Goal: Task Accomplishment & Management: Complete application form

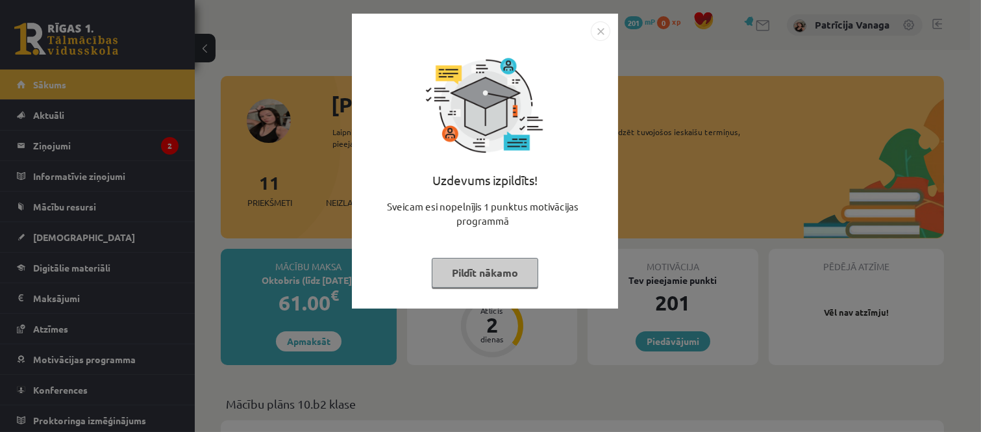
click at [607, 35] on img "Close" at bounding box center [600, 30] width 19 height 19
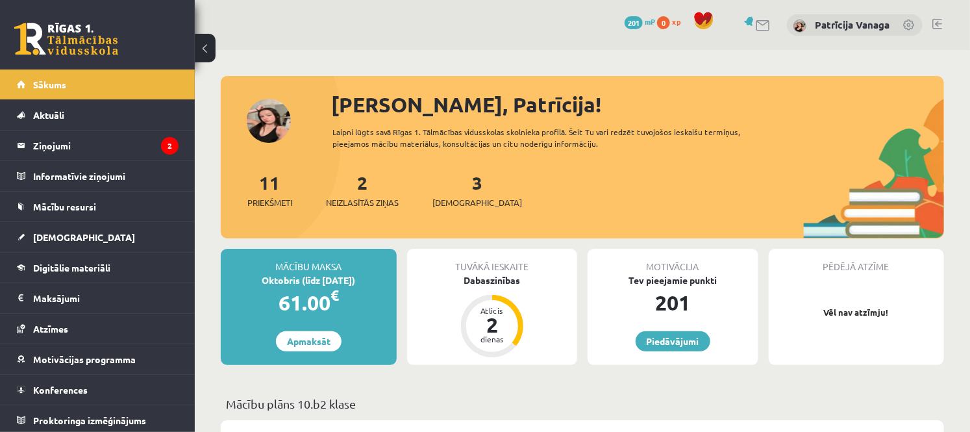
click at [462, 193] on div "3 Ieskaites" at bounding box center [478, 189] width 90 height 40
click at [443, 167] on div "Sveika, Patrīcija! Laipni lūgts savā Rīgas 1. Tālmācības vidusskolas skolnieka …" at bounding box center [583, 163] width 724 height 149
click at [459, 186] on link "3 Ieskaites" at bounding box center [478, 190] width 90 height 38
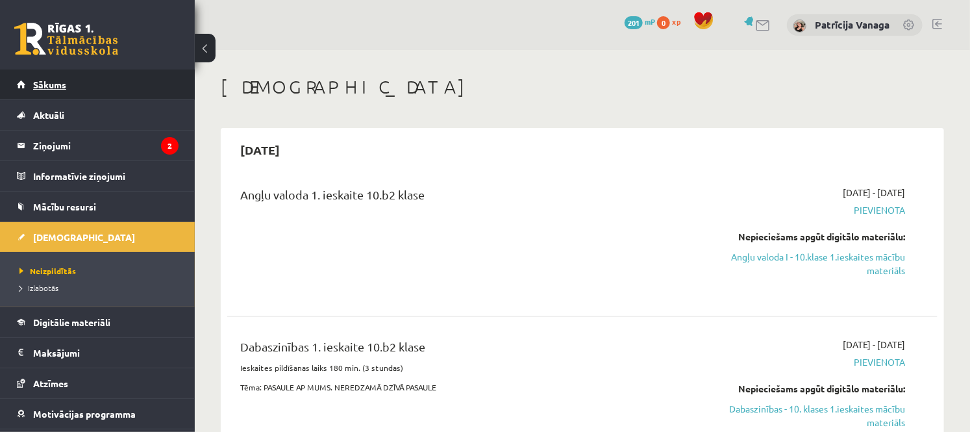
click at [88, 92] on link "Sākums" at bounding box center [98, 84] width 162 height 30
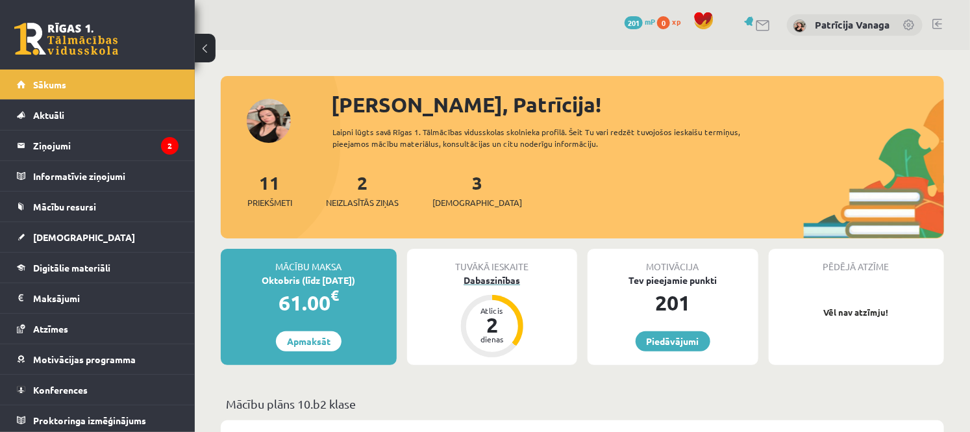
click at [497, 278] on div "Dabaszinības" at bounding box center [492, 280] width 171 height 14
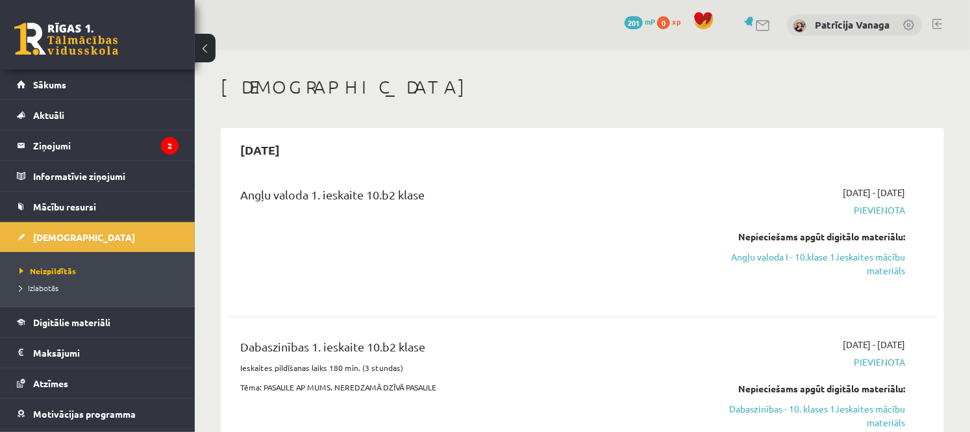
drag, startPoint x: 903, startPoint y: 194, endPoint x: 895, endPoint y: 194, distance: 8.4
click at [895, 194] on span "[DATE] - [DATE]" at bounding box center [874, 193] width 62 height 14
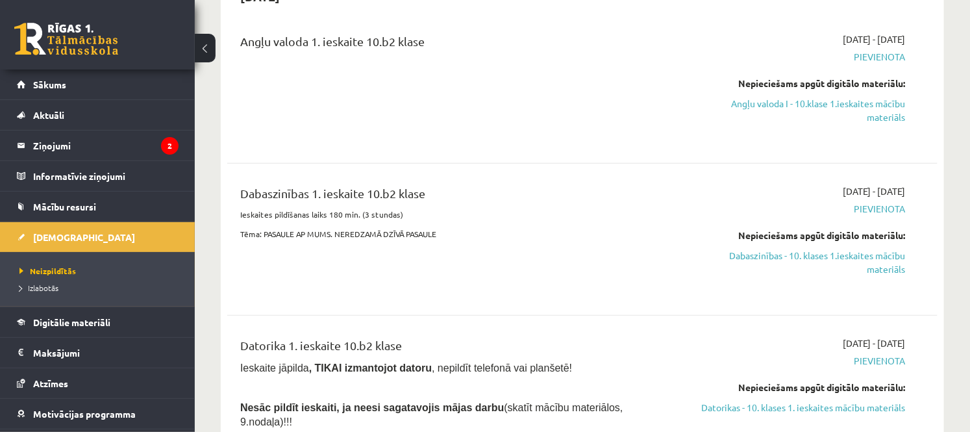
scroll to position [144, 0]
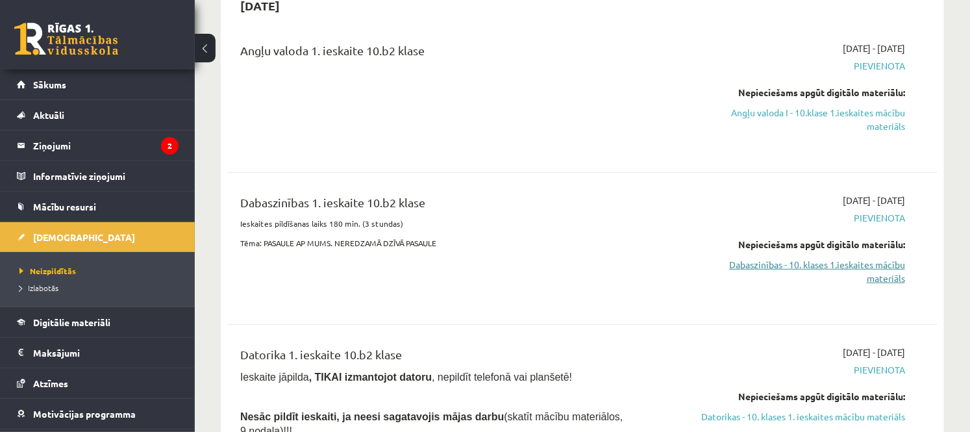
click at [870, 265] on link "Dabaszinības - 10. klases 1.ieskaites mācību materiāls" at bounding box center [801, 271] width 208 height 27
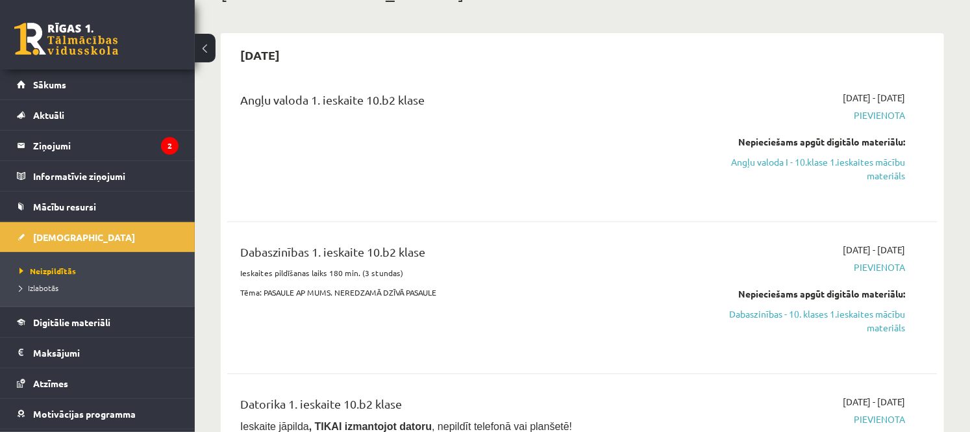
scroll to position [72, 0]
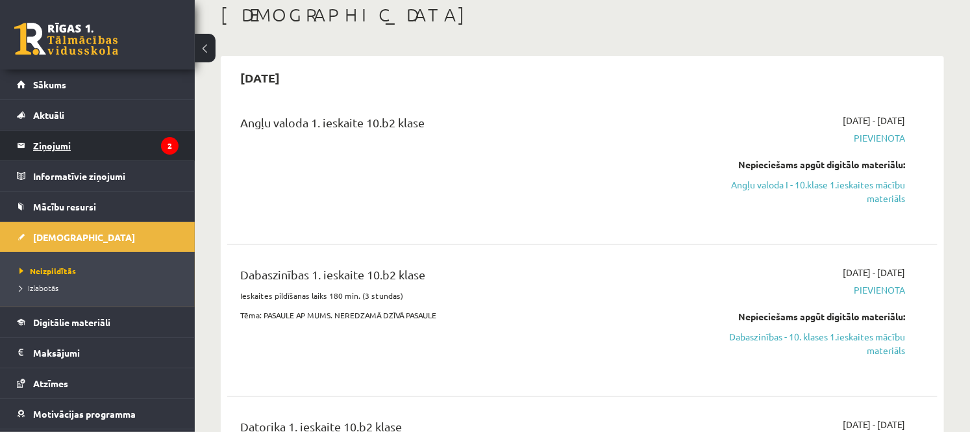
click at [137, 147] on legend "Ziņojumi 2" at bounding box center [105, 146] width 145 height 30
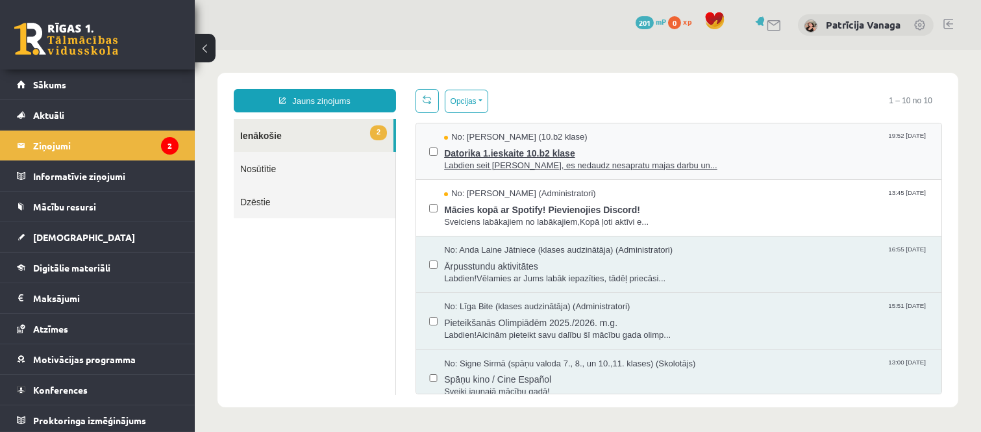
click at [520, 147] on span "Datorika 1.ieskaite 10.b2 klase" at bounding box center [686, 152] width 485 height 16
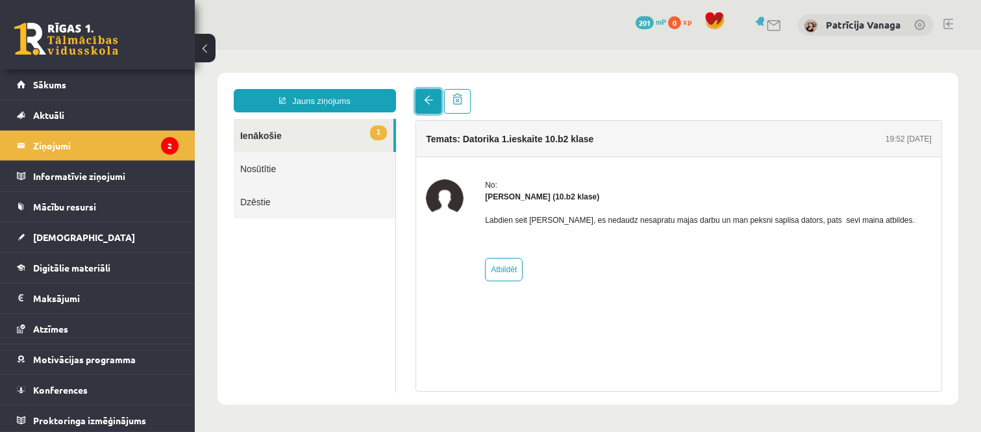
click at [436, 105] on link at bounding box center [428, 101] width 26 height 25
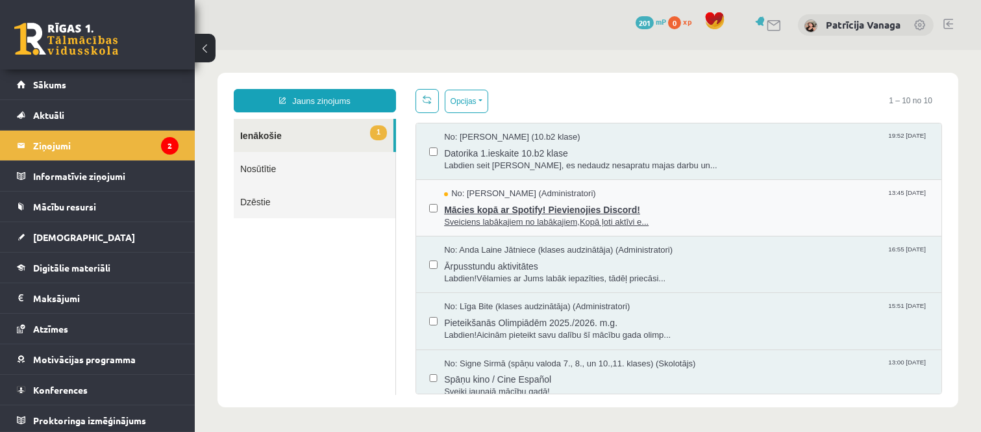
click at [611, 212] on span "Mācies kopā ar Spotify! Pievienojies Discord!" at bounding box center [686, 208] width 485 height 16
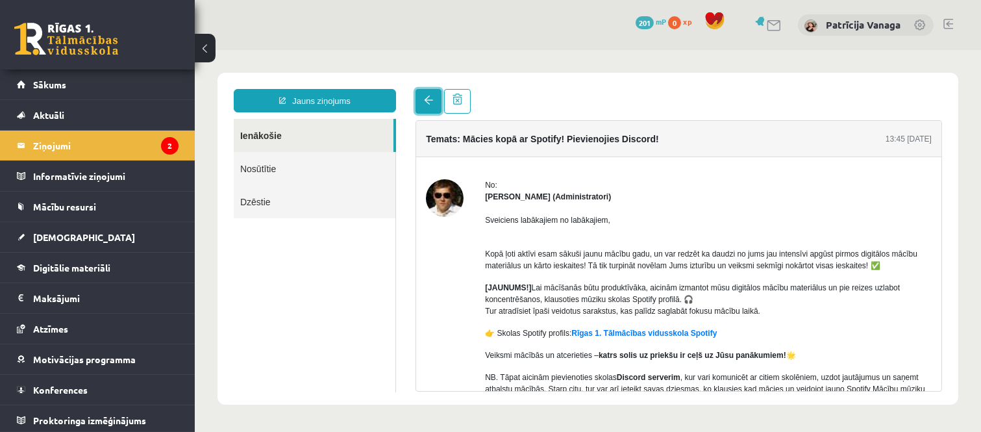
click at [423, 98] on span at bounding box center [427, 99] width 9 height 9
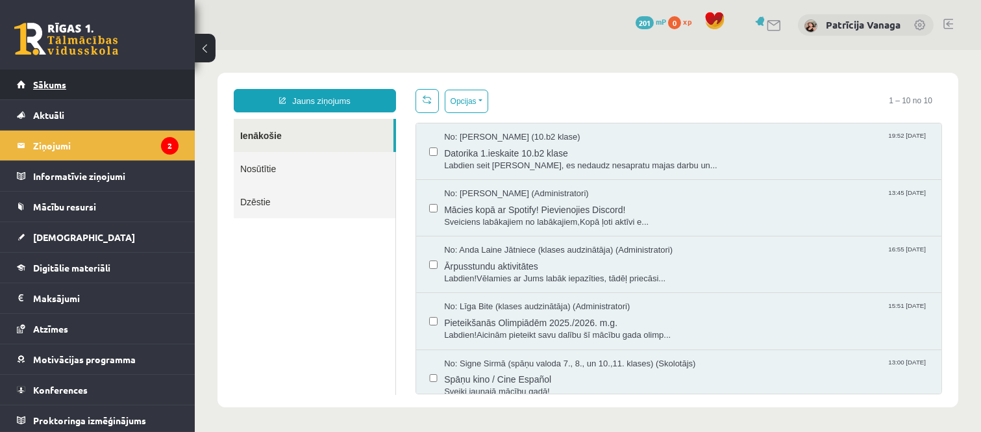
click at [86, 97] on link "Sākums" at bounding box center [98, 84] width 162 height 30
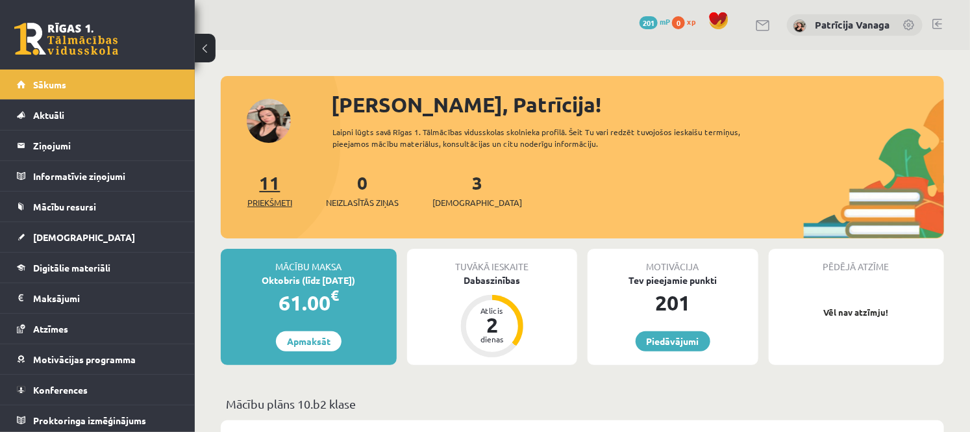
click at [271, 182] on link "11 Priekšmeti" at bounding box center [269, 190] width 45 height 38
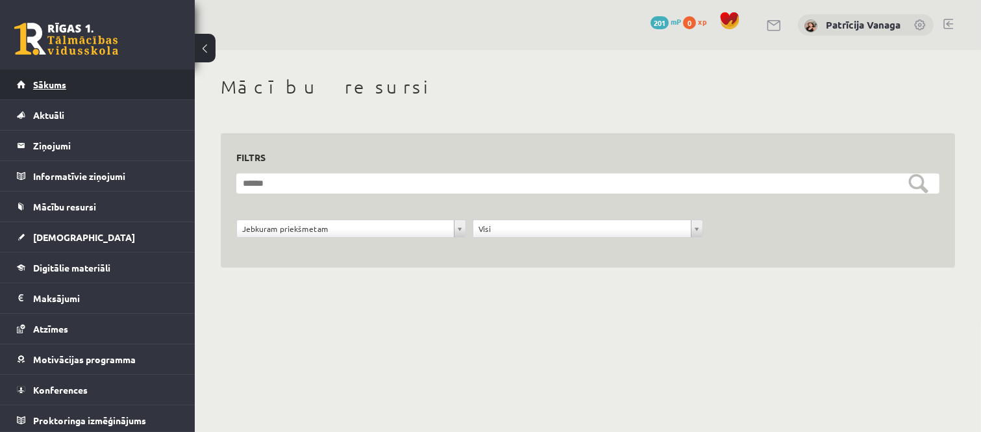
click at [132, 78] on link "Sākums" at bounding box center [98, 84] width 162 height 30
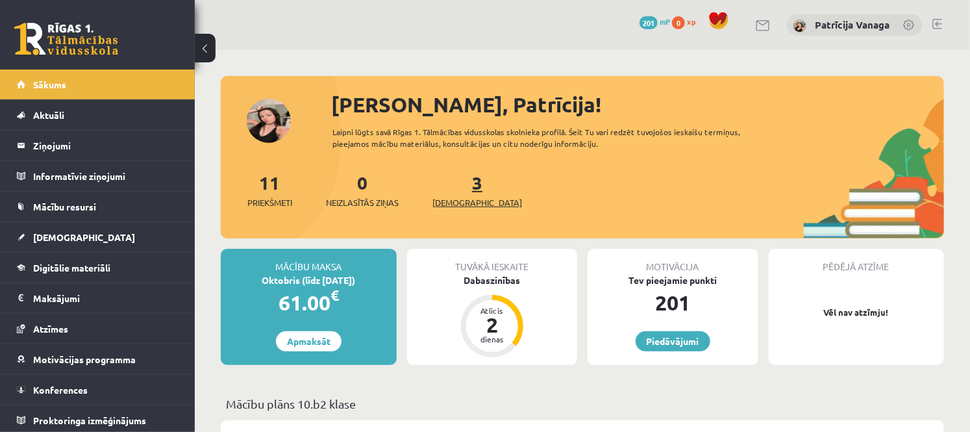
click at [457, 179] on link "3 Ieskaites" at bounding box center [478, 190] width 90 height 38
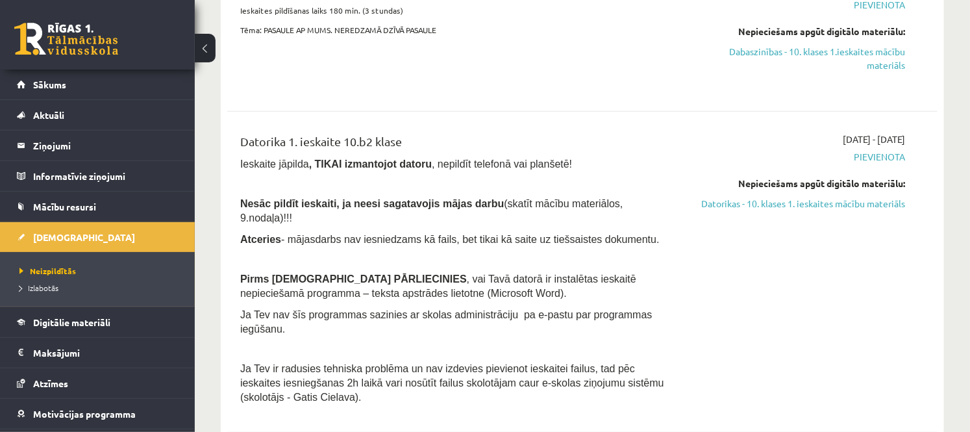
scroll to position [433, 0]
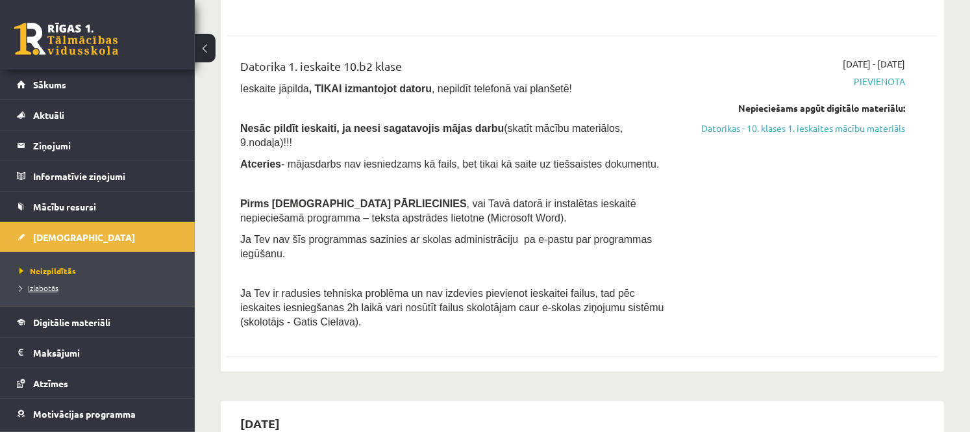
click at [53, 287] on span "Izlabotās" at bounding box center [38, 288] width 39 height 10
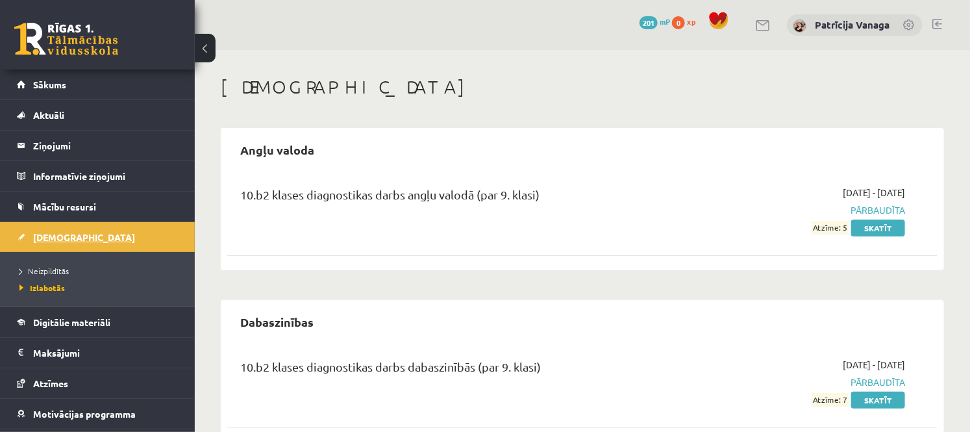
click at [103, 227] on link "[DEMOGRAPHIC_DATA]" at bounding box center [98, 237] width 162 height 30
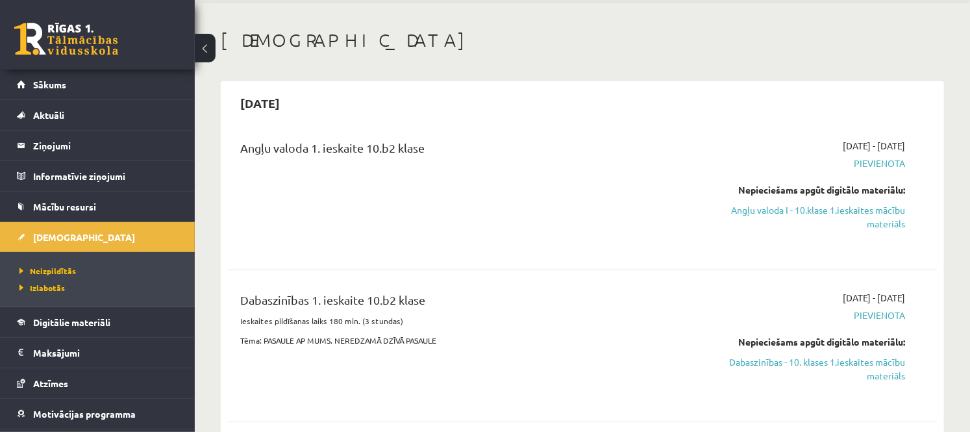
scroll to position [72, 0]
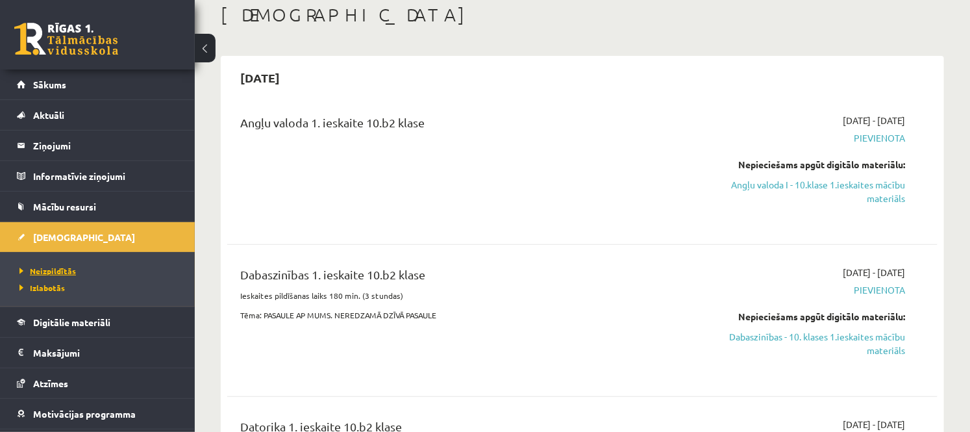
click at [33, 274] on span "Neizpildītās" at bounding box center [47, 271] width 57 height 10
click at [860, 344] on link "Dabaszinības - 10. klases 1.ieskaites mācību materiāls" at bounding box center [801, 343] width 208 height 27
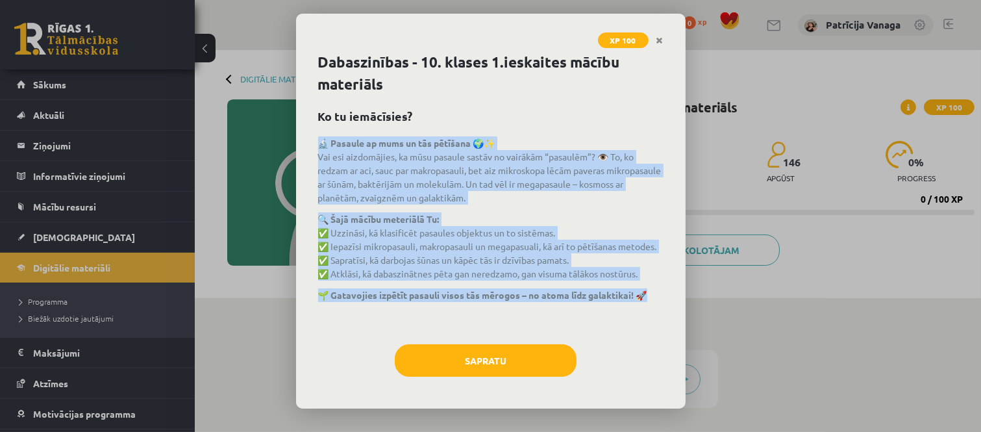
drag, startPoint x: 655, startPoint y: 294, endPoint x: 318, endPoint y: 138, distance: 370.8
click at [318, 138] on div "🔬 Pasaule ap mums un tās pētīšana 🌍✨ Vai esi aizdomājies, ka mūsu pasaule sastā…" at bounding box center [491, 233] width 346 height 195
copy div "🔬 Pasaule ap mums un tās pētīšana 🌍✨ Vai esi aizdomājies, ka mūsu pasaule sastā…"
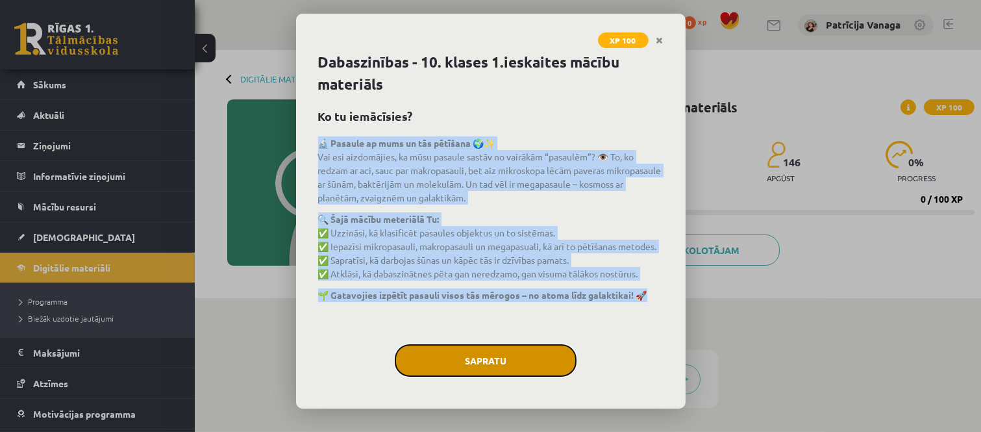
click at [513, 360] on button "Sapratu" at bounding box center [486, 360] width 182 height 32
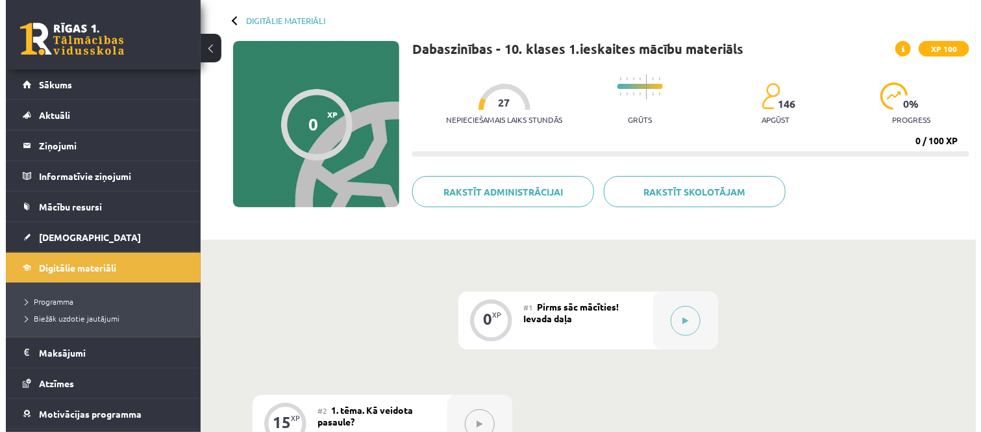
scroll to position [36, 0]
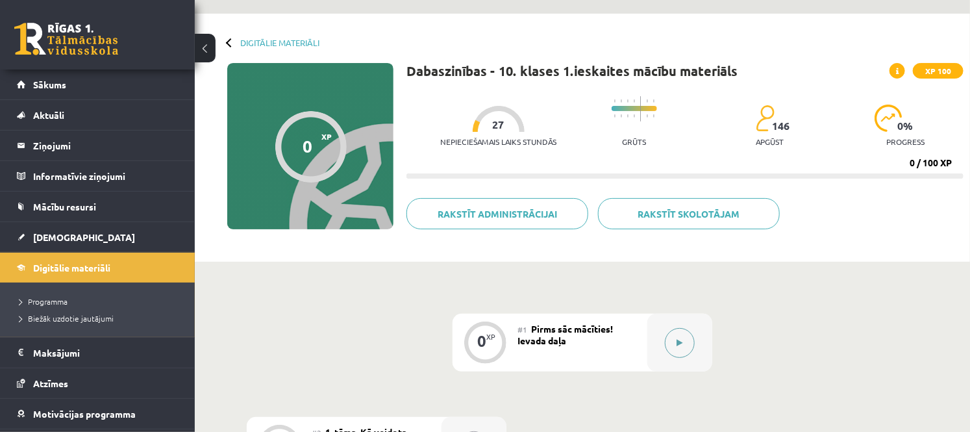
click at [692, 336] on button at bounding box center [680, 343] width 30 height 30
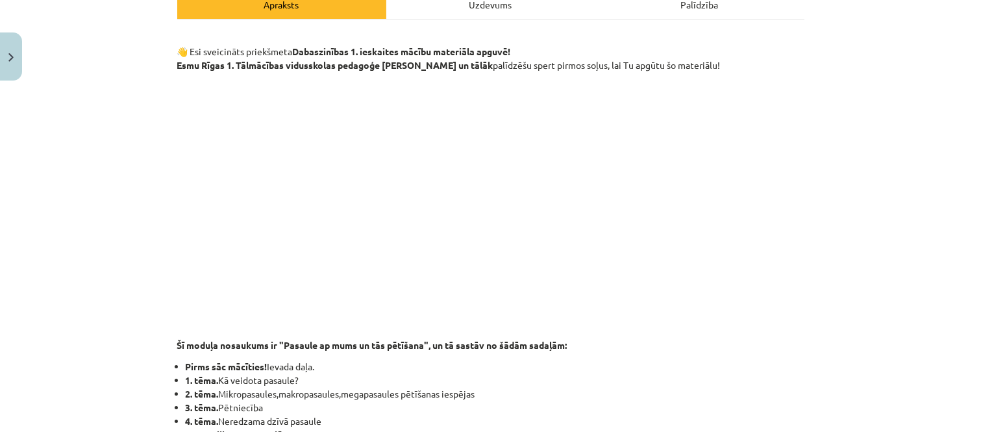
scroll to position [0, 0]
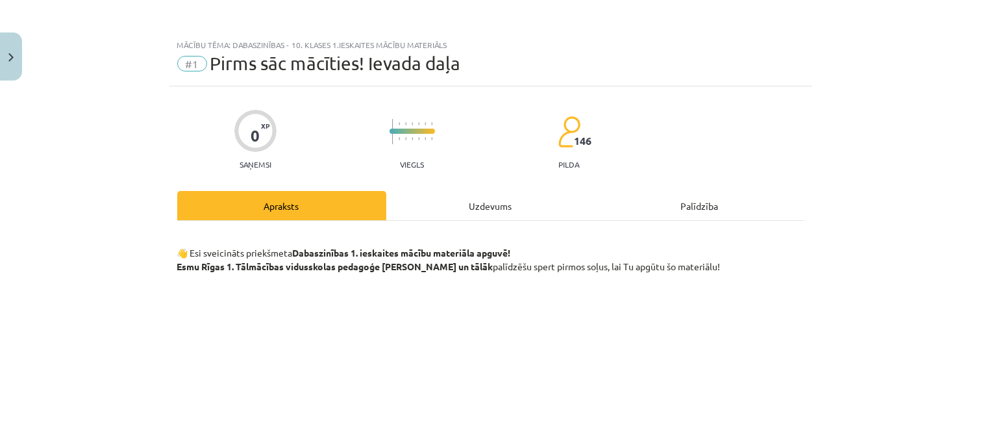
click at [494, 202] on div "Uzdevums" at bounding box center [490, 205] width 209 height 29
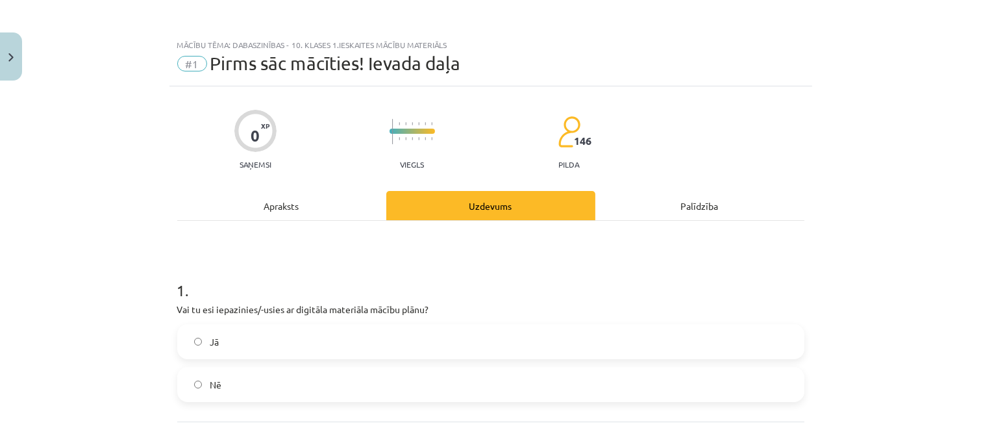
click at [296, 207] on div "Apraksts" at bounding box center [281, 205] width 209 height 29
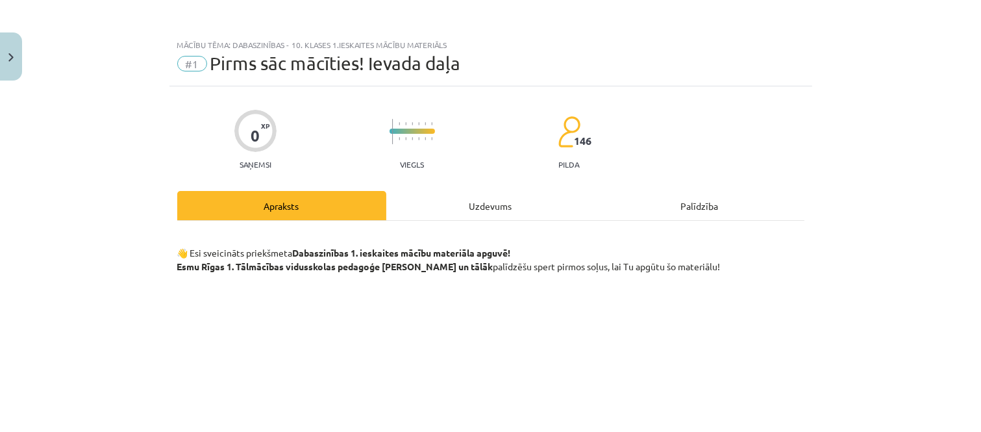
scroll to position [32, 0]
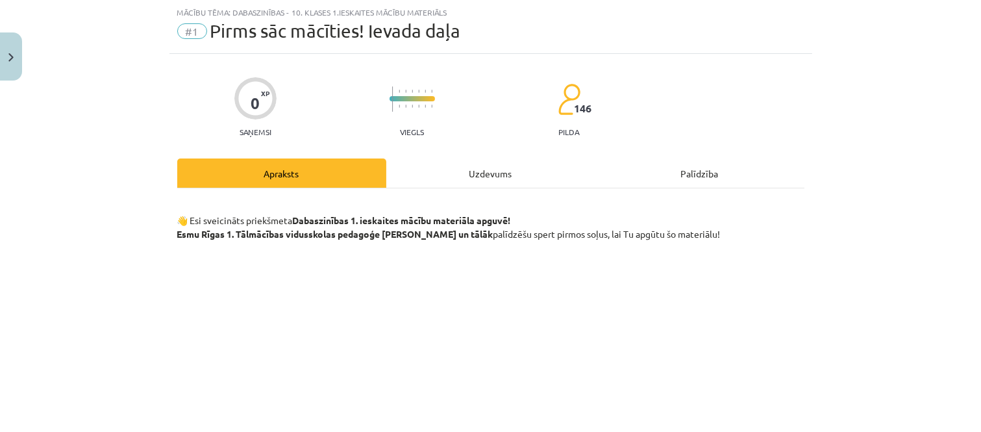
click at [473, 170] on div "Uzdevums" at bounding box center [490, 172] width 209 height 29
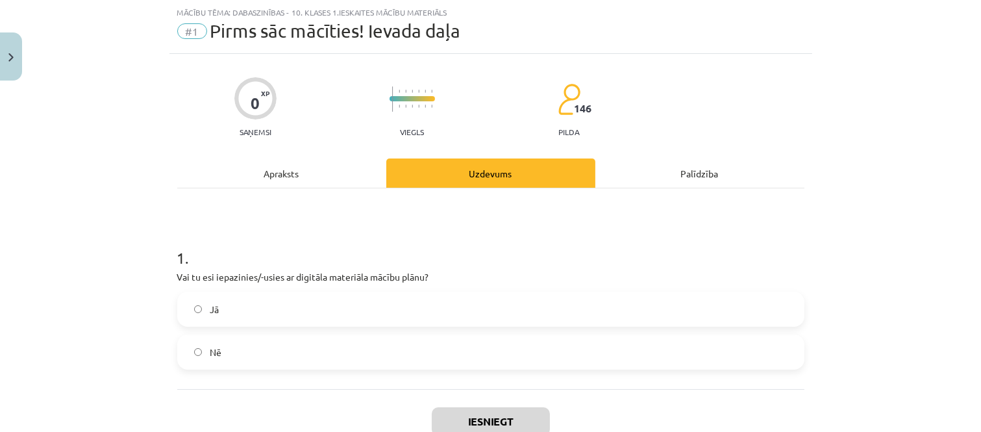
scroll to position [105, 0]
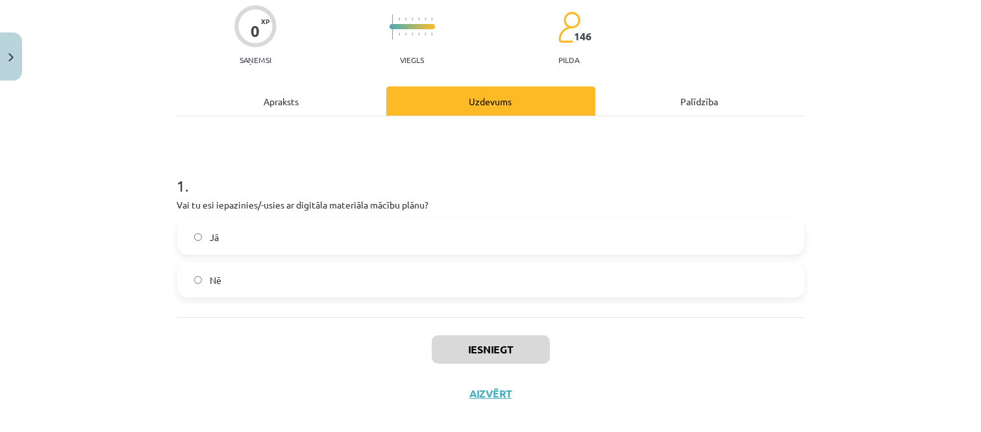
click at [289, 105] on div "Apraksts" at bounding box center [281, 100] width 209 height 29
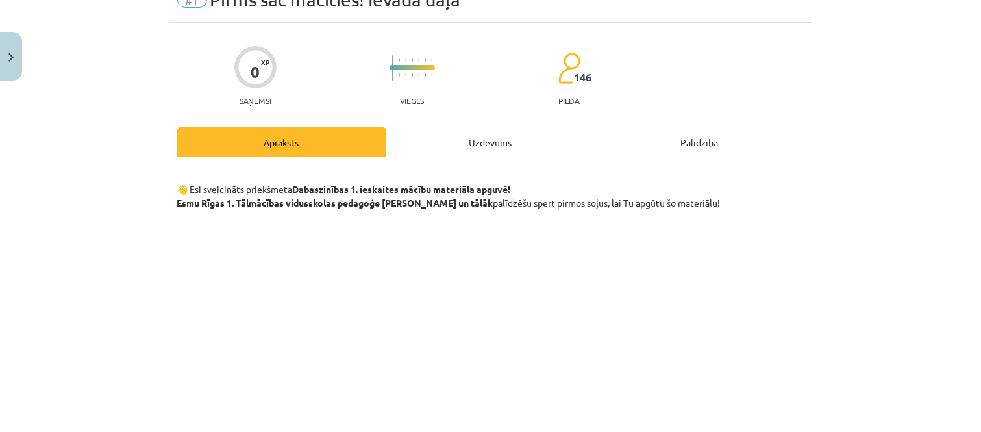
scroll to position [144, 0]
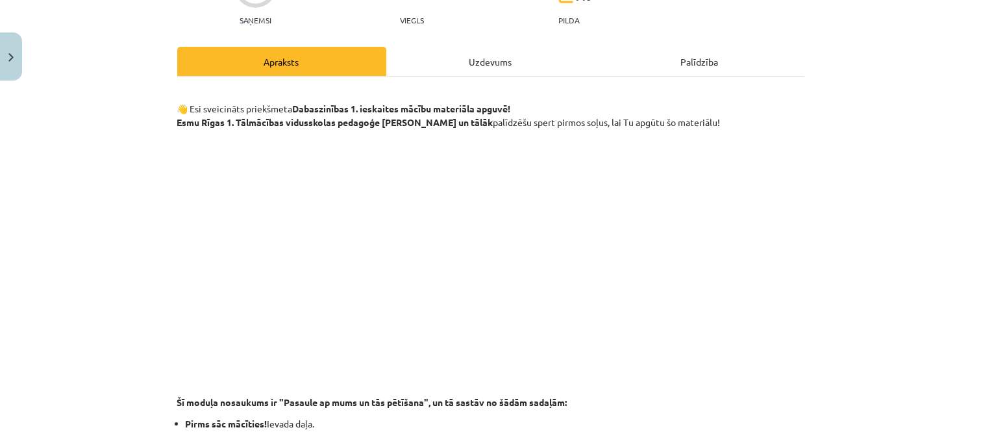
click at [479, 62] on div "Uzdevums" at bounding box center [490, 61] width 209 height 29
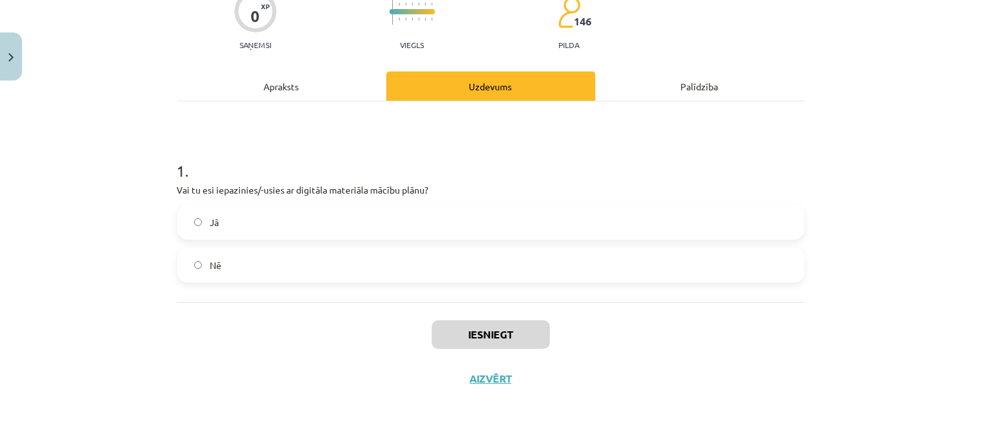
scroll to position [120, 0]
click at [294, 223] on label "Jā" at bounding box center [491, 221] width 625 height 32
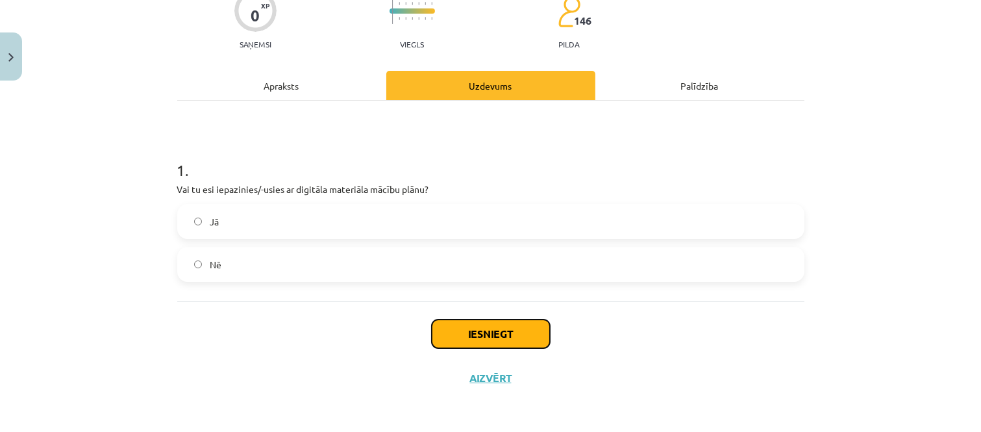
click at [483, 339] on button "Iesniegt" at bounding box center [491, 334] width 118 height 29
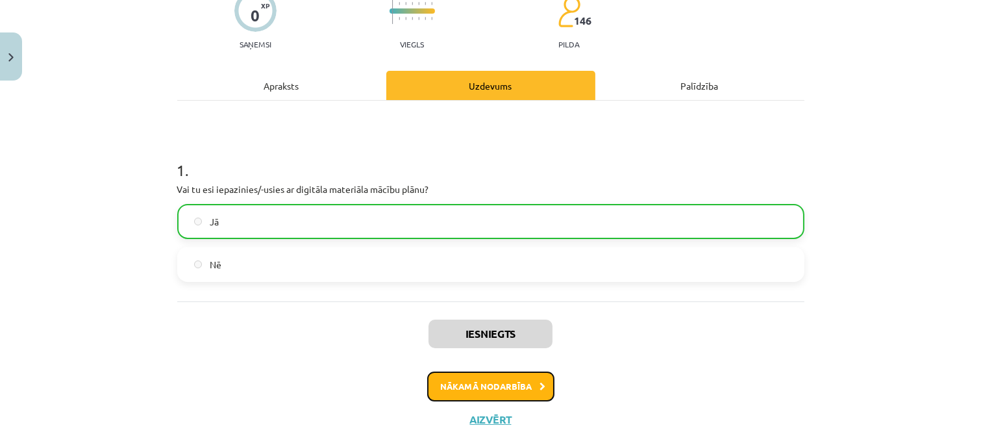
click at [496, 390] on button "Nākamā nodarbība" at bounding box center [490, 387] width 127 height 30
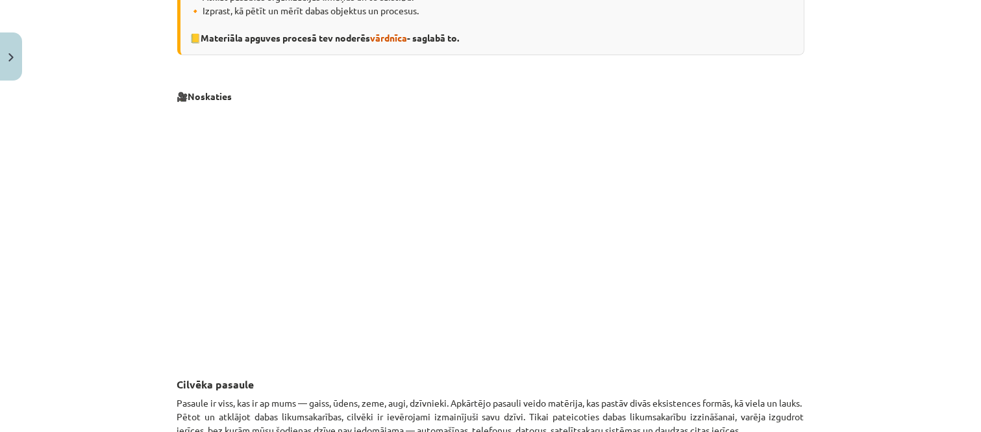
scroll to position [433, 0]
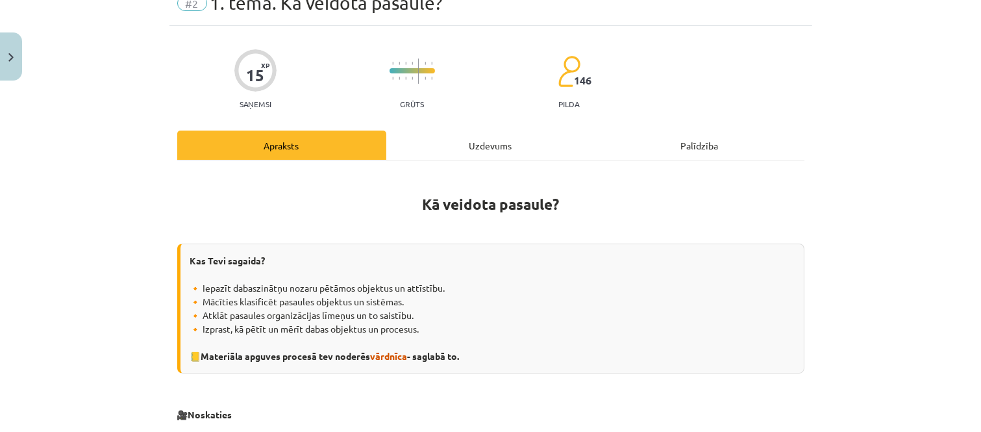
click at [459, 134] on div "Uzdevums" at bounding box center [490, 145] width 209 height 29
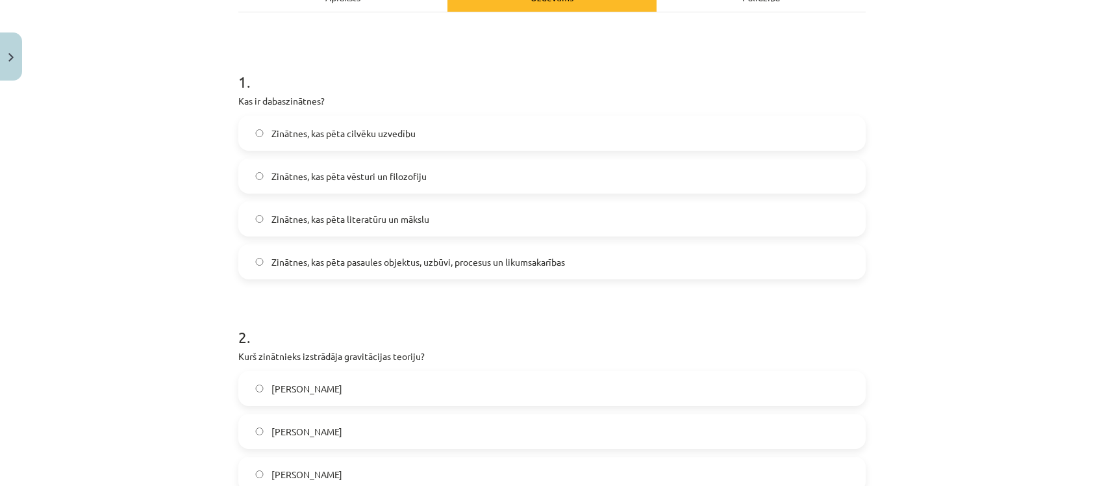
scroll to position [199, 0]
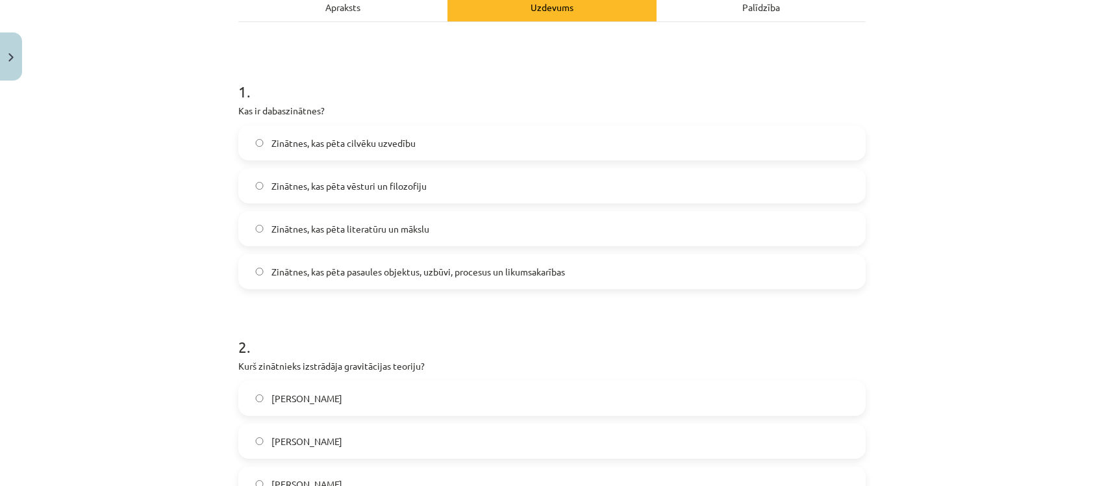
click at [442, 281] on label "Zinātnes, kas pēta pasaules objektus, uzbūvi, procesus un likumsakarības" at bounding box center [552, 271] width 625 height 32
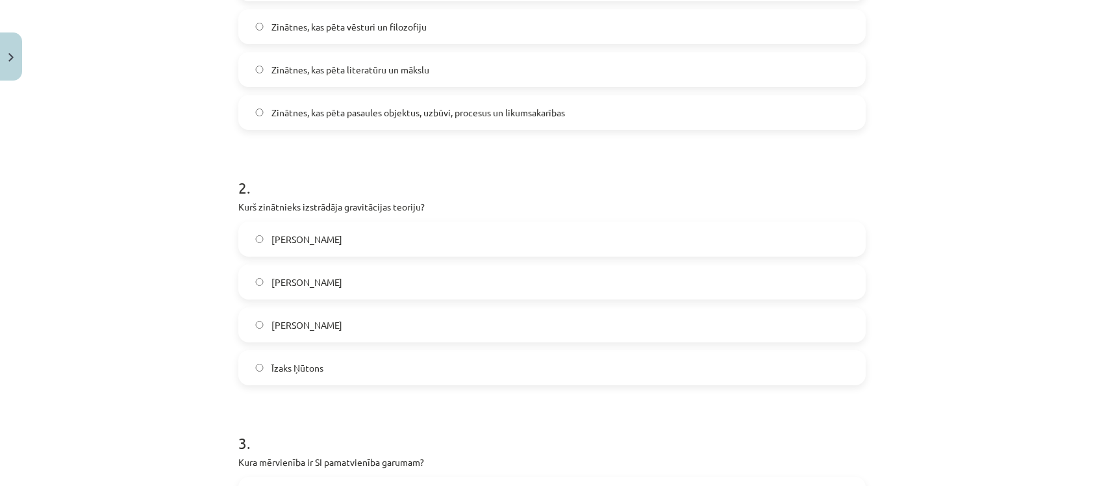
scroll to position [442, 0]
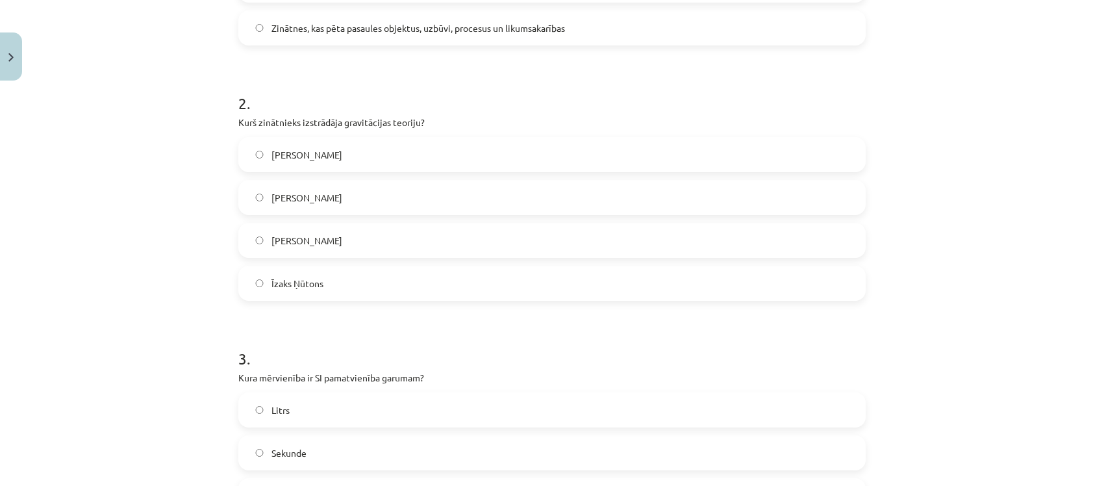
click at [336, 290] on label "Īzaks Ņūtons" at bounding box center [552, 283] width 625 height 32
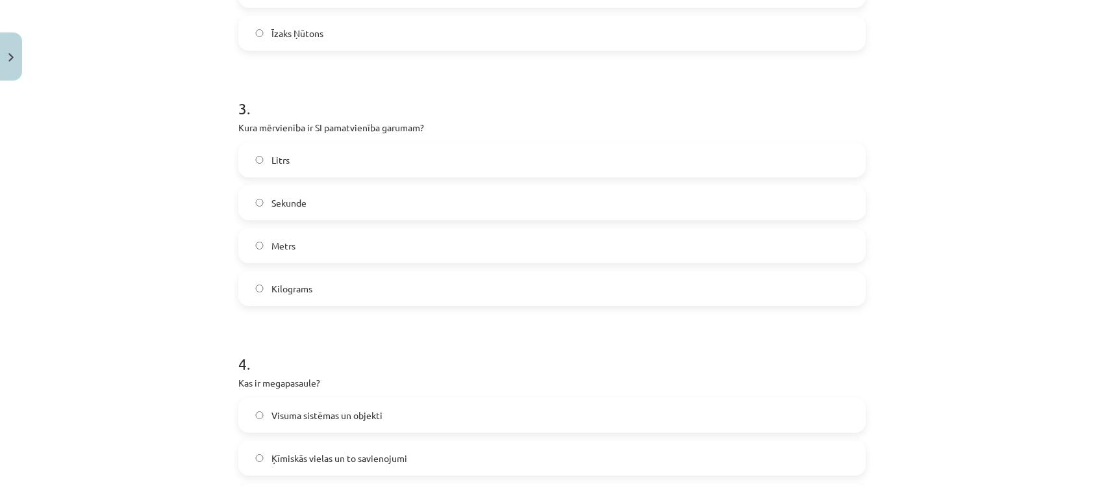
scroll to position [731, 0]
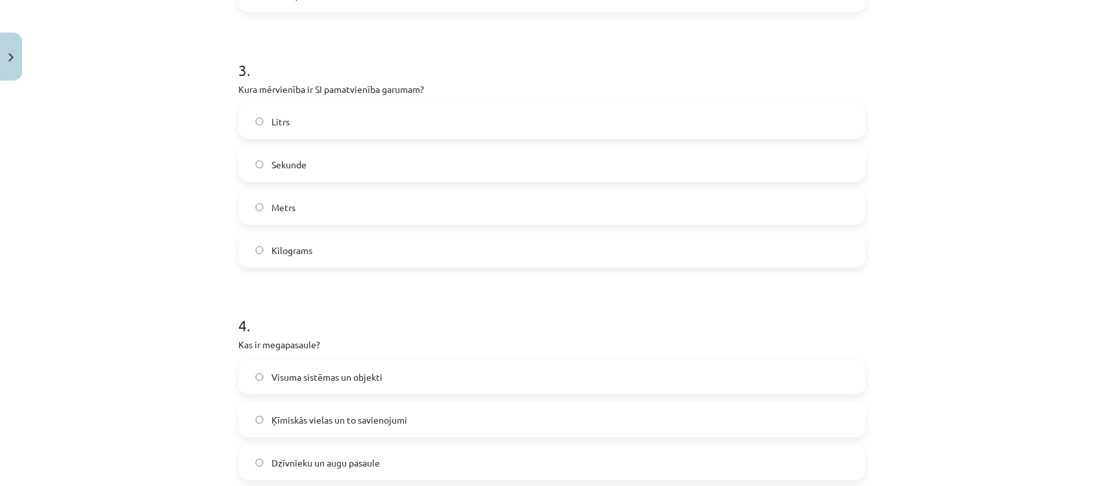
click at [310, 211] on label "Metrs" at bounding box center [552, 207] width 625 height 32
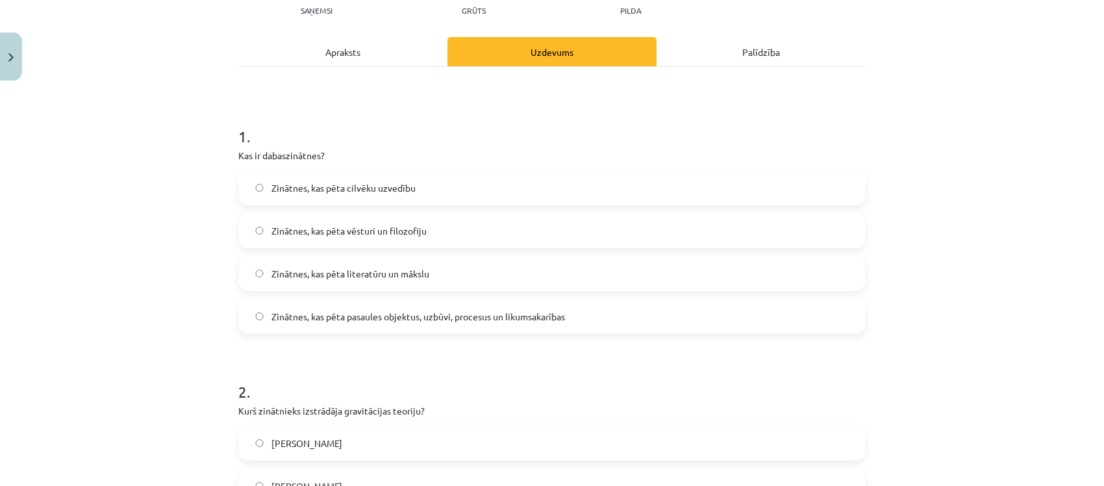
scroll to position [118, 0]
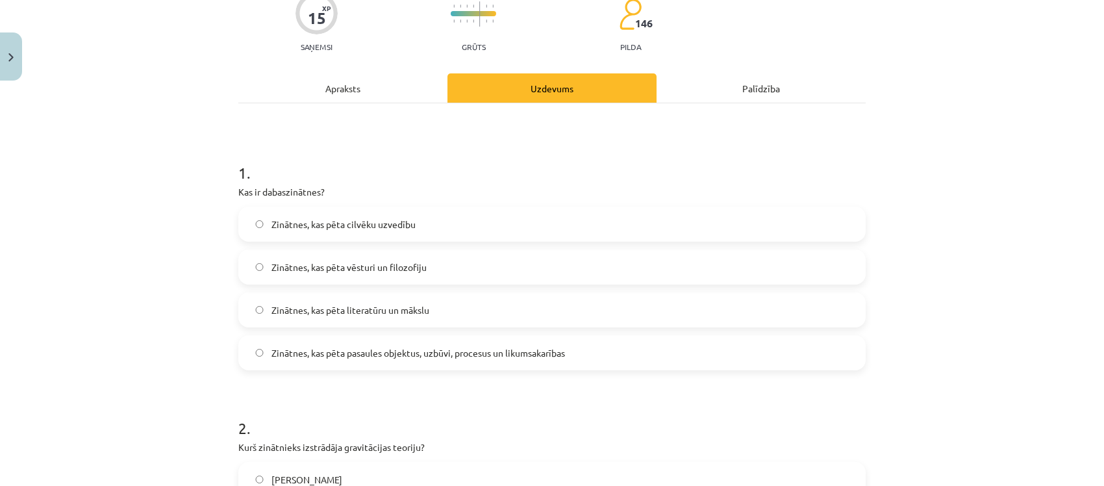
click at [343, 92] on div "Apraksts" at bounding box center [342, 87] width 209 height 29
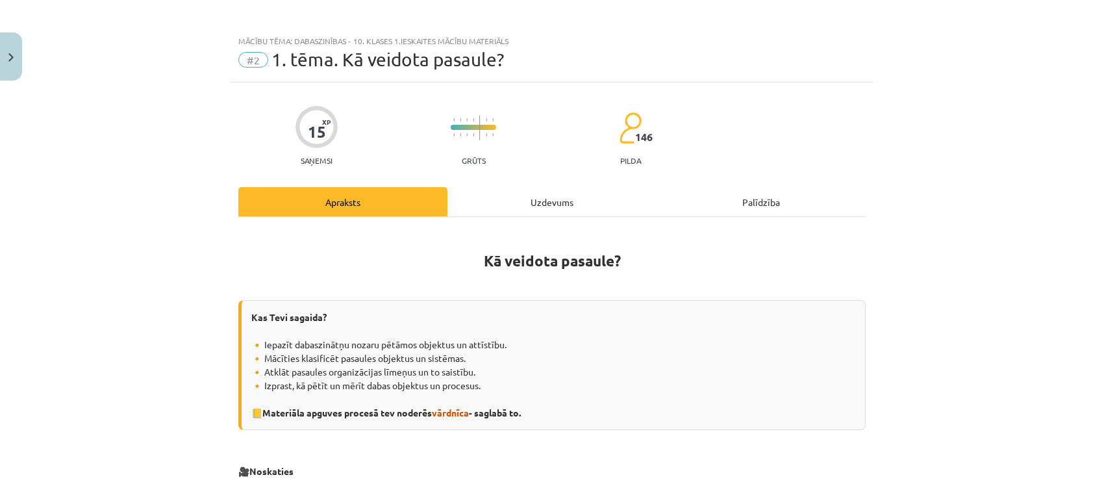
scroll to position [0, 0]
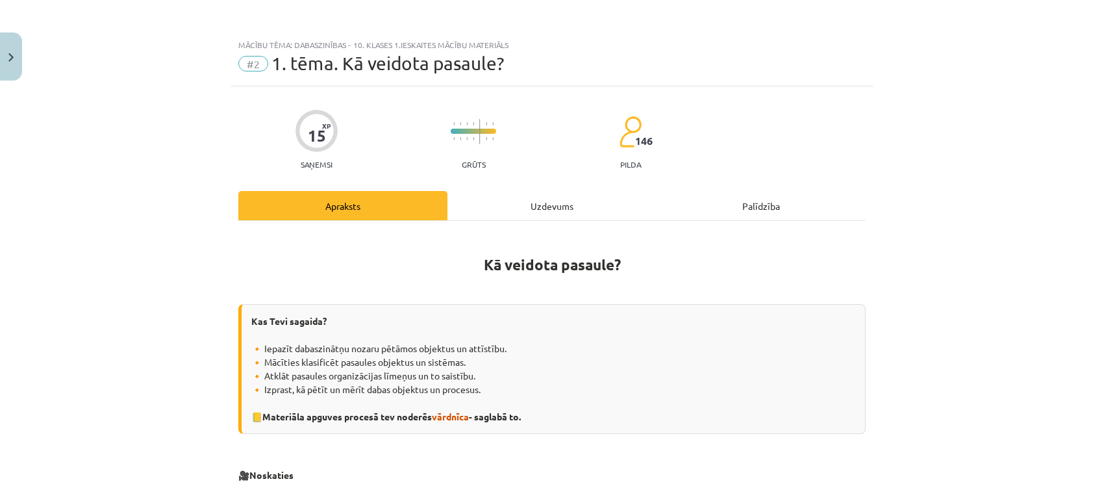
click at [535, 219] on div "Uzdevums" at bounding box center [552, 205] width 209 height 29
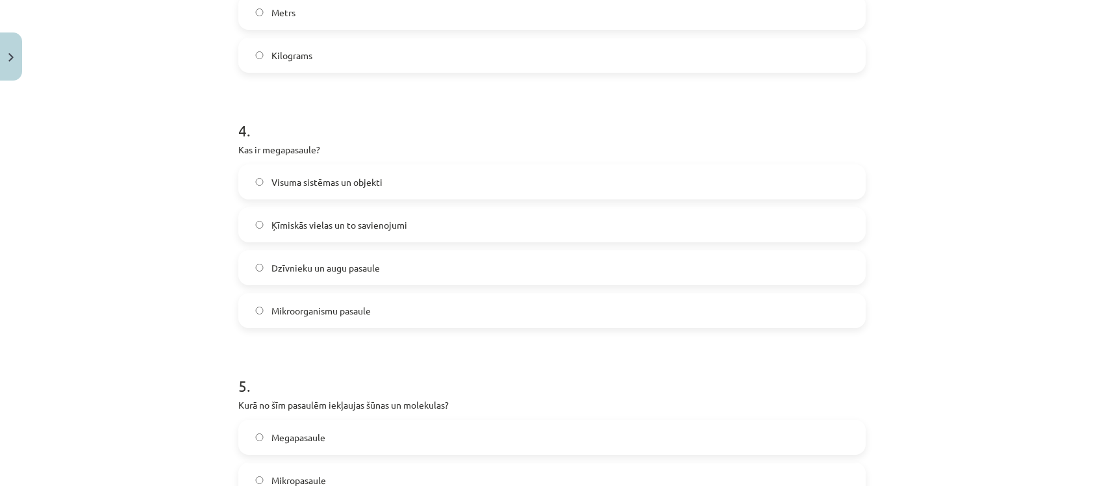
scroll to position [1007, 0]
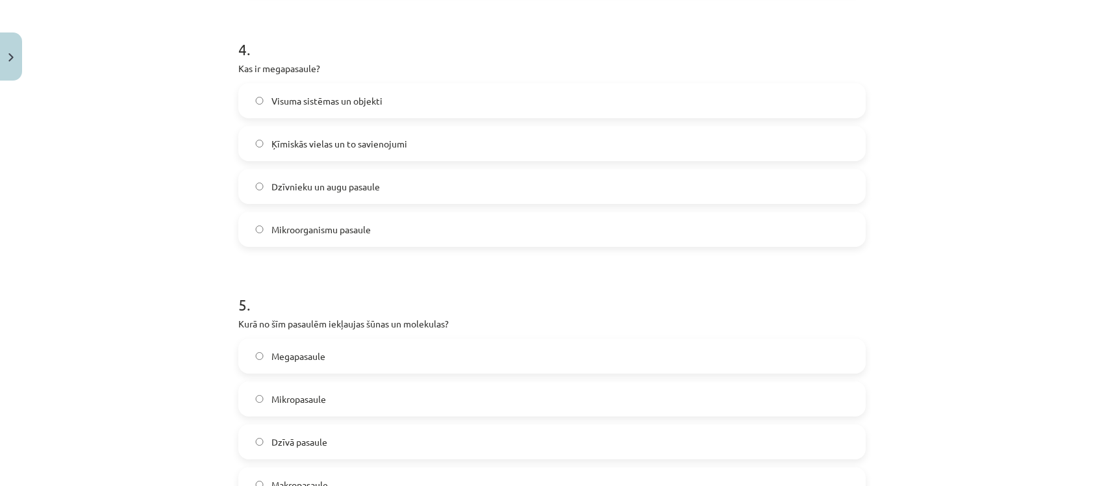
click at [346, 189] on span "Dzīvnieku un augu pasaule" at bounding box center [325, 187] width 108 height 14
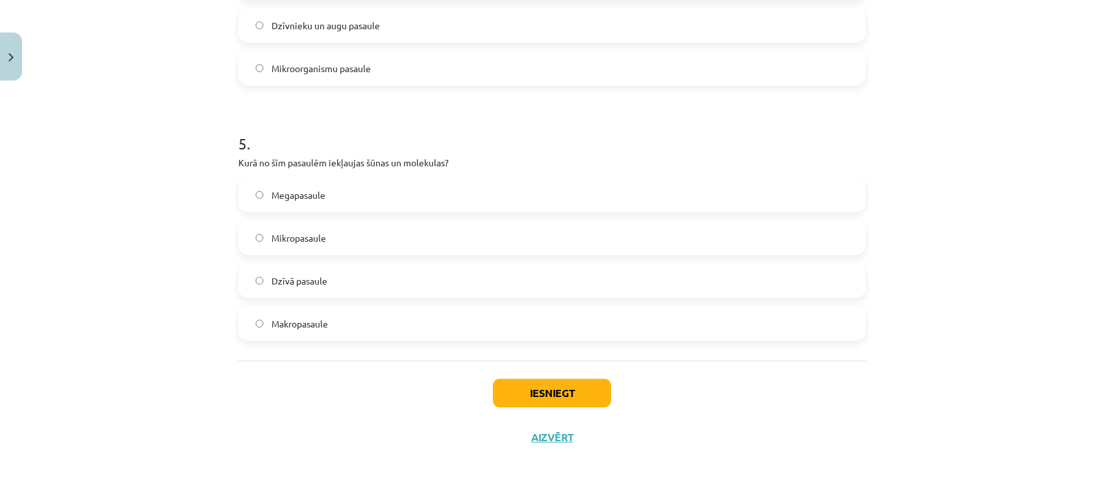
scroll to position [1169, 0]
click at [334, 233] on label "Mikropasaule" at bounding box center [552, 236] width 625 height 32
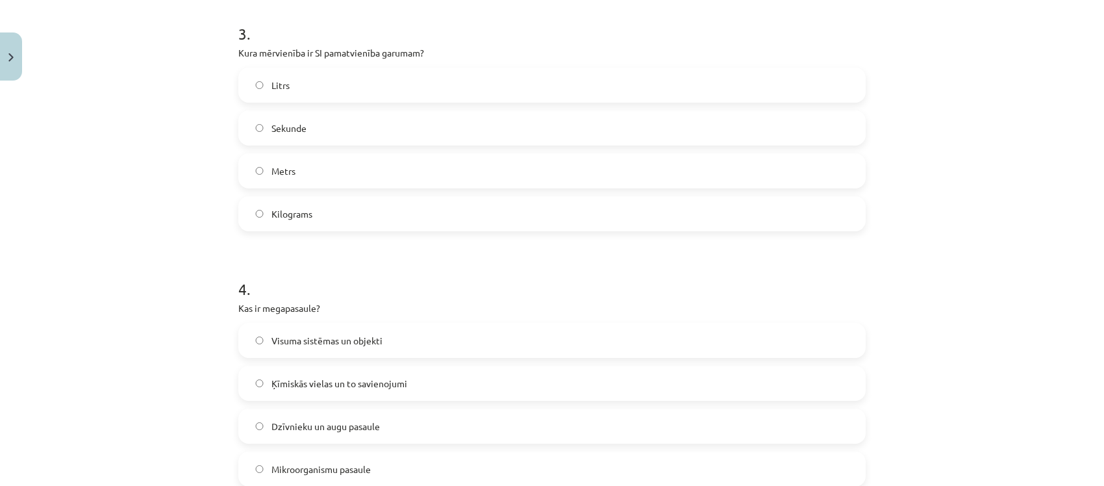
scroll to position [1173, 0]
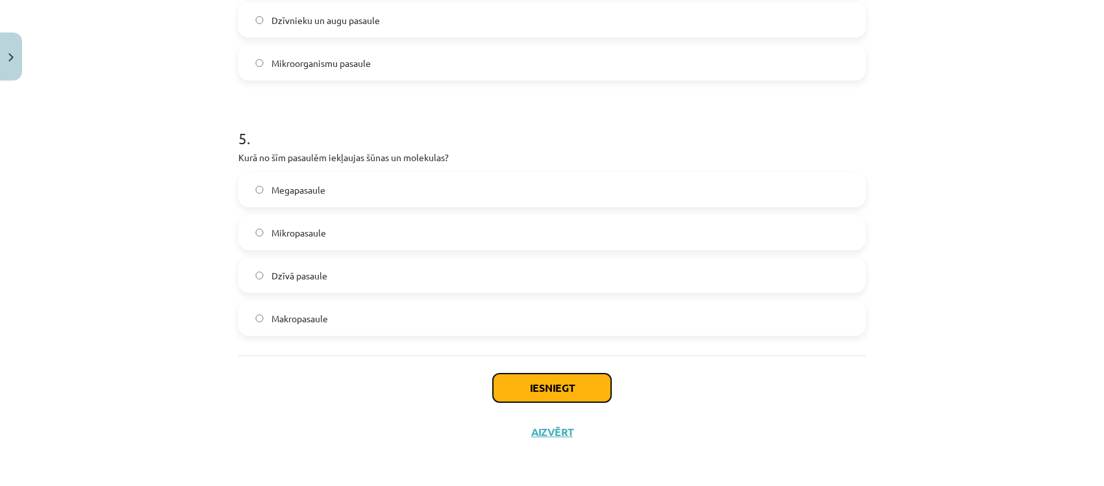
click at [556, 385] on button "Iesniegt" at bounding box center [552, 387] width 118 height 29
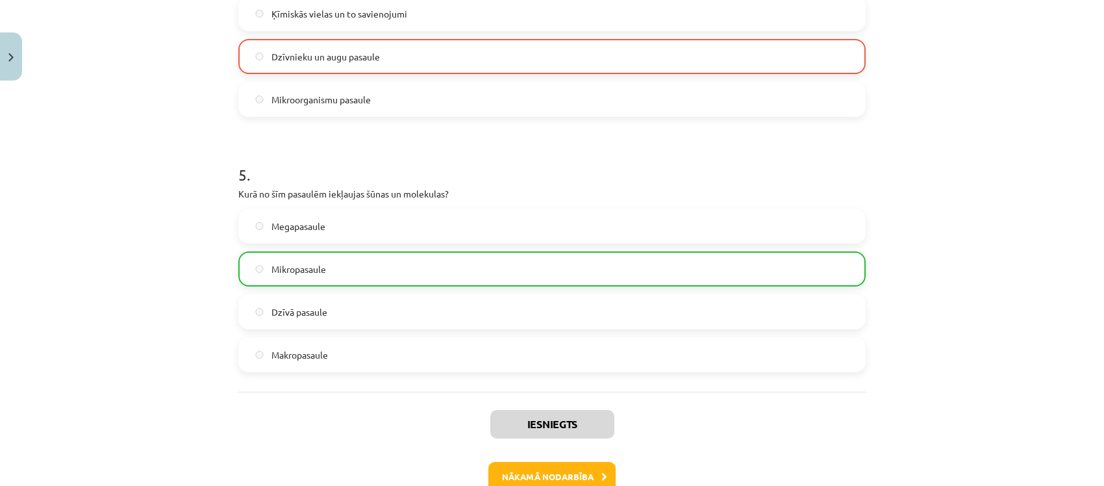
scroll to position [1215, 0]
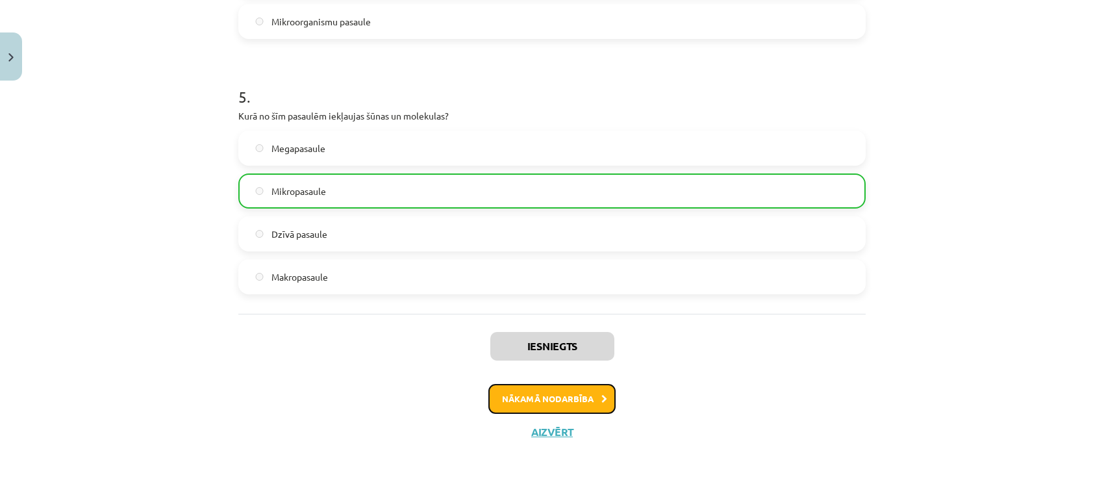
click at [573, 401] on button "Nākamā nodarbība" at bounding box center [551, 399] width 127 height 30
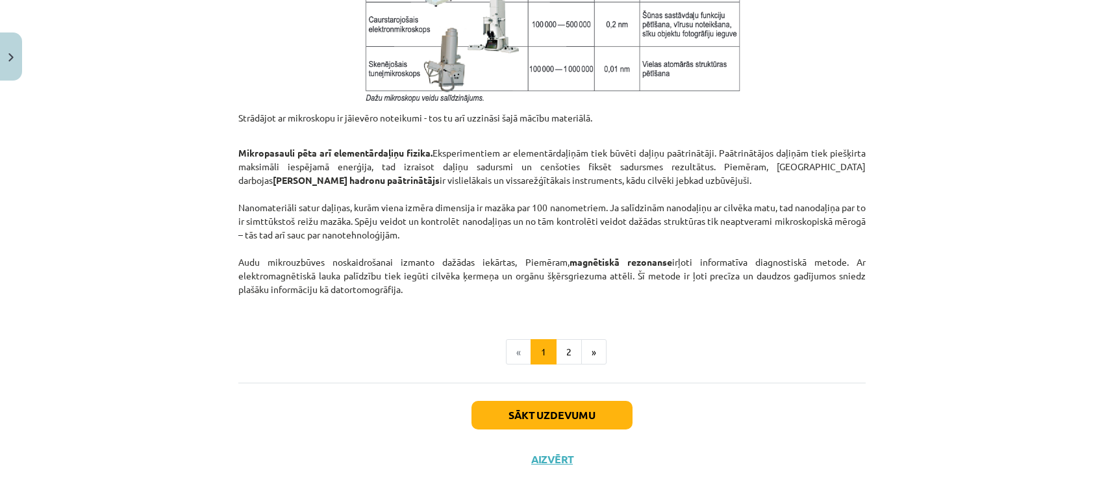
scroll to position [1101, 0]
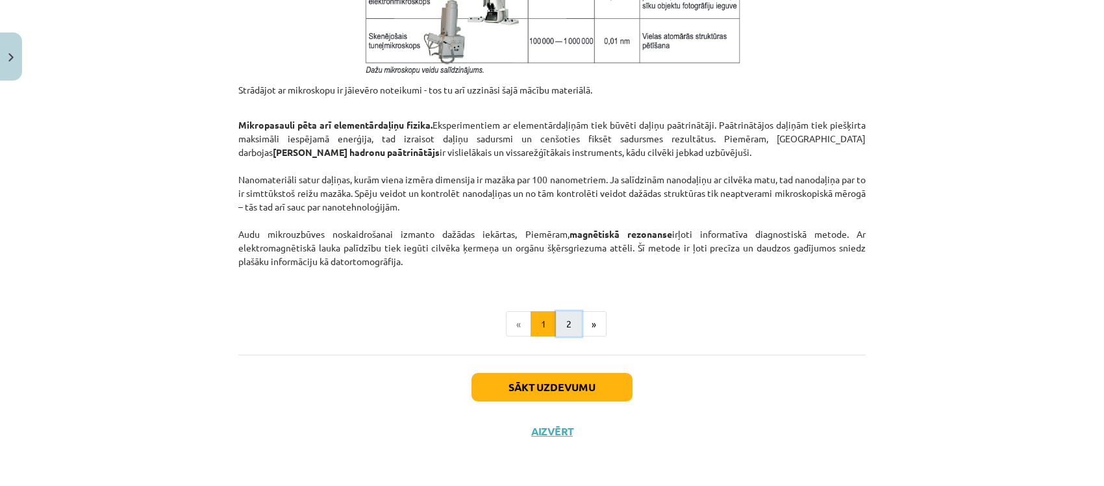
click at [565, 325] on button "2" at bounding box center [569, 324] width 26 height 26
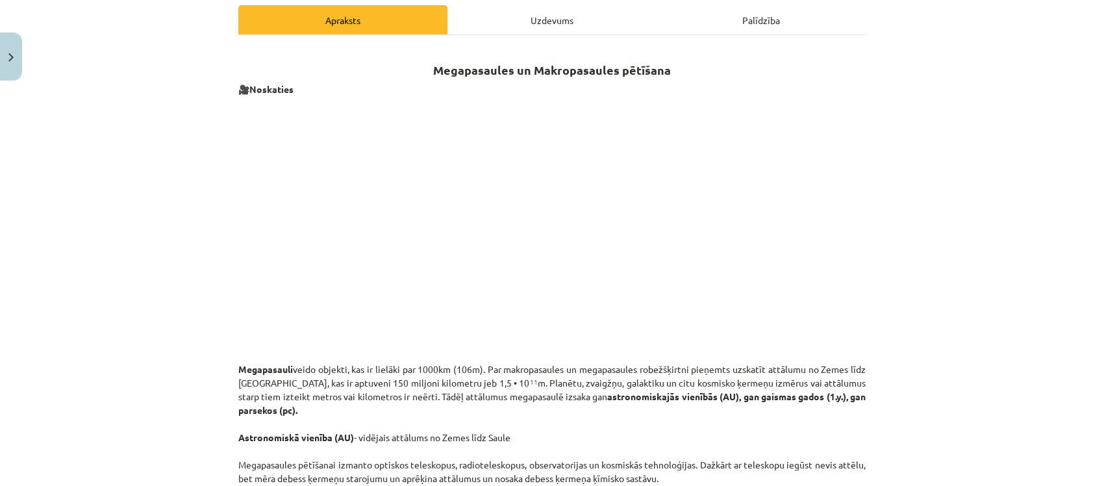
scroll to position [0, 0]
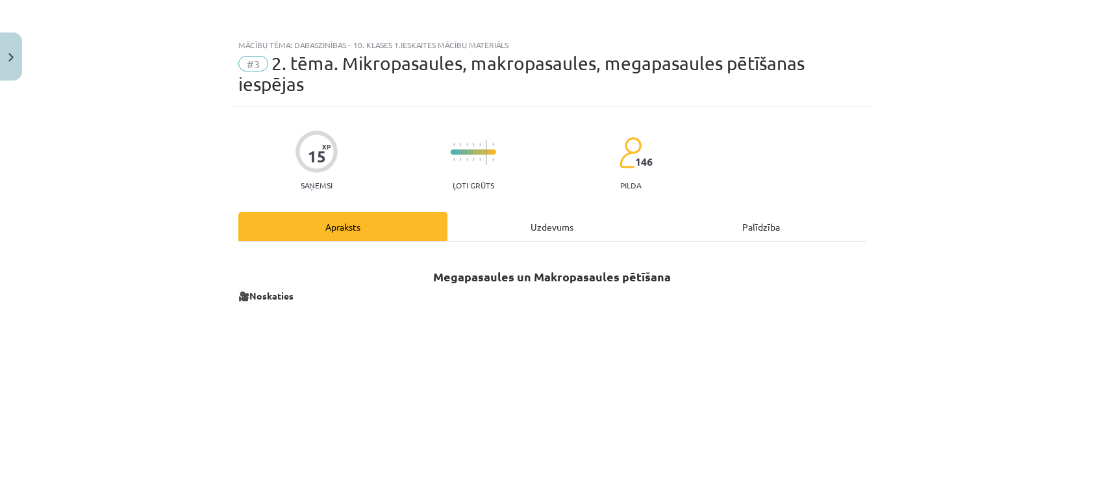
click at [572, 233] on div "Uzdevums" at bounding box center [552, 226] width 209 height 29
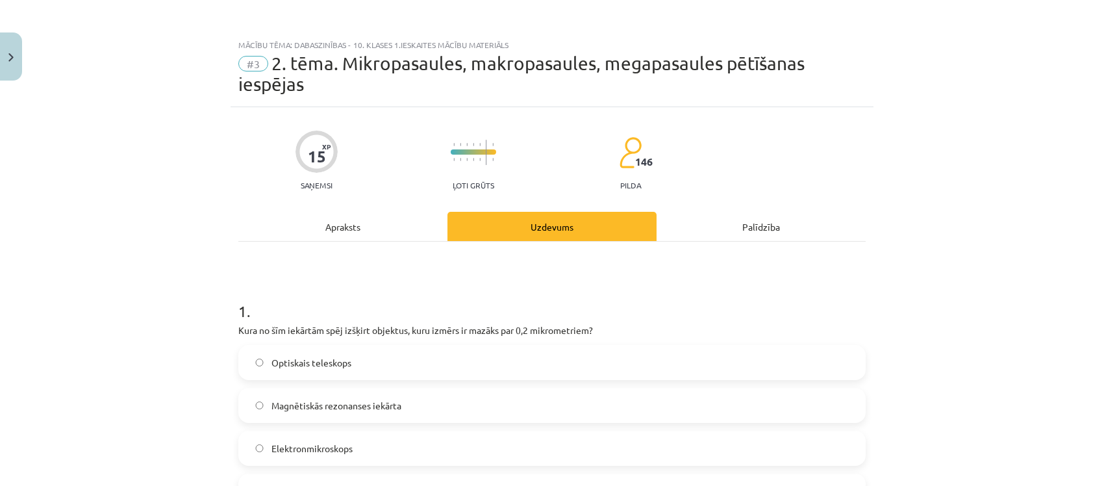
click at [338, 212] on div "Apraksts" at bounding box center [342, 226] width 209 height 29
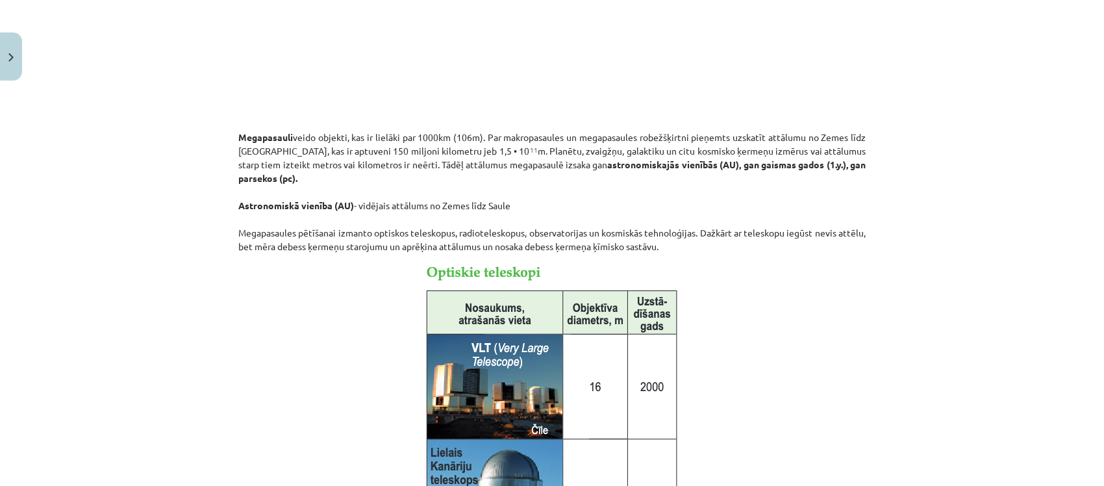
scroll to position [195, 0]
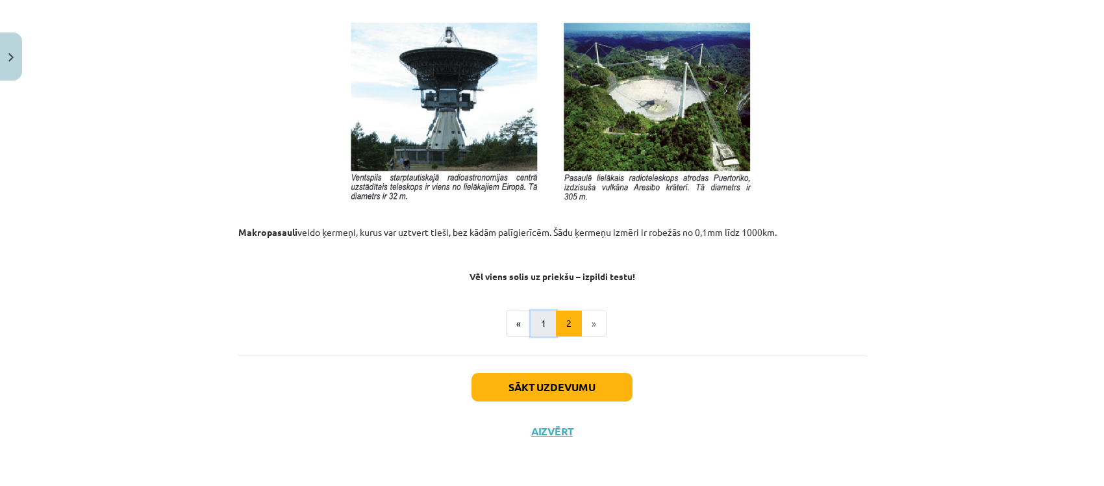
click at [543, 328] on button "1" at bounding box center [544, 323] width 26 height 26
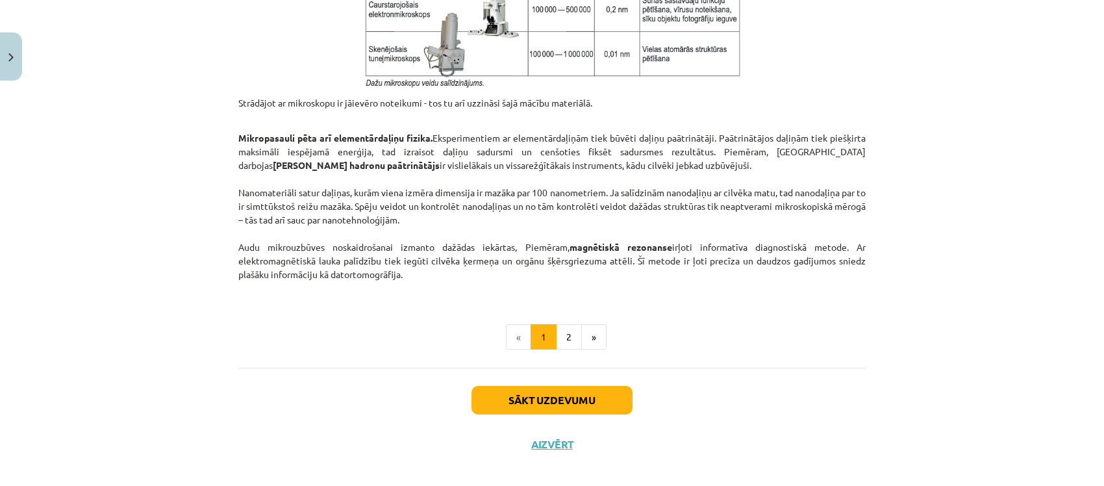
scroll to position [1101, 0]
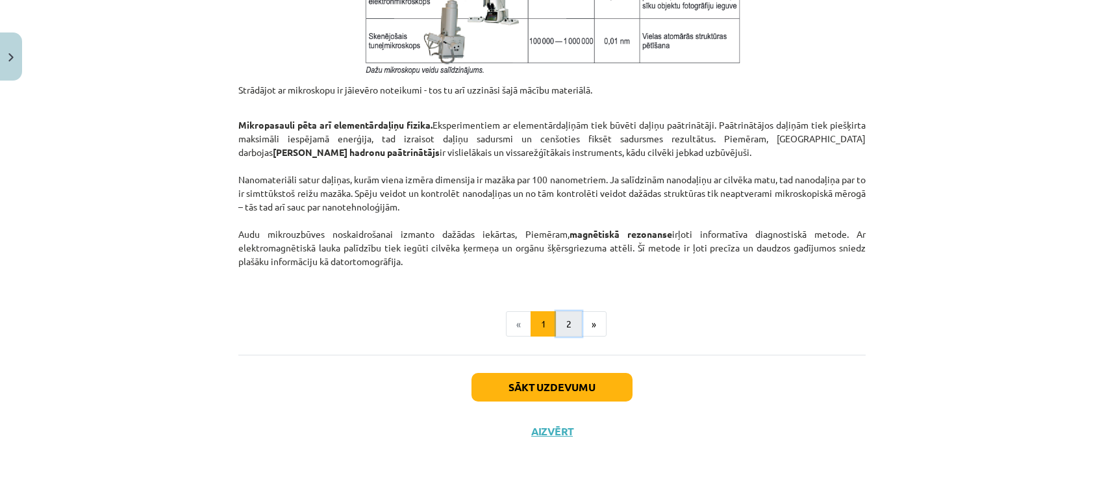
click at [562, 316] on button "2" at bounding box center [569, 324] width 26 height 26
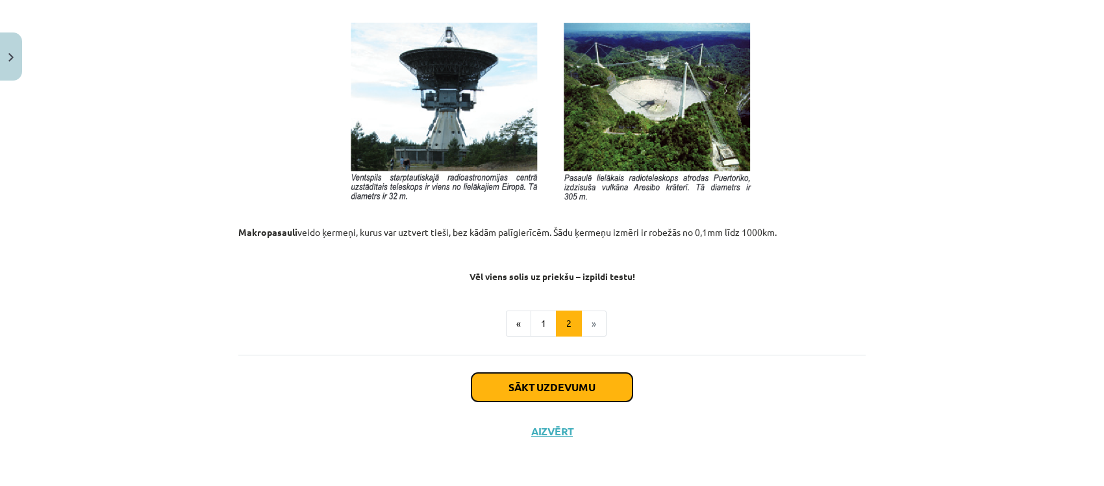
click at [573, 391] on button "Sākt uzdevumu" at bounding box center [552, 387] width 161 height 29
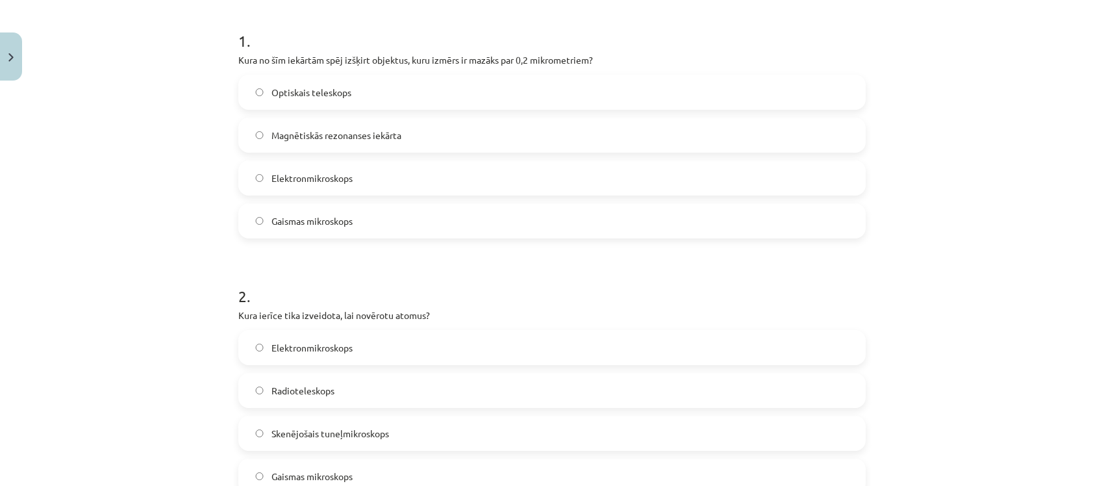
scroll to position [244, 0]
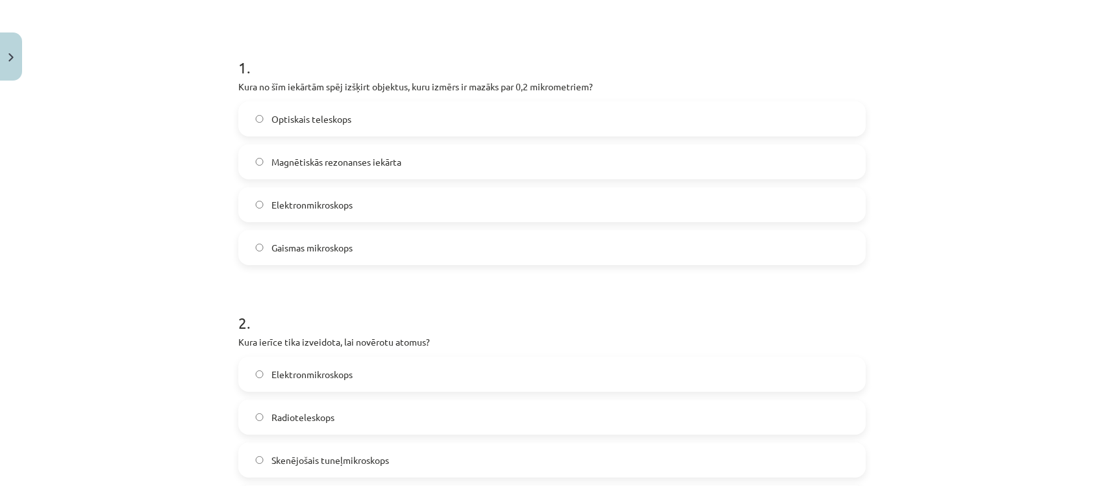
click at [364, 208] on label "Elektronmikroskops" at bounding box center [552, 204] width 625 height 32
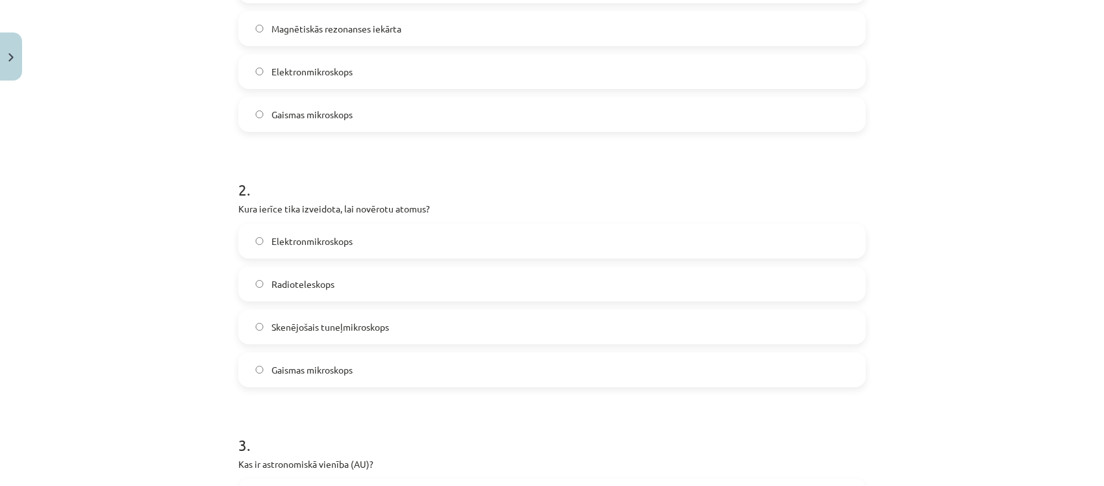
scroll to position [406, 0]
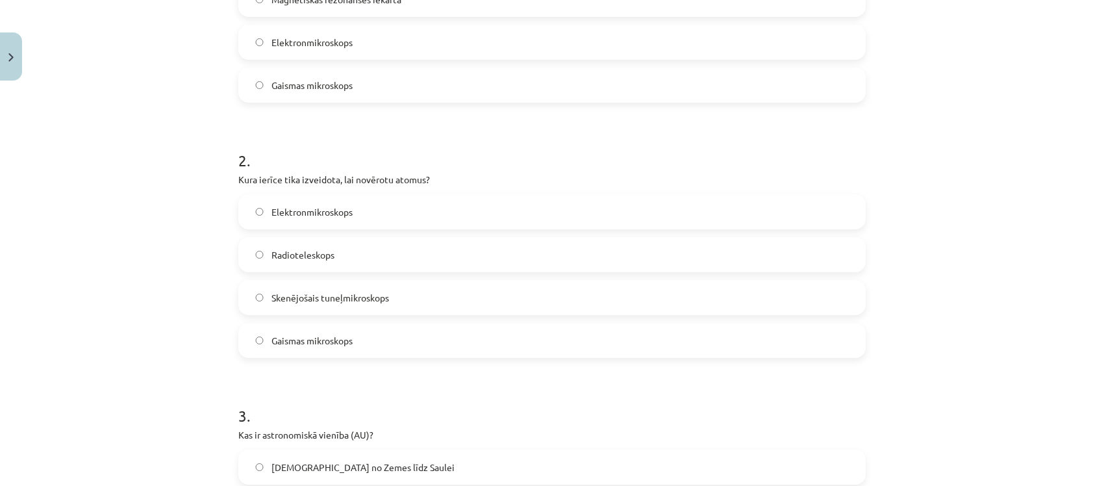
click at [367, 296] on span "Skenējošais tuneļmikroskops" at bounding box center [330, 298] width 118 height 14
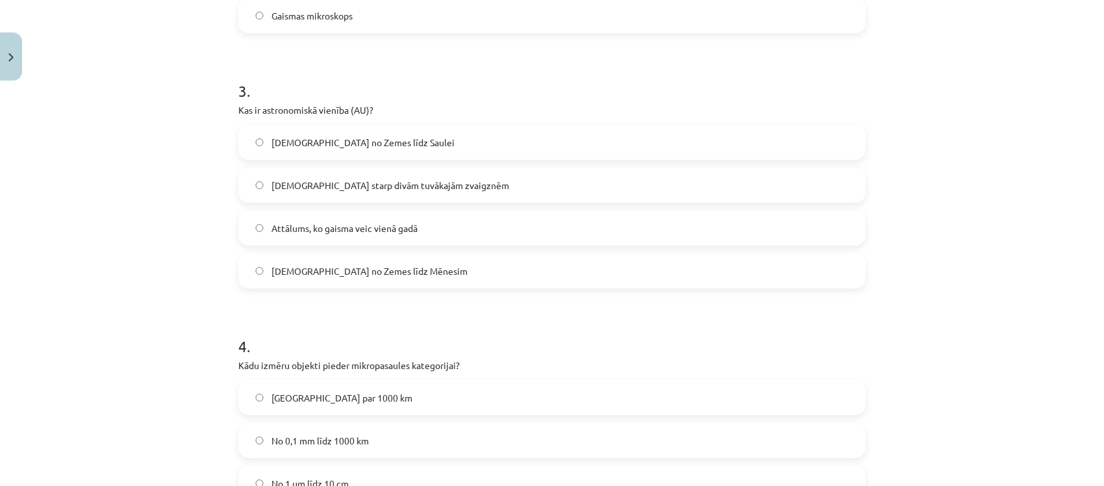
scroll to position [812, 0]
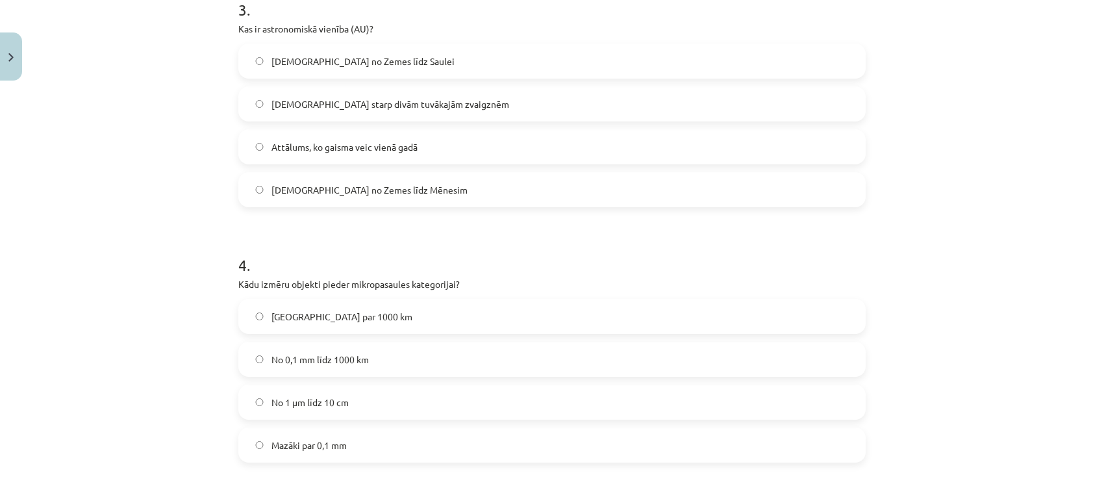
click at [381, 66] on span "Attālums no Zemes līdz Saulei" at bounding box center [362, 62] width 183 height 14
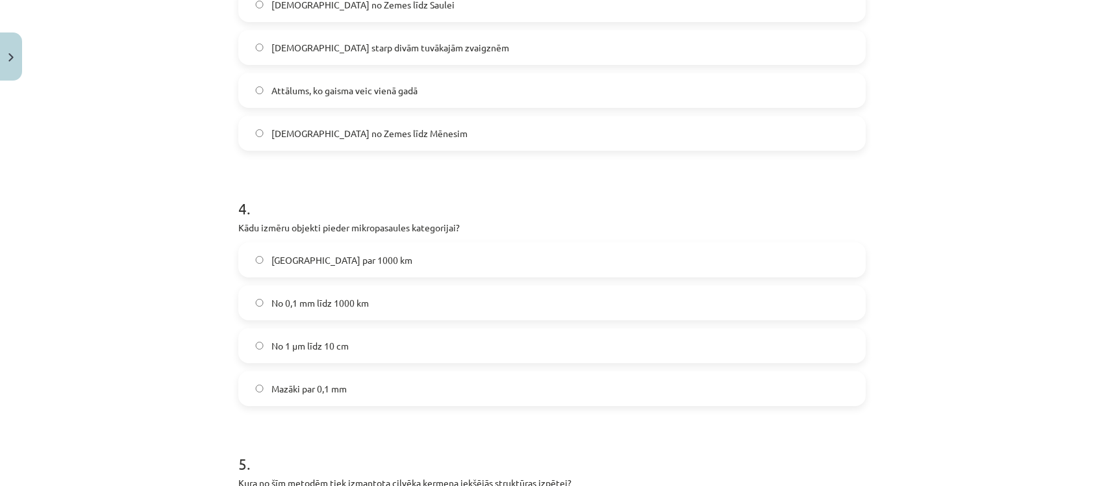
scroll to position [893, 0]
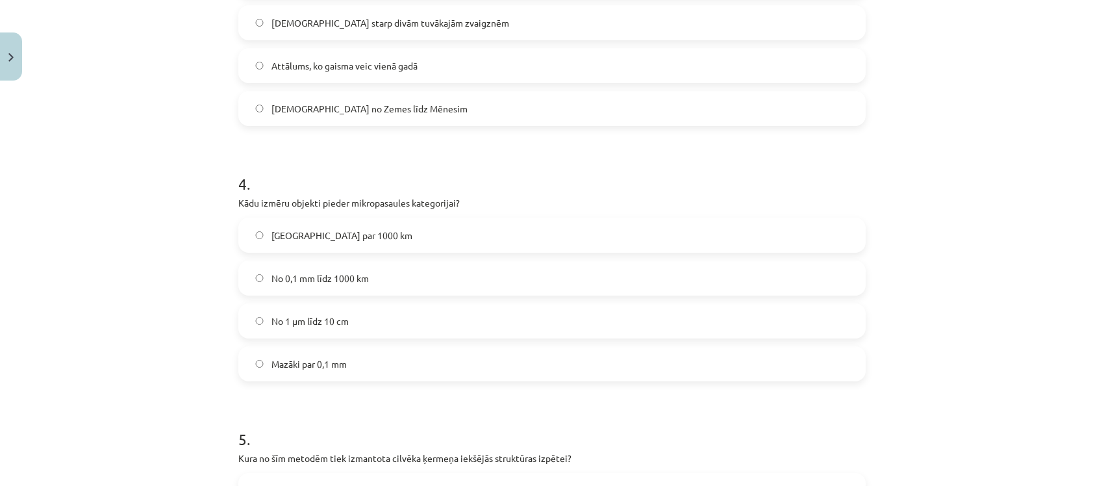
click at [364, 370] on label "Mazāki par 0,1 mm" at bounding box center [552, 363] width 625 height 32
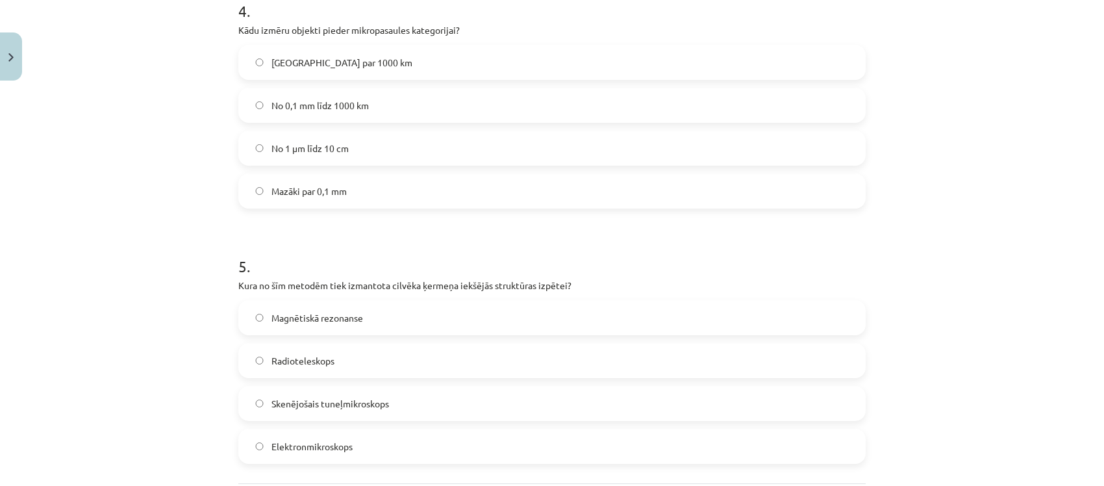
scroll to position [1194, 0]
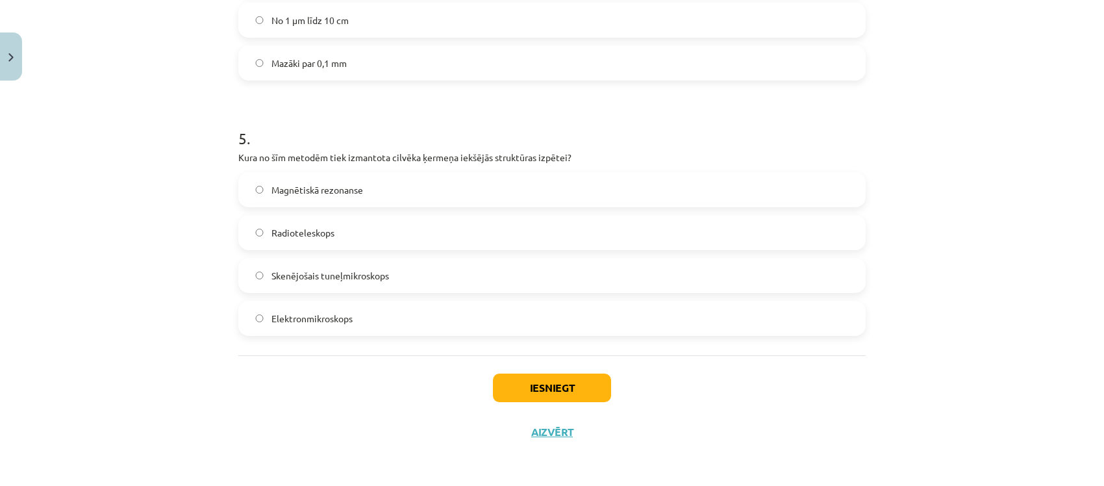
click at [390, 192] on label "Magnētiskā rezonanse" at bounding box center [552, 189] width 625 height 32
click at [543, 393] on button "Iesniegt" at bounding box center [552, 387] width 118 height 29
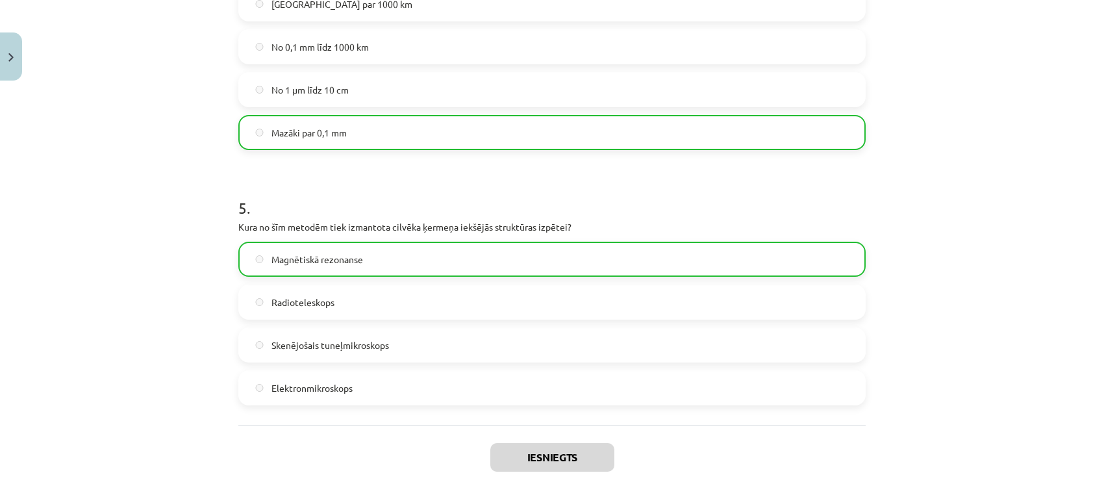
scroll to position [1235, 0]
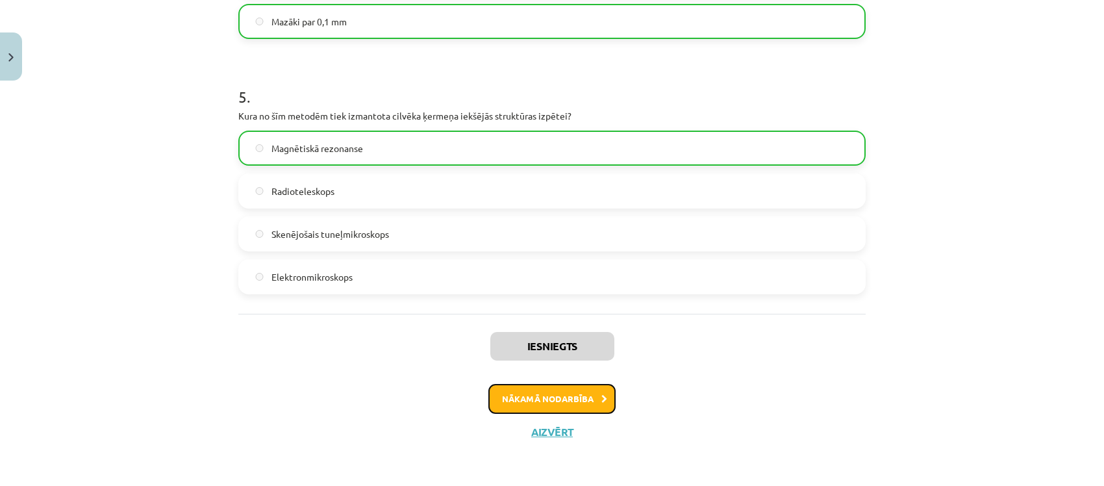
click at [575, 396] on button "Nākamā nodarbība" at bounding box center [551, 399] width 127 height 30
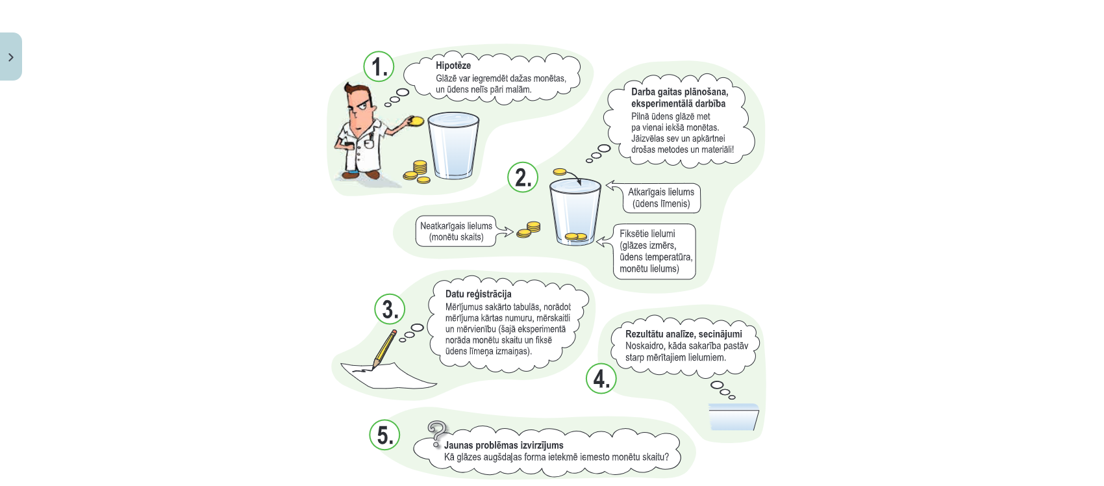
scroll to position [1380, 0]
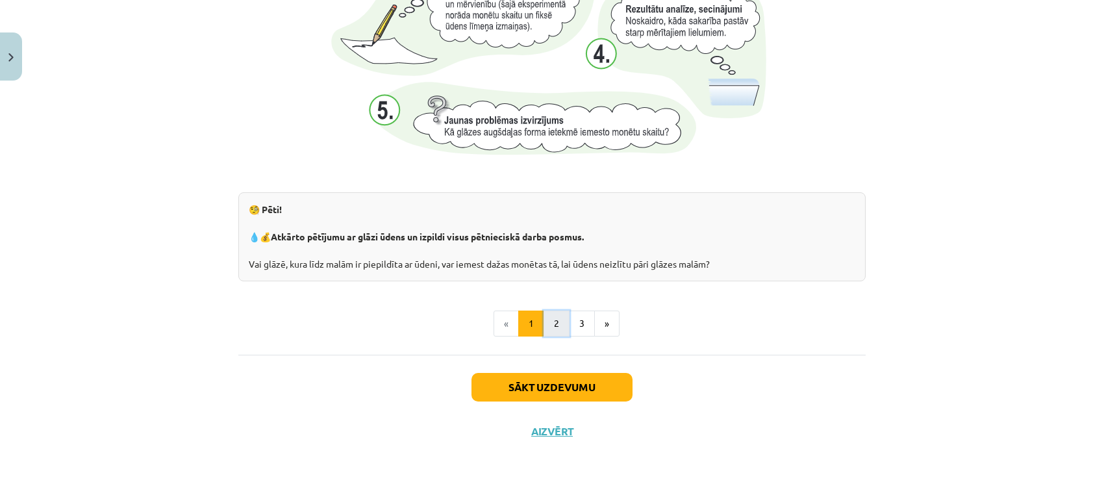
click at [556, 323] on button "2" at bounding box center [557, 323] width 26 height 26
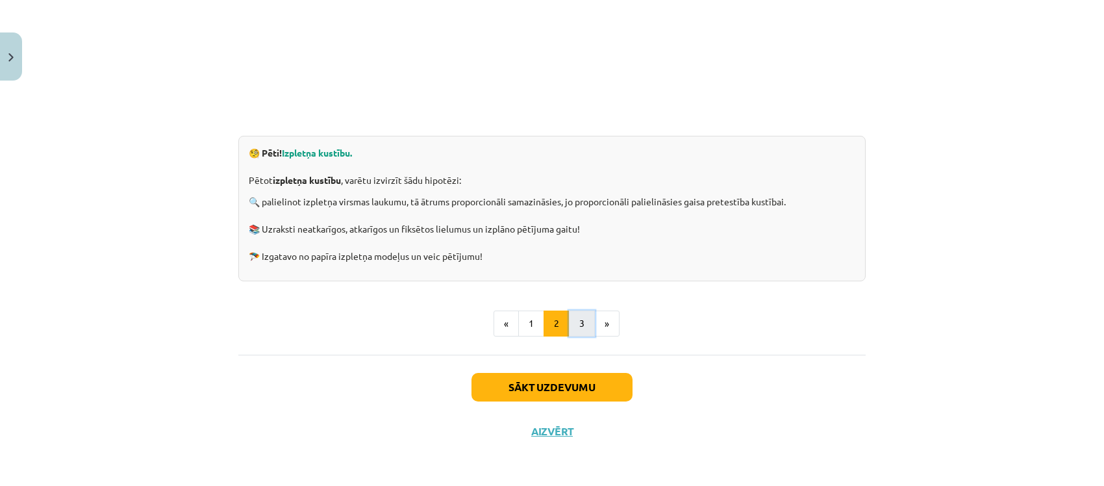
click at [569, 322] on button "3" at bounding box center [582, 323] width 26 height 26
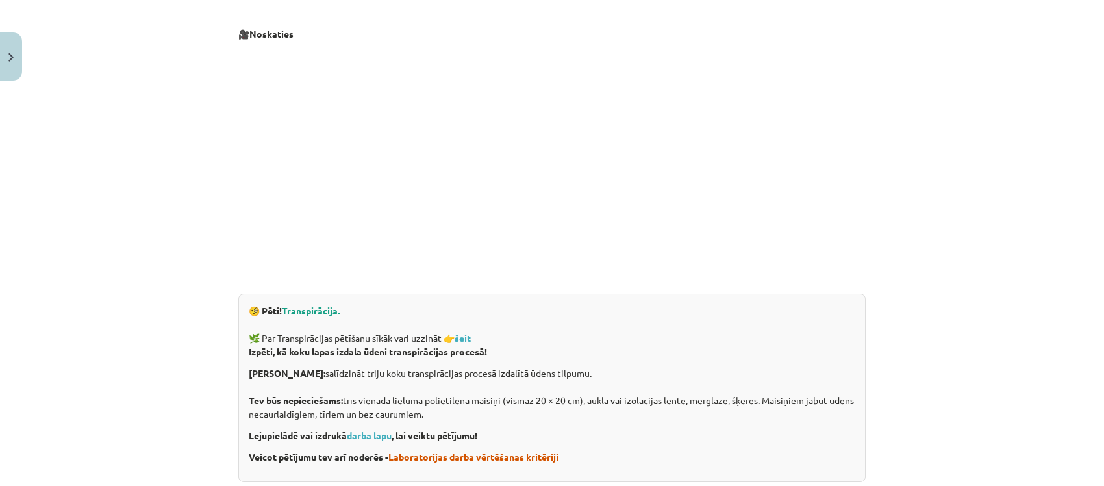
scroll to position [0, 0]
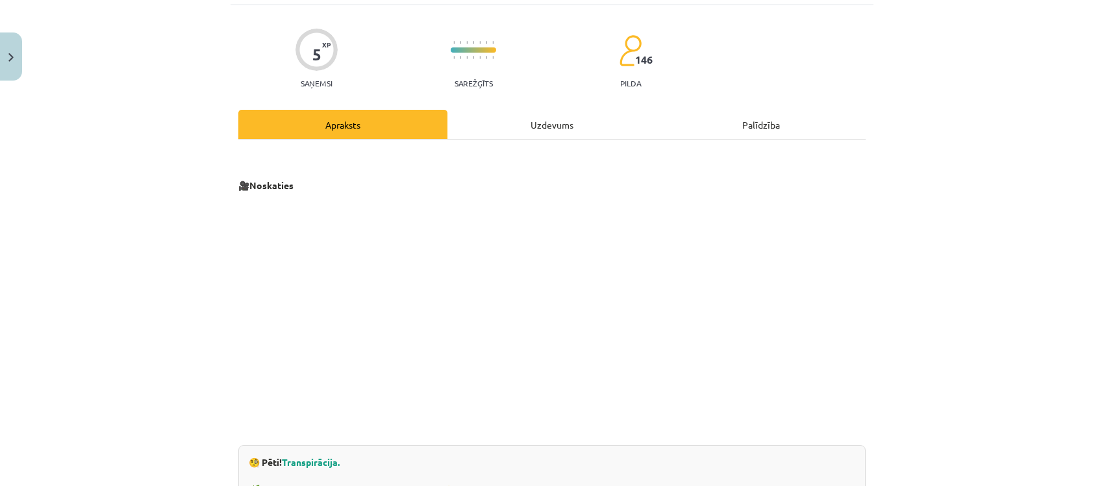
click at [569, 128] on div "Uzdevums" at bounding box center [552, 124] width 209 height 29
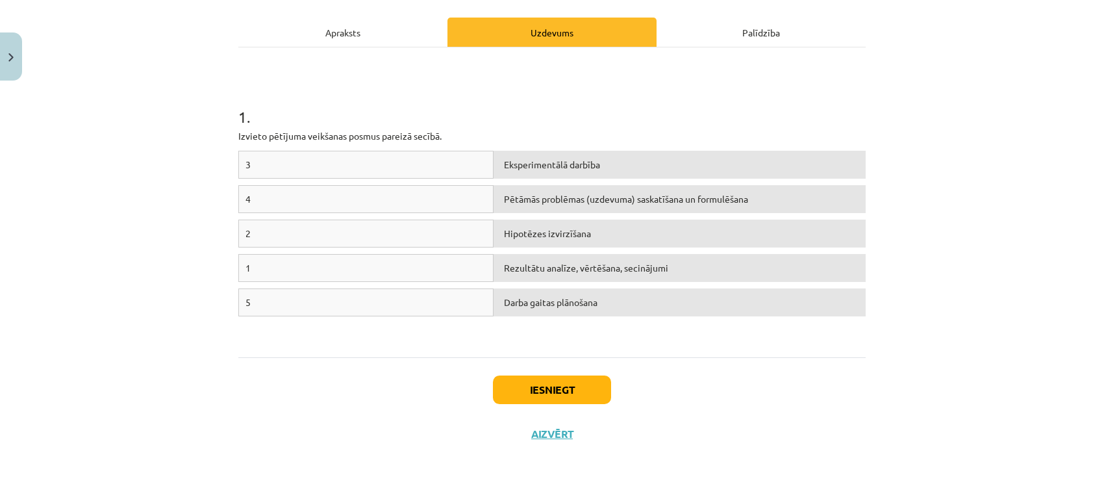
scroll to position [176, 0]
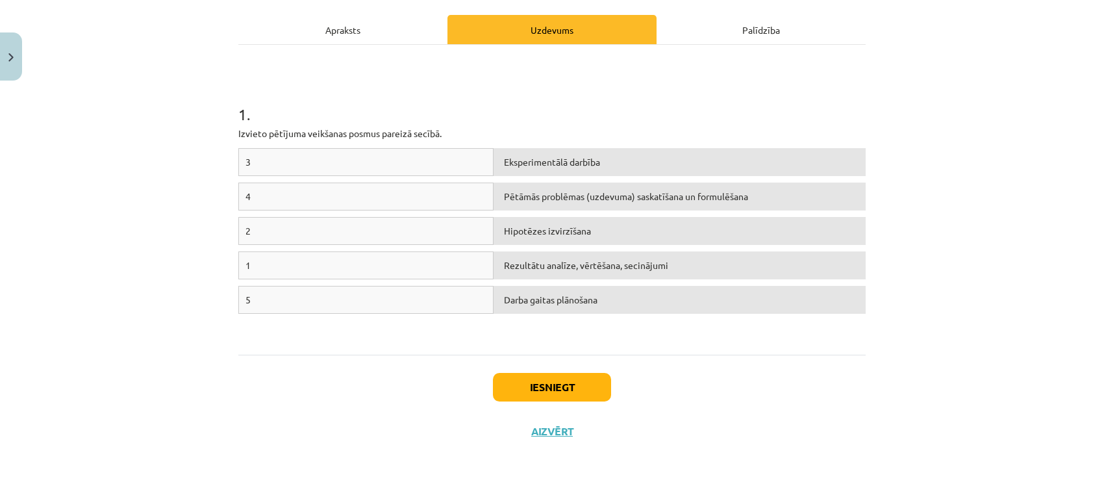
click at [427, 159] on div "3" at bounding box center [365, 162] width 255 height 28
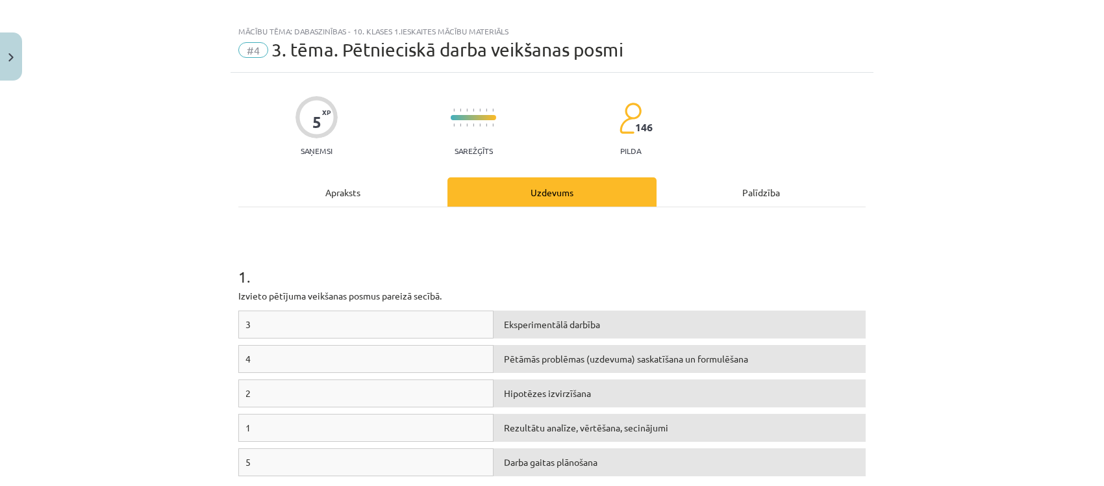
scroll to position [0, 0]
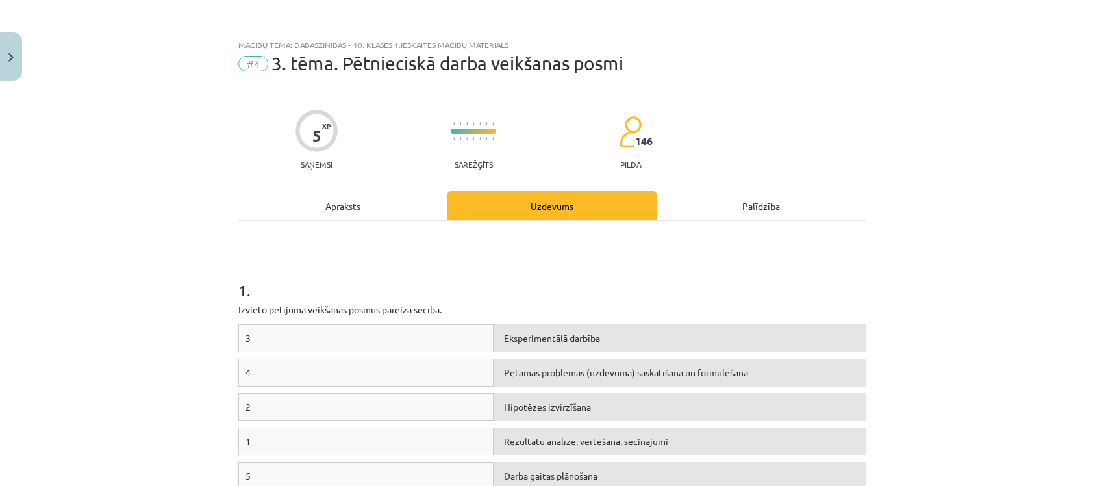
click at [374, 202] on div "Apraksts" at bounding box center [342, 205] width 209 height 29
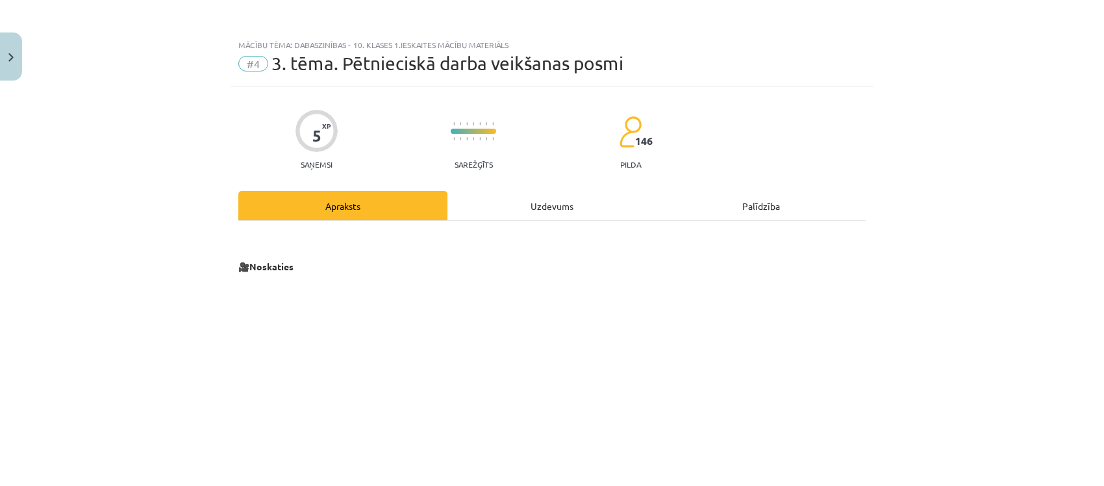
scroll to position [32, 0]
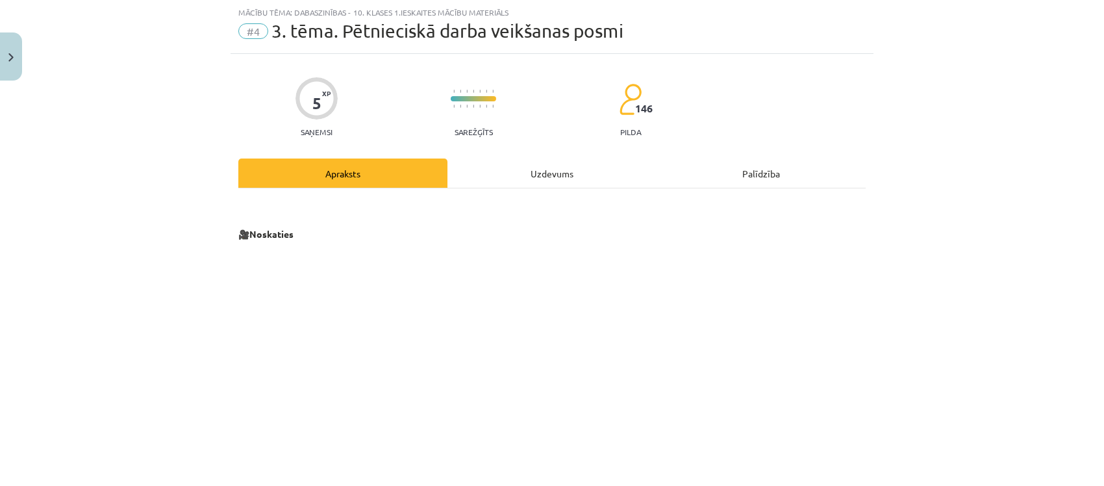
click at [510, 172] on div "Uzdevums" at bounding box center [552, 172] width 209 height 29
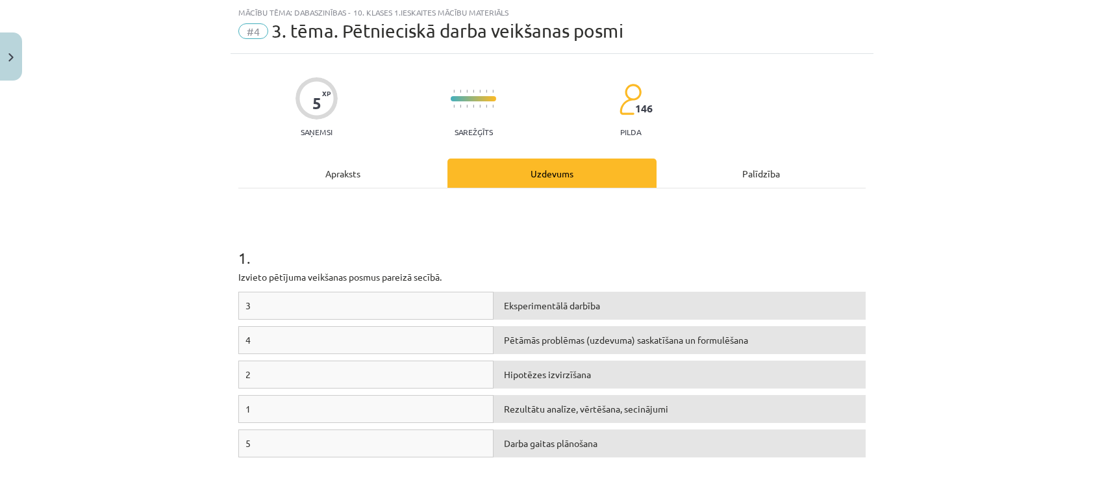
click at [377, 170] on div "Apraksts" at bounding box center [342, 172] width 209 height 29
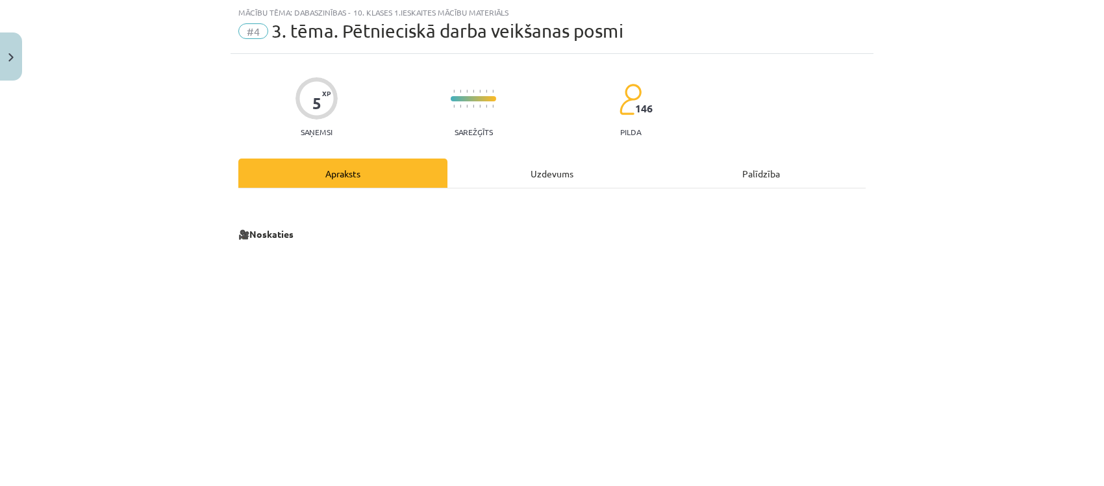
click at [510, 160] on div "Uzdevums" at bounding box center [552, 172] width 209 height 29
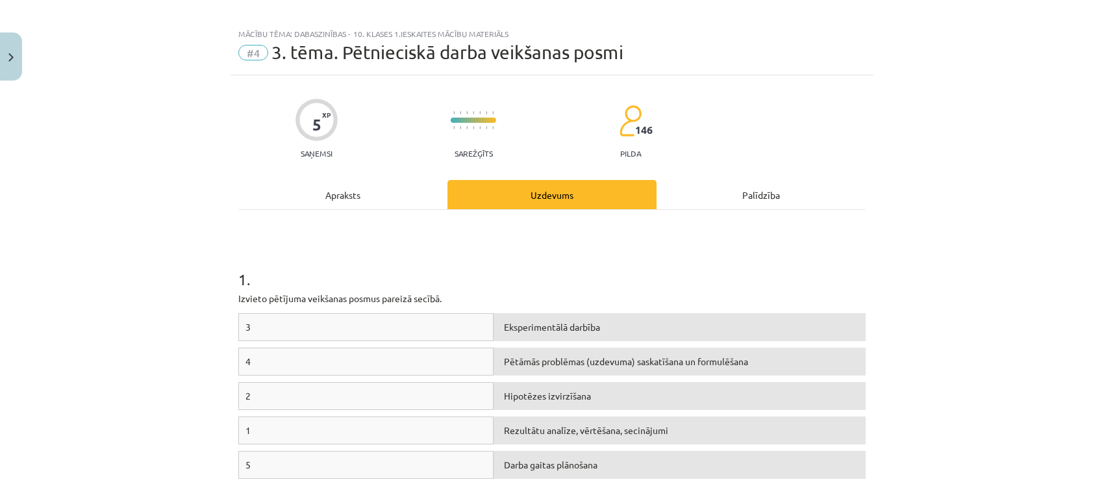
scroll to position [0, 0]
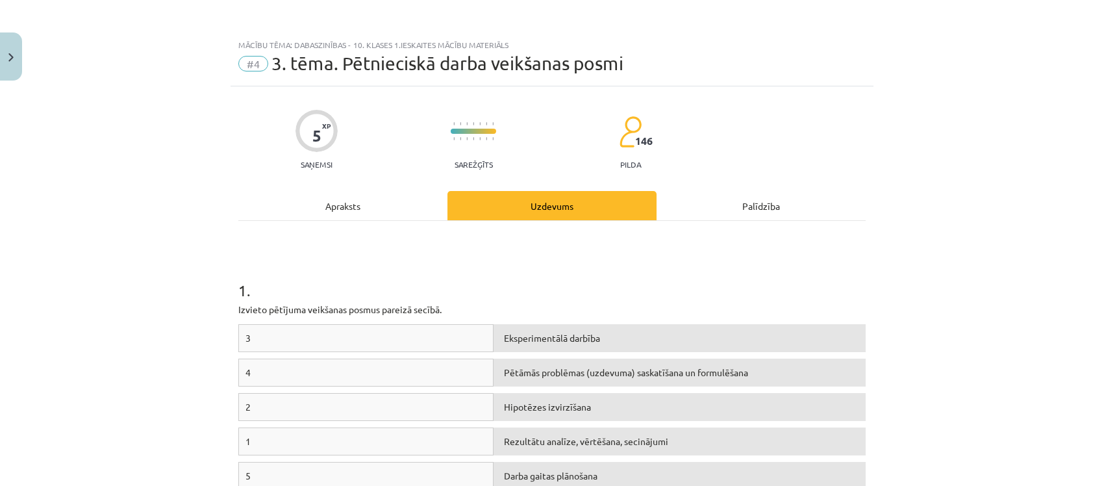
click at [336, 195] on div "Apraksts" at bounding box center [342, 205] width 209 height 29
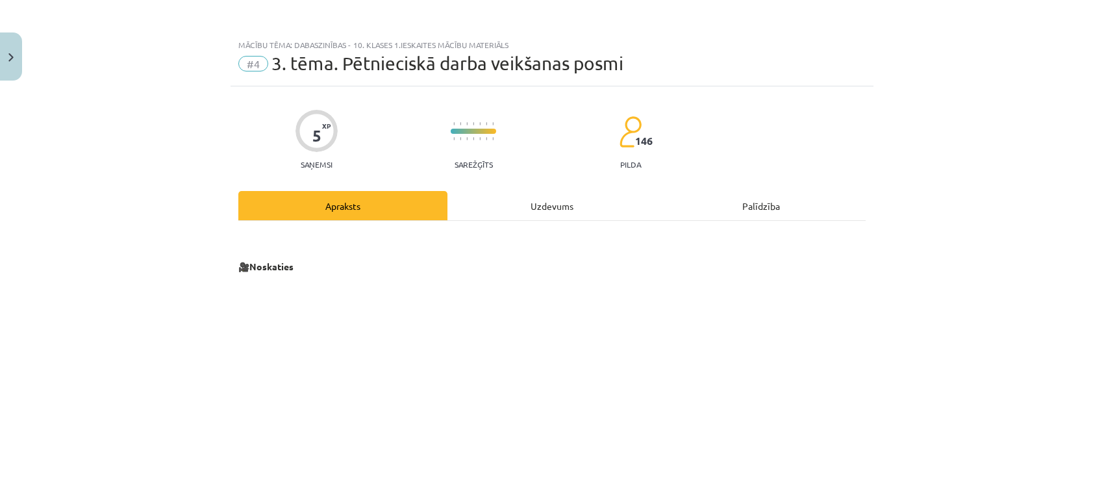
scroll to position [32, 0]
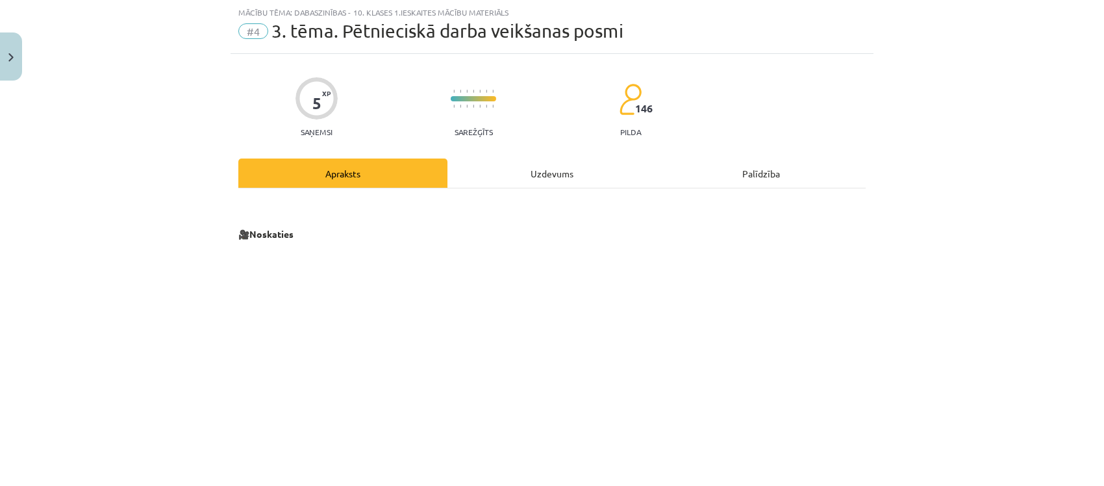
click at [511, 176] on div "Uzdevums" at bounding box center [552, 172] width 209 height 29
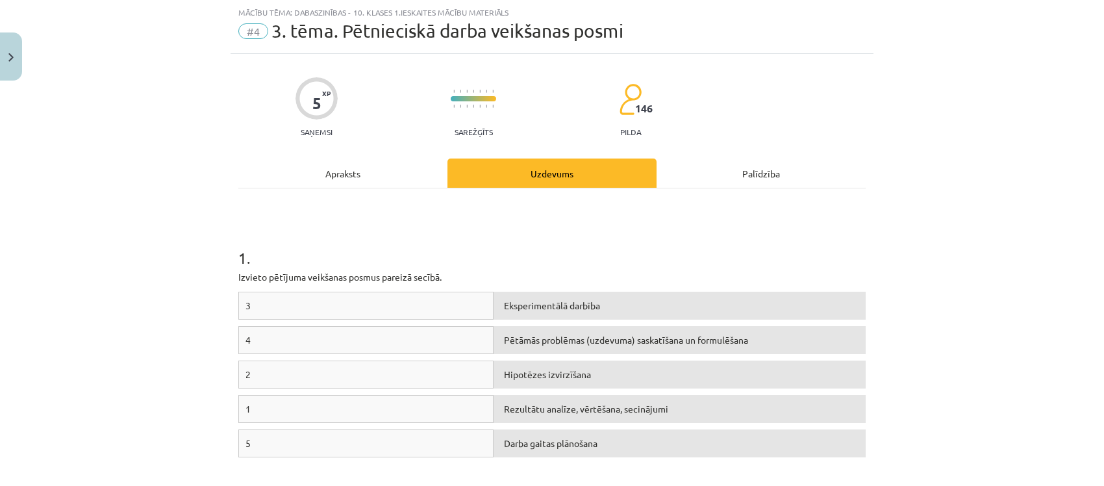
click at [367, 163] on div "Apraksts" at bounding box center [342, 172] width 209 height 29
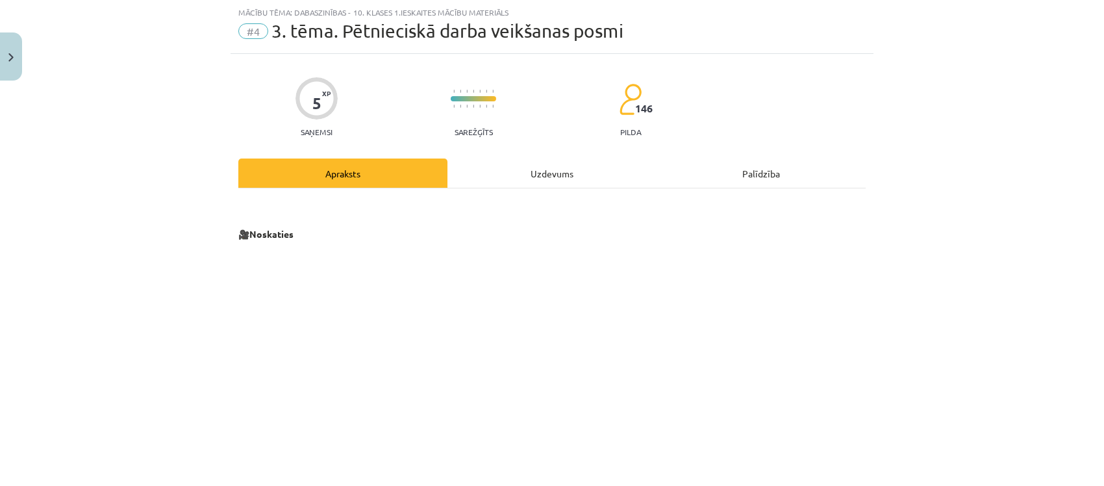
click at [502, 163] on div "Uzdevums" at bounding box center [552, 172] width 209 height 29
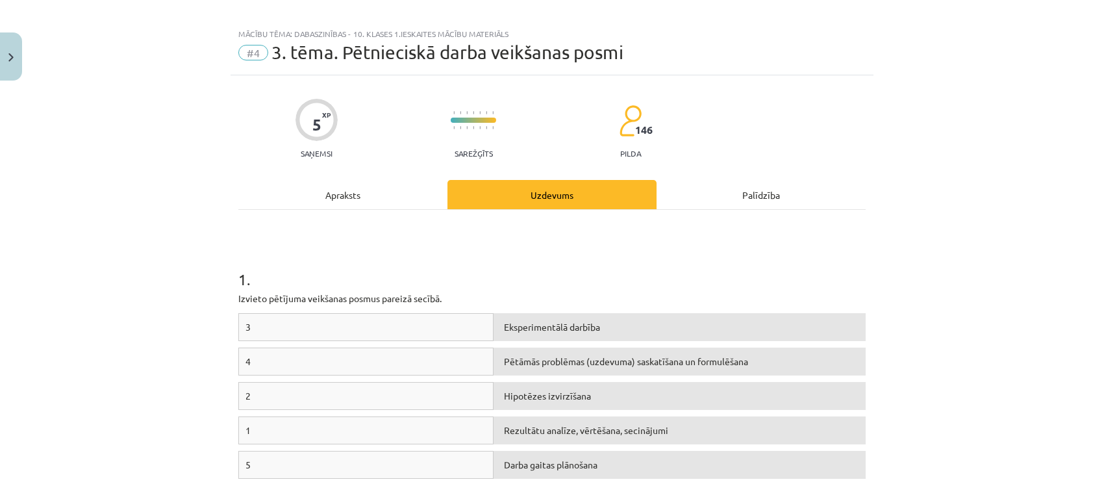
scroll to position [0, 0]
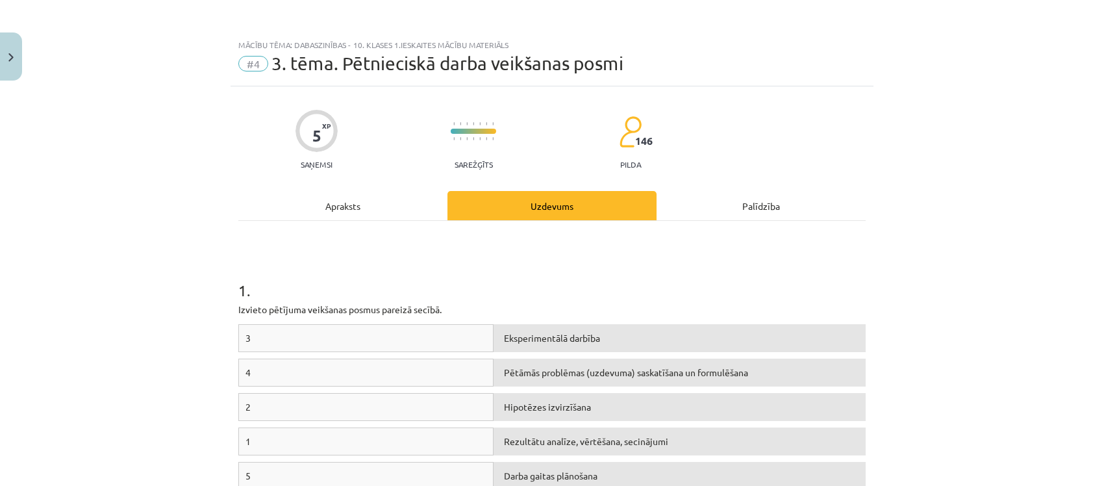
click at [358, 214] on div "Apraksts" at bounding box center [342, 205] width 209 height 29
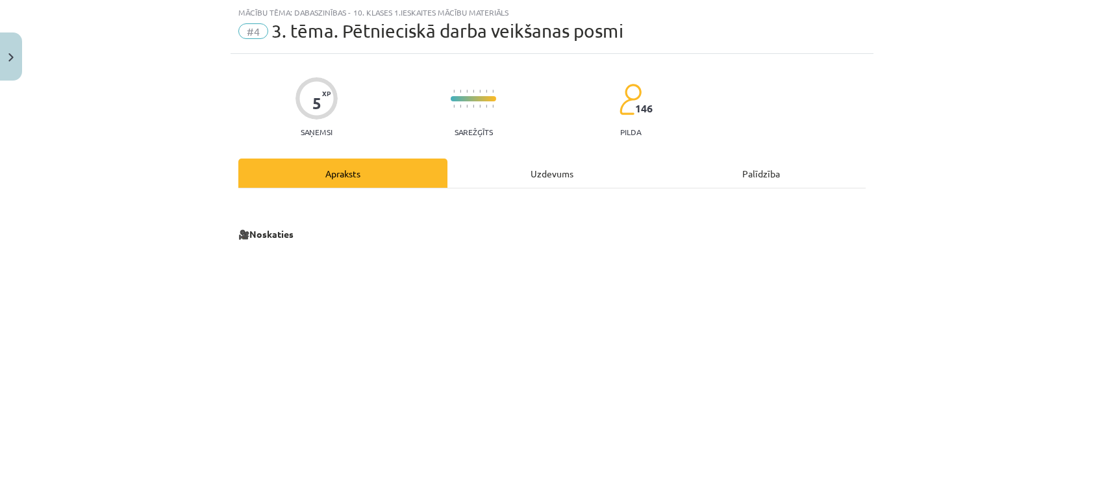
click at [540, 183] on div "Uzdevums" at bounding box center [552, 172] width 209 height 29
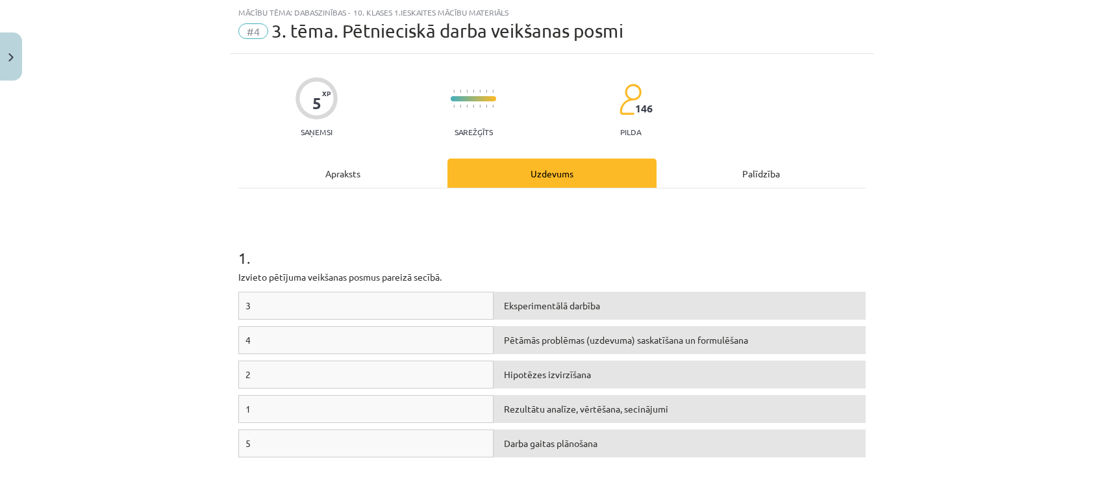
click at [355, 183] on div "Apraksts" at bounding box center [342, 172] width 209 height 29
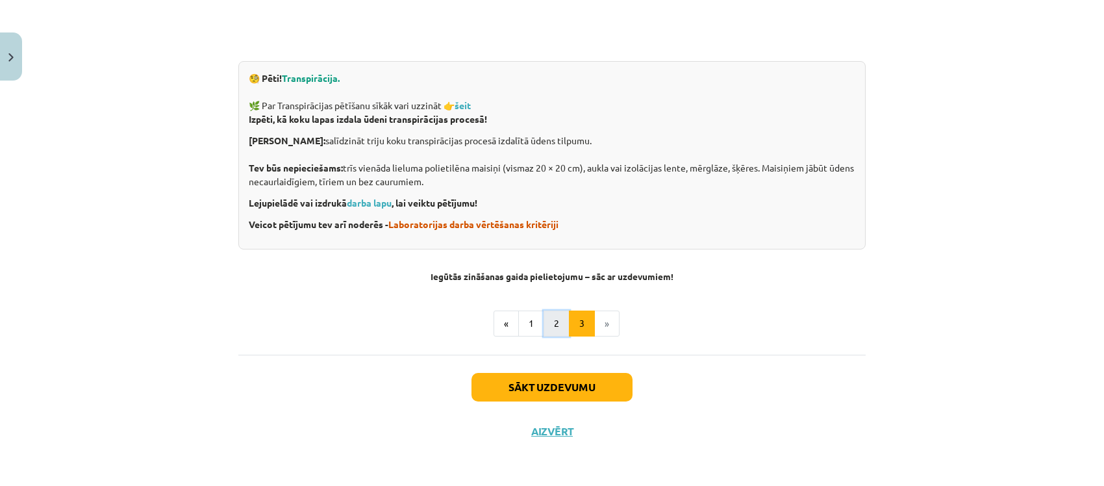
click at [555, 323] on button "2" at bounding box center [557, 323] width 26 height 26
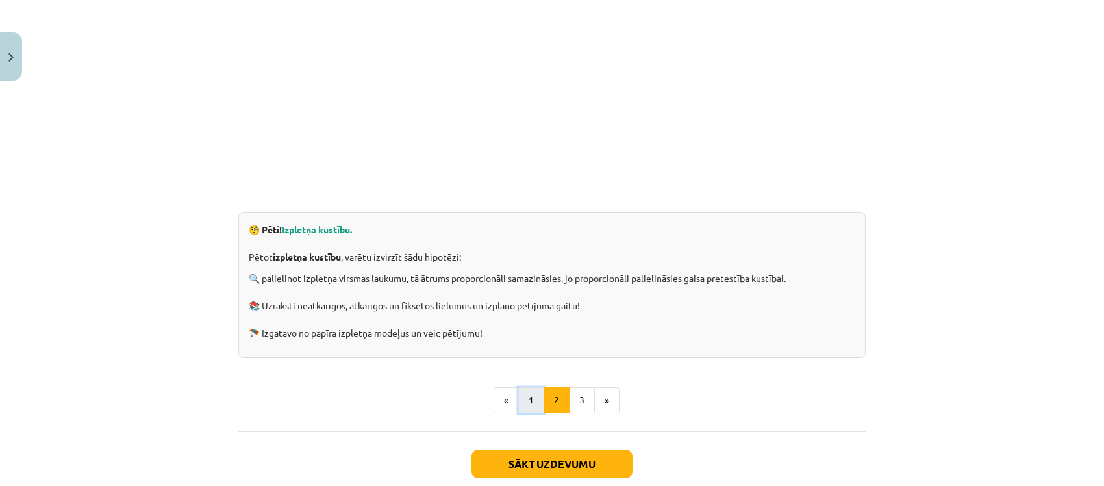
click at [533, 401] on button "1" at bounding box center [531, 400] width 26 height 26
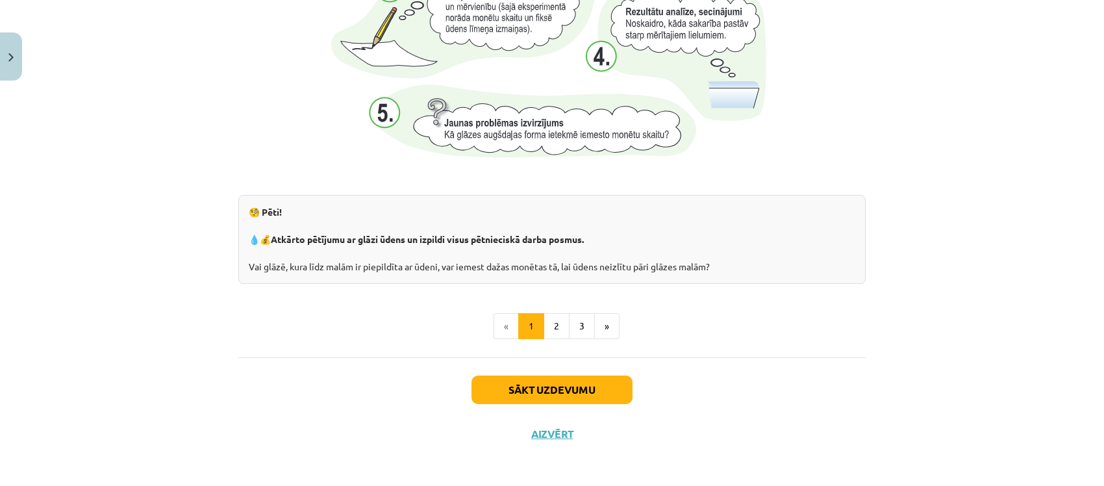
scroll to position [1380, 0]
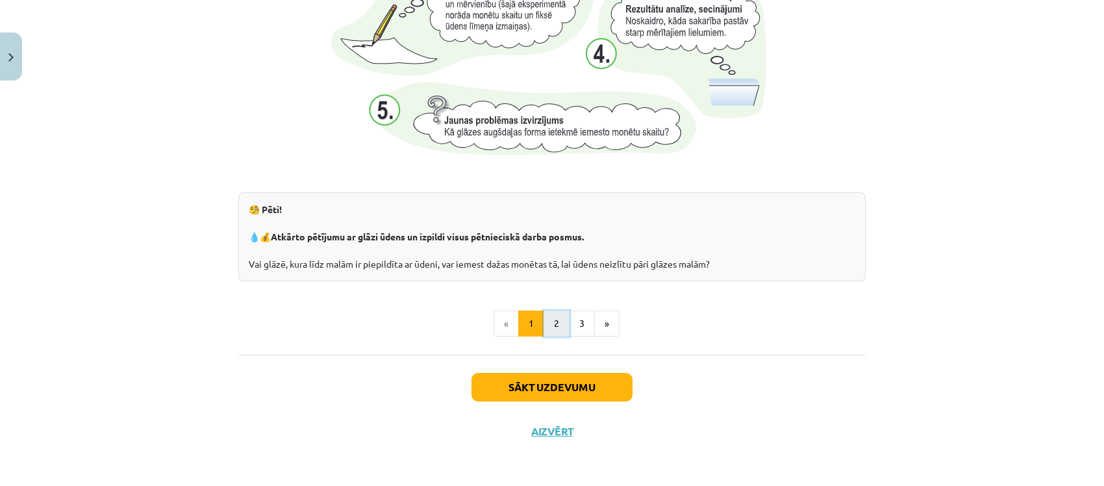
click at [554, 325] on button "2" at bounding box center [557, 323] width 26 height 26
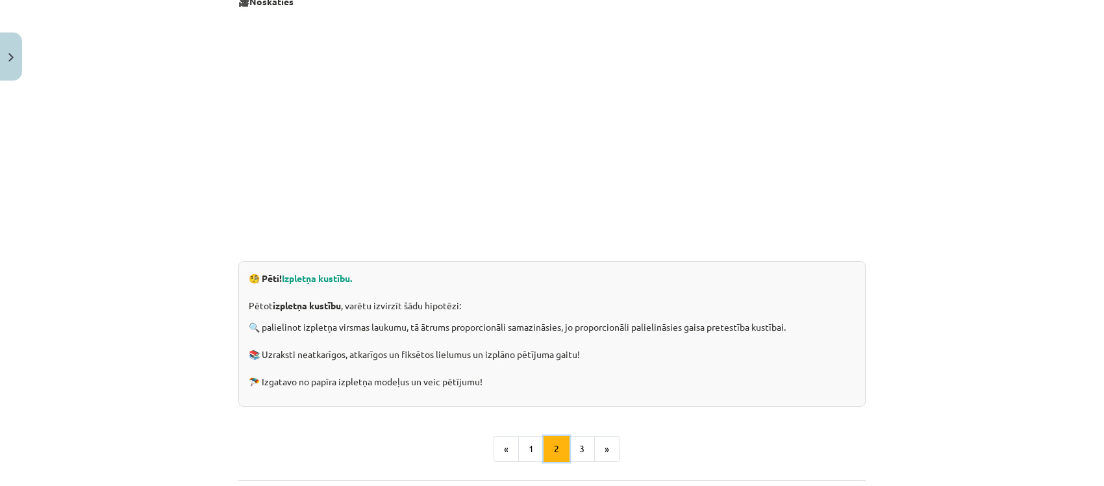
scroll to position [233, 0]
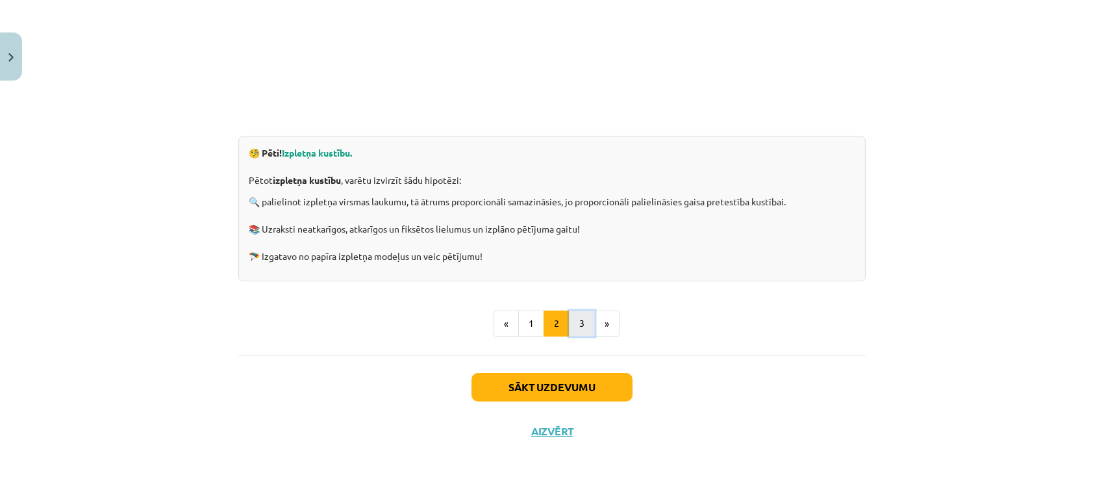
click at [585, 320] on button "3" at bounding box center [582, 323] width 26 height 26
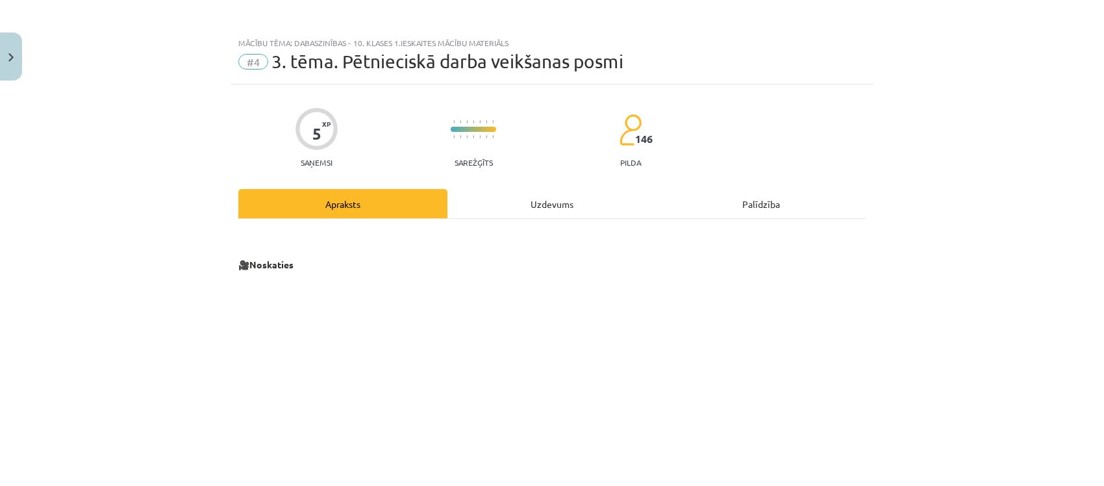
scroll to position [0, 0]
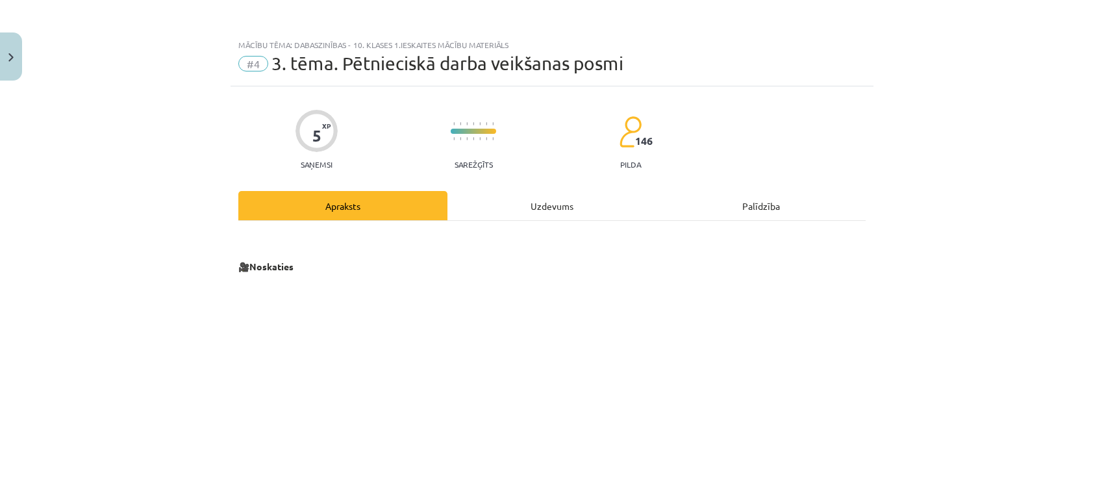
click at [531, 215] on div "Uzdevums" at bounding box center [552, 205] width 209 height 29
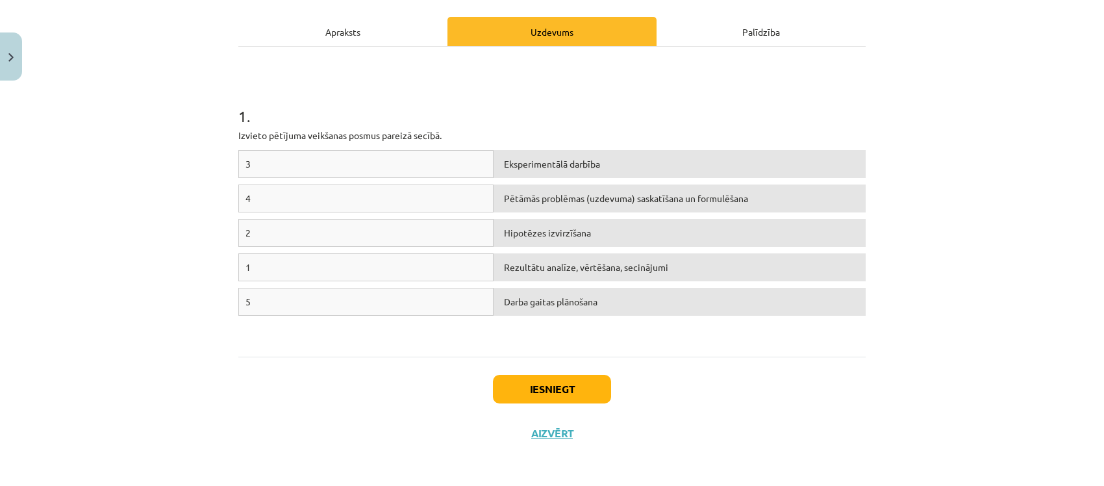
scroll to position [176, 0]
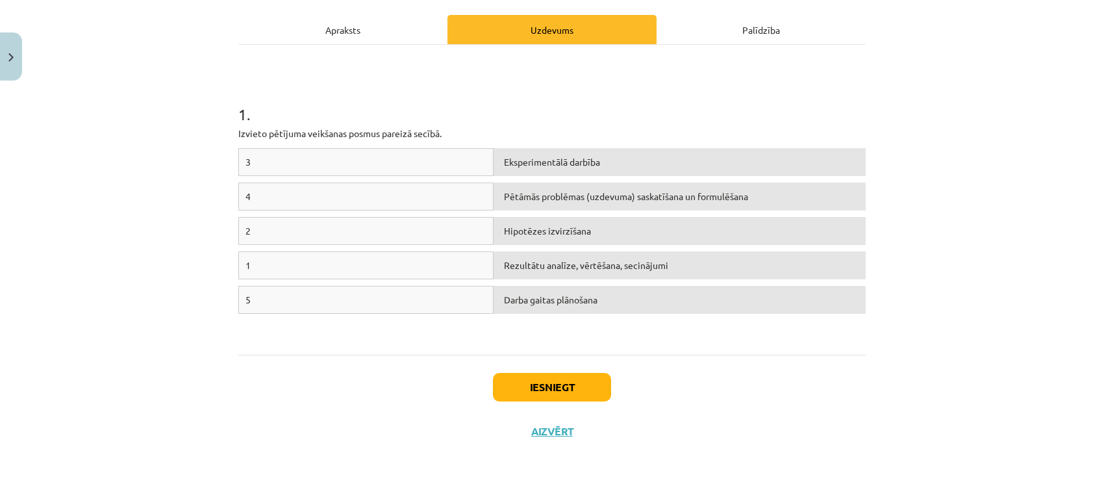
click at [535, 203] on div "Pētāmās problēmas (uzdevuma) saskatīšana un formulēšana" at bounding box center [680, 197] width 372 height 28
drag, startPoint x: 535, startPoint y: 203, endPoint x: 395, endPoint y: 189, distance: 140.4
click at [365, 189] on div "4 Pētāmās problēmas (uzdevuma) saskatīšana un formulēšana" at bounding box center [551, 200] width 627 height 34
click at [582, 304] on span "Darba gaitas plānošana" at bounding box center [551, 300] width 94 height 12
click at [279, 164] on div "3" at bounding box center [365, 162] width 255 height 28
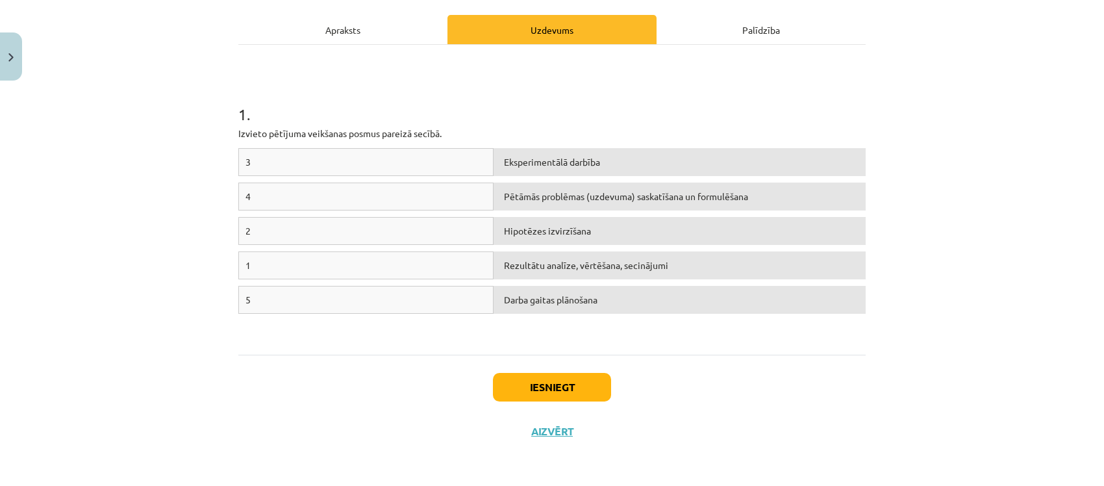
click at [279, 164] on div "3" at bounding box center [365, 162] width 255 height 28
click at [544, 299] on span "Darba gaitas plānošana" at bounding box center [551, 300] width 94 height 12
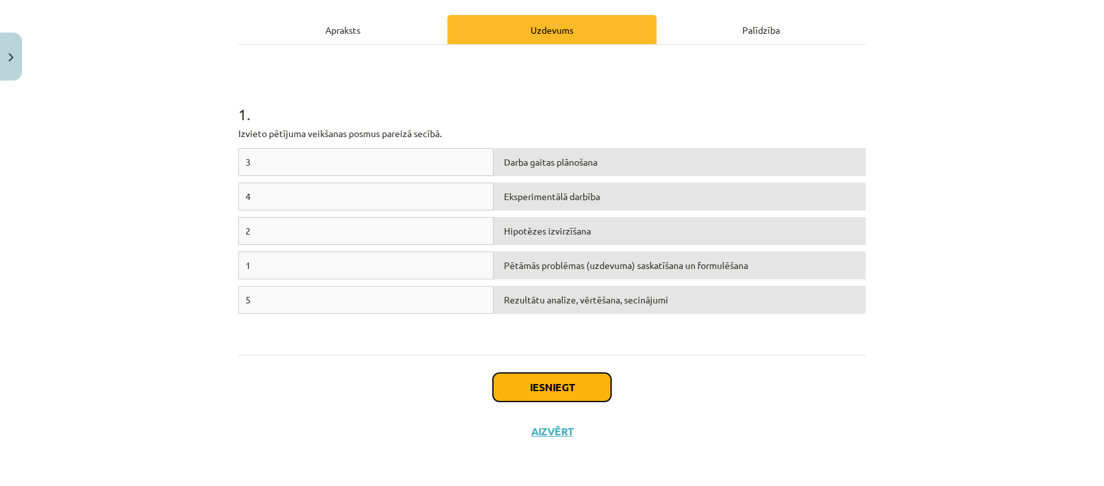
click at [528, 388] on button "Iesniegt" at bounding box center [552, 387] width 118 height 29
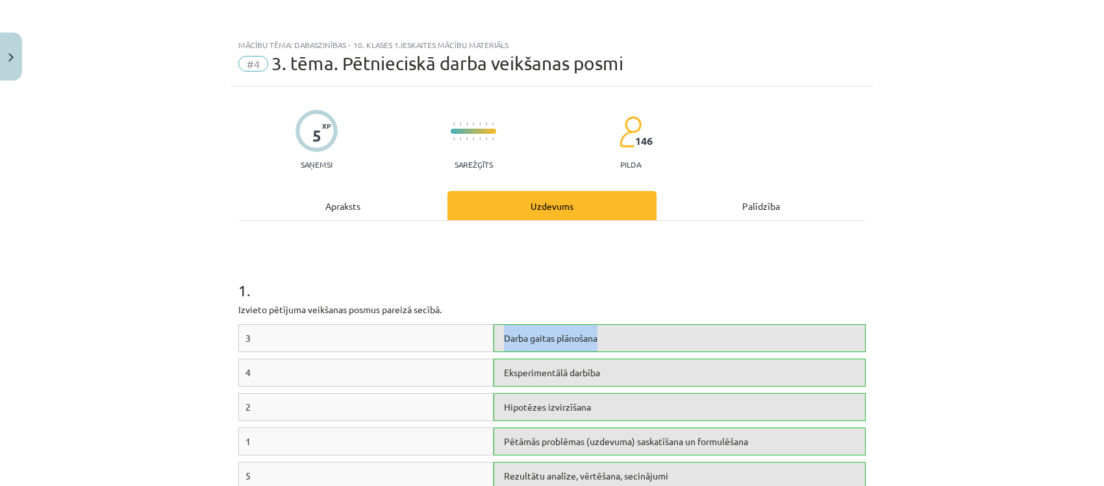
scroll to position [218, 0]
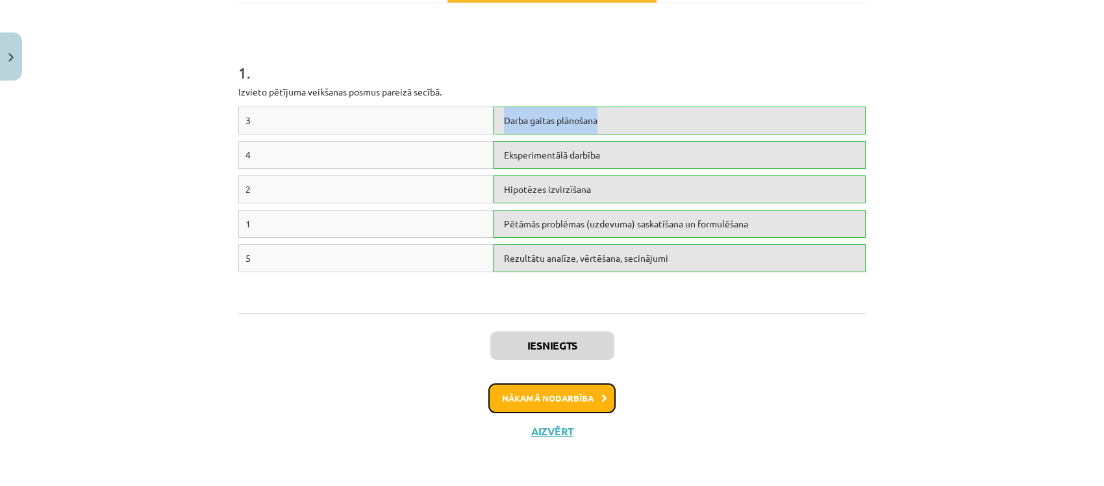
click at [580, 401] on button "Nākamā nodarbība" at bounding box center [551, 398] width 127 height 30
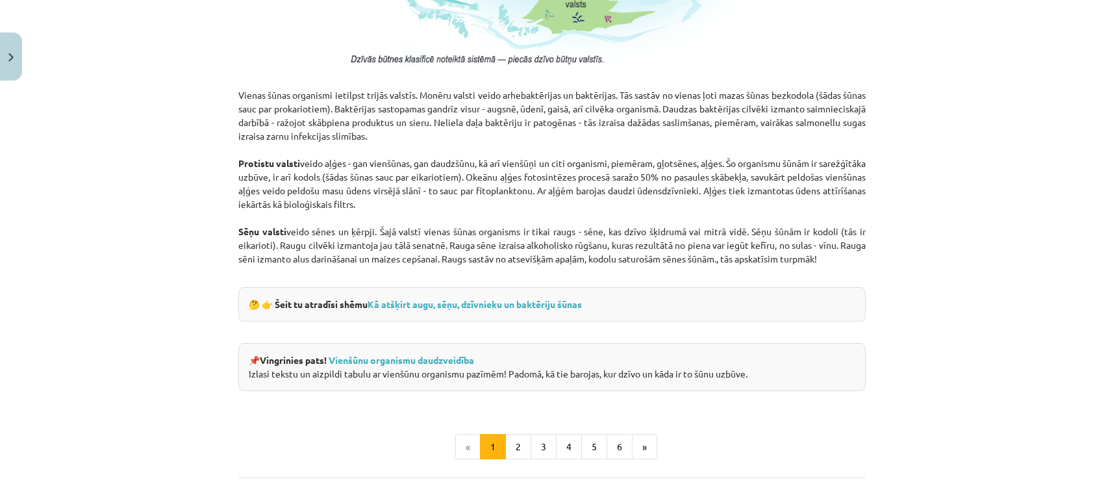
scroll to position [1212, 0]
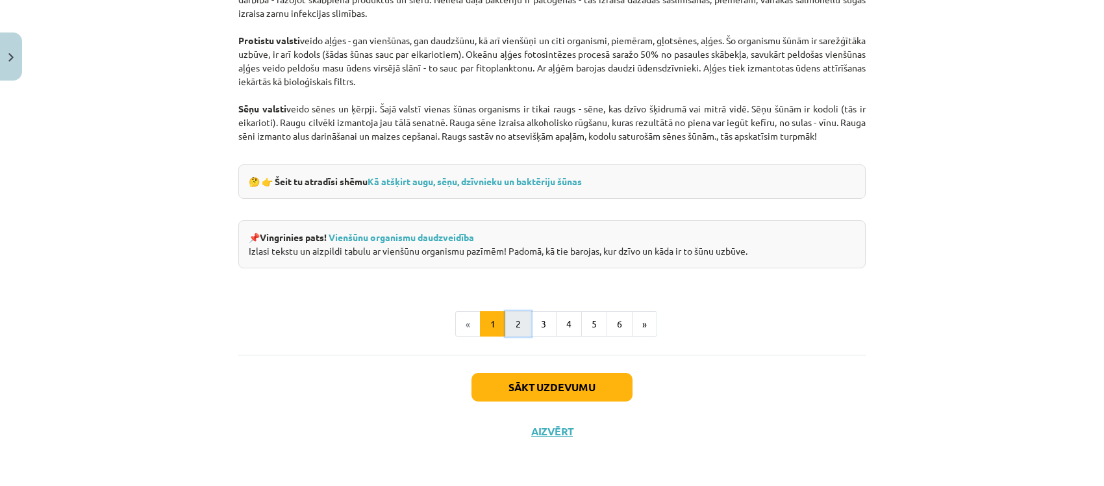
click at [515, 313] on button "2" at bounding box center [518, 324] width 26 height 26
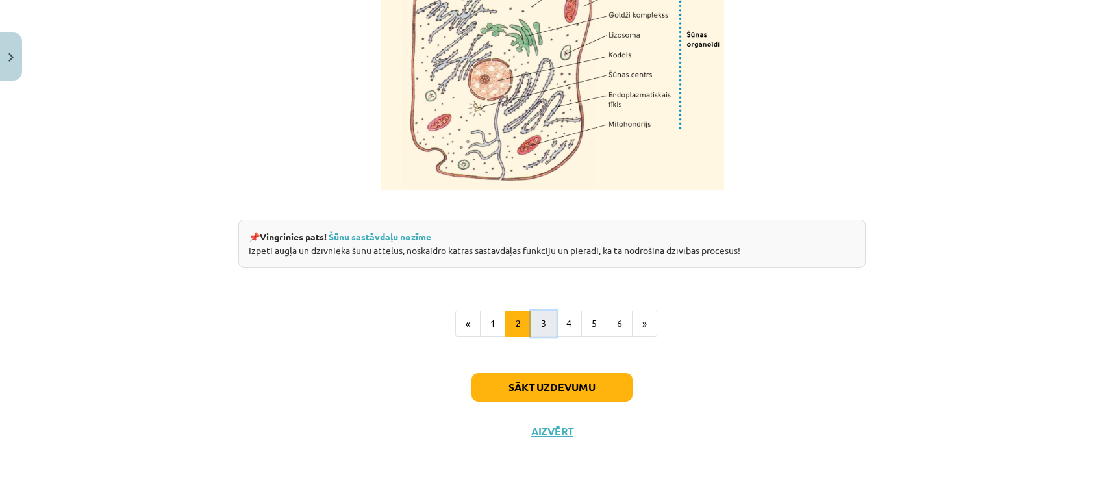
click at [546, 316] on button "3" at bounding box center [544, 323] width 26 height 26
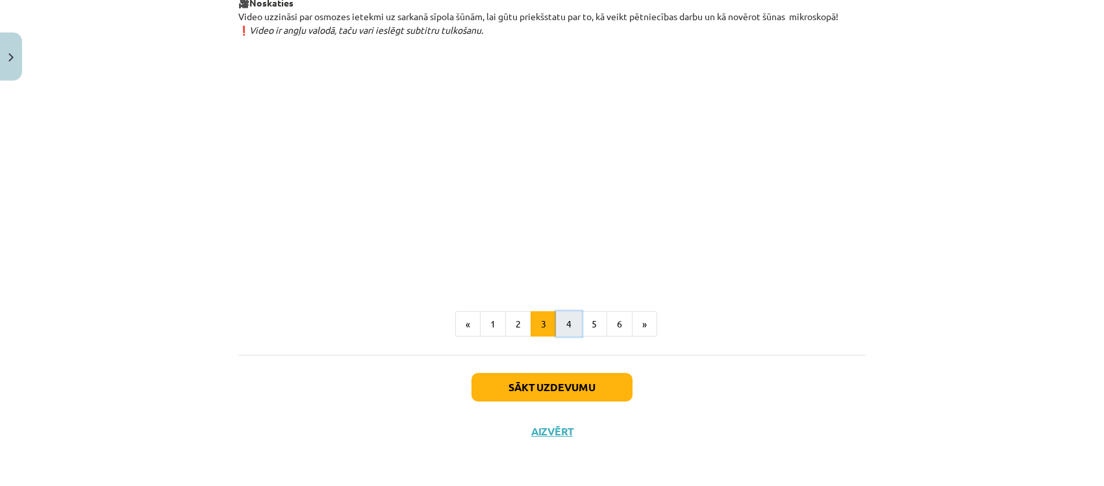
click at [575, 320] on button "4" at bounding box center [569, 324] width 26 height 26
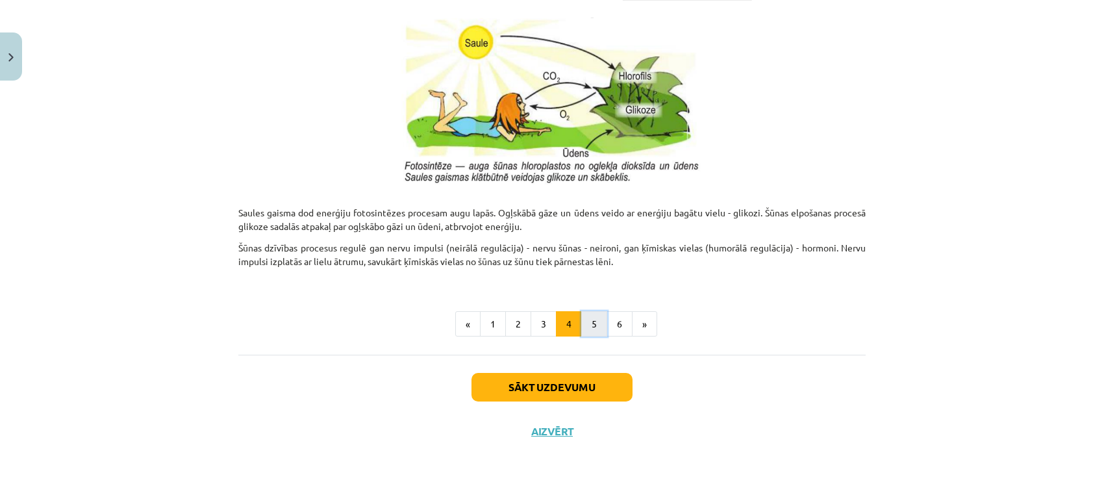
click at [598, 331] on button "5" at bounding box center [594, 324] width 26 height 26
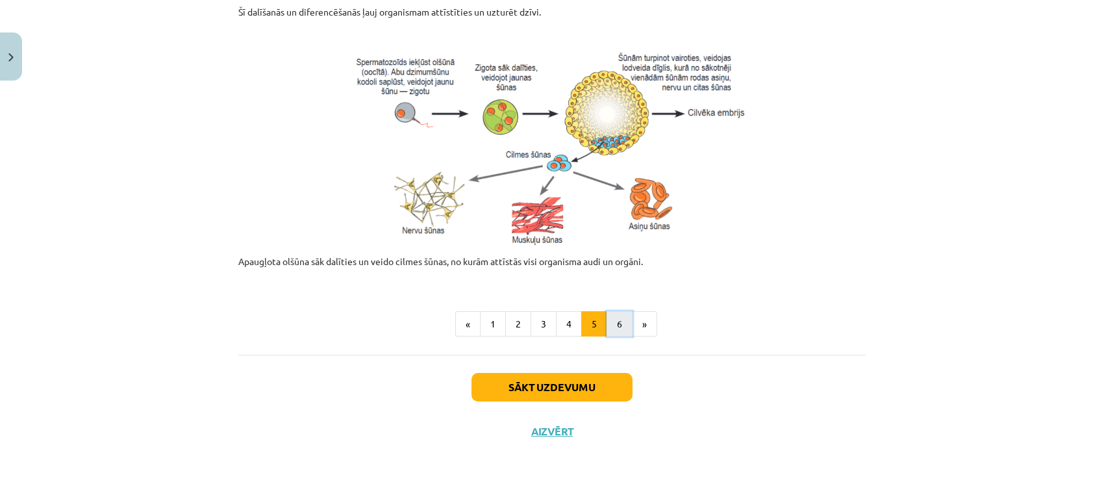
click at [607, 320] on button "6" at bounding box center [620, 324] width 26 height 26
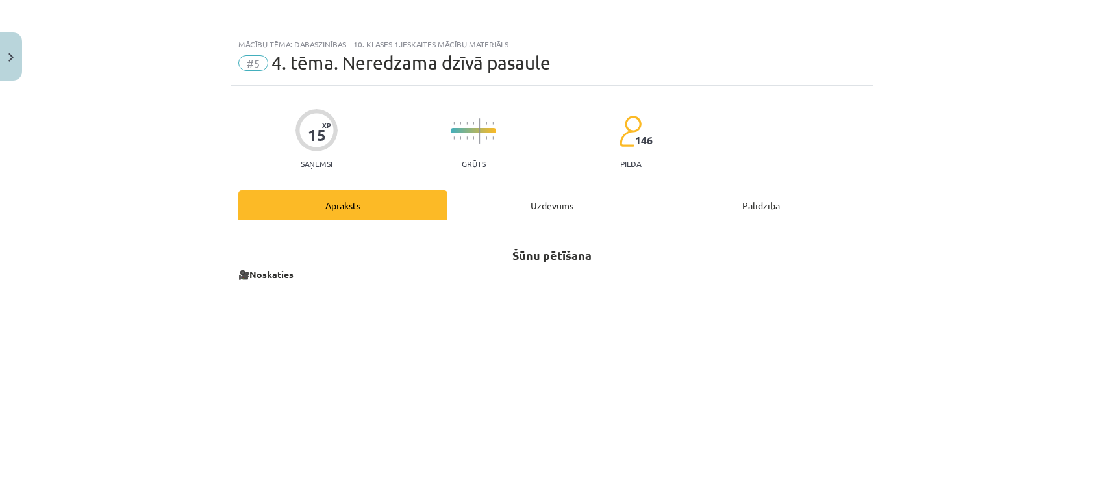
scroll to position [0, 0]
click at [536, 206] on div "Uzdevums" at bounding box center [552, 205] width 209 height 29
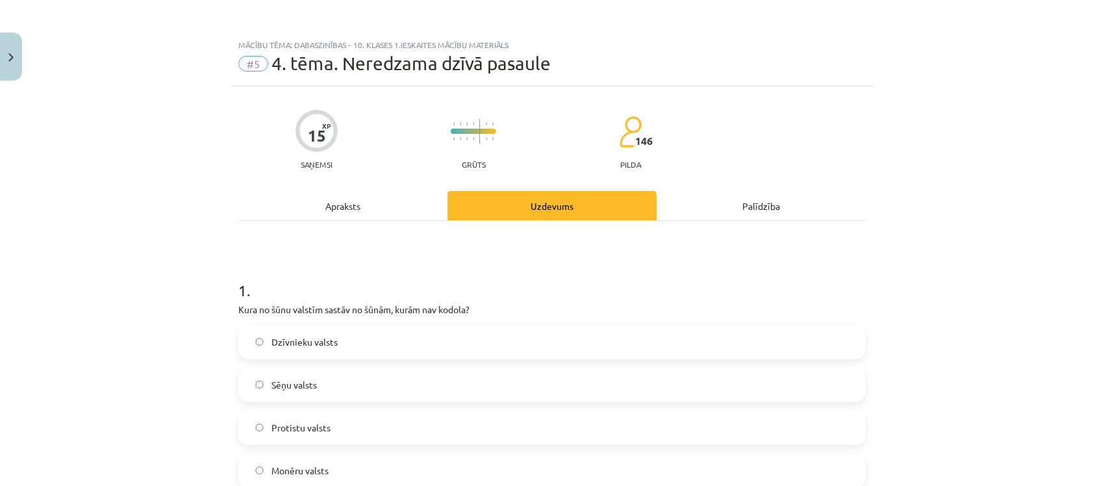
click at [385, 216] on div "Apraksts" at bounding box center [342, 205] width 209 height 29
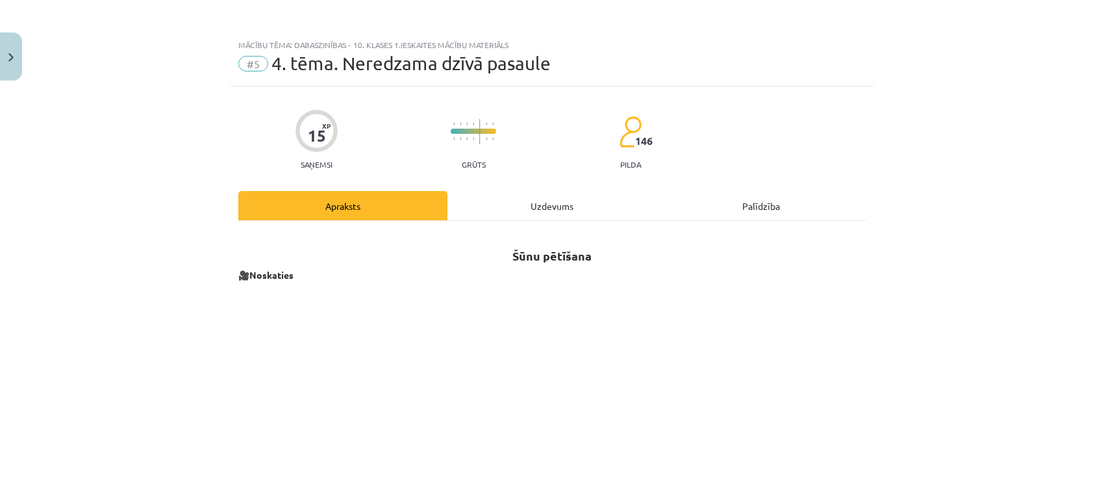
click at [535, 212] on div "Uzdevums" at bounding box center [552, 205] width 209 height 29
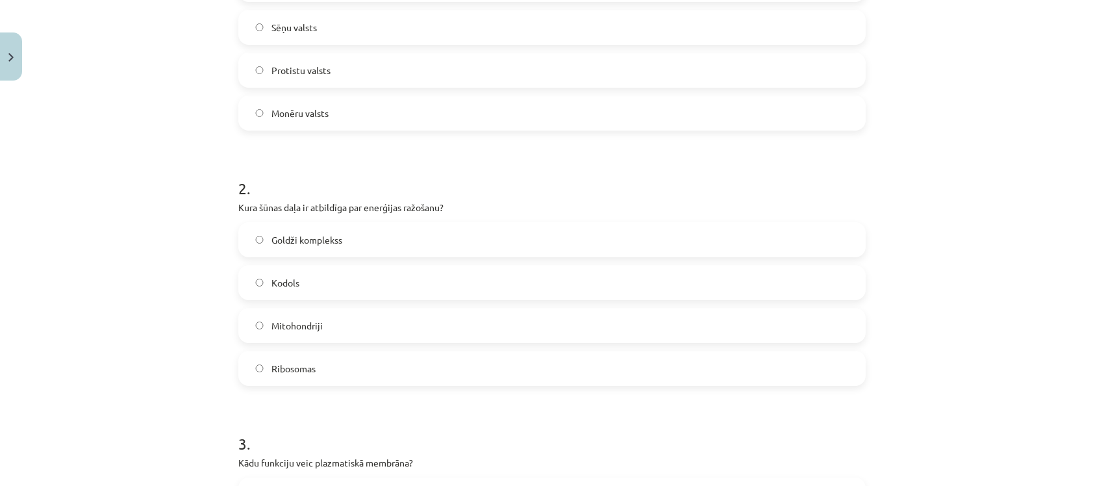
scroll to position [276, 0]
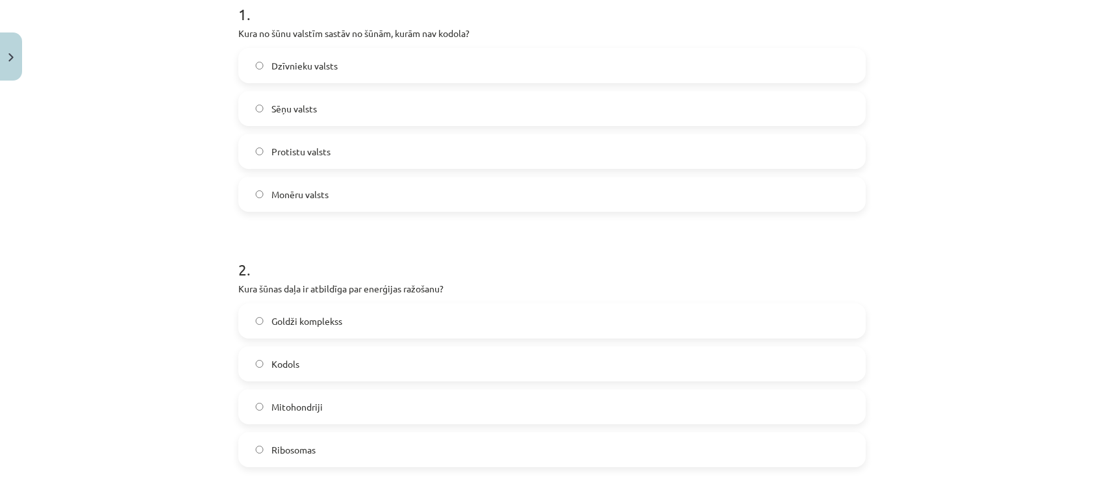
click at [322, 151] on span "Protistu valsts" at bounding box center [300, 152] width 59 height 14
click at [338, 410] on label "Mitohondriji" at bounding box center [552, 406] width 625 height 32
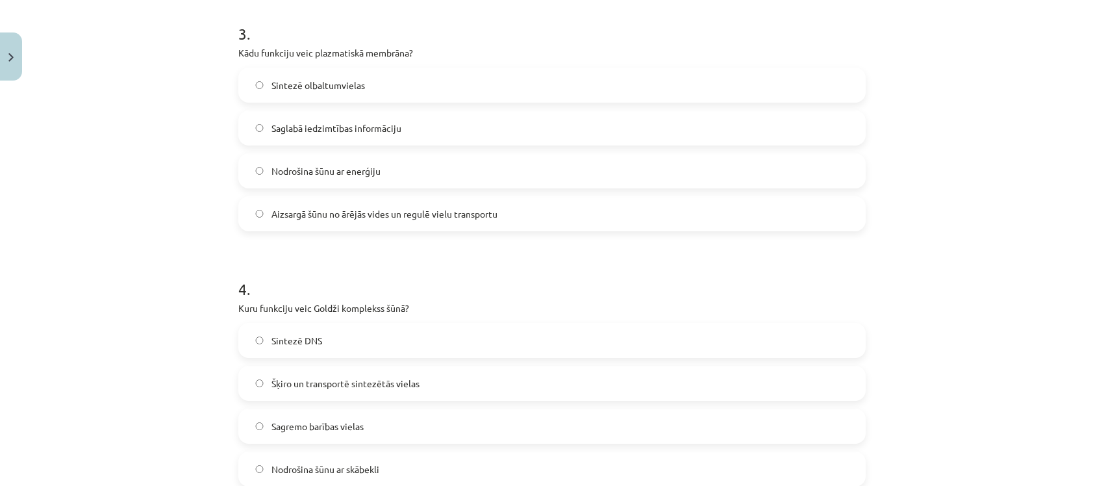
scroll to position [686, 0]
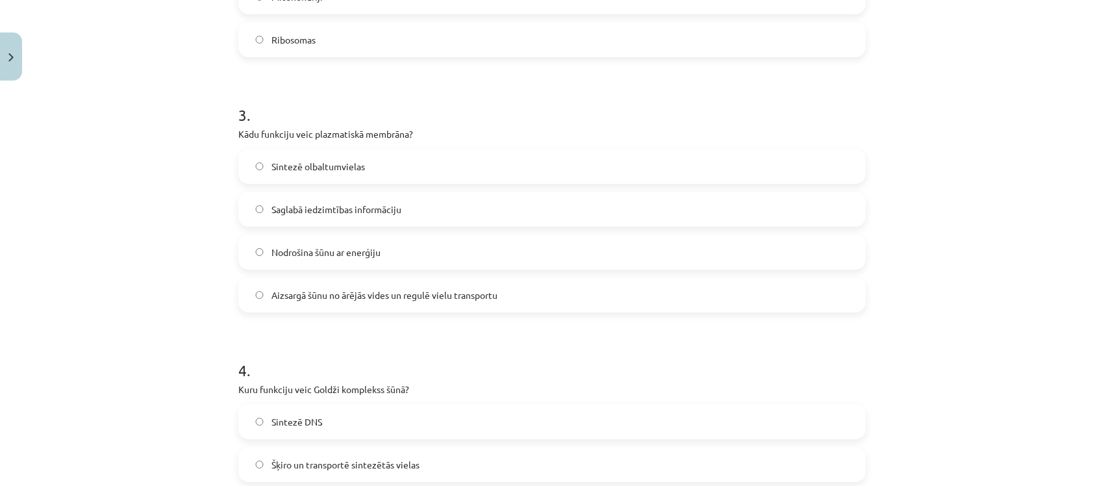
click at [385, 303] on label "Aizsargā šūnu no ārējās vides un regulē vielu transportu" at bounding box center [552, 295] width 625 height 32
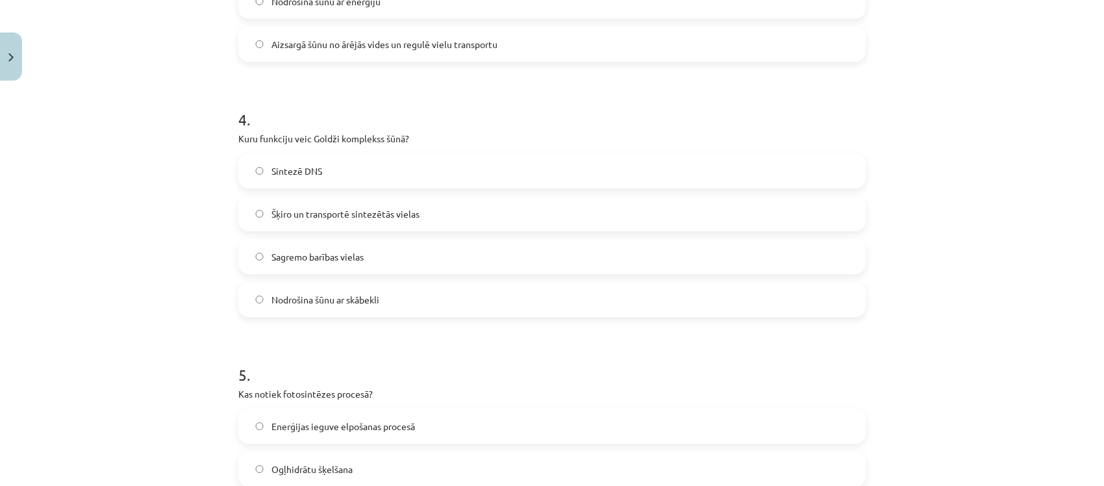
scroll to position [1011, 0]
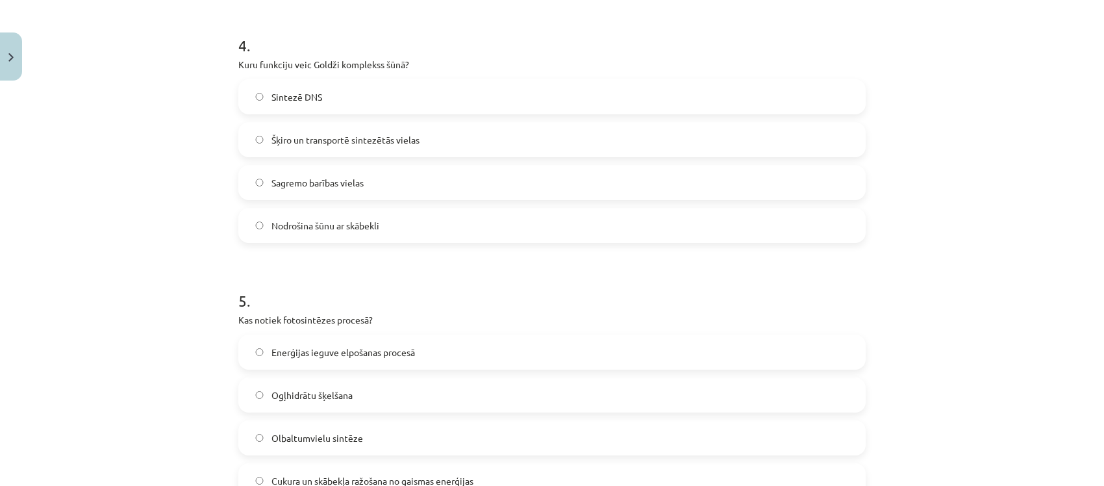
click at [368, 141] on span "Šķiro un transportē sintezētās vielas" at bounding box center [345, 140] width 148 height 14
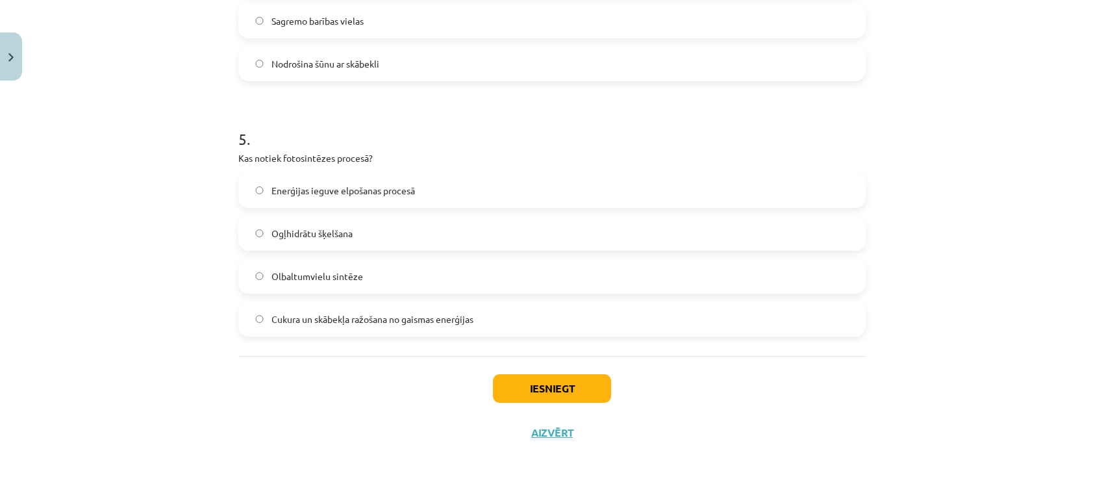
scroll to position [1173, 0]
click at [356, 318] on span "Cukura un skābekļa ražošana no gaismas enerģijas" at bounding box center [372, 319] width 202 height 14
click at [552, 388] on button "Iesniegt" at bounding box center [552, 387] width 118 height 29
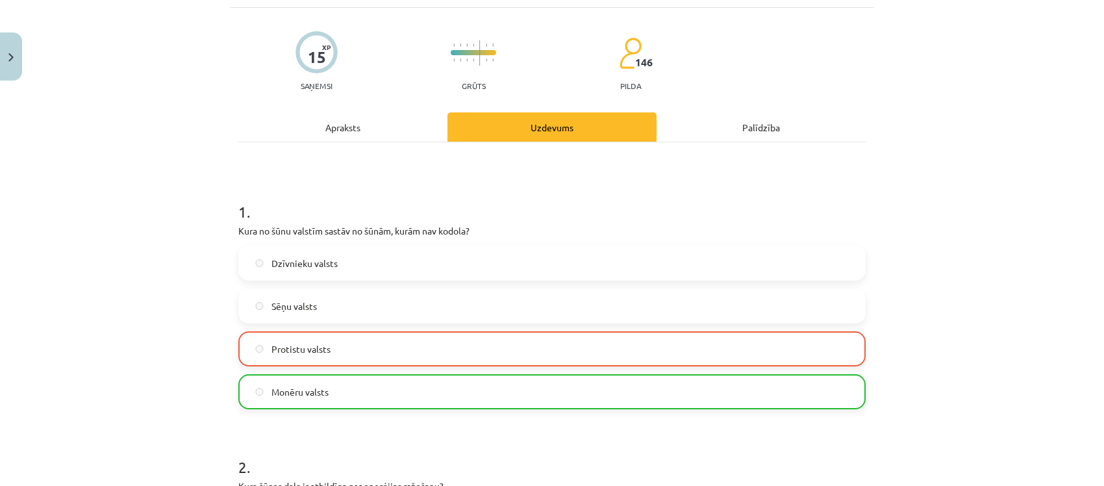
scroll to position [78, 0]
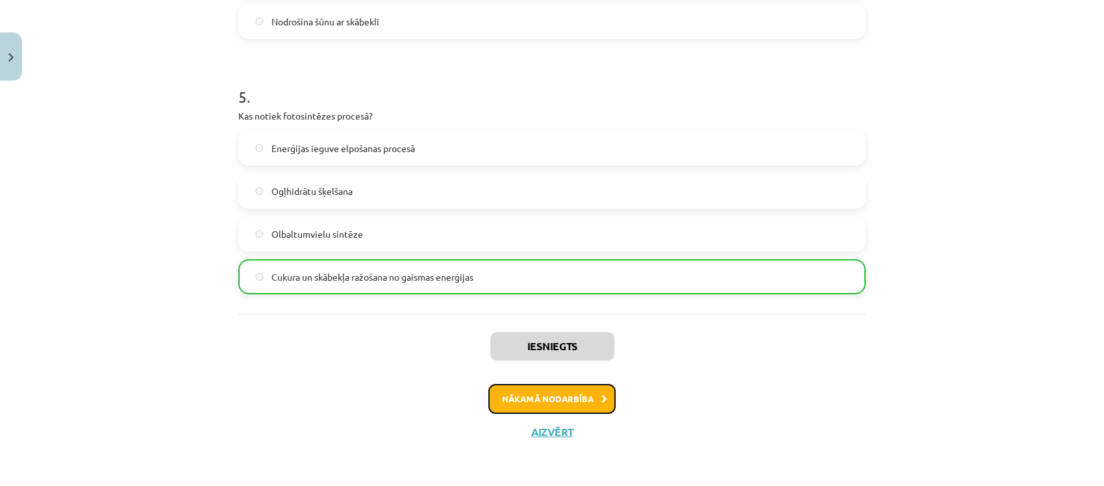
click at [546, 400] on button "Nākamā nodarbība" at bounding box center [551, 399] width 127 height 30
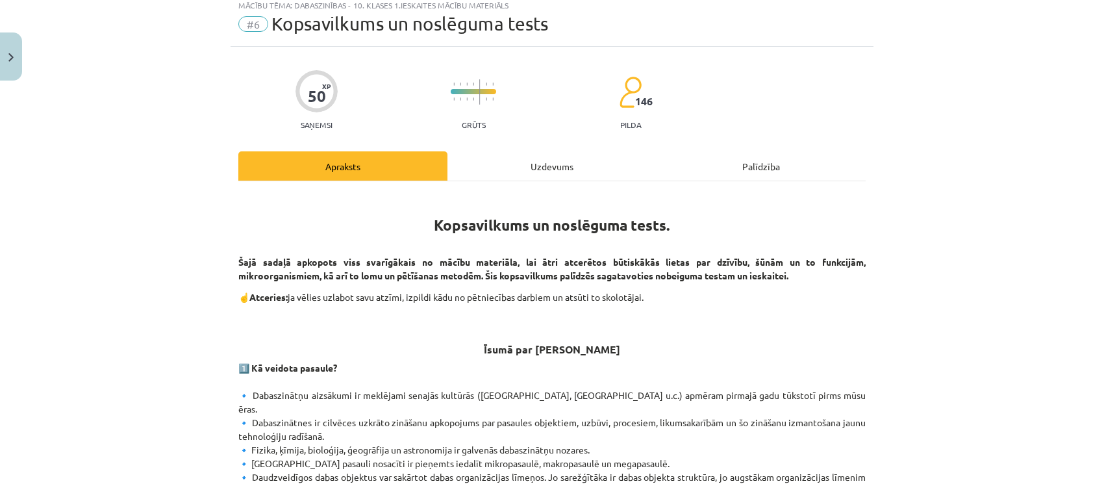
scroll to position [0, 0]
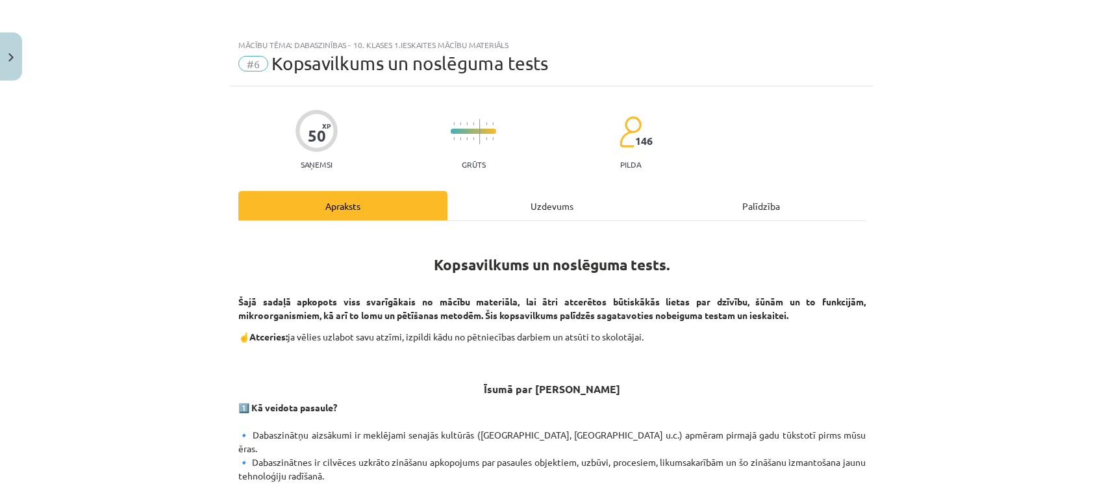
drag, startPoint x: 309, startPoint y: 127, endPoint x: 351, endPoint y: 145, distance: 45.1
click at [348, 144] on div "50 XP Saņemsi Grūts 146 pilda" at bounding box center [551, 135] width 627 height 67
click at [273, 67] on span "Kopsavilkums un noslēguma tests" at bounding box center [409, 63] width 277 height 21
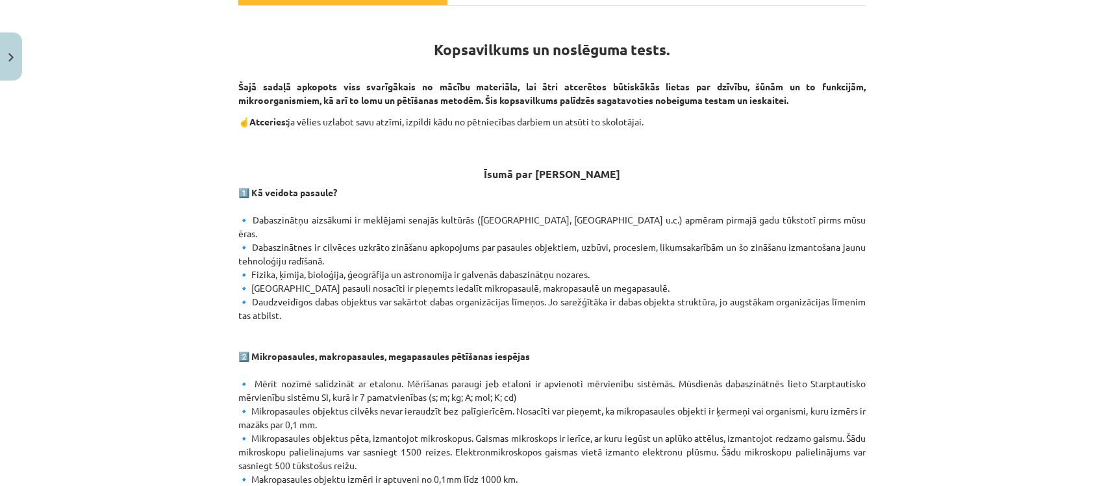
scroll to position [114, 0]
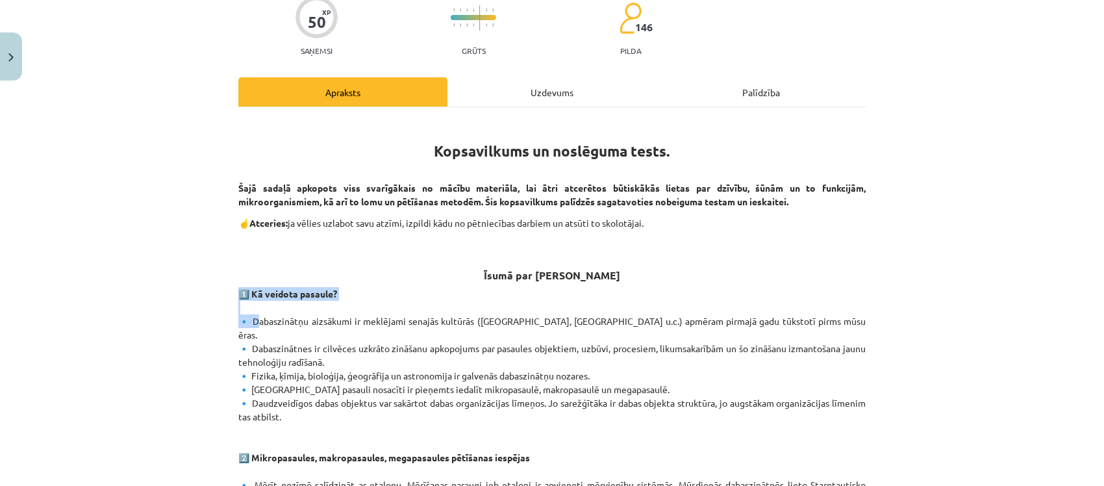
drag, startPoint x: 253, startPoint y: 322, endPoint x: 220, endPoint y: 279, distance: 54.6
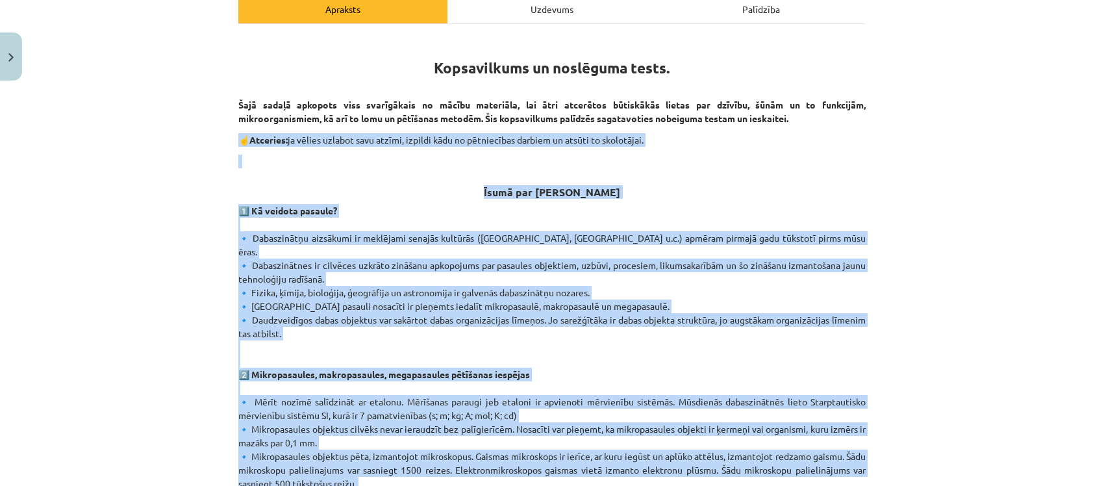
scroll to position [195, 0]
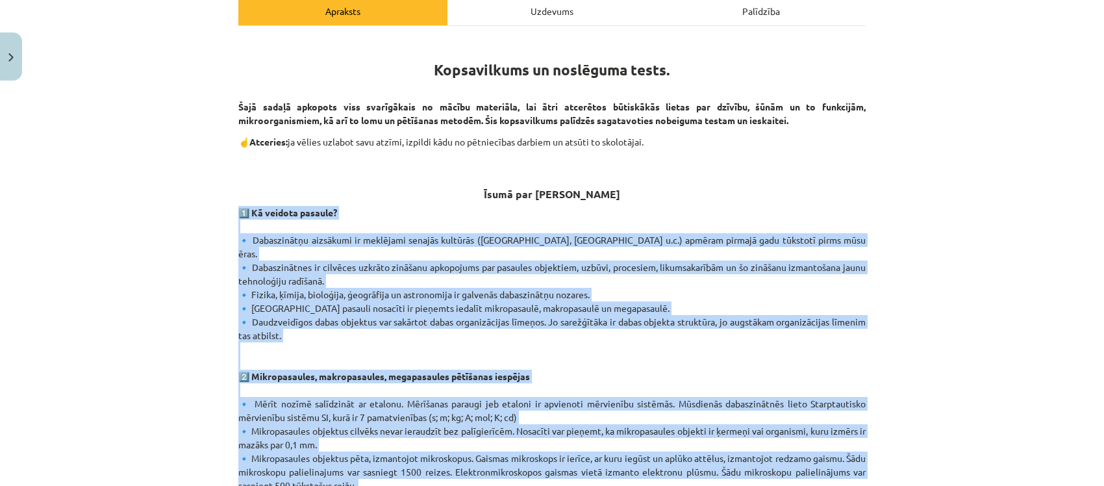
drag, startPoint x: 862, startPoint y: 342, endPoint x: 224, endPoint y: 206, distance: 652.2
click at [231, 206] on div "50 XP Saņemsi Grūts 146 pilda Apraksts Uzdevums Palīdzība Kopsavilkums un noslē…" at bounding box center [552, 464] width 643 height 1145
copy div "1️⃣ Kā veidota pasaule? 🔹 Dabaszinātņu aizsākumi ir meklējami senajās kultūrās …"
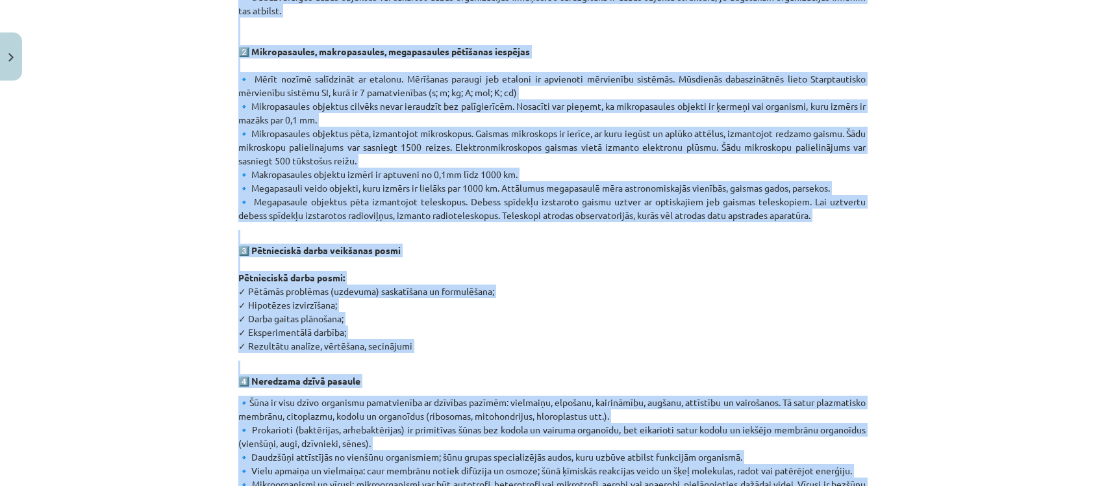
click at [939, 271] on div "Mācību tēma: Dabaszinības - 10. klases 1.ieskaites mācību materiāls #6 Kopsavil…" at bounding box center [552, 243] width 1104 height 486
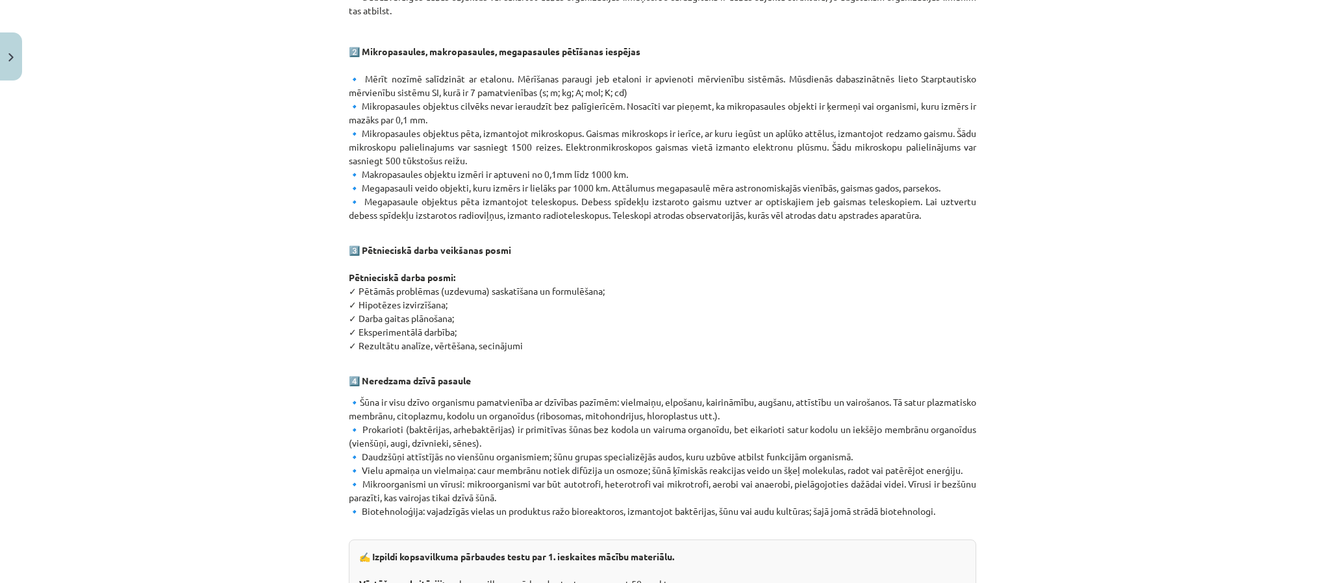
scroll to position [519, 0]
drag, startPoint x: 1103, startPoint y: 1, endPoint x: 733, endPoint y: 320, distance: 488.1
click at [733, 320] on p "3️⃣ Pētnieciskā darba veikšanas posmi Pētnieciskā darba posmi: ✓ Pētāmās problē…" at bounding box center [662, 292] width 627 height 123
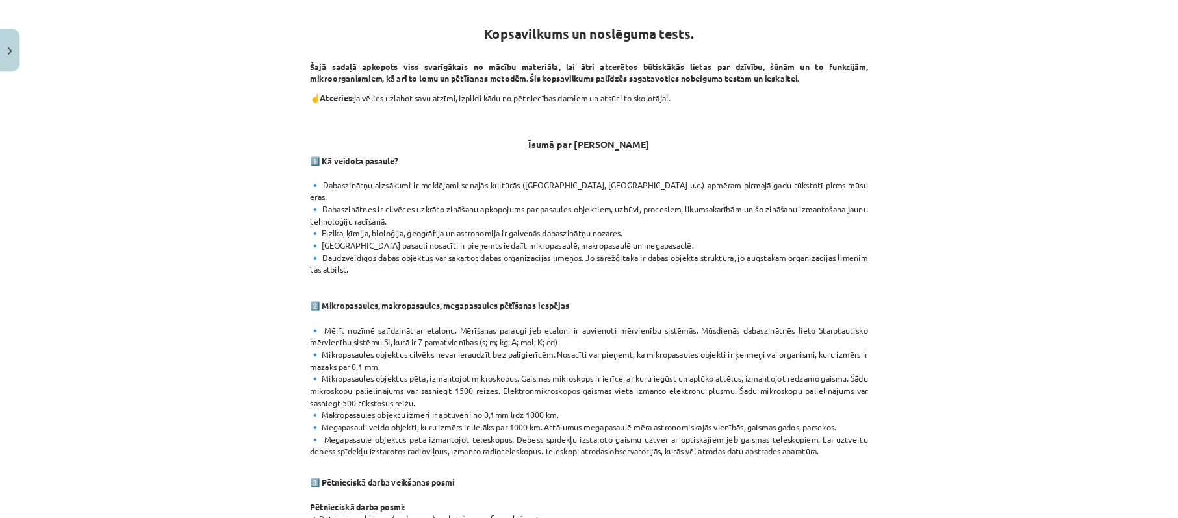
scroll to position [227, 0]
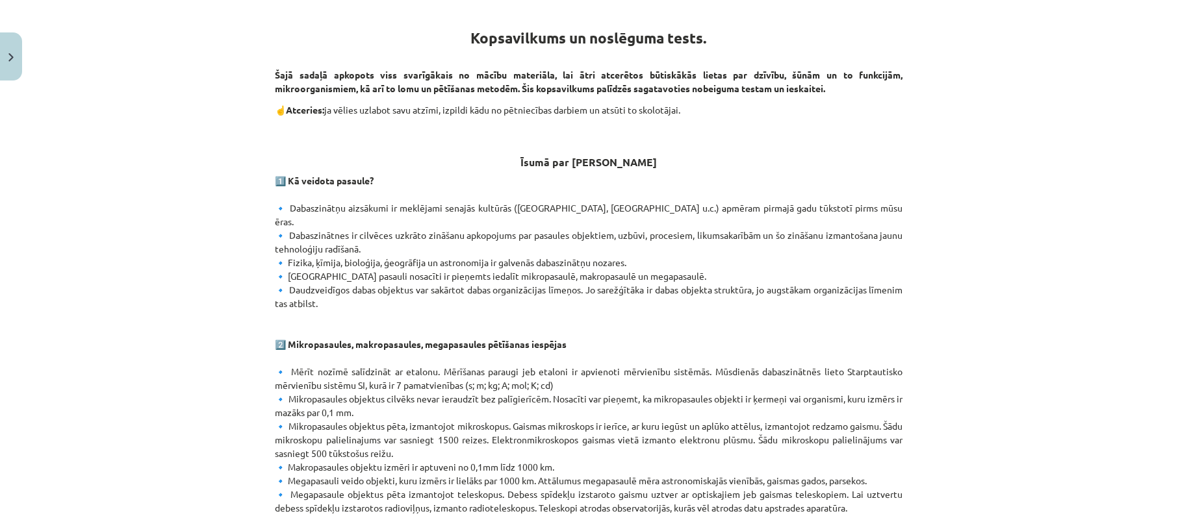
drag, startPoint x: 1136, startPoint y: 0, endPoint x: 711, endPoint y: 131, distance: 445.0
click at [711, 131] on p at bounding box center [588, 132] width 627 height 14
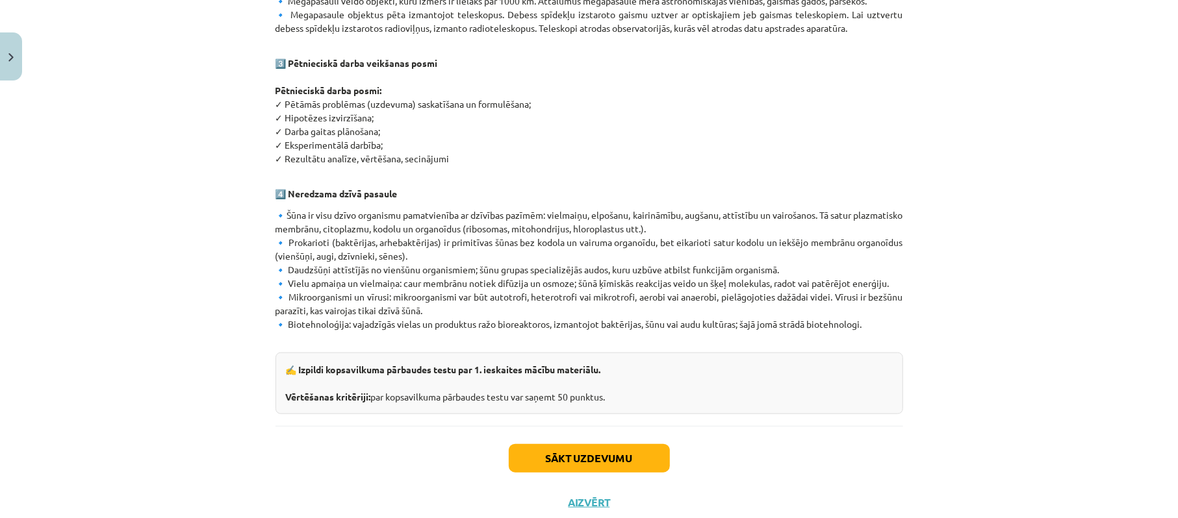
scroll to position [731, 0]
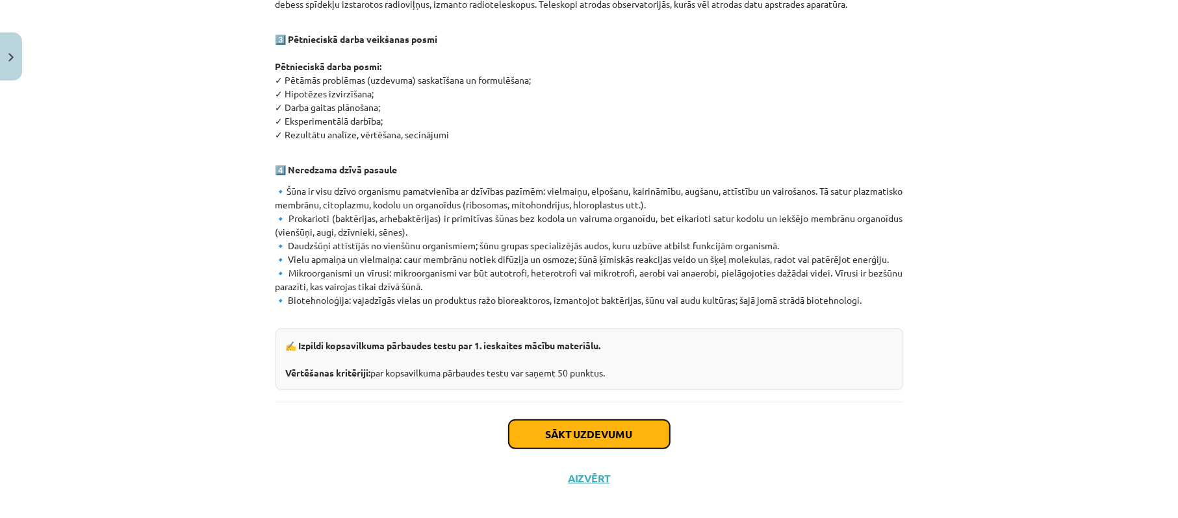
click at [564, 420] on button "Sākt uzdevumu" at bounding box center [589, 434] width 161 height 29
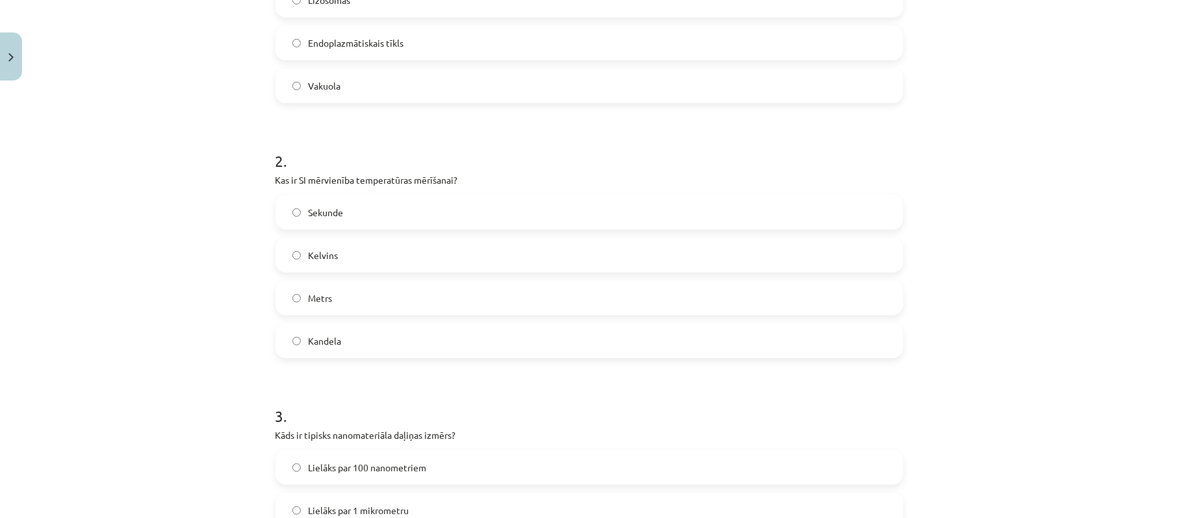
scroll to position [471, 0]
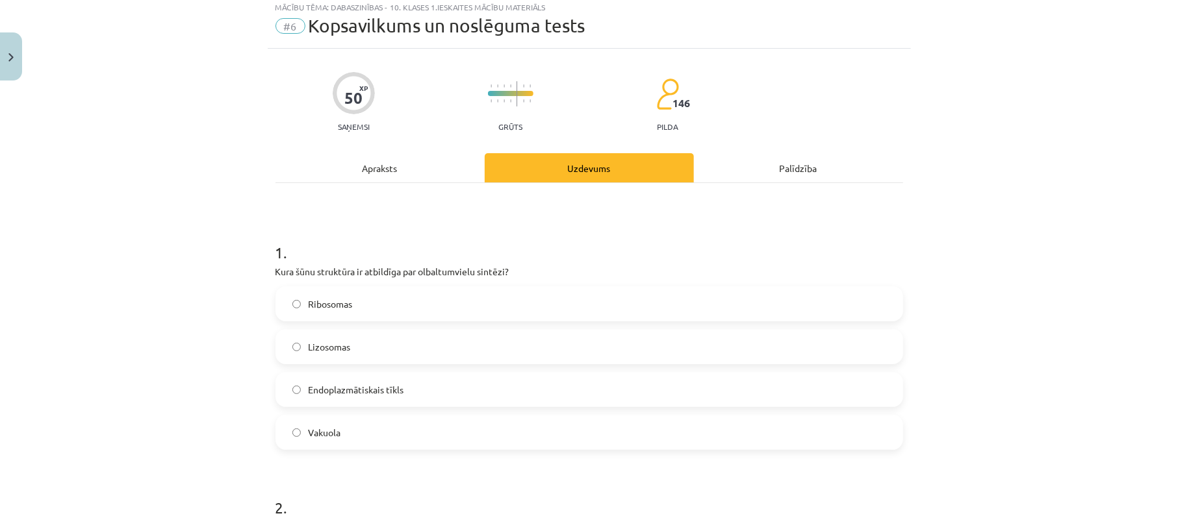
click at [381, 299] on label "Ribosomas" at bounding box center [589, 304] width 625 height 32
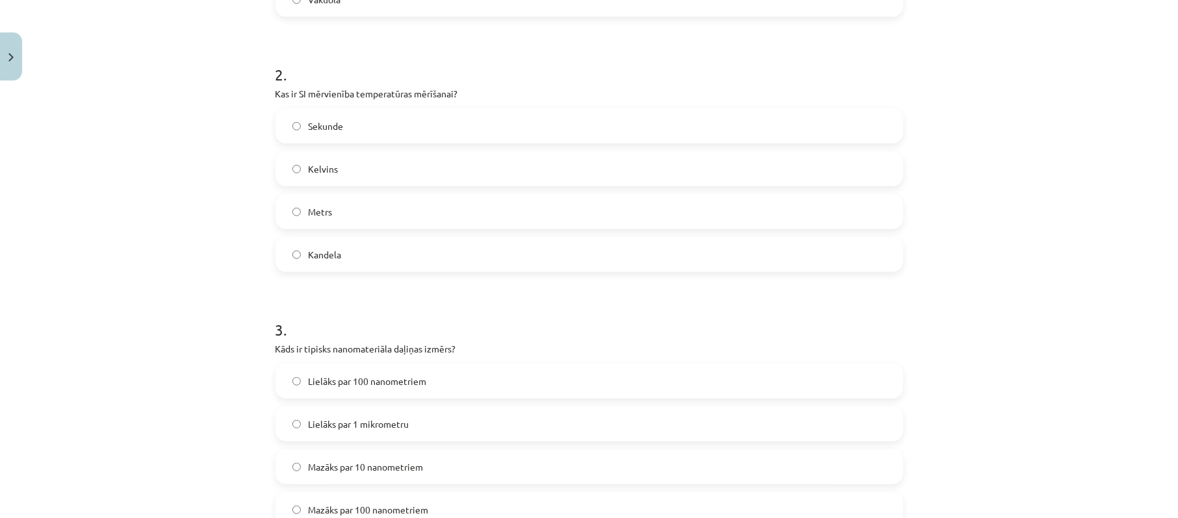
click at [355, 171] on label "Kelvins" at bounding box center [589, 169] width 625 height 32
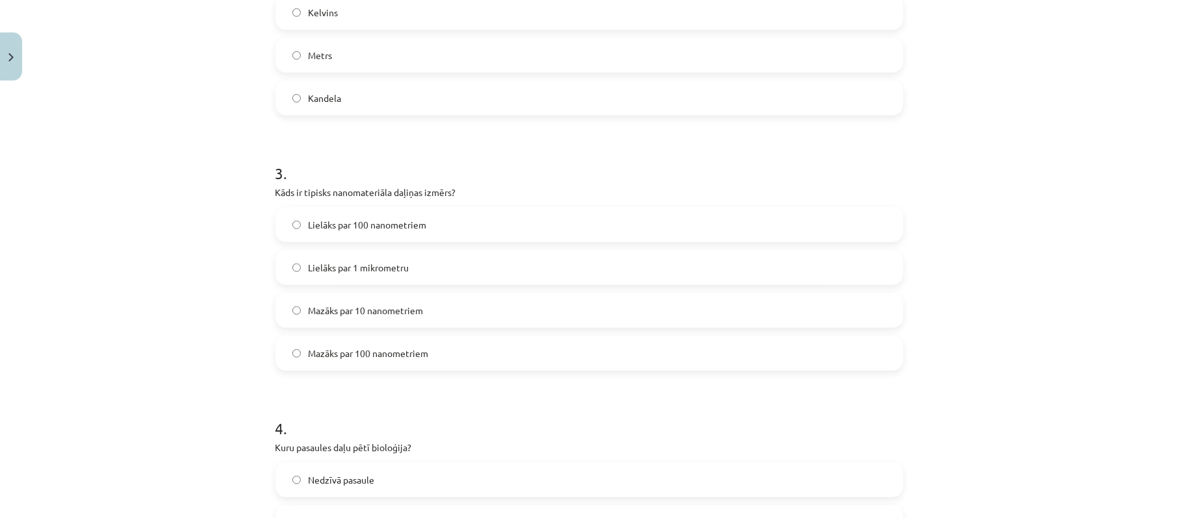
scroll to position [644, 0]
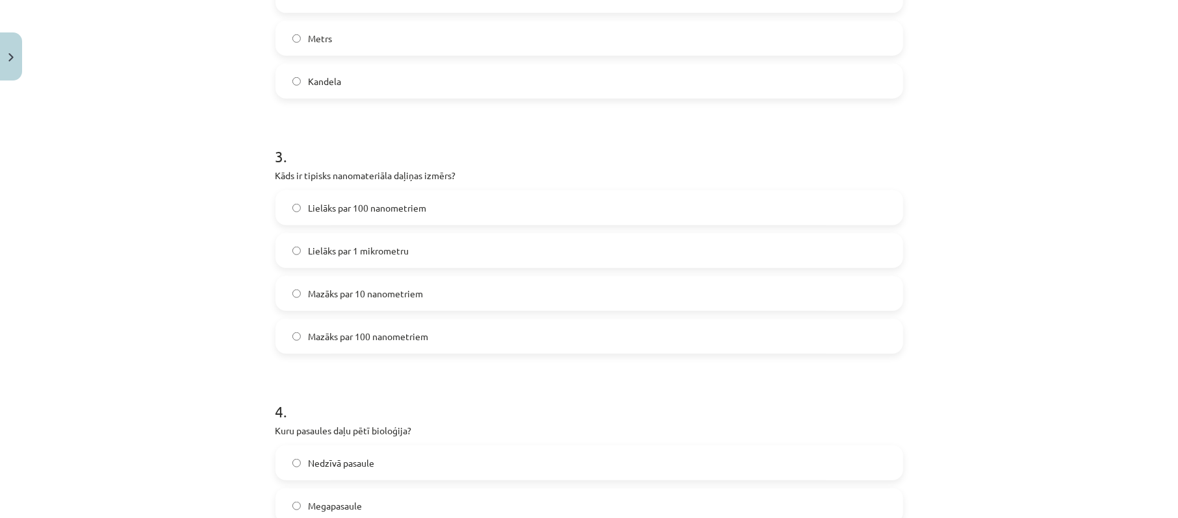
click at [416, 245] on label "Lielāks par 1 mikrometru" at bounding box center [589, 250] width 625 height 32
click at [414, 216] on label "Lielāks par 100 nanometriem" at bounding box center [589, 208] width 625 height 32
click at [414, 299] on span "Mazāks par 10 nanometriem" at bounding box center [366, 294] width 115 height 14
click at [420, 336] on span "Mazāks par 100 nanometriem" at bounding box center [369, 337] width 120 height 14
click at [401, 238] on label "Lielāks par 1 mikrometru" at bounding box center [589, 250] width 625 height 32
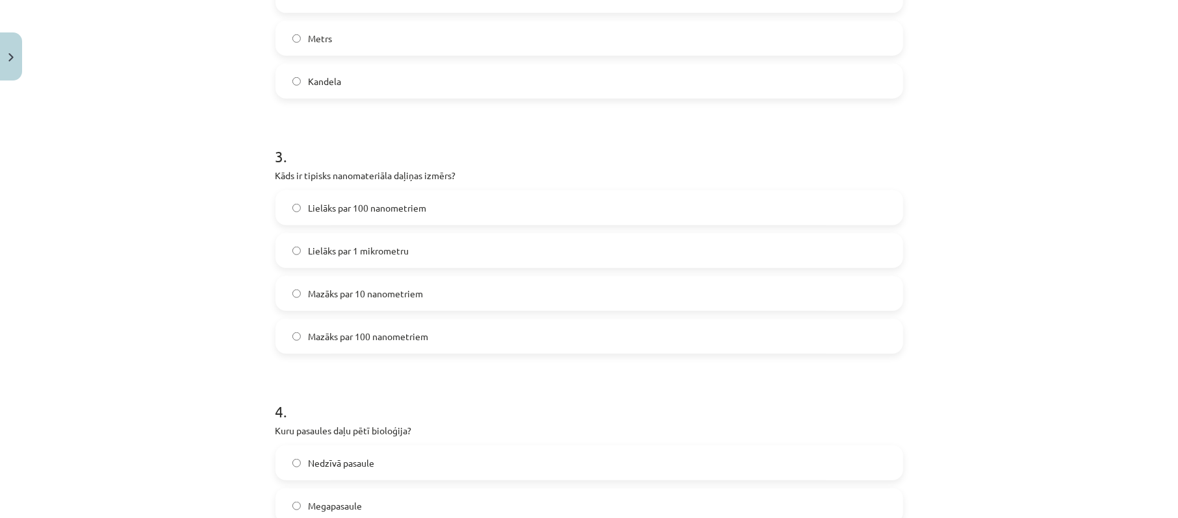
click at [395, 351] on label "Mazāks par 100 nanometriem" at bounding box center [589, 336] width 625 height 32
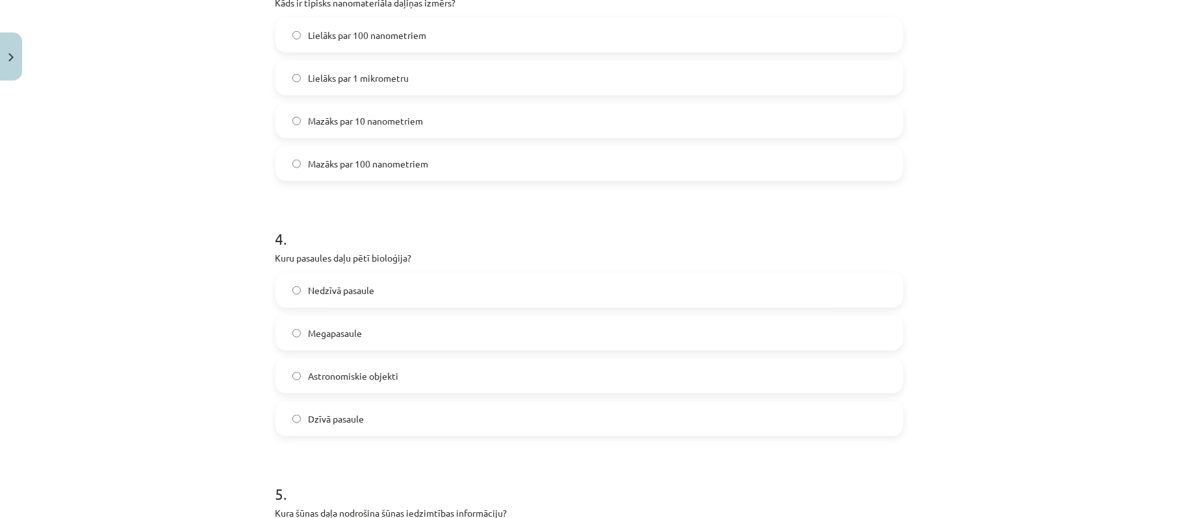
scroll to position [904, 0]
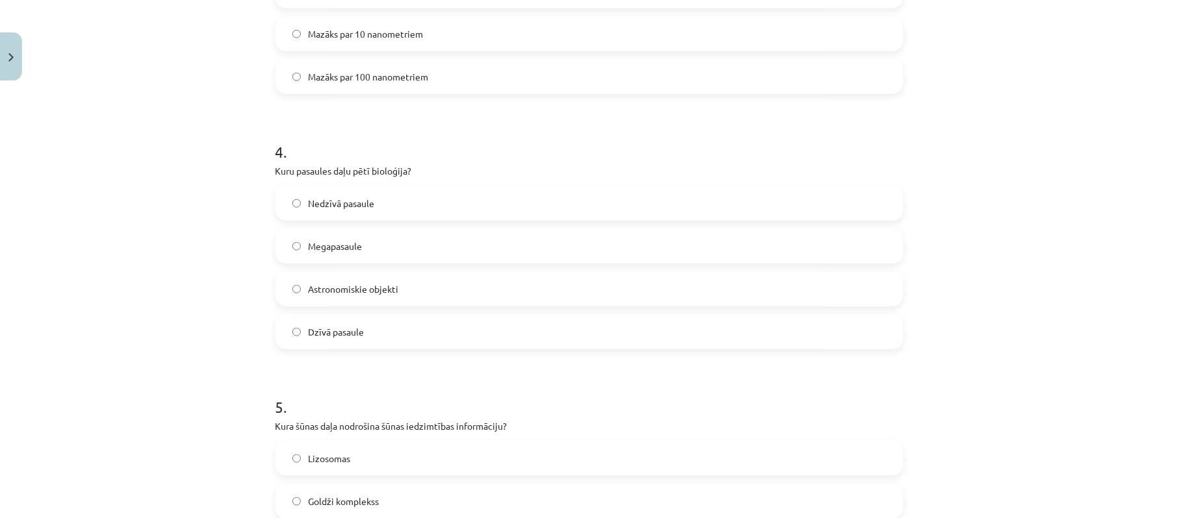
click at [381, 327] on label "Dzīvā pasaule" at bounding box center [589, 332] width 625 height 32
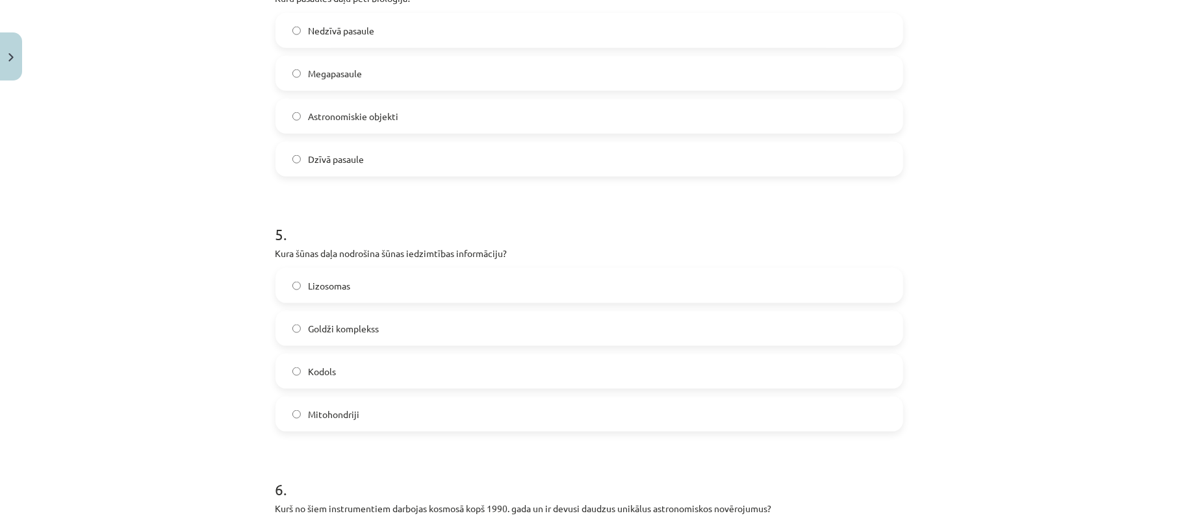
scroll to position [1164, 0]
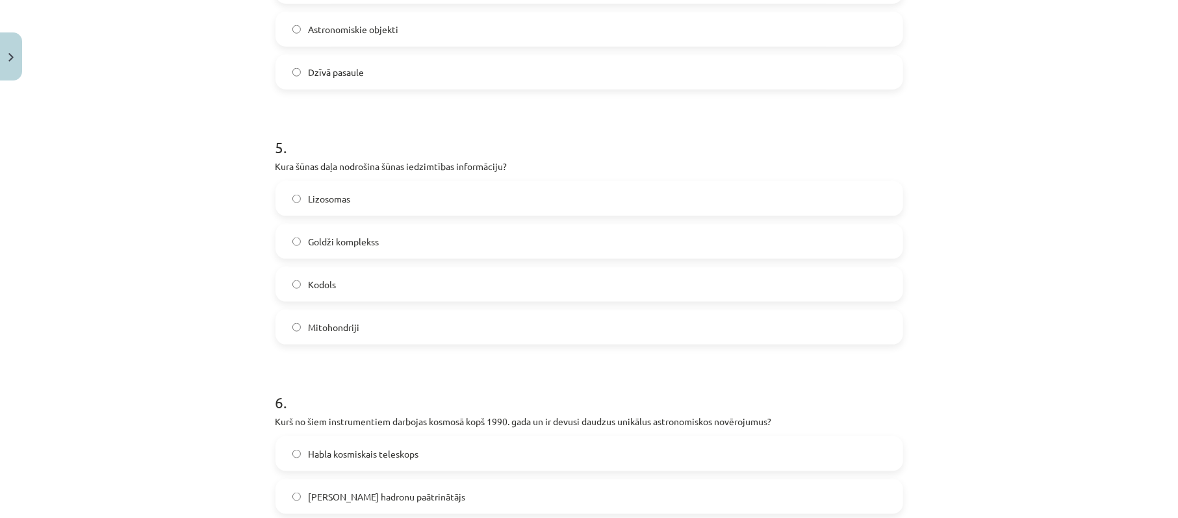
click at [404, 204] on label "Lizosomas" at bounding box center [589, 199] width 625 height 32
click at [377, 287] on label "Kodols" at bounding box center [589, 284] width 625 height 32
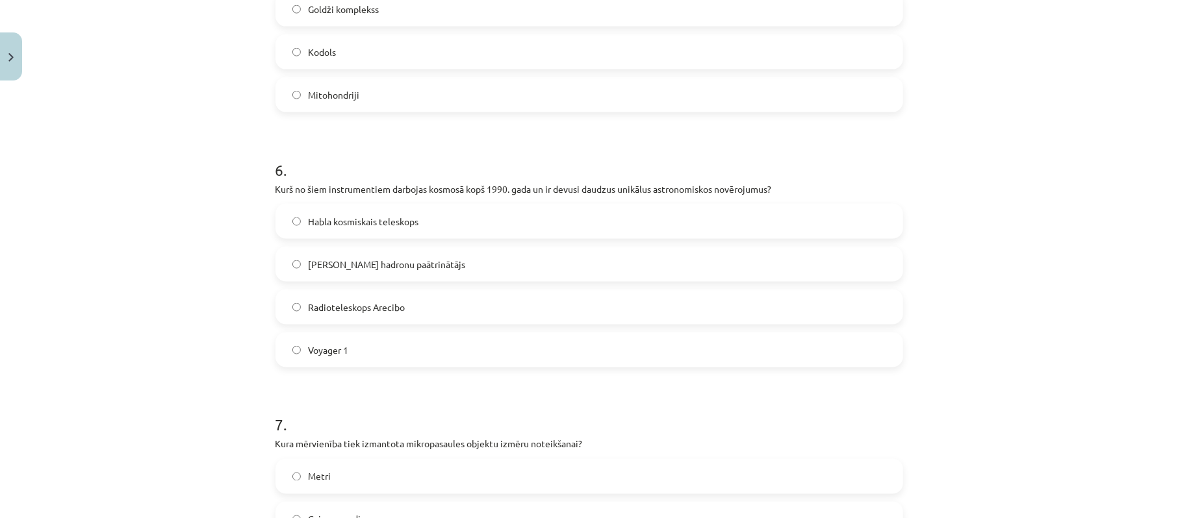
scroll to position [1424, 0]
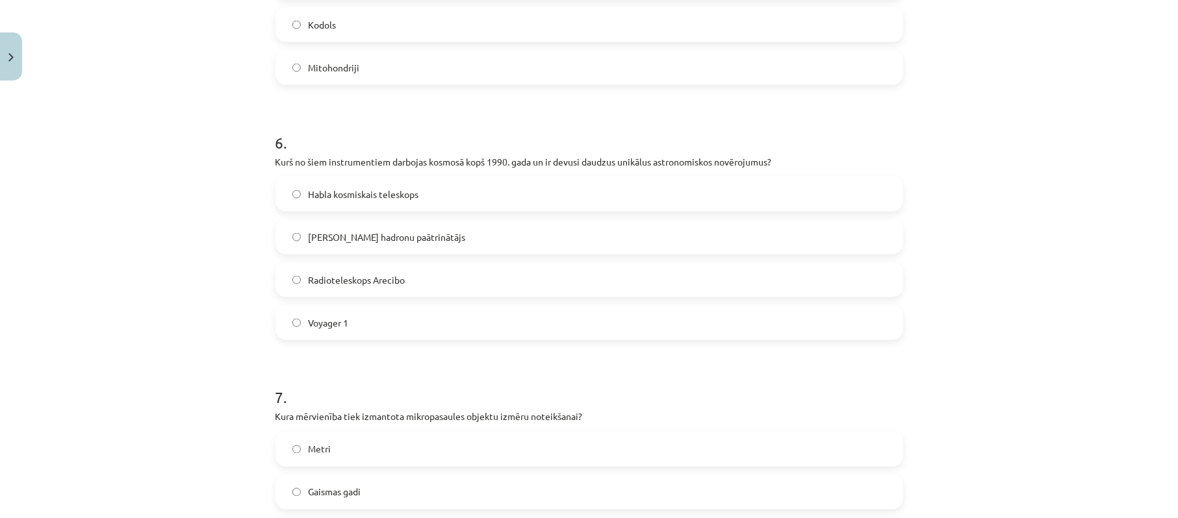
click at [391, 199] on span "Habla kosmiskais teleskops" at bounding box center [364, 195] width 110 height 14
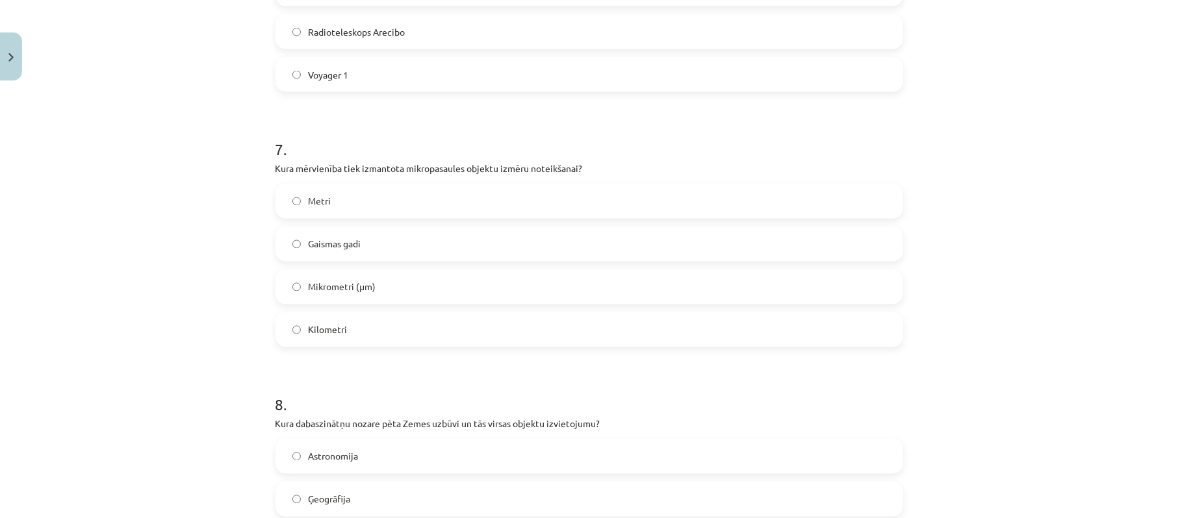
scroll to position [1684, 0]
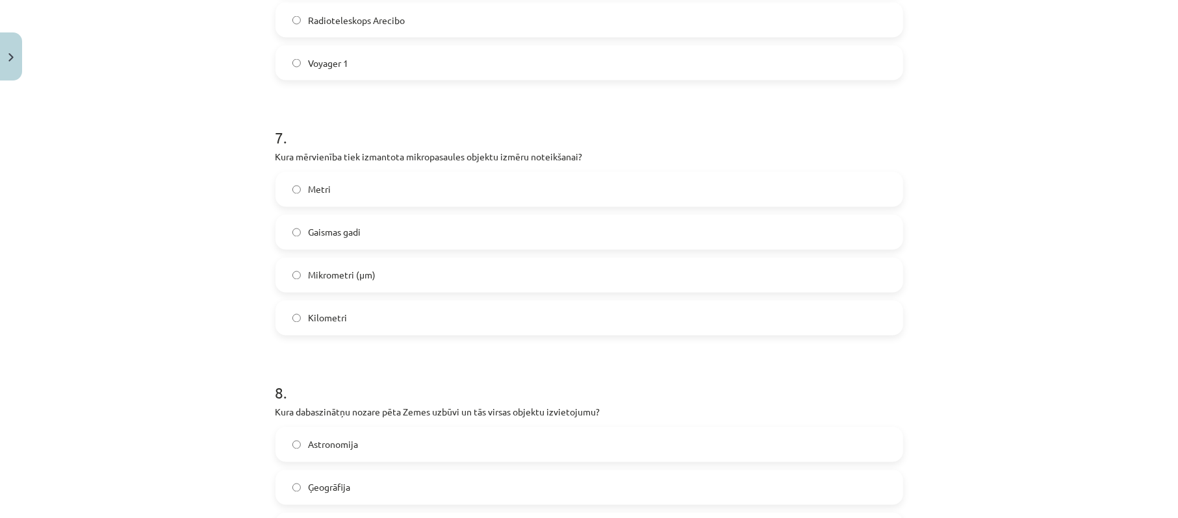
click at [408, 243] on label "Gaismas gadi" at bounding box center [589, 232] width 625 height 32
click at [403, 275] on label "Mikrometri (μm)" at bounding box center [589, 275] width 625 height 32
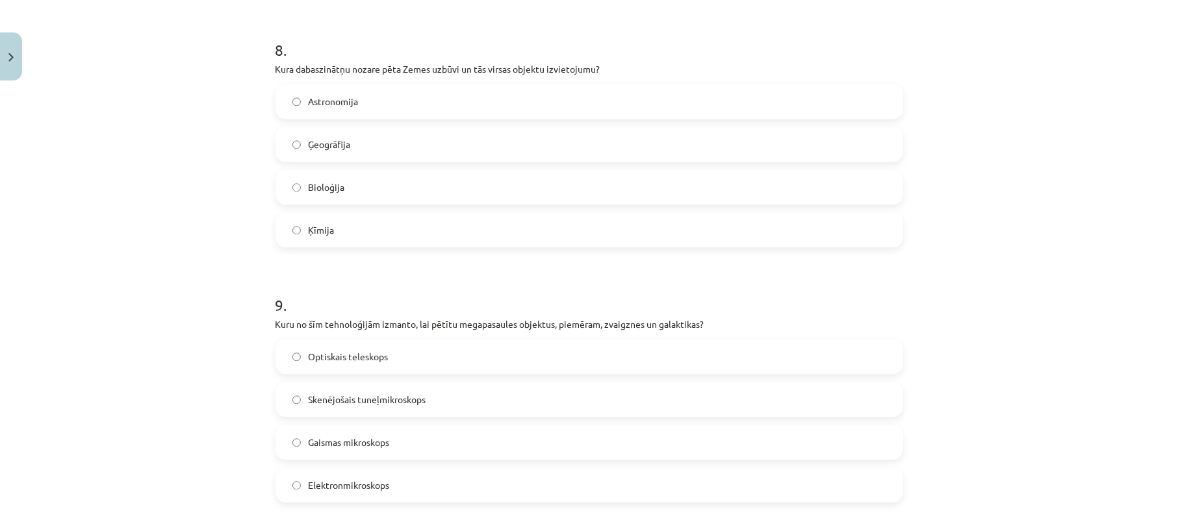
scroll to position [1943, 0]
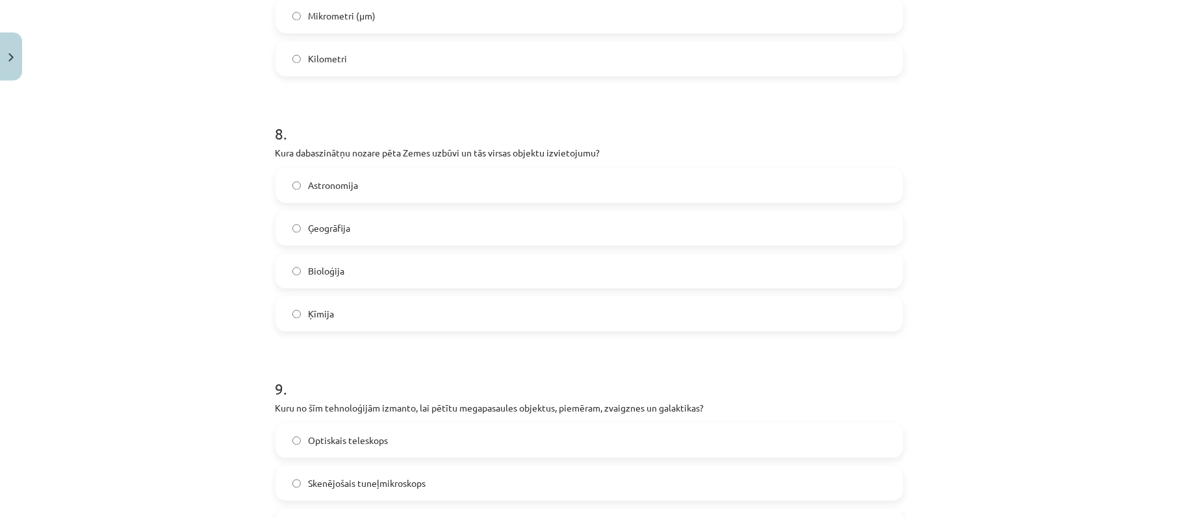
click at [370, 220] on label "Ģeogrāfija" at bounding box center [589, 228] width 625 height 32
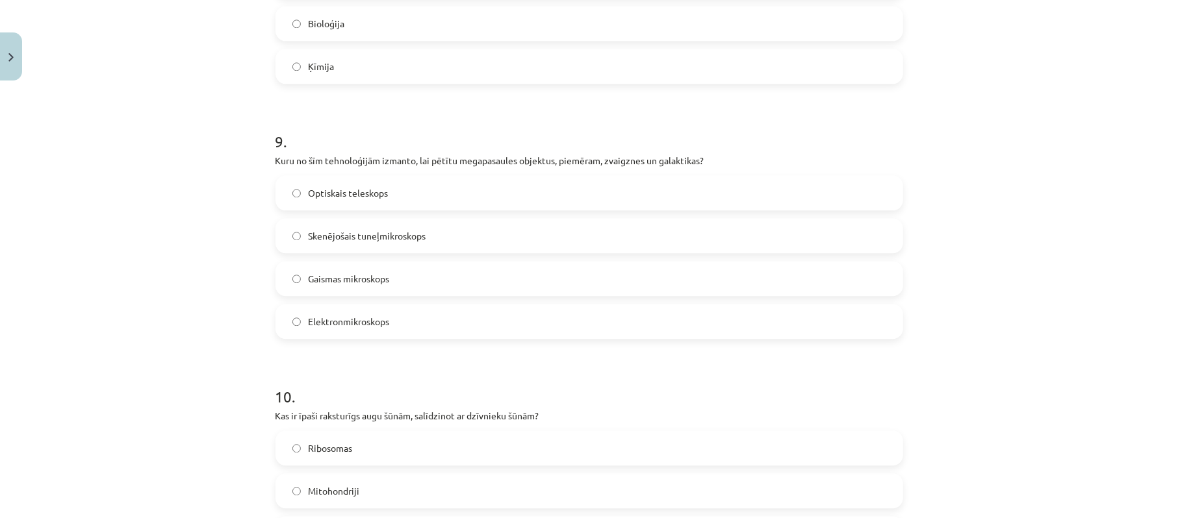
scroll to position [2203, 0]
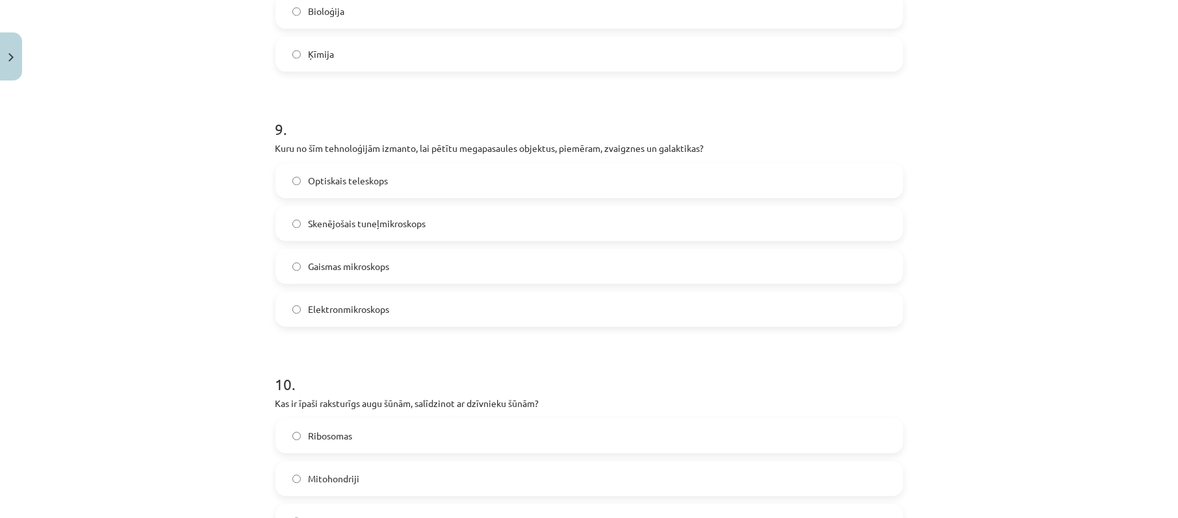
click at [360, 183] on span "Optiskais teleskops" at bounding box center [349, 181] width 80 height 14
click at [382, 222] on span "Skenējošais tuneļmikroskops" at bounding box center [368, 224] width 118 height 14
click at [368, 181] on span "Optiskais teleskops" at bounding box center [349, 181] width 80 height 14
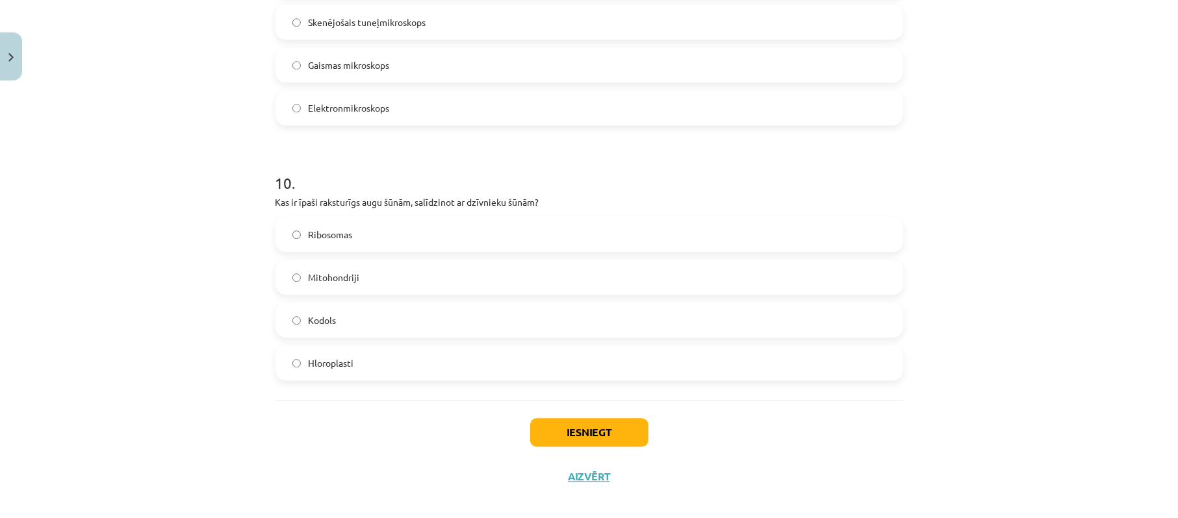
scroll to position [2417, 0]
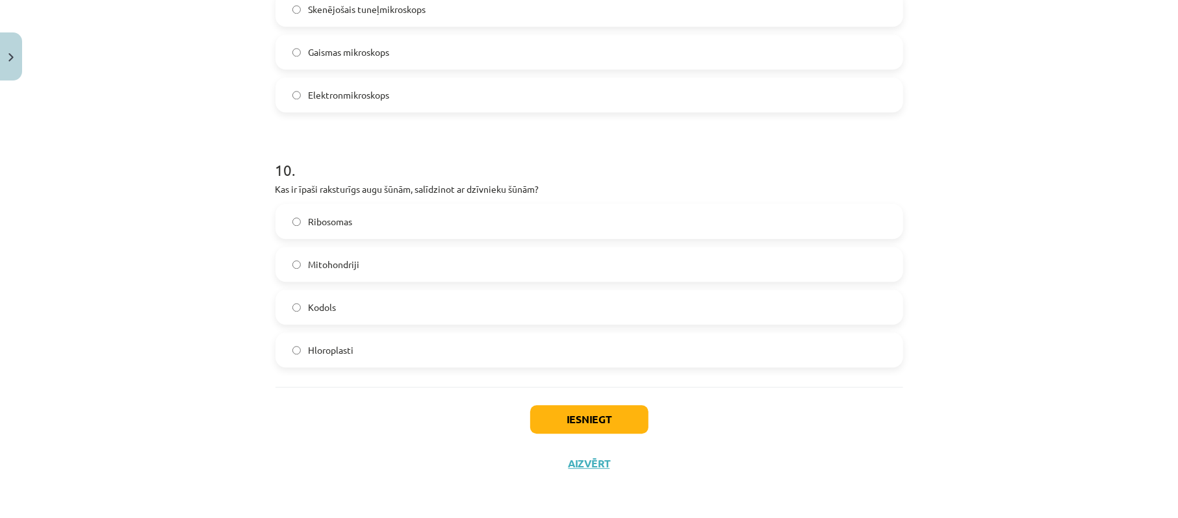
click at [354, 351] on label "Hloroplasti" at bounding box center [589, 350] width 625 height 32
click at [590, 420] on button "Iesniegt" at bounding box center [589, 419] width 118 height 29
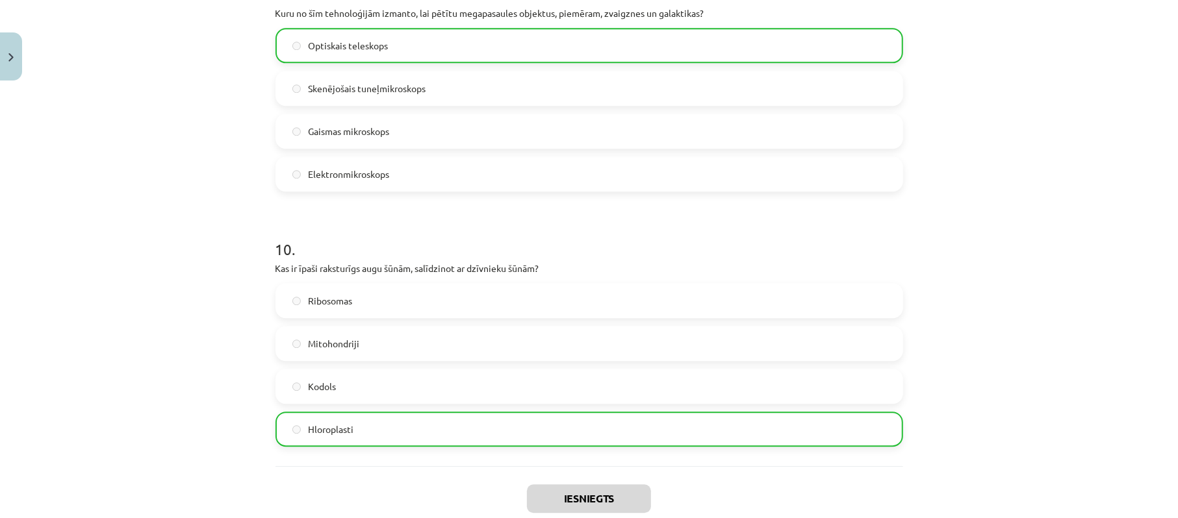
scroll to position [2459, 0]
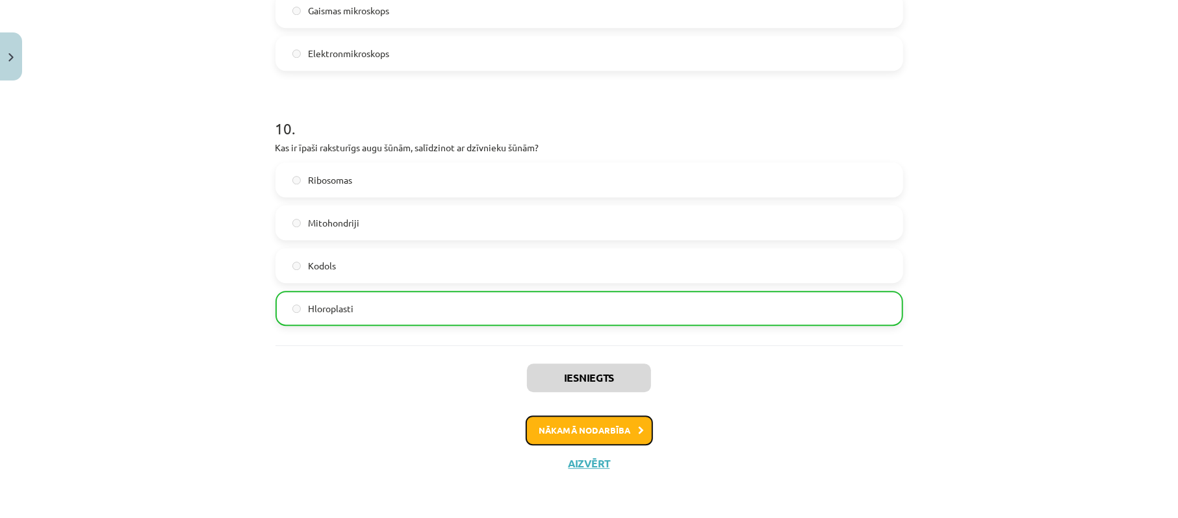
click at [596, 425] on button "Nākamā nodarbība" at bounding box center [588, 431] width 127 height 30
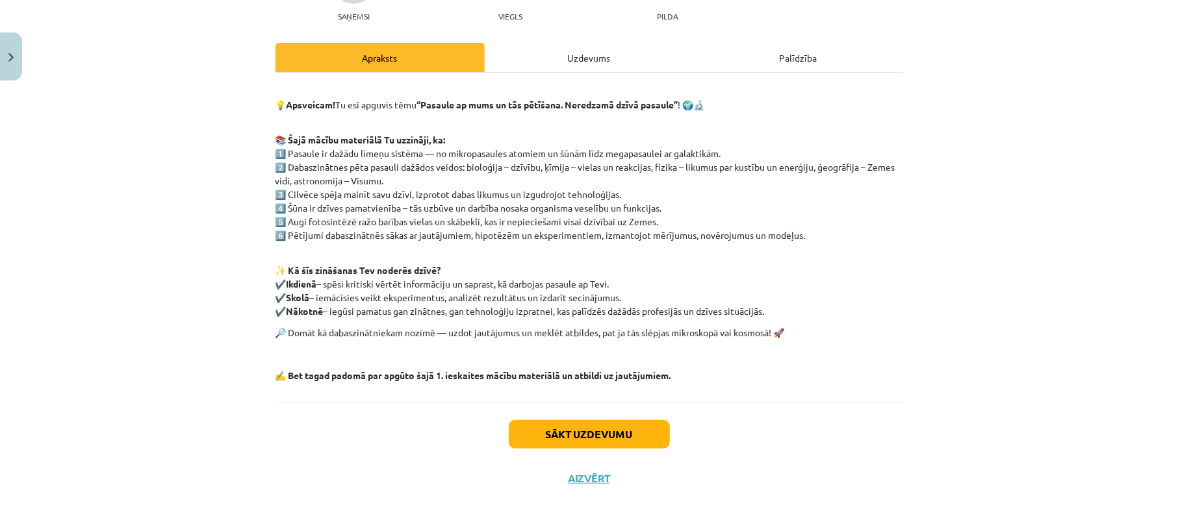
scroll to position [164, 0]
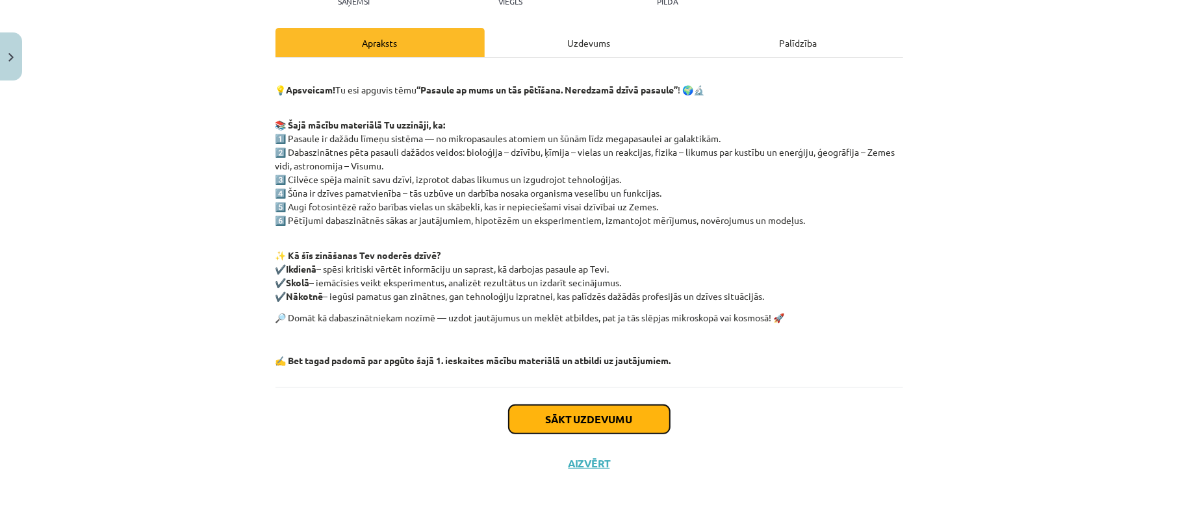
click at [586, 419] on button "Sākt uzdevumu" at bounding box center [589, 419] width 161 height 29
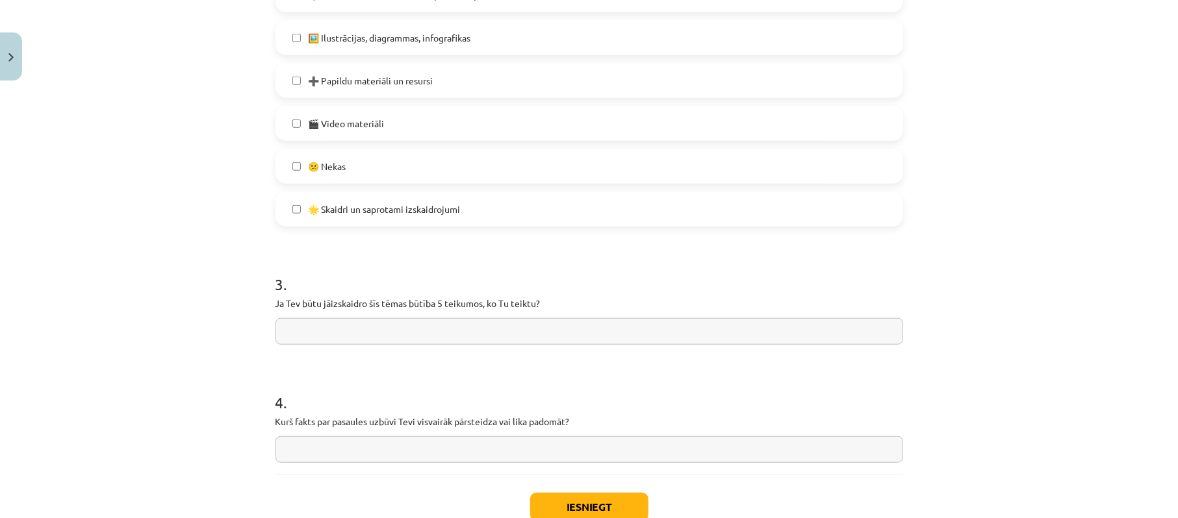
scroll to position [840, 0]
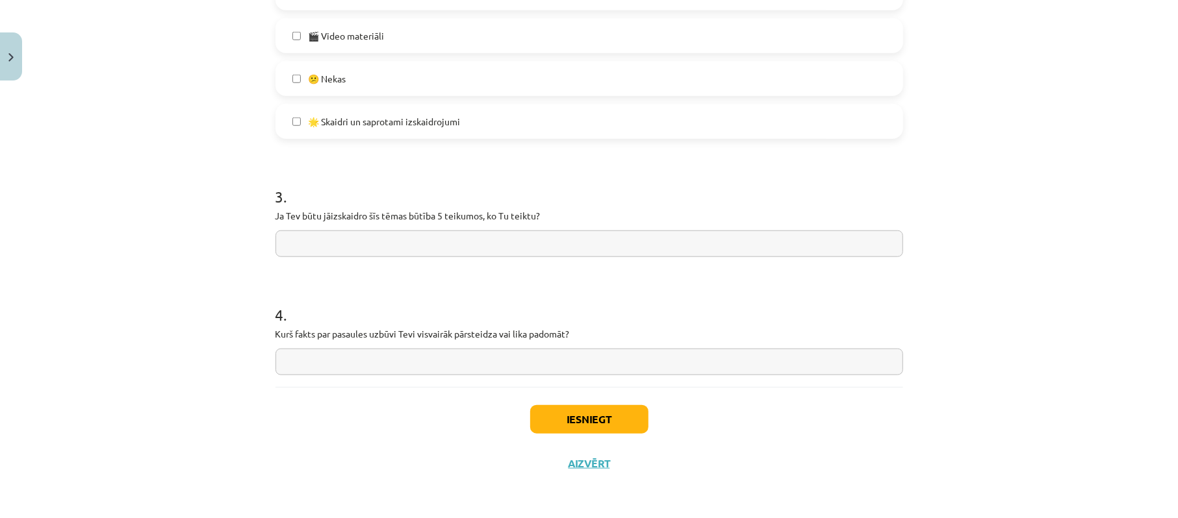
click at [393, 250] on input "text" at bounding box center [588, 244] width 627 height 27
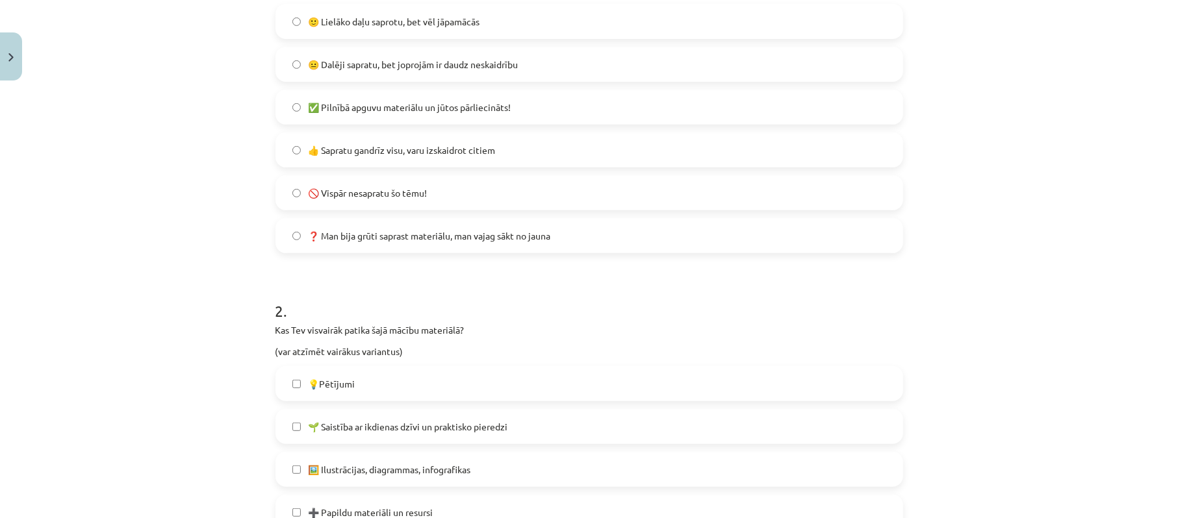
scroll to position [147, 0]
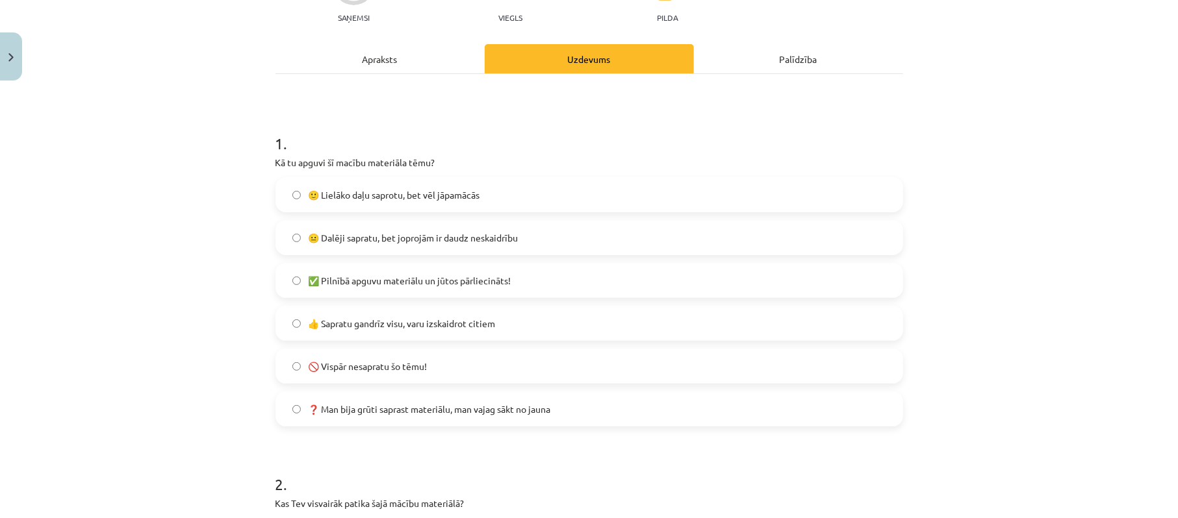
click at [388, 279] on span "✅ Pilnībā apguvu materiālu un jūtos pārliecināts!" at bounding box center [410, 281] width 203 height 14
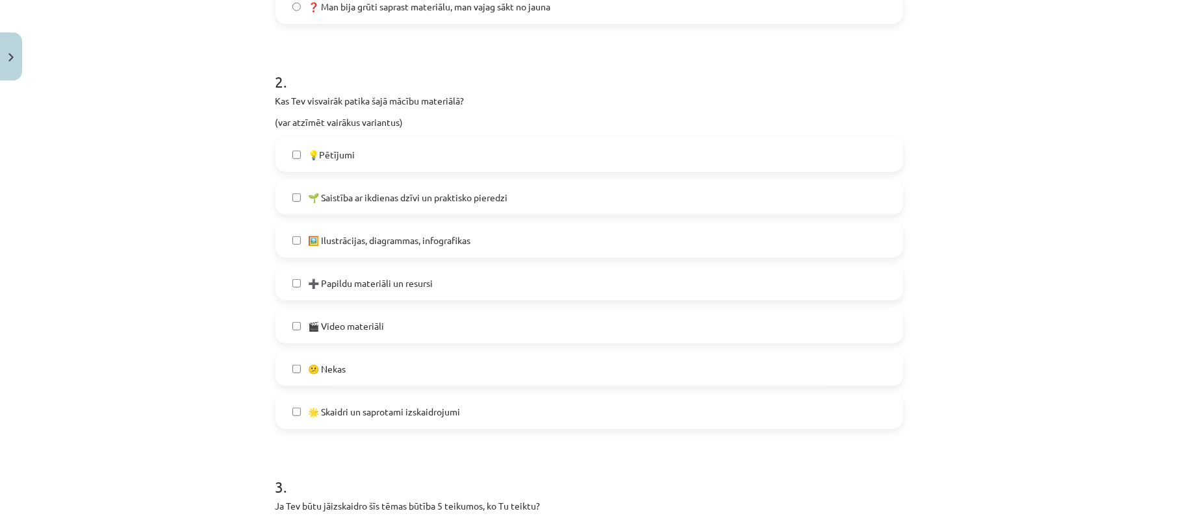
scroll to position [580, 0]
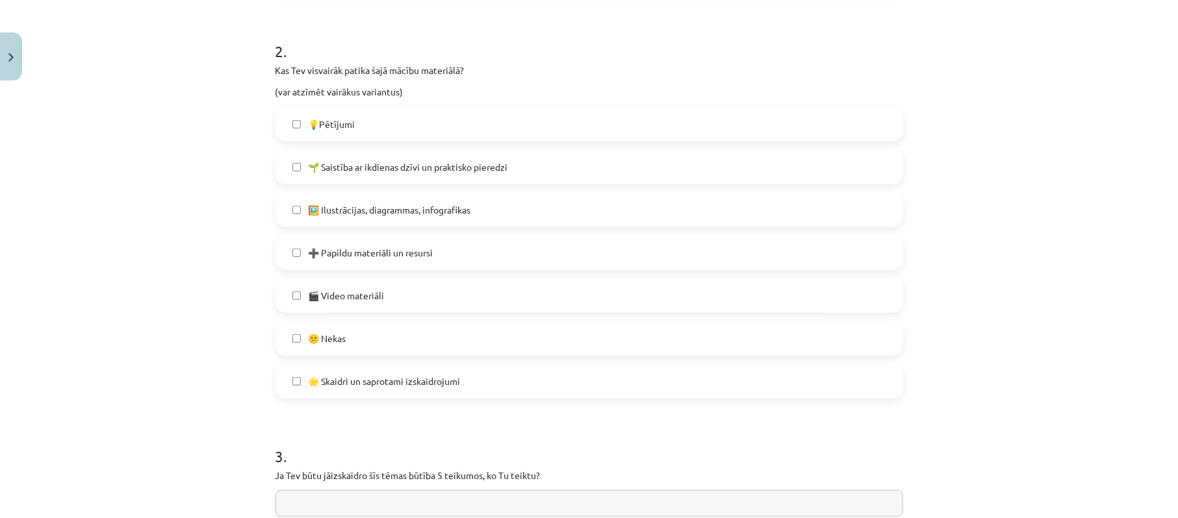
click at [444, 383] on span "🌟 Skaidri un saprotami izskaidrojumi" at bounding box center [385, 382] width 152 height 14
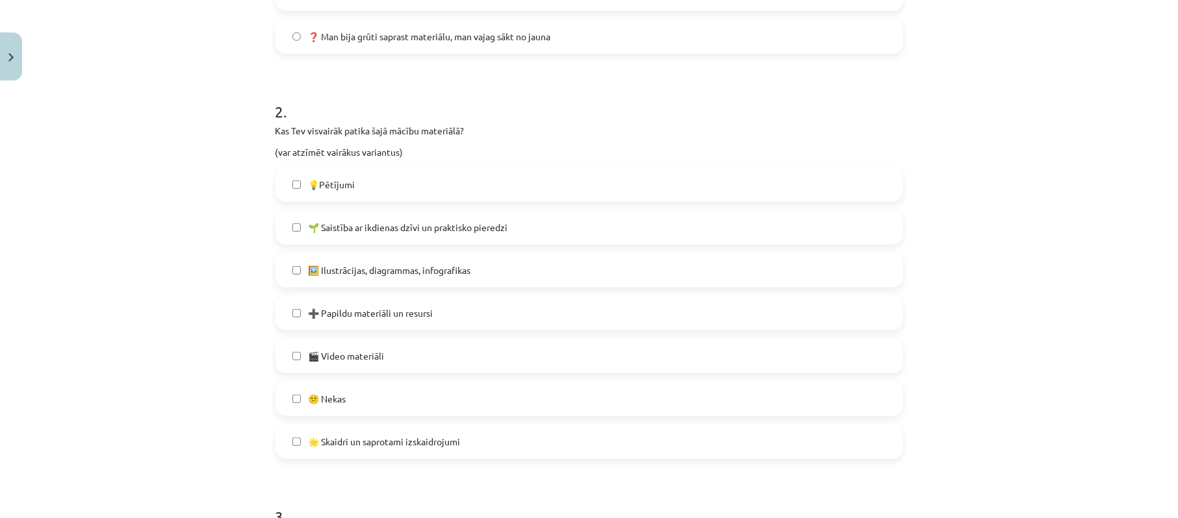
scroll to position [494, 0]
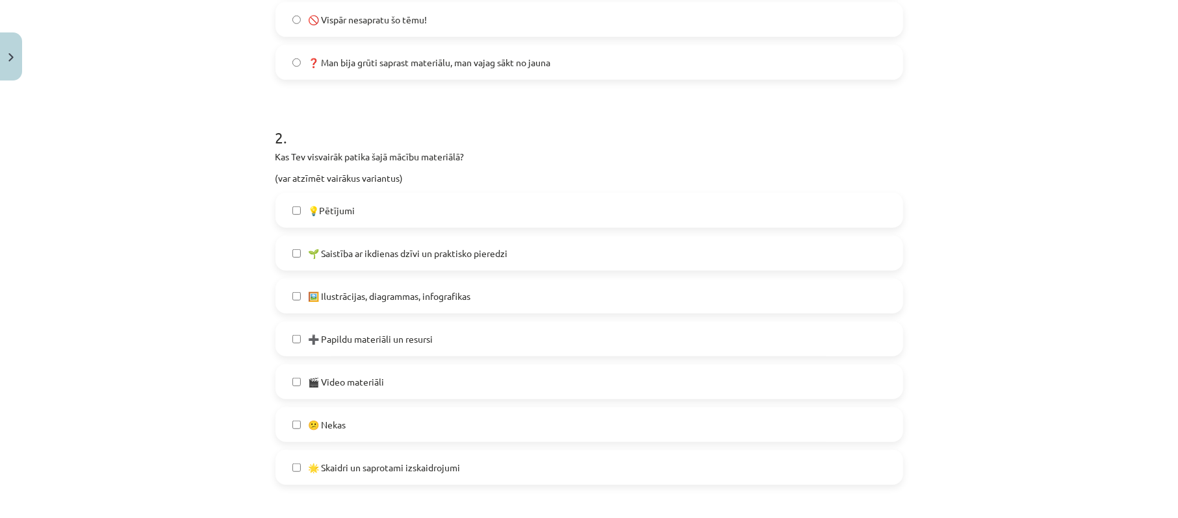
click at [420, 342] on span "➕ Papildu materiāli un resursi" at bounding box center [371, 340] width 125 height 14
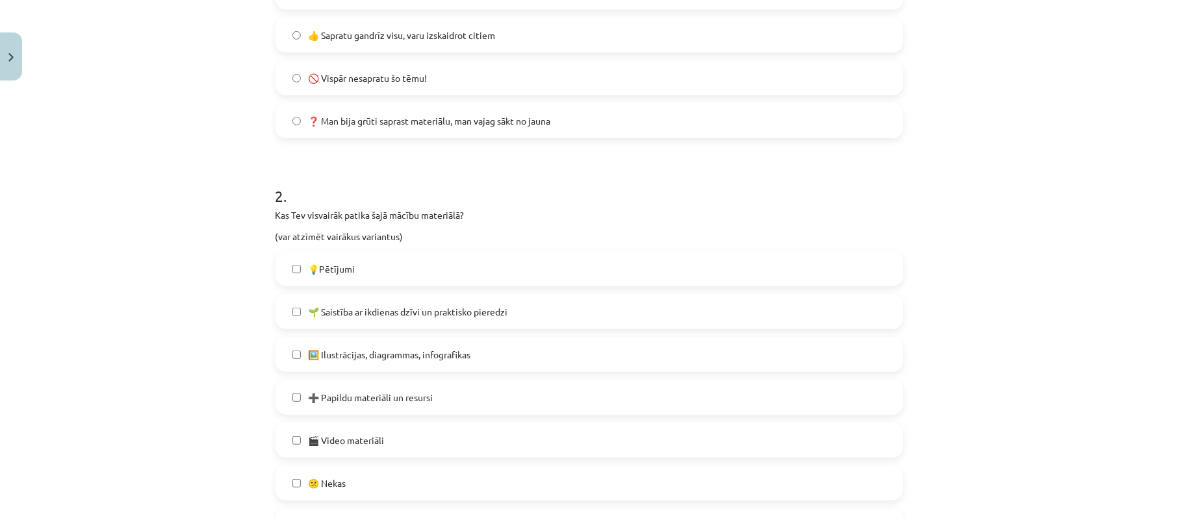
scroll to position [407, 0]
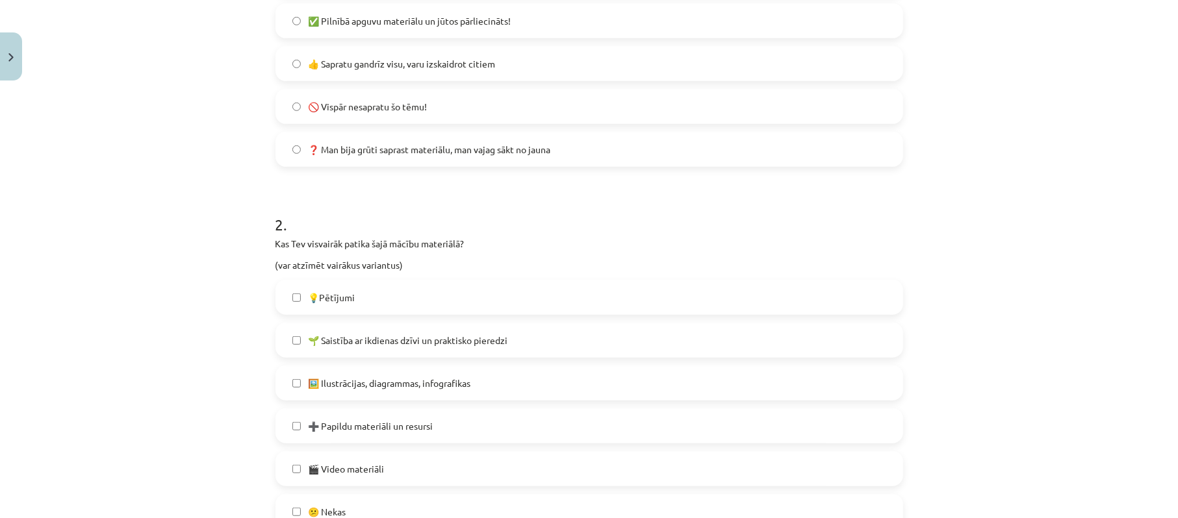
click at [412, 417] on label "➕ Papildu materiāli un resursi" at bounding box center [589, 426] width 625 height 32
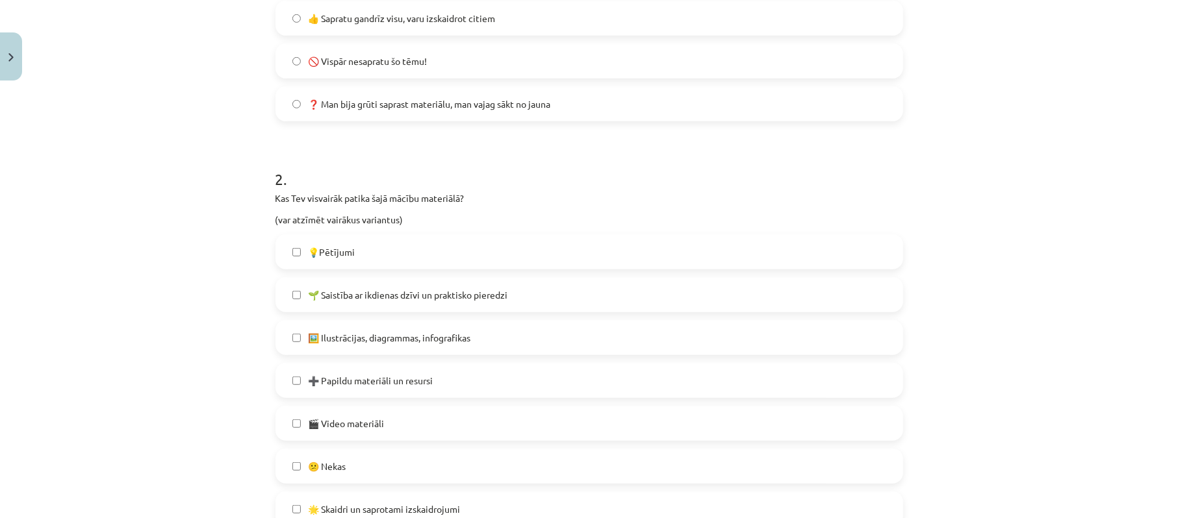
scroll to position [494, 0]
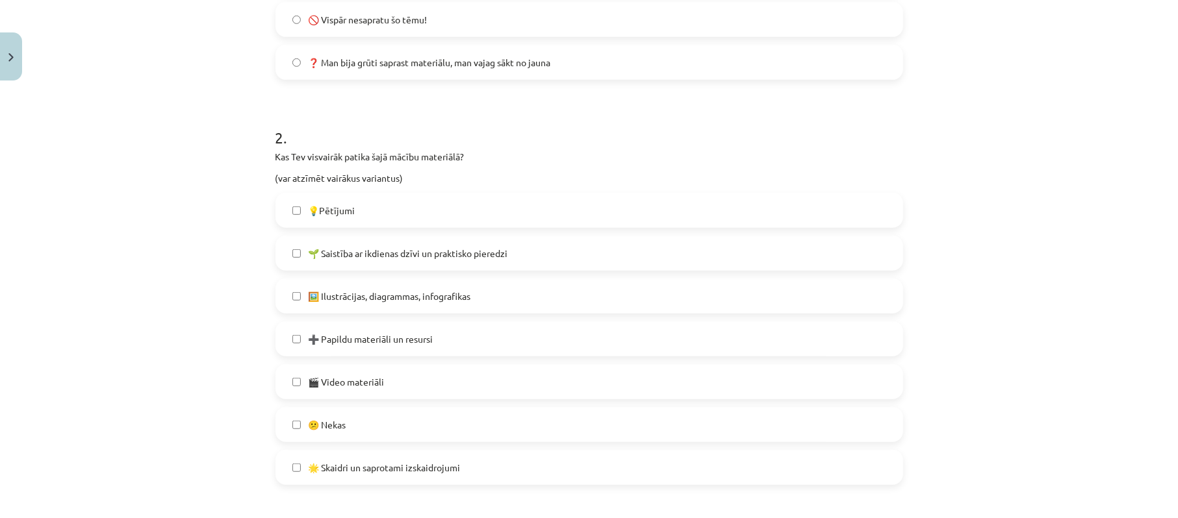
click at [397, 340] on span "➕ Papildu materiāli un resursi" at bounding box center [371, 340] width 125 height 14
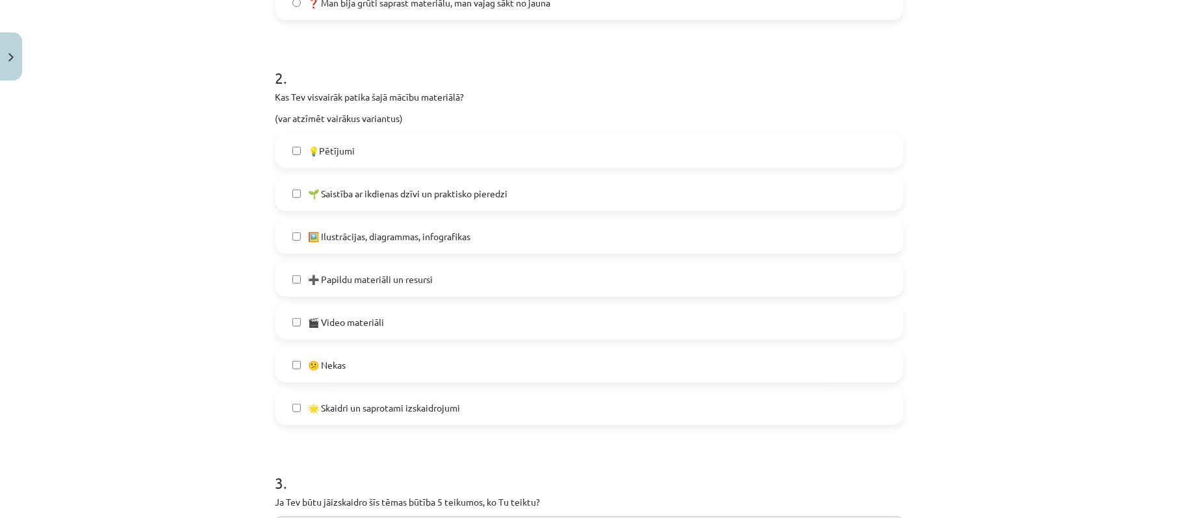
scroll to position [580, 0]
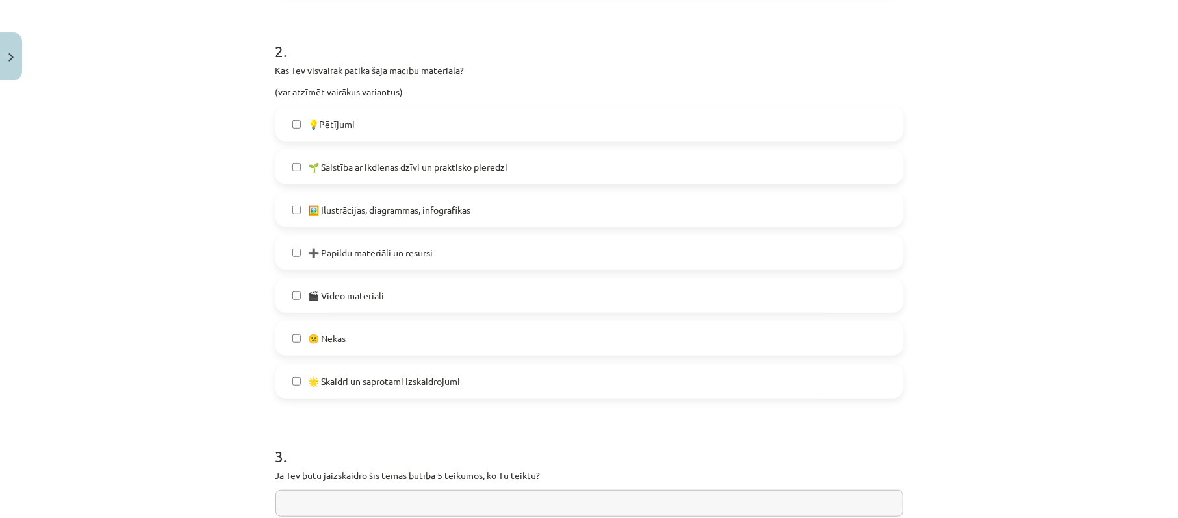
click at [368, 284] on label "🎬 Video materiāli" at bounding box center [589, 295] width 625 height 32
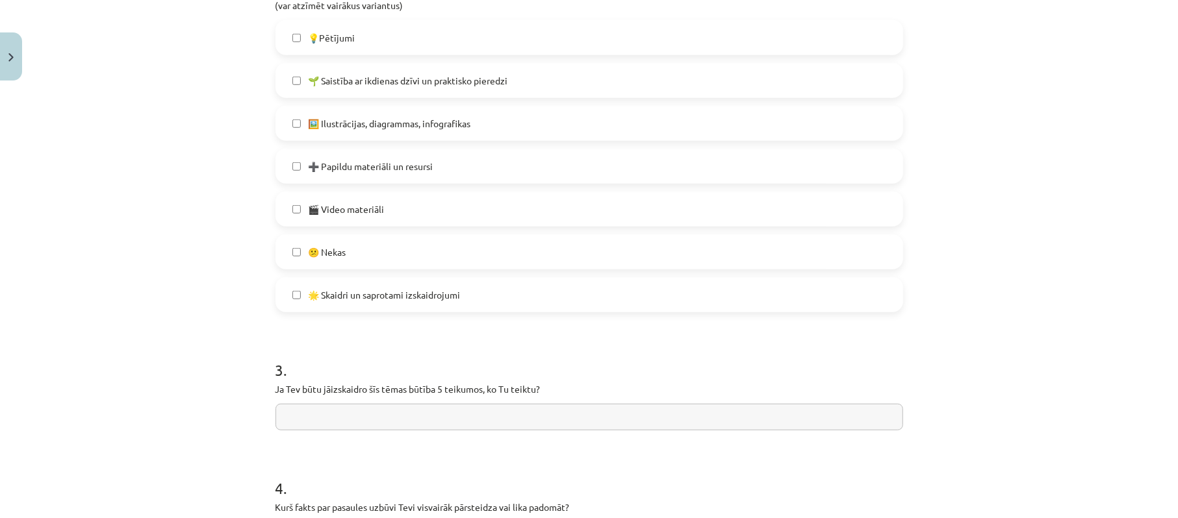
scroll to position [840, 0]
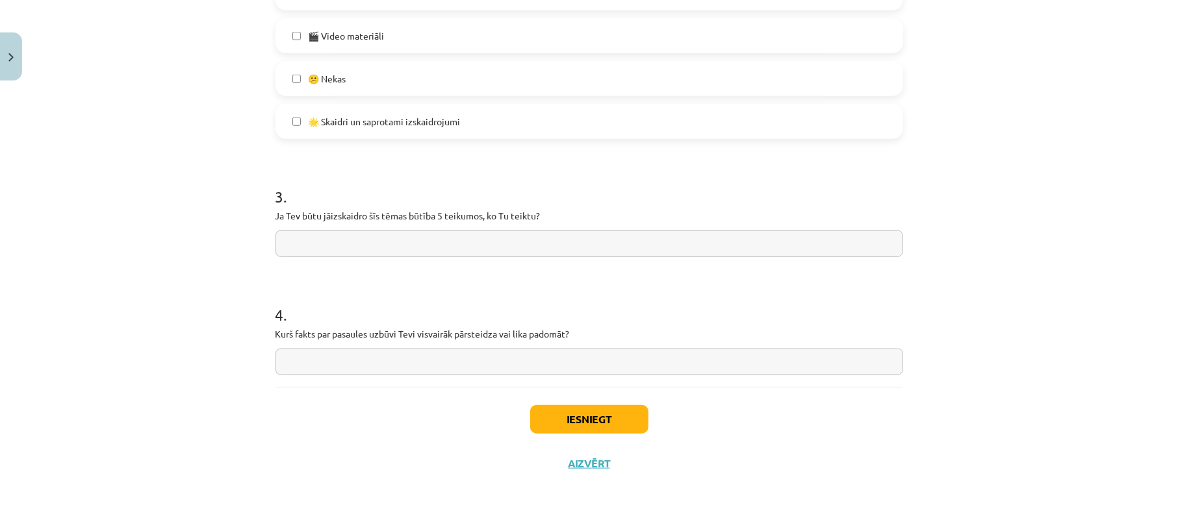
click at [354, 231] on input "text" at bounding box center [588, 244] width 627 height 27
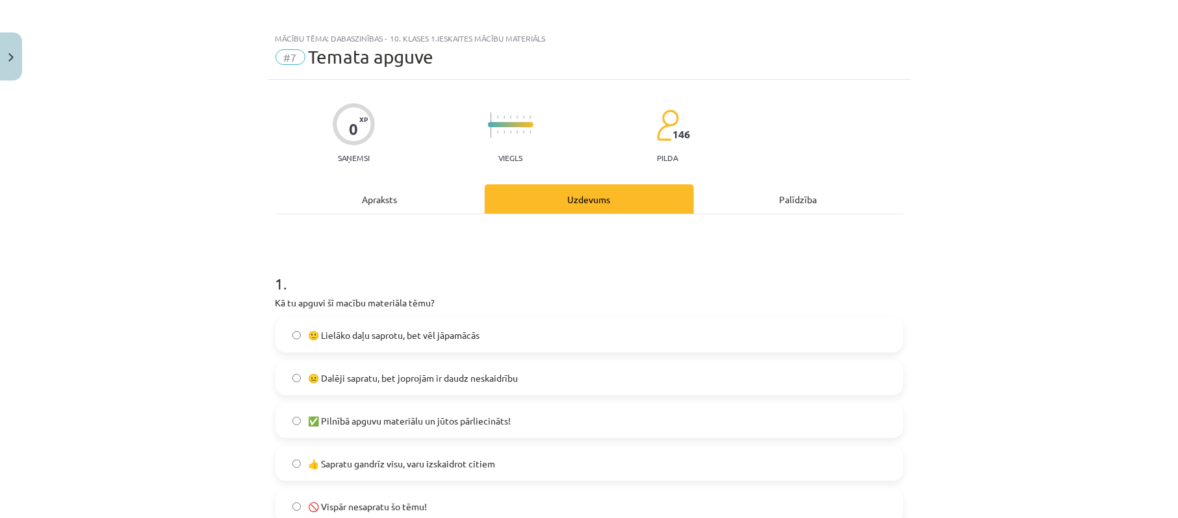
scroll to position [0, 0]
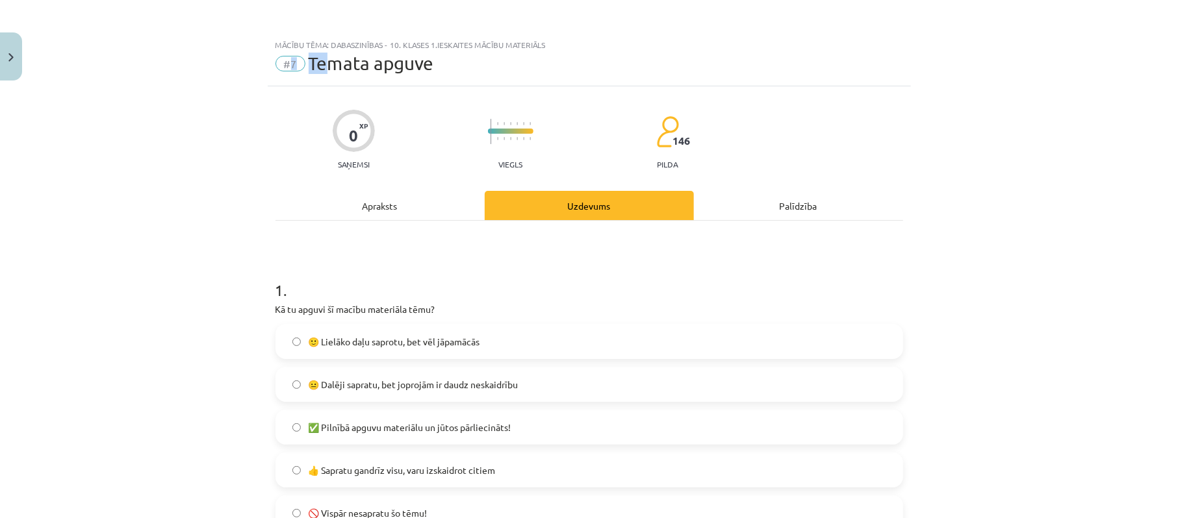
drag, startPoint x: 284, startPoint y: 64, endPoint x: 320, endPoint y: 63, distance: 35.7
click at [320, 63] on div "#7 Temata apguve" at bounding box center [588, 63] width 627 height 21
click at [460, 53] on div "#7 Temata apguve" at bounding box center [588, 63] width 627 height 21
drag, startPoint x: 436, startPoint y: 64, endPoint x: 478, endPoint y: 66, distance: 41.6
click at [478, 66] on div "#7 Temata apguve" at bounding box center [588, 63] width 627 height 21
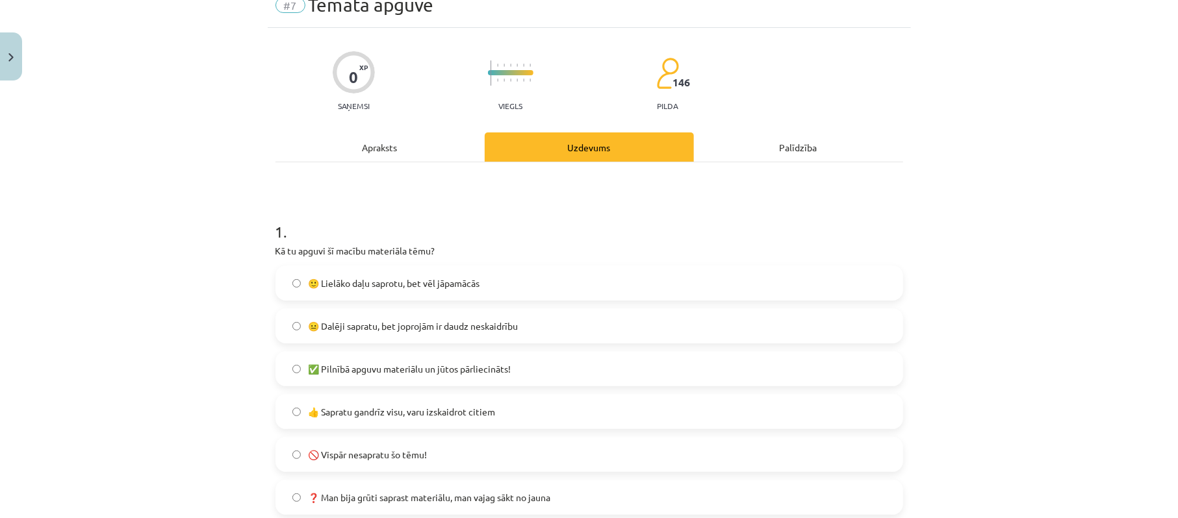
scroll to position [86, 0]
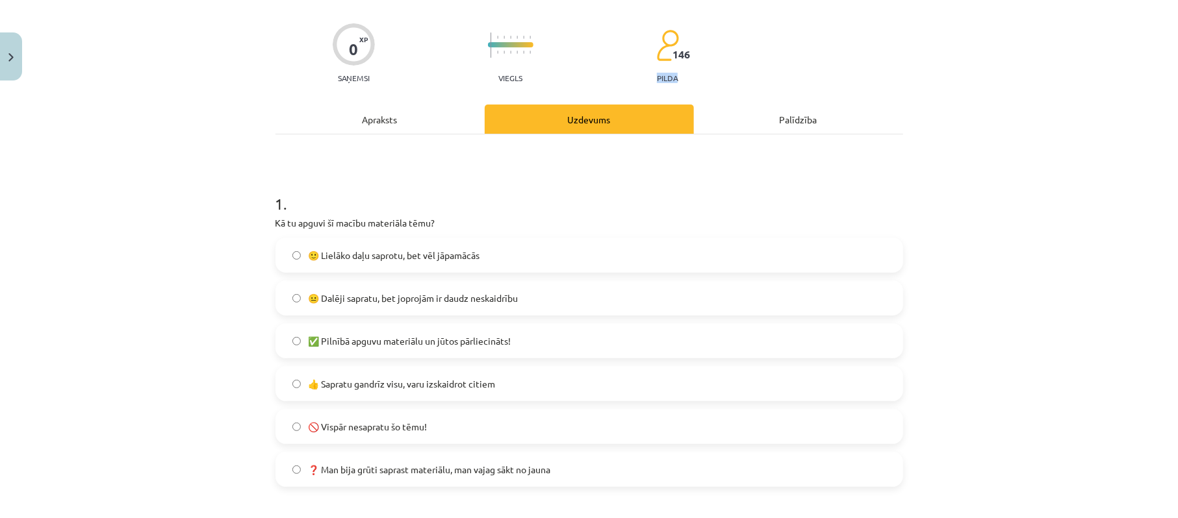
drag, startPoint x: 672, startPoint y: 74, endPoint x: 652, endPoint y: 76, distance: 19.6
click at [657, 76] on p "pilda" at bounding box center [667, 77] width 21 height 9
click at [710, 76] on div "0 XP Saņemsi Viegls 146 pilda" at bounding box center [588, 49] width 627 height 67
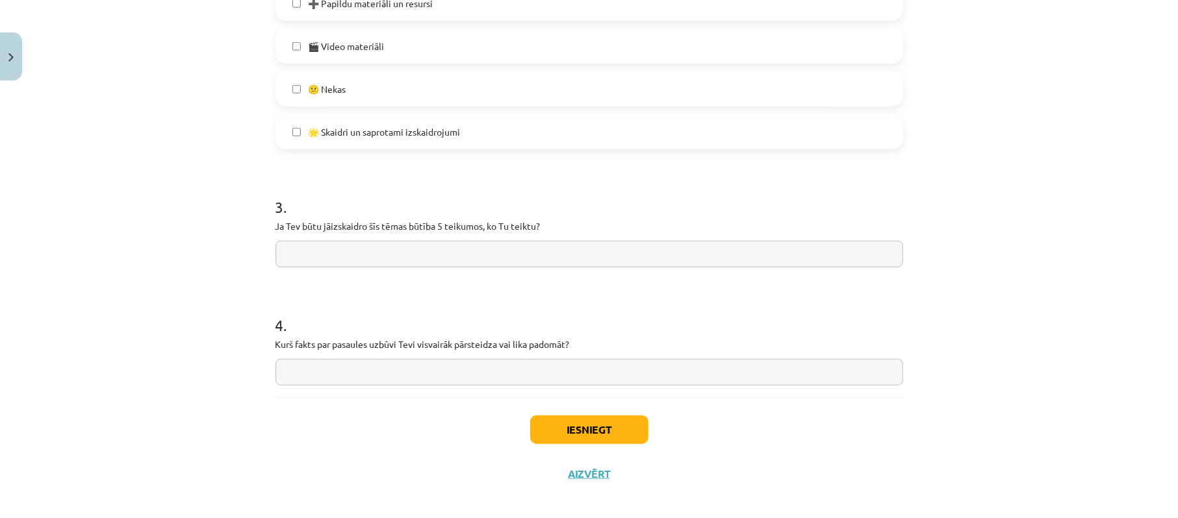
scroll to position [840, 0]
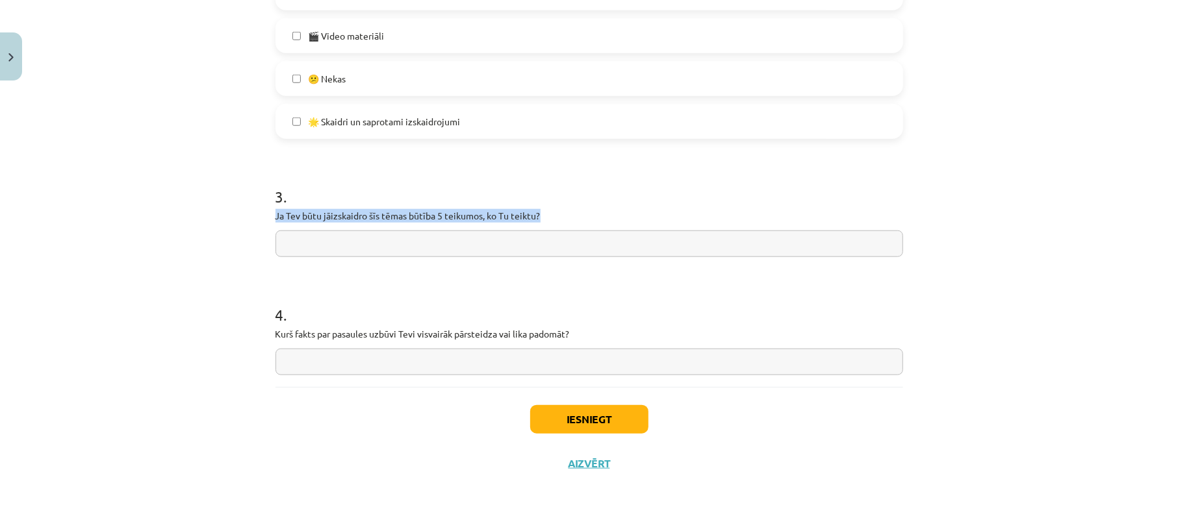
drag, startPoint x: 262, startPoint y: 219, endPoint x: 564, endPoint y: 220, distance: 302.0
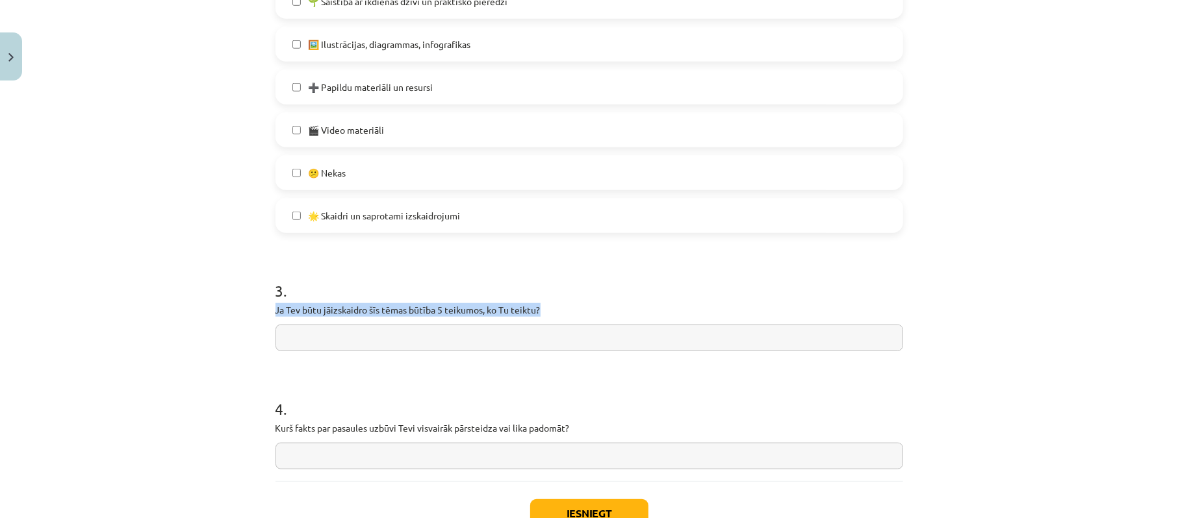
scroll to position [753, 0]
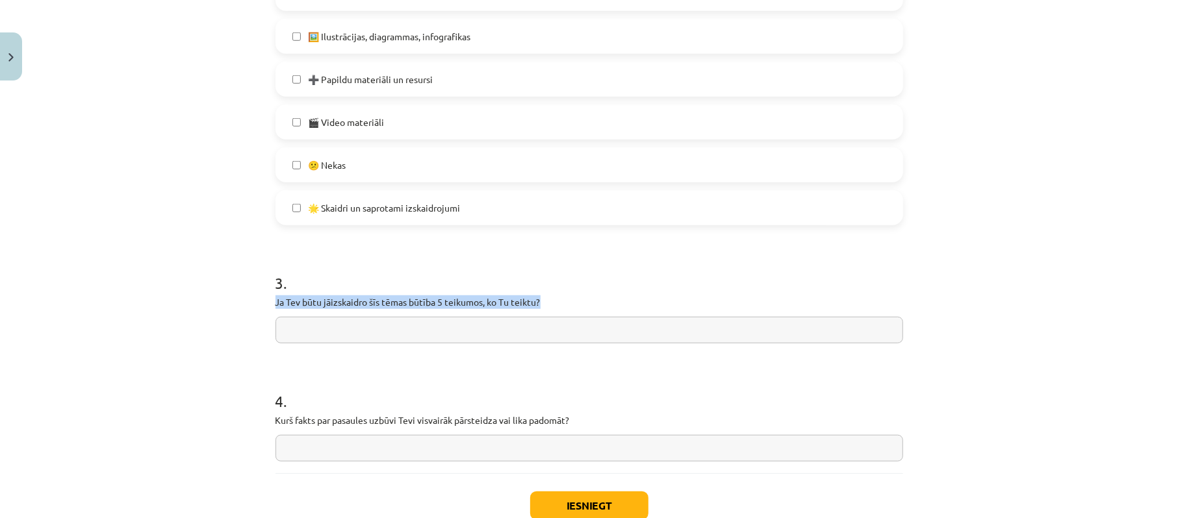
click at [566, 309] on p "Ja Tev būtu jāizskaidro šīs tēmas būtība 5 teikumos, ko Tu teiktu?" at bounding box center [588, 303] width 627 height 14
click at [577, 308] on p "Ja Tev būtu jāizskaidro šīs tēmas būtība 5 teikumos, ko Tu teiktu?" at bounding box center [588, 303] width 627 height 14
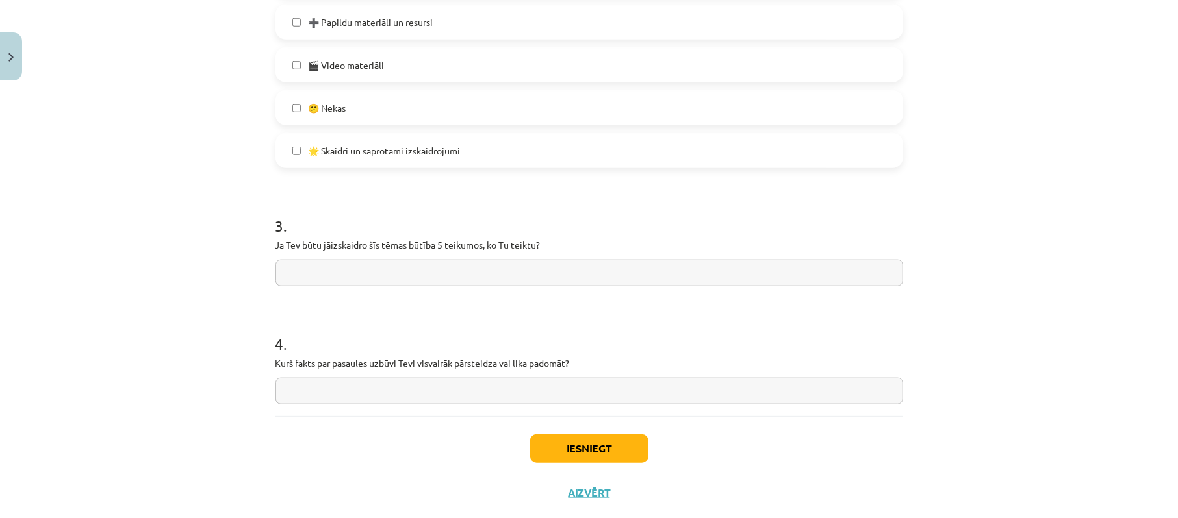
scroll to position [840, 0]
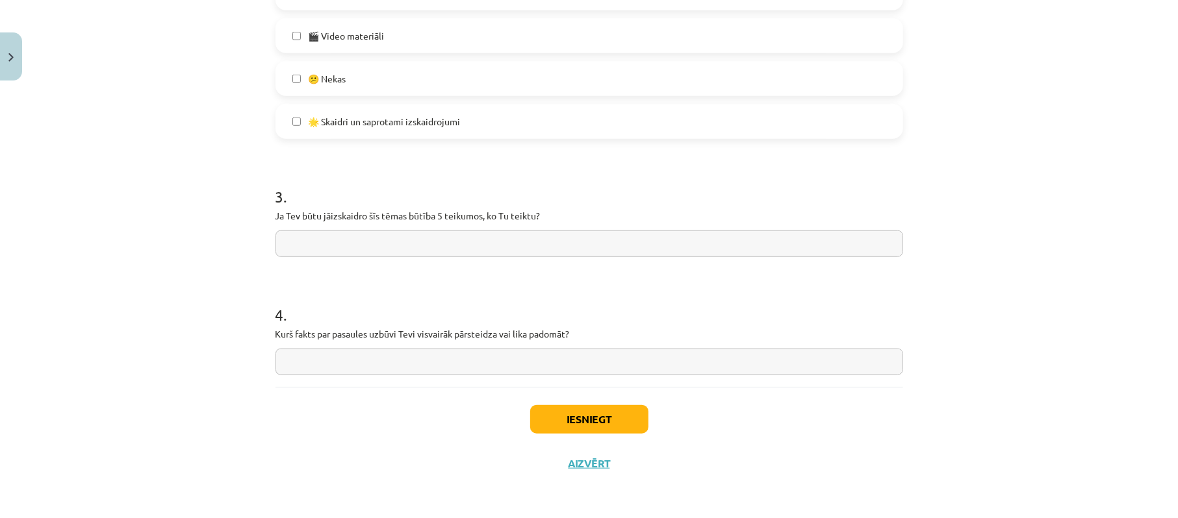
click at [380, 232] on input "text" at bounding box center [588, 244] width 627 height 27
paste input "**********"
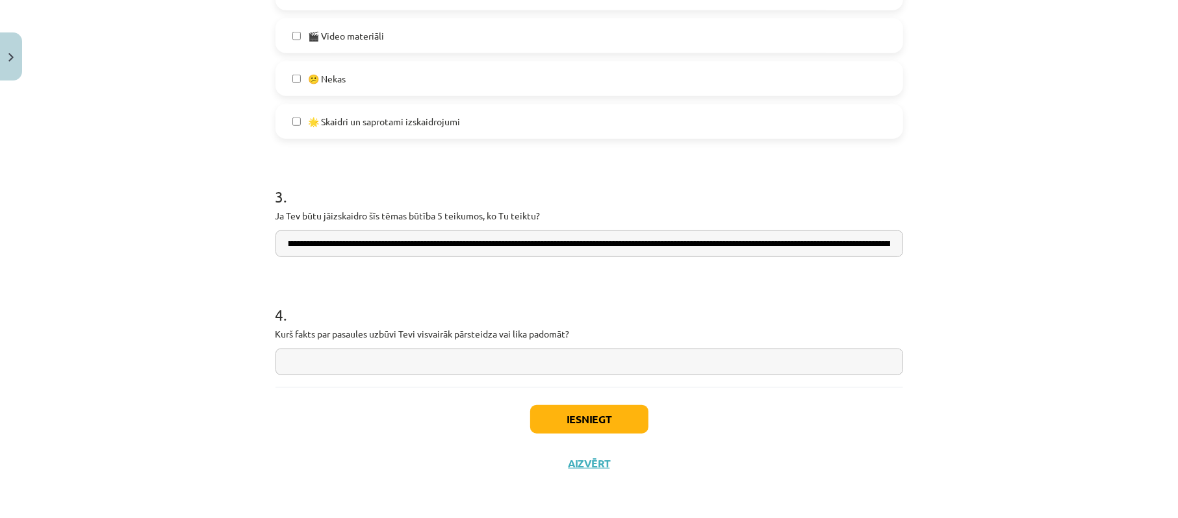
scroll to position [0, 0]
drag, startPoint x: 832, startPoint y: 246, endPoint x: 446, endPoint y: 246, distance: 386.5
click at [446, 246] on input "text" at bounding box center [588, 244] width 627 height 27
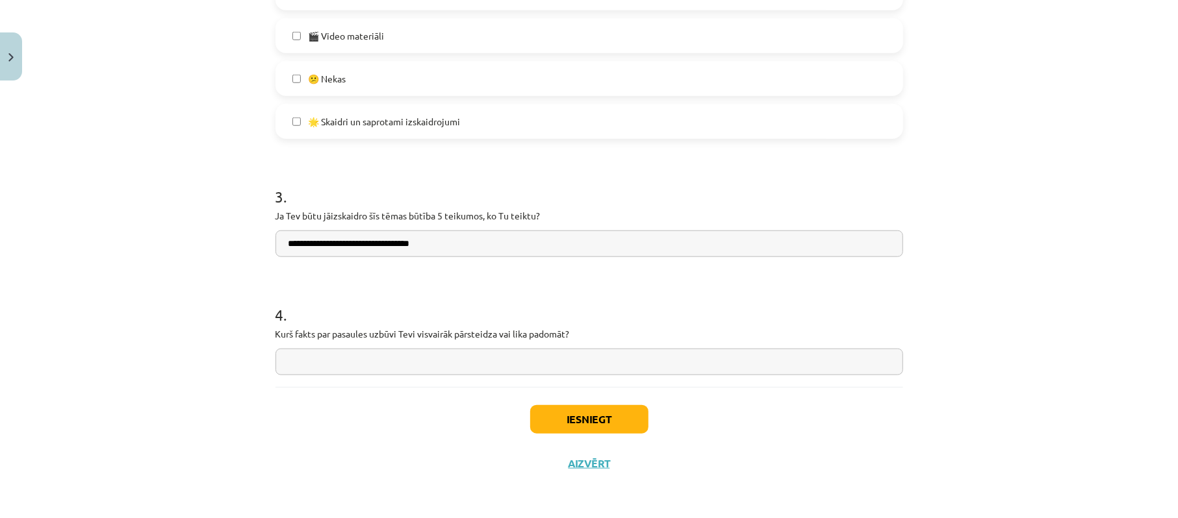
paste input "**********"
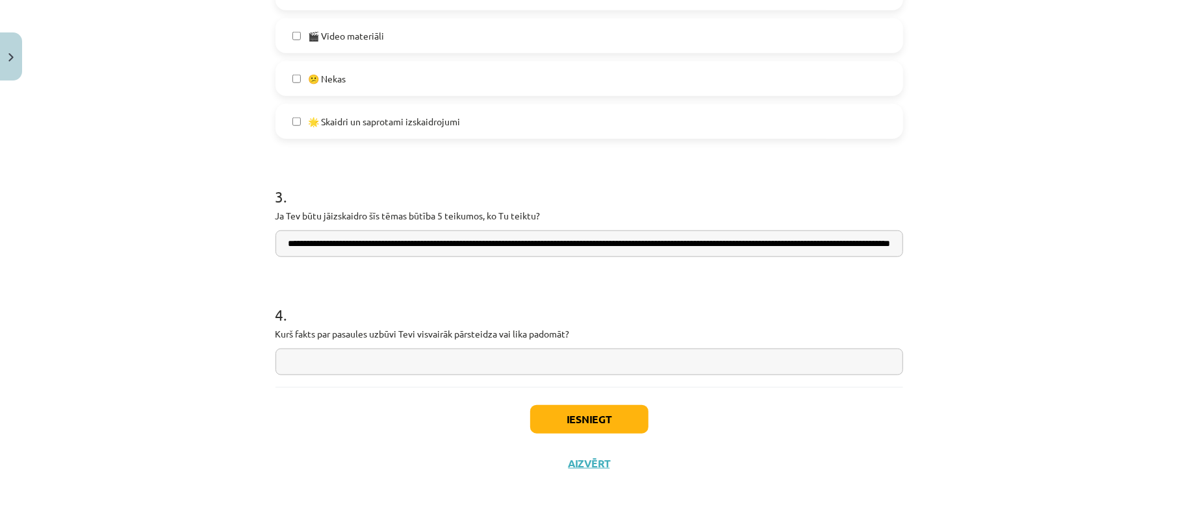
scroll to position [0, 149]
click at [557, 247] on input "**********" at bounding box center [588, 244] width 627 height 27
click at [554, 247] on input "**********" at bounding box center [588, 244] width 627 height 27
click at [453, 246] on input "**********" at bounding box center [588, 244] width 627 height 27
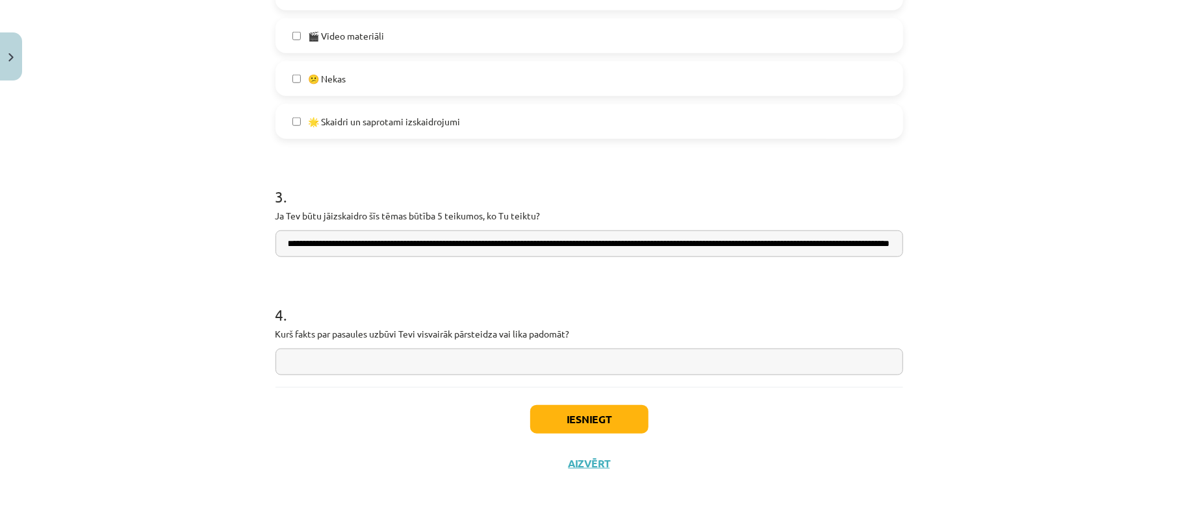
click at [451, 248] on input "**********" at bounding box center [588, 244] width 627 height 27
click at [455, 246] on input "**********" at bounding box center [588, 244] width 627 height 27
click at [455, 247] on input "**********" at bounding box center [588, 244] width 627 height 27
click at [455, 242] on input "**********" at bounding box center [588, 244] width 627 height 27
click at [559, 247] on input "**********" at bounding box center [588, 244] width 627 height 27
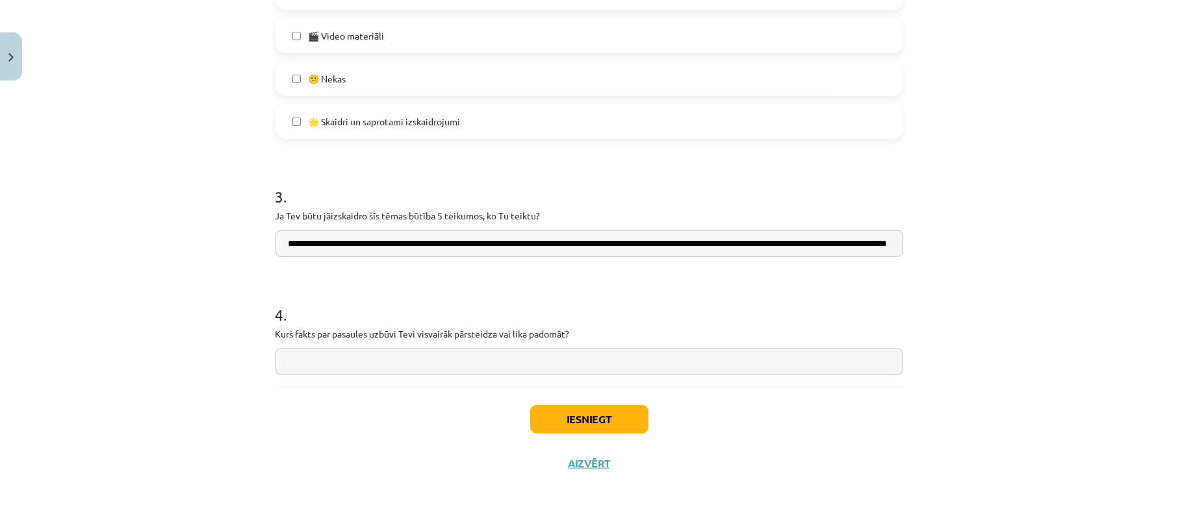
click at [564, 246] on input "**********" at bounding box center [588, 244] width 627 height 27
click at [564, 242] on input "**********" at bounding box center [588, 244] width 627 height 27
type input "**********"
click at [361, 365] on input "text" at bounding box center [588, 362] width 627 height 27
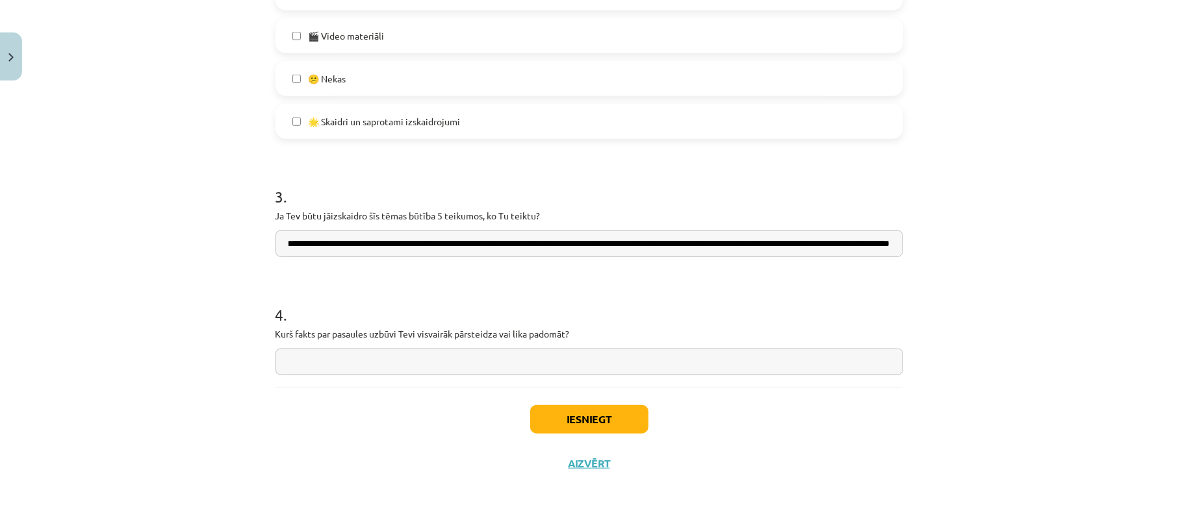
scroll to position [0, 148]
drag, startPoint x: 881, startPoint y: 246, endPoint x: 895, endPoint y: 248, distance: 14.5
click at [895, 248] on input "**********" at bounding box center [588, 244] width 627 height 27
click at [889, 253] on input "**********" at bounding box center [588, 244] width 627 height 27
click at [705, 354] on input "text" at bounding box center [588, 362] width 627 height 27
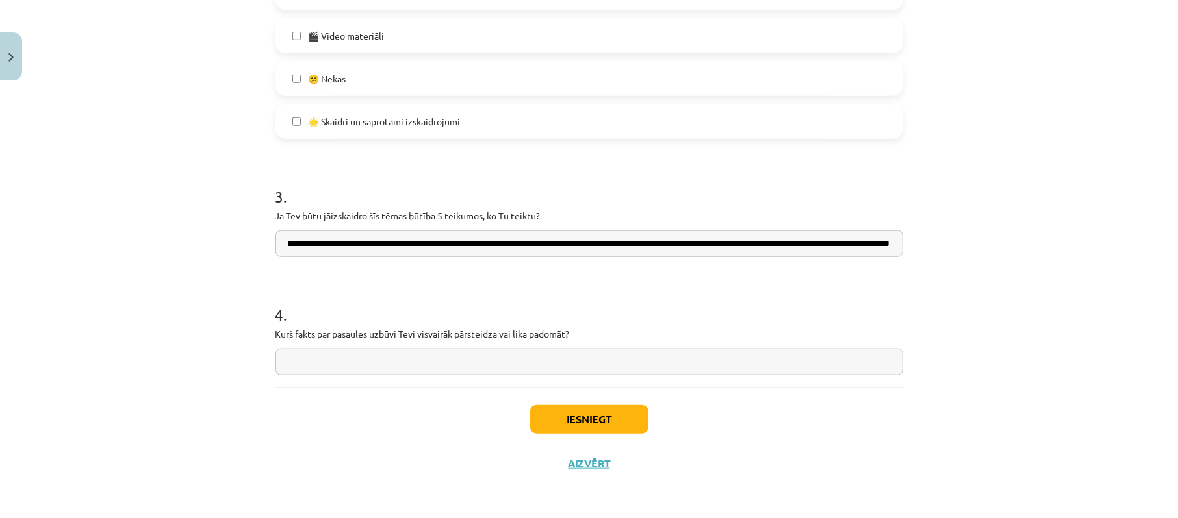
scroll to position [0, 0]
click at [333, 364] on input "text" at bounding box center [588, 362] width 627 height 27
paste input "**********"
type input "**********"
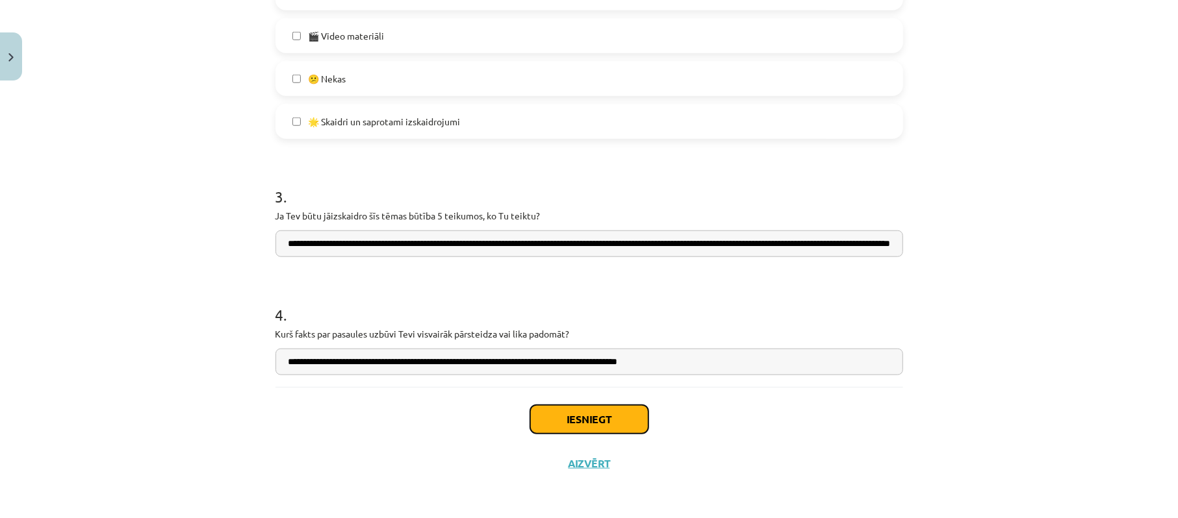
click at [566, 417] on button "Iesniegt" at bounding box center [589, 419] width 118 height 29
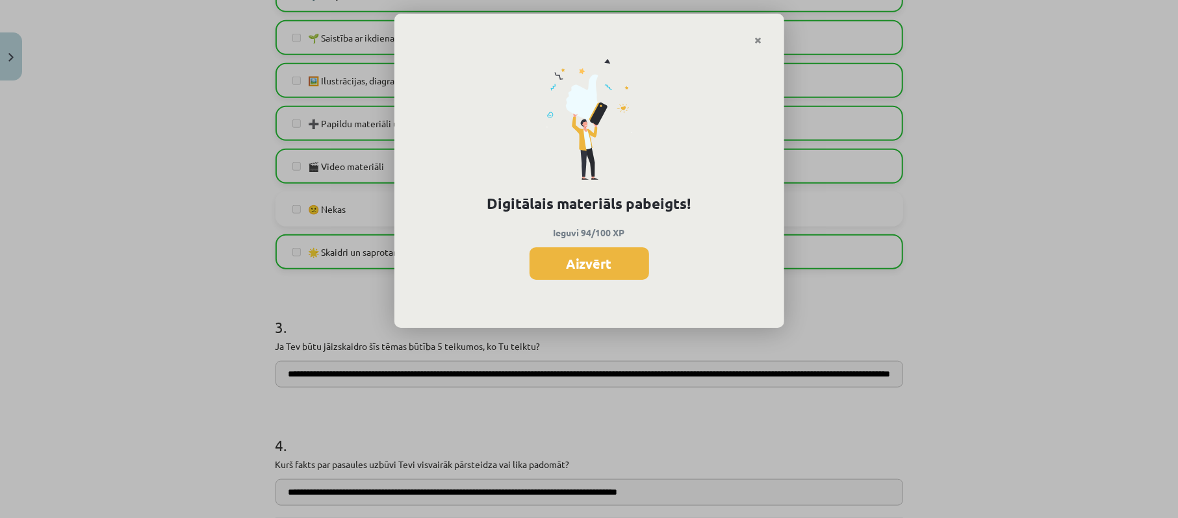
scroll to position [840, 0]
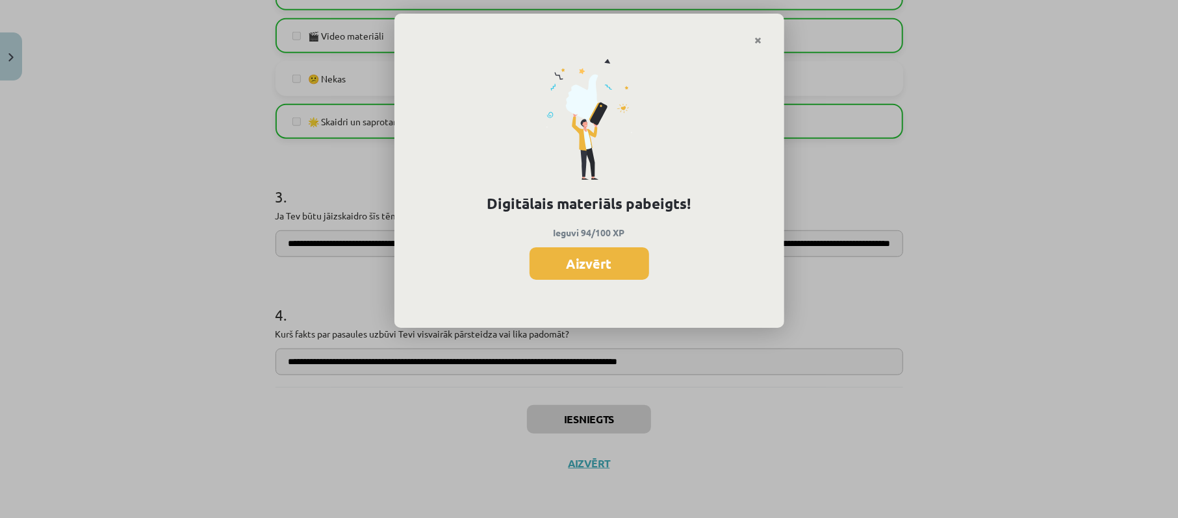
drag, startPoint x: 590, startPoint y: 261, endPoint x: 630, endPoint y: 234, distance: 47.7
click at [630, 234] on div "Digitālais materiāls pabeigts! Ieguvi 94/100 XP Aizvērt" at bounding box center [589, 186] width 390 height 283
click at [619, 266] on button "Aizvērt" at bounding box center [589, 263] width 120 height 32
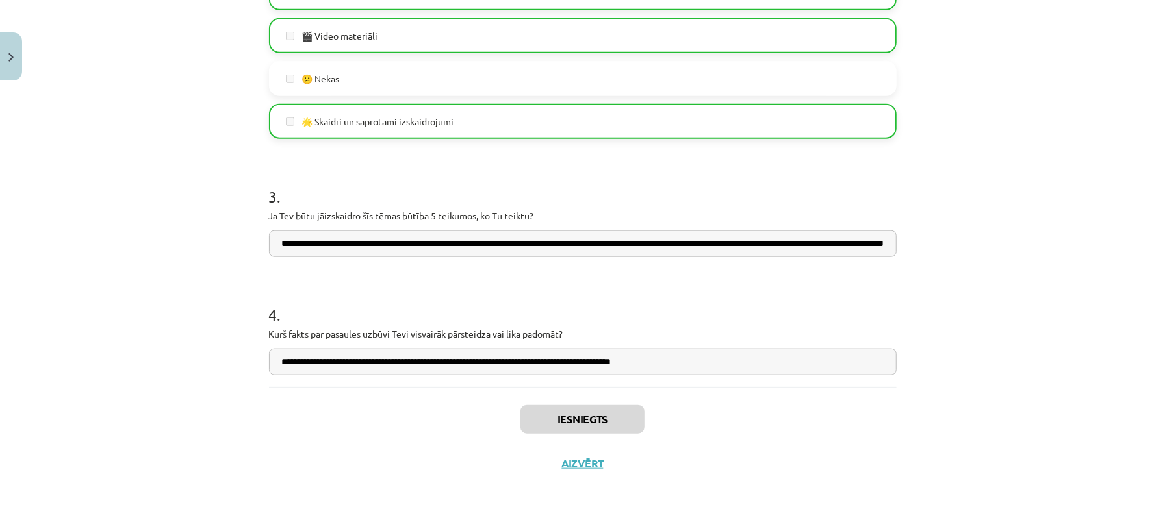
scroll to position [520, 0]
click at [586, 431] on button "Aizvērt" at bounding box center [582, 463] width 49 height 13
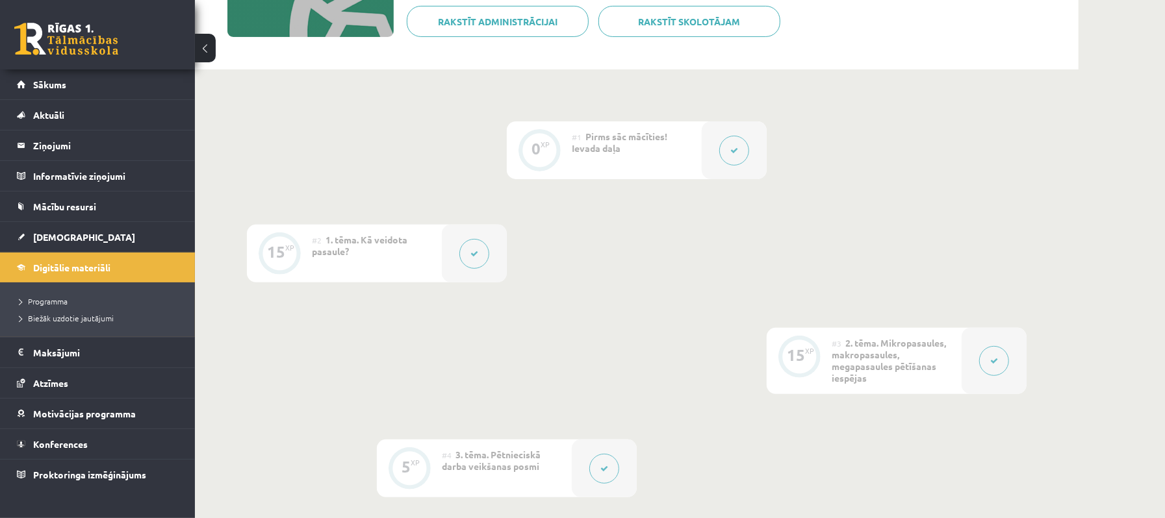
scroll to position [0, 0]
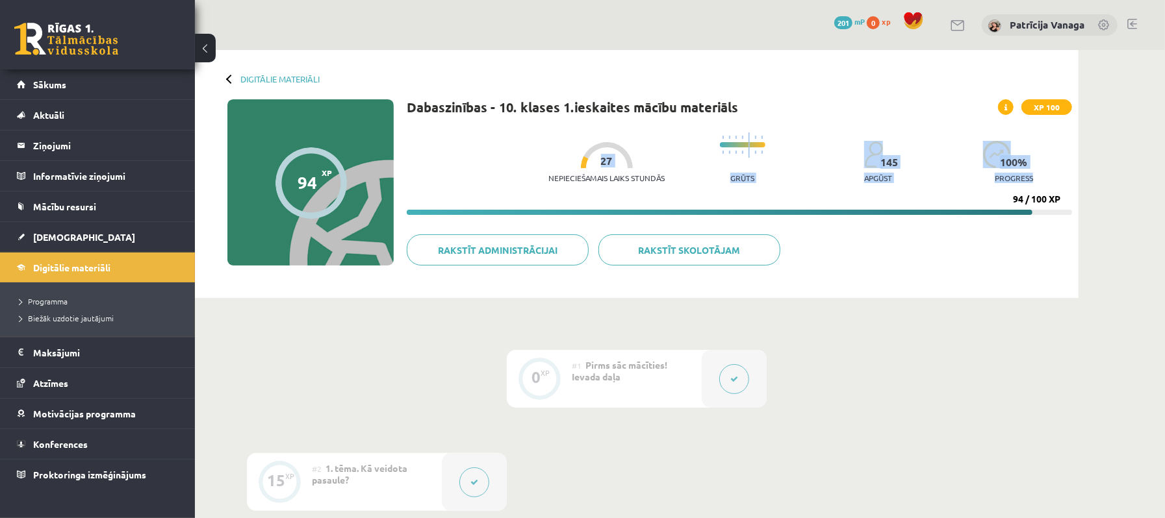
drag, startPoint x: 658, startPoint y: 180, endPoint x: 744, endPoint y: 196, distance: 87.8
click at [744, 195] on div "Nepieciešamais laiks stundās 27 Grūts 145 apgūst 100 % progress 94 / 100 XP" at bounding box center [739, 170] width 665 height 89
click at [775, 204] on div "Nepieciešamais laiks stundās 27 Grūts 145 apgūst 100 % progress 94 / 100 XP" at bounding box center [739, 170] width 665 height 89
drag, startPoint x: 885, startPoint y: 167, endPoint x: 829, endPoint y: 181, distance: 56.9
click at [829, 181] on div "Nepieciešamais laiks stundās 27 Grūts 145 apgūst 100 % progress" at bounding box center [810, 158] width 524 height 64
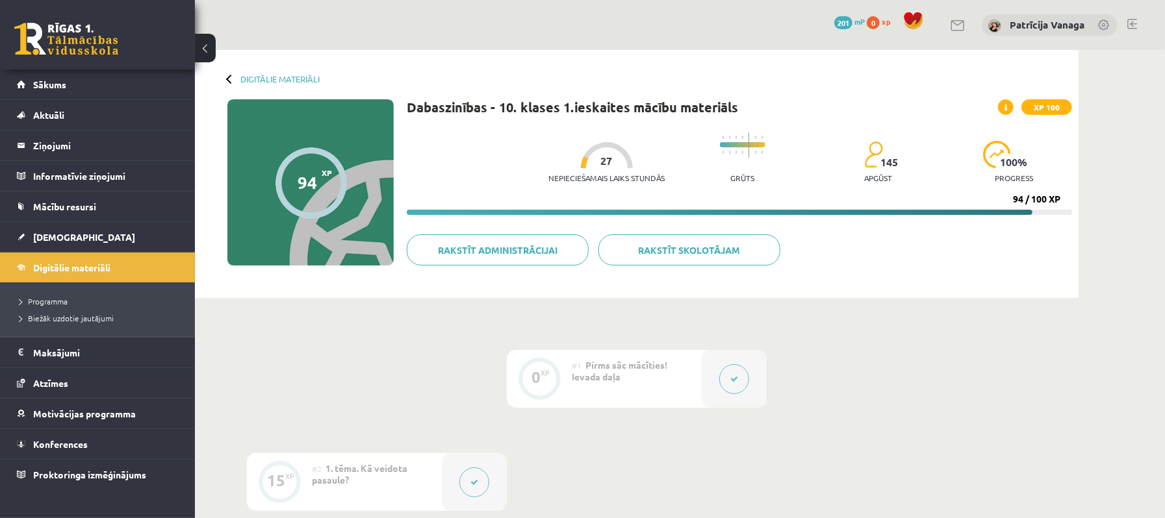
click at [910, 179] on div "Nepieciešamais laiks stundās 27 Grūts 145 apgūst 100 % progress" at bounding box center [810, 158] width 524 height 64
click at [201, 51] on button at bounding box center [205, 48] width 21 height 29
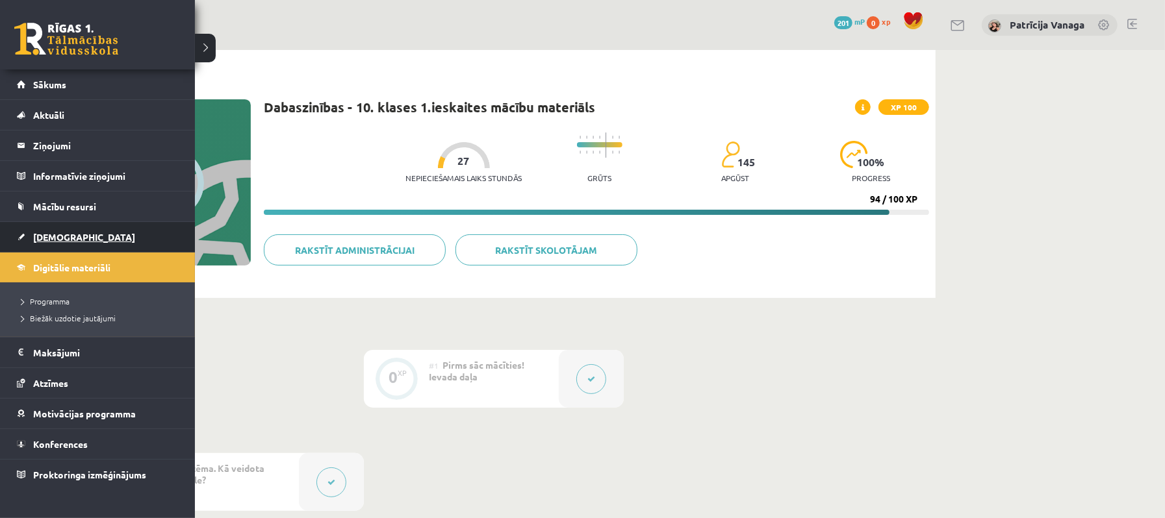
click at [49, 242] on span "[DEMOGRAPHIC_DATA]" at bounding box center [84, 237] width 102 height 12
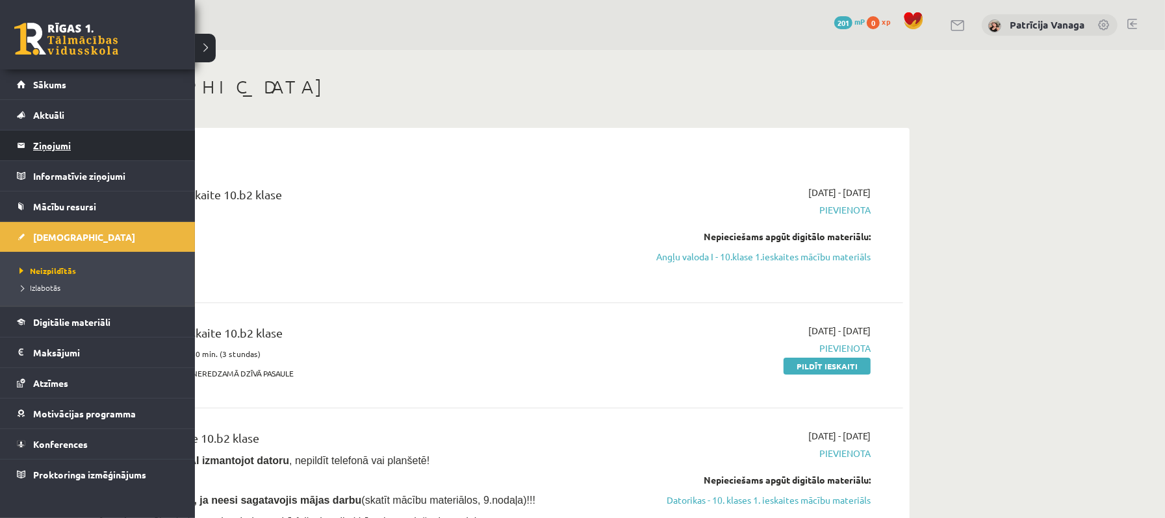
click at [51, 135] on legend "Ziņojumi 1" at bounding box center [105, 146] width 145 height 30
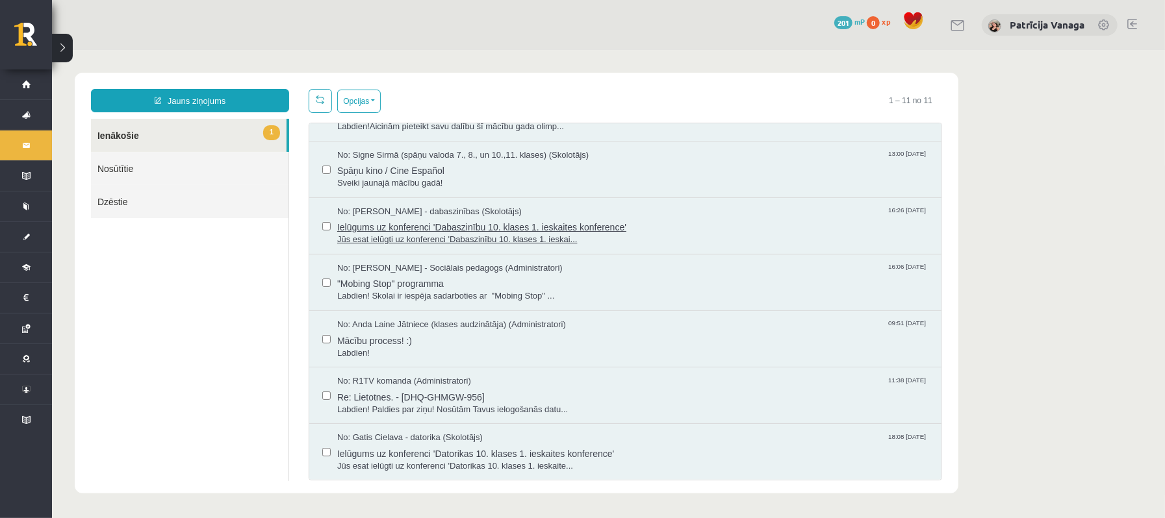
scroll to position [268, 0]
click at [572, 392] on span "Re: Lietotnes. - [DHQ-GHMGW-956]" at bounding box center [631, 395] width 591 height 16
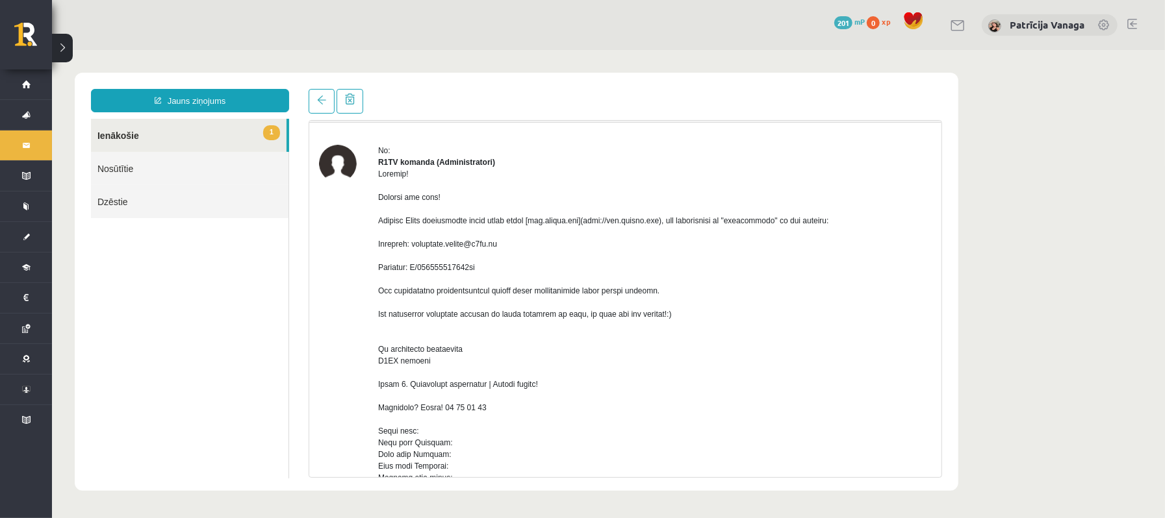
scroll to position [0, 0]
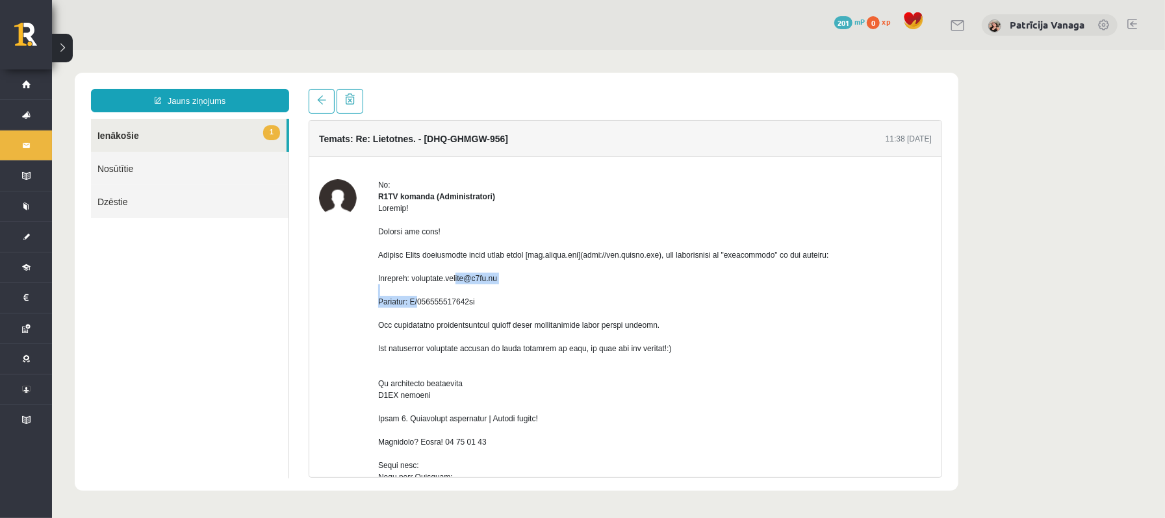
drag, startPoint x: 416, startPoint y: 291, endPoint x: 486, endPoint y: 299, distance: 71.2
click at [486, 299] on div at bounding box center [653, 506] width 553 height 608
copy div "patricija.vanaga@r1tv.lv"
drag, startPoint x: 483, startPoint y: 315, endPoint x: 414, endPoint y: 307, distance: 69.3
click at [414, 307] on div at bounding box center [653, 506] width 553 height 608
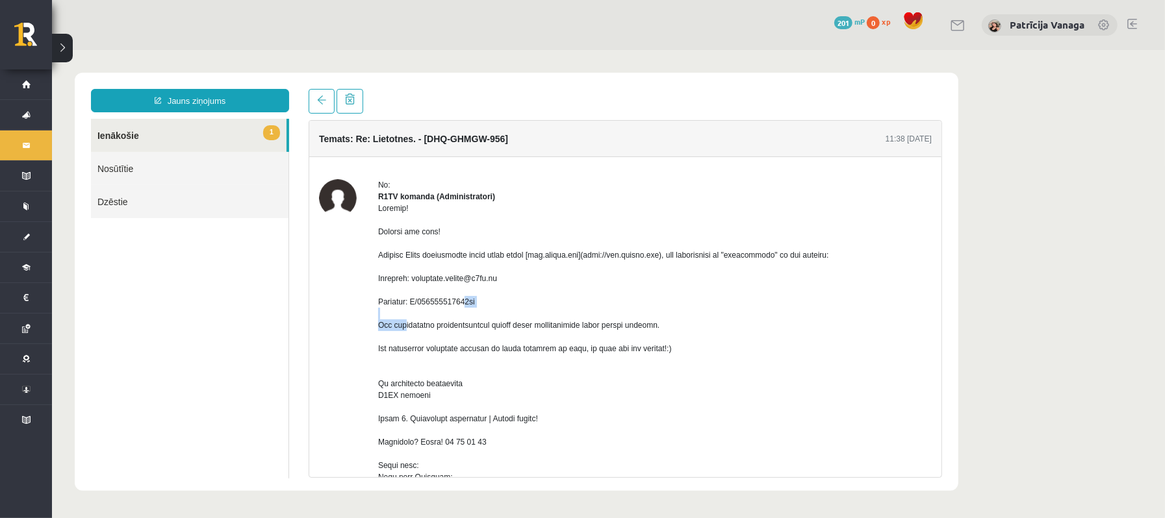
copy div "F/744349873164aj"
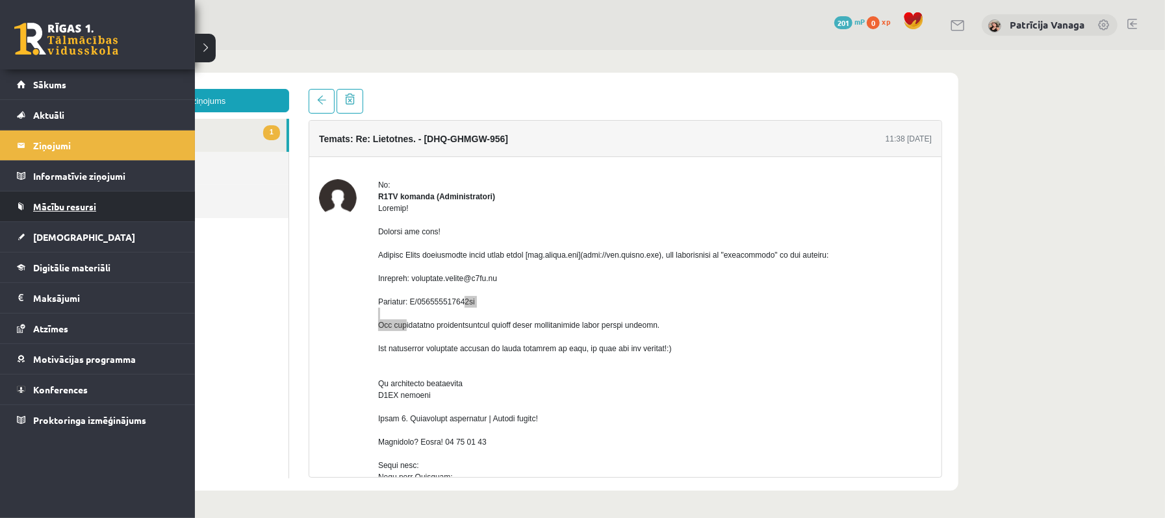
click at [73, 209] on span "Mācību resursi" at bounding box center [64, 207] width 63 height 12
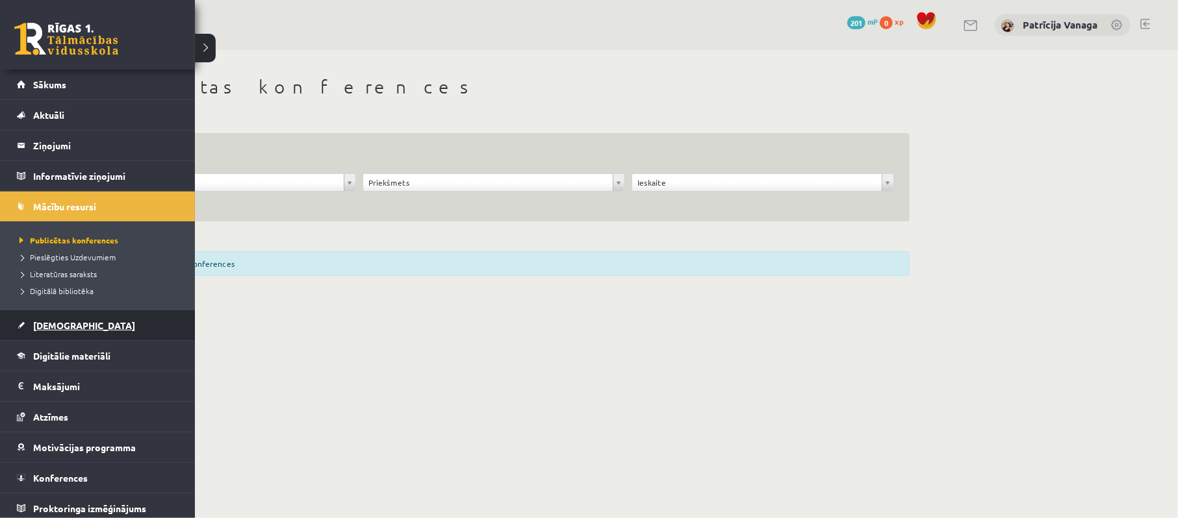
click at [56, 327] on span "[DEMOGRAPHIC_DATA]" at bounding box center [84, 326] width 102 height 12
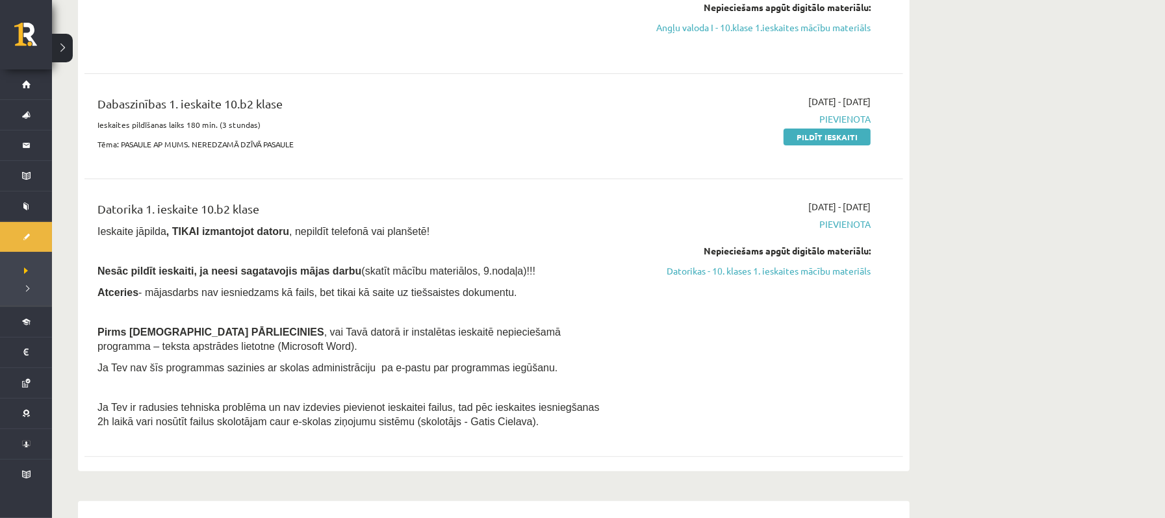
scroll to position [260, 0]
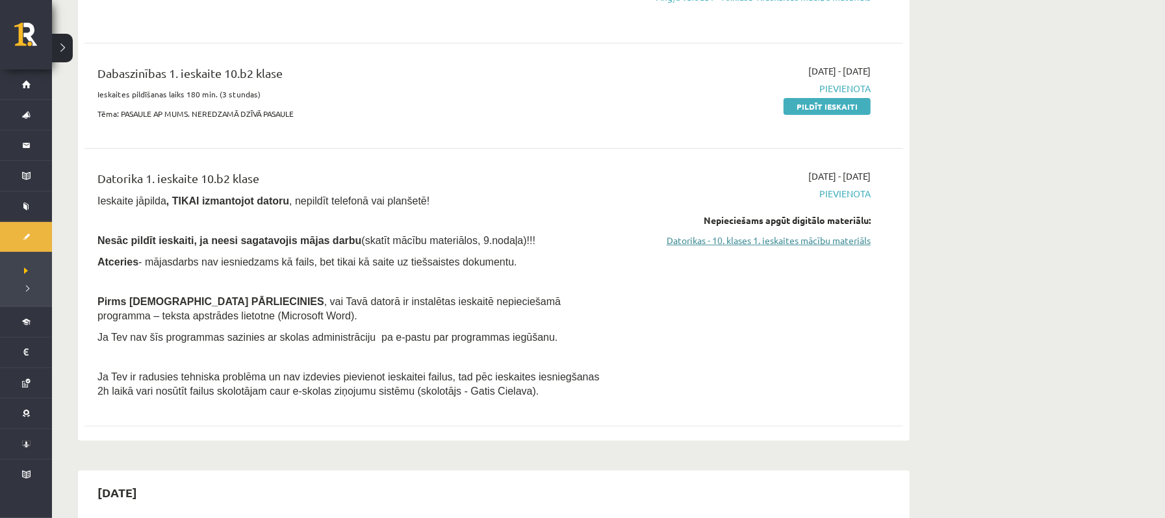
click at [805, 244] on link "Datorikas - 10. klases 1. ieskaites mācību materiāls" at bounding box center [747, 241] width 245 height 14
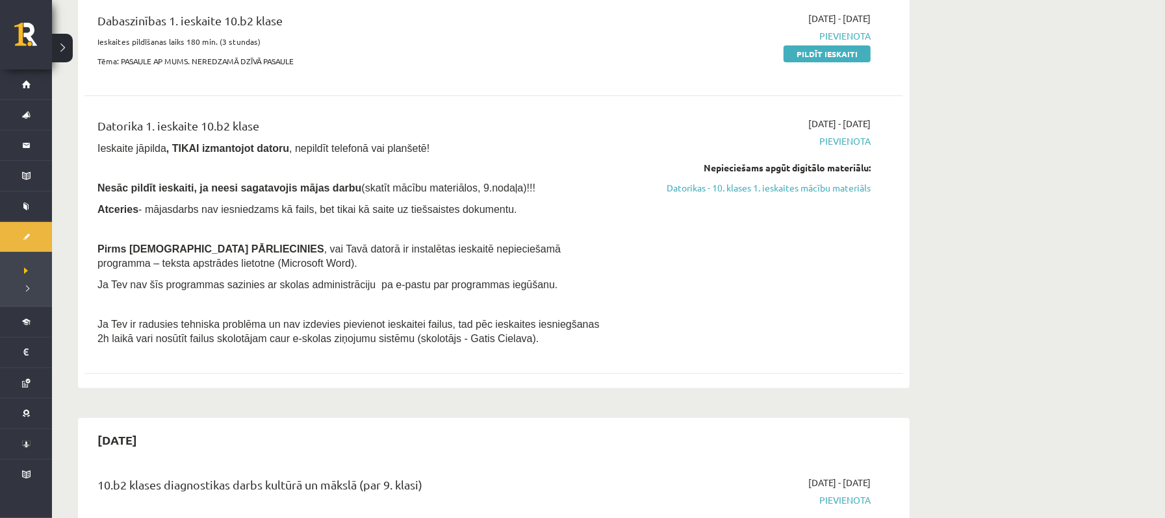
scroll to position [173, 0]
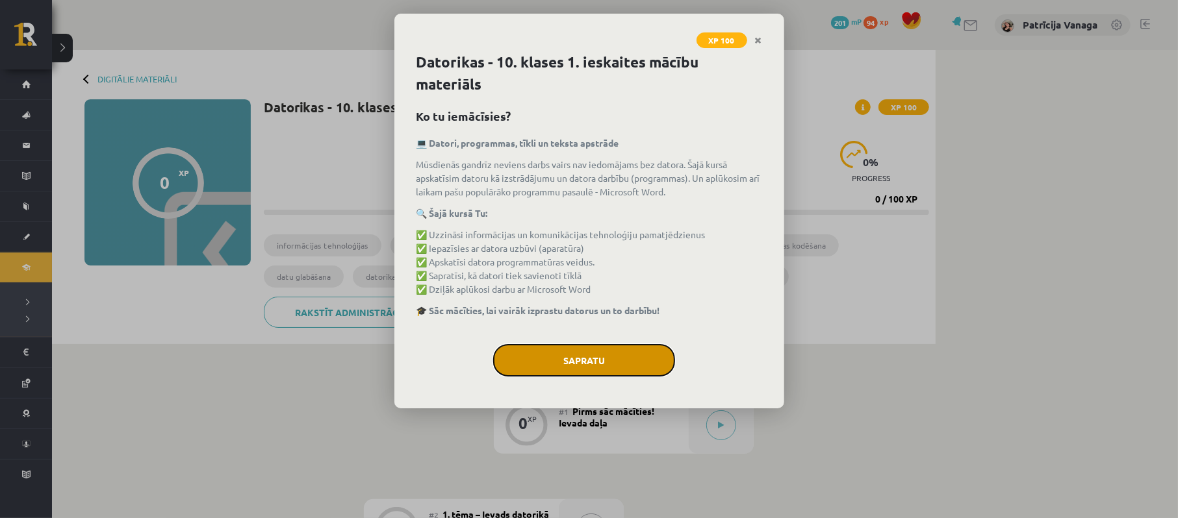
click at [604, 357] on button "Sapratu" at bounding box center [584, 360] width 182 height 32
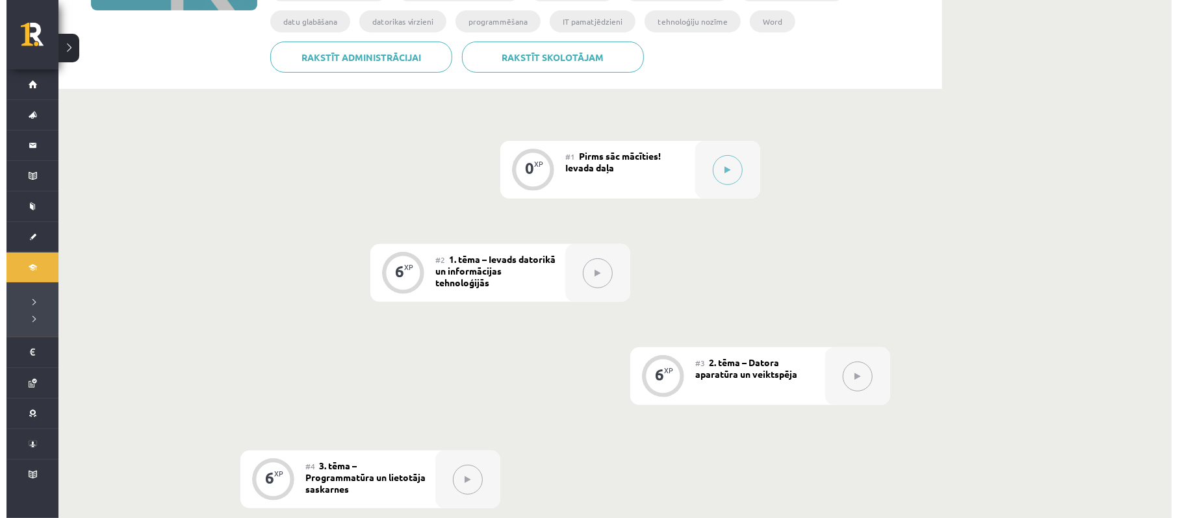
scroll to position [260, 0]
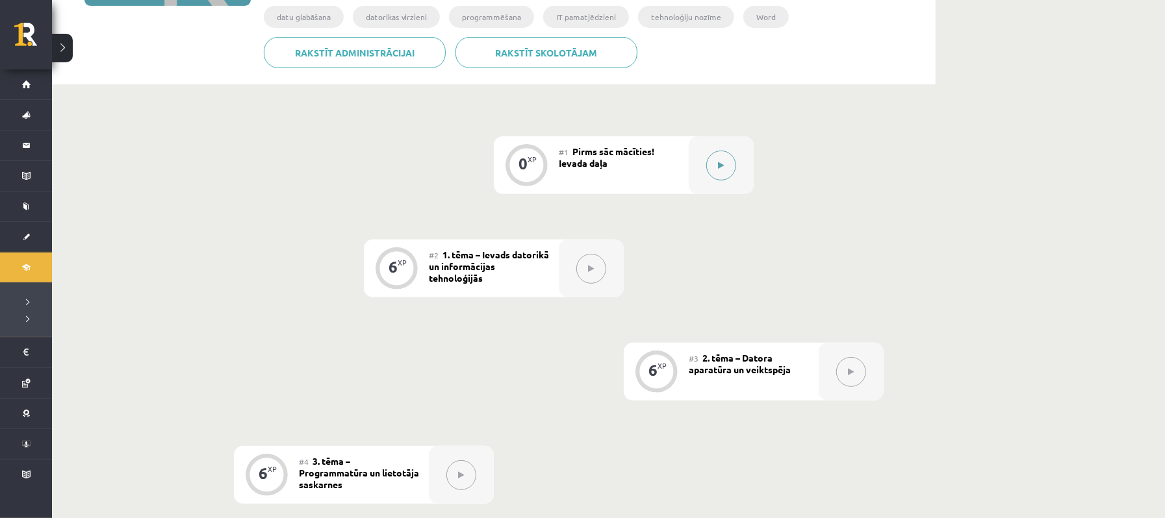
click at [710, 164] on button at bounding box center [721, 166] width 30 height 30
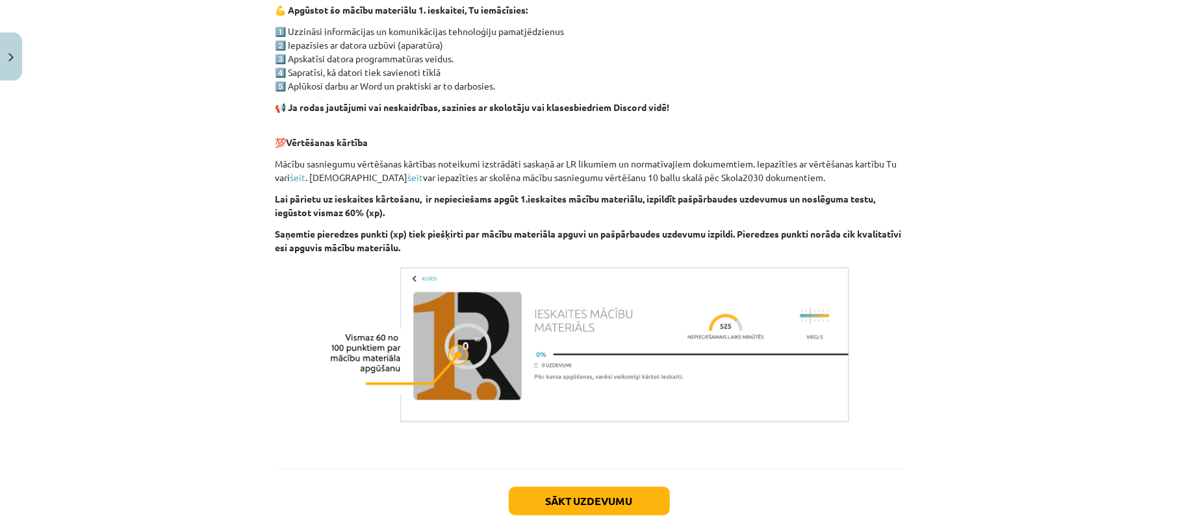
scroll to position [860, 0]
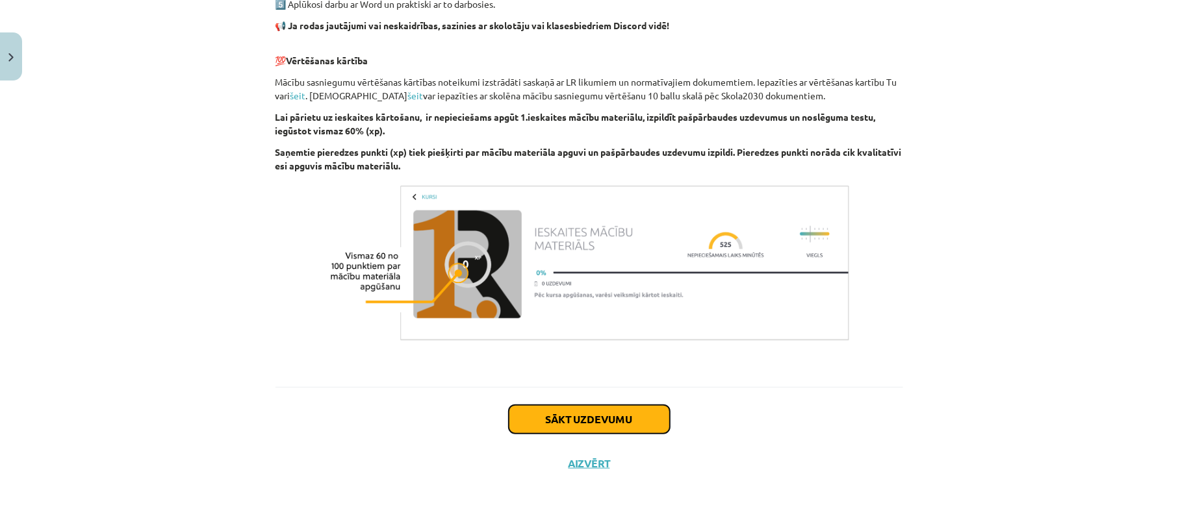
click at [591, 420] on button "Sākt uzdevumu" at bounding box center [589, 419] width 161 height 29
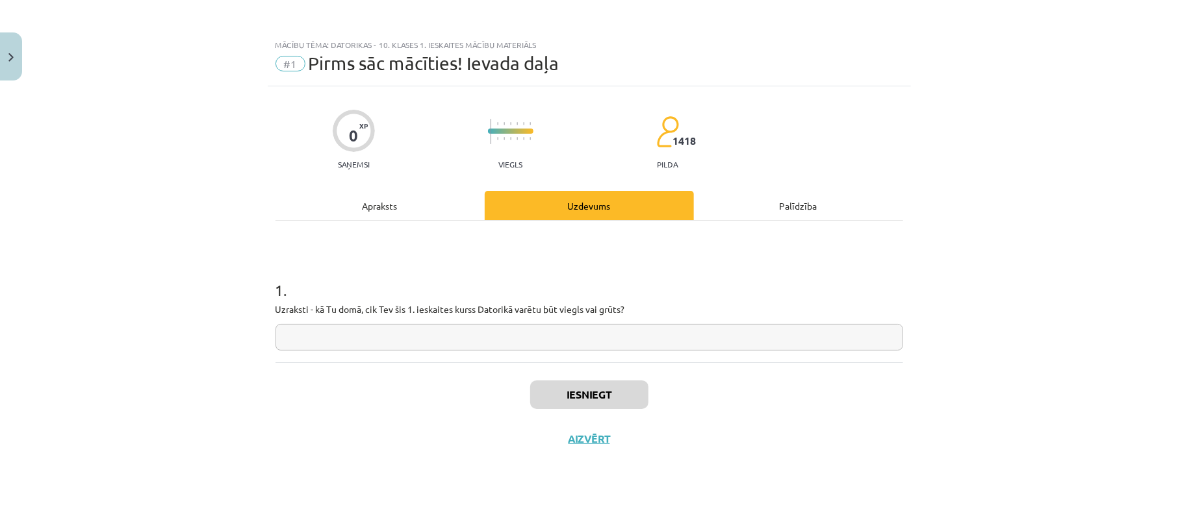
click at [460, 327] on input "text" at bounding box center [588, 337] width 627 height 27
drag, startPoint x: 631, startPoint y: 310, endPoint x: 642, endPoint y: 312, distance: 10.6
click at [642, 312] on p "Uzraksti - kā Tu domā, cik Tev šis 1. ieskaites kurss Datorikā varētu būt viegl…" at bounding box center [588, 310] width 627 height 14
click at [621, 335] on input "text" at bounding box center [588, 337] width 627 height 27
type input "******"
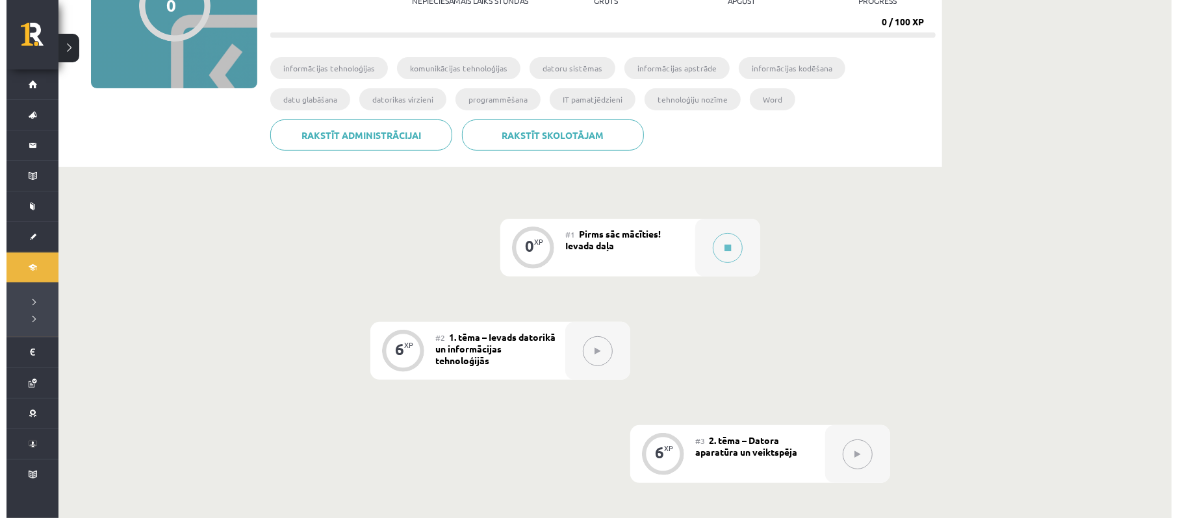
scroll to position [260, 0]
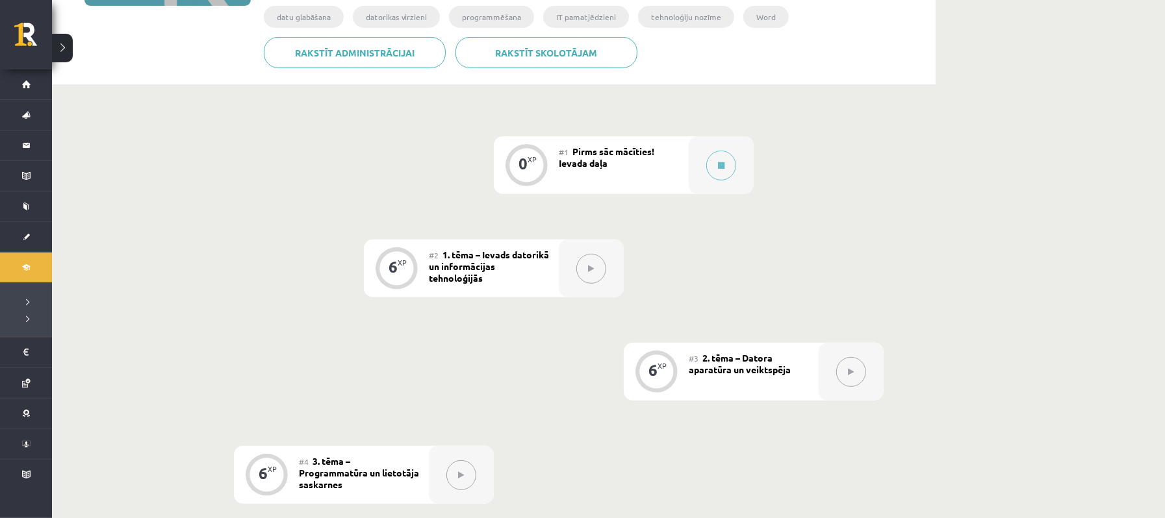
click at [594, 286] on div at bounding box center [591, 269] width 65 height 58
click at [604, 159] on span "Pirms sāc mācīties! Ievada daļa" at bounding box center [606, 156] width 95 height 23
click at [714, 174] on button at bounding box center [721, 166] width 30 height 30
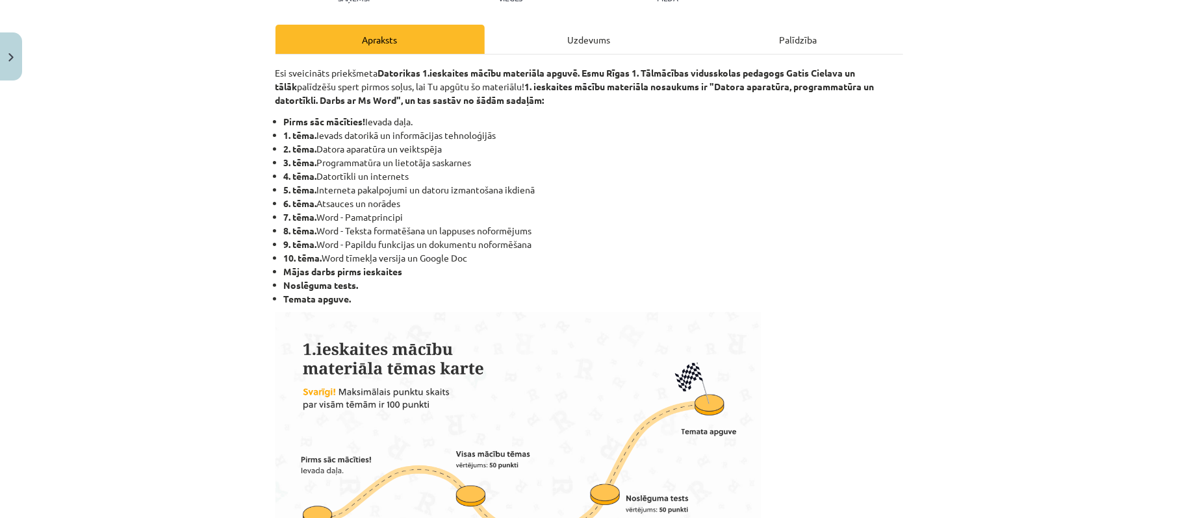
scroll to position [173, 0]
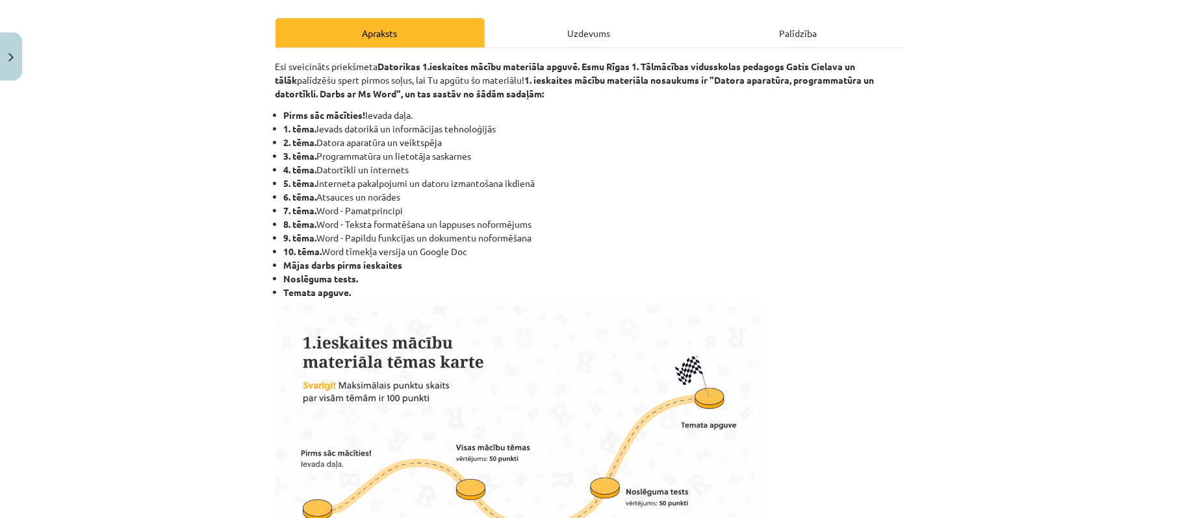
click at [575, 27] on div "Uzdevums" at bounding box center [589, 32] width 209 height 29
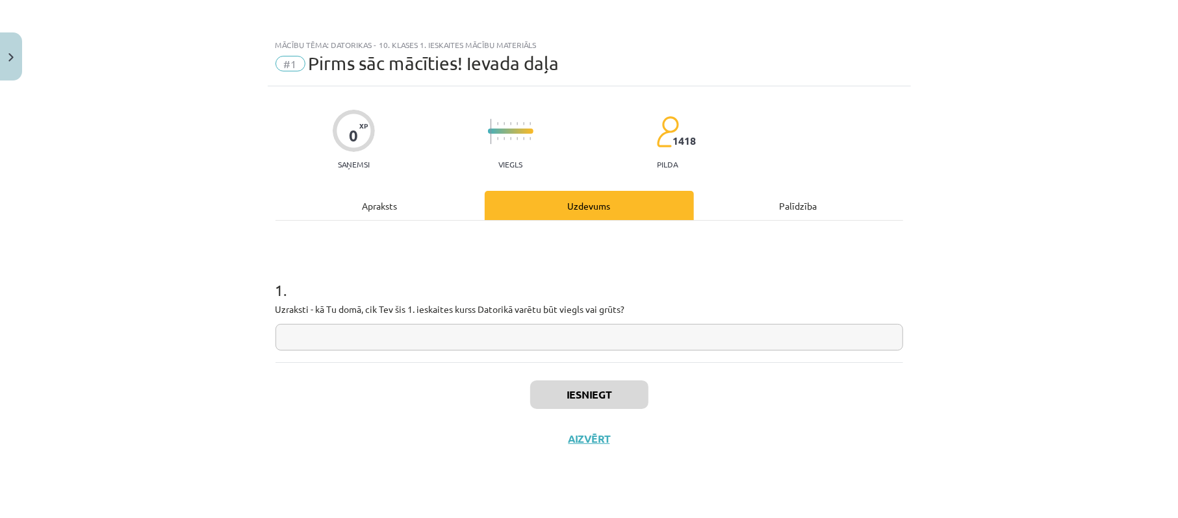
click at [575, 333] on input "text" at bounding box center [588, 337] width 627 height 27
click at [439, 211] on div "Apraksts" at bounding box center [379, 205] width 209 height 29
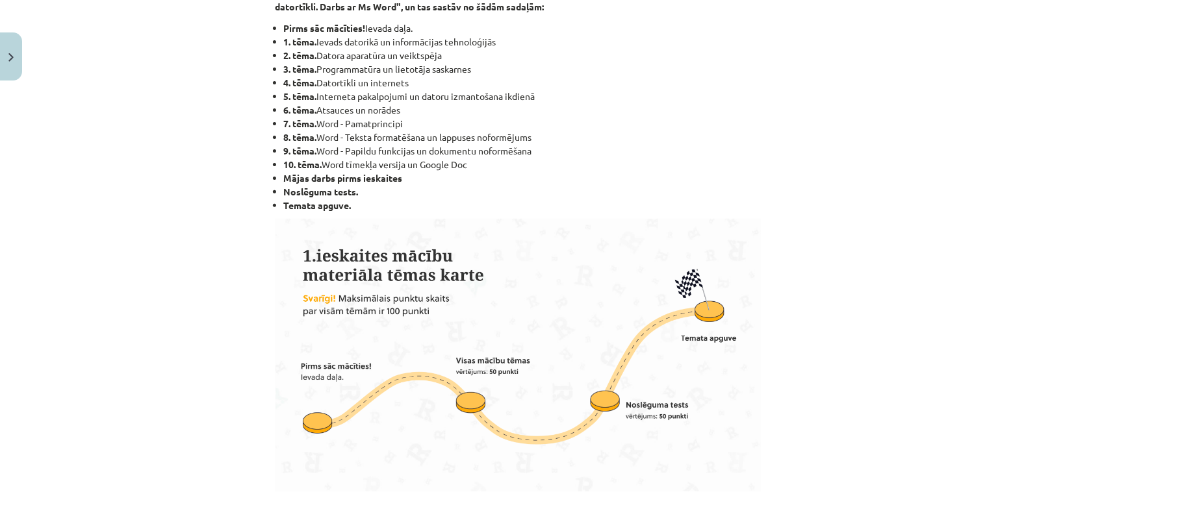
scroll to position [86, 0]
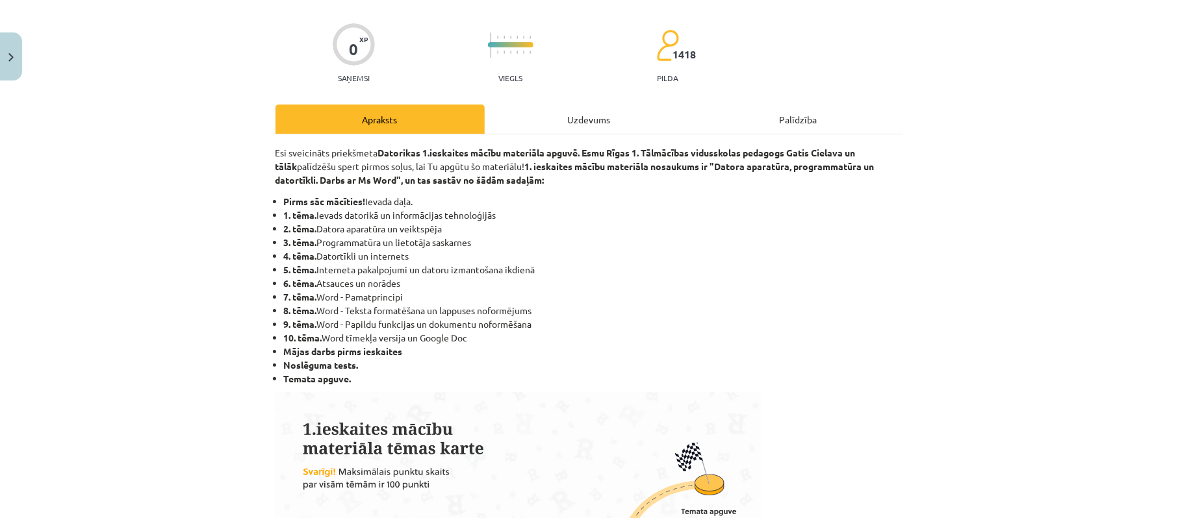
click at [377, 374] on li "Temata apguve." at bounding box center [593, 379] width 619 height 14
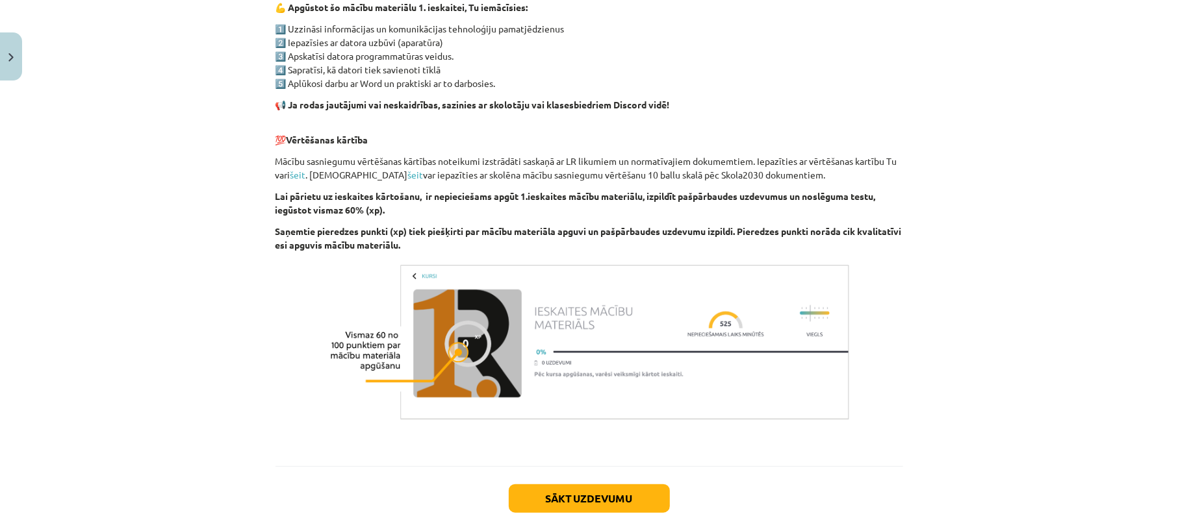
scroll to position [860, 0]
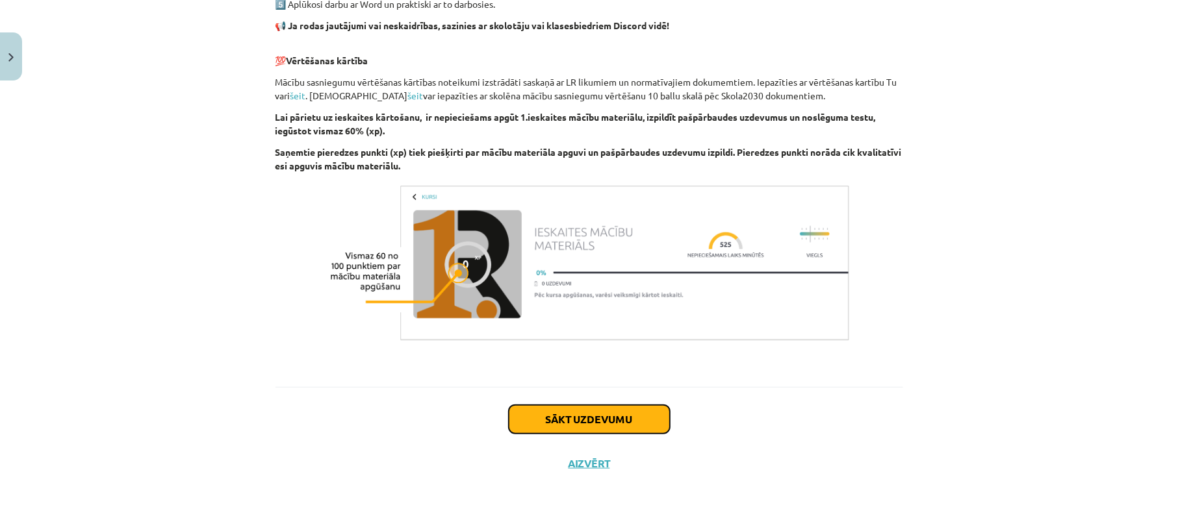
click at [609, 422] on button "Sākt uzdevumu" at bounding box center [589, 419] width 161 height 29
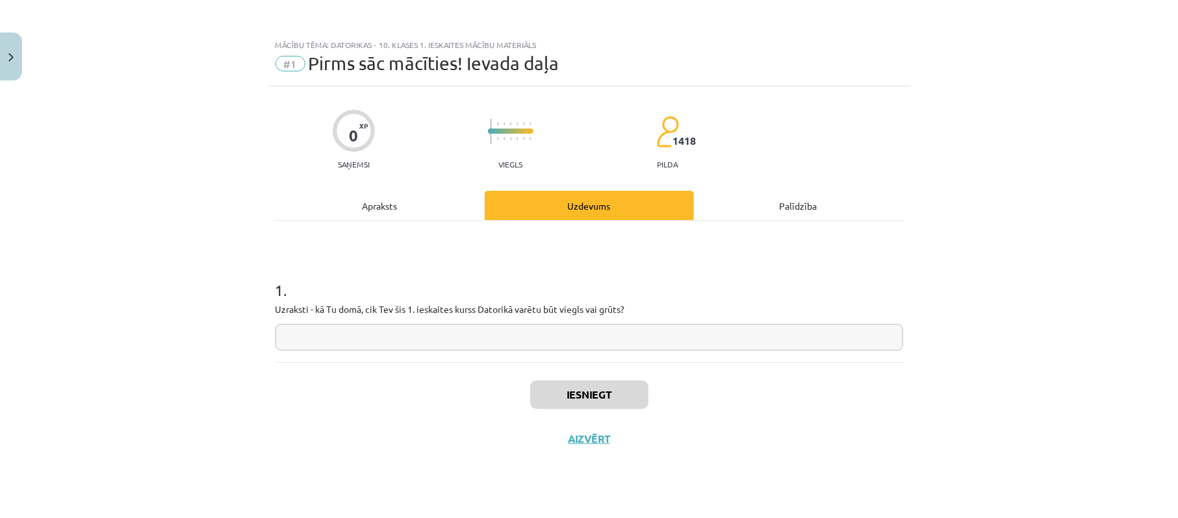
scroll to position [0, 0]
click at [474, 338] on input "text" at bounding box center [588, 337] width 627 height 27
type input "******"
click at [570, 404] on button "Iesniegt" at bounding box center [589, 395] width 118 height 29
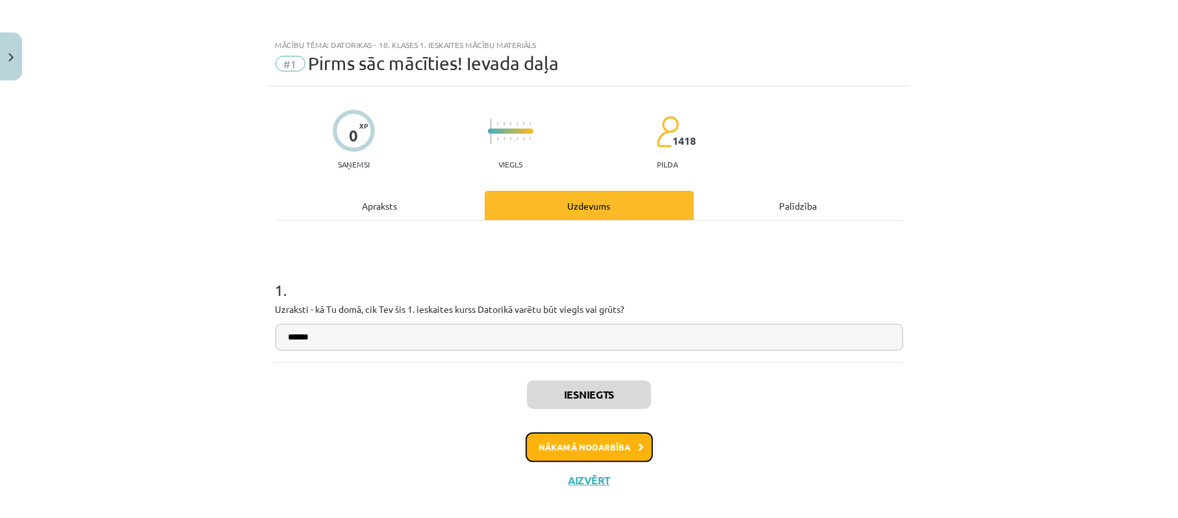
click at [601, 446] on button "Nākamā nodarbība" at bounding box center [588, 448] width 127 height 30
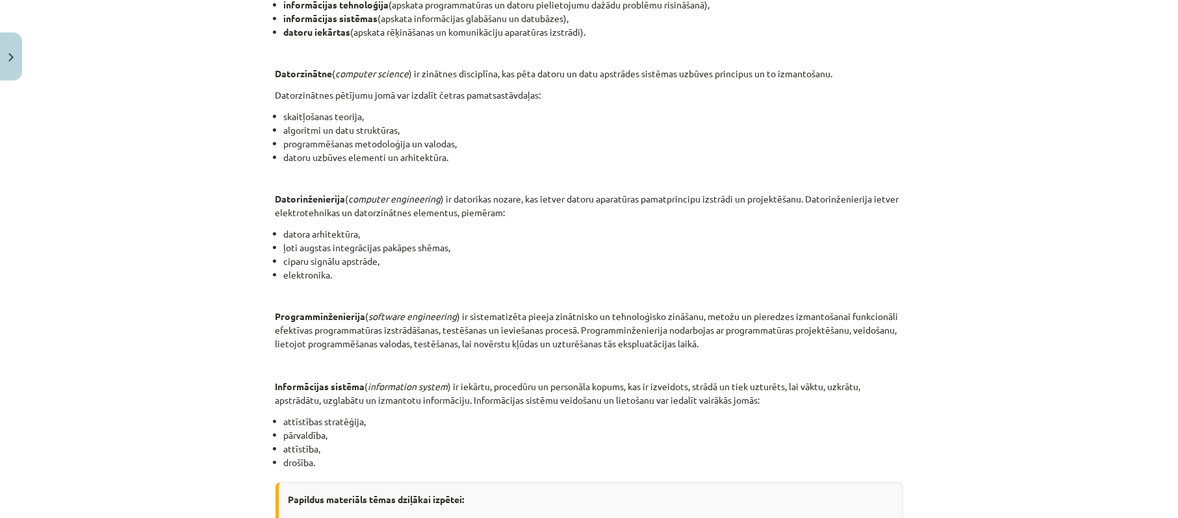
scroll to position [594, 0]
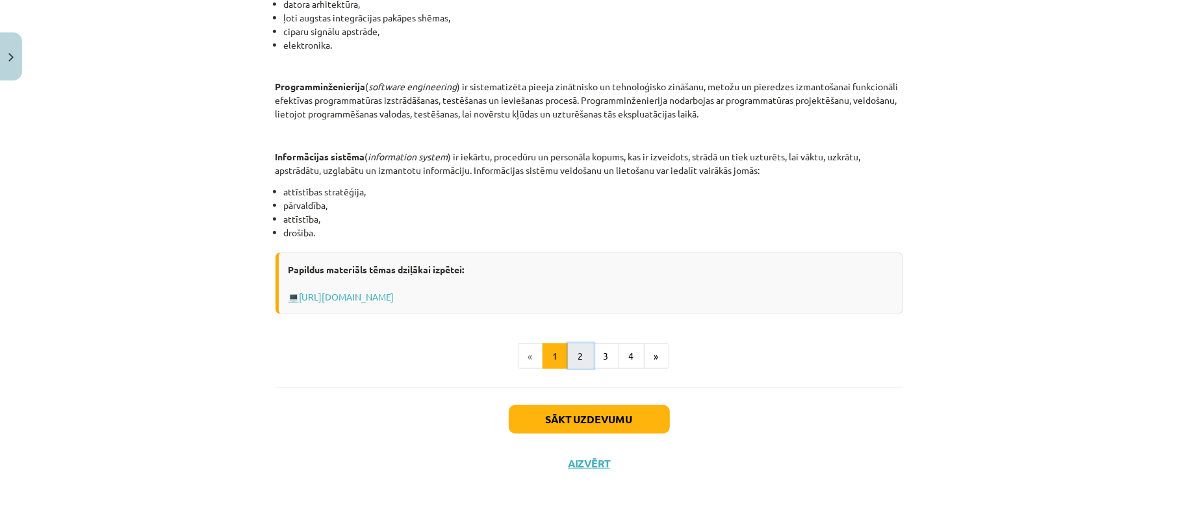
click at [570, 364] on button "2" at bounding box center [581, 357] width 26 height 26
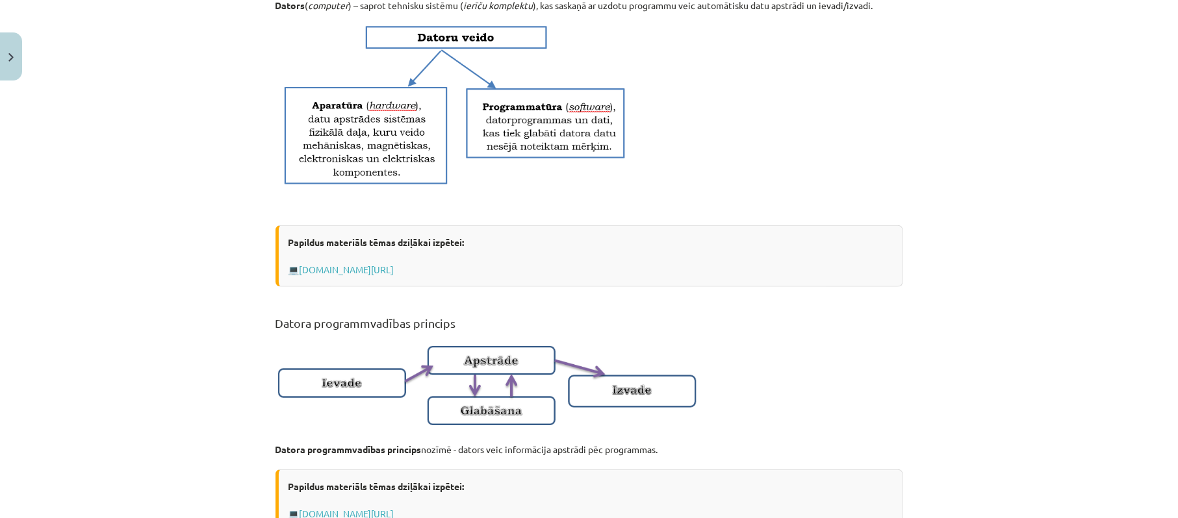
scroll to position [825, 0]
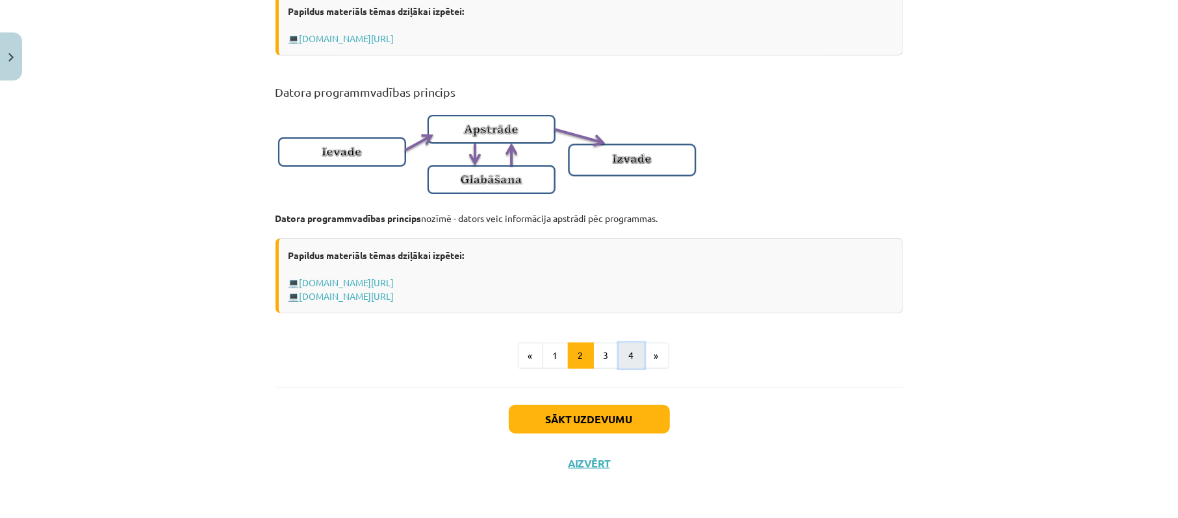
click at [618, 357] on button "4" at bounding box center [631, 356] width 26 height 26
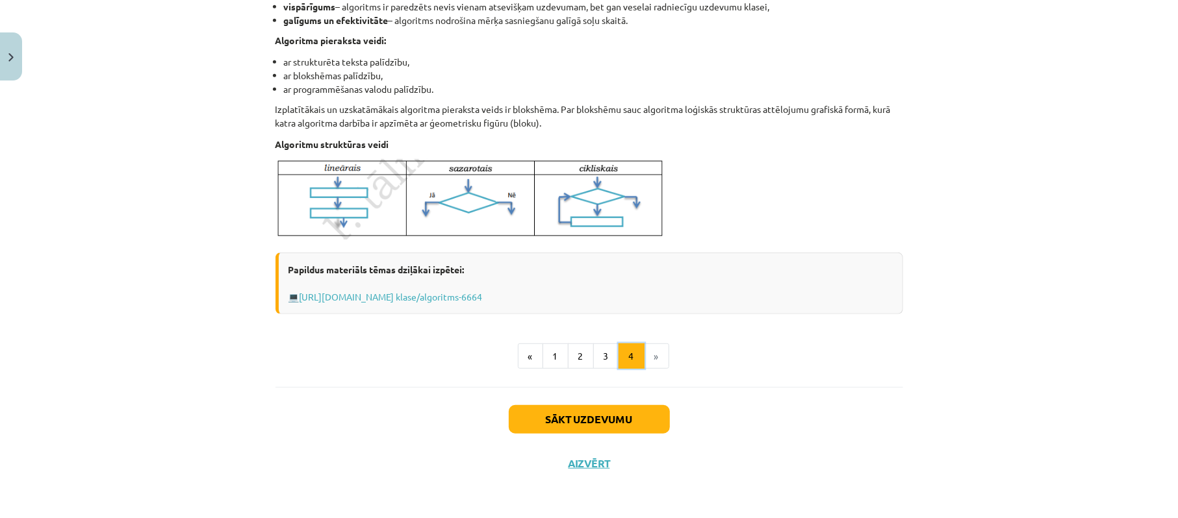
scroll to position [0, 0]
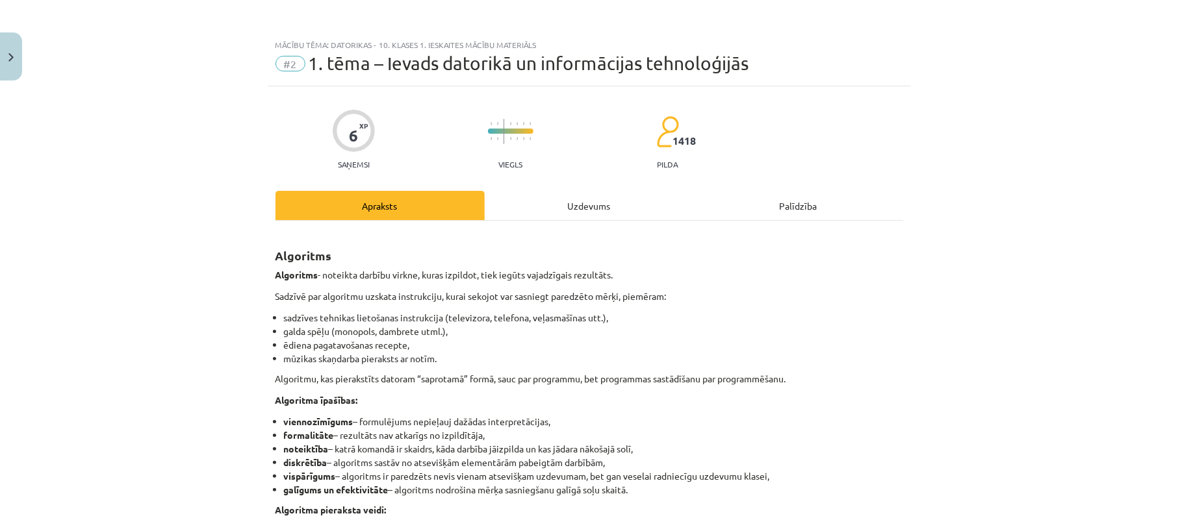
click at [575, 203] on div "Uzdevums" at bounding box center [589, 205] width 209 height 29
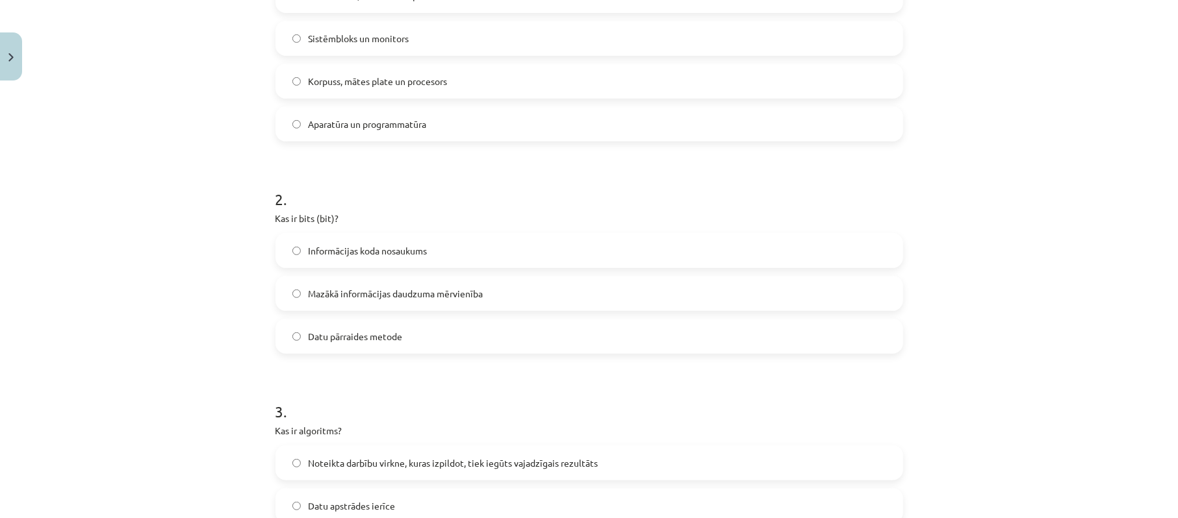
scroll to position [173, 0]
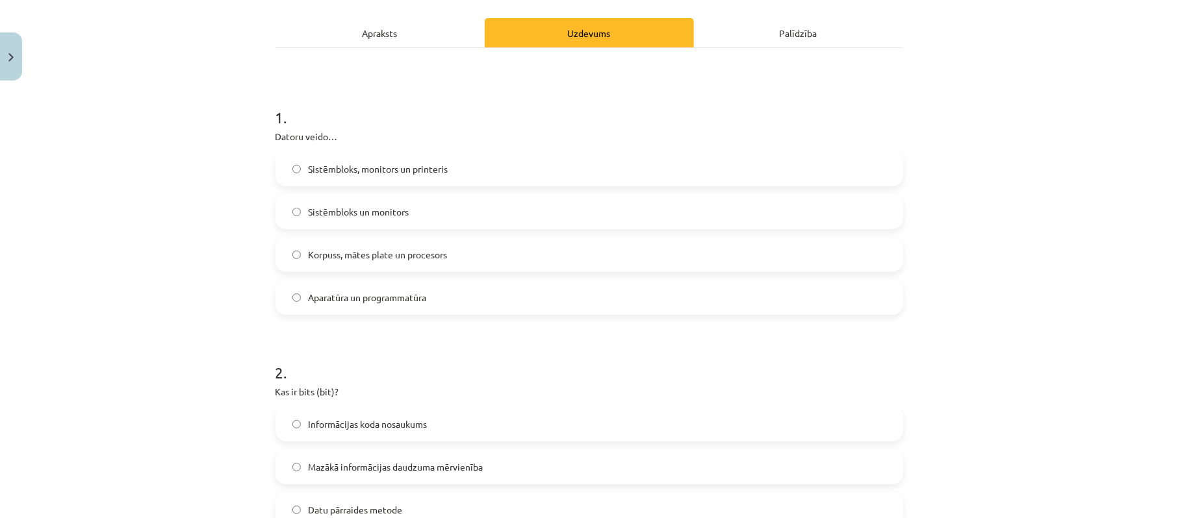
click at [500, 256] on label "Korpuss, mātes plate un procesors" at bounding box center [589, 254] width 625 height 32
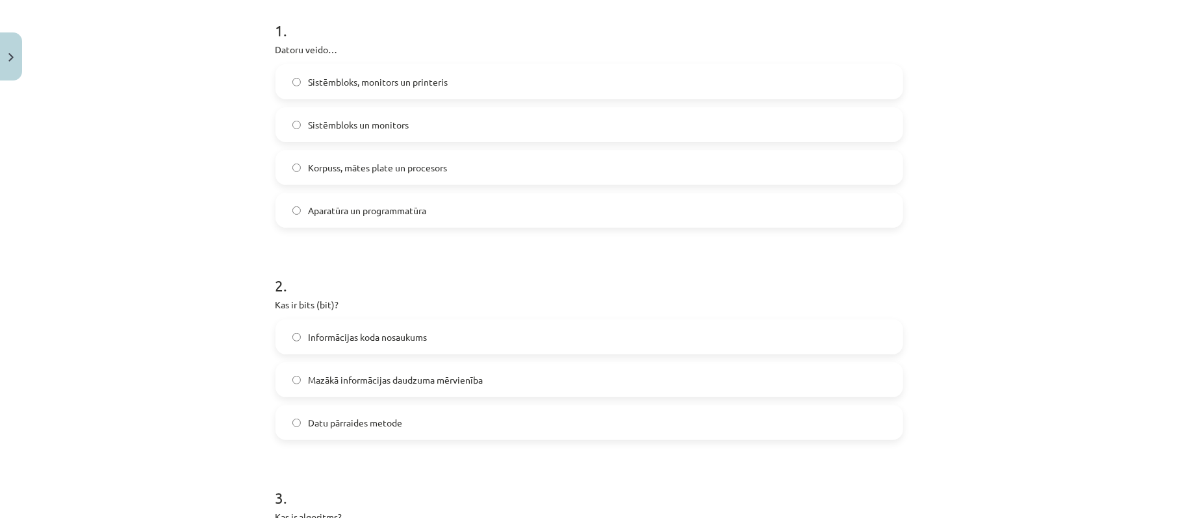
scroll to position [346, 0]
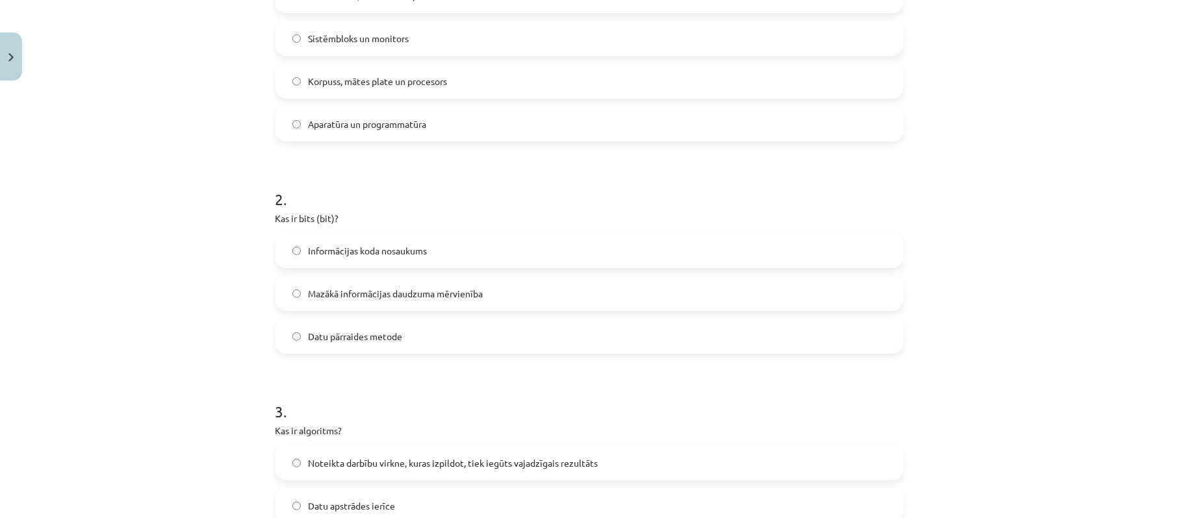
click at [409, 291] on span "Mazākā informācijas daudzuma mērvienība" at bounding box center [396, 294] width 175 height 14
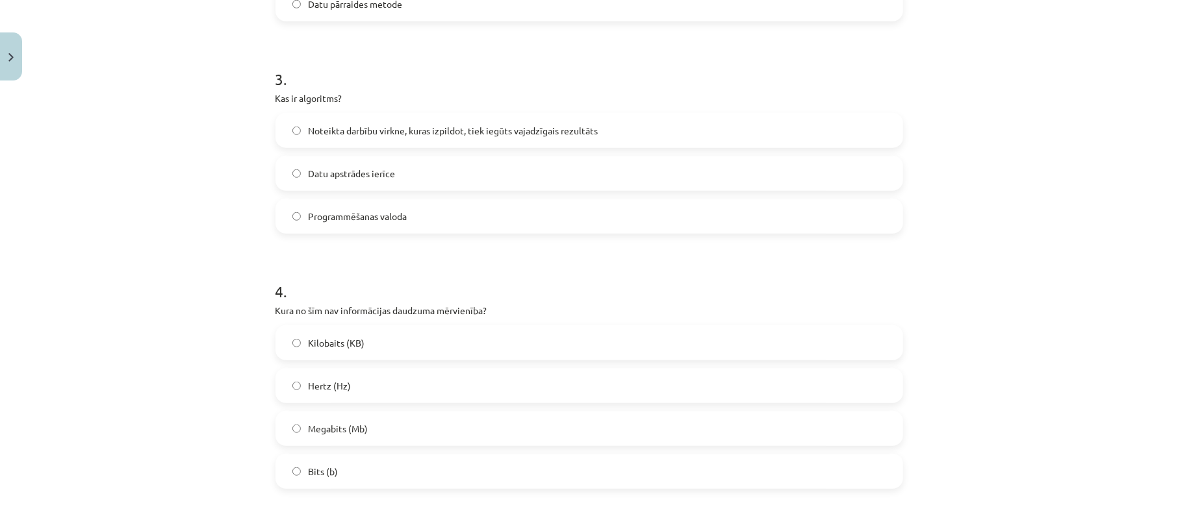
scroll to position [692, 0]
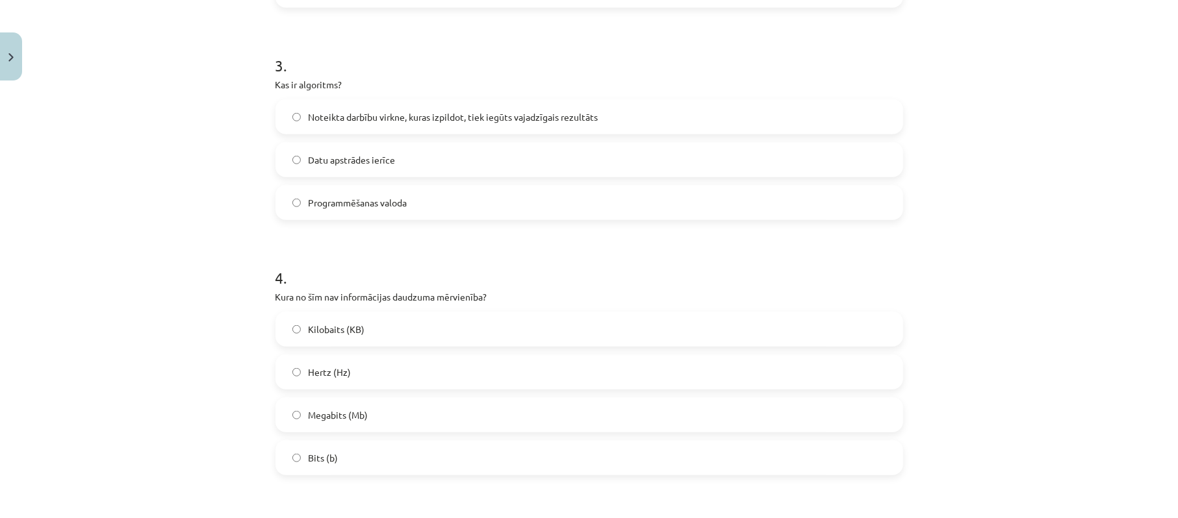
click at [320, 121] on span "Noteikta darbību virkne, kuras izpildot, tiek iegūts vajadzīgais rezultāts" at bounding box center [454, 117] width 290 height 14
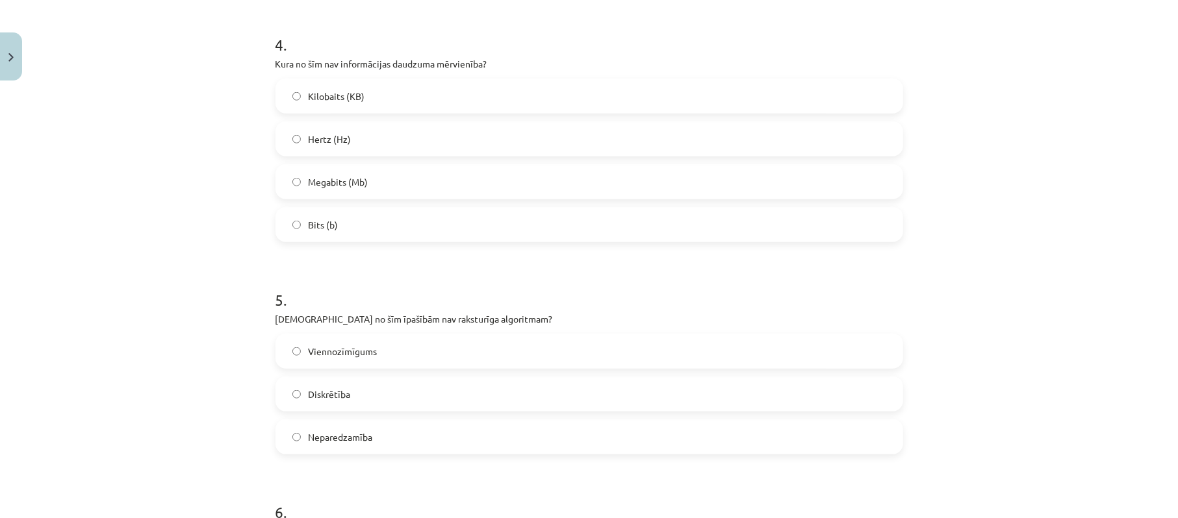
scroll to position [952, 0]
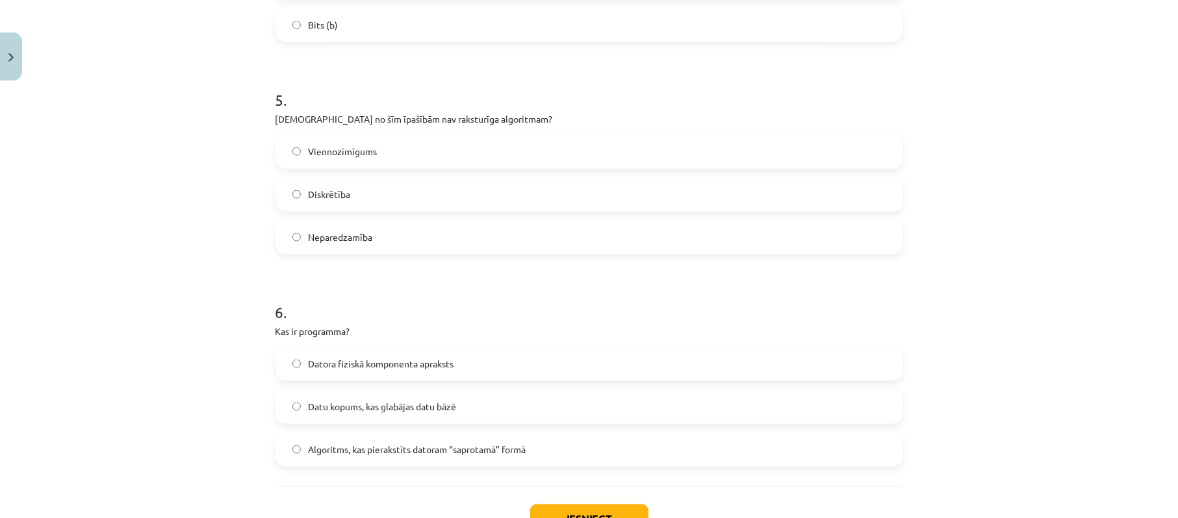
click at [351, 248] on label "Neparedzamība" at bounding box center [589, 237] width 625 height 32
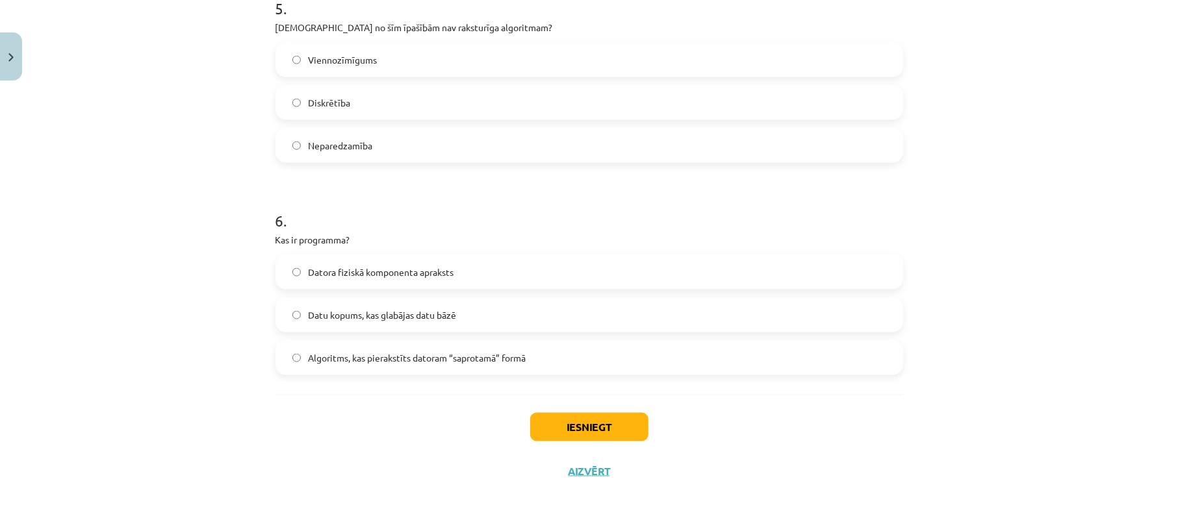
scroll to position [1225, 0]
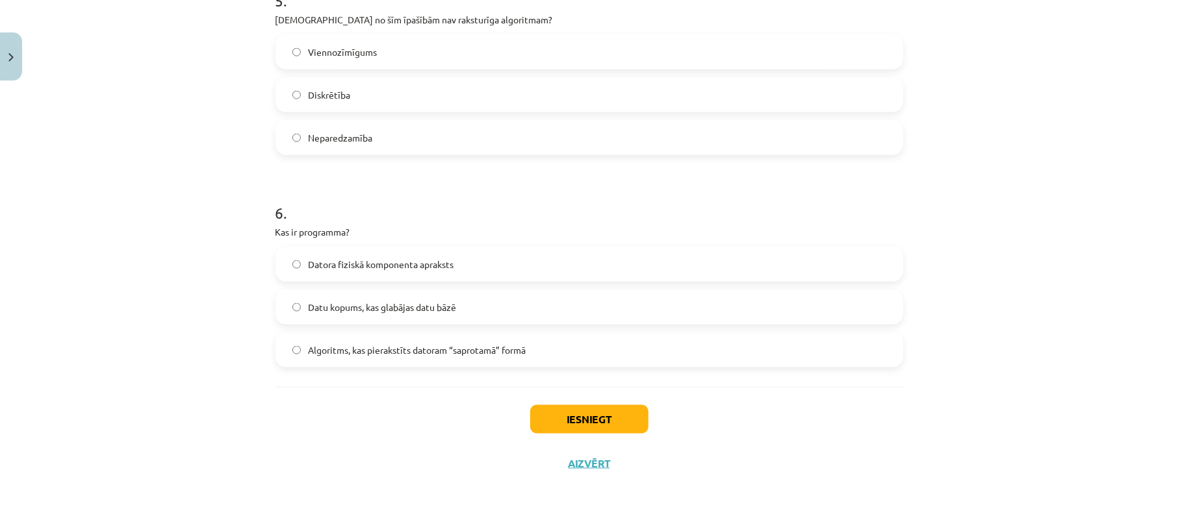
click at [349, 353] on span "Algoritms, kas pierakstīts datoram “saprotamā” formā" at bounding box center [418, 351] width 218 height 14
click at [598, 416] on button "Iesniegt" at bounding box center [589, 419] width 118 height 29
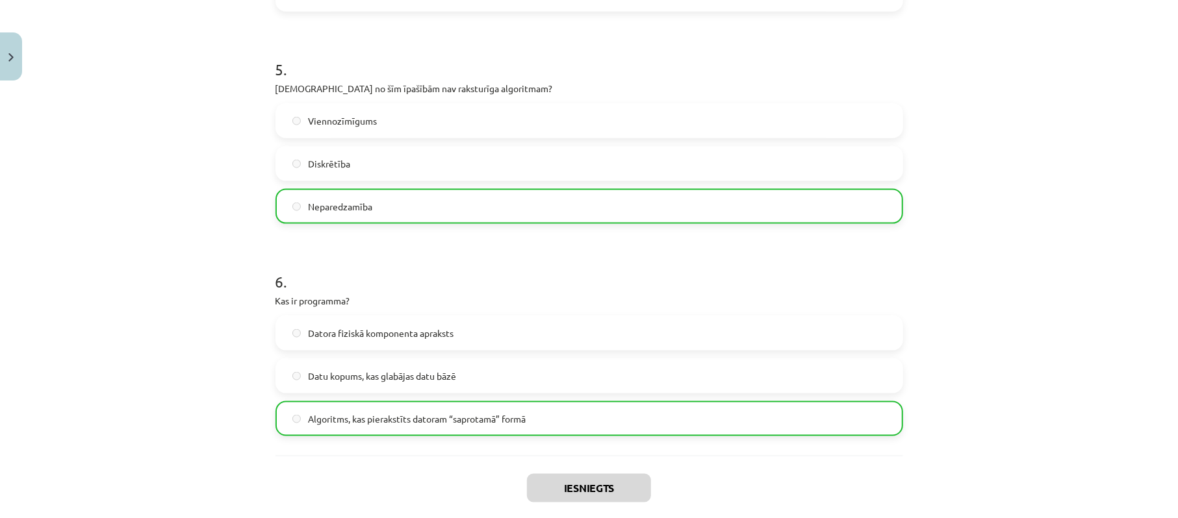
scroll to position [1267, 0]
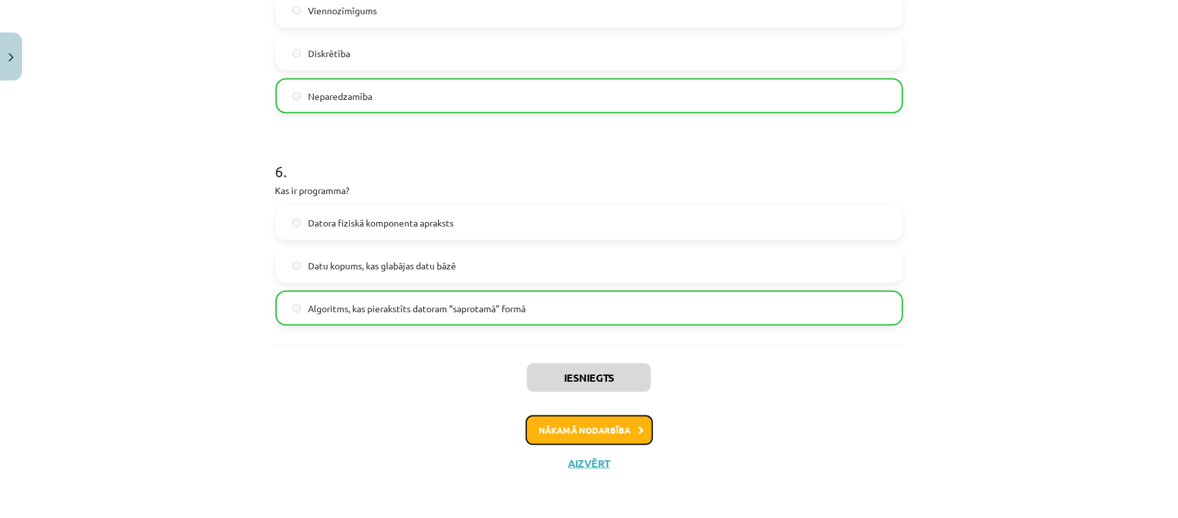
click at [594, 425] on button "Nākamā nodarbība" at bounding box center [588, 431] width 127 height 30
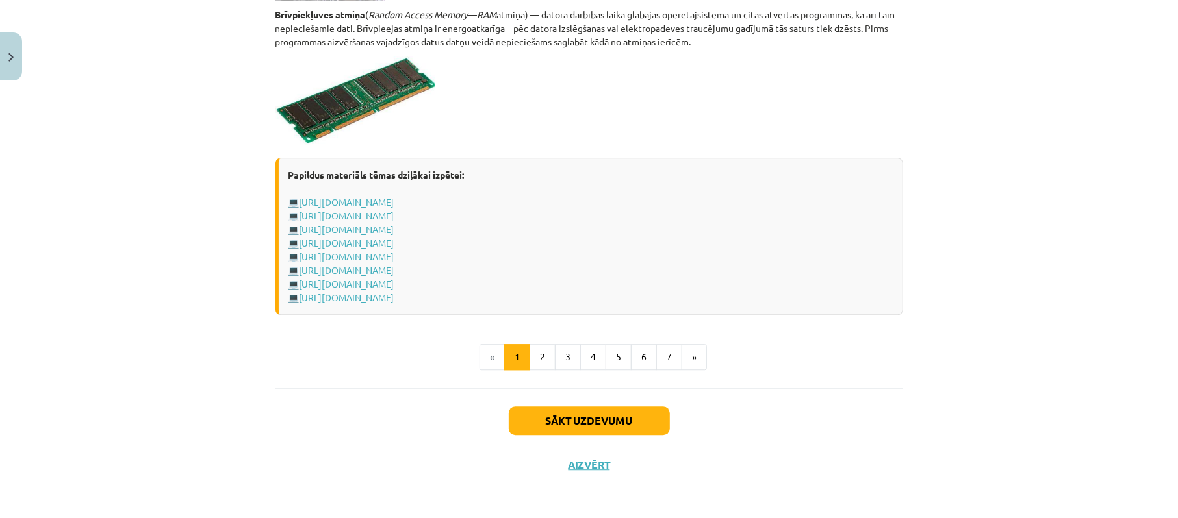
scroll to position [2264, 0]
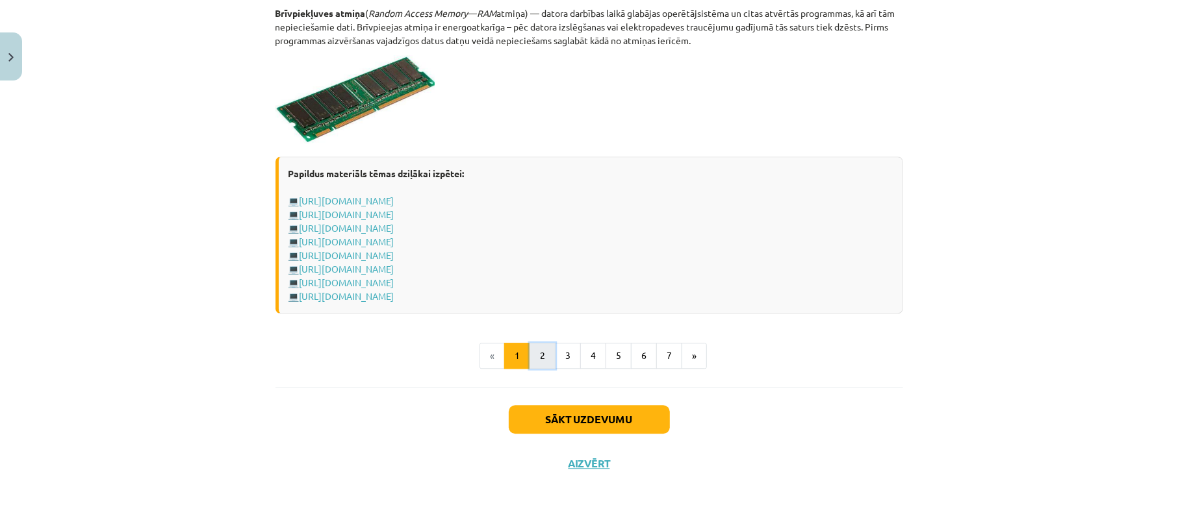
click at [533, 357] on button "2" at bounding box center [542, 356] width 26 height 26
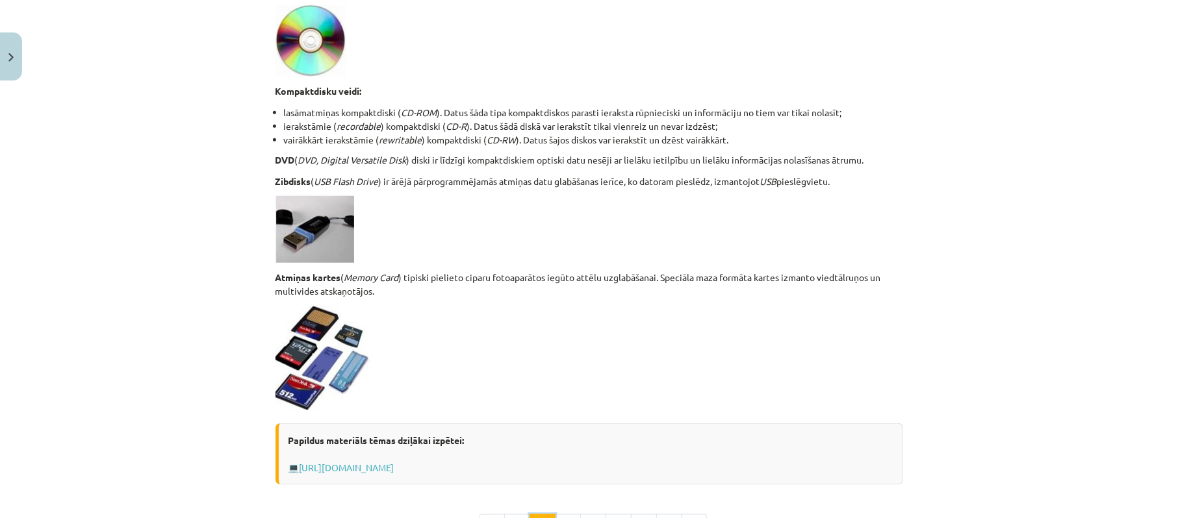
scroll to position [1097, 0]
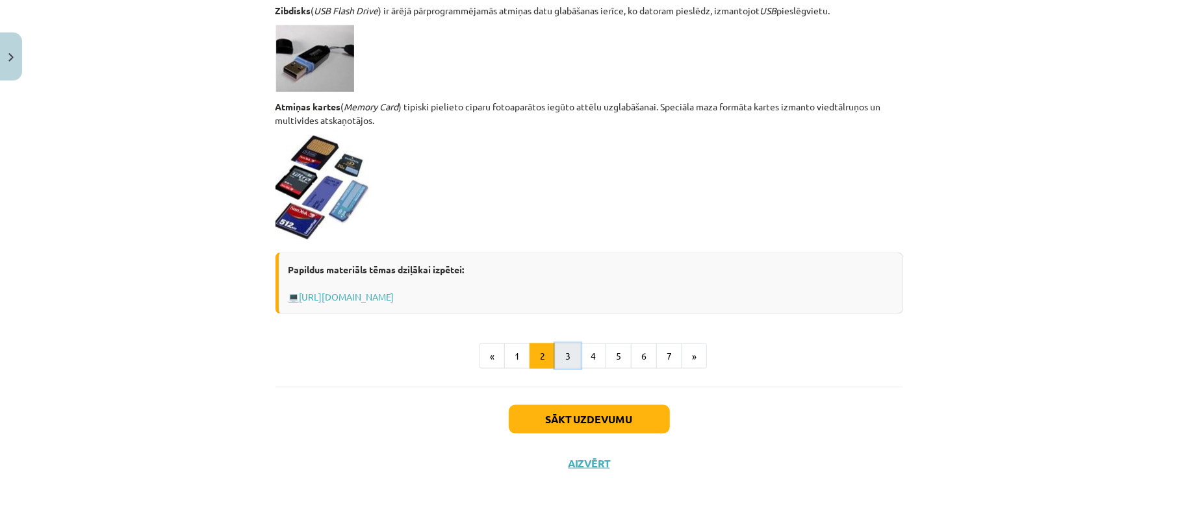
click at [557, 359] on button "3" at bounding box center [568, 357] width 26 height 26
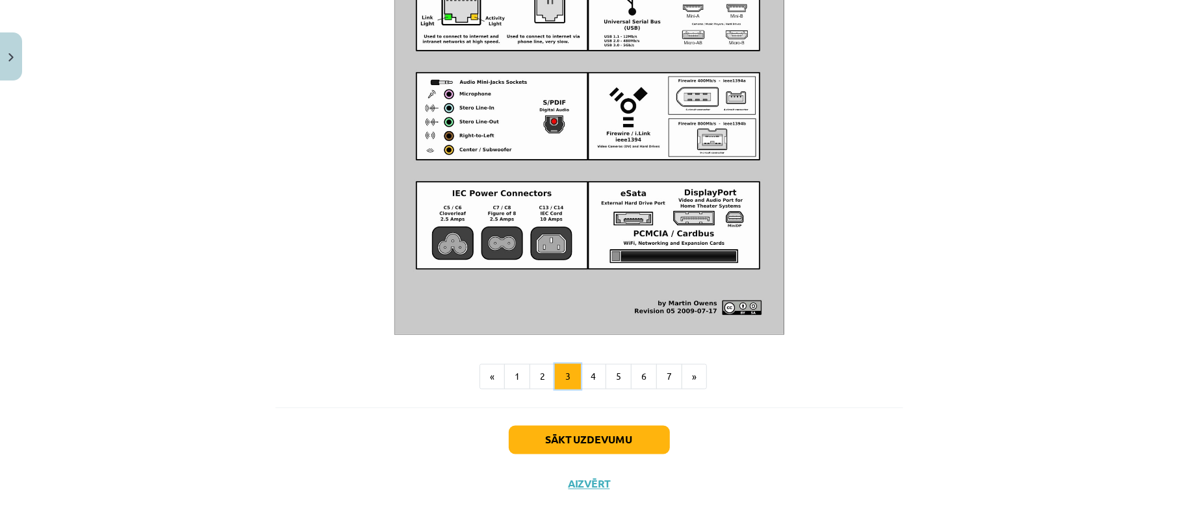
scroll to position [1481, 0]
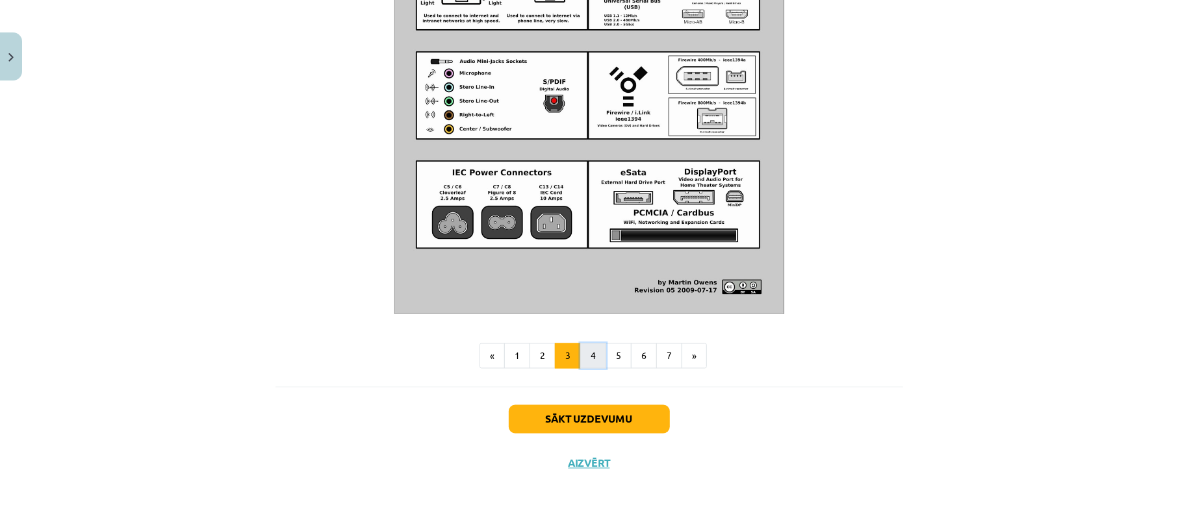
click at [585, 355] on button "4" at bounding box center [593, 357] width 26 height 26
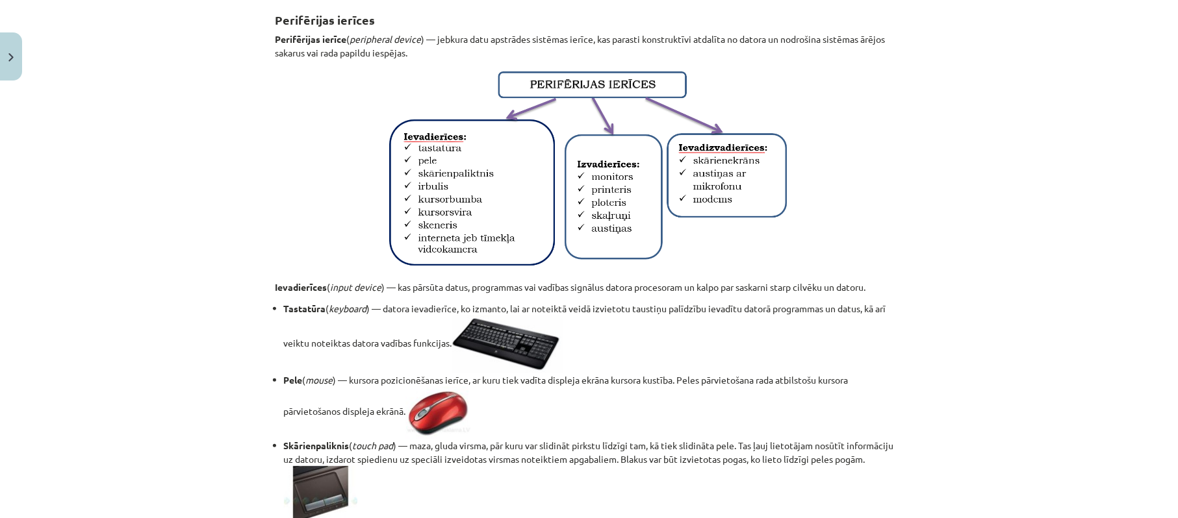
scroll to position [240, 0]
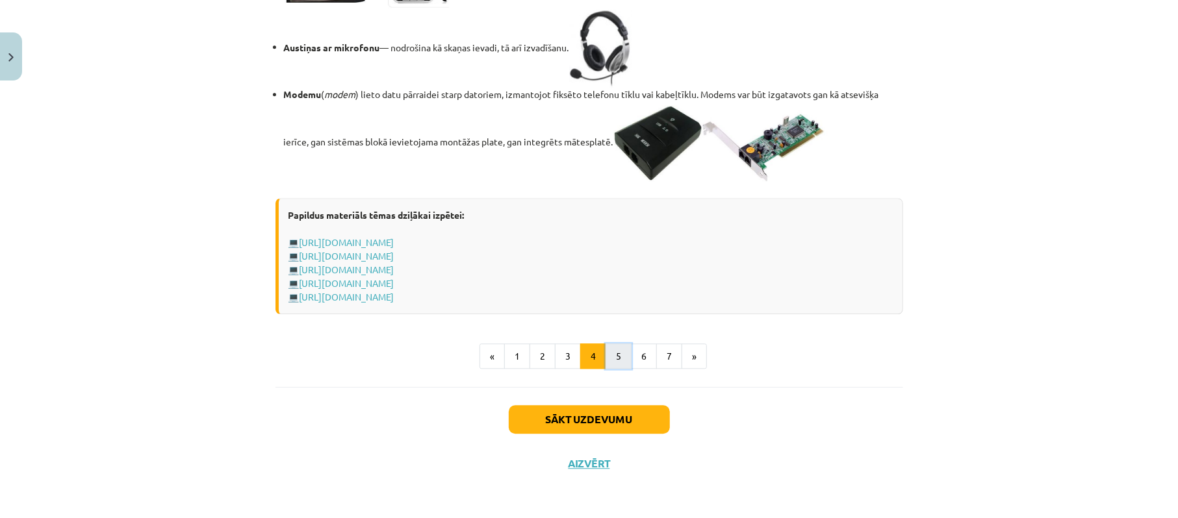
click at [605, 353] on button "5" at bounding box center [618, 357] width 26 height 26
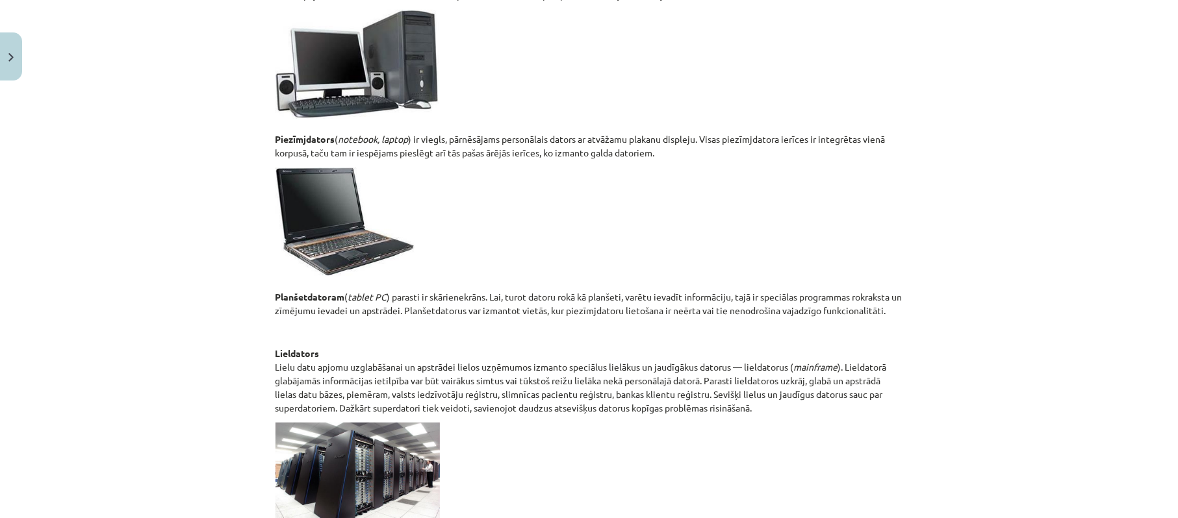
scroll to position [651, 0]
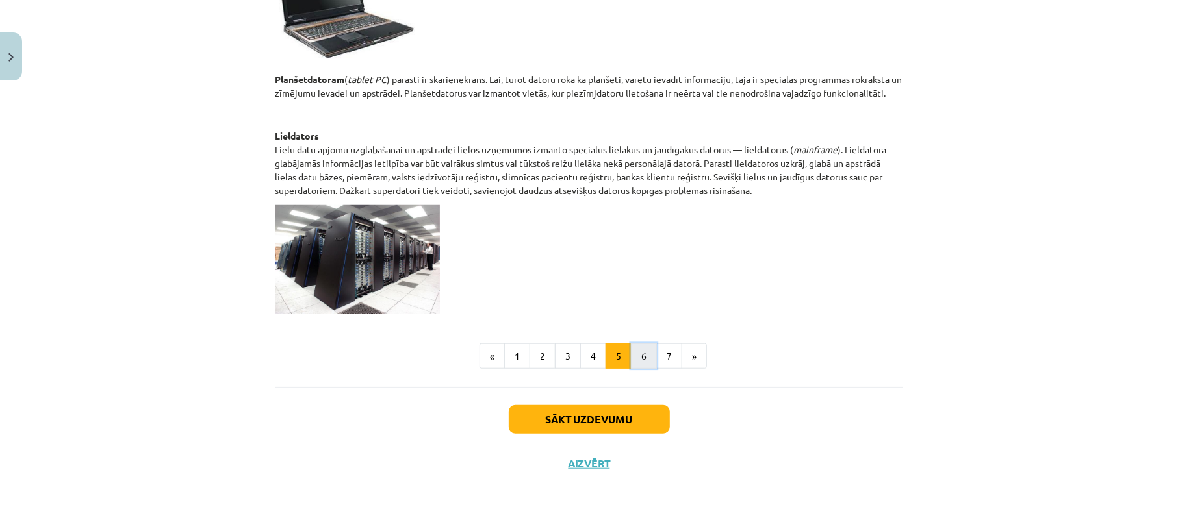
click at [650, 362] on button "6" at bounding box center [644, 357] width 26 height 26
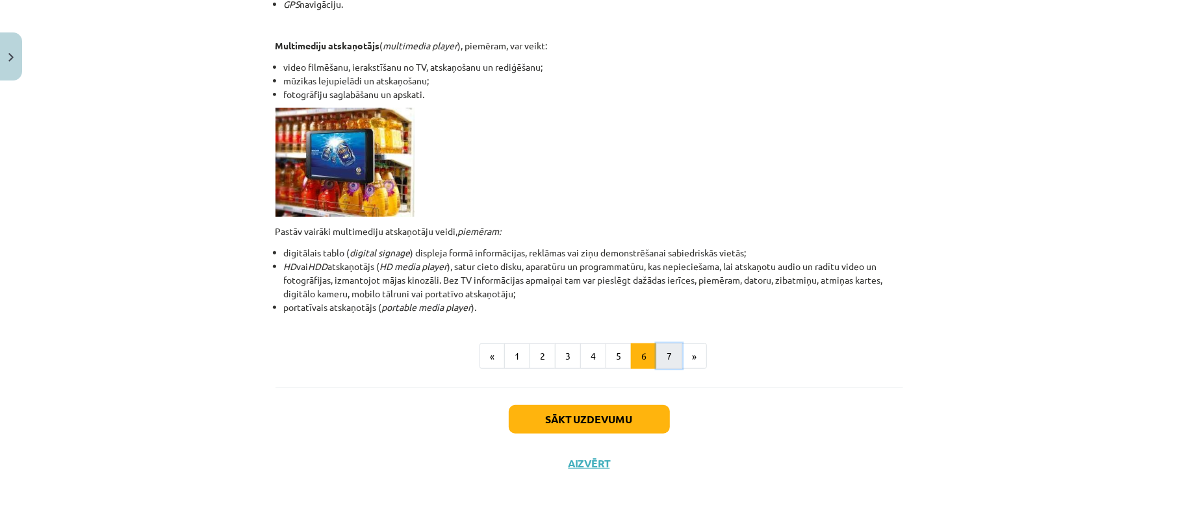
click at [660, 359] on button "7" at bounding box center [669, 357] width 26 height 26
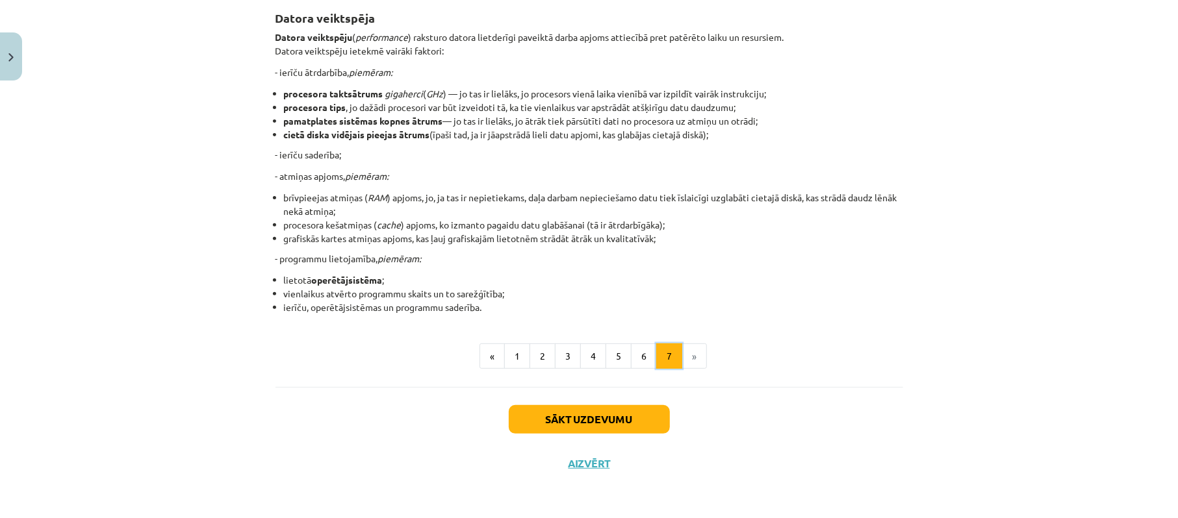
scroll to position [233, 0]
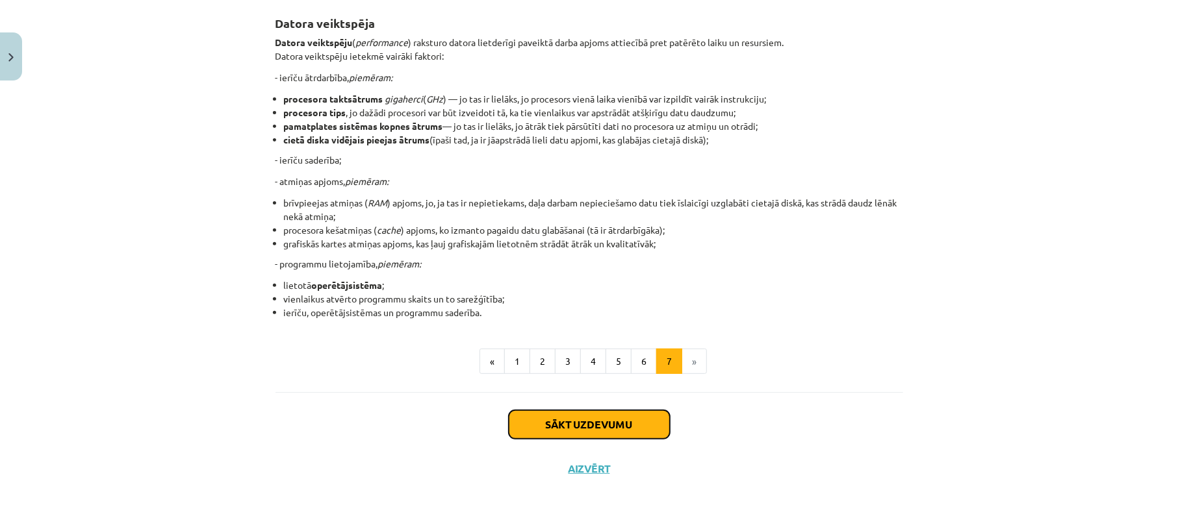
click at [607, 422] on button "Sākt uzdevumu" at bounding box center [589, 424] width 161 height 29
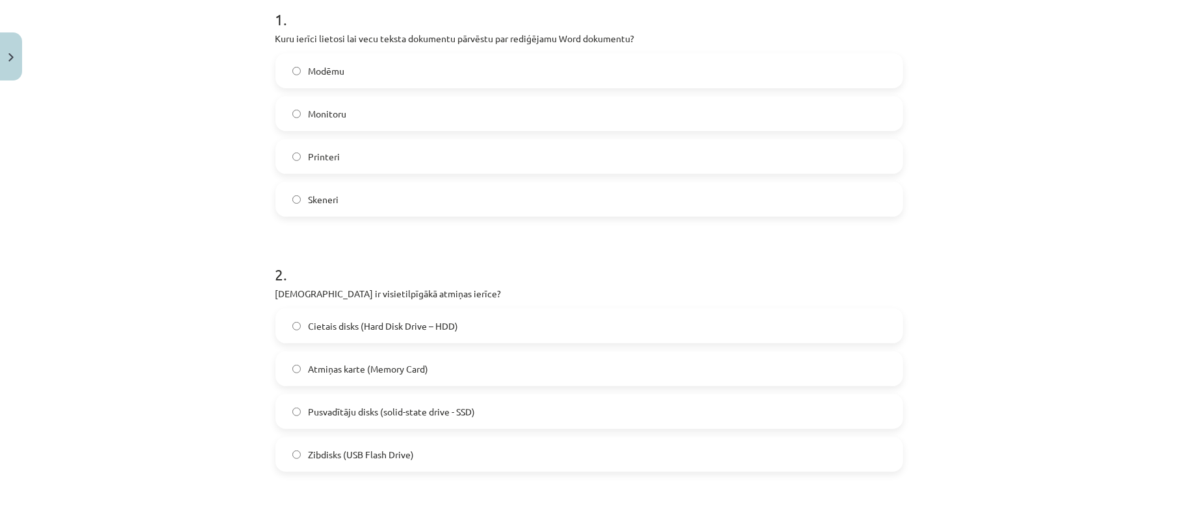
scroll to position [97, 0]
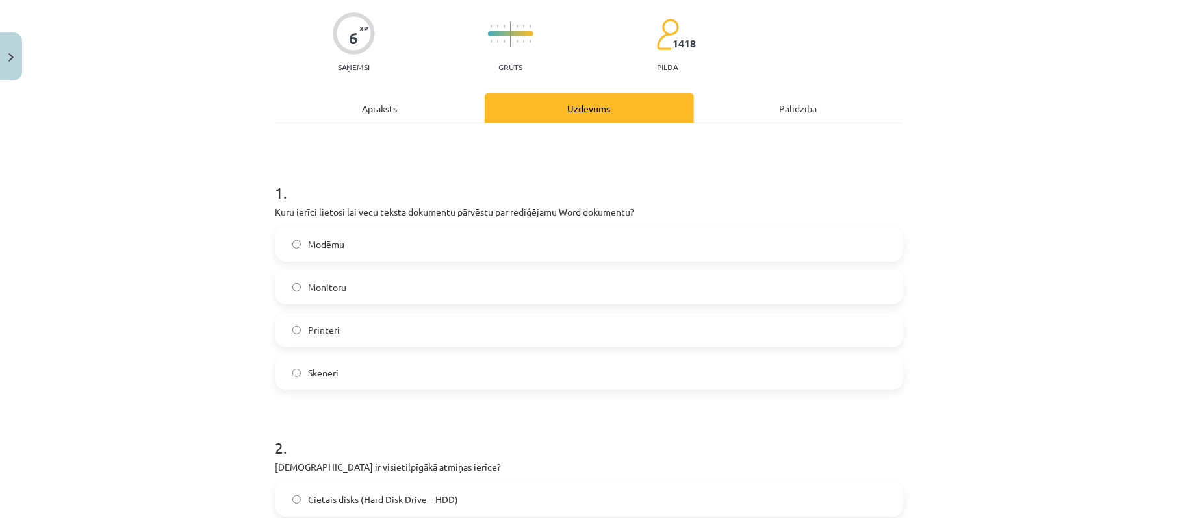
click at [341, 370] on label "Skeneri" at bounding box center [589, 373] width 625 height 32
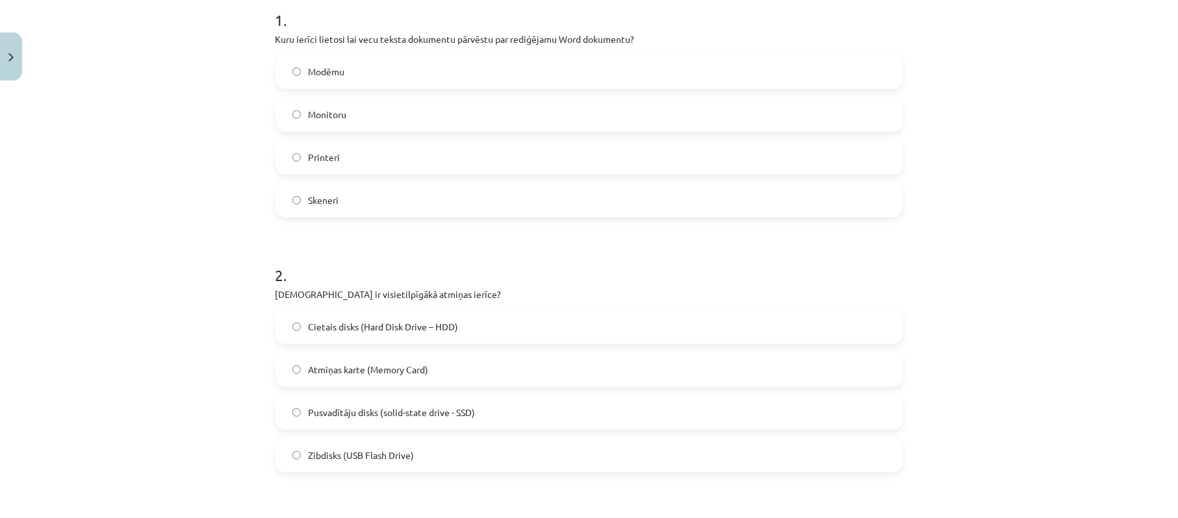
scroll to position [271, 0]
click at [390, 328] on span "Cietais disks (Hard Disk Drive – HDD)" at bounding box center [384, 327] width 150 height 14
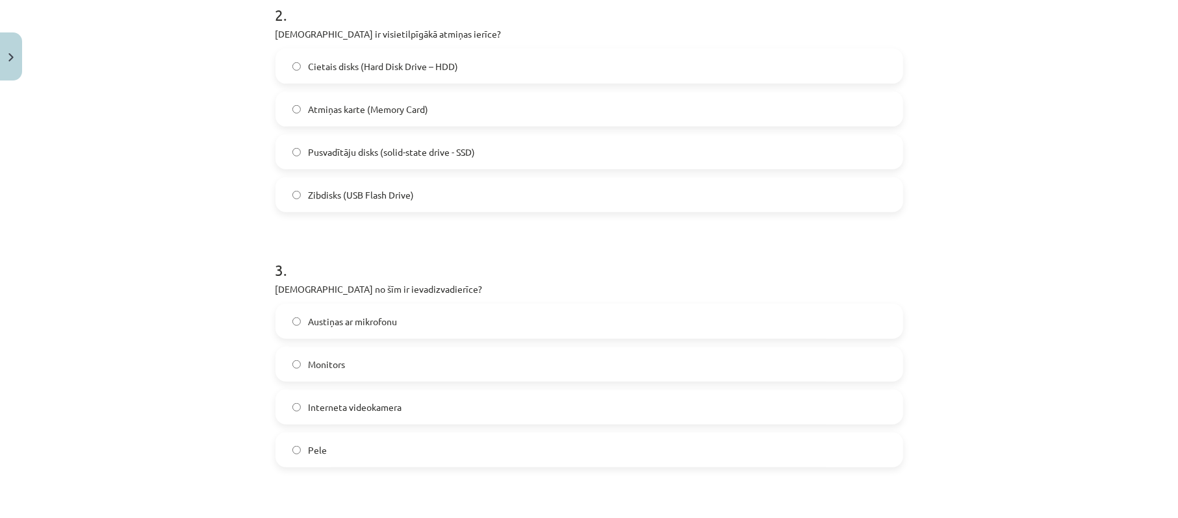
scroll to position [617, 0]
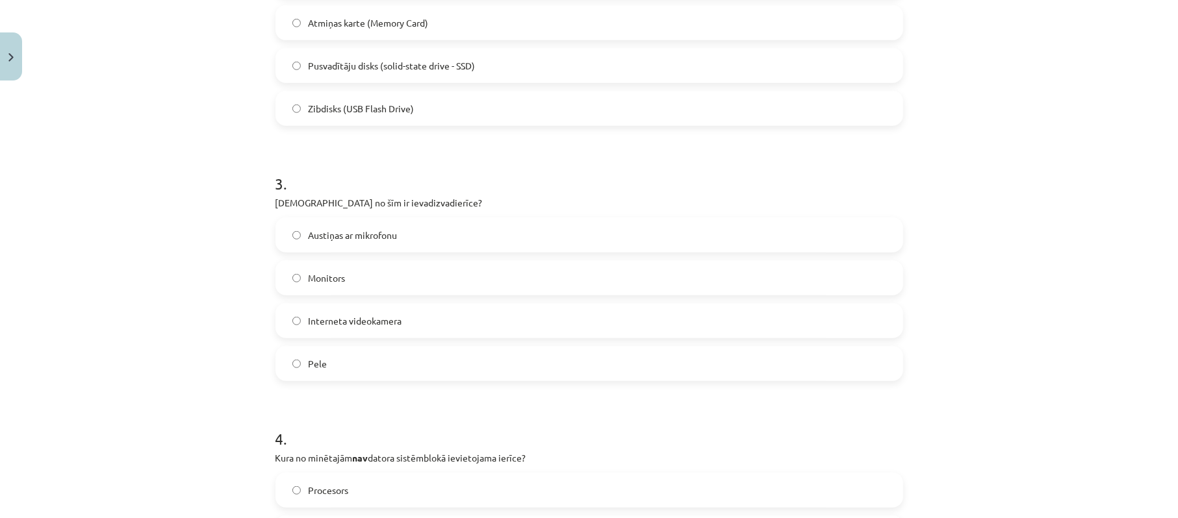
click at [349, 273] on label "Monitors" at bounding box center [589, 278] width 625 height 32
click at [359, 234] on span "Austiņas ar mikrofonu" at bounding box center [353, 236] width 89 height 14
click at [354, 279] on label "Monitors" at bounding box center [589, 278] width 625 height 32
click at [373, 322] on span "Interneta videokamera" at bounding box center [356, 321] width 94 height 14
click at [352, 237] on span "Austiņas ar mikrofonu" at bounding box center [353, 236] width 89 height 14
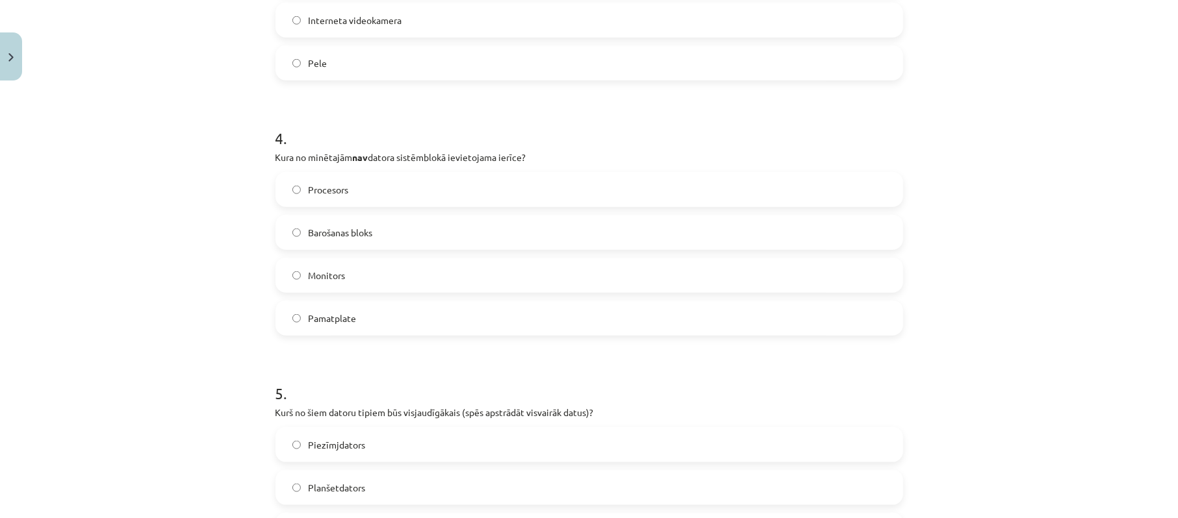
scroll to position [964, 0]
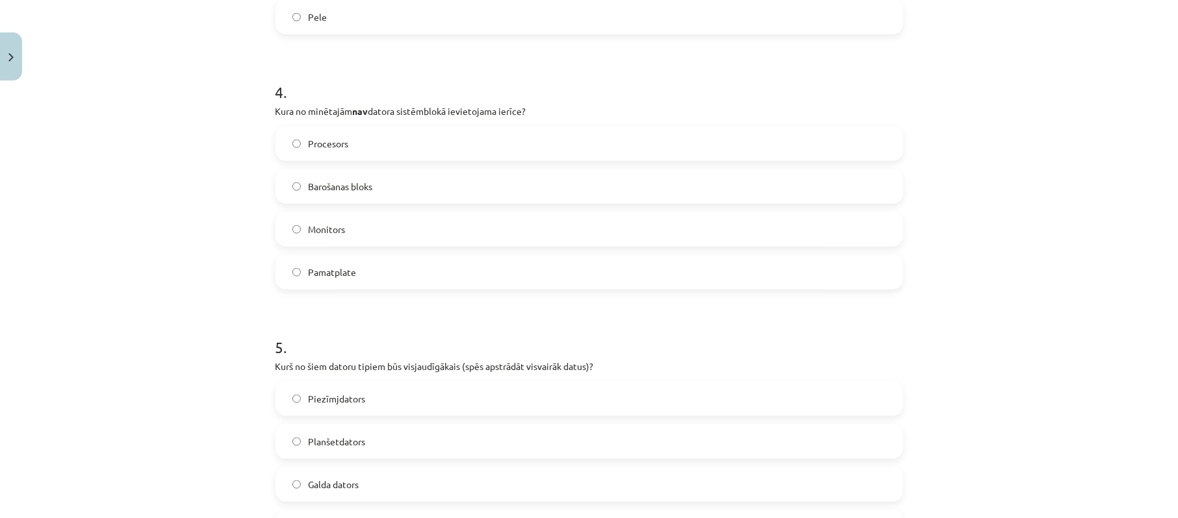
click at [326, 236] on span "Monitors" at bounding box center [327, 230] width 37 height 14
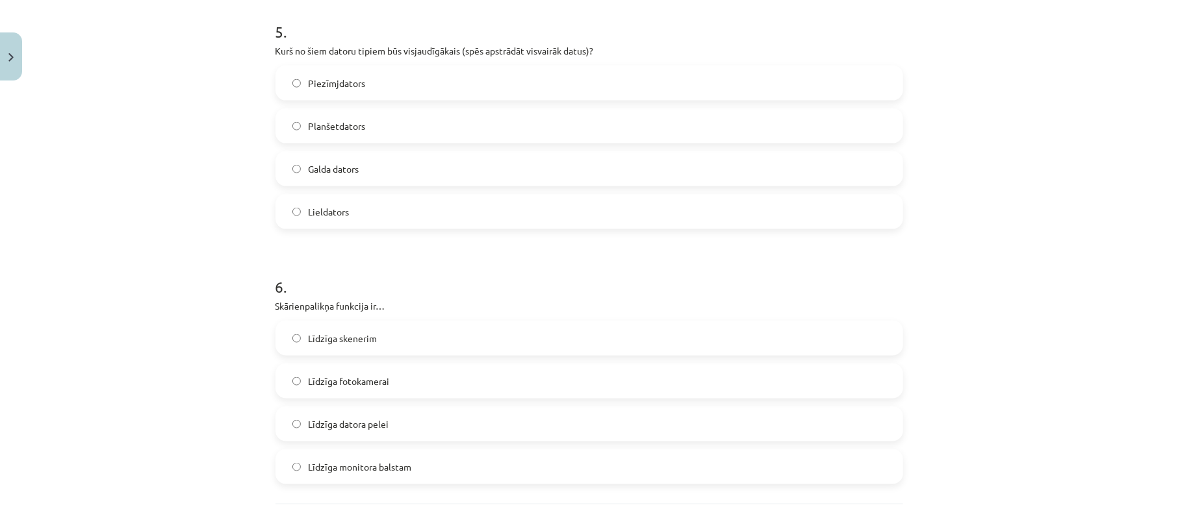
scroll to position [1310, 0]
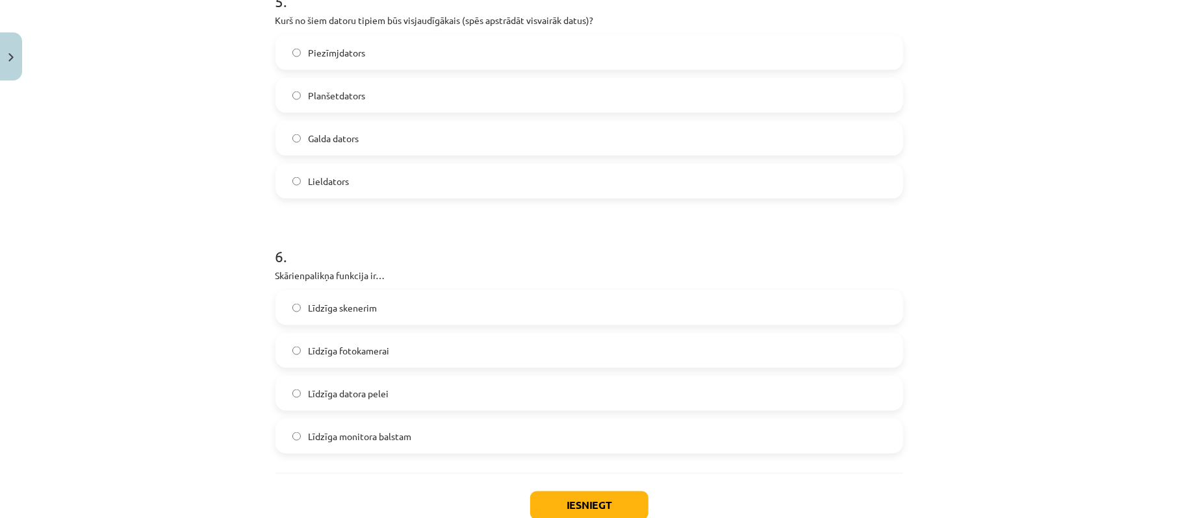
click at [346, 153] on label "Galda dators" at bounding box center [589, 138] width 625 height 32
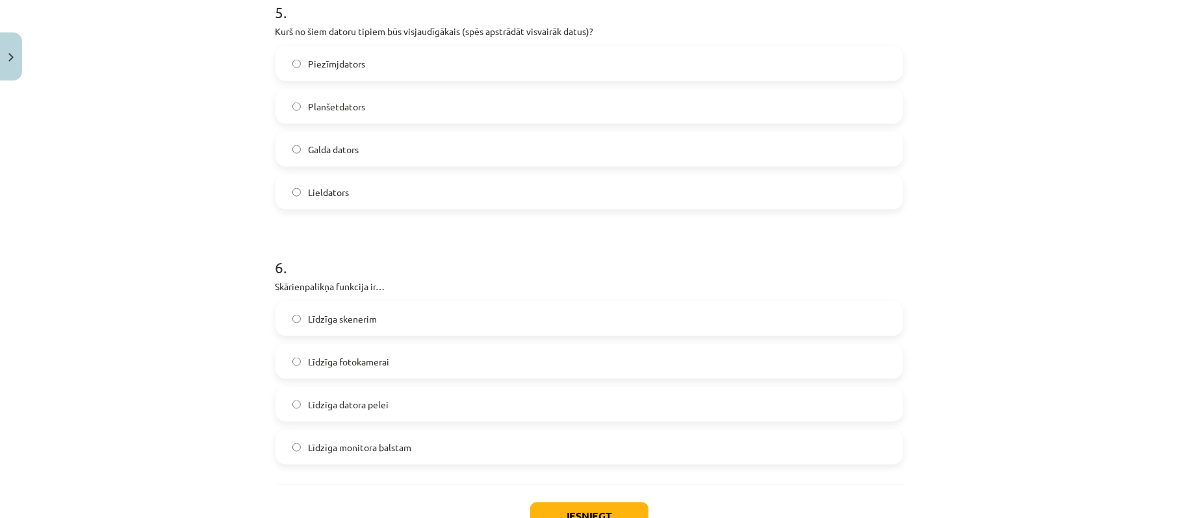
scroll to position [1396, 0]
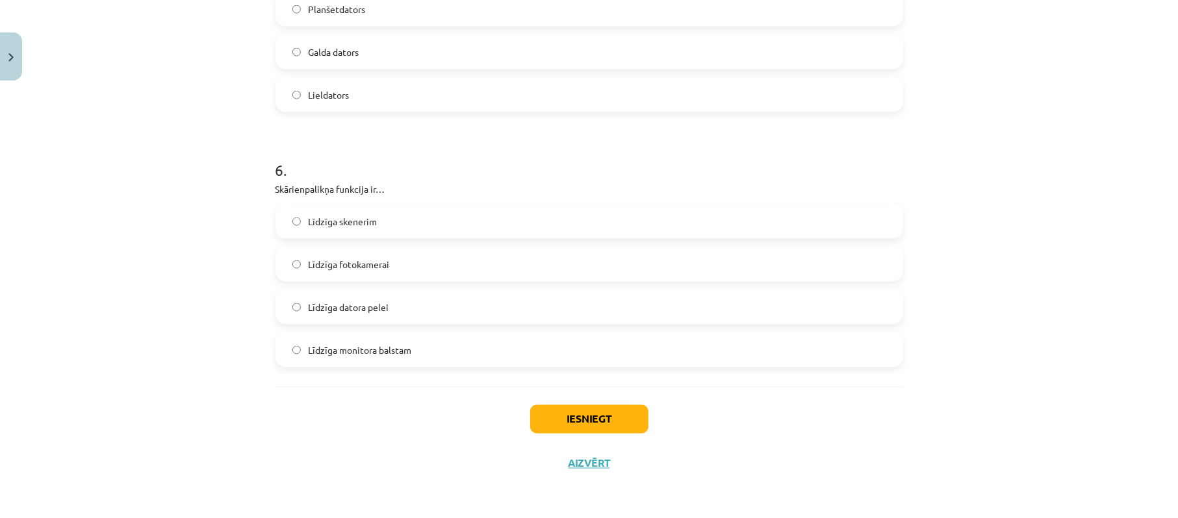
click at [396, 109] on label "Lieldators" at bounding box center [589, 95] width 625 height 32
click at [355, 307] on span "Līdzīga datora pelei" at bounding box center [349, 308] width 81 height 14
click at [552, 422] on button "Iesniegt" at bounding box center [589, 419] width 118 height 29
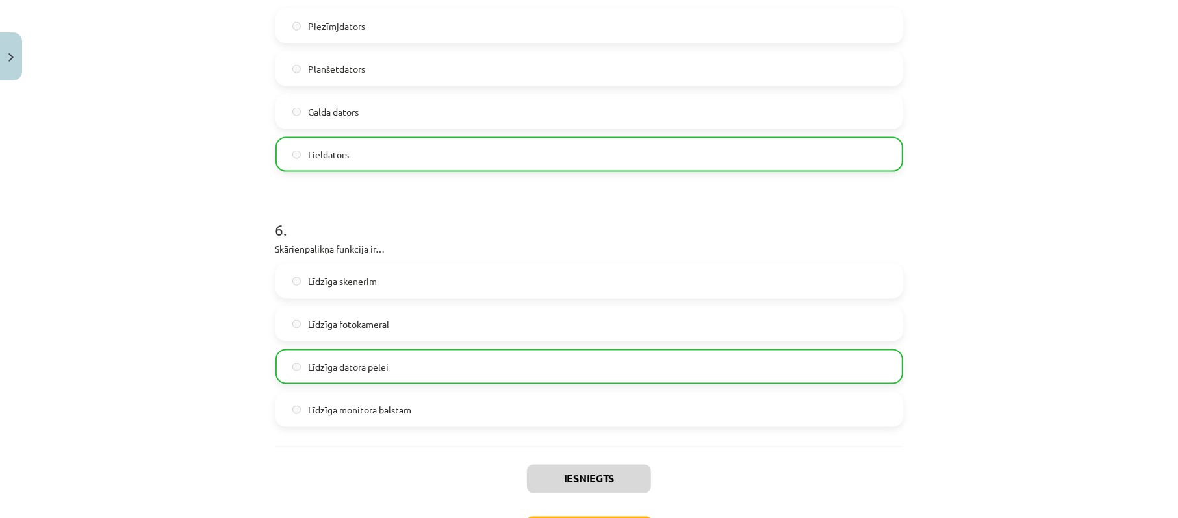
scroll to position [1438, 0]
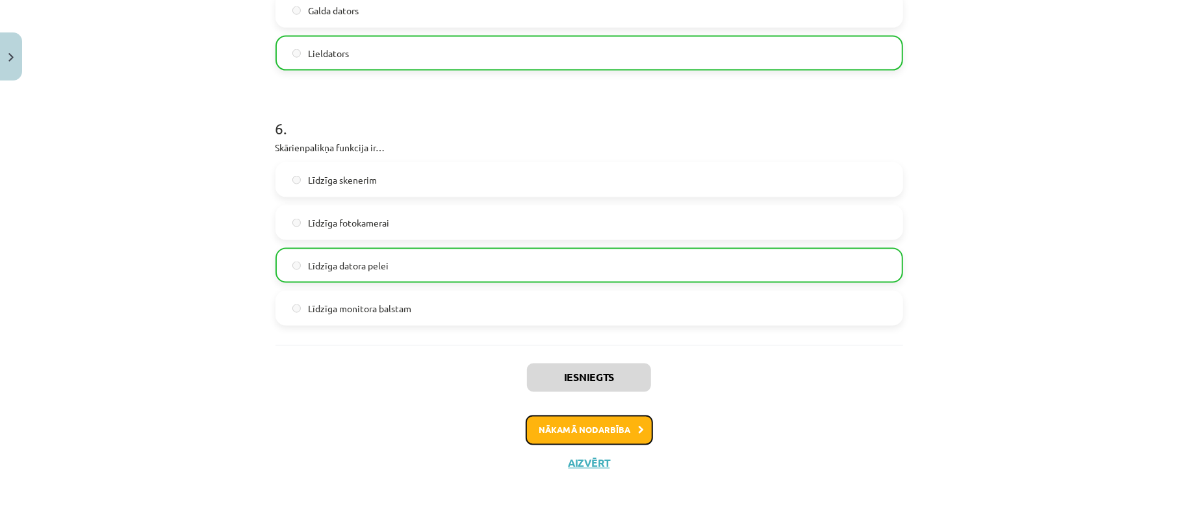
click at [565, 437] on button "Nākamā nodarbība" at bounding box center [588, 431] width 127 height 30
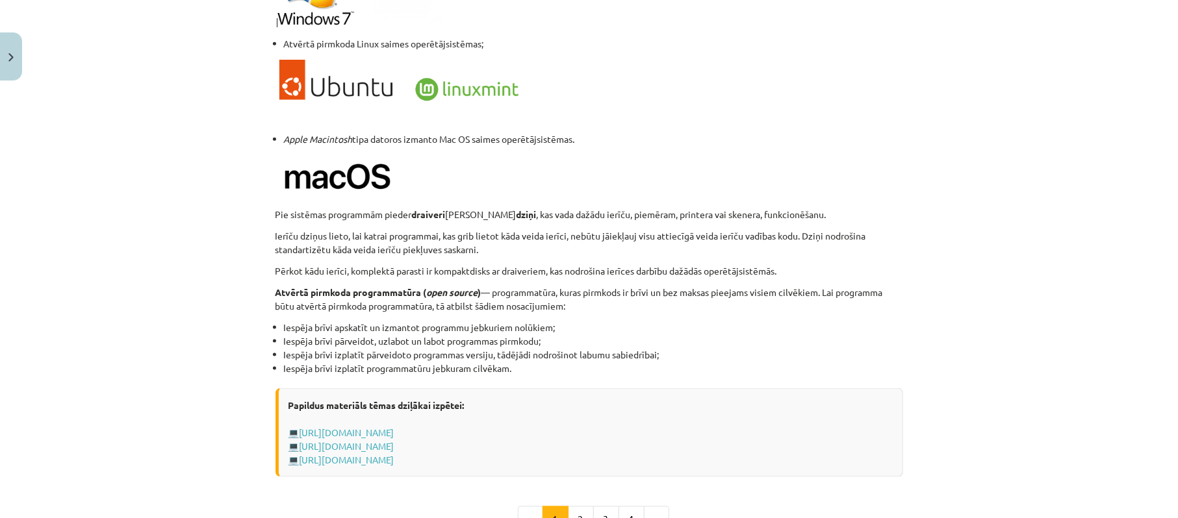
scroll to position [1322, 0]
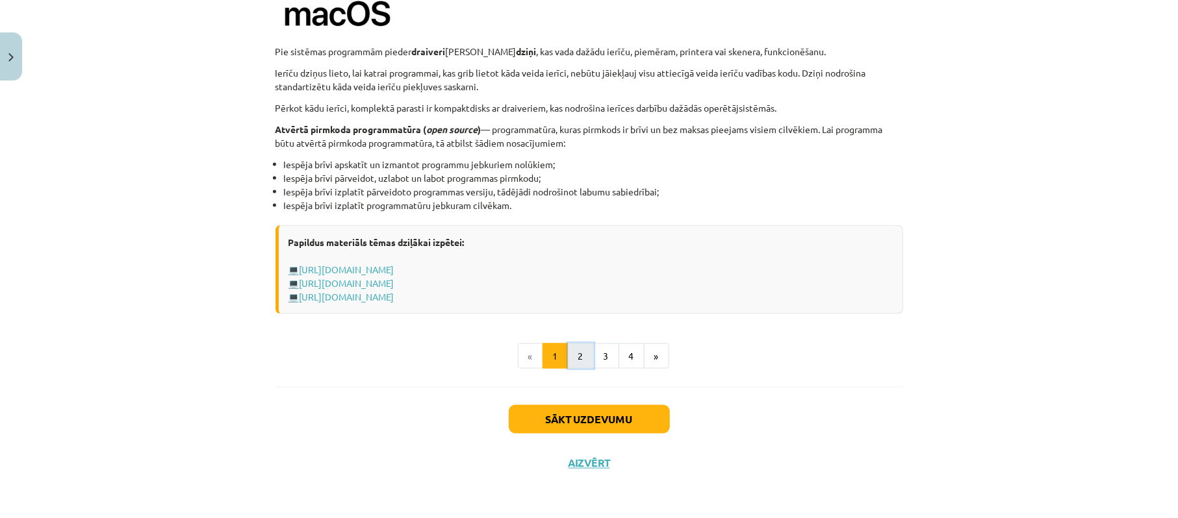
click at [568, 353] on button "2" at bounding box center [581, 357] width 26 height 26
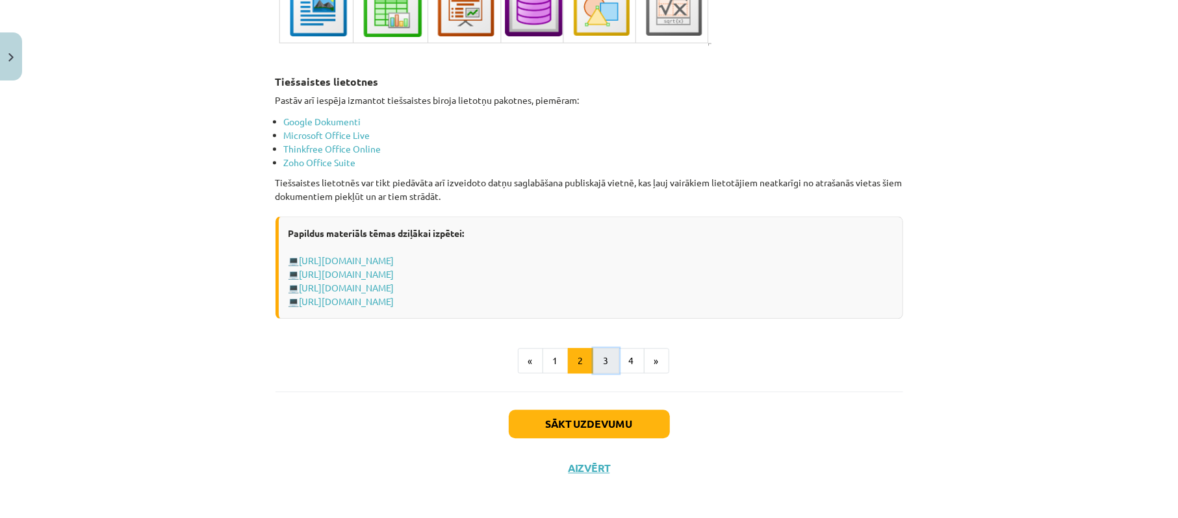
click at [593, 364] on button "3" at bounding box center [606, 361] width 26 height 26
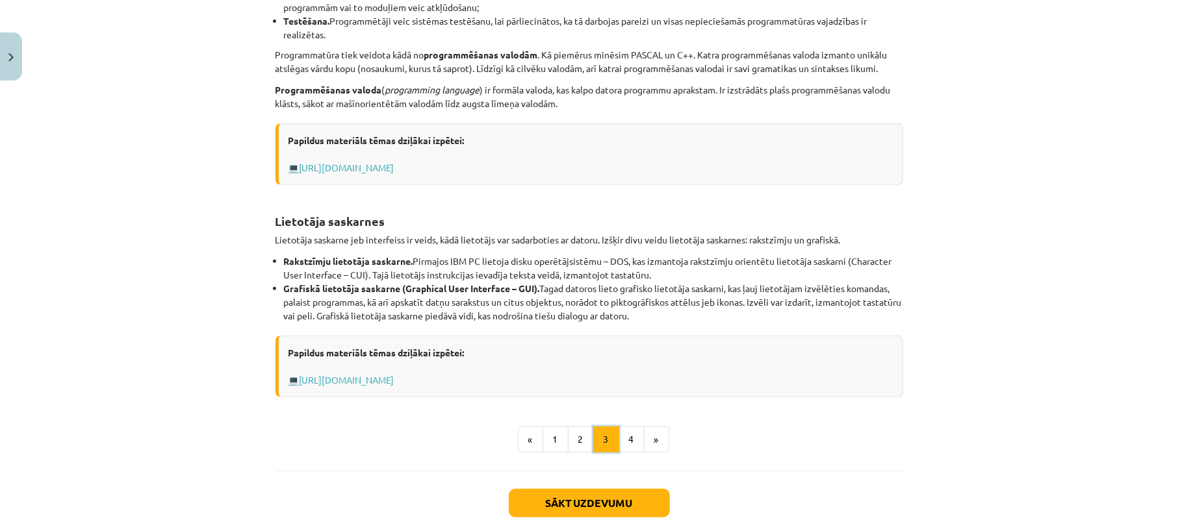
scroll to position [483, 0]
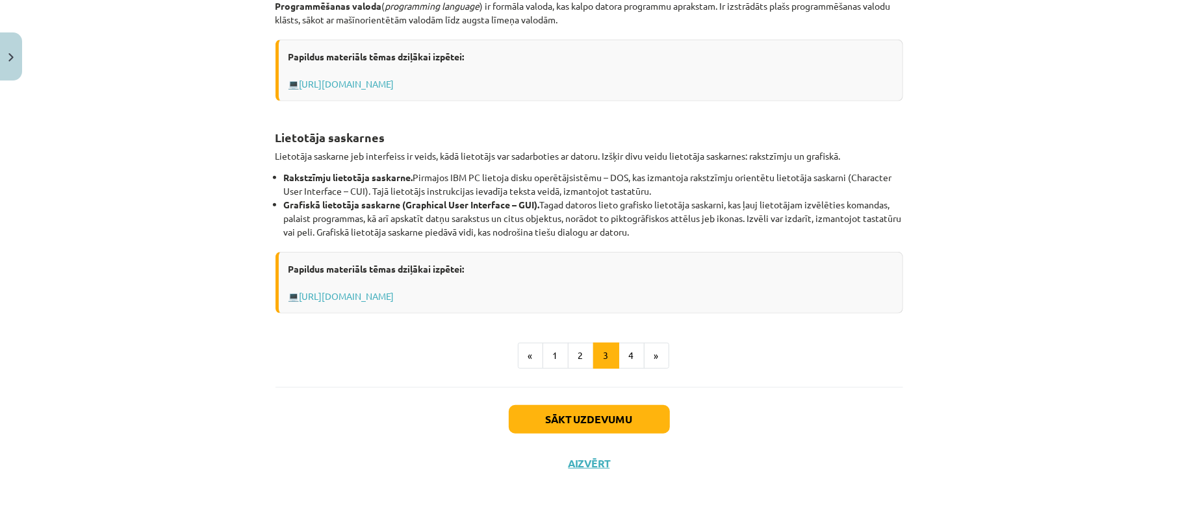
click at [613, 342] on div "Programmu izstrādes rīki Programmu izstrādes rīki paredzēti jaunu programmu izs…" at bounding box center [588, 60] width 627 height 618
click at [622, 353] on button "4" at bounding box center [631, 356] width 26 height 26
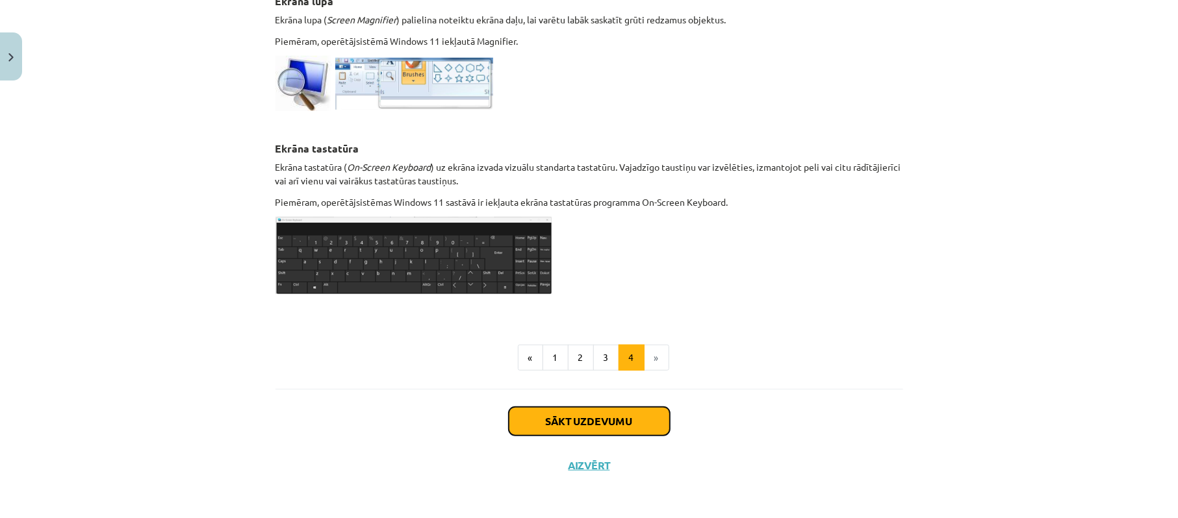
click at [598, 416] on button "Sākt uzdevumu" at bounding box center [589, 421] width 161 height 29
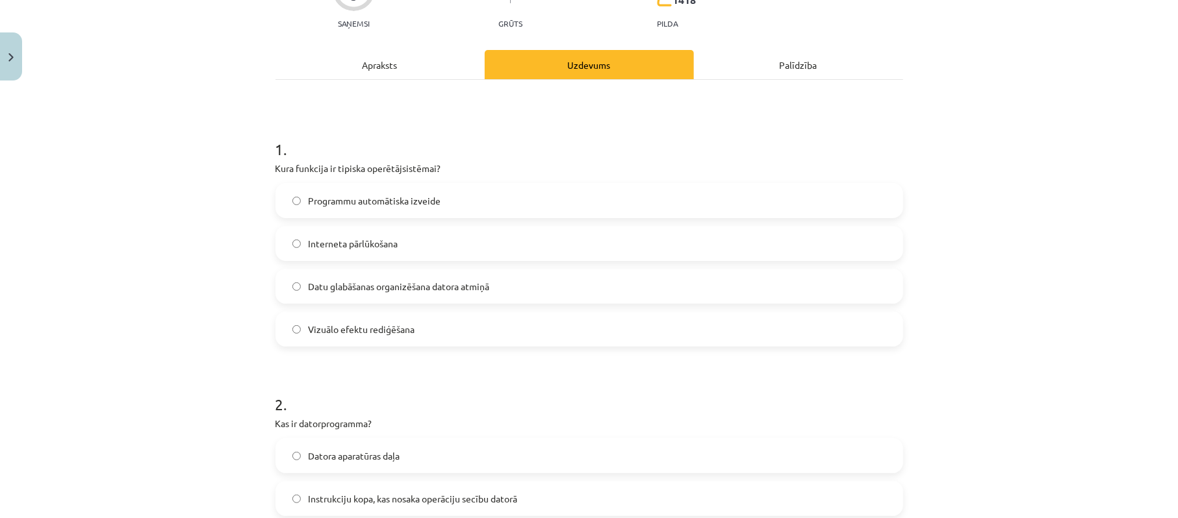
scroll to position [138, 0]
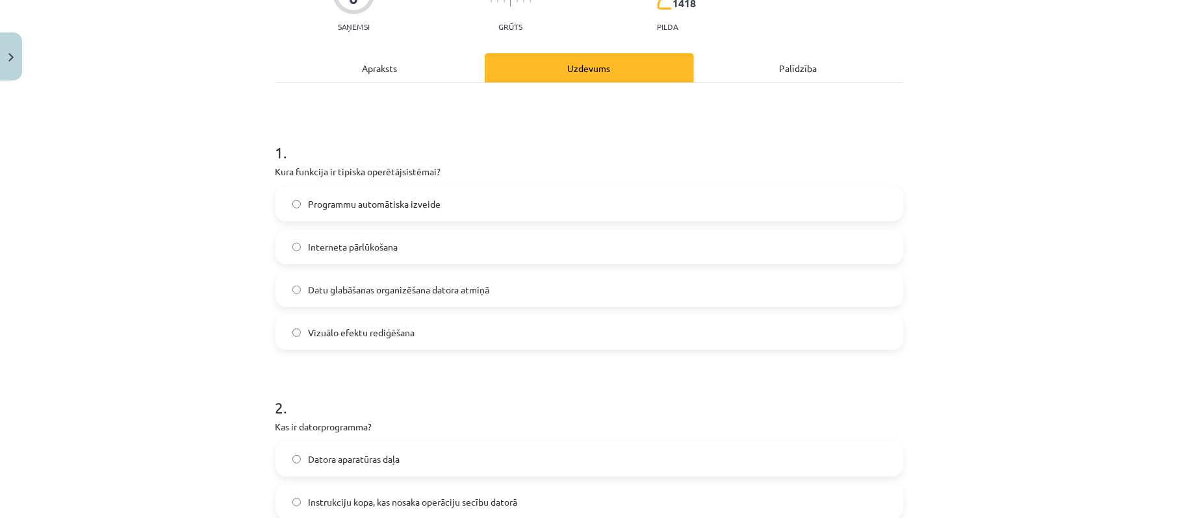
click at [651, 292] on label "Datu glabāšanas organizēšana datora atmiņā" at bounding box center [589, 289] width 625 height 32
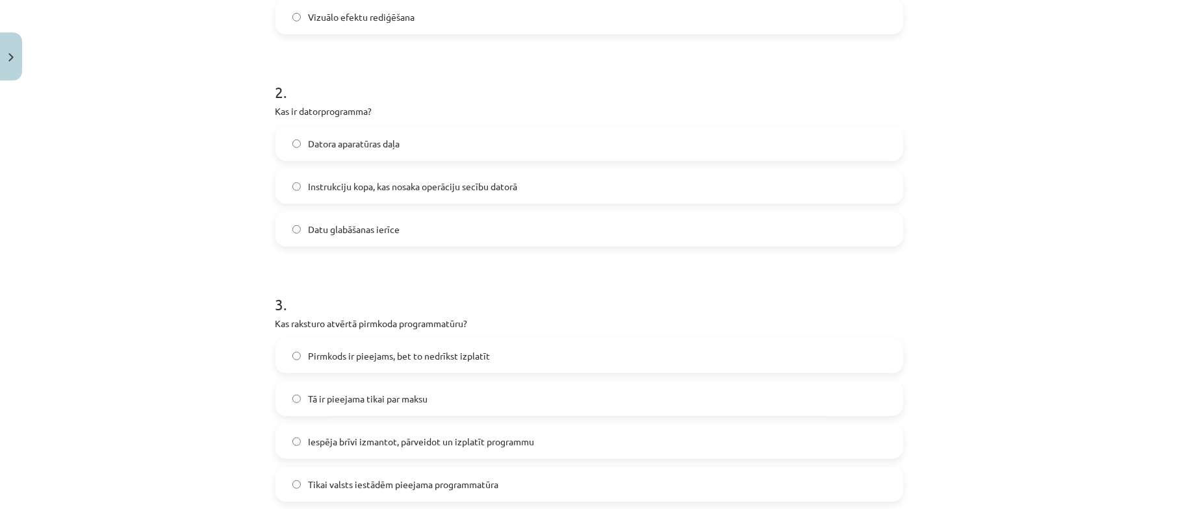
scroll to position [484, 0]
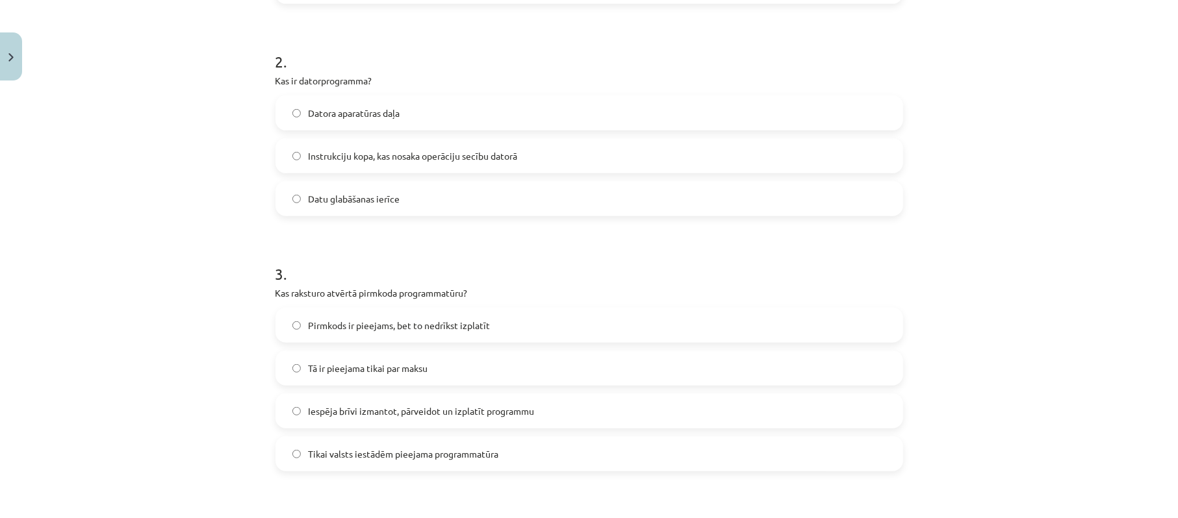
click at [416, 148] on label "Instrukciju kopa, kas nosaka operāciju secību datorā" at bounding box center [589, 156] width 625 height 32
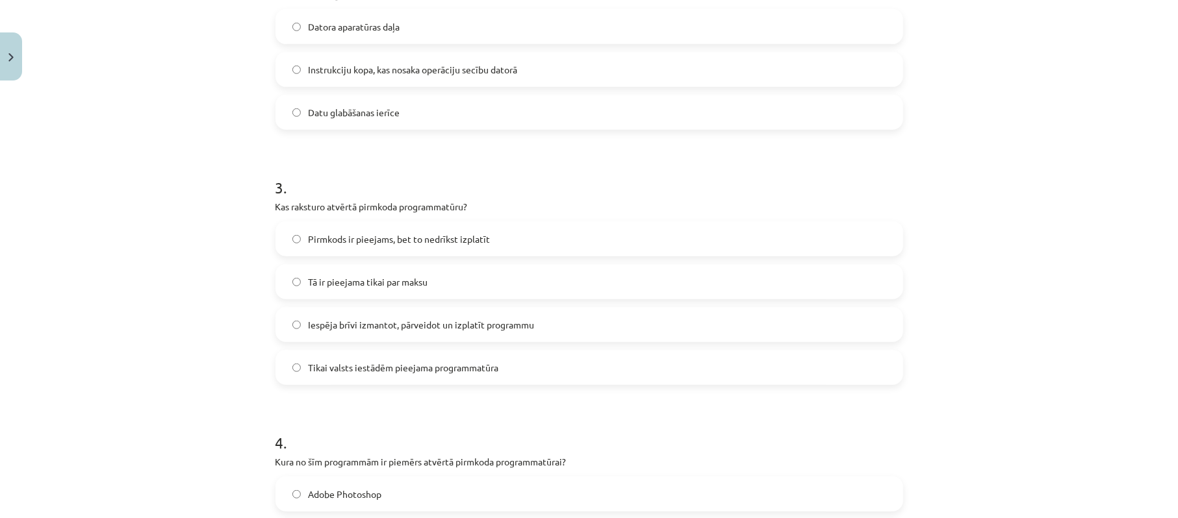
click at [512, 327] on span "Iespēja brīvi izmantot, pārveidot un izplatīt programmu" at bounding box center [422, 325] width 226 height 14
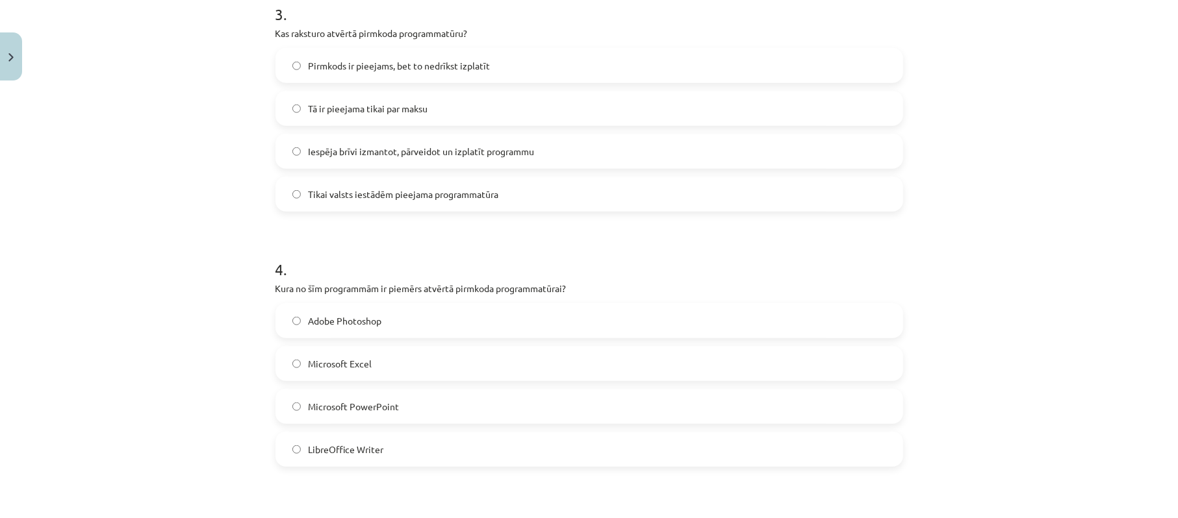
scroll to position [830, 0]
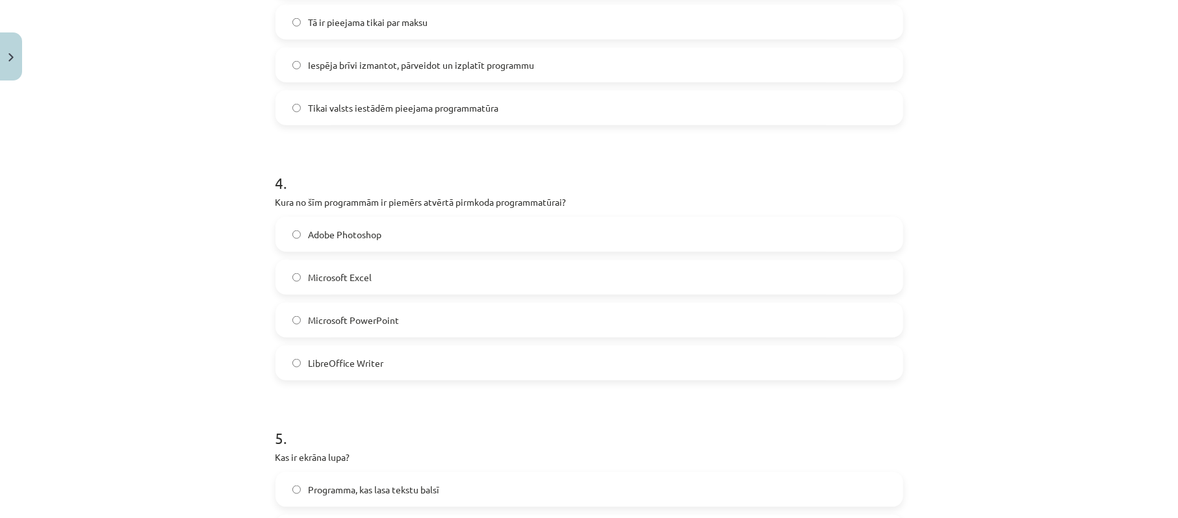
click at [449, 367] on label "LibreOffice Writer" at bounding box center [589, 363] width 625 height 32
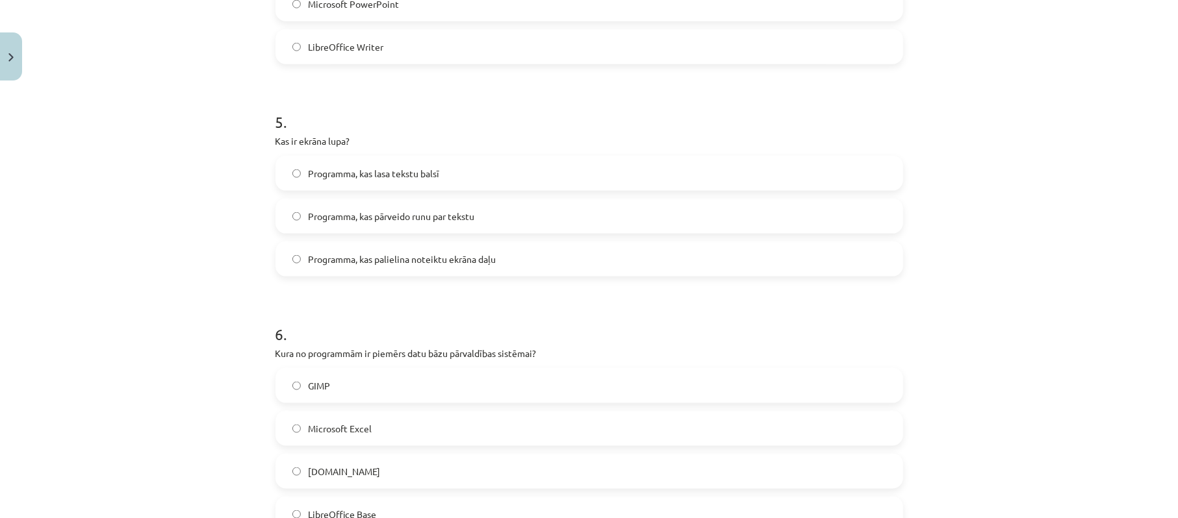
scroll to position [1177, 0]
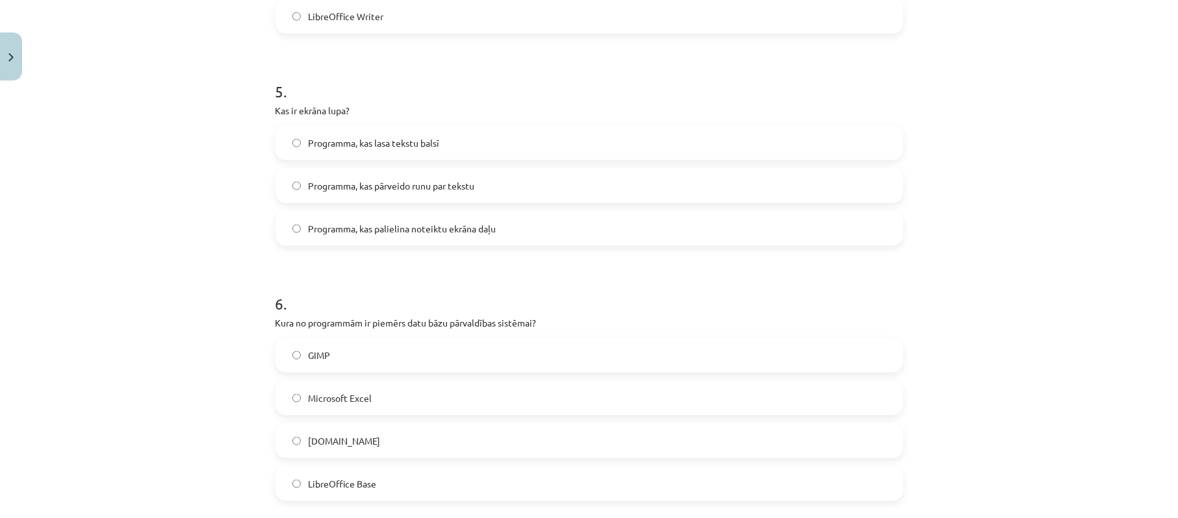
click at [422, 227] on span "Programma, kas palielina noteiktu ekrāna daļu" at bounding box center [403, 229] width 188 height 14
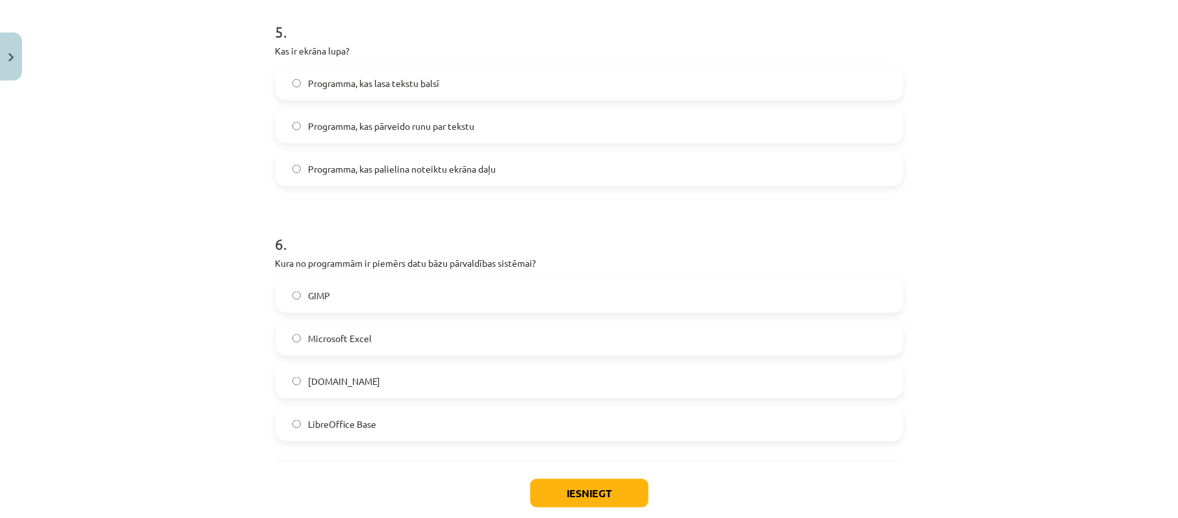
scroll to position [1311, 0]
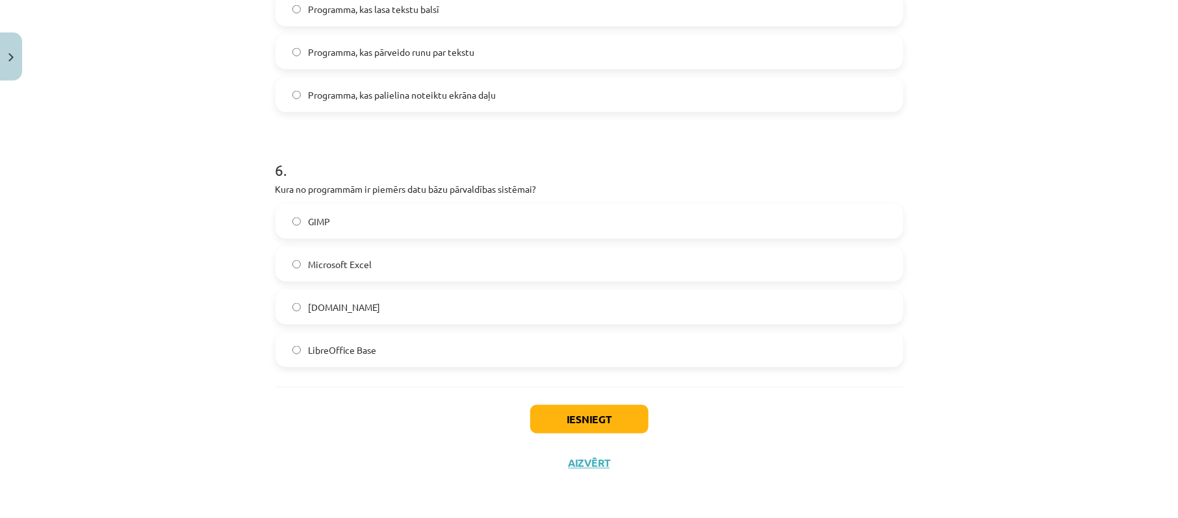
click at [412, 351] on label "LibreOffice Base" at bounding box center [589, 350] width 625 height 32
click at [593, 422] on button "Iesniegt" at bounding box center [589, 419] width 118 height 29
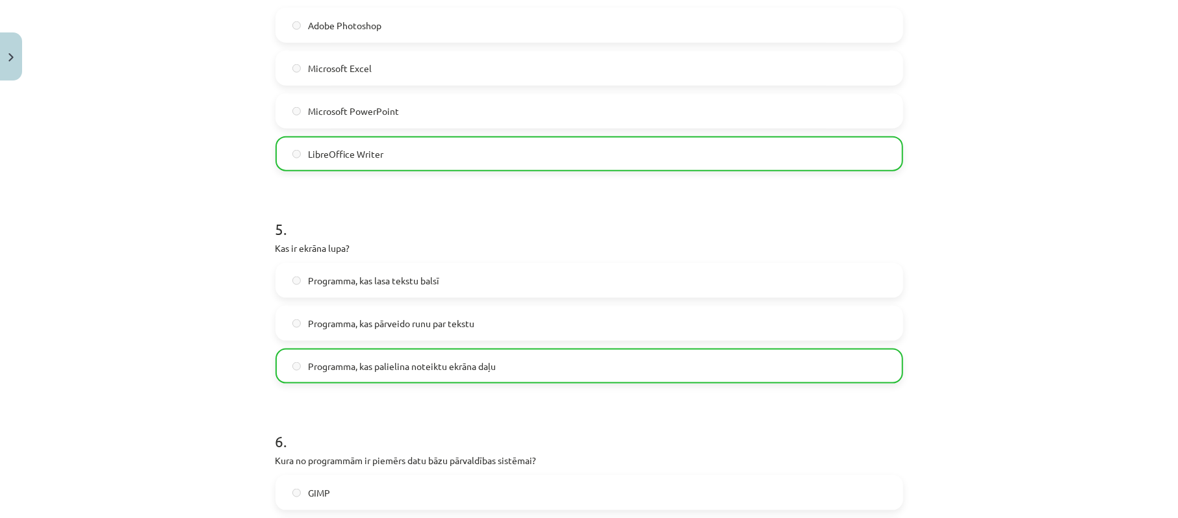
scroll to position [1352, 0]
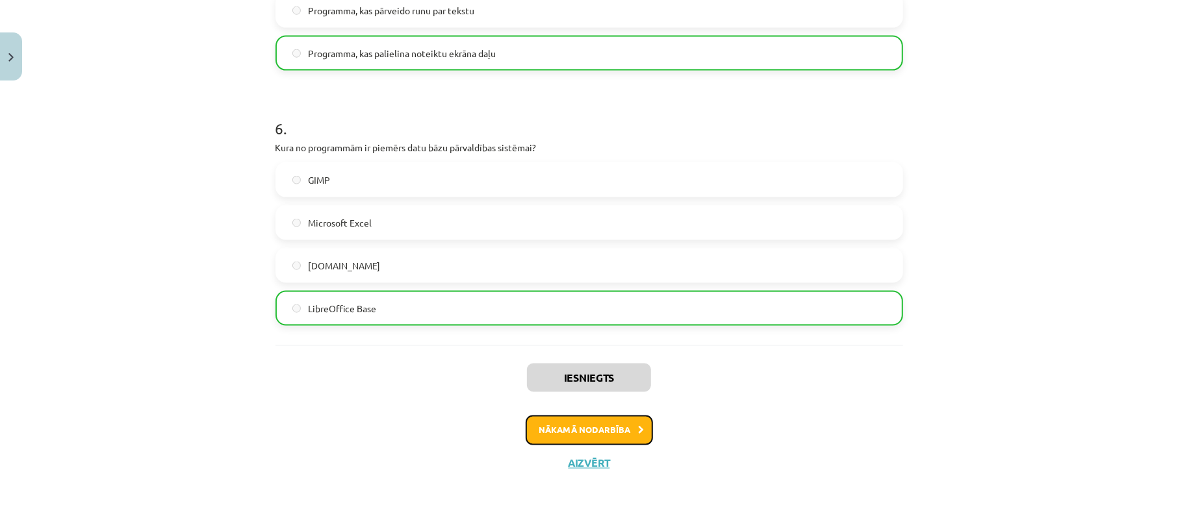
click at [591, 422] on button "Nākamā nodarbība" at bounding box center [588, 431] width 127 height 30
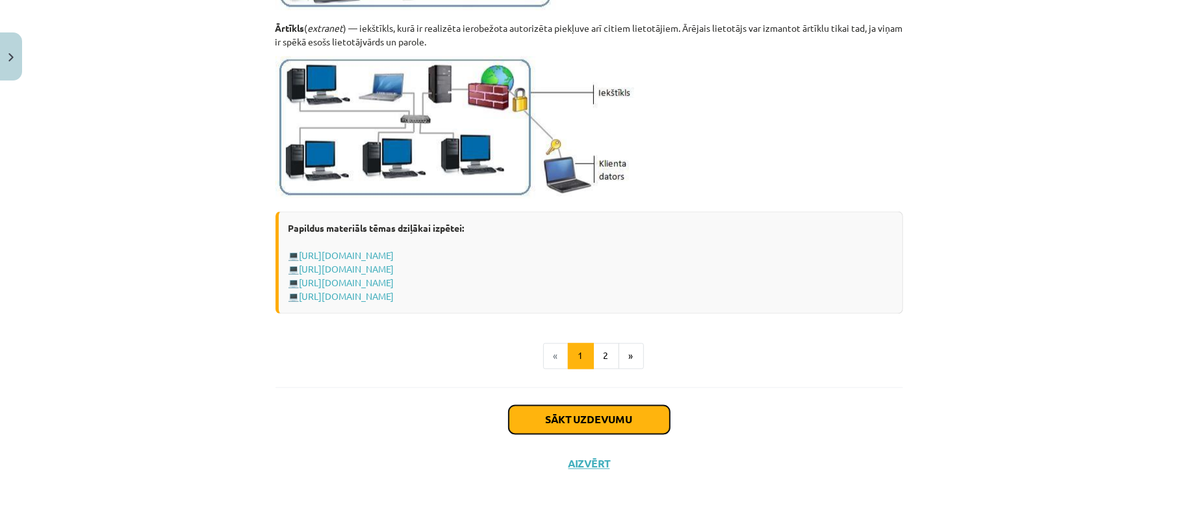
click at [594, 423] on button "Sākt uzdevumu" at bounding box center [589, 420] width 161 height 29
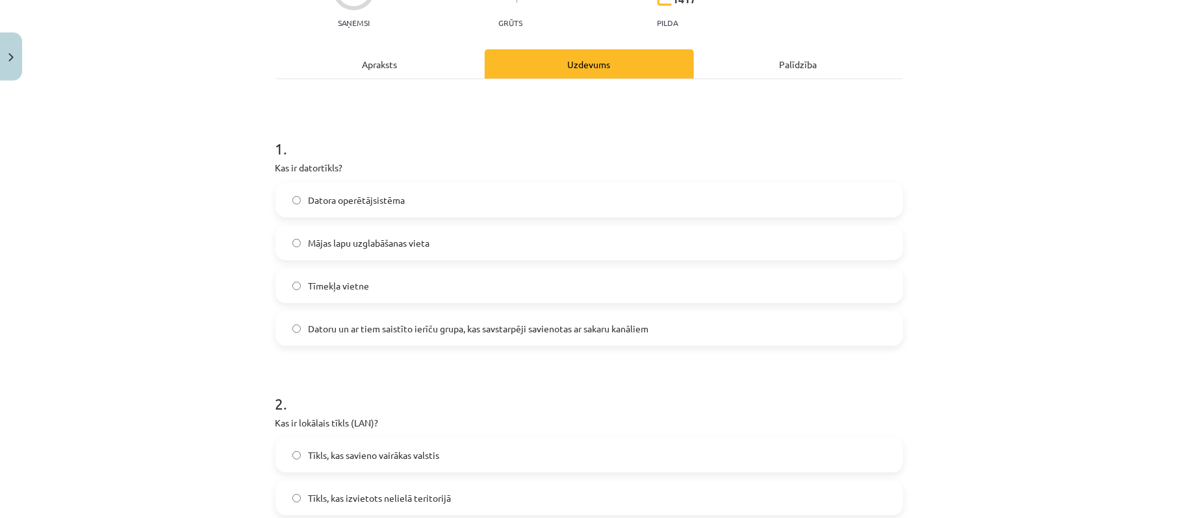
scroll to position [173, 0]
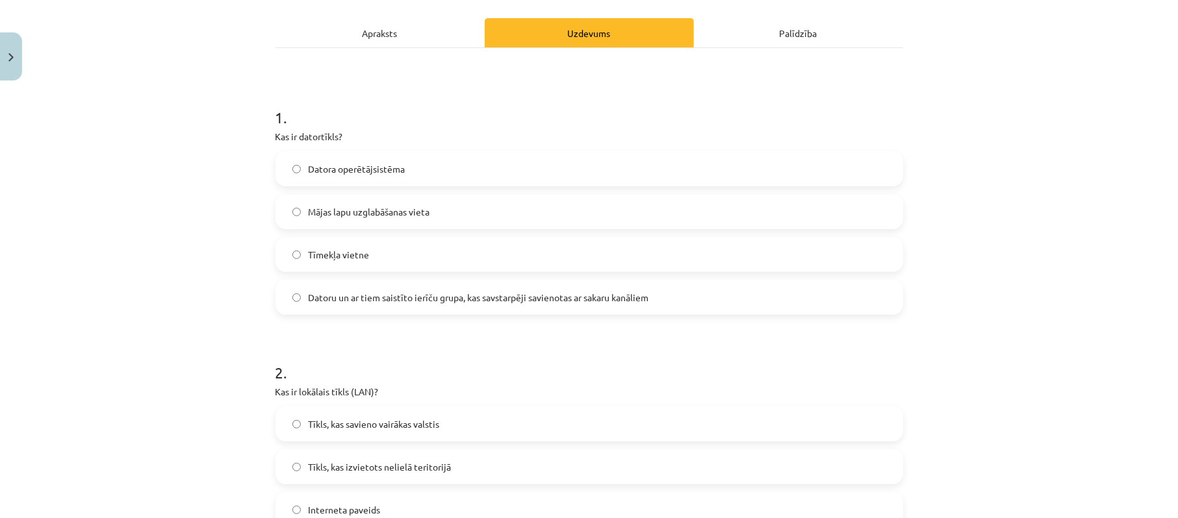
click at [455, 255] on label "Tīmekļa vietne" at bounding box center [589, 254] width 625 height 32
click at [524, 307] on label "Datoru un ar tiem saistīto ierīču grupa, kas savstarpēji savienotas ar sakaru k…" at bounding box center [589, 297] width 625 height 32
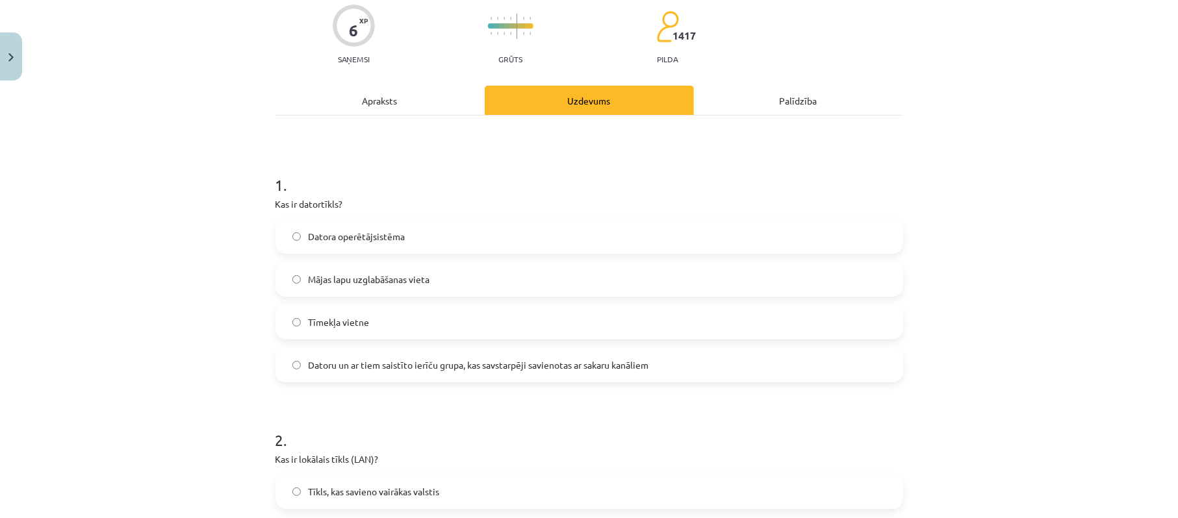
scroll to position [0, 0]
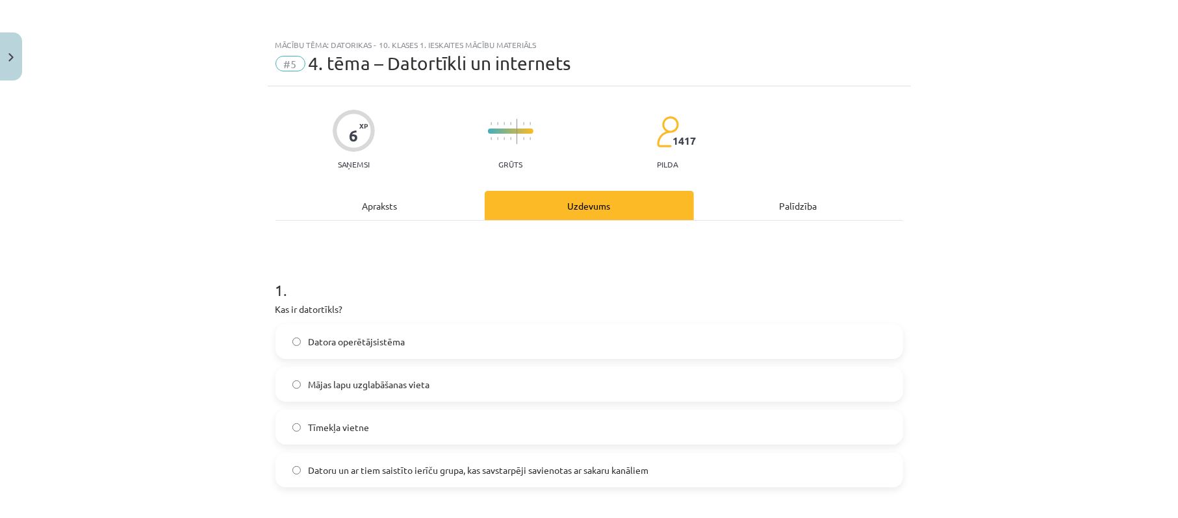
drag, startPoint x: 697, startPoint y: 151, endPoint x: 733, endPoint y: 151, distance: 35.7
click at [733, 151] on div "6 XP Saņemsi Grūts 1417 pilda" at bounding box center [588, 135] width 627 height 67
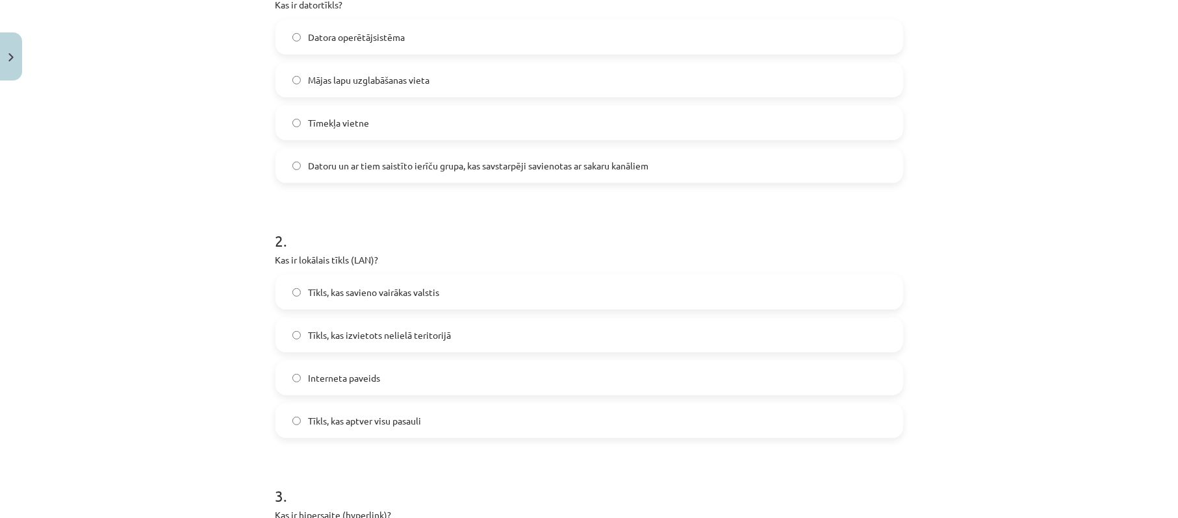
scroll to position [346, 0]
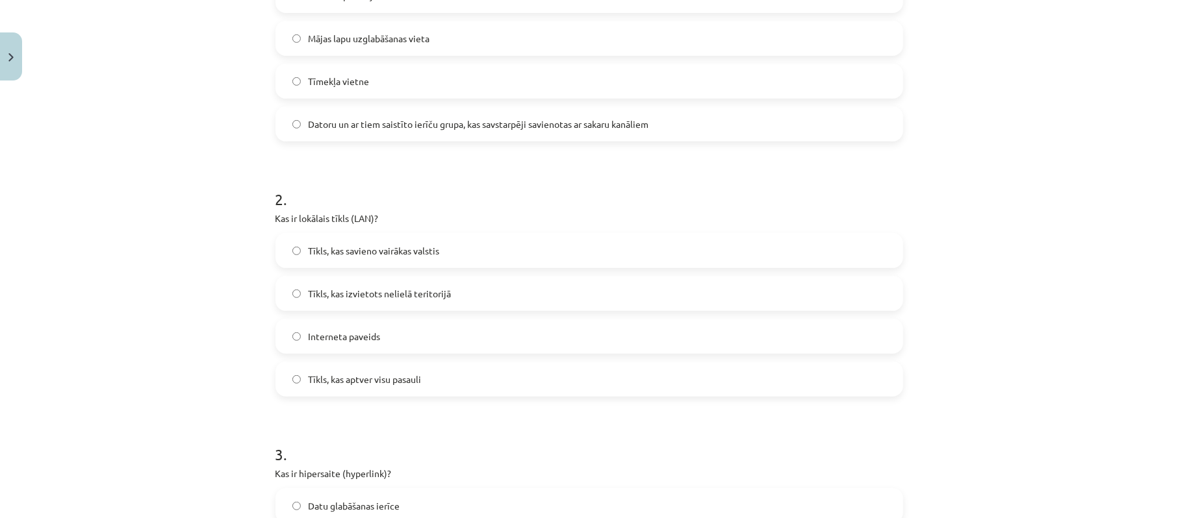
click at [524, 246] on label "Tīkls, kas savieno vairākas valstis" at bounding box center [589, 250] width 625 height 32
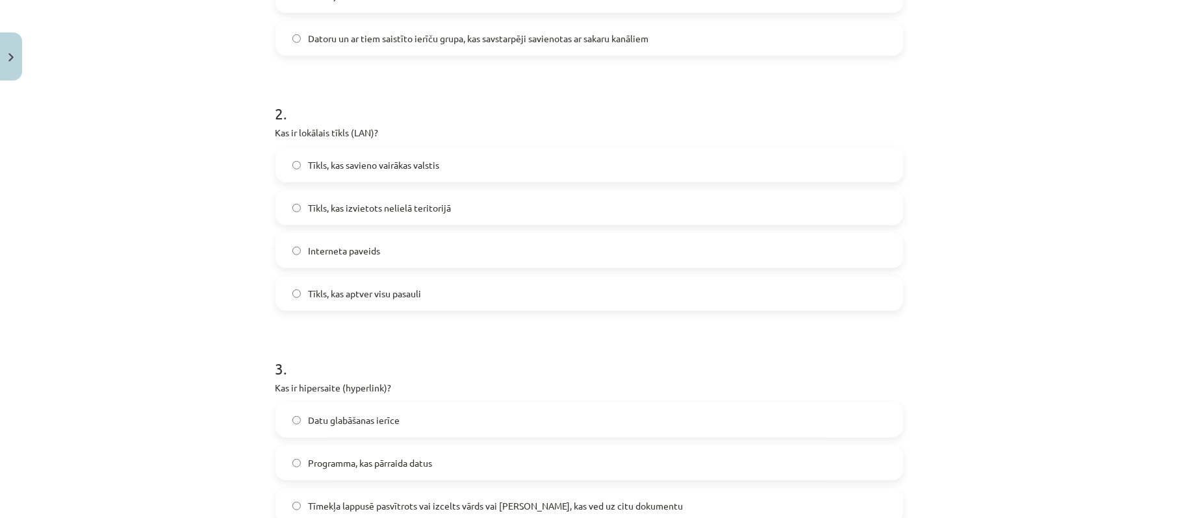
scroll to position [433, 0]
click at [407, 296] on span "Tīkls, kas aptver visu pasauli" at bounding box center [365, 293] width 113 height 14
click at [407, 216] on label "Tīkls, kas izvietots nelielā teritorijā" at bounding box center [589, 207] width 625 height 32
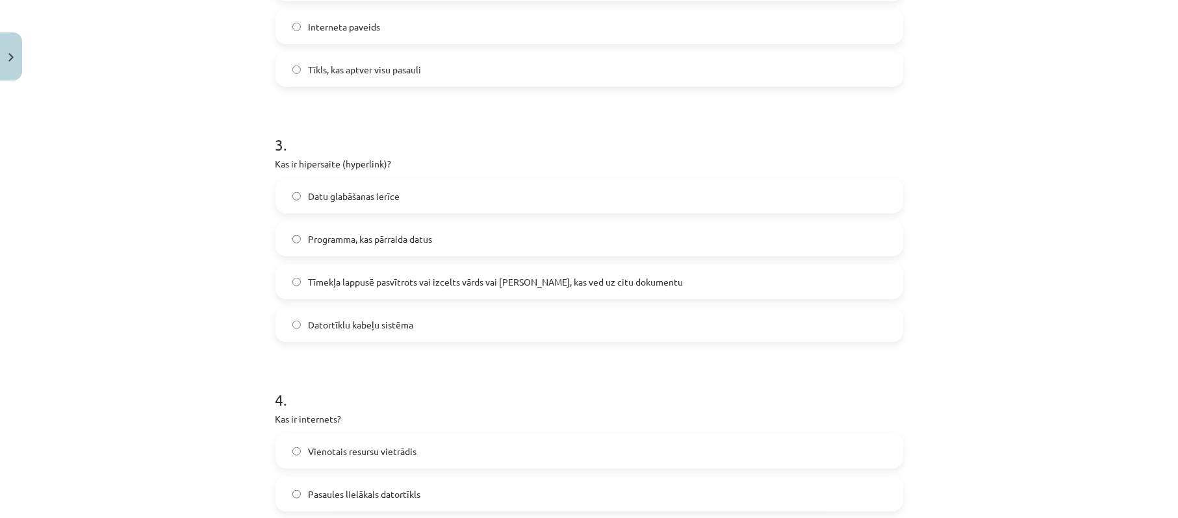
scroll to position [692, 0]
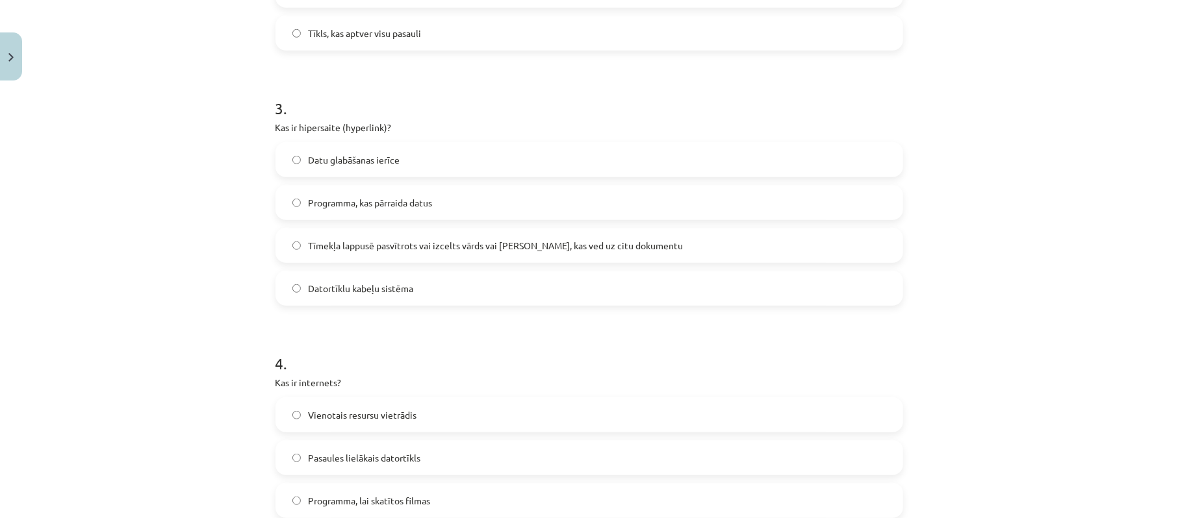
click at [440, 246] on span "Tīmekļa lappusē pasvītrots vai izcelts vārds vai frāze, kas ved uz citu dokumen…" at bounding box center [496, 246] width 375 height 14
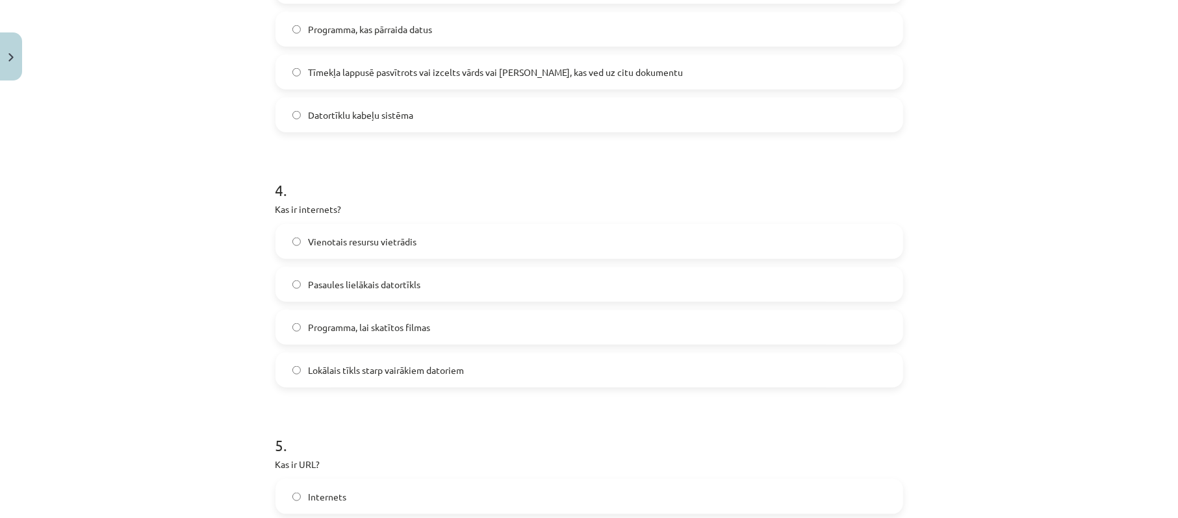
scroll to position [952, 0]
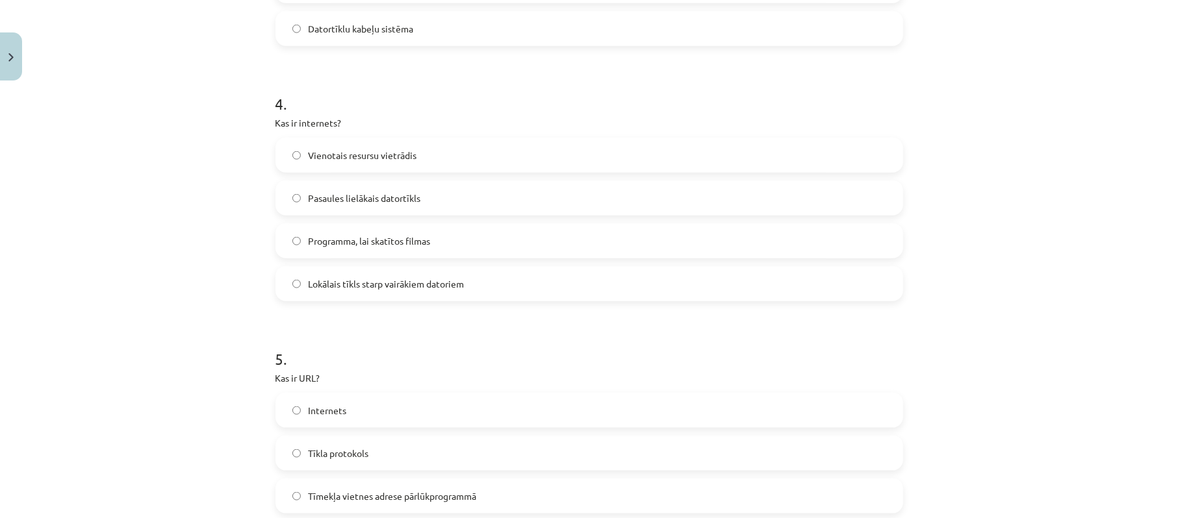
click at [414, 203] on label "Pasaules lielākais datortīkls" at bounding box center [589, 198] width 625 height 32
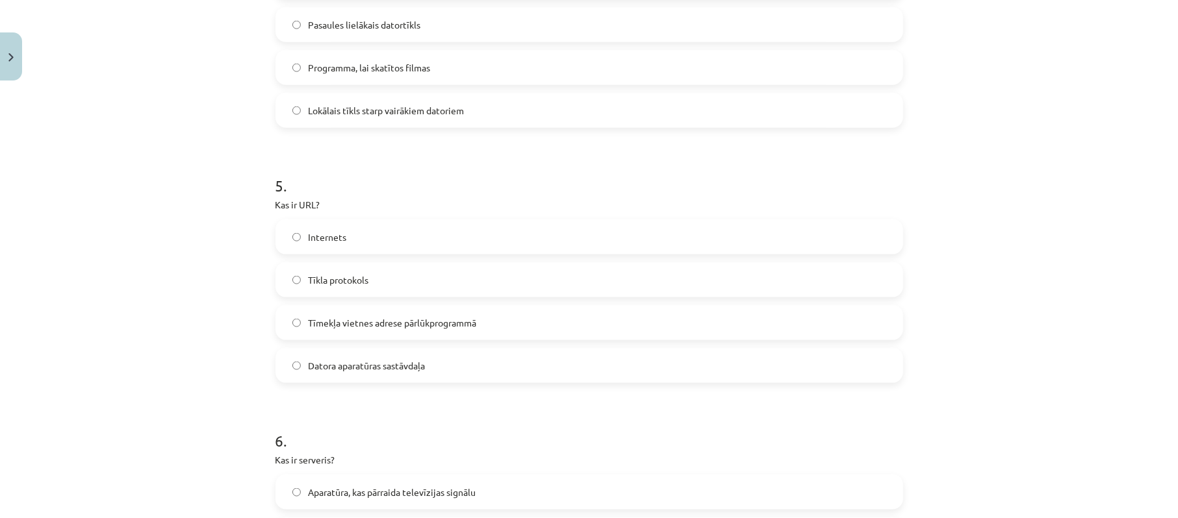
scroll to position [1212, 0]
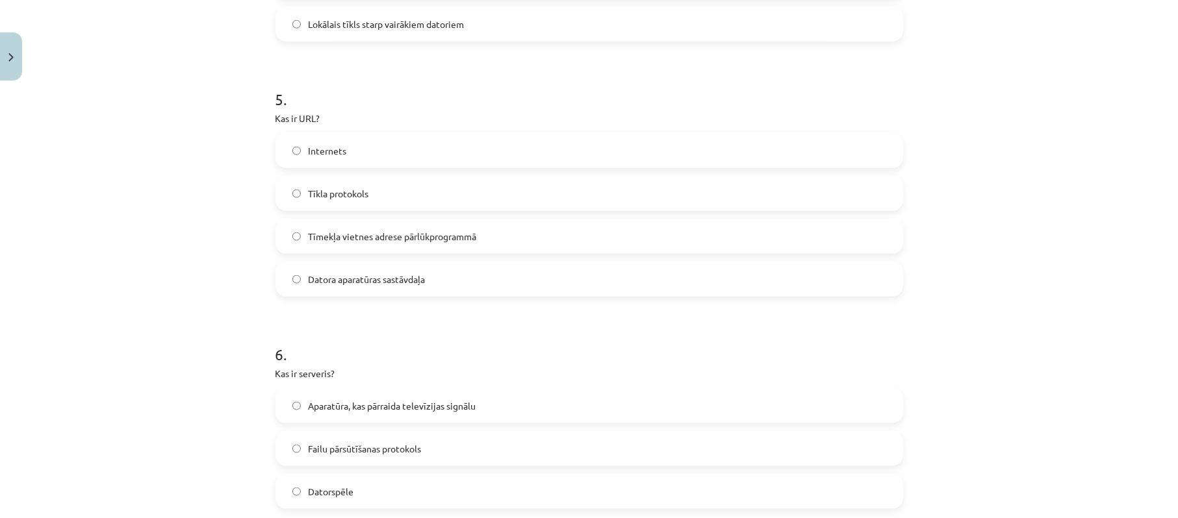
click at [399, 246] on label "Tīmekļa vietnes adrese pārlūkprogrammā" at bounding box center [589, 236] width 625 height 32
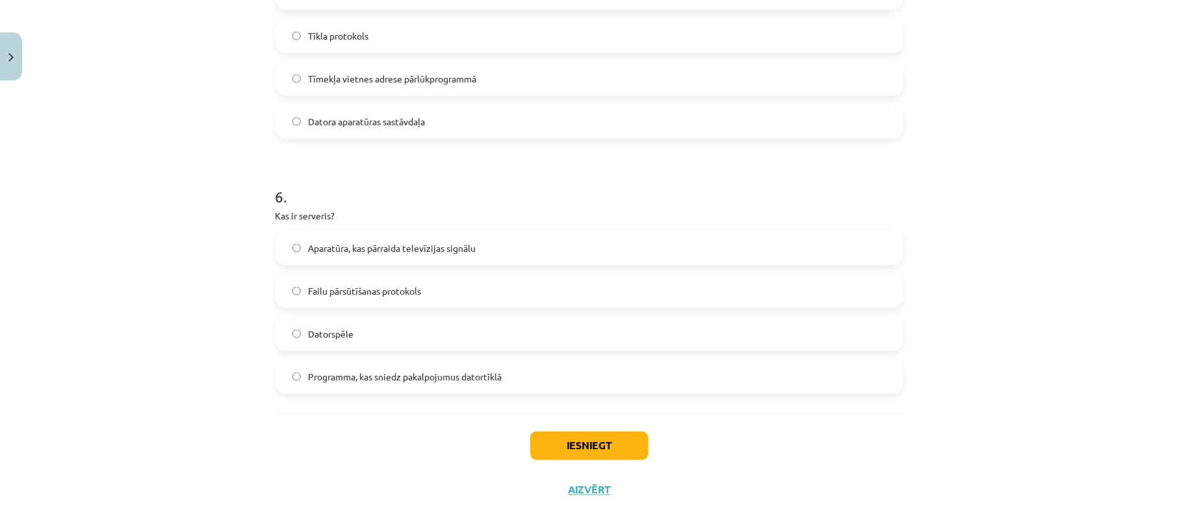
scroll to position [1385, 0]
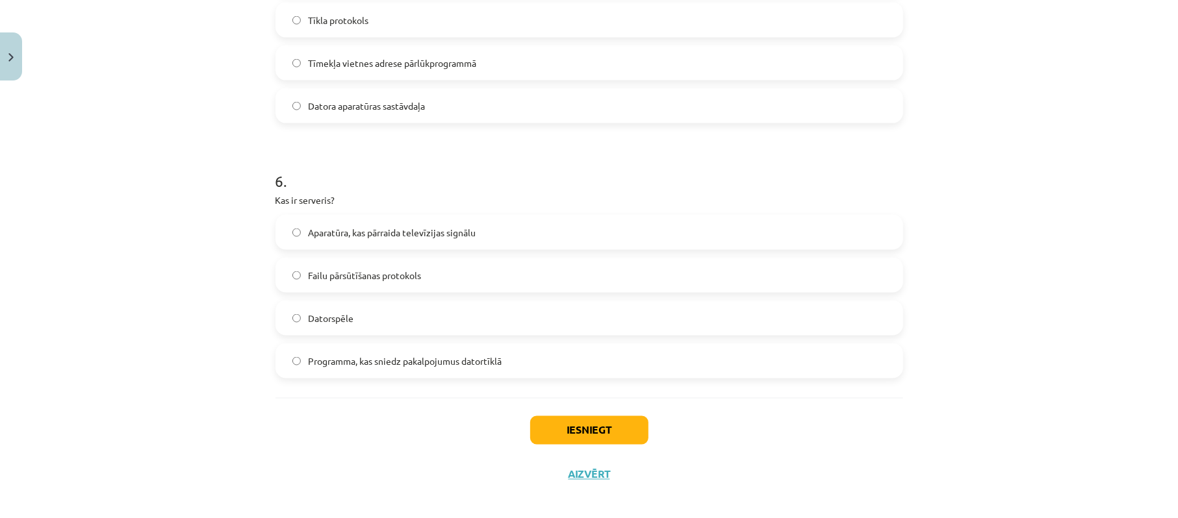
click at [403, 362] on span "Programma, kas sniedz pakalpojumus datortīklā" at bounding box center [406, 362] width 194 height 14
click at [583, 435] on button "Iesniegt" at bounding box center [589, 430] width 118 height 29
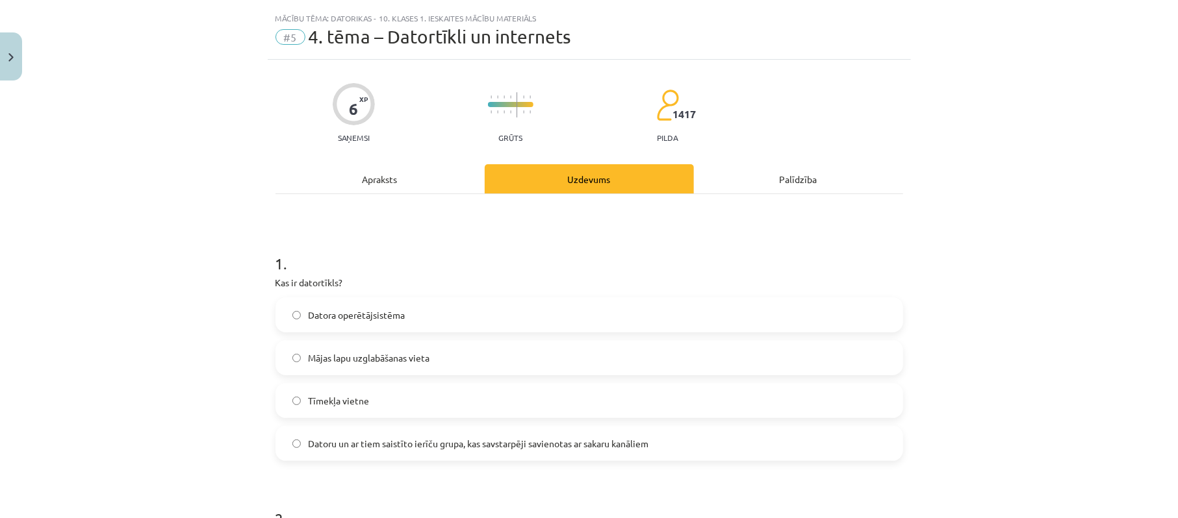
scroll to position [0, 0]
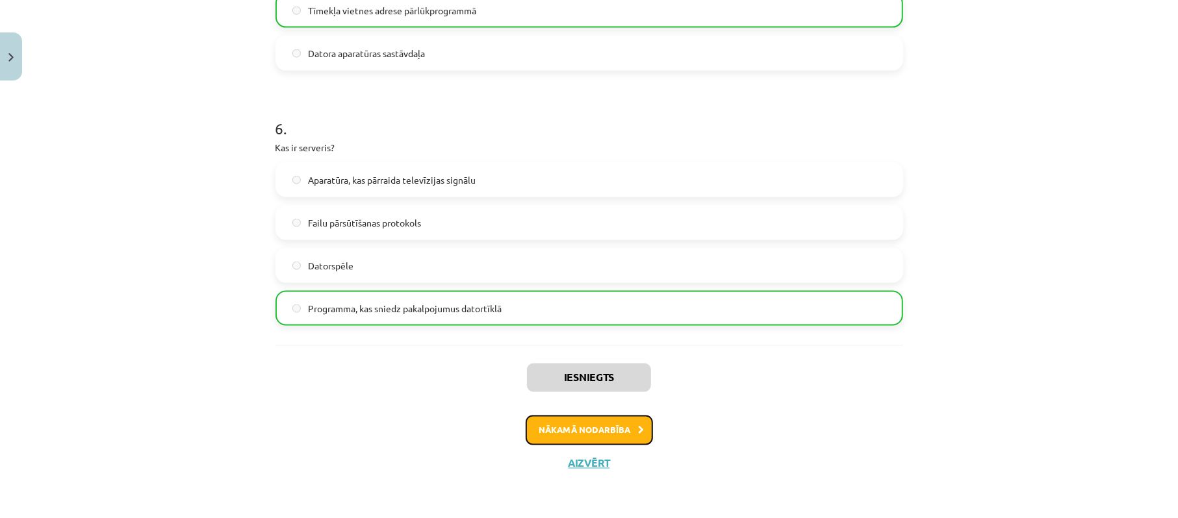
click at [599, 427] on button "Nākamā nodarbība" at bounding box center [588, 431] width 127 height 30
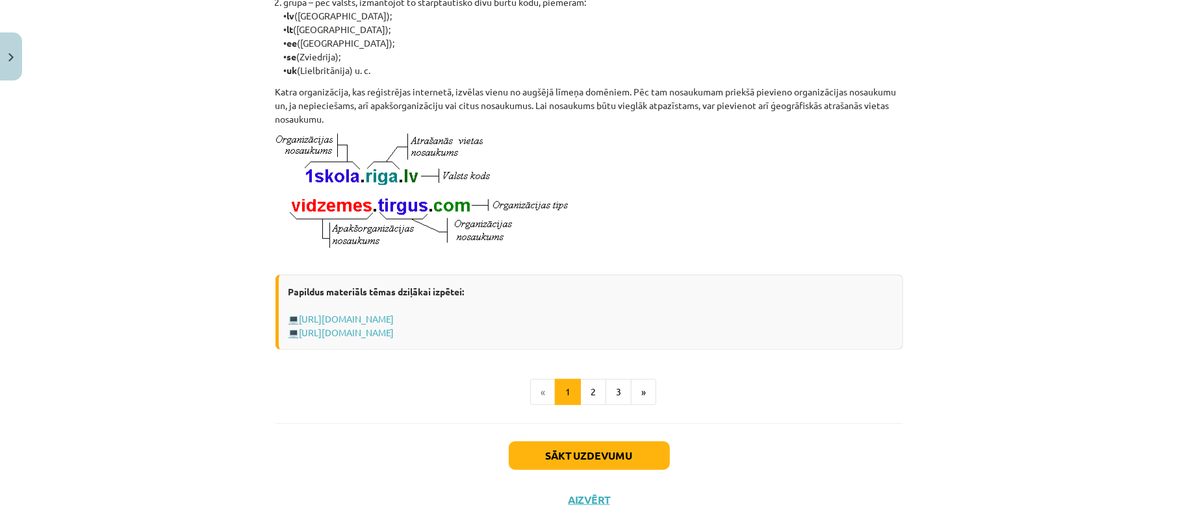
scroll to position [689, 0]
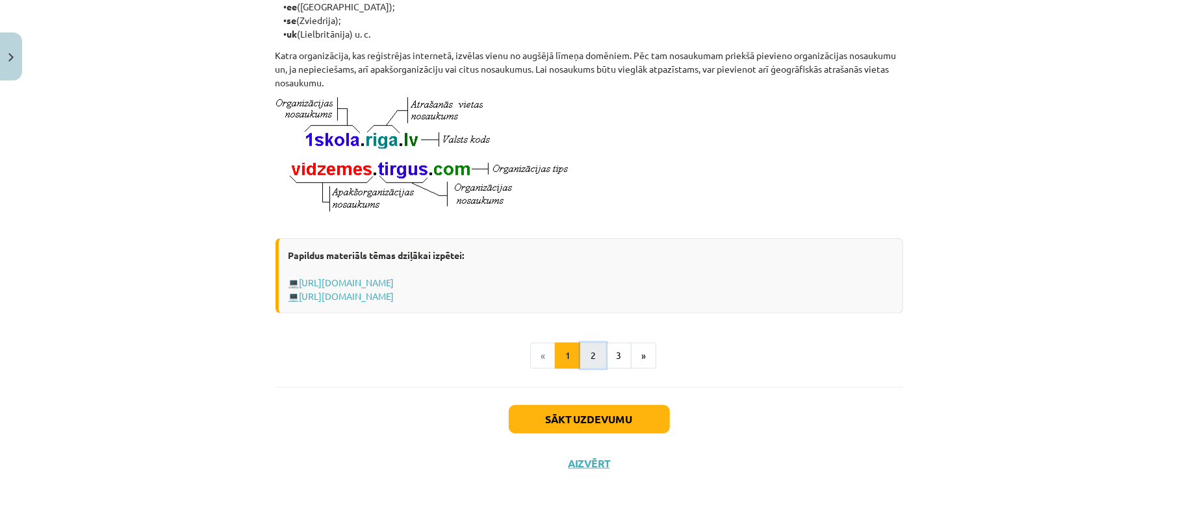
click at [583, 354] on button "2" at bounding box center [593, 356] width 26 height 26
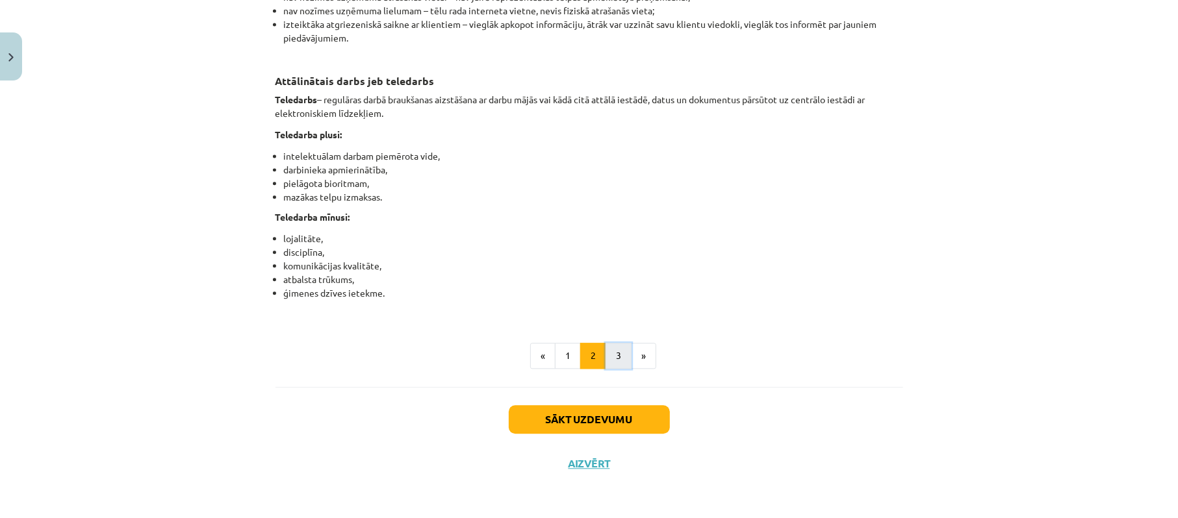
click at [619, 359] on button "3" at bounding box center [618, 356] width 26 height 26
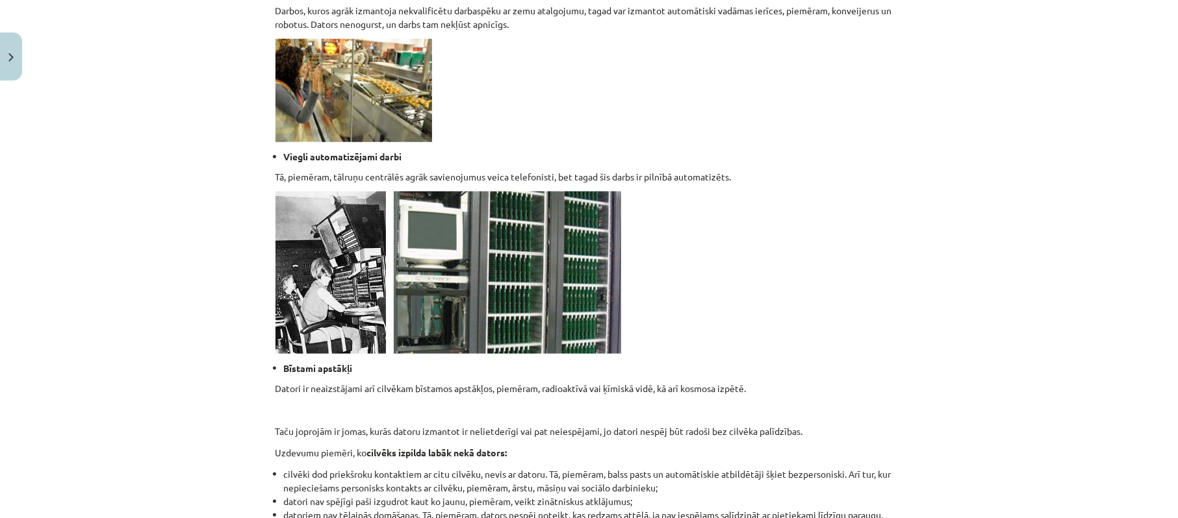
scroll to position [1221, 0]
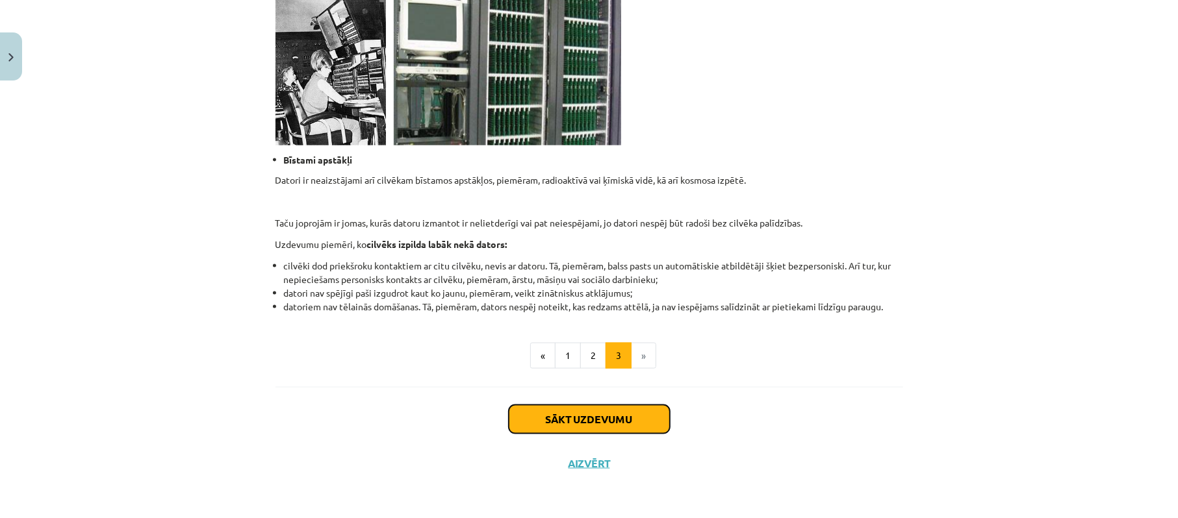
click at [606, 422] on button "Sākt uzdevumu" at bounding box center [589, 419] width 161 height 29
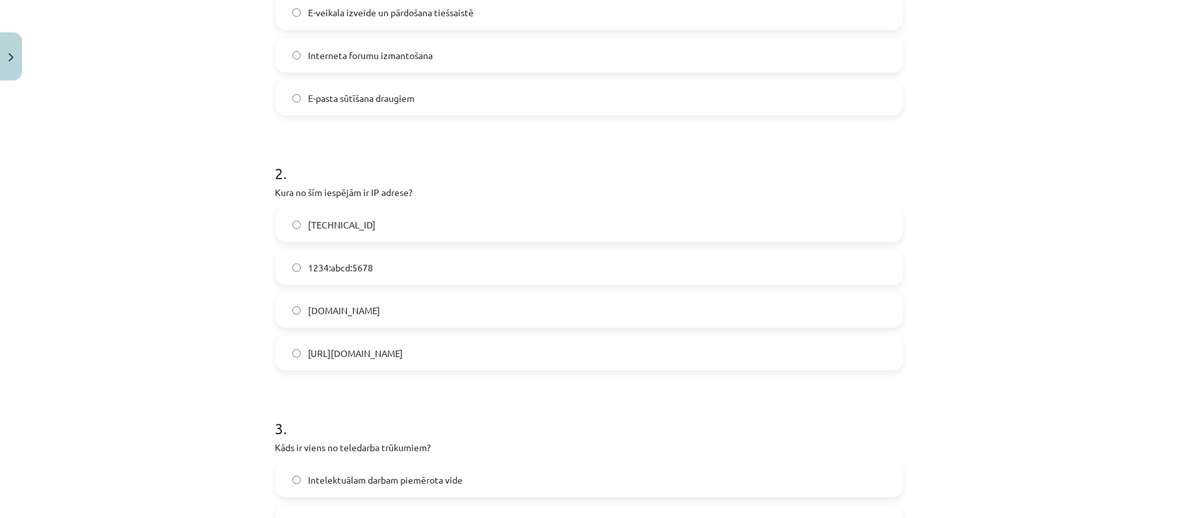
scroll to position [292, 0]
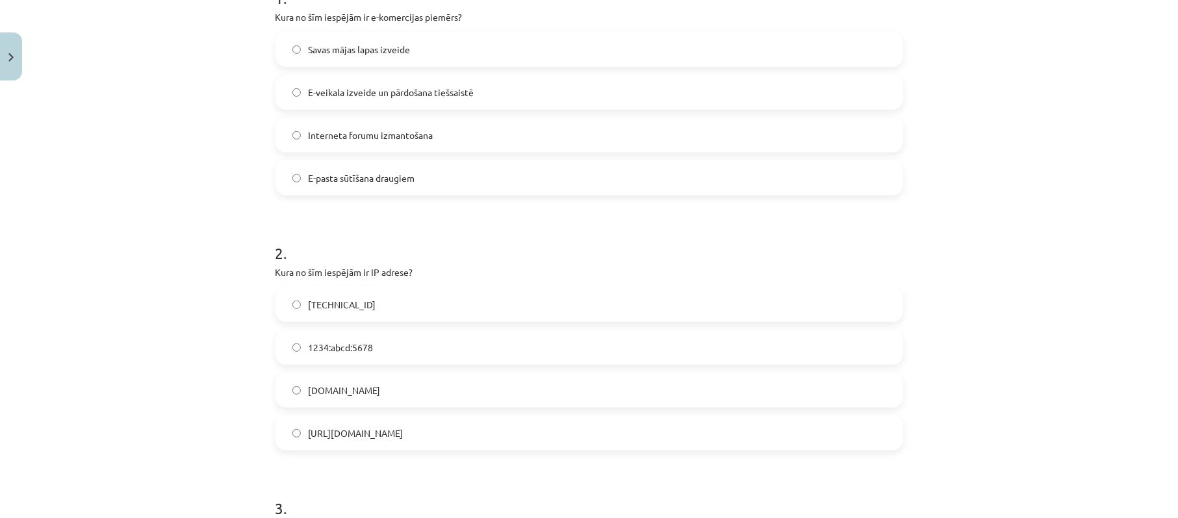
click at [338, 94] on span "E-veikala izveide un pārdošana tiešsaistē" at bounding box center [392, 93] width 166 height 14
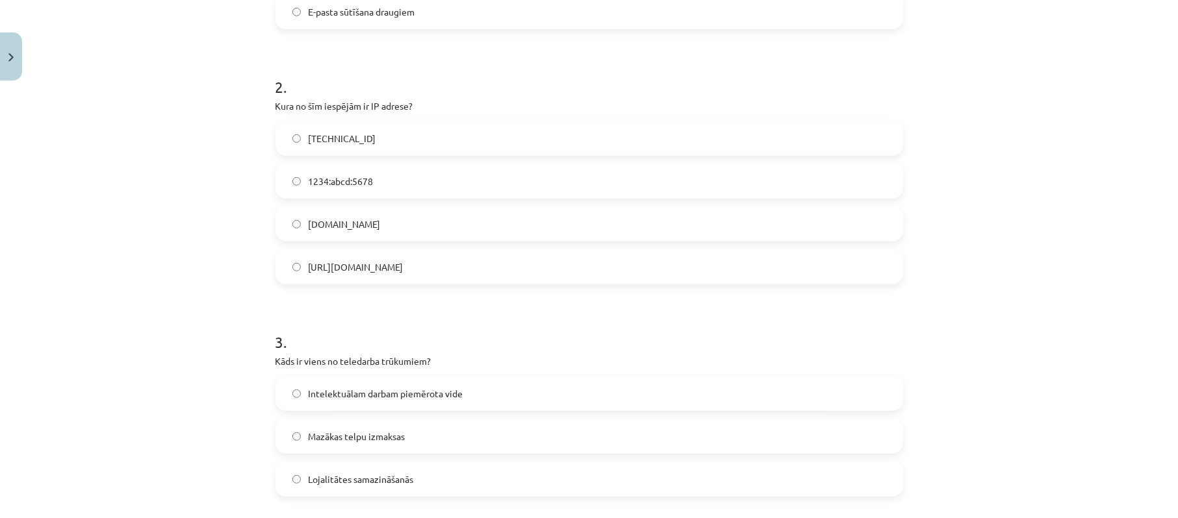
scroll to position [466, 0]
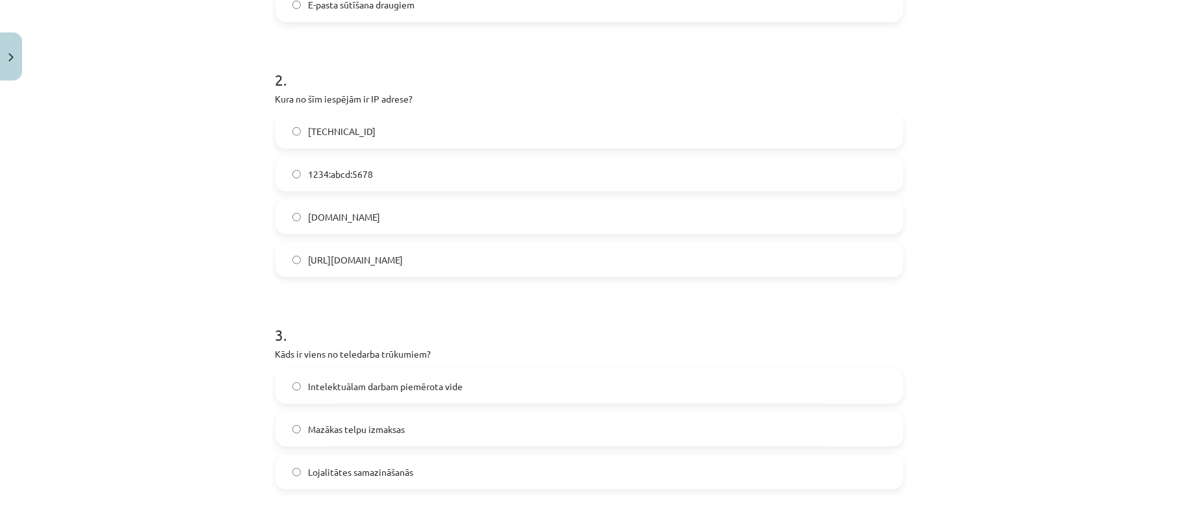
click at [366, 135] on label "192.100.81.101" at bounding box center [589, 131] width 625 height 32
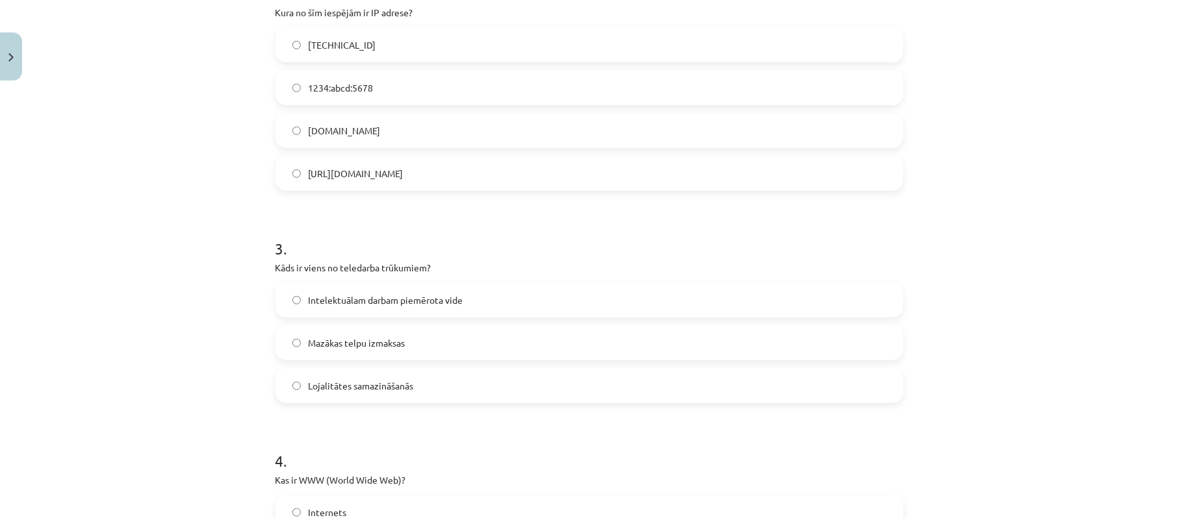
scroll to position [639, 0]
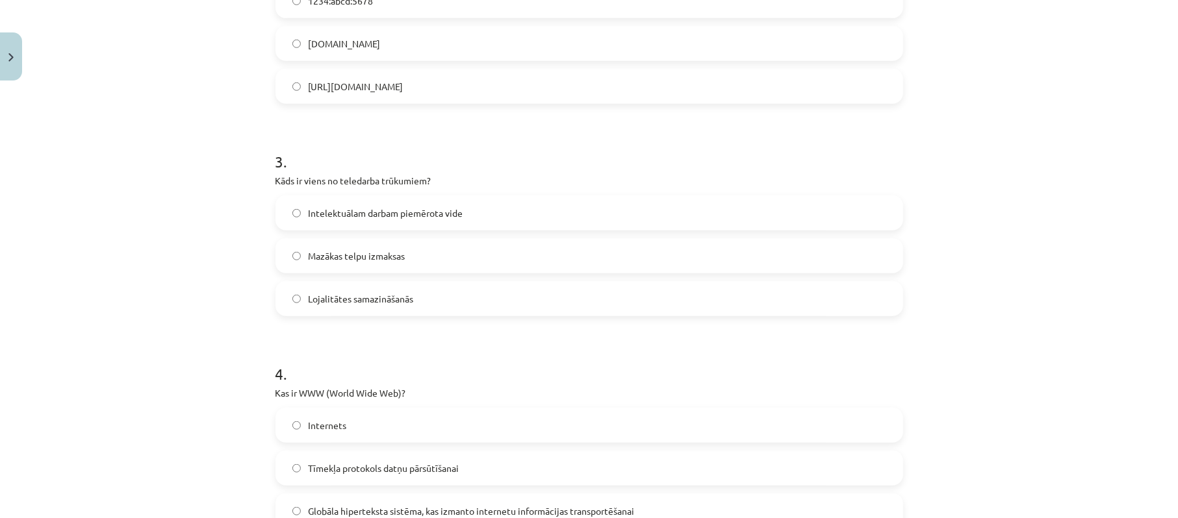
click at [396, 300] on span "Lojalitātes samazināšanās" at bounding box center [361, 299] width 105 height 14
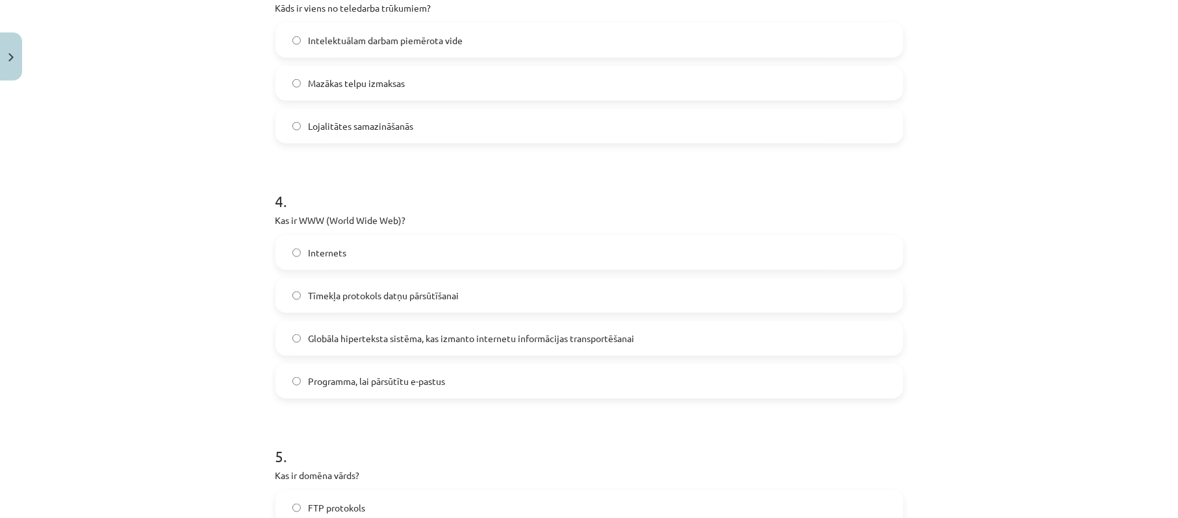
click at [413, 339] on span "Globāla hiperteksta sistēma, kas izmanto internetu informācijas transportēšanai" at bounding box center [472, 339] width 326 height 14
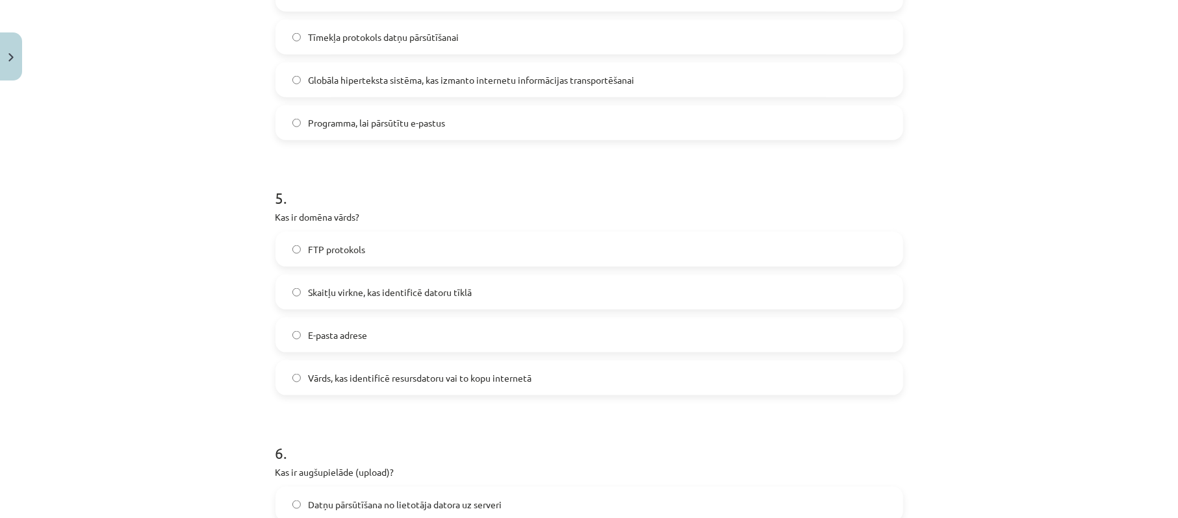
scroll to position [1072, 0]
click at [394, 382] on span "Vārds, kas identificē resursdatoru vai to kopu internetā" at bounding box center [420, 377] width 223 height 14
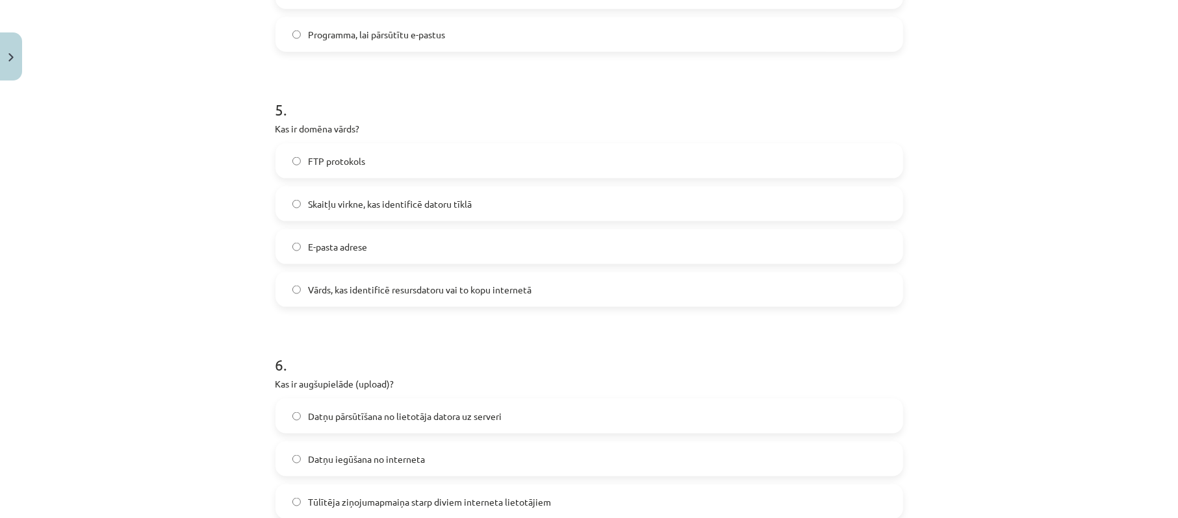
scroll to position [1245, 0]
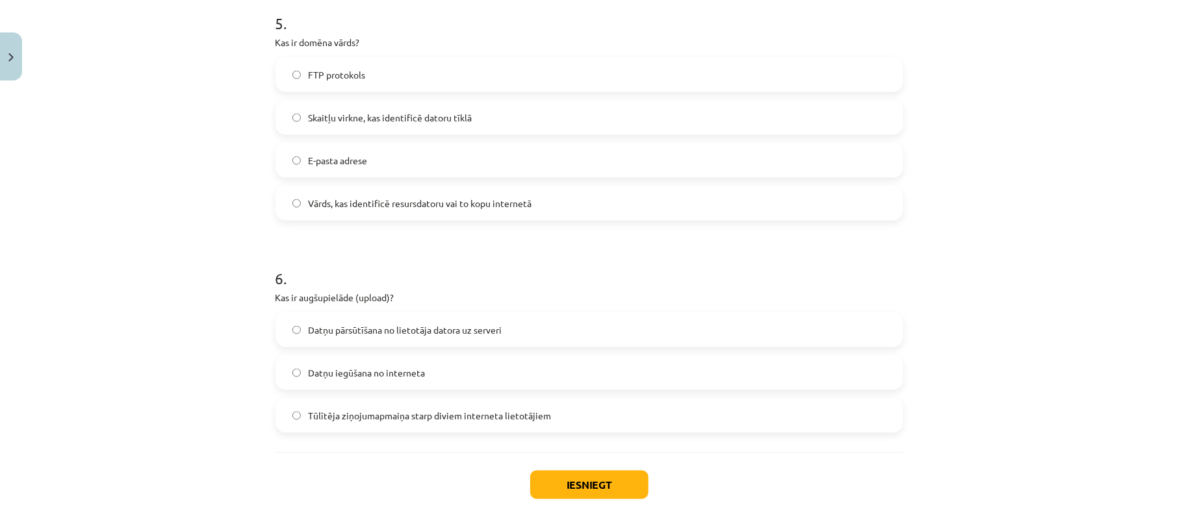
click at [369, 336] on span "Datņu pārsūtīšana no lietotāja datora uz serveri" at bounding box center [406, 330] width 194 height 14
click at [573, 485] on button "Iesniegt" at bounding box center [589, 485] width 118 height 29
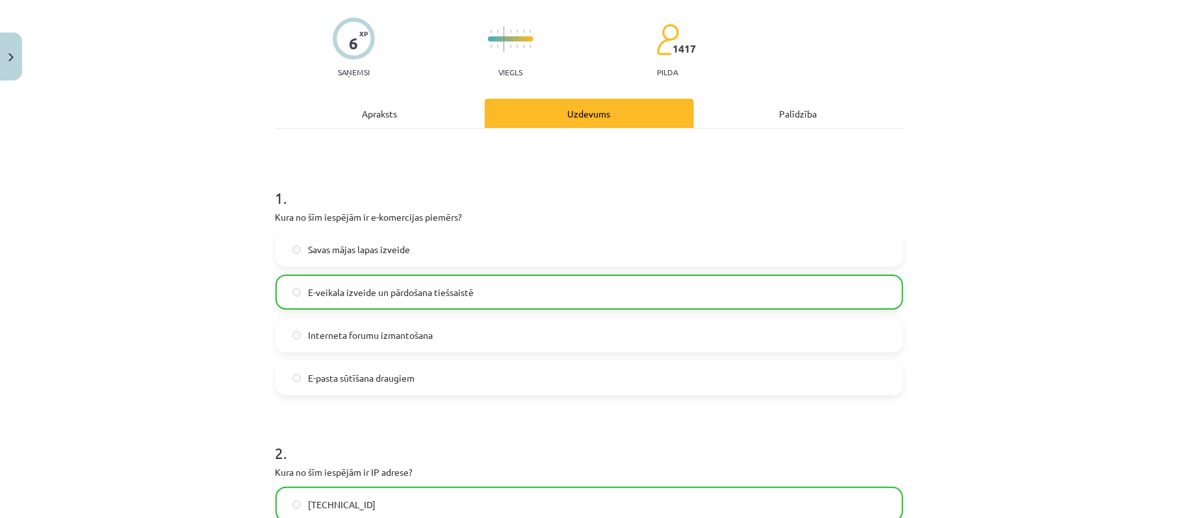
scroll to position [0, 0]
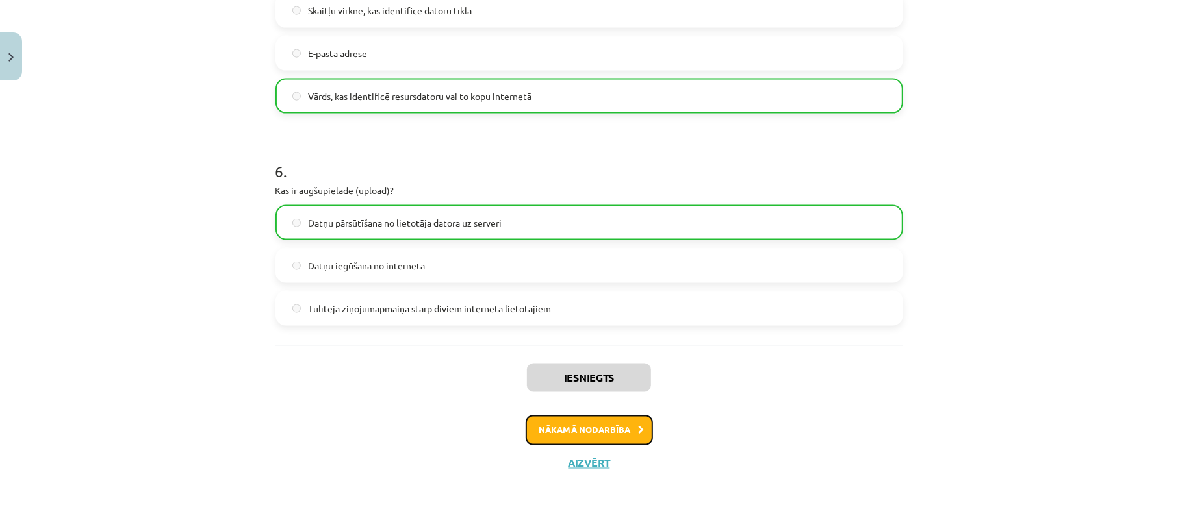
click at [612, 427] on button "Nākamā nodarbība" at bounding box center [588, 431] width 127 height 30
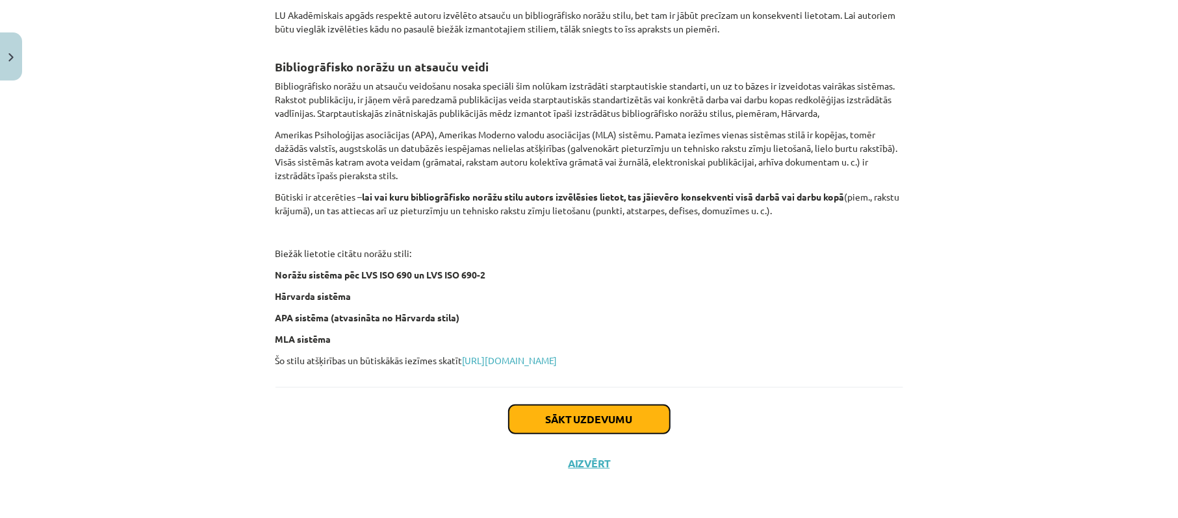
click at [614, 422] on button "Sākt uzdevumu" at bounding box center [589, 419] width 161 height 29
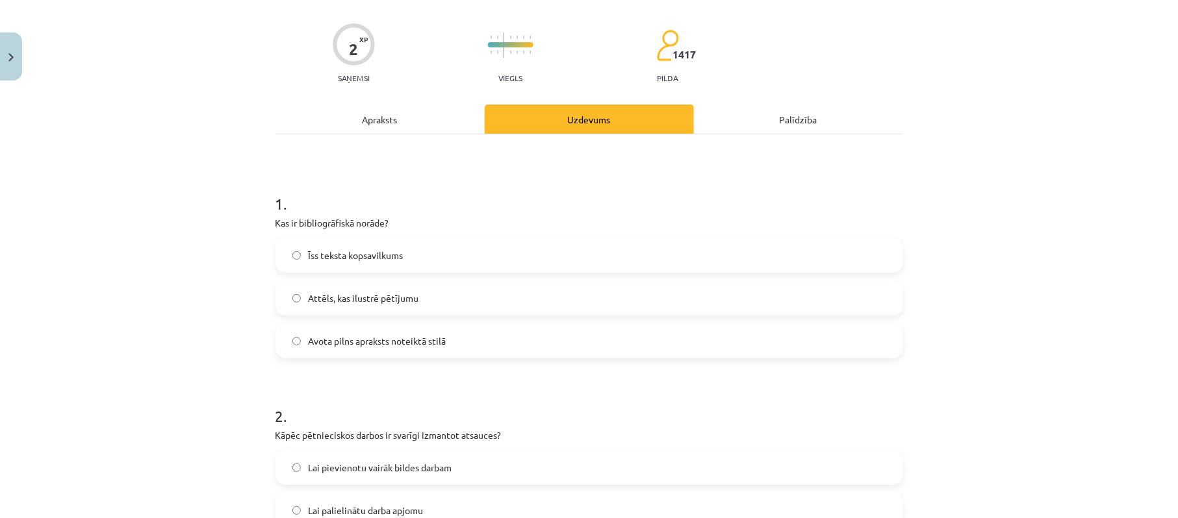
click at [388, 123] on div "Apraksts" at bounding box center [379, 119] width 209 height 29
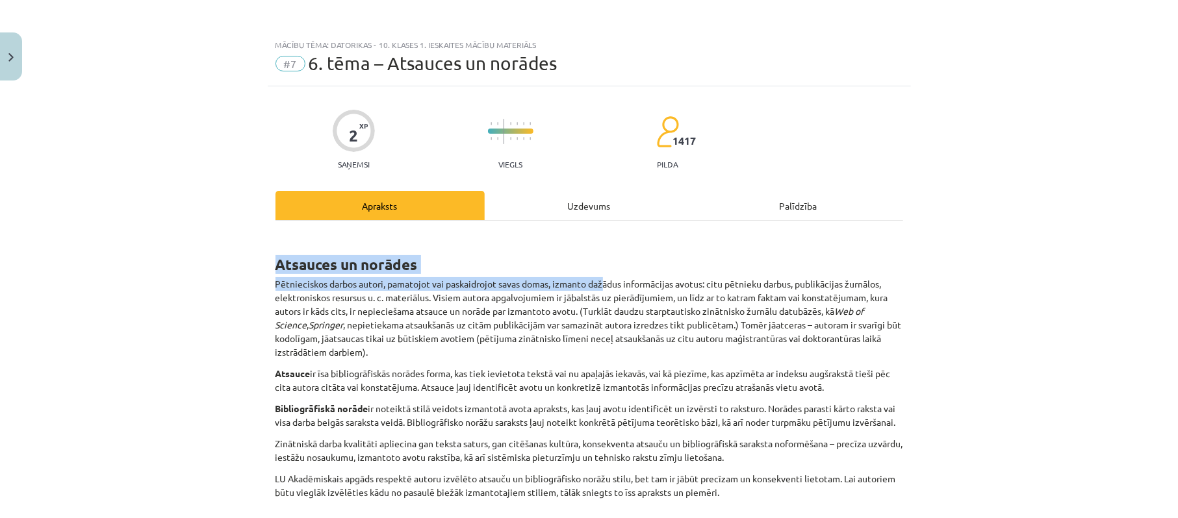
drag, startPoint x: 271, startPoint y: 263, endPoint x: 598, endPoint y: 287, distance: 327.6
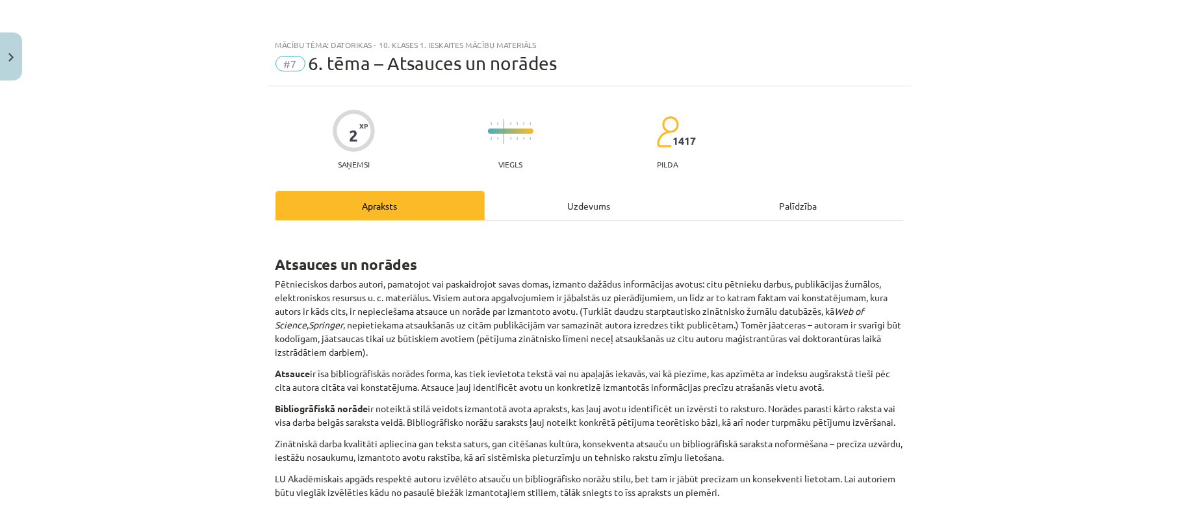
click at [926, 289] on div "Mācību tēma: Datorikas - 10. klases 1. ieskaites mācību materiāls #7 6. tēma – …" at bounding box center [589, 259] width 1178 height 518
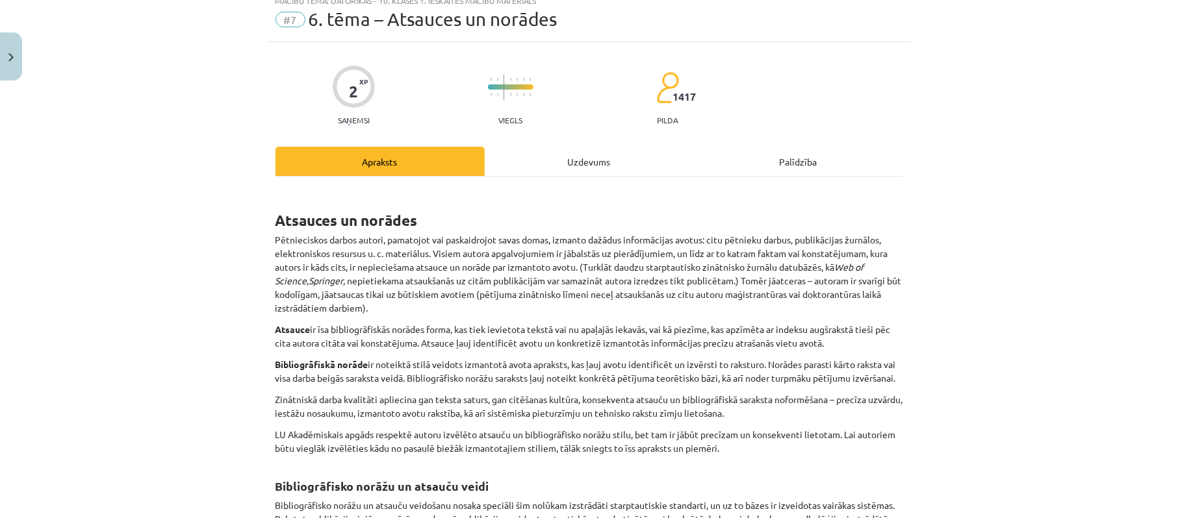
scroll to position [86, 0]
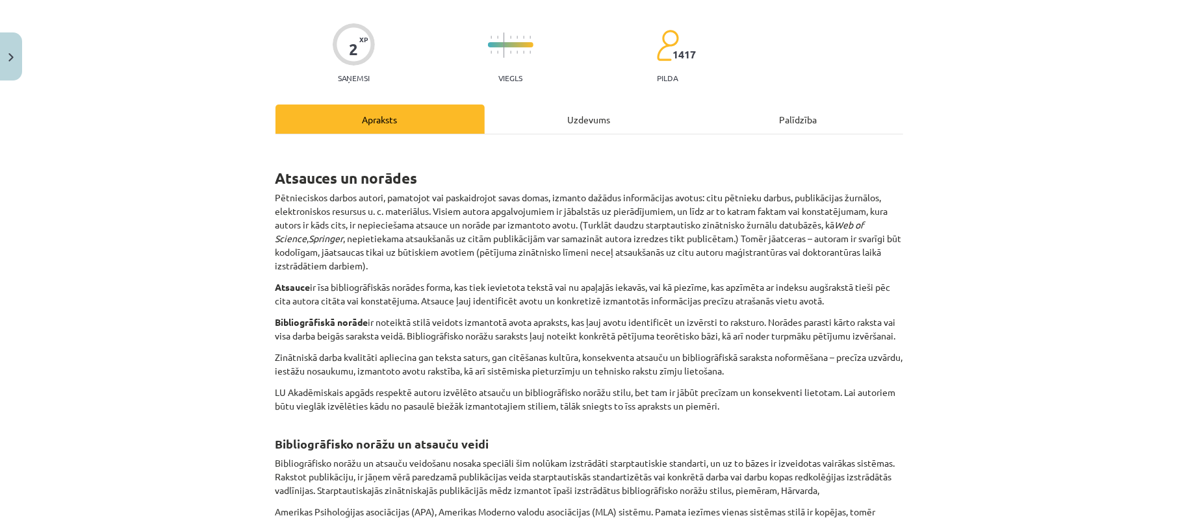
click at [585, 113] on div "Uzdevums" at bounding box center [589, 119] width 209 height 29
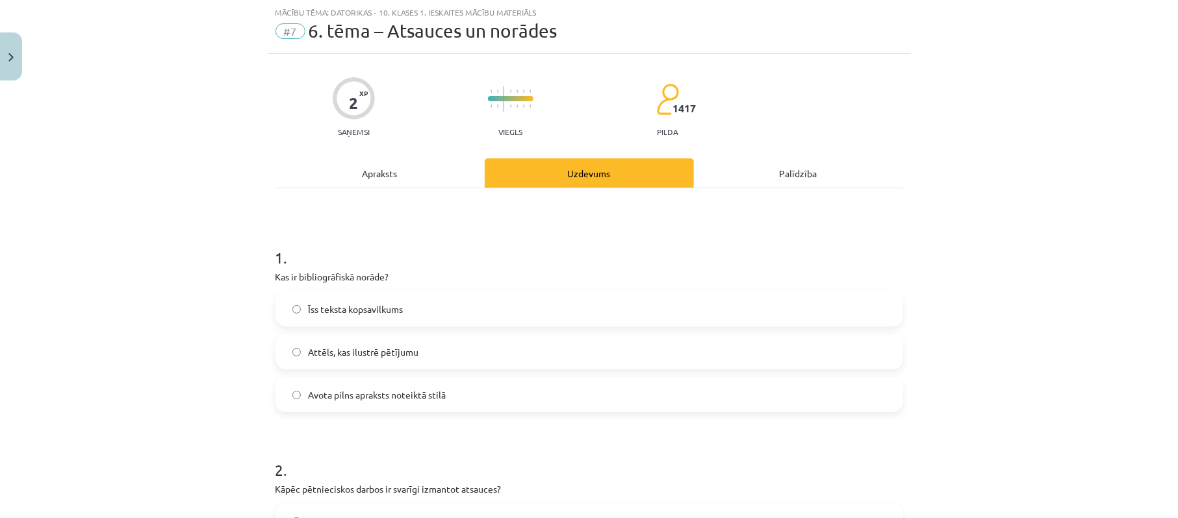
scroll to position [120, 0]
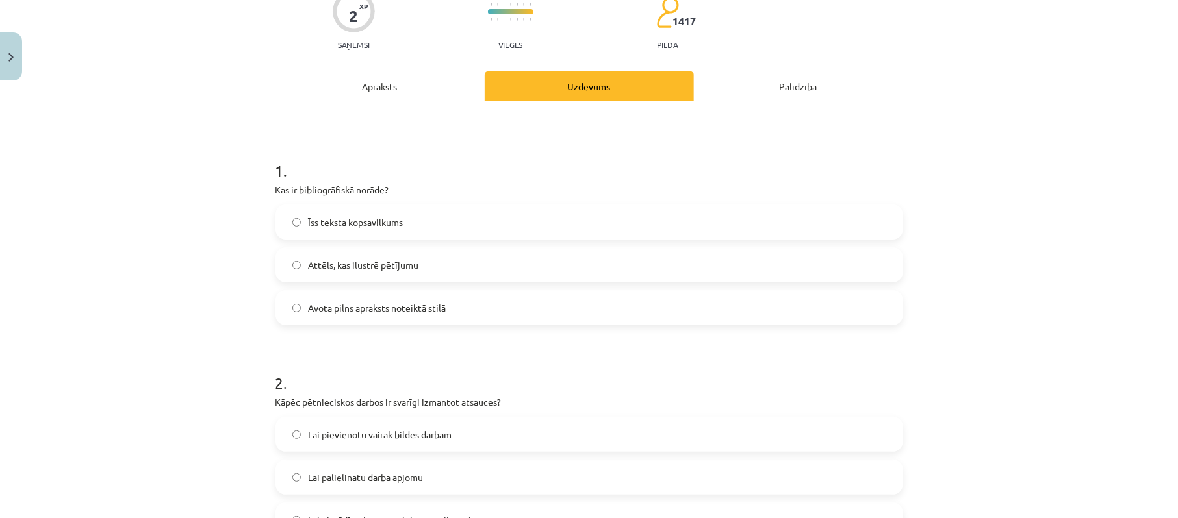
click at [477, 309] on label "Avota pilns apraksts noteiktā stilā" at bounding box center [589, 308] width 625 height 32
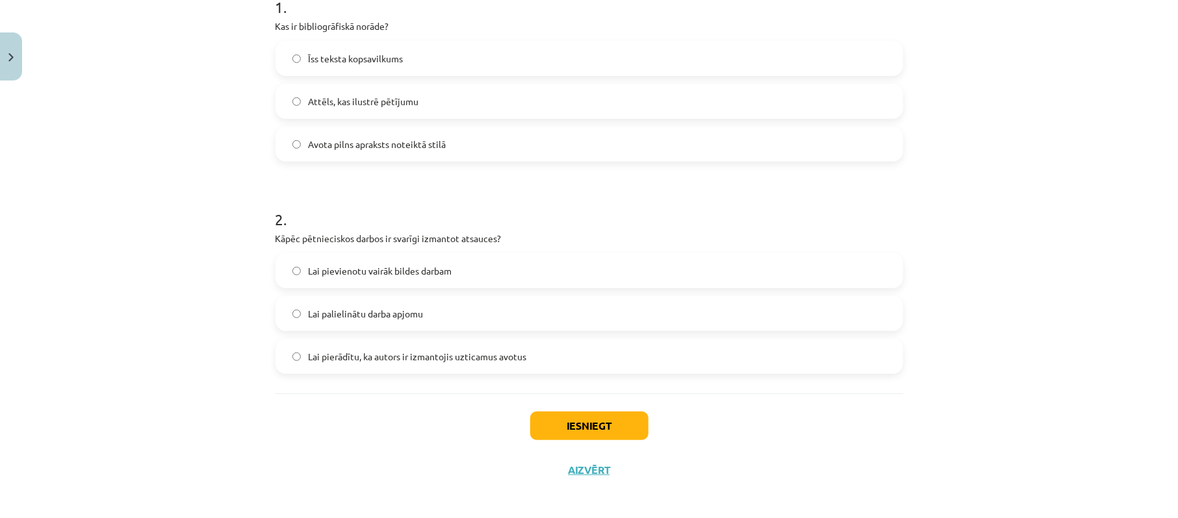
scroll to position [290, 0]
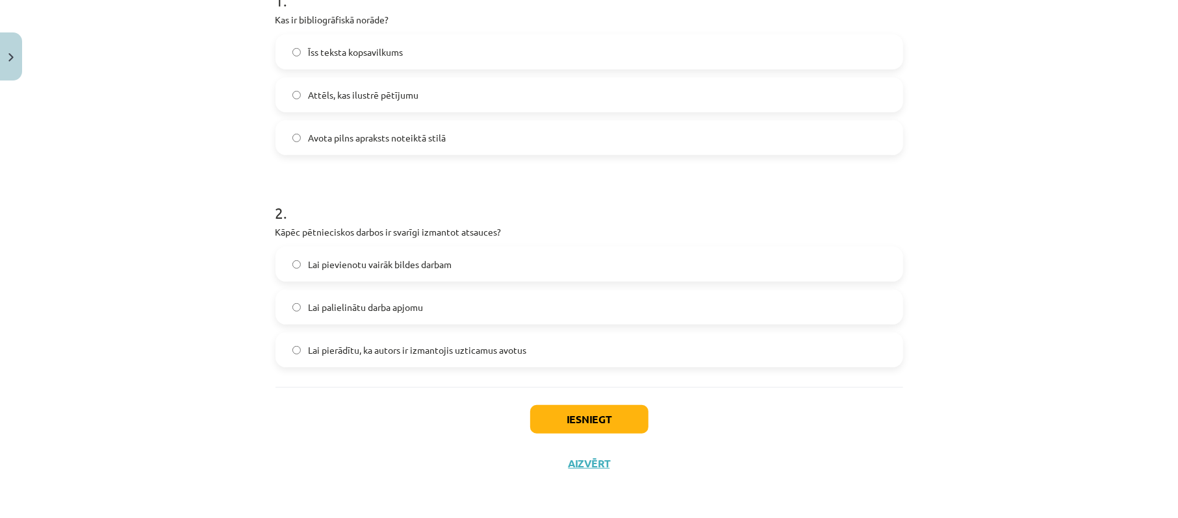
click at [417, 348] on span "Lai pierādītu, ka autors ir izmantojis uzticamus avotus" at bounding box center [418, 351] width 218 height 14
click at [552, 411] on button "Iesniegt" at bounding box center [589, 419] width 118 height 29
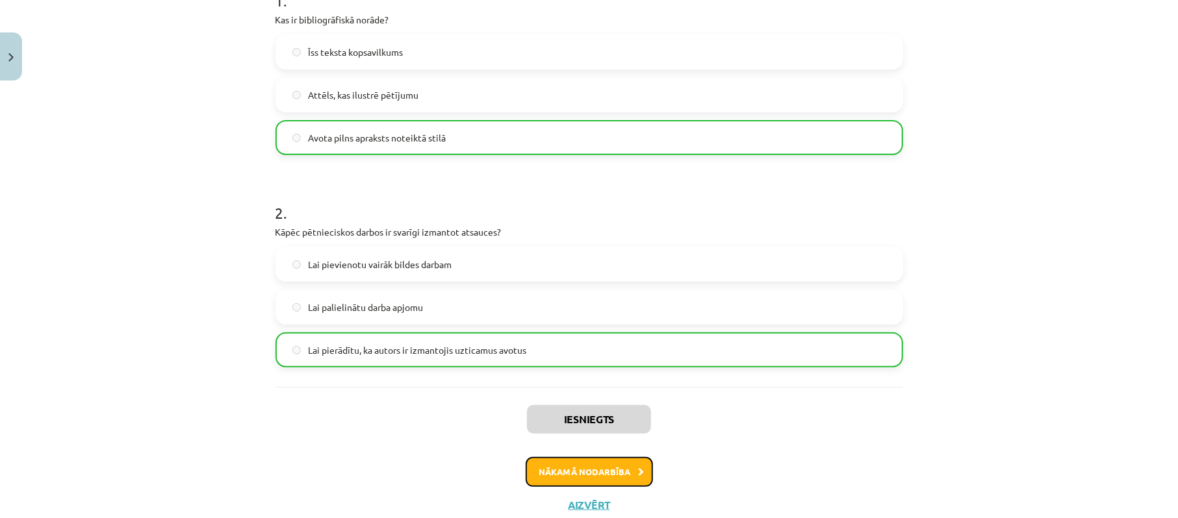
click at [596, 468] on button "Nākamā nodarbība" at bounding box center [588, 472] width 127 height 30
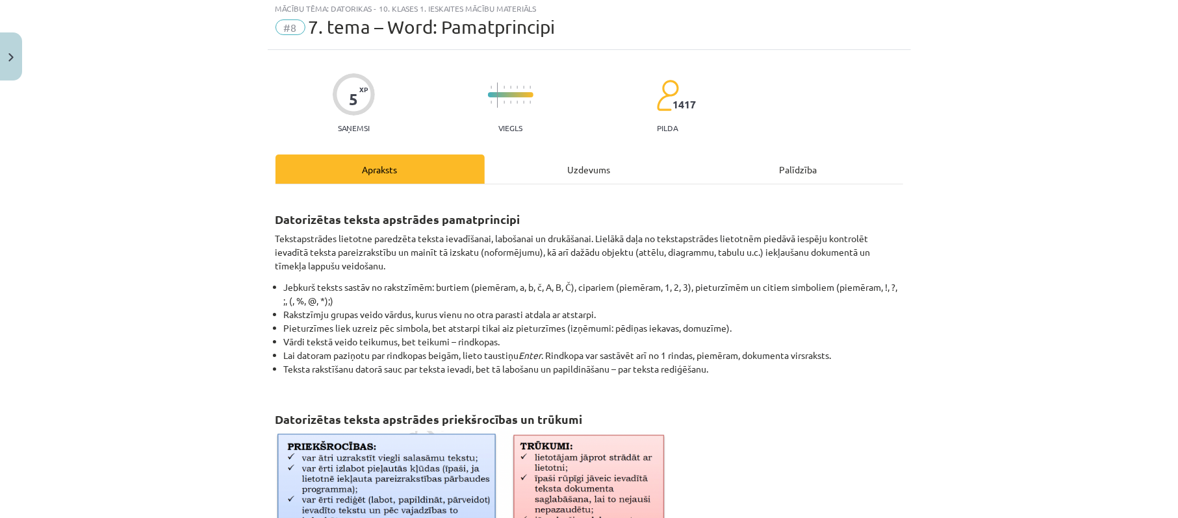
scroll to position [32, 0]
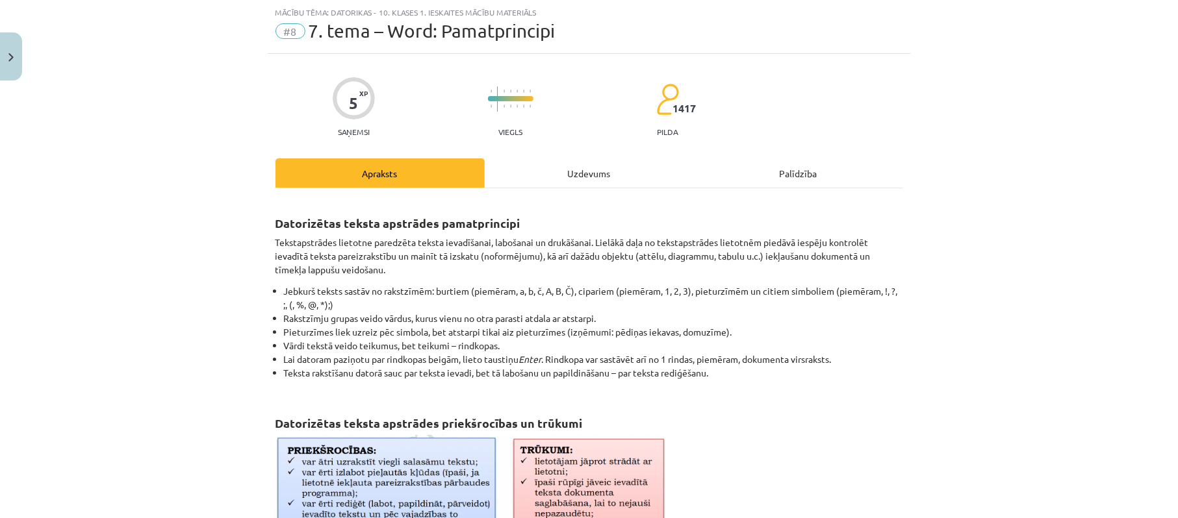
click at [562, 183] on div "Uzdevums" at bounding box center [589, 172] width 209 height 29
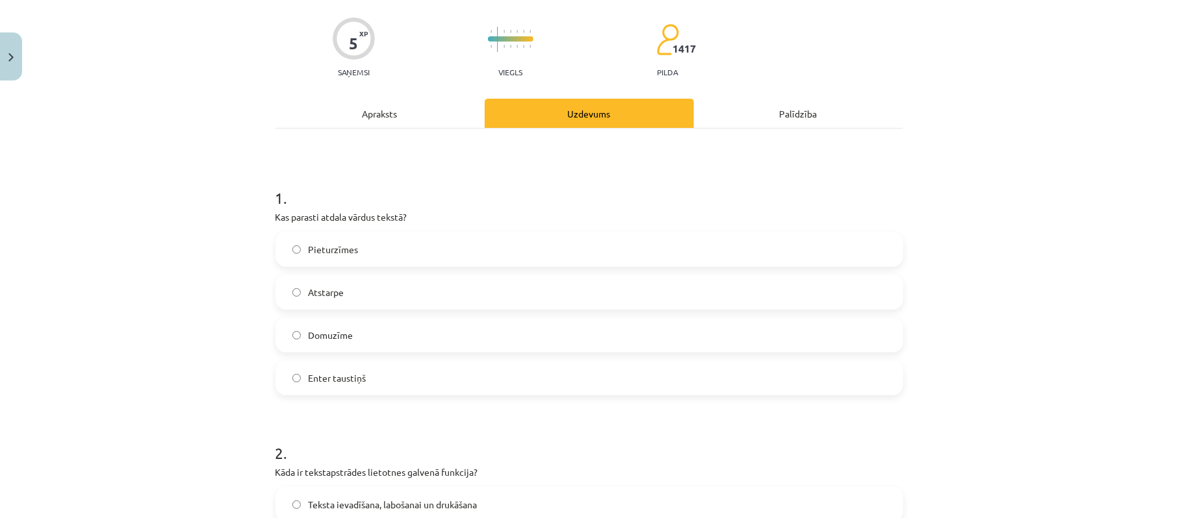
scroll to position [0, 0]
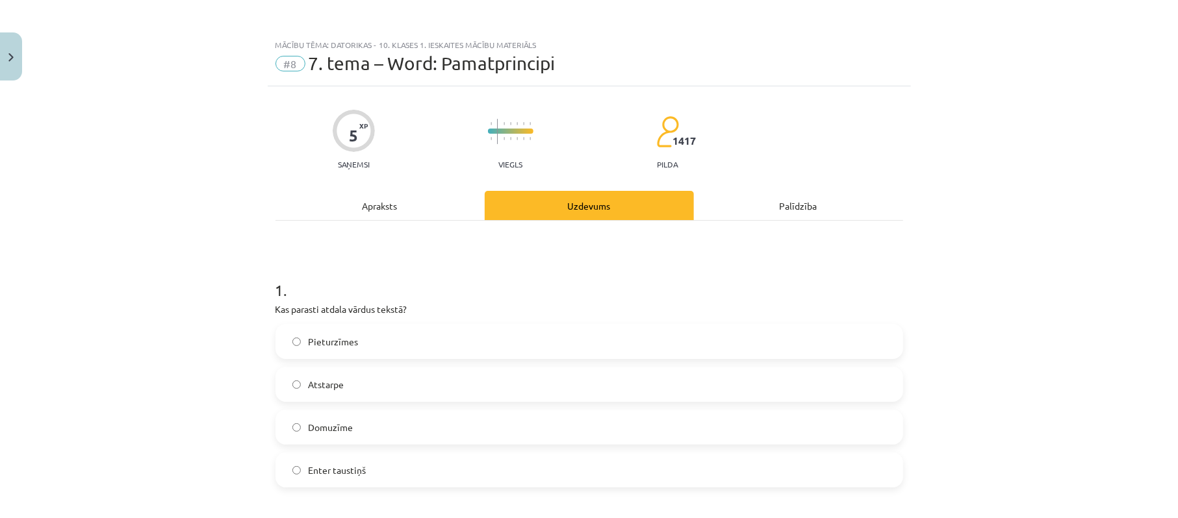
click at [365, 203] on div "Apraksts" at bounding box center [379, 205] width 209 height 29
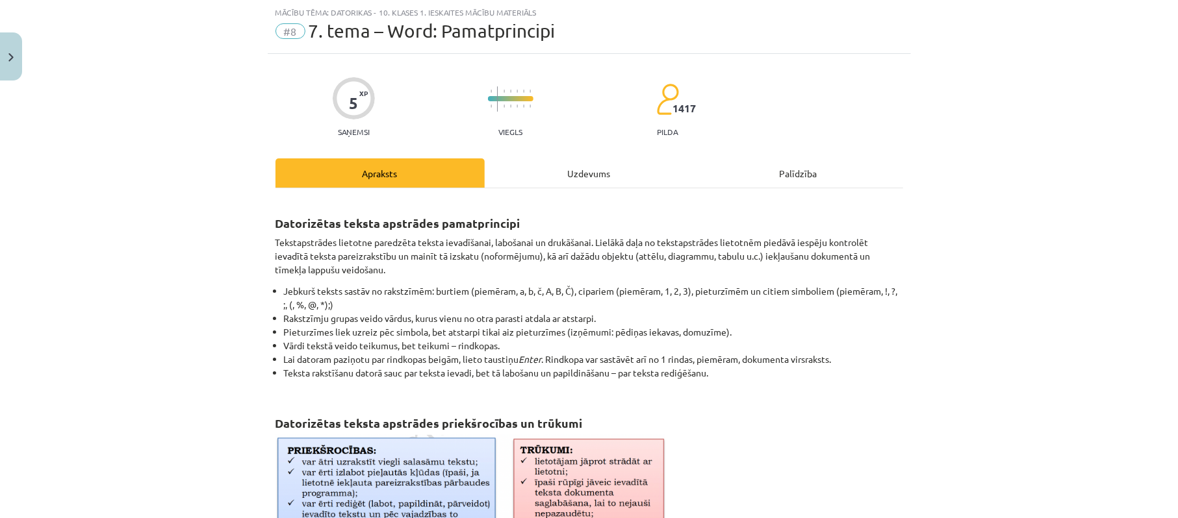
click at [568, 170] on div "Uzdevums" at bounding box center [589, 172] width 209 height 29
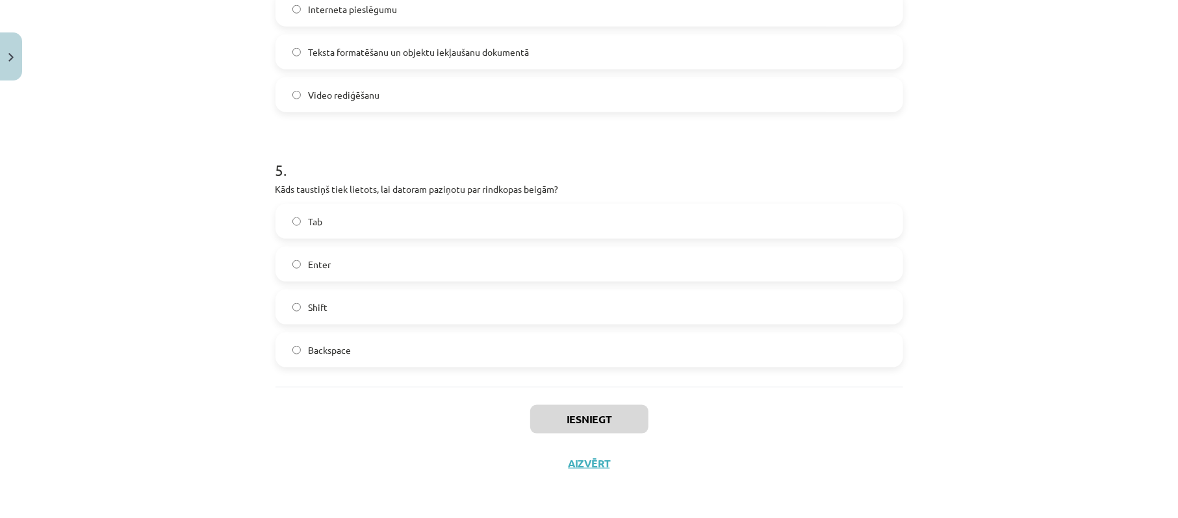
scroll to position [926, 0]
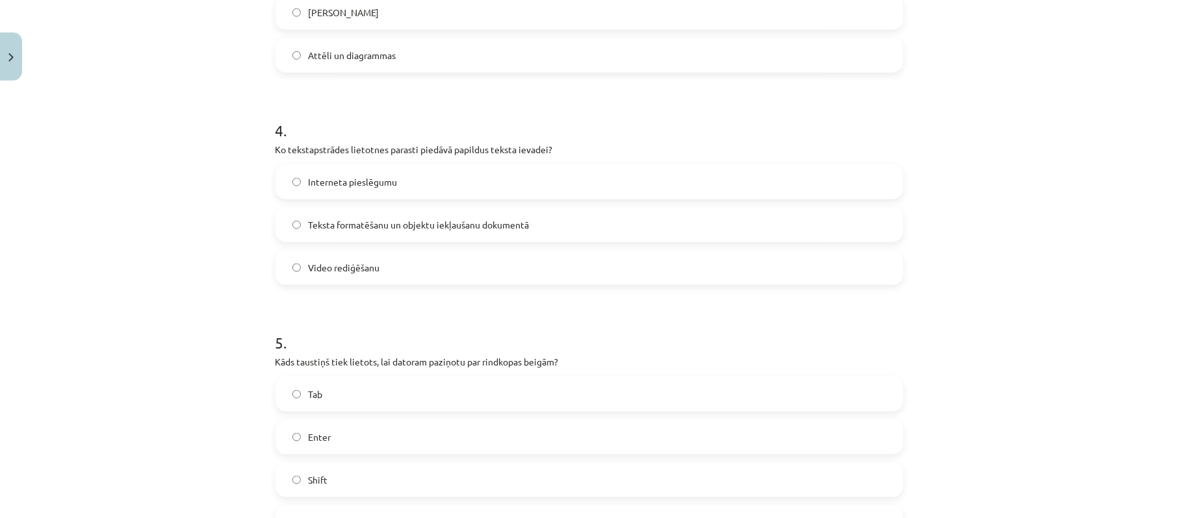
click at [421, 233] on label "Teksta formatēšanu un objektu iekļaušanu dokumentā" at bounding box center [589, 224] width 625 height 32
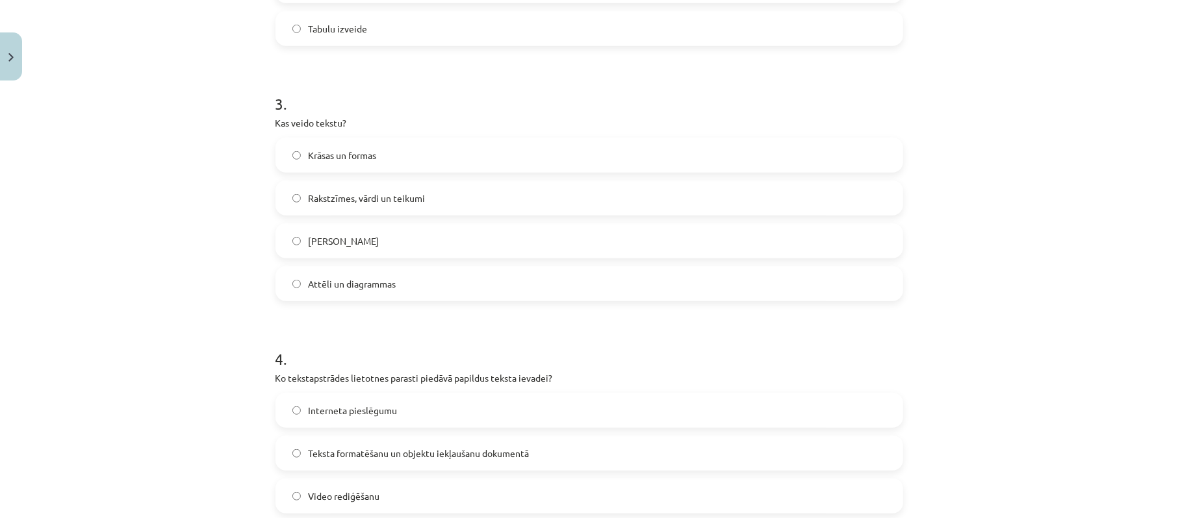
scroll to position [666, 0]
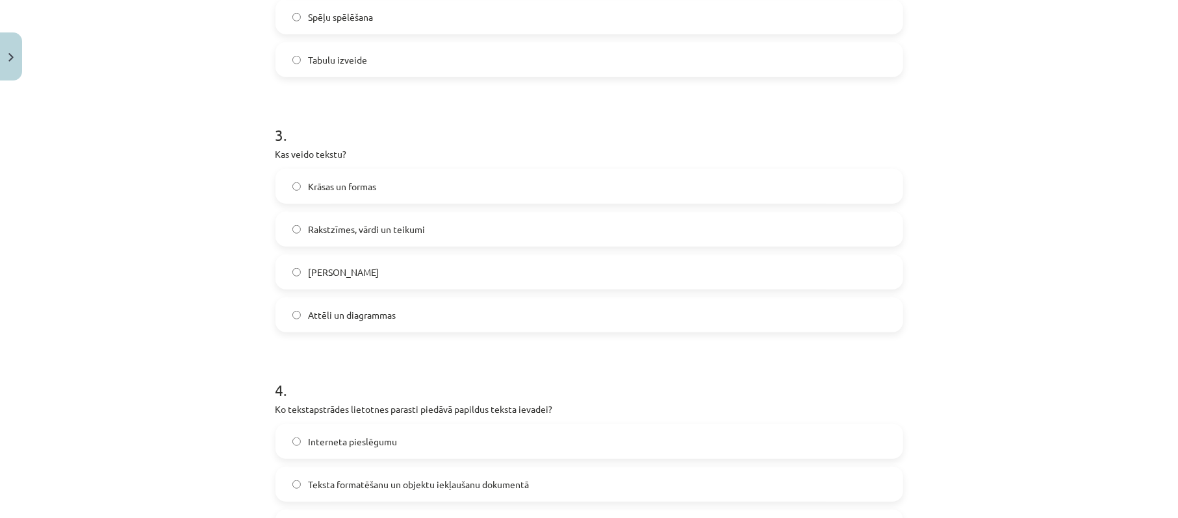
click at [357, 235] on span "Rakstzīmes, vārdi un teikumi" at bounding box center [367, 230] width 117 height 14
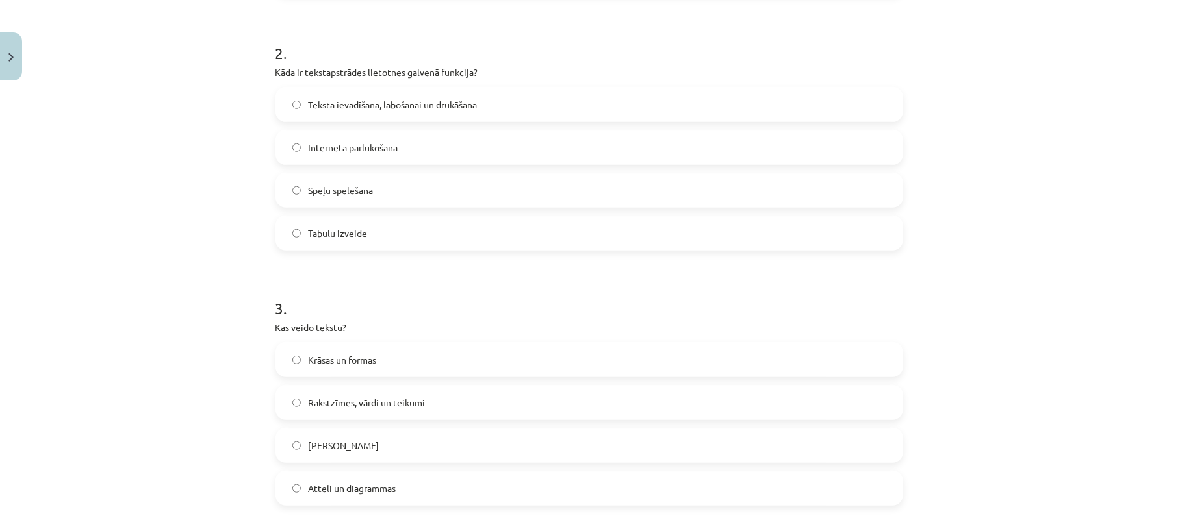
scroll to position [320, 0]
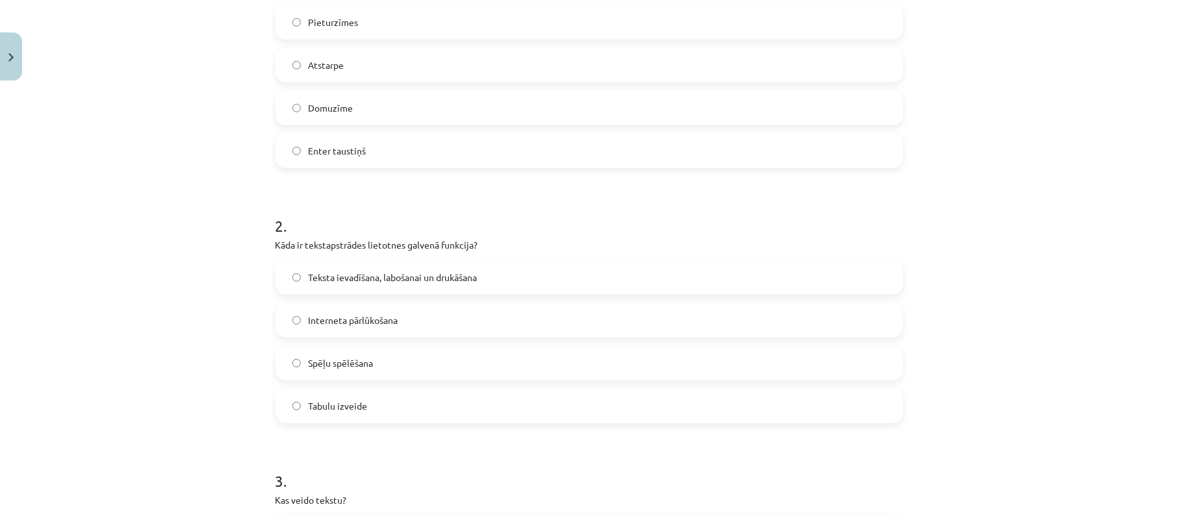
click at [466, 277] on span "Teksta ievadīšana, labošanai un drukāšana" at bounding box center [393, 278] width 169 height 14
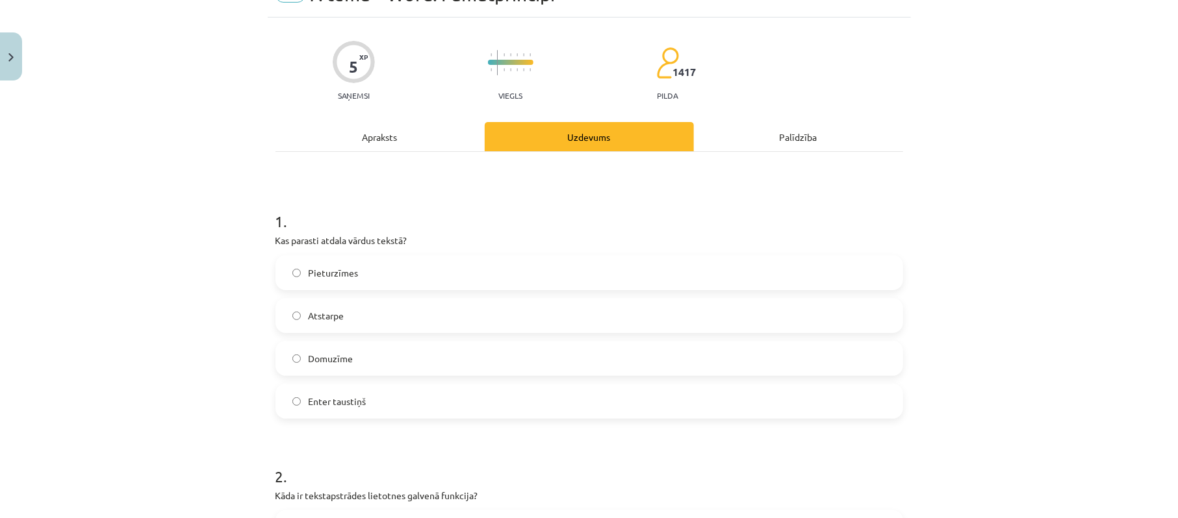
scroll to position [60, 0]
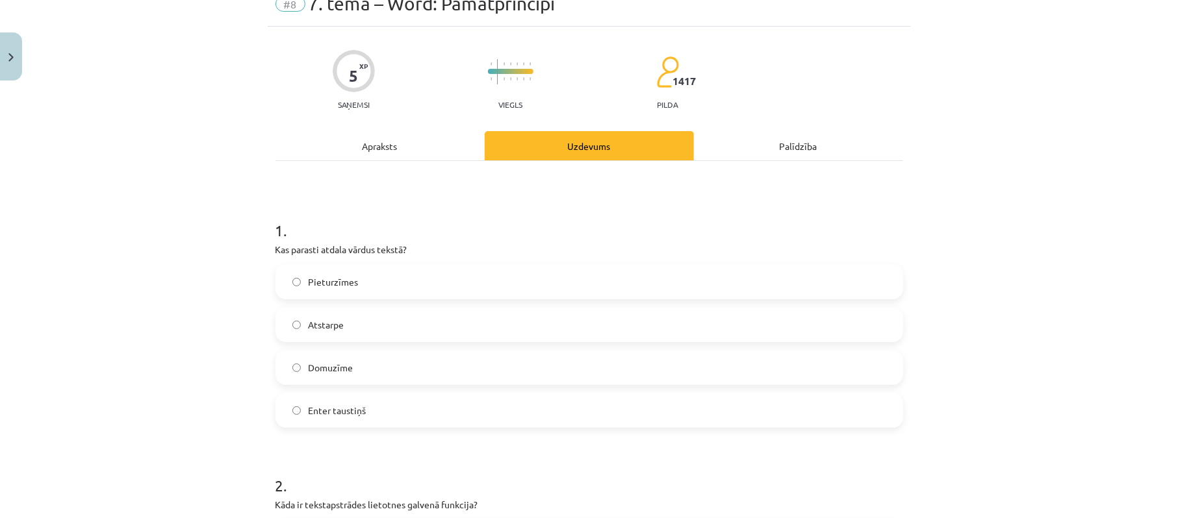
click at [383, 320] on label "Atstarpe" at bounding box center [589, 325] width 625 height 32
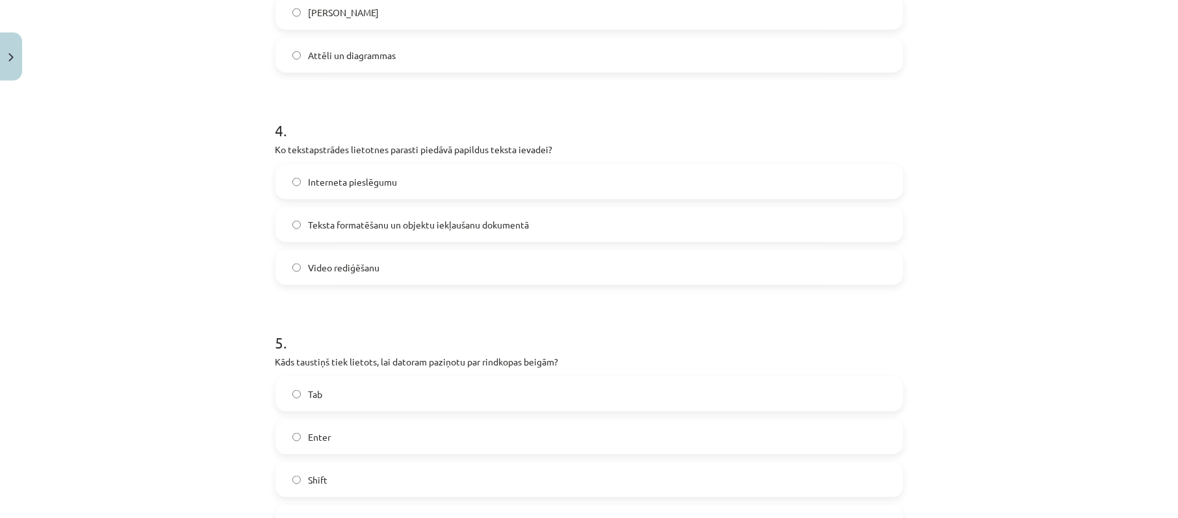
scroll to position [1012, 0]
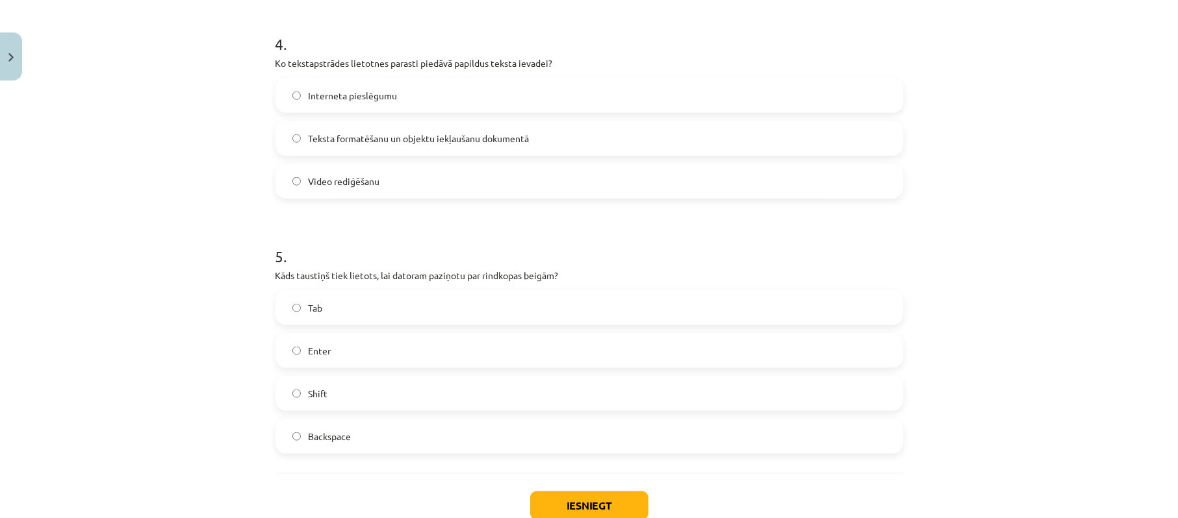
click at [294, 357] on label "Enter" at bounding box center [589, 350] width 625 height 32
click at [595, 504] on button "Iesniegt" at bounding box center [589, 506] width 118 height 29
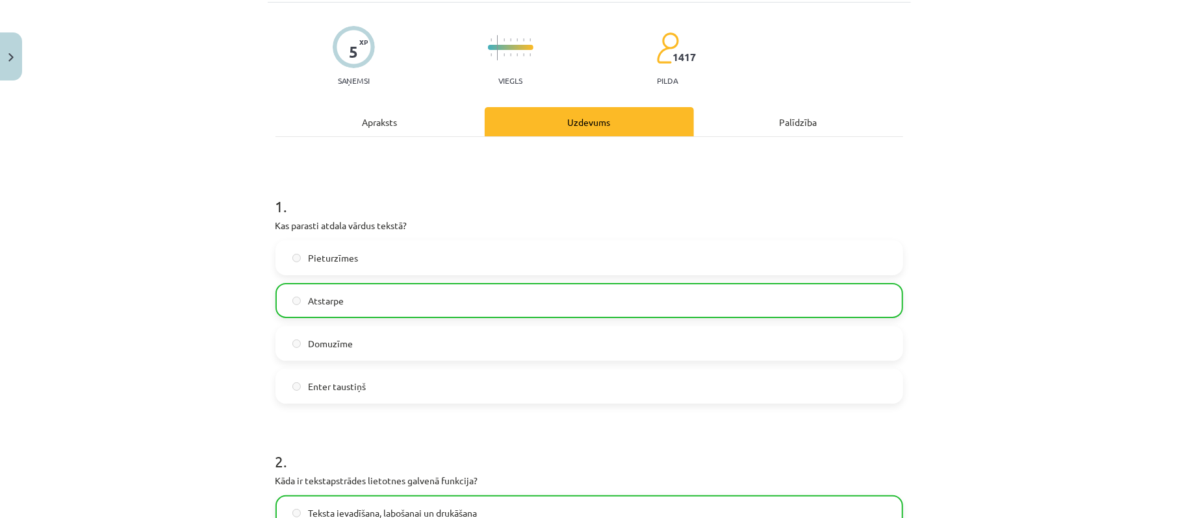
scroll to position [0, 0]
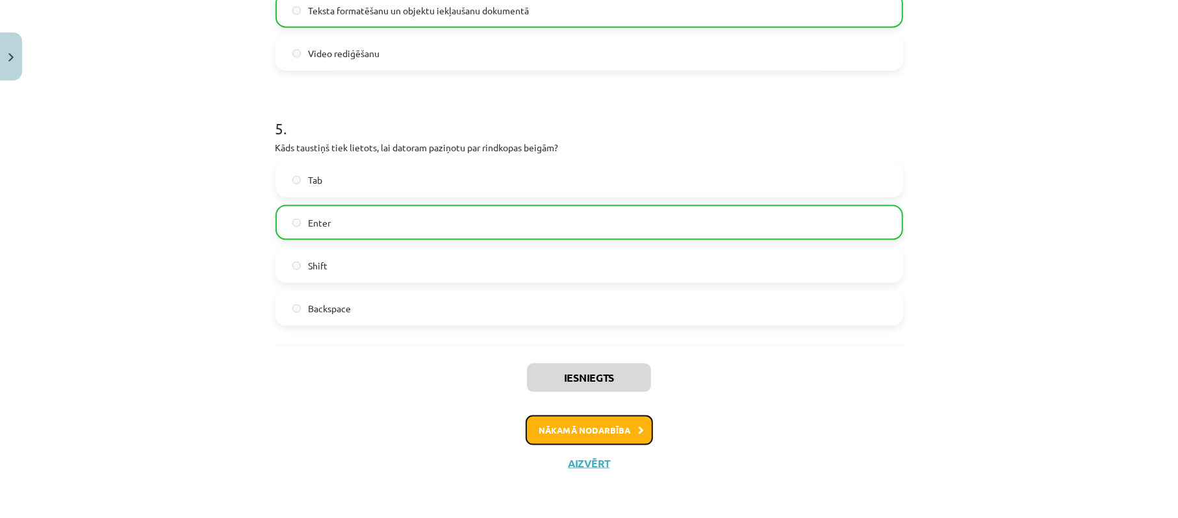
click at [609, 431] on button "Nākamā nodarbība" at bounding box center [588, 431] width 127 height 30
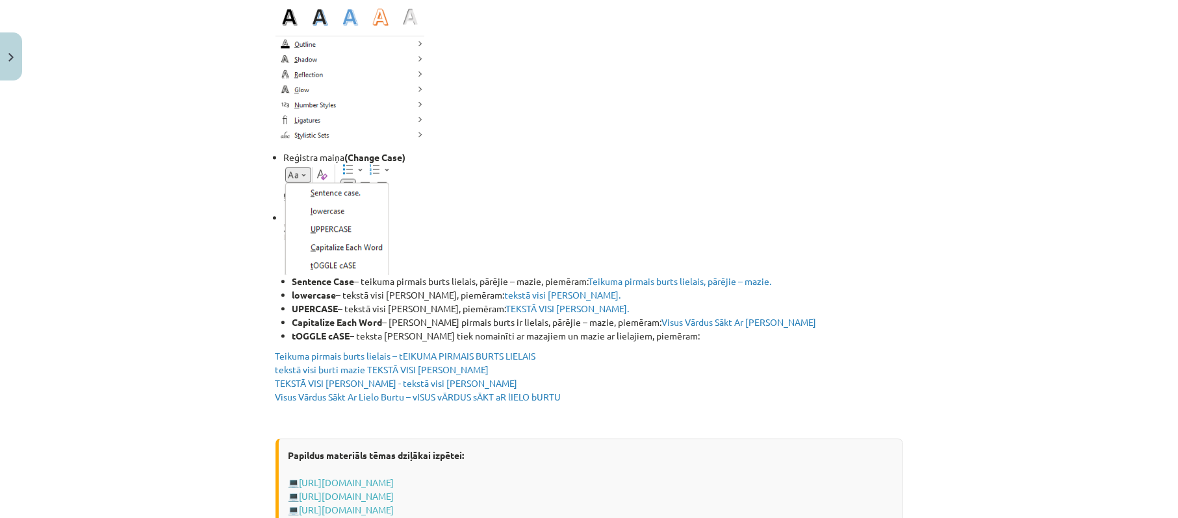
scroll to position [2560, 0]
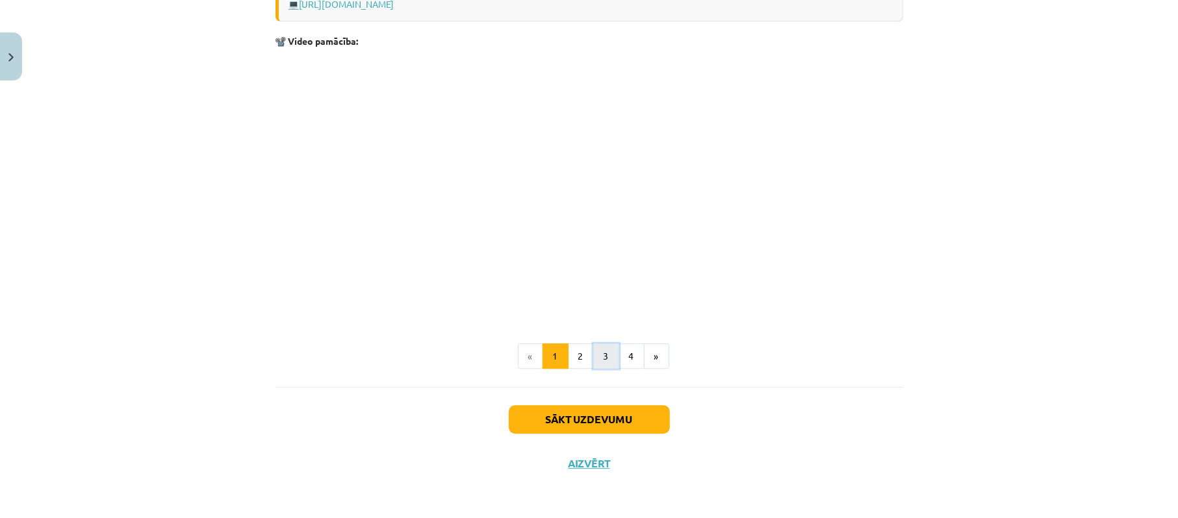
click at [593, 349] on button "3" at bounding box center [606, 357] width 26 height 26
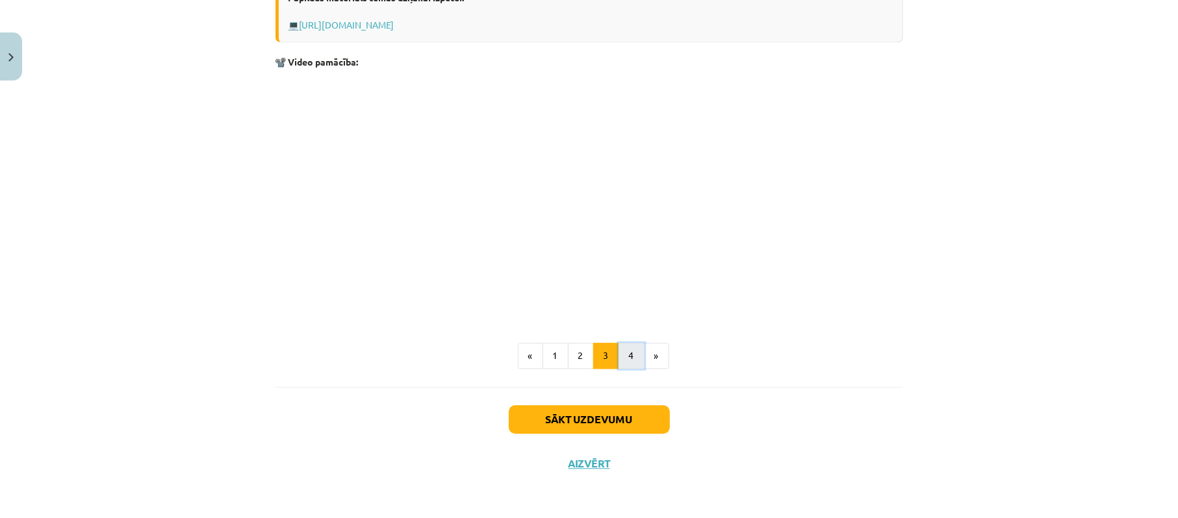
click at [635, 355] on button "4" at bounding box center [631, 356] width 26 height 26
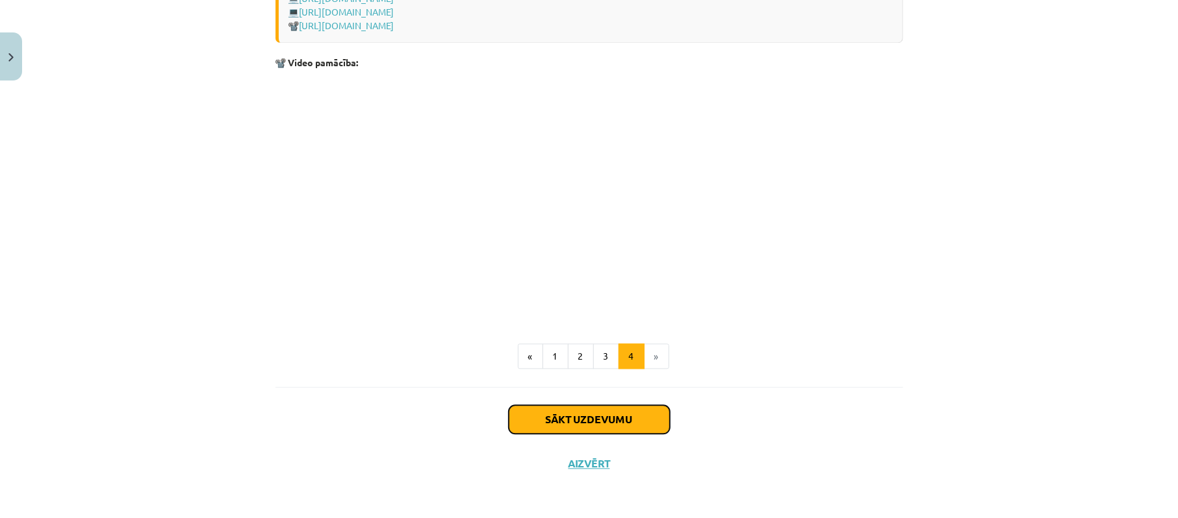
click at [618, 418] on button "Sākt uzdevumu" at bounding box center [589, 419] width 161 height 29
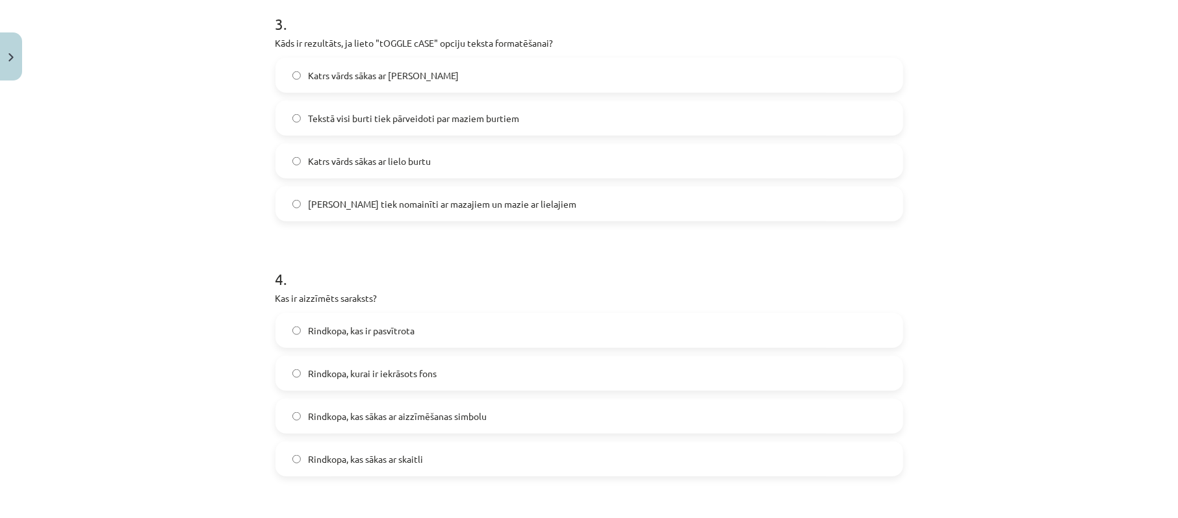
scroll to position [807, 0]
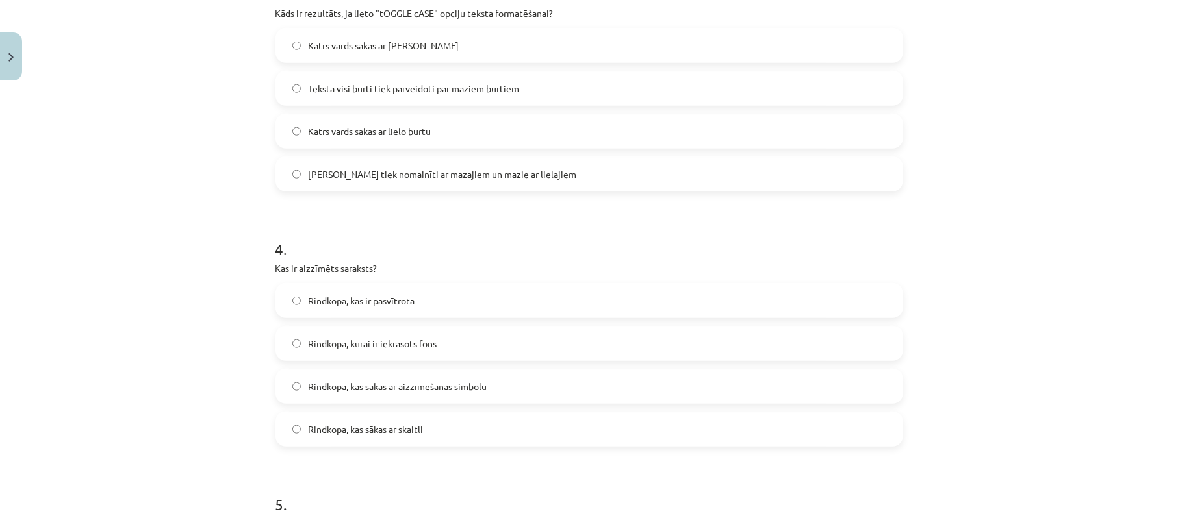
drag, startPoint x: 1164, startPoint y: 274, endPoint x: 1174, endPoint y: 275, distance: 10.5
click at [1164, 275] on div "Mācību tēma: Datorikas - 10. klases 1. ieskaites mācību materiāls #9 8. tēma – …" at bounding box center [589, 259] width 1178 height 518
click at [1105, 268] on div "Mācību tēma: Datorikas - 10. klases 1. ieskaites mācību materiāls #9 8. tēma – …" at bounding box center [589, 259] width 1178 height 518
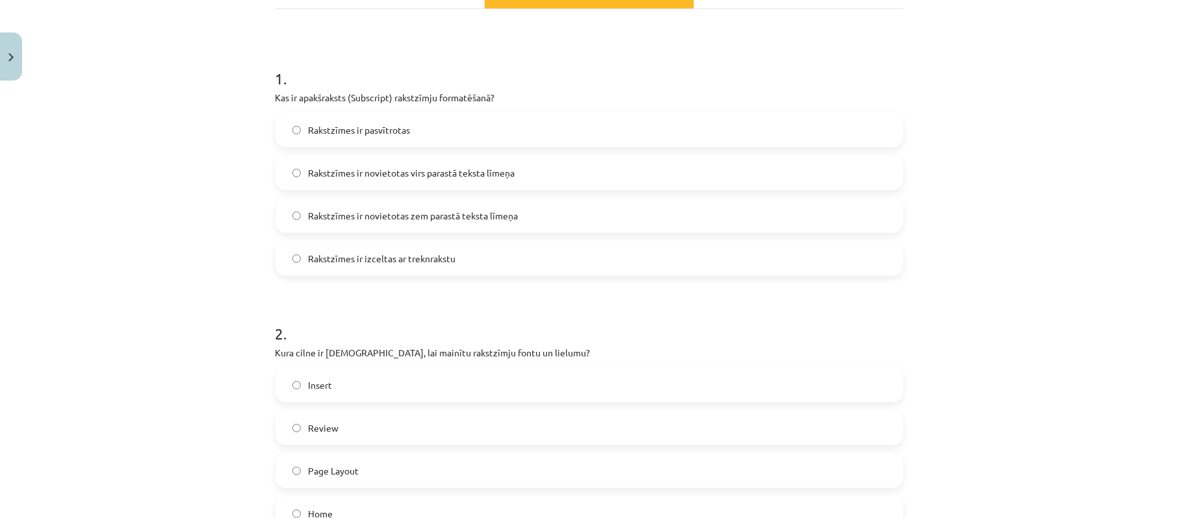
scroll to position [114, 0]
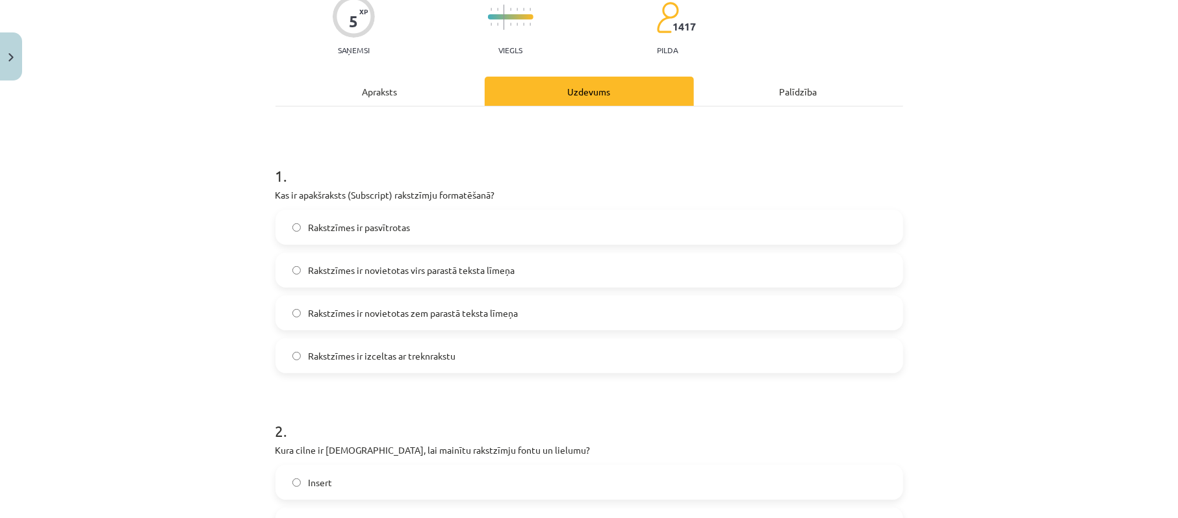
click at [507, 318] on span "Rakstzīmes ir novietotas zem parastā teksta līmeņa" at bounding box center [414, 314] width 210 height 14
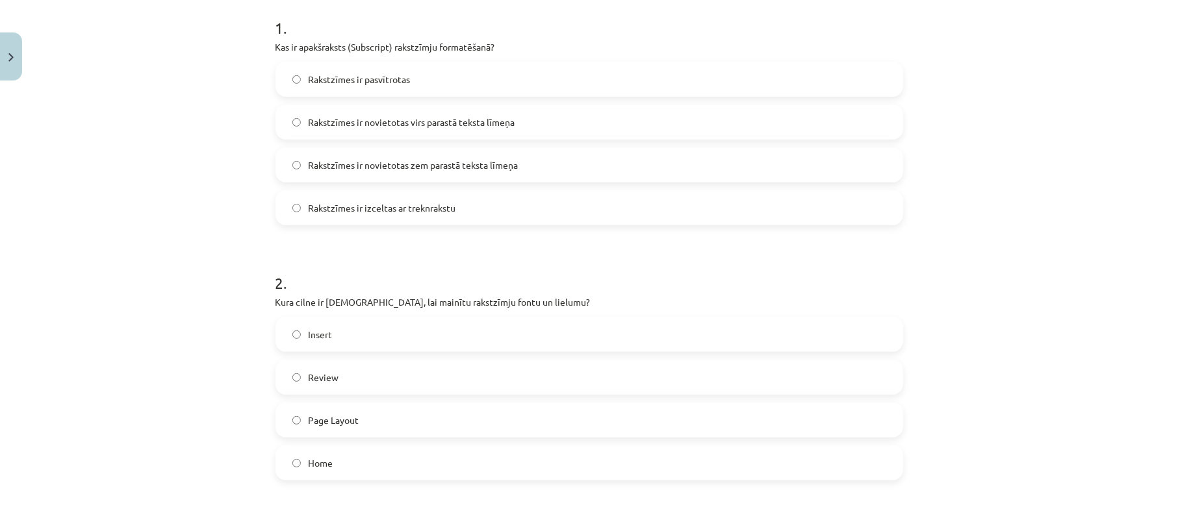
scroll to position [287, 0]
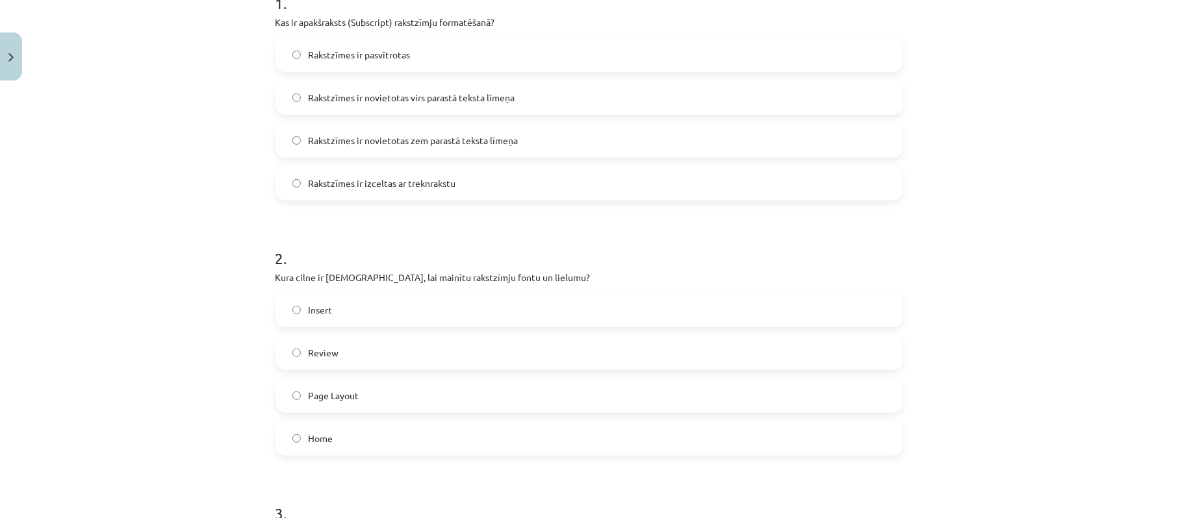
click at [340, 437] on label "Home" at bounding box center [589, 438] width 625 height 32
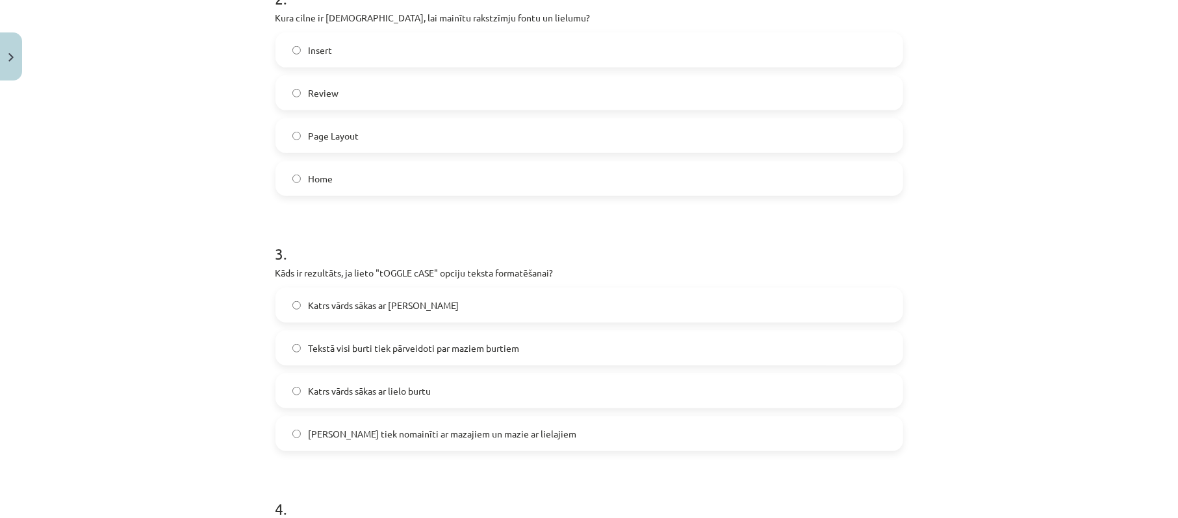
scroll to position [634, 0]
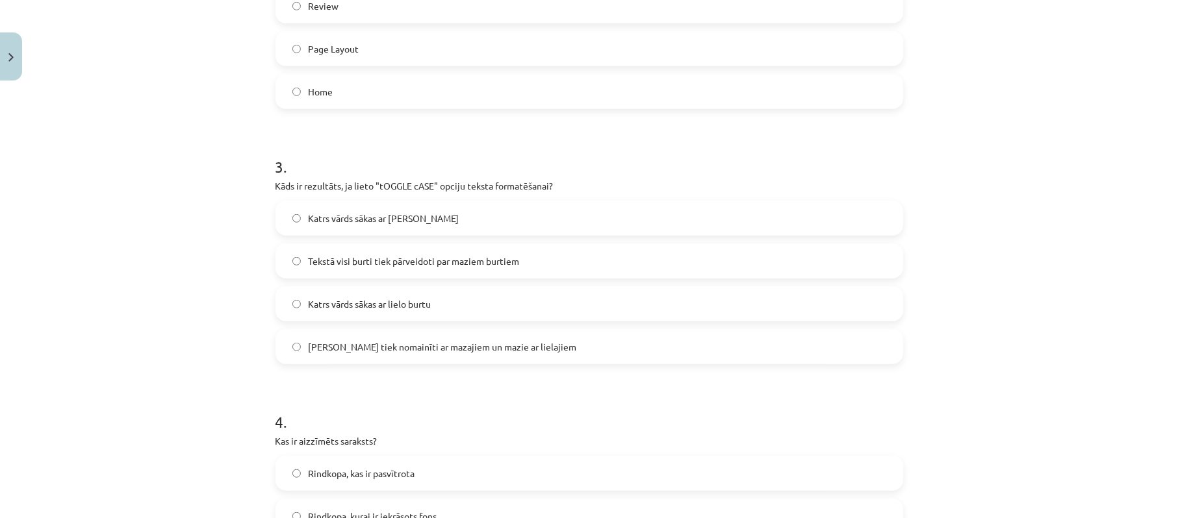
click at [409, 357] on label "Lielie burti tiek nomainīti ar mazajiem un mazie ar lielajiem" at bounding box center [589, 347] width 625 height 32
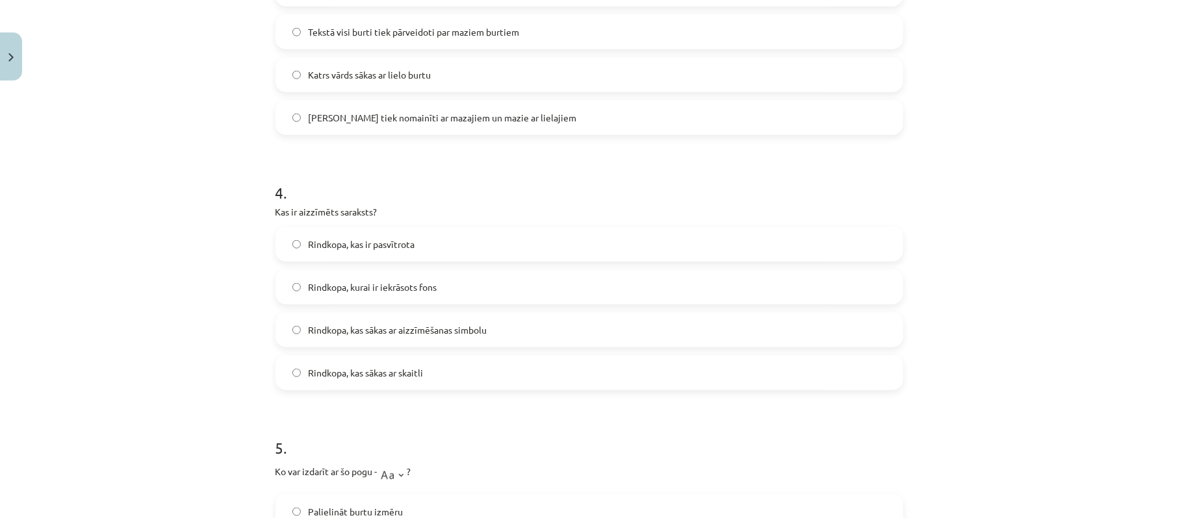
scroll to position [894, 0]
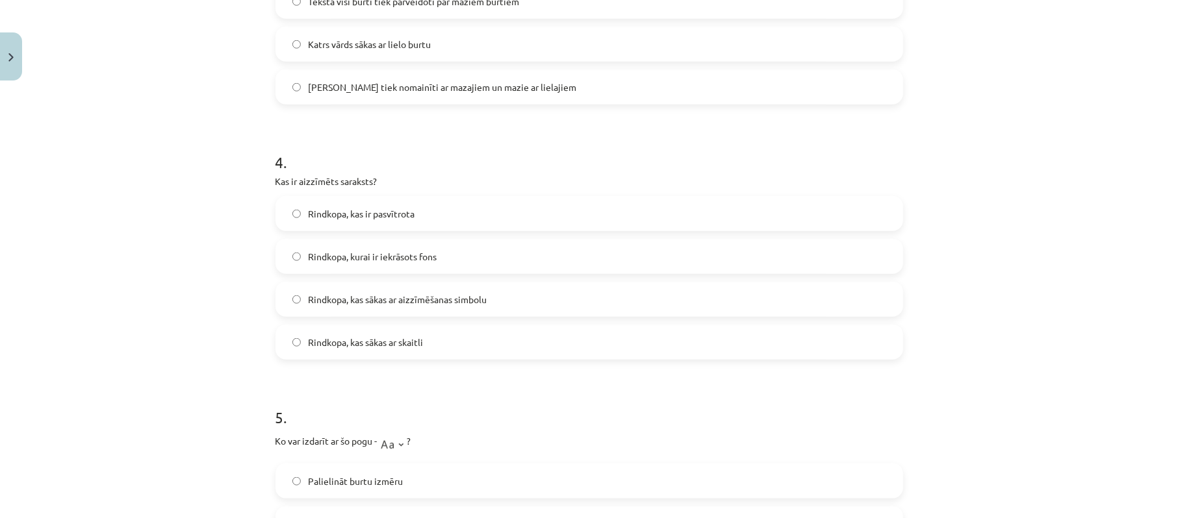
click at [383, 307] on span "Rindkopa, kas sākas ar aizzīmēšanas simbolu" at bounding box center [398, 300] width 179 height 14
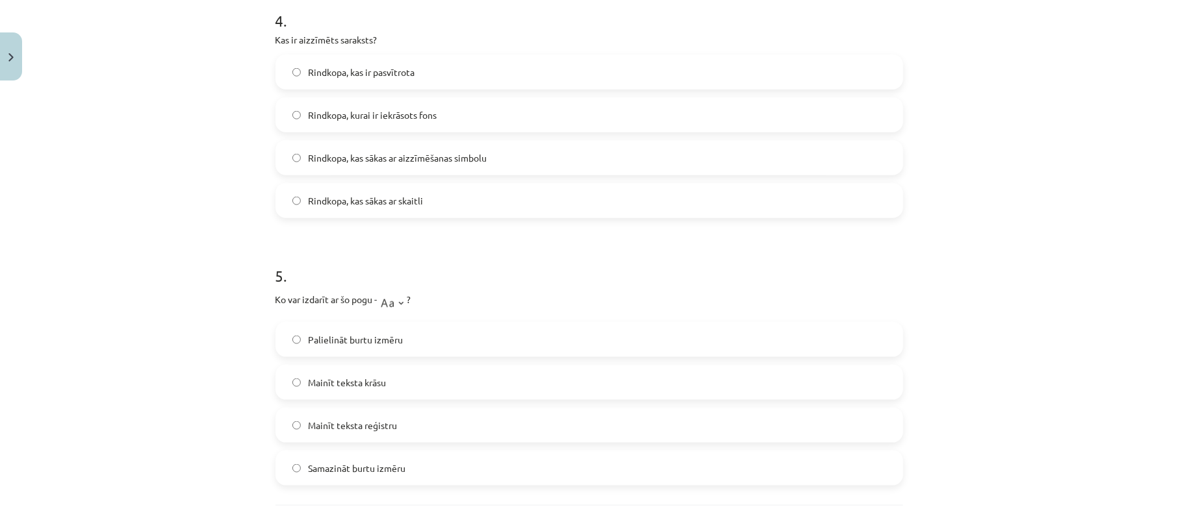
scroll to position [1066, 0]
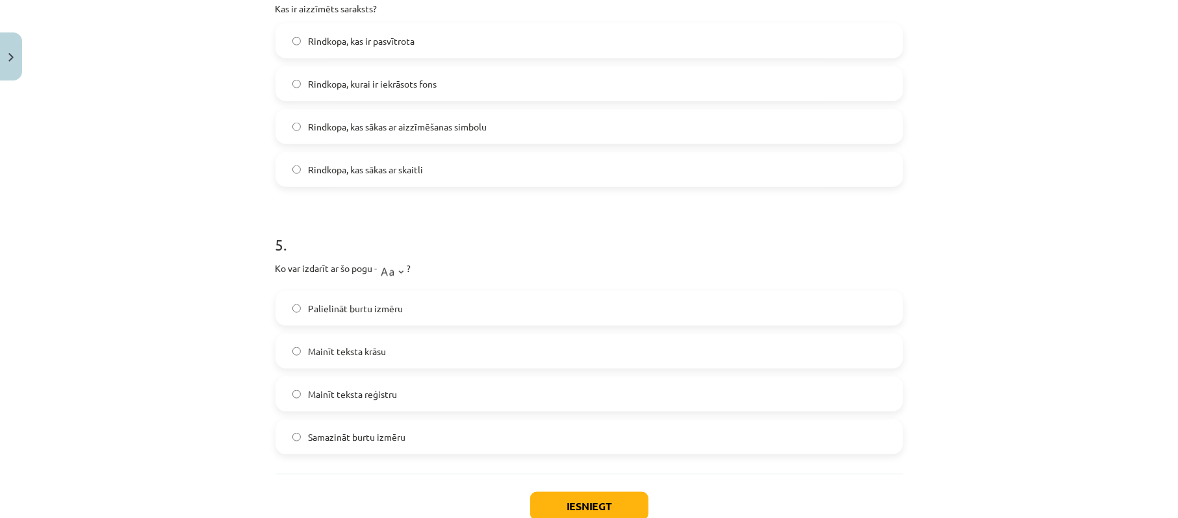
click at [383, 400] on span "Mainīt teksta reģistru" at bounding box center [353, 395] width 89 height 14
click at [583, 501] on button "Iesniegt" at bounding box center [589, 506] width 118 height 29
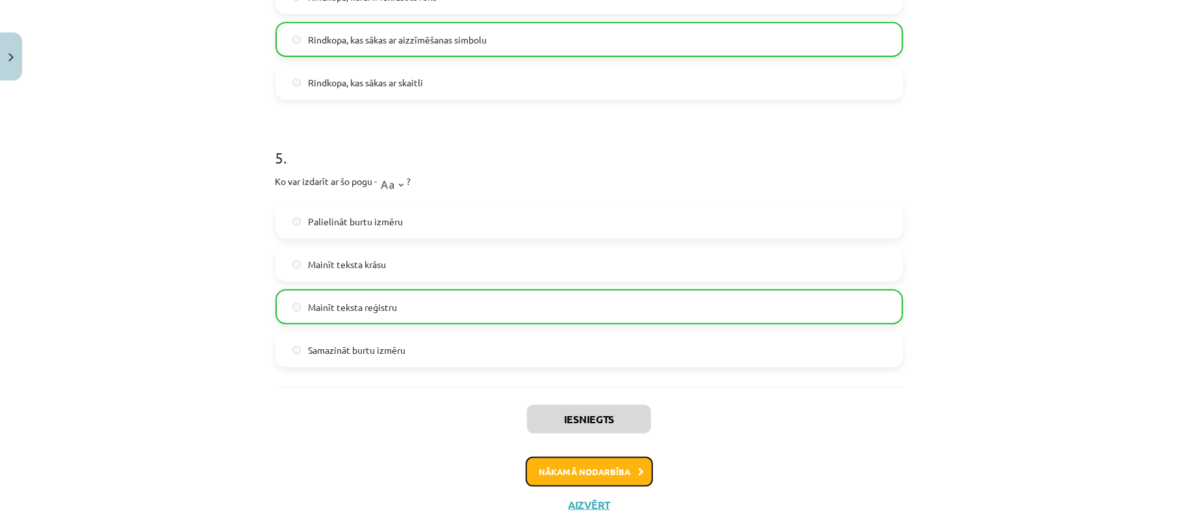
click at [605, 471] on button "Nākamā nodarbība" at bounding box center [588, 472] width 127 height 30
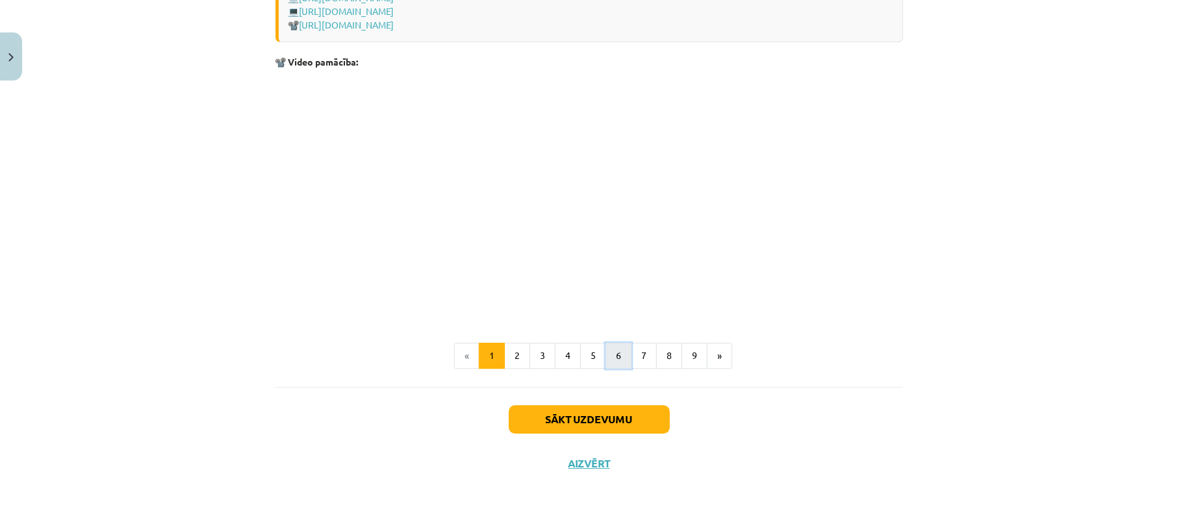
click at [608, 357] on button "6" at bounding box center [618, 356] width 26 height 26
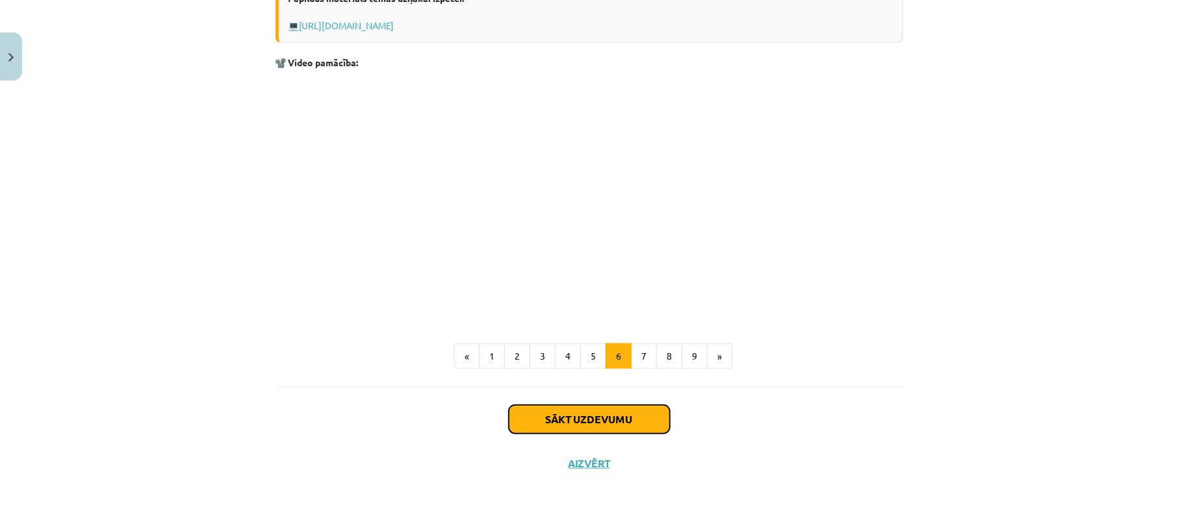
click at [570, 412] on button "Sākt uzdevumu" at bounding box center [589, 419] width 161 height 29
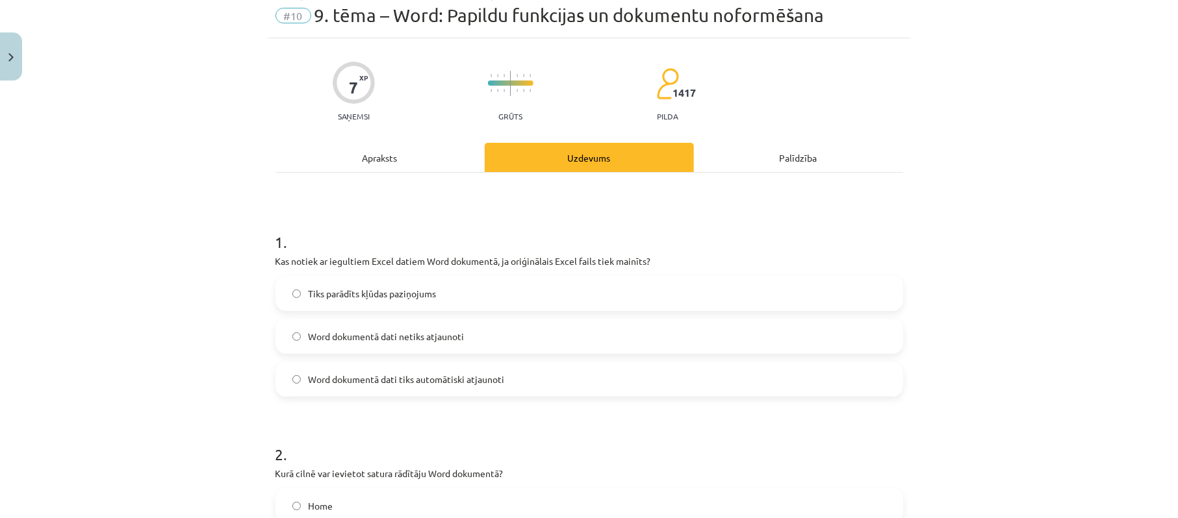
scroll to position [8, 0]
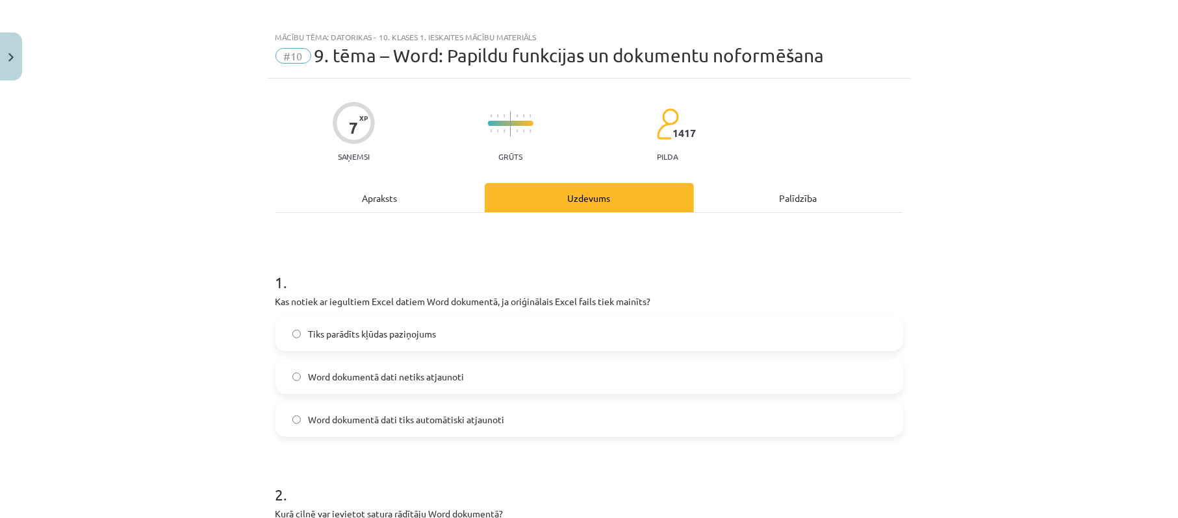
click at [390, 383] on span "Word dokumentā dati netiks atjaunoti" at bounding box center [387, 377] width 156 height 14
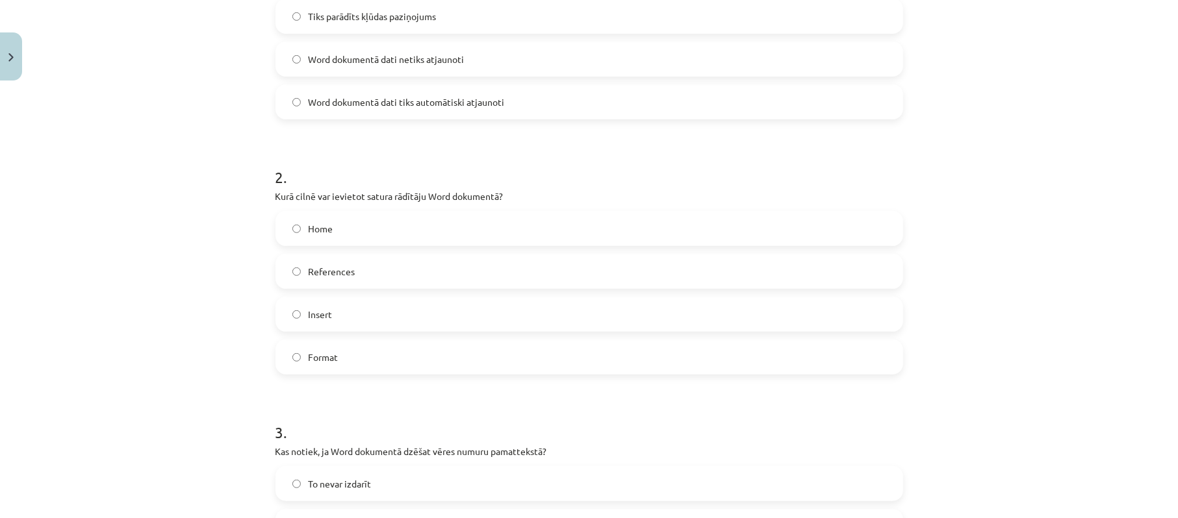
scroll to position [354, 0]
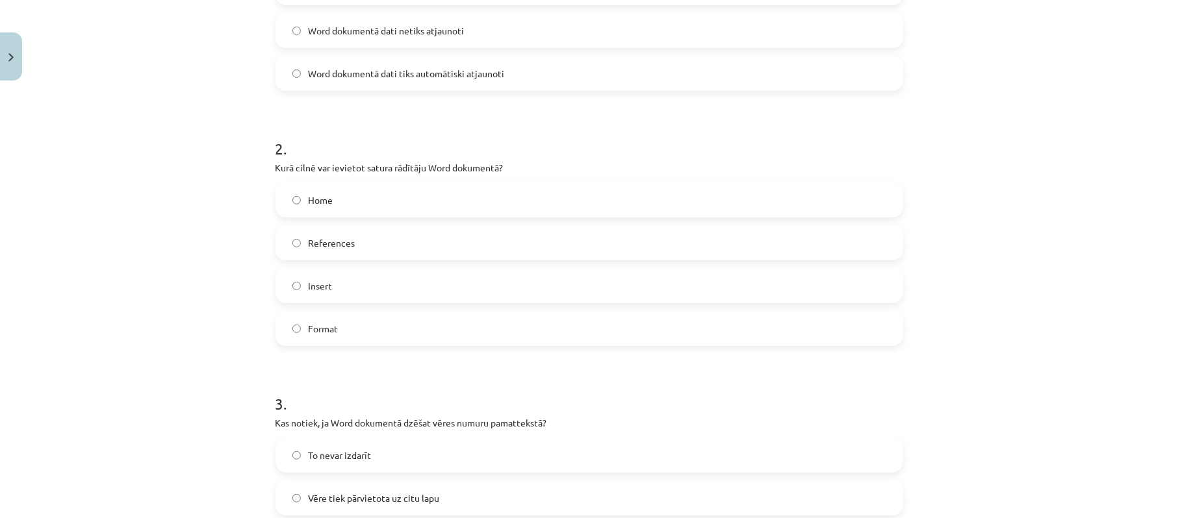
click at [333, 242] on span "References" at bounding box center [332, 243] width 47 height 14
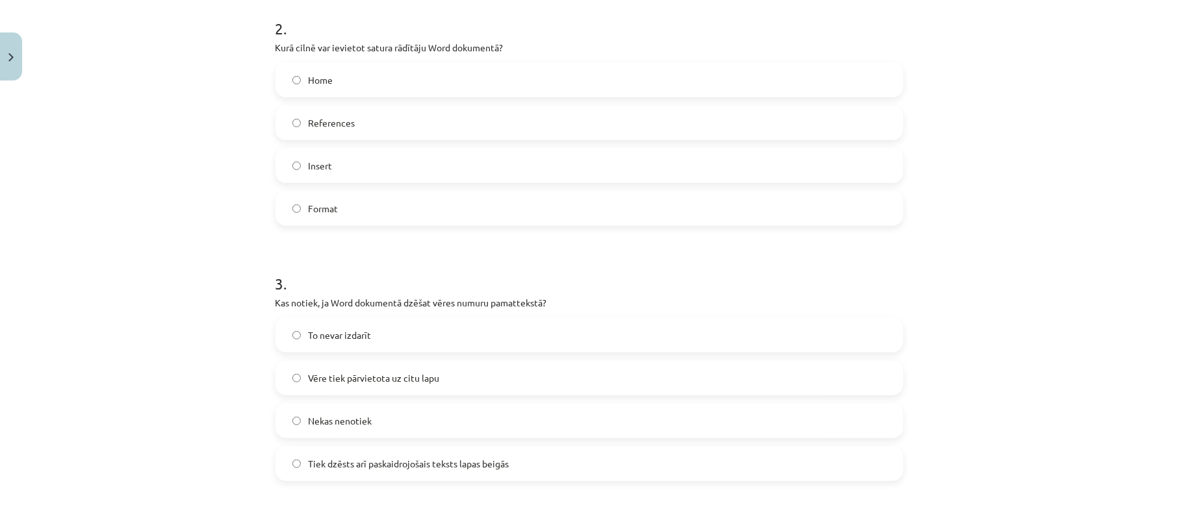
scroll to position [527, 0]
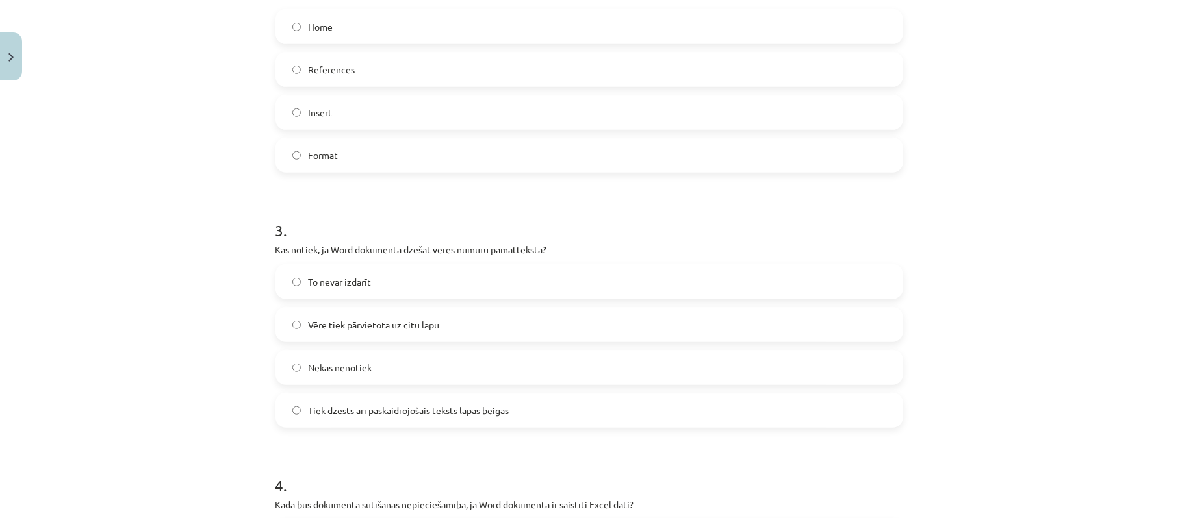
click at [364, 418] on label "Tiek dzēsts arī paskaidrojošais teksts lapas beigās" at bounding box center [589, 410] width 625 height 32
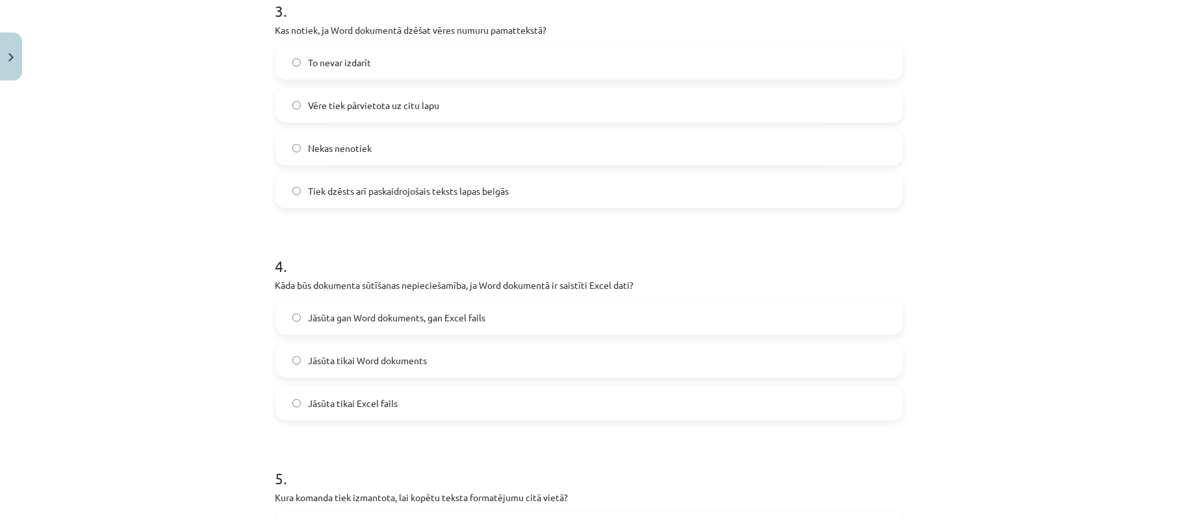
scroll to position [787, 0]
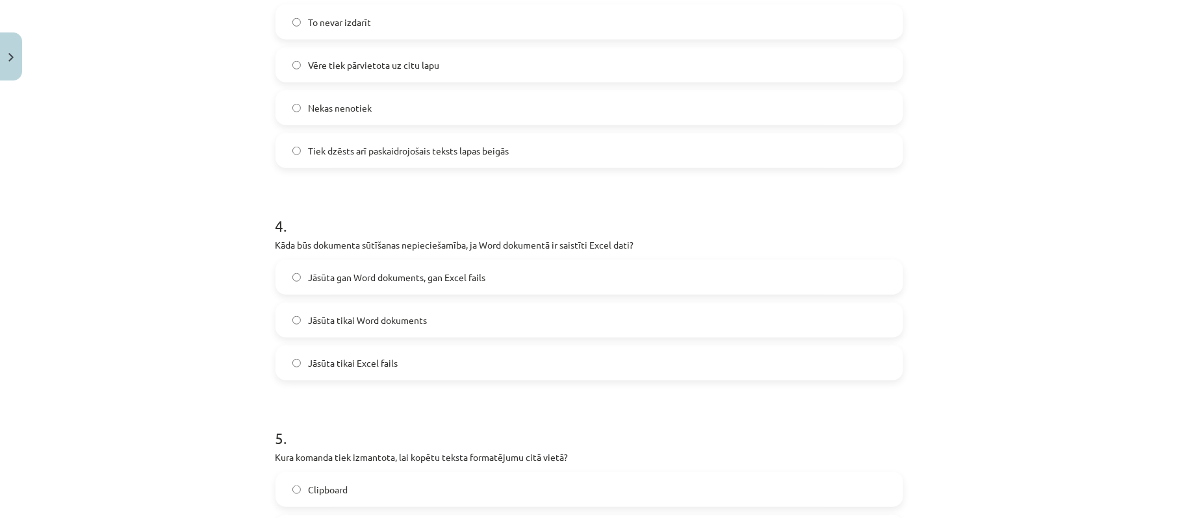
click at [374, 320] on span "Jāsūta tikai Word dokuments" at bounding box center [368, 321] width 119 height 14
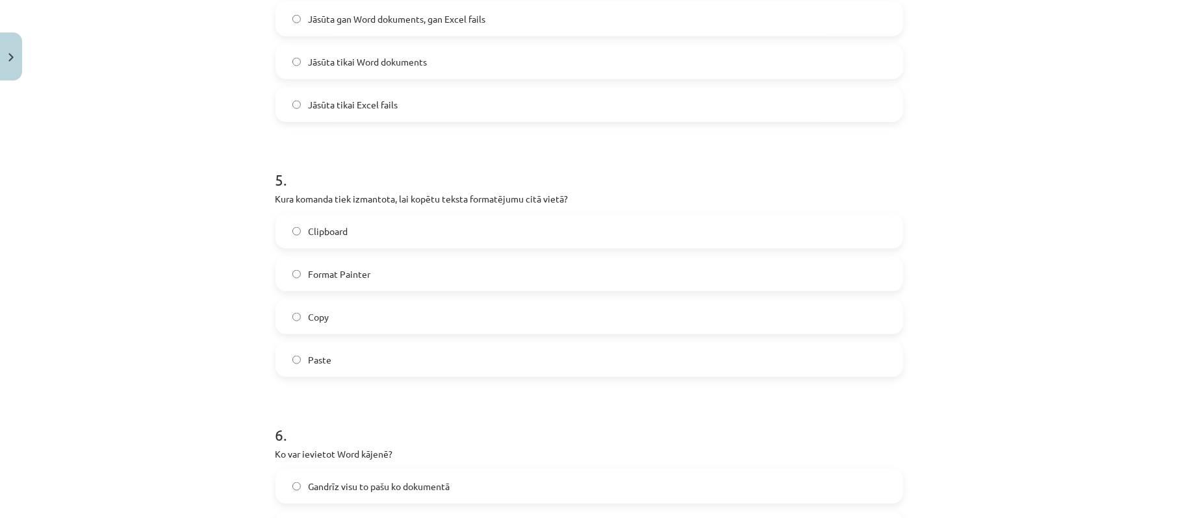
scroll to position [1047, 0]
click at [364, 271] on label "Format Painter" at bounding box center [589, 273] width 625 height 32
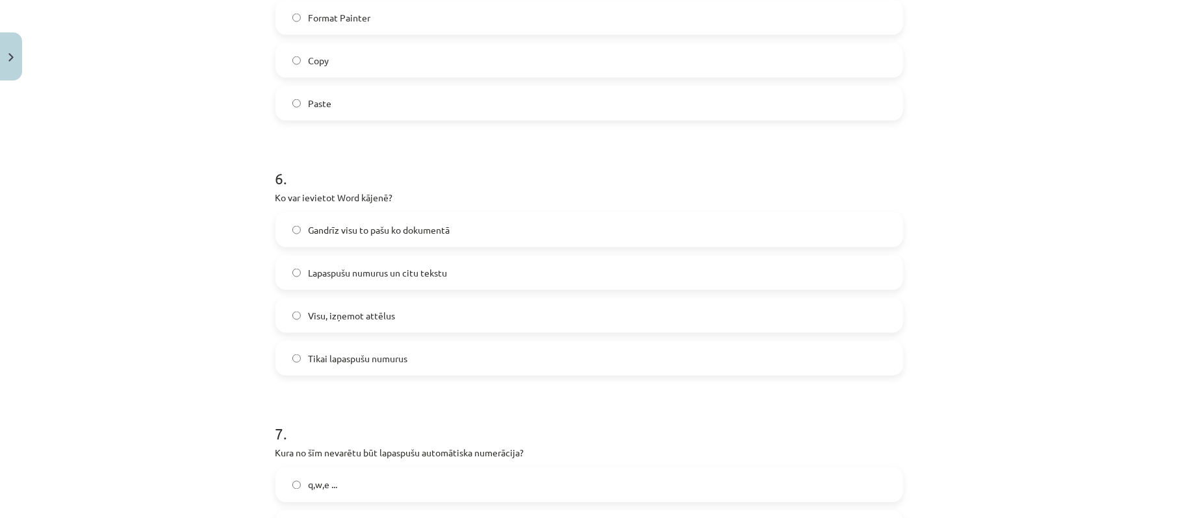
scroll to position [1307, 0]
click at [390, 275] on span "Lapaspušu numurus un citu tekstu" at bounding box center [378, 269] width 139 height 14
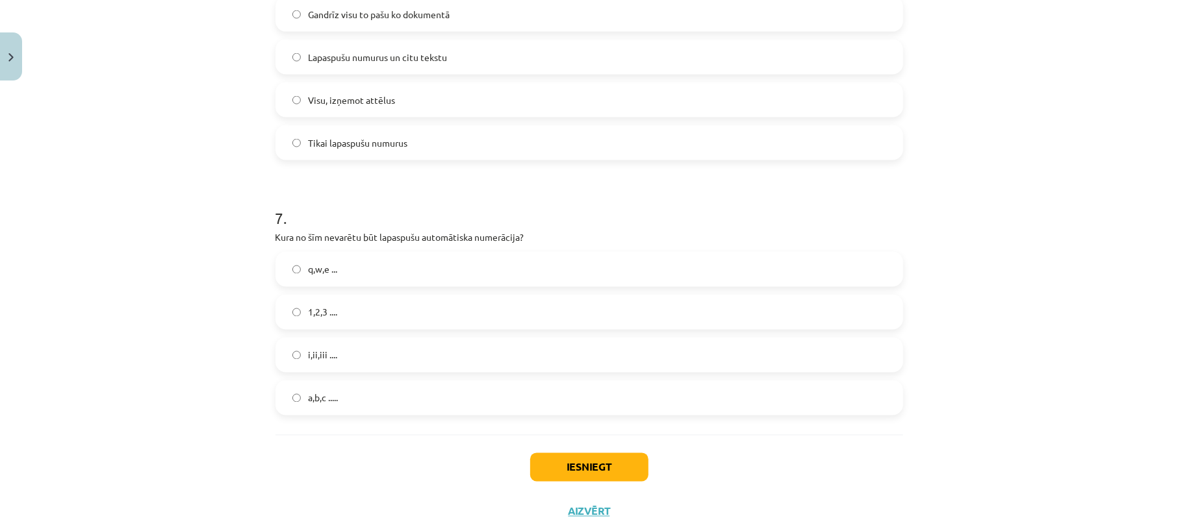
scroll to position [1567, 0]
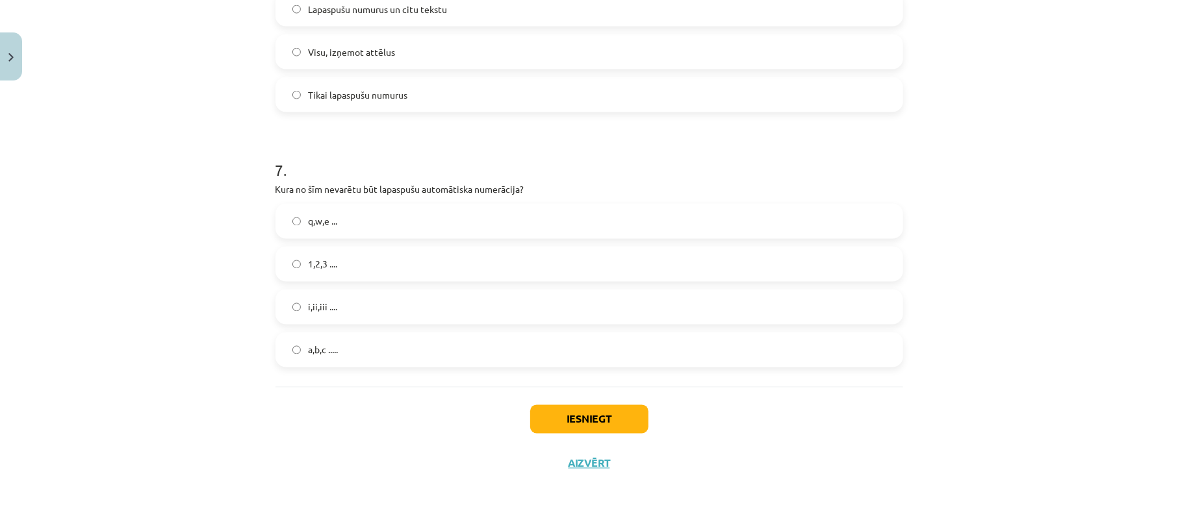
click at [333, 227] on label "q,w,e ..." at bounding box center [589, 221] width 625 height 32
click at [579, 418] on button "Iesniegt" at bounding box center [589, 419] width 118 height 29
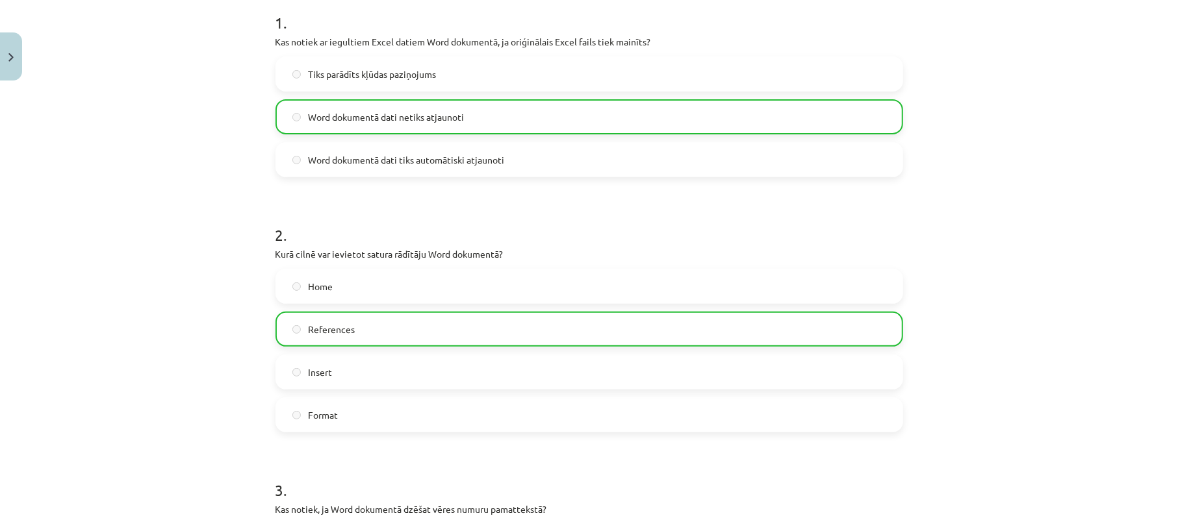
scroll to position [0, 0]
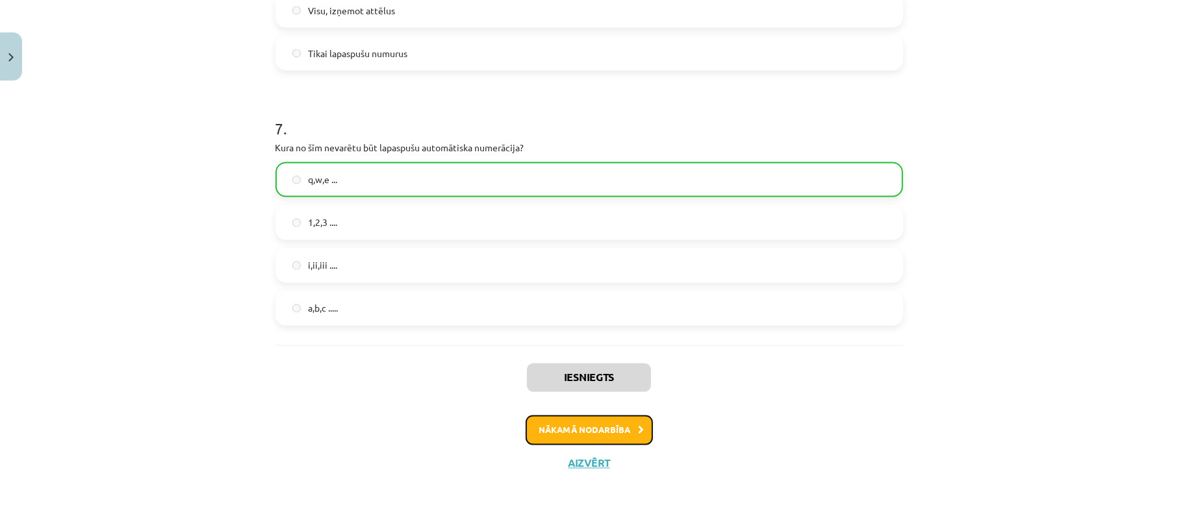
click at [601, 419] on button "Nākamā nodarbība" at bounding box center [588, 431] width 127 height 30
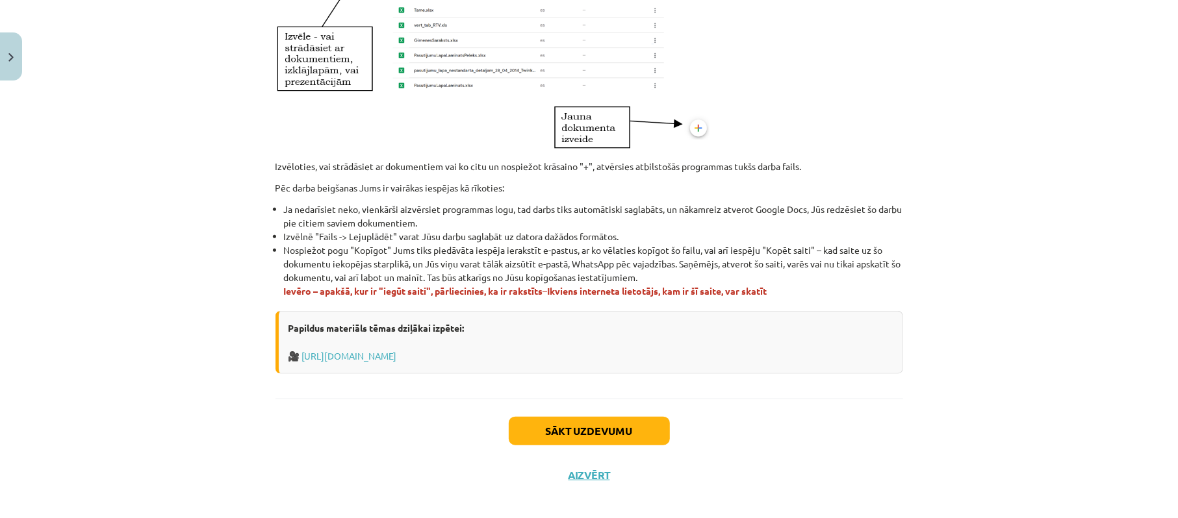
scroll to position [737, 0]
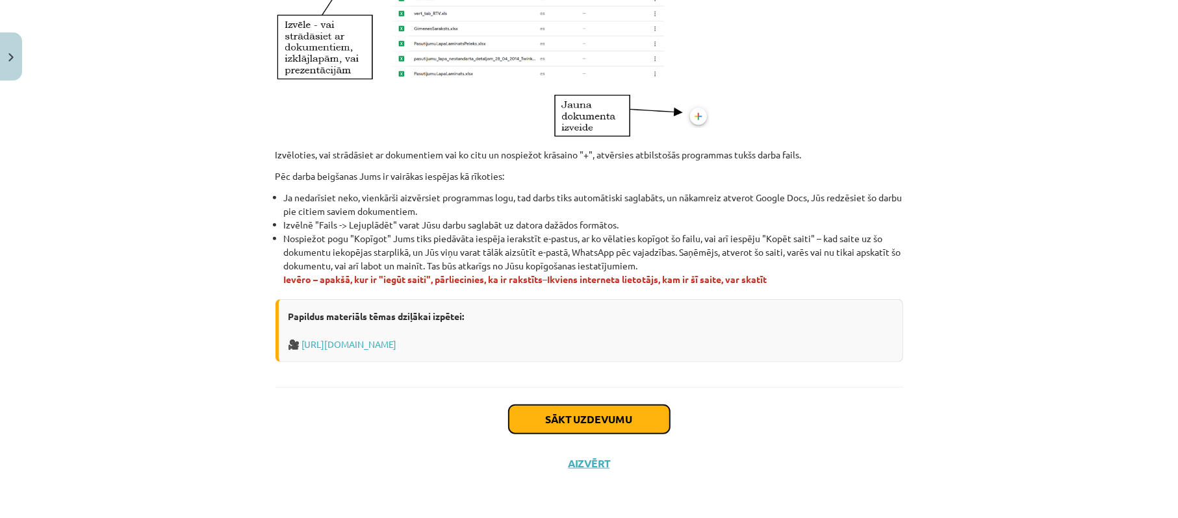
click at [583, 414] on button "Sākt uzdevumu" at bounding box center [589, 419] width 161 height 29
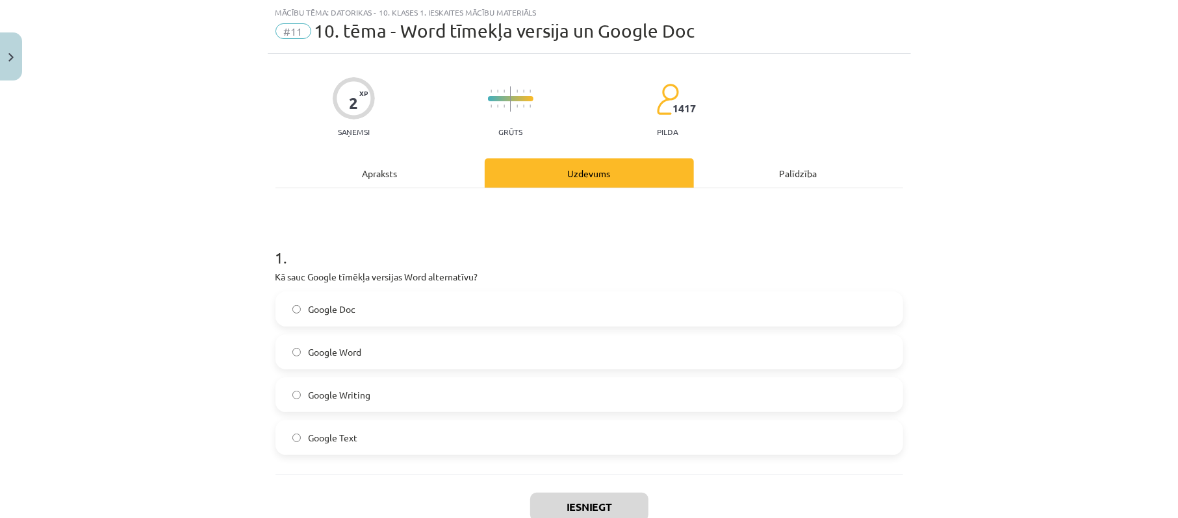
scroll to position [120, 0]
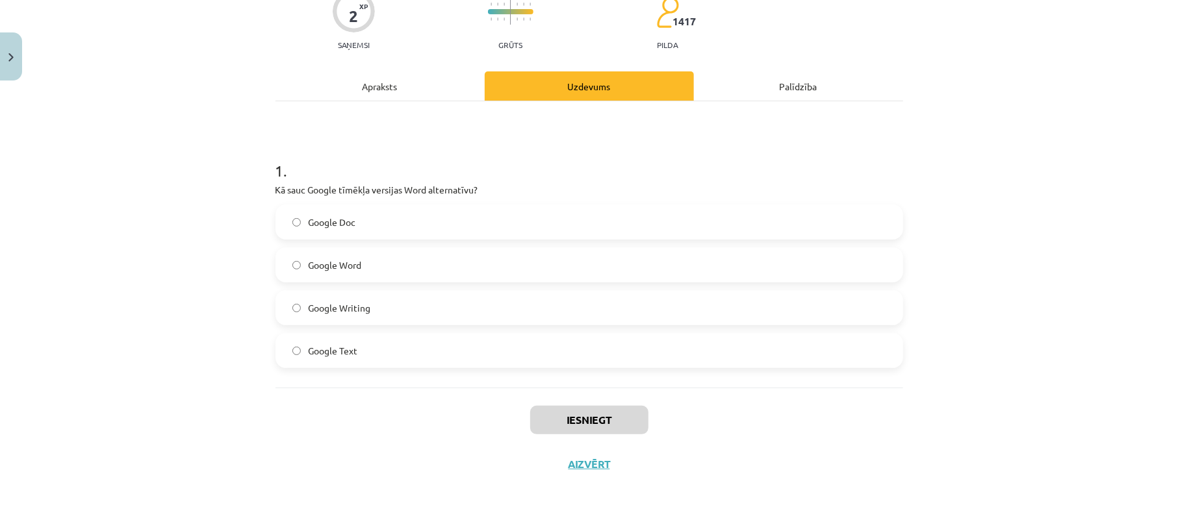
click at [362, 223] on label "Google Doc" at bounding box center [589, 222] width 625 height 32
click at [362, 263] on label "Google Word" at bounding box center [589, 265] width 625 height 32
click at [380, 221] on label "Google Doc" at bounding box center [589, 222] width 625 height 32
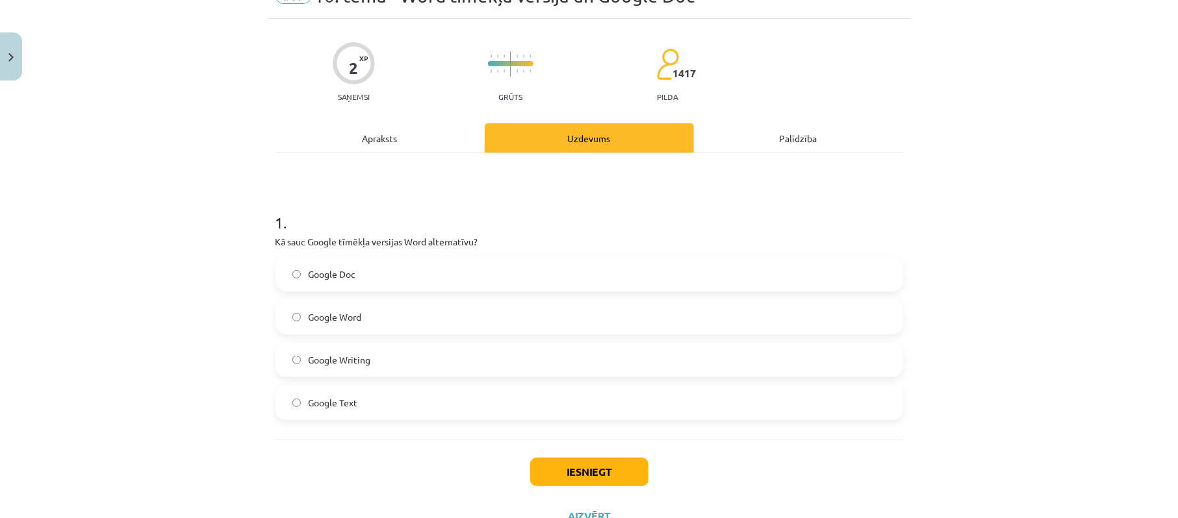
scroll to position [120, 0]
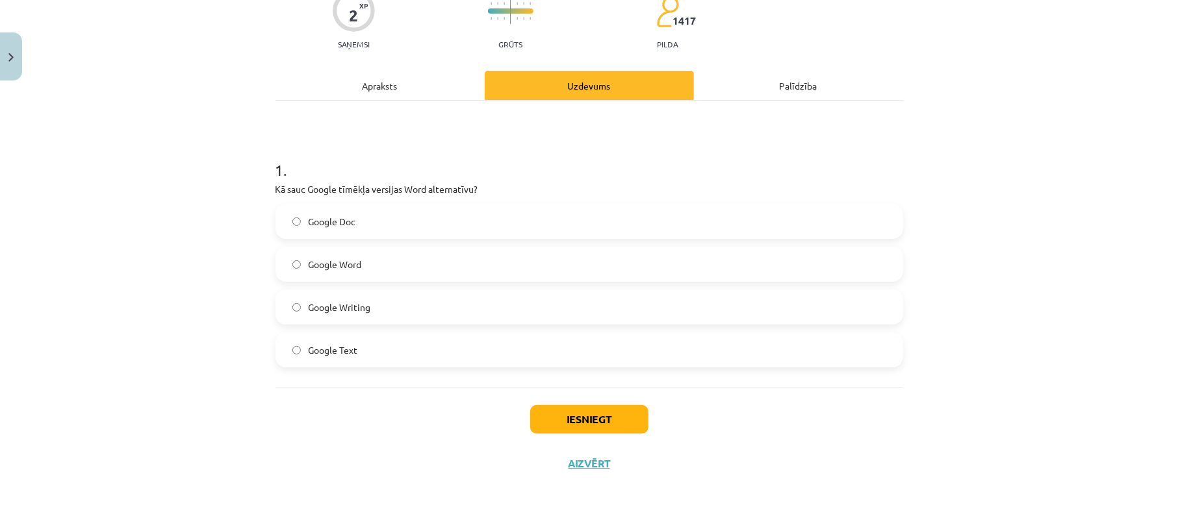
click at [314, 261] on span "Google Word" at bounding box center [335, 265] width 53 height 14
click at [310, 218] on span "Google Doc" at bounding box center [332, 222] width 47 height 14
click at [323, 224] on span "Google Doc" at bounding box center [332, 222] width 47 height 14
click at [331, 279] on label "Google Word" at bounding box center [589, 264] width 625 height 32
click at [325, 226] on span "Google Doc" at bounding box center [332, 222] width 47 height 14
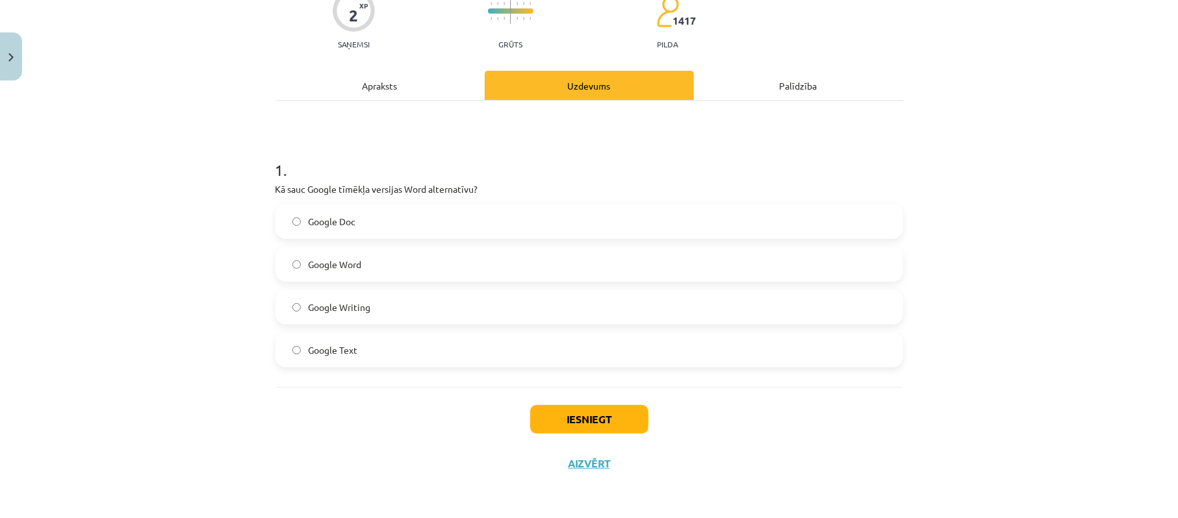
click at [340, 258] on span "Google Word" at bounding box center [335, 265] width 53 height 14
click at [338, 235] on label "Google Doc" at bounding box center [589, 221] width 625 height 32
click at [343, 219] on span "Google Doc" at bounding box center [332, 222] width 47 height 14
click at [347, 260] on span "Google Word" at bounding box center [335, 265] width 53 height 14
click at [351, 221] on label "Google Doc" at bounding box center [589, 221] width 625 height 32
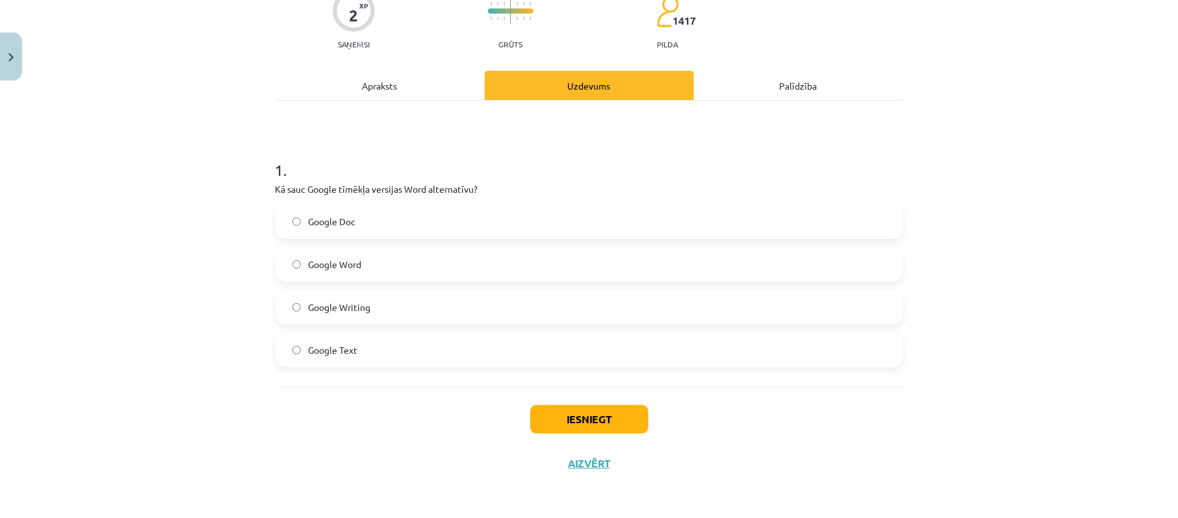
click at [349, 259] on span "Google Word" at bounding box center [335, 265] width 53 height 14
click at [349, 229] on label "Google Doc" at bounding box center [589, 221] width 625 height 32
click at [349, 258] on span "Google Word" at bounding box center [335, 265] width 53 height 14
click at [351, 218] on label "Google Doc" at bounding box center [589, 221] width 625 height 32
click at [564, 425] on button "Iesniegt" at bounding box center [589, 419] width 118 height 29
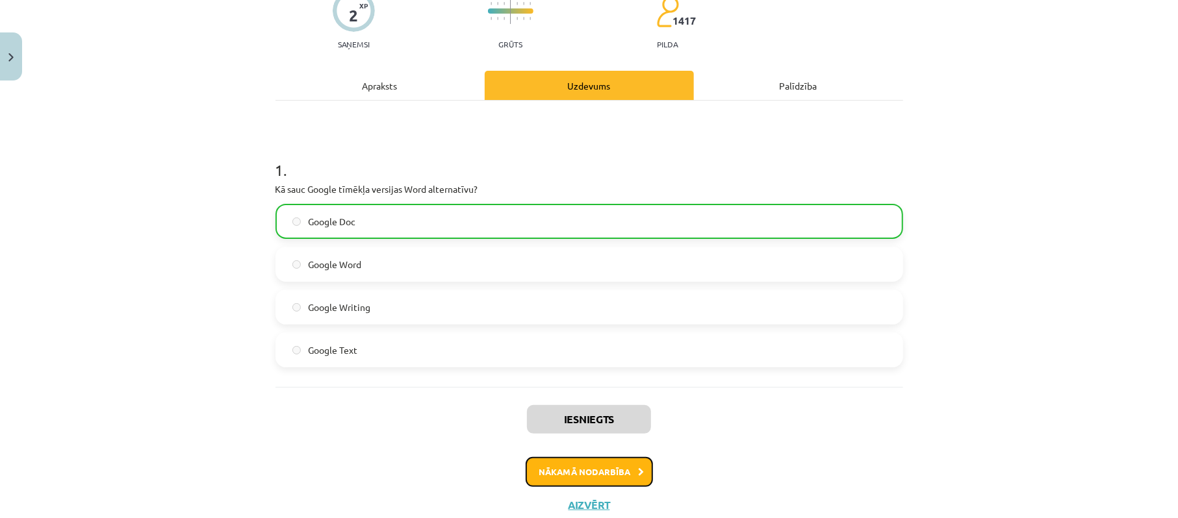
click at [591, 465] on button "Nākamā nodarbība" at bounding box center [588, 472] width 127 height 30
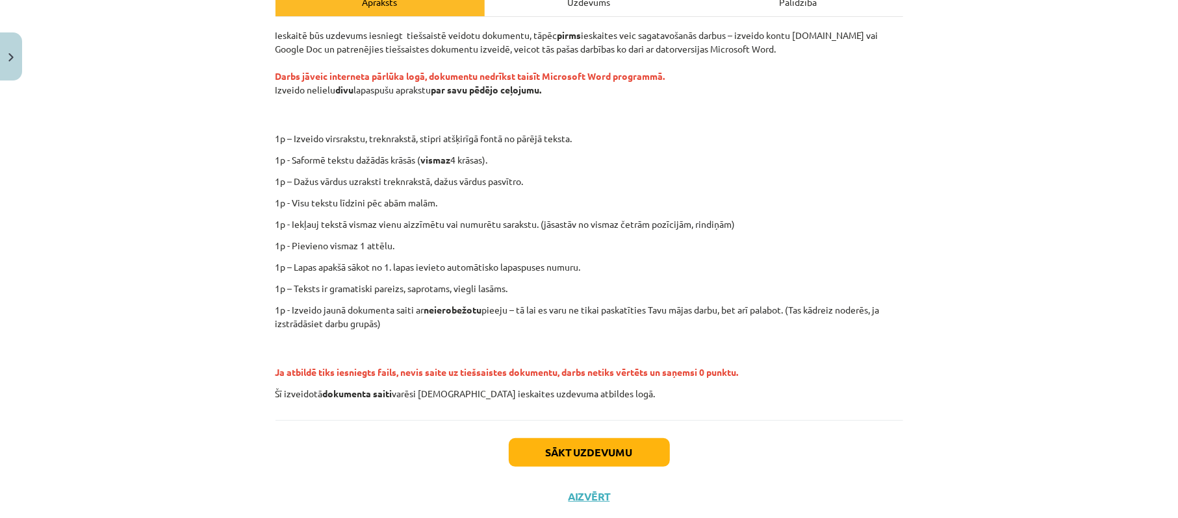
scroll to position [151, 0]
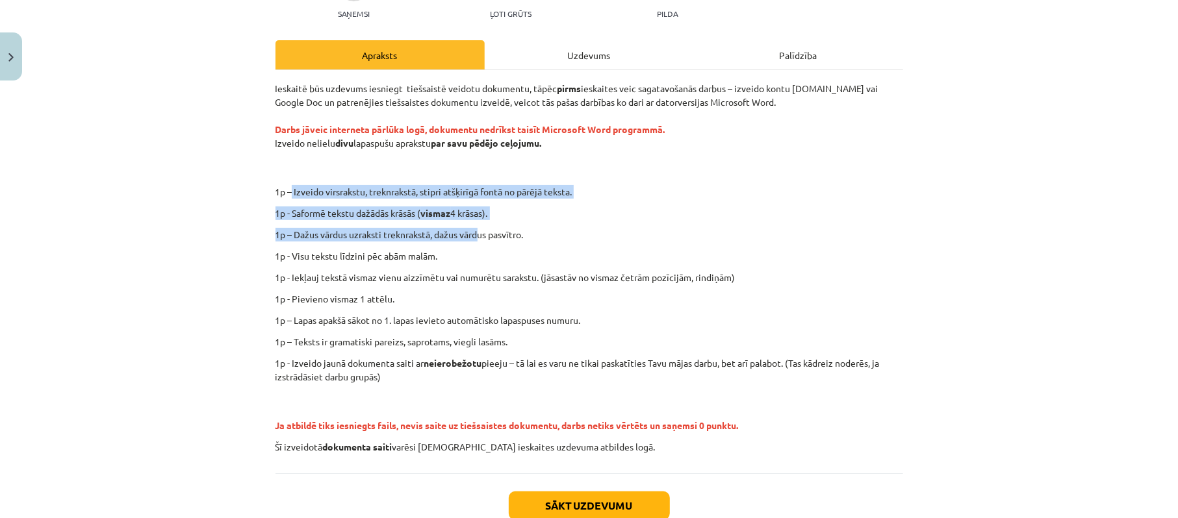
drag, startPoint x: 312, startPoint y: 196, endPoint x: 461, endPoint y: 213, distance: 149.8
click at [470, 222] on div "Ieskaitē būs uzdevums iesniegt tiešsaistē veidotu dokumentu, tāpēc pirms ieskai…" at bounding box center [588, 268] width 627 height 372
click at [539, 201] on div "Ieskaitē būs uzdevums iesniegt tiešsaistē veidotu dokumentu, tāpēc pirms ieskai…" at bounding box center [588, 268] width 627 height 372
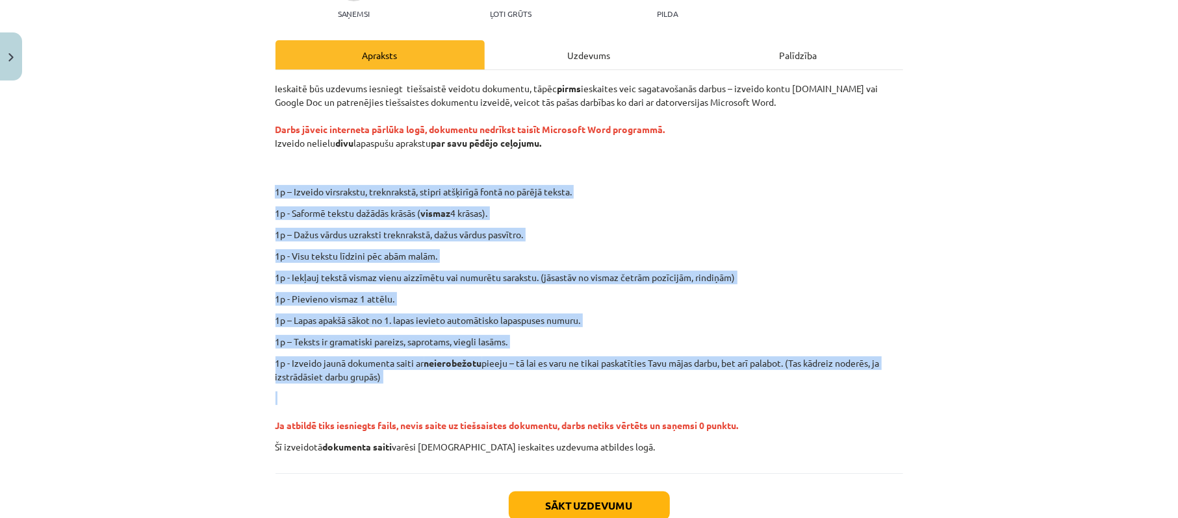
drag, startPoint x: 364, startPoint y: 377, endPoint x: 268, endPoint y: 194, distance: 207.1
click at [275, 194] on div "Ieskaitē būs uzdevums iesniegt tiešsaistē veidotu dokumentu, tāpēc pirms ieskai…" at bounding box center [588, 268] width 627 height 372
copy div "1p – Izveido virsrakstu, treknrakstā, stipri atšķirīgā fontā no pārējā teksta. …"
click at [624, 208] on p "1p - Saformē tekstu dažādās krāsās ( vismaz 4 krāsas)." at bounding box center [588, 214] width 627 height 14
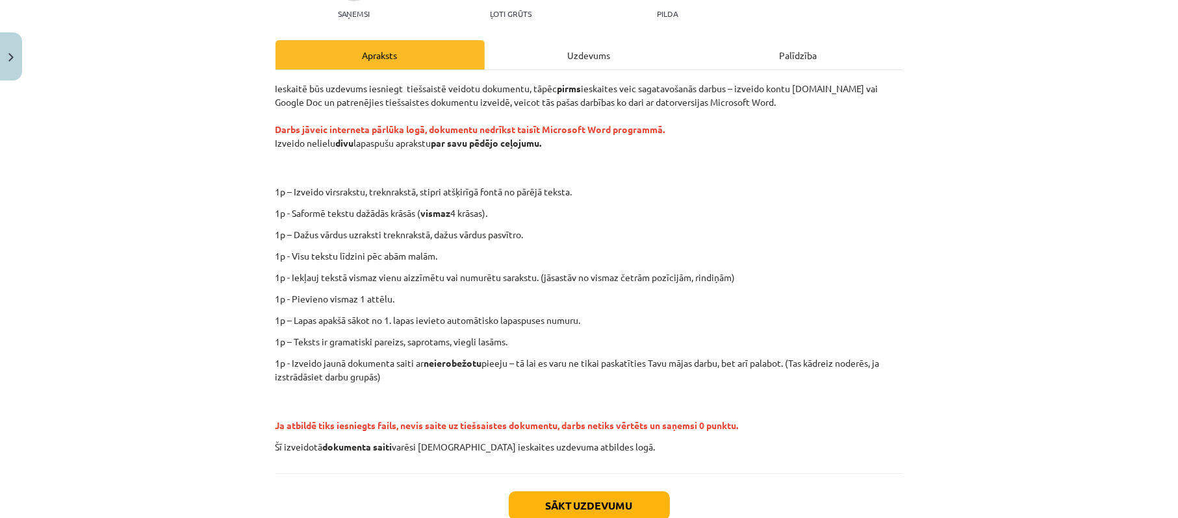
click at [562, 47] on div "Uzdevums" at bounding box center [589, 54] width 209 height 29
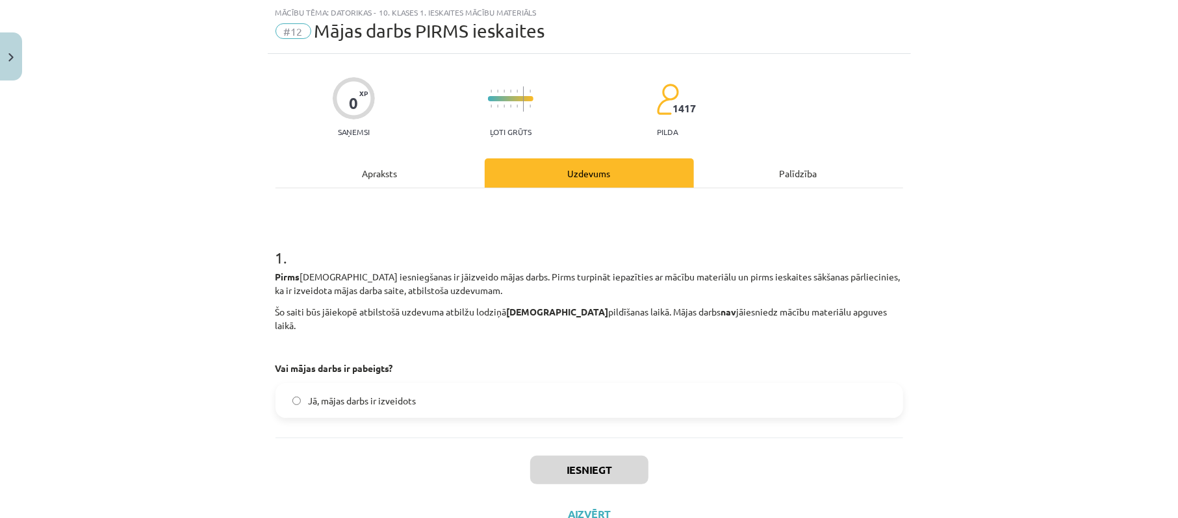
scroll to position [0, 0]
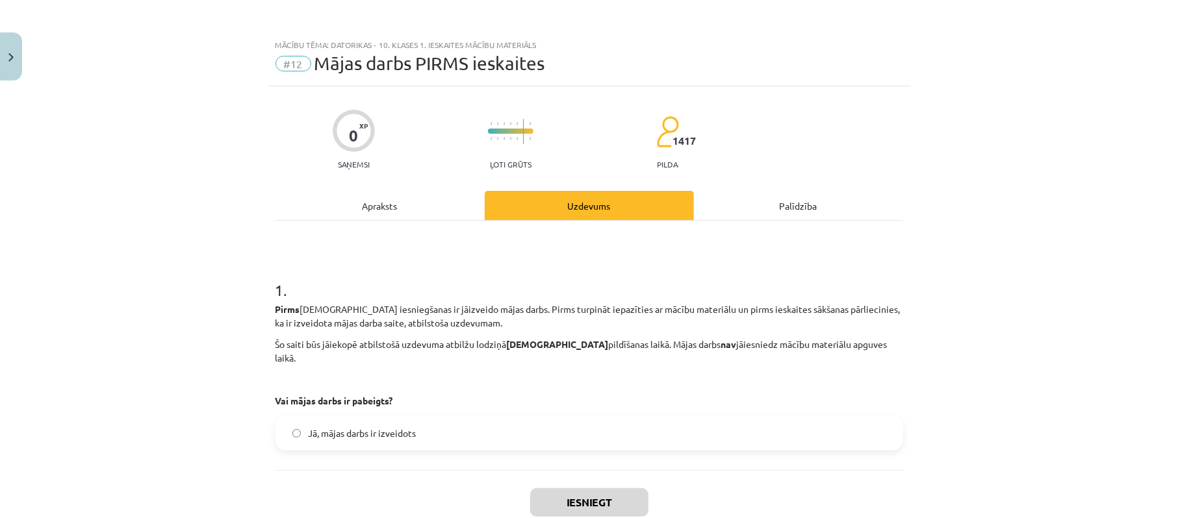
click at [366, 209] on div "Apraksts" at bounding box center [379, 205] width 209 height 29
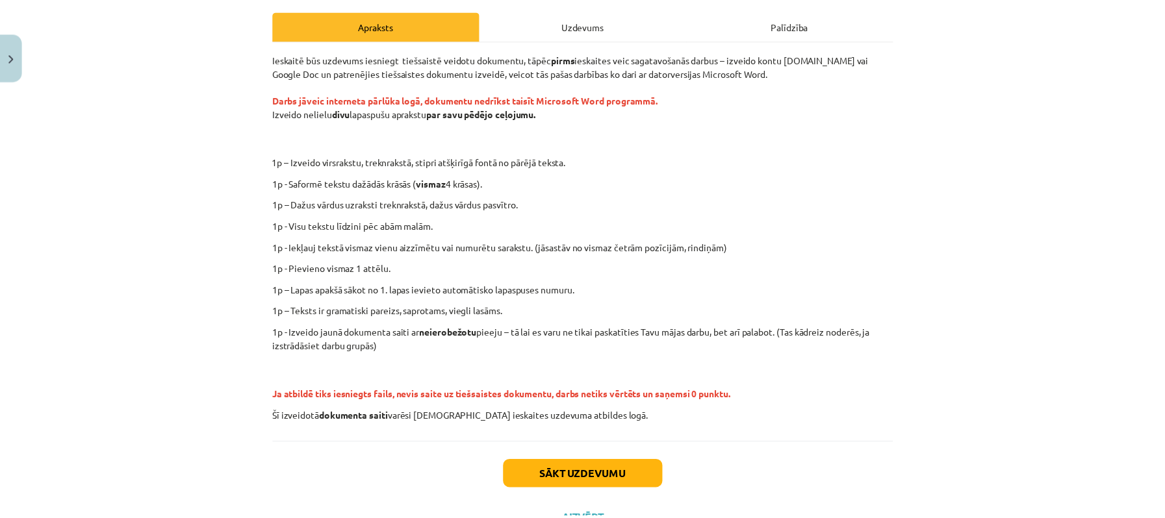
scroll to position [151, 0]
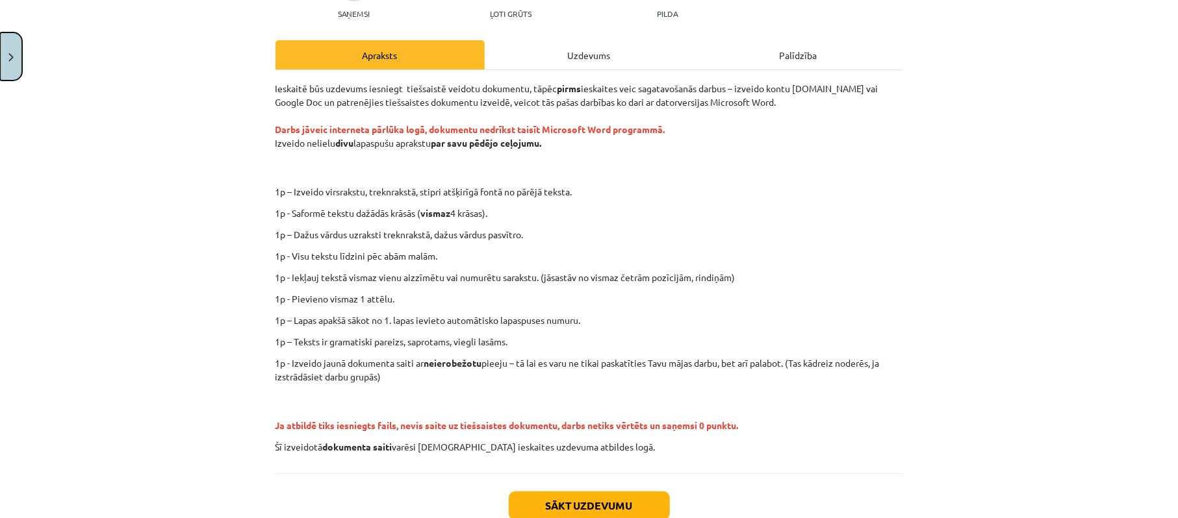
click at [13, 61] on button "Close" at bounding box center [11, 56] width 22 height 48
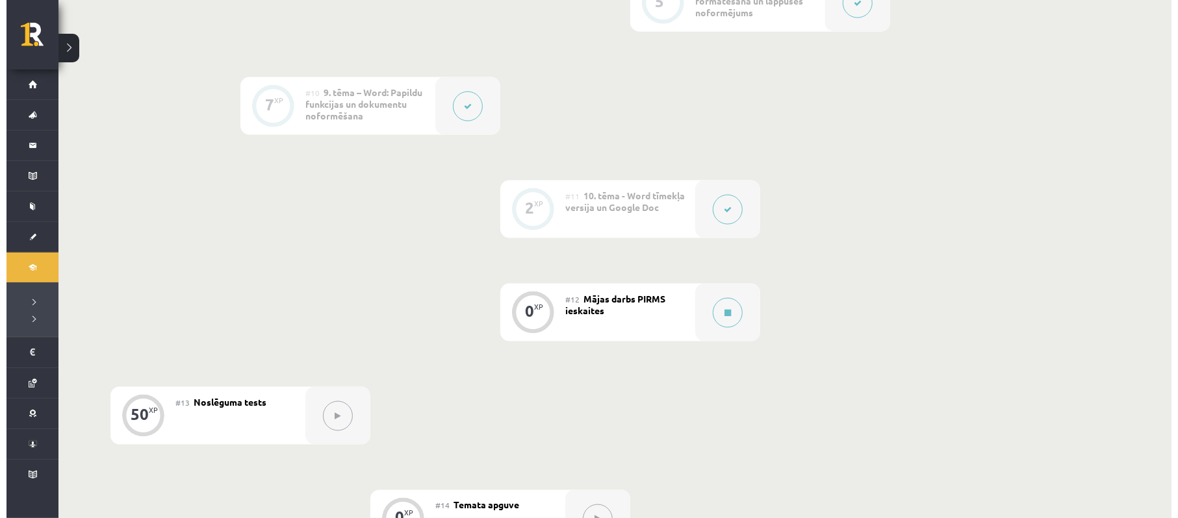
scroll to position [1248, 0]
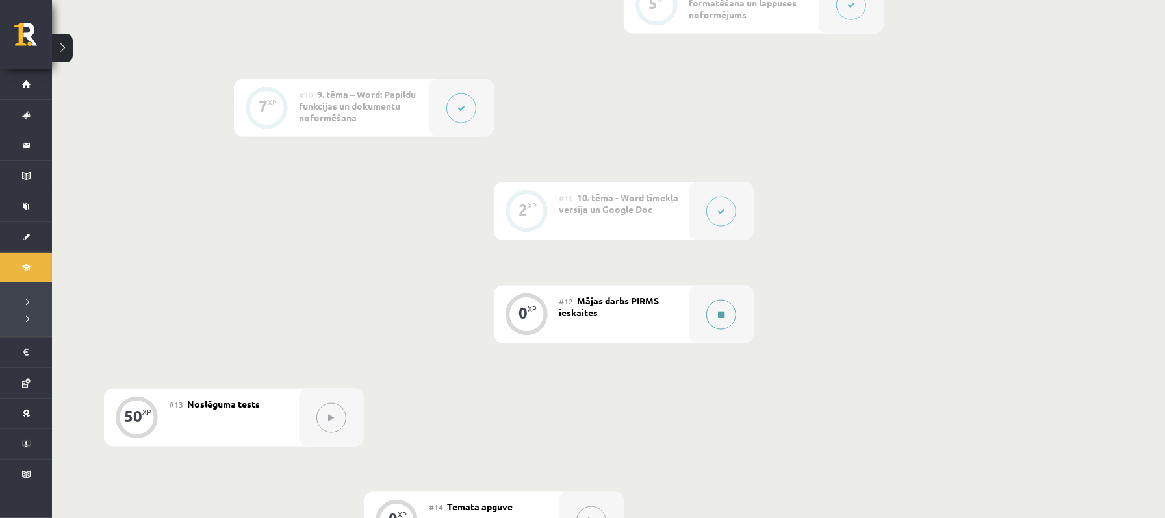
click at [724, 326] on button at bounding box center [721, 315] width 30 height 30
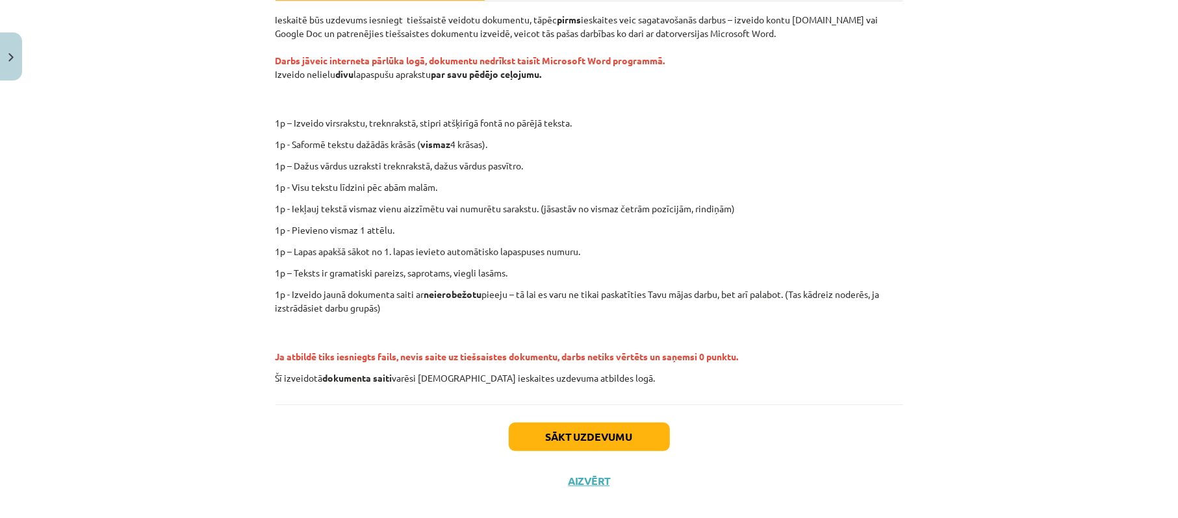
scroll to position [237, 0]
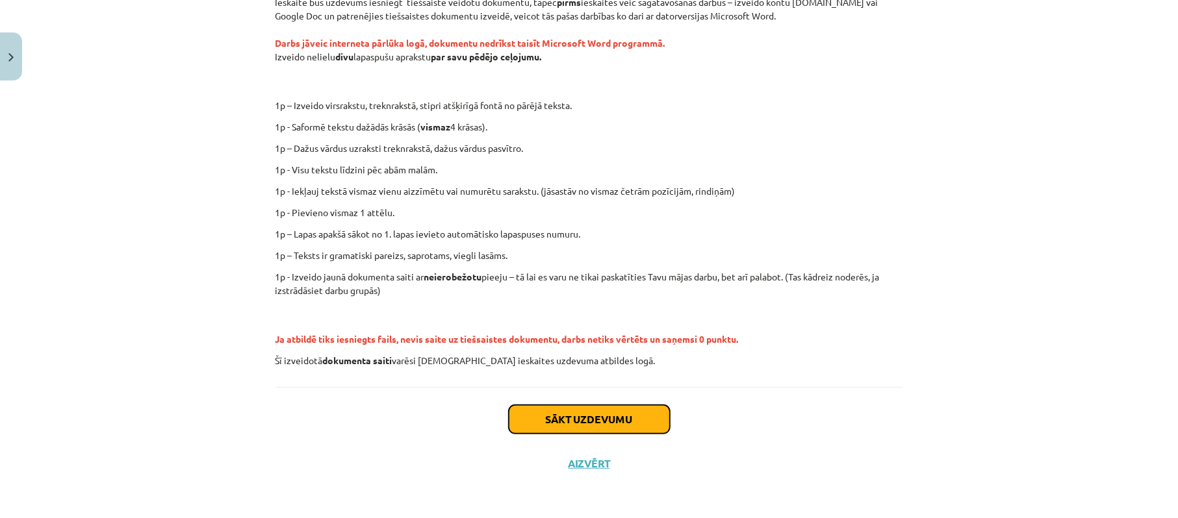
click at [611, 427] on button "Sākt uzdevumu" at bounding box center [589, 419] width 161 height 29
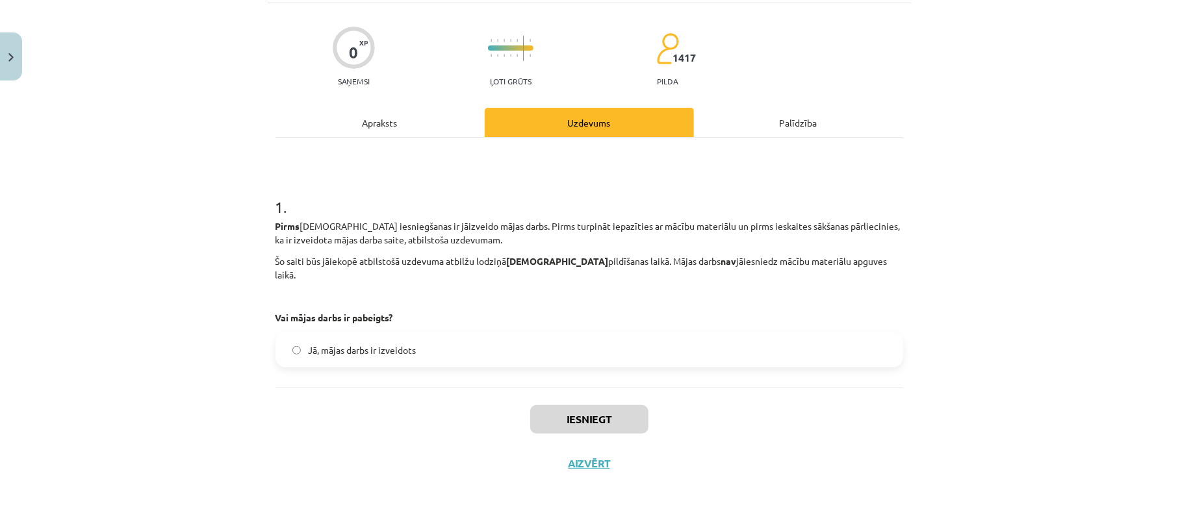
scroll to position [32, 0]
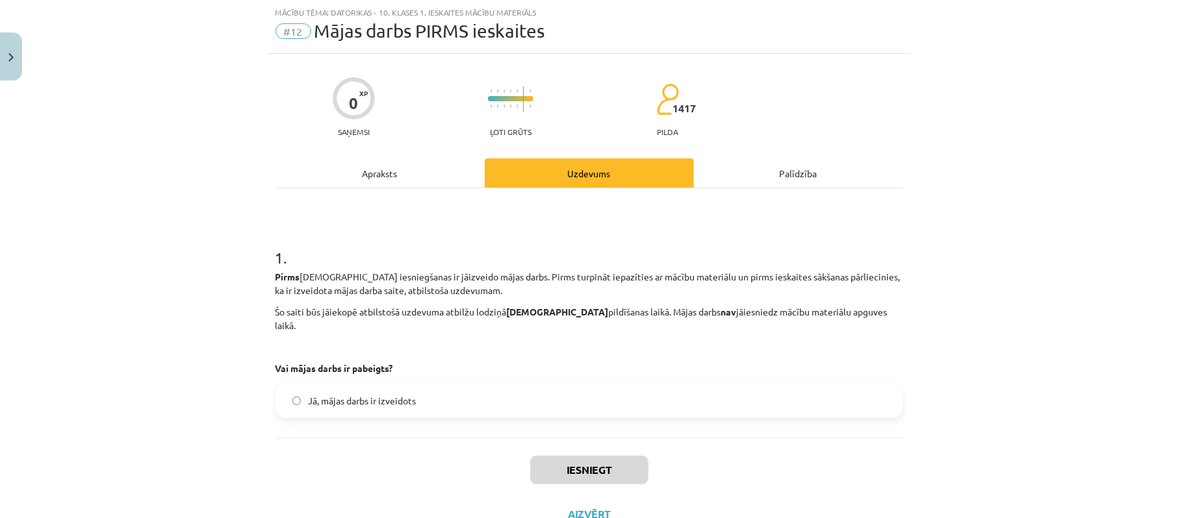
click at [396, 385] on label "Jā, mājas darbs ir izveidots" at bounding box center [589, 401] width 625 height 32
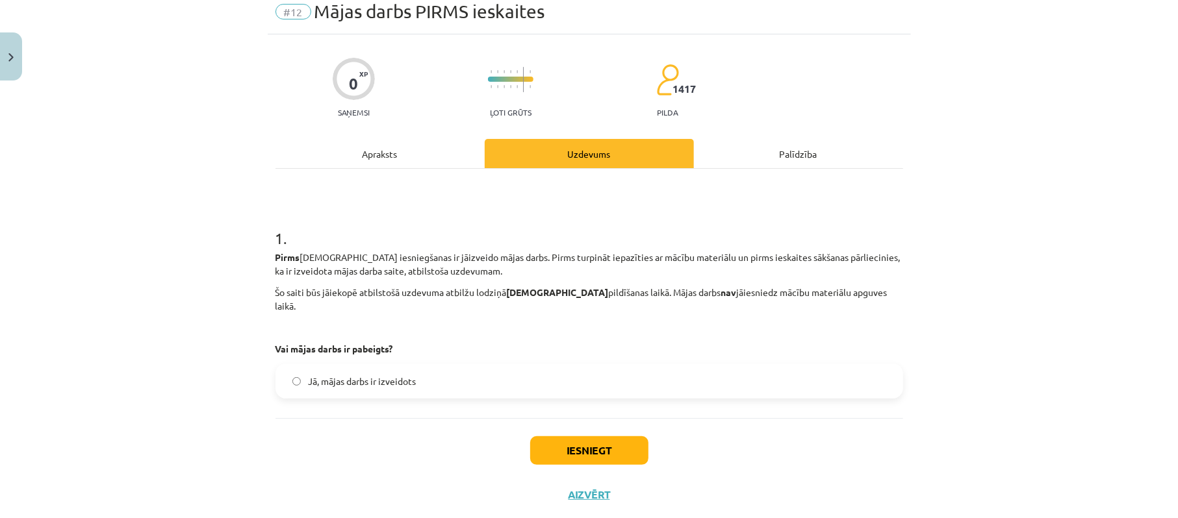
scroll to position [70, 0]
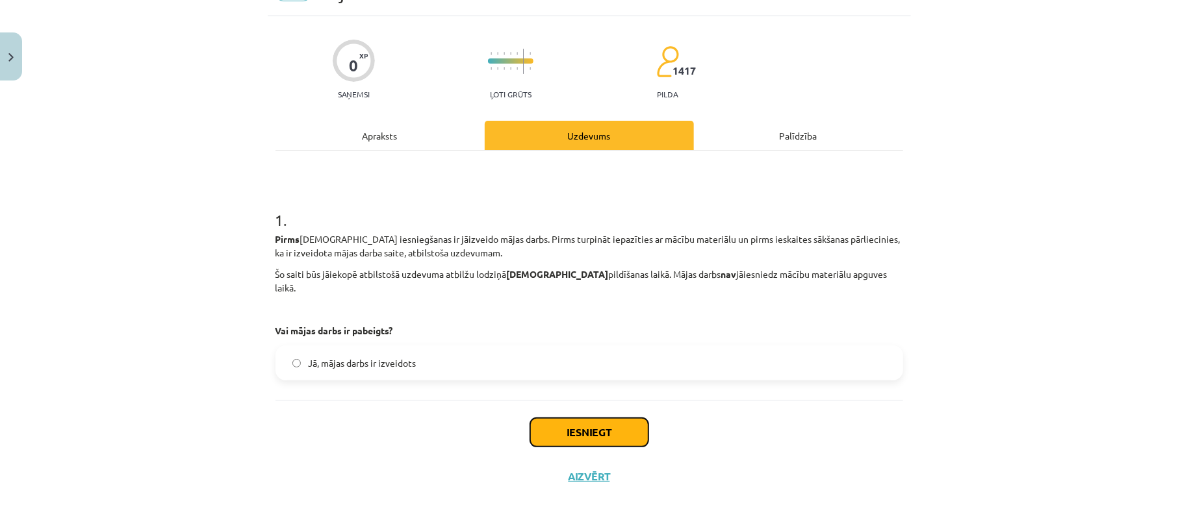
drag, startPoint x: 586, startPoint y: 422, endPoint x: 377, endPoint y: 253, distance: 268.3
click at [377, 253] on div "0 XP Saņemsi Ļoti grūts 1417 pilda Apraksts Uzdevums Palīdzība 1 . Pirms ieskai…" at bounding box center [589, 257] width 643 height 483
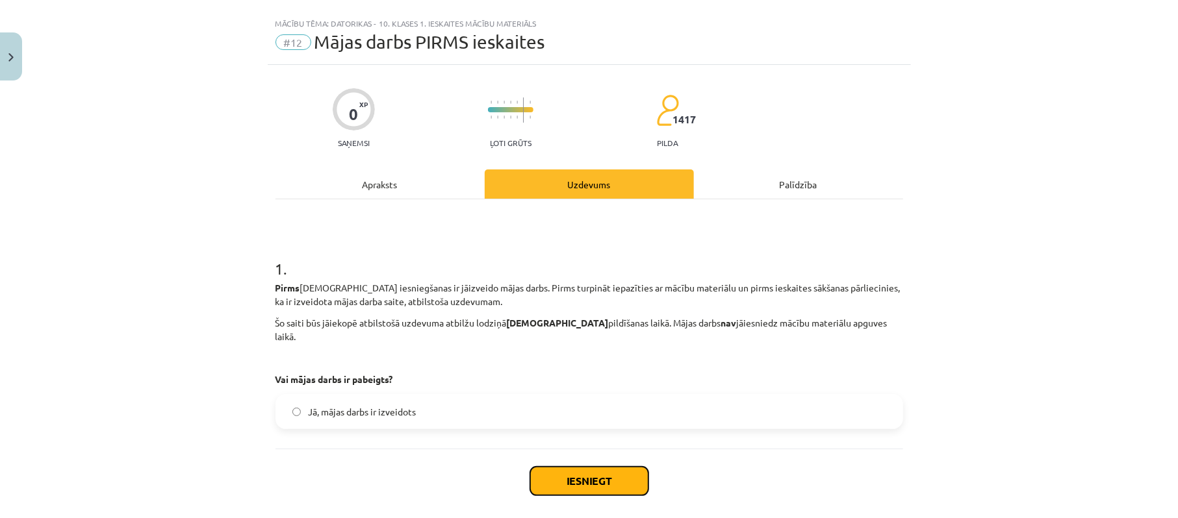
scroll to position [0, 0]
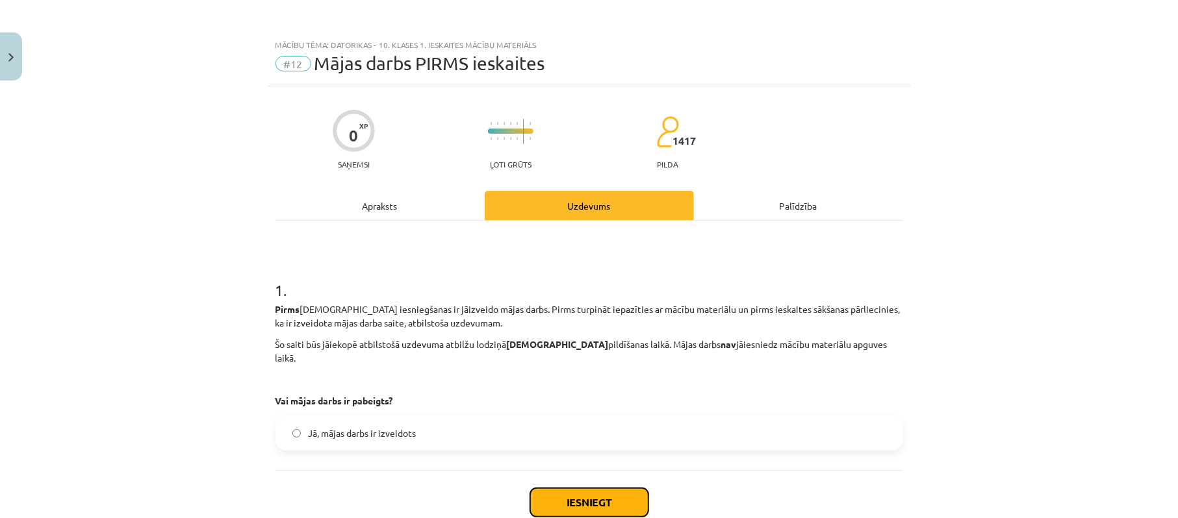
click at [588, 488] on button "Iesniegt" at bounding box center [589, 502] width 118 height 29
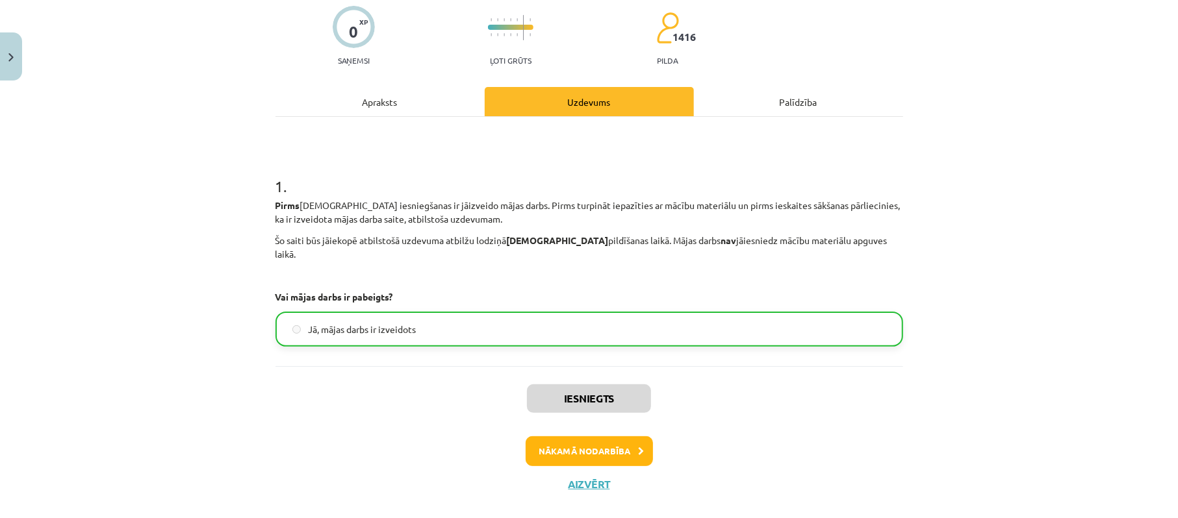
scroll to position [112, 0]
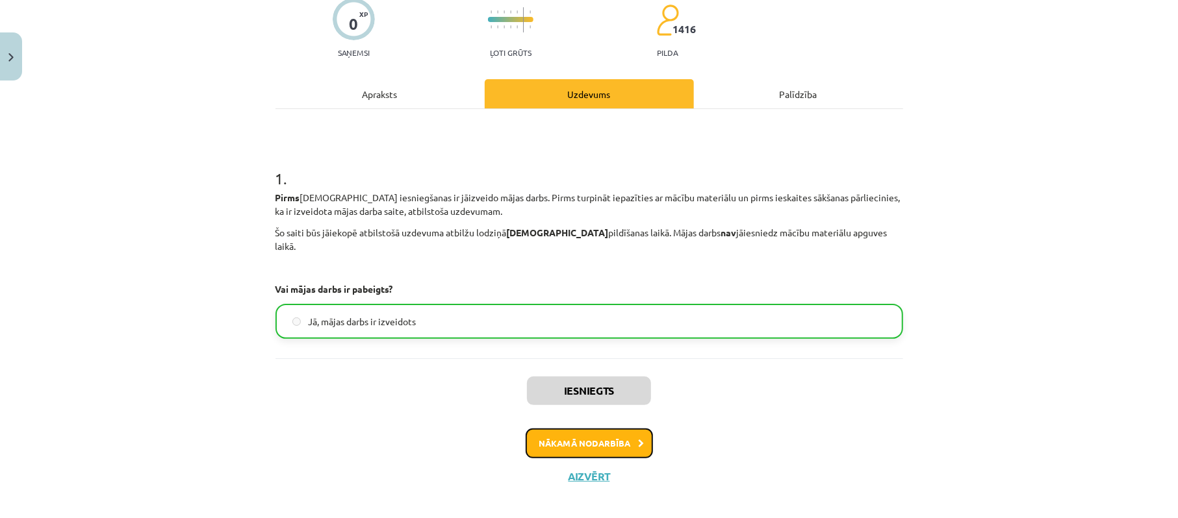
click at [596, 434] on button "Nākamā nodarbība" at bounding box center [588, 444] width 127 height 30
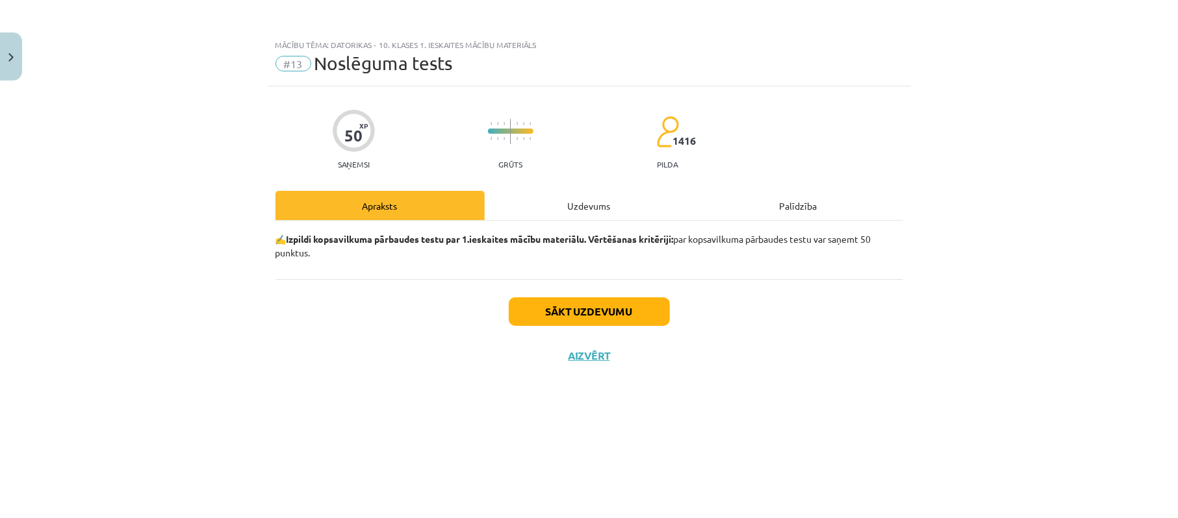
click at [607, 203] on div "Uzdevums" at bounding box center [589, 205] width 209 height 29
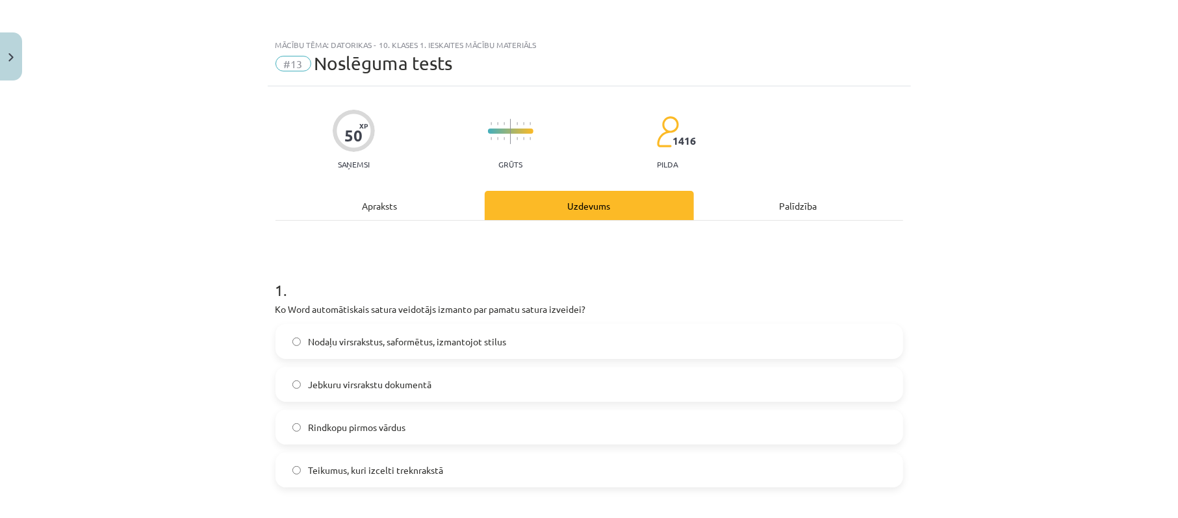
click at [396, 212] on div "Apraksts" at bounding box center [379, 205] width 209 height 29
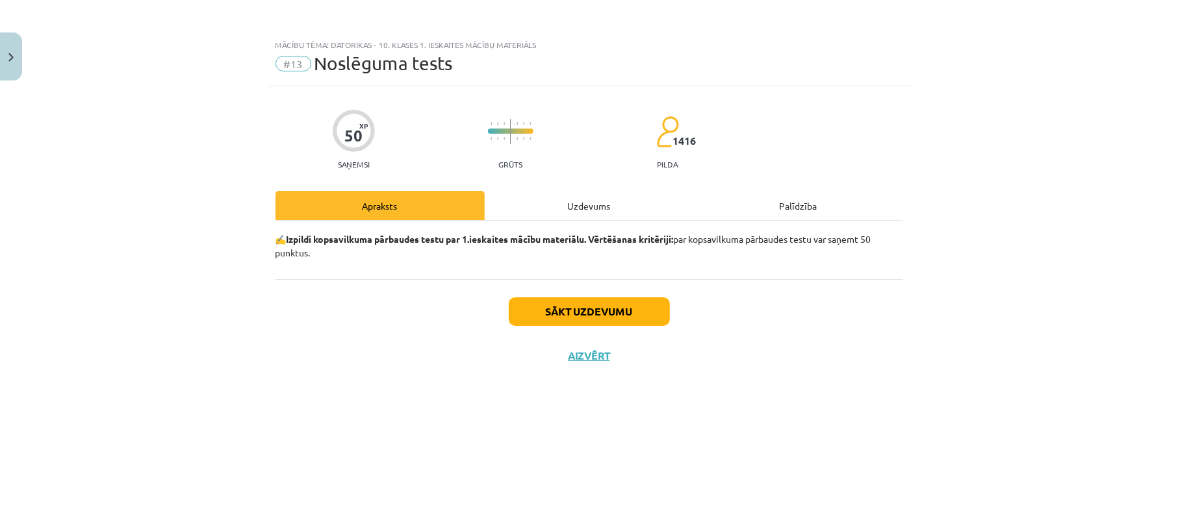
drag, startPoint x: 603, startPoint y: 213, endPoint x: 605, endPoint y: 247, distance: 33.9
click at [605, 247] on div "Apraksts Uzdevums Palīdzība ✍️ Izpildi kopsavilkuma pārbaudes testu par 1.ieska…" at bounding box center [588, 235] width 627 height 88
click at [642, 250] on p "✍️ Izpildi kopsavilkuma pārbaudes testu par 1.ieskaites mācību materiālu. Vērtē…" at bounding box center [588, 246] width 627 height 27
click at [670, 245] on p "✍️ Izpildi kopsavilkuma pārbaudes testu par 1.ieskaites mācību materiālu. Vērtē…" at bounding box center [588, 246] width 627 height 27
click at [590, 214] on div "Uzdevums" at bounding box center [589, 205] width 209 height 29
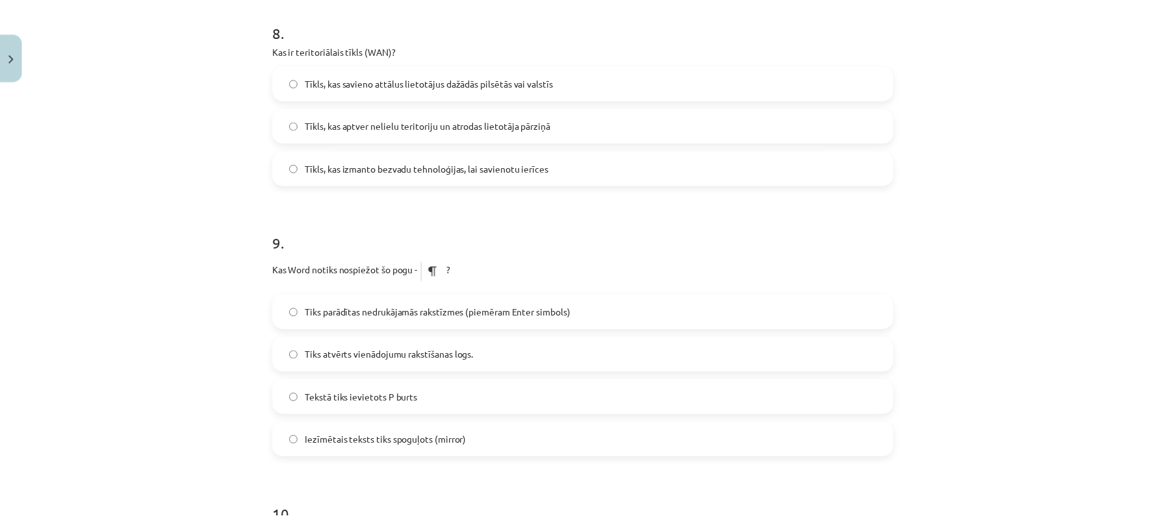
scroll to position [2393, 0]
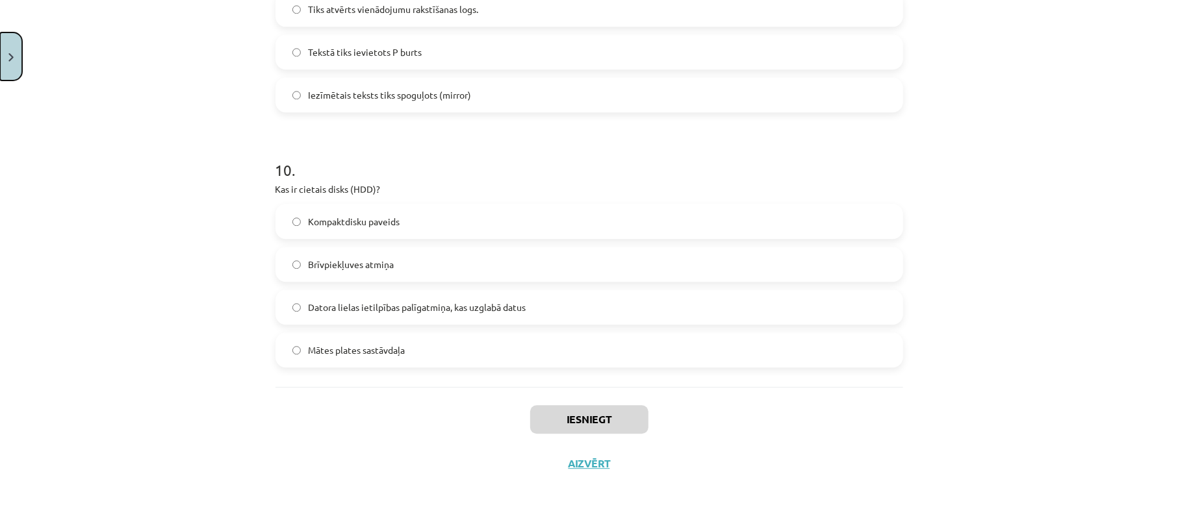
click at [3, 65] on button "Close" at bounding box center [11, 56] width 22 height 48
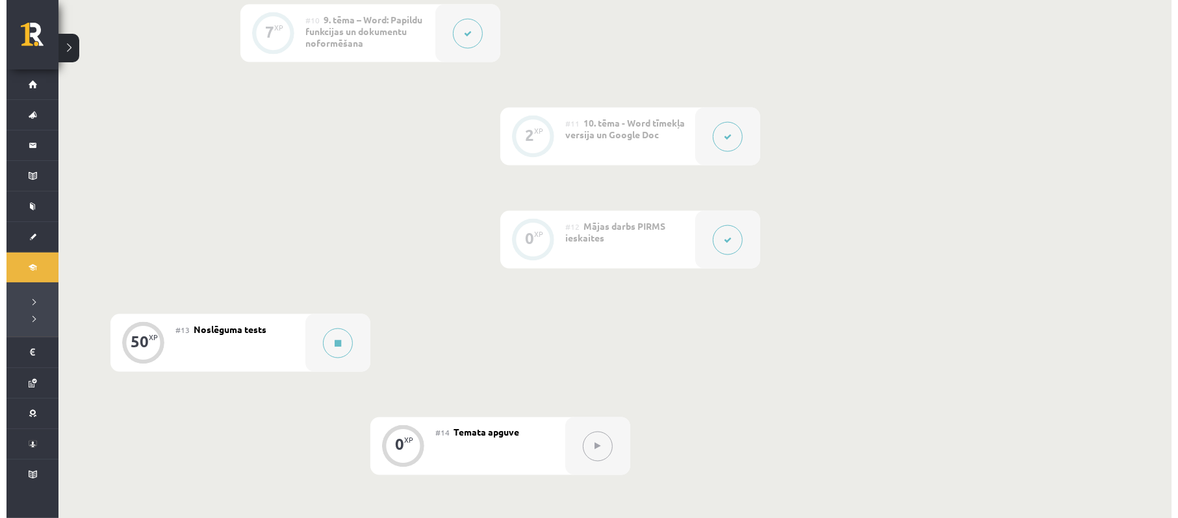
scroll to position [1421, 0]
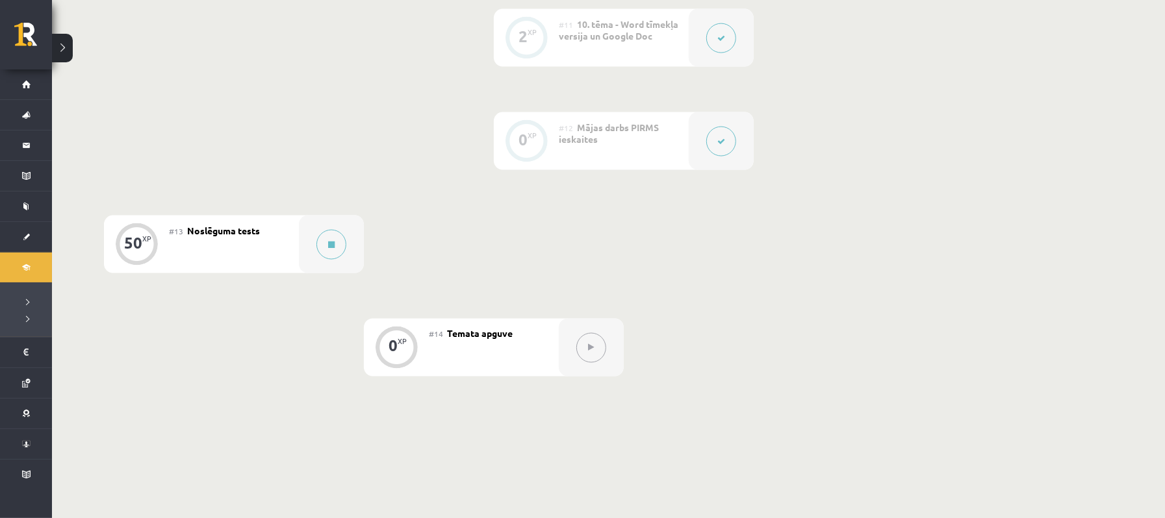
click at [703, 136] on div at bounding box center [720, 141] width 65 height 58
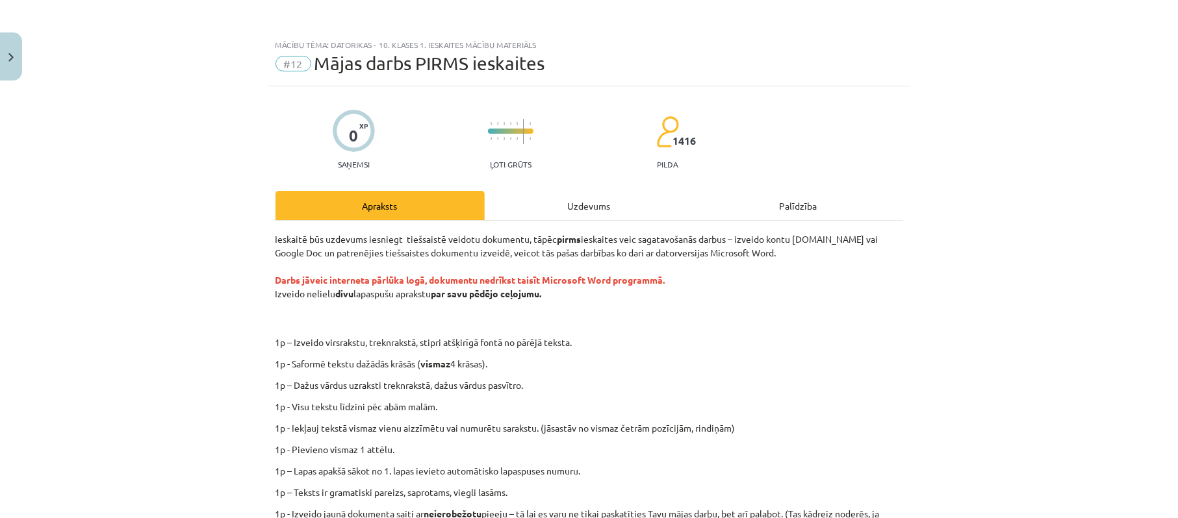
click at [544, 208] on div "Uzdevums" at bounding box center [589, 205] width 209 height 29
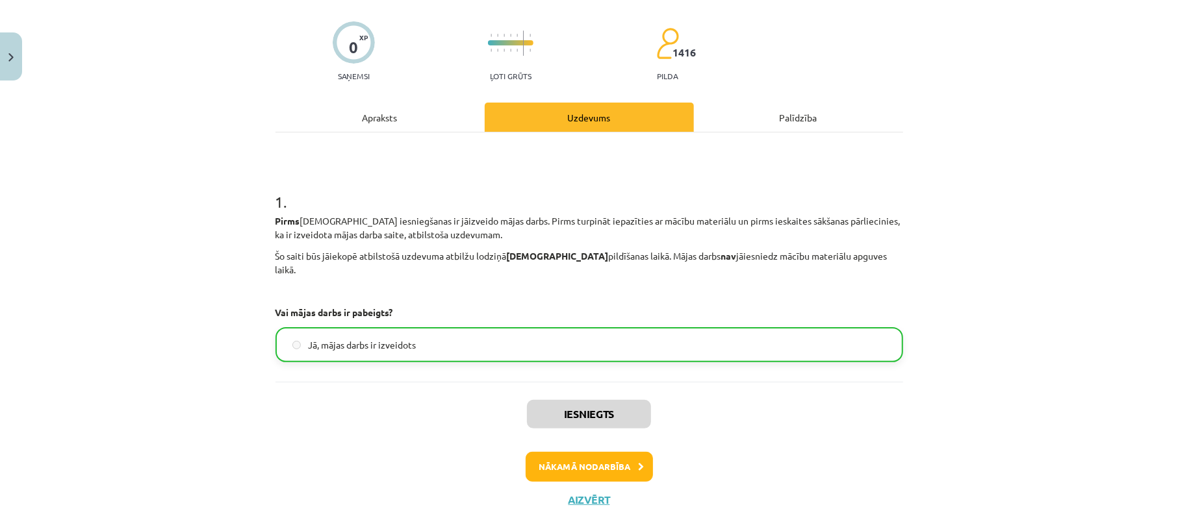
scroll to position [112, 0]
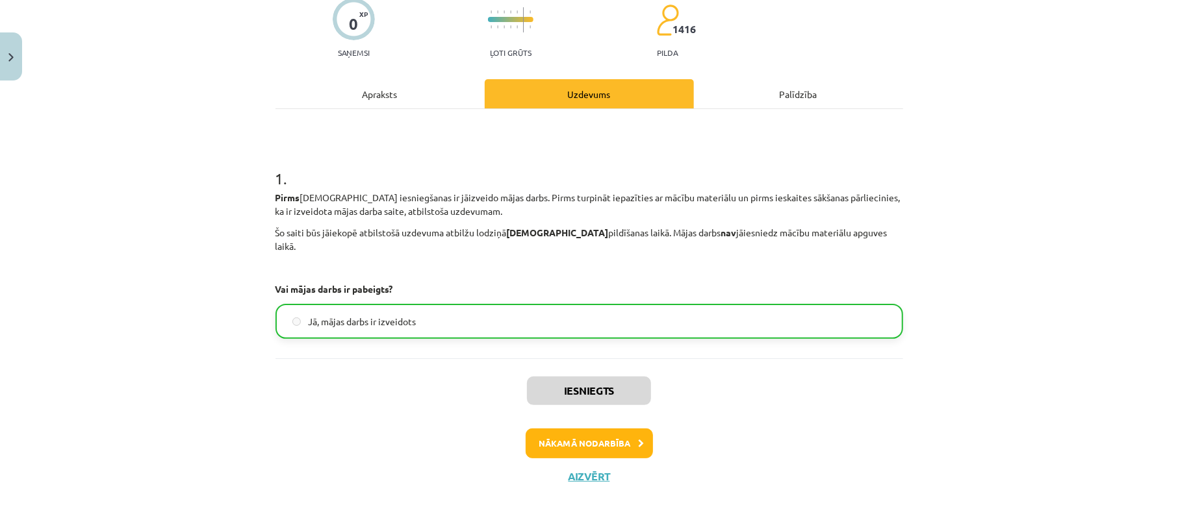
click at [612, 307] on label "Jā, mājas darbs ir izveidots" at bounding box center [589, 321] width 625 height 32
click at [497, 308] on label "Jā, mājas darbs ir izveidots" at bounding box center [589, 321] width 625 height 32
drag, startPoint x: 497, startPoint y: 308, endPoint x: 507, endPoint y: 315, distance: 12.6
click at [499, 308] on label "Jā, mājas darbs ir izveidots" at bounding box center [589, 321] width 625 height 32
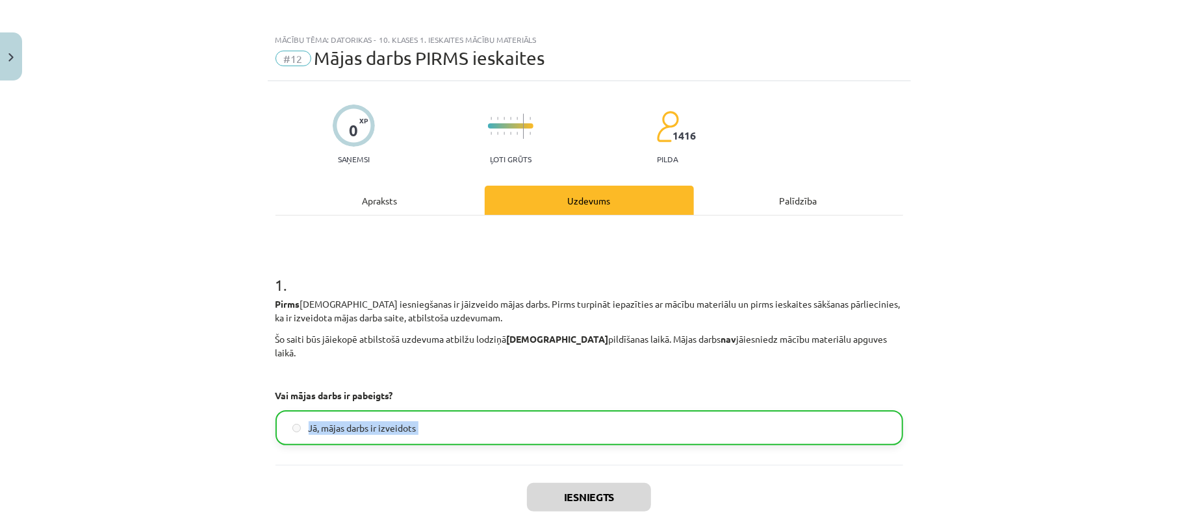
scroll to position [0, 0]
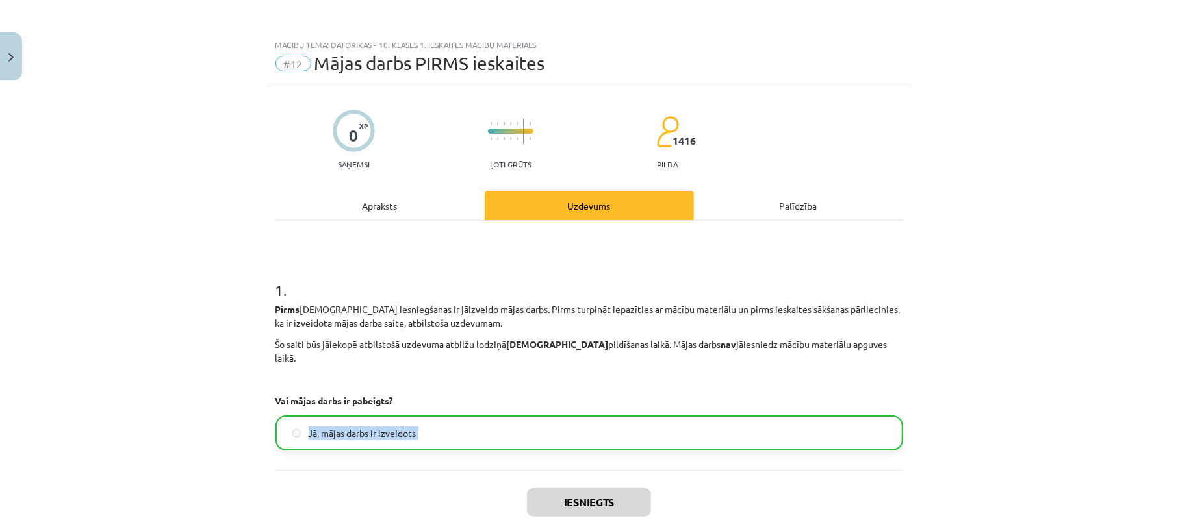
click at [460, 417] on label "Jā, mājas darbs ir izveidots" at bounding box center [589, 433] width 625 height 32
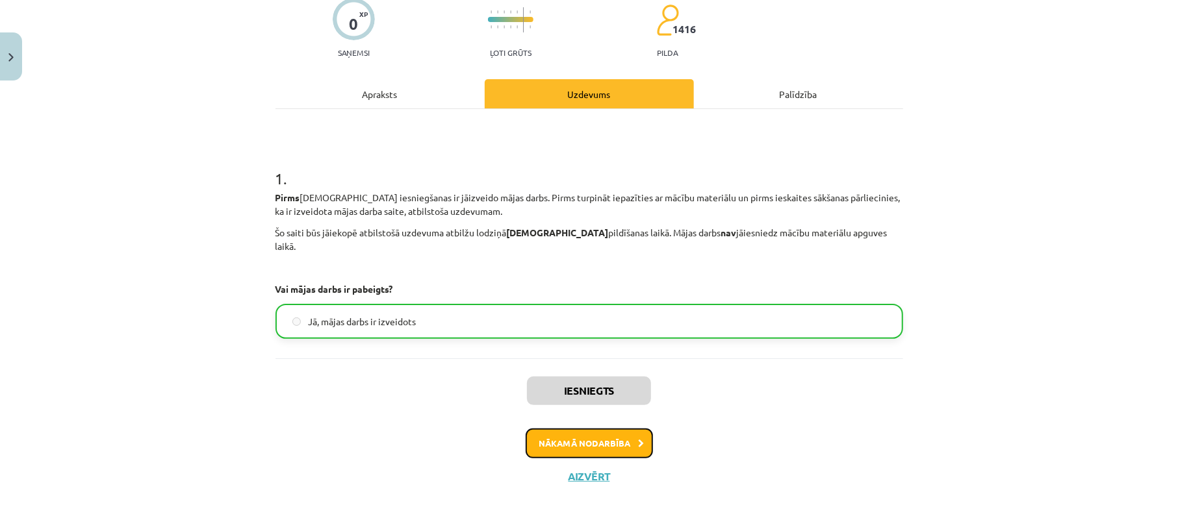
click at [601, 432] on button "Nākamā nodarbība" at bounding box center [588, 444] width 127 height 30
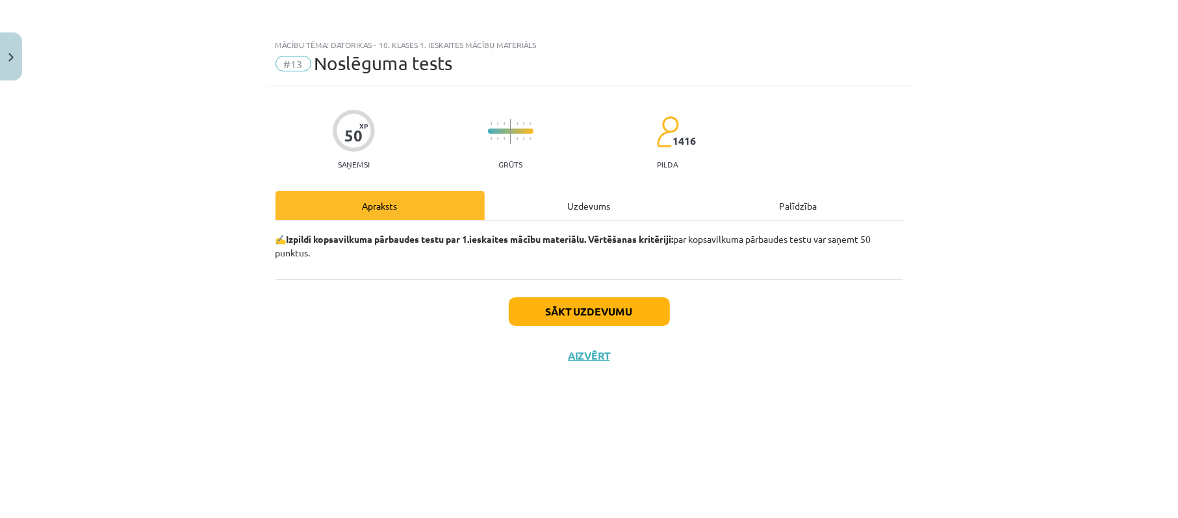
scroll to position [0, 0]
click at [393, 253] on p "✍️ Izpildi kopsavilkuma pārbaudes testu par 1.ieskaites mācību materiālu. Vērtē…" at bounding box center [588, 246] width 627 height 27
click at [504, 258] on p "✍️ Izpildi kopsavilkuma pārbaudes testu par 1.ieskaites mācību materiālu. Vērtē…" at bounding box center [588, 246] width 627 height 27
click at [595, 261] on div "✍️ Izpildi kopsavilkuma pārbaudes testu par 1.ieskaites mācību materiālu. Vērtē…" at bounding box center [588, 250] width 627 height 58
drag, startPoint x: 618, startPoint y: 261, endPoint x: 722, endPoint y: 250, distance: 104.5
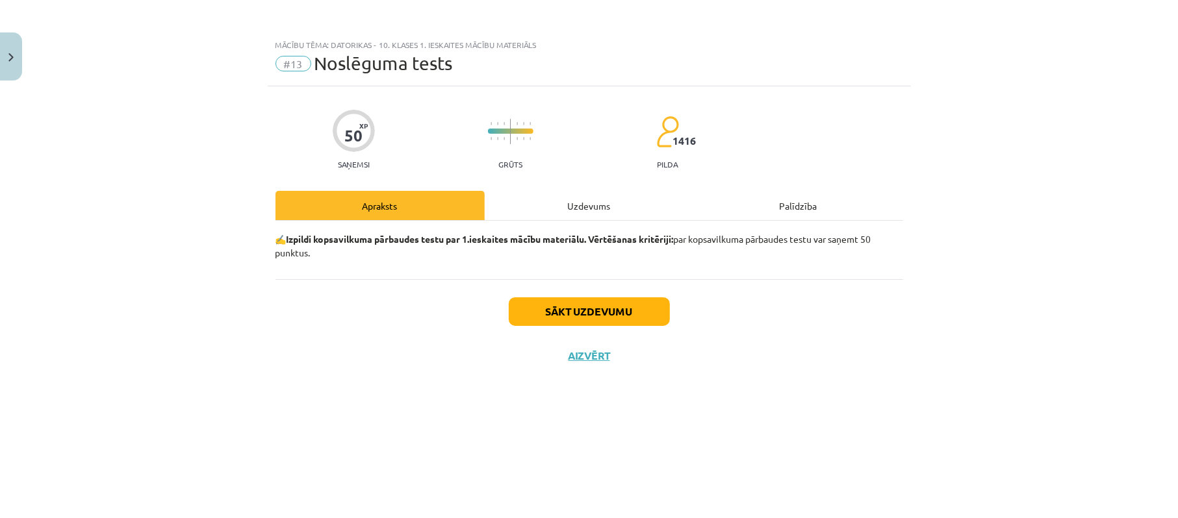
click at [684, 256] on div "✍️ Izpildi kopsavilkuma pārbaudes testu par 1.ieskaites mācību materiālu. Vērtē…" at bounding box center [588, 250] width 627 height 58
drag, startPoint x: 724, startPoint y: 250, endPoint x: 765, endPoint y: 235, distance: 44.2
click at [746, 243] on p "✍️ Izpildi kopsavilkuma pārbaudes testu par 1.ieskaites mācību materiālu. Vērtē…" at bounding box center [588, 246] width 627 height 27
click at [766, 234] on p "✍️ Izpildi kopsavilkuma pārbaudes testu par 1.ieskaites mācību materiālu. Vērtē…" at bounding box center [588, 246] width 627 height 27
click at [645, 312] on button "Sākt uzdevumu" at bounding box center [589, 311] width 161 height 29
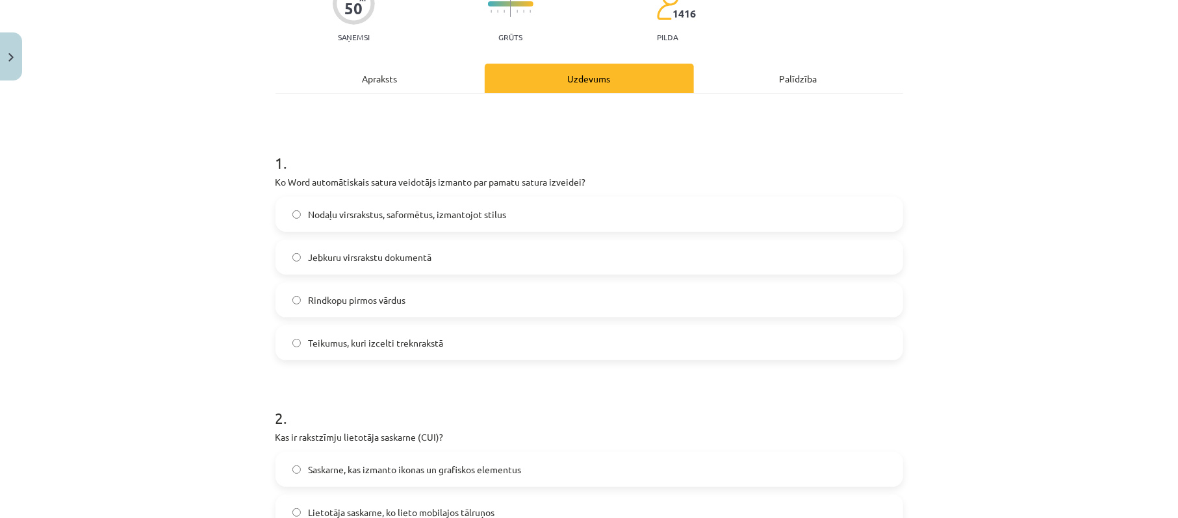
scroll to position [86, 0]
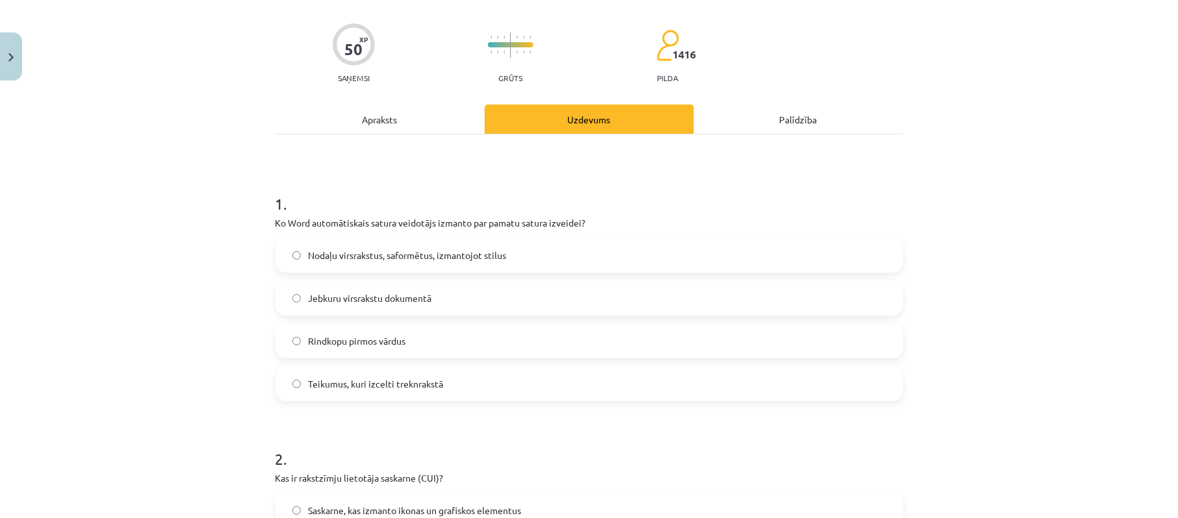
click at [362, 259] on span "Nodaļu virsrakstus, saformētus, izmantojot stilus" at bounding box center [408, 256] width 198 height 14
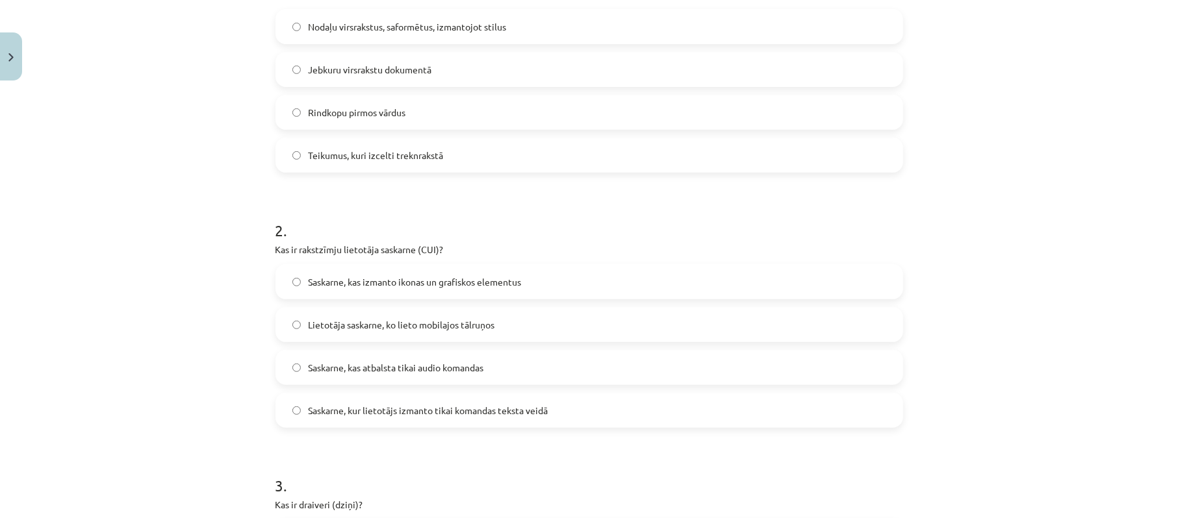
scroll to position [346, 0]
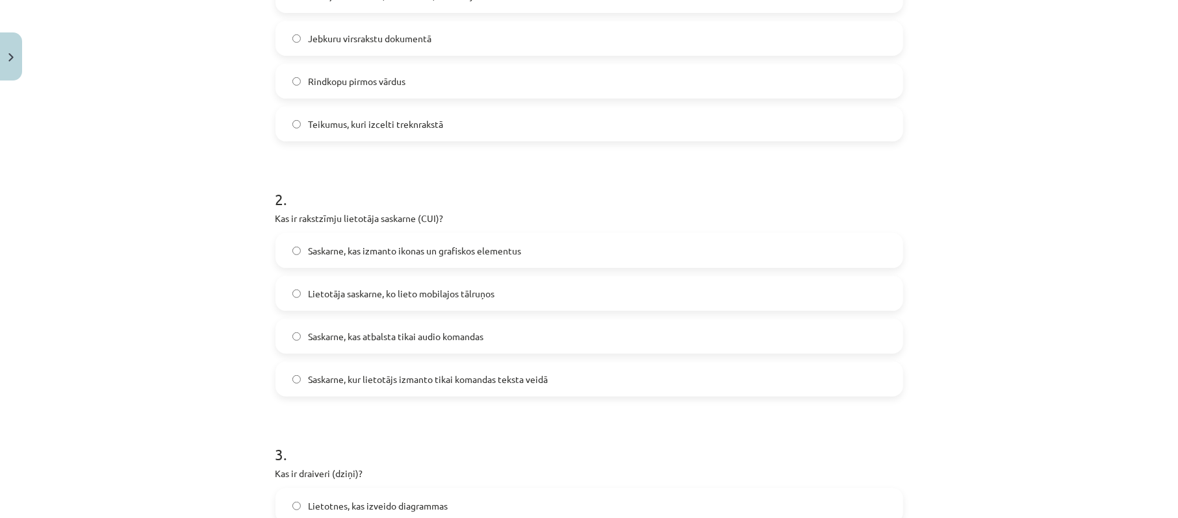
click at [379, 388] on label "Saskarne, kur lietotājs izmanto tikai komandas teksta veidā" at bounding box center [589, 379] width 625 height 32
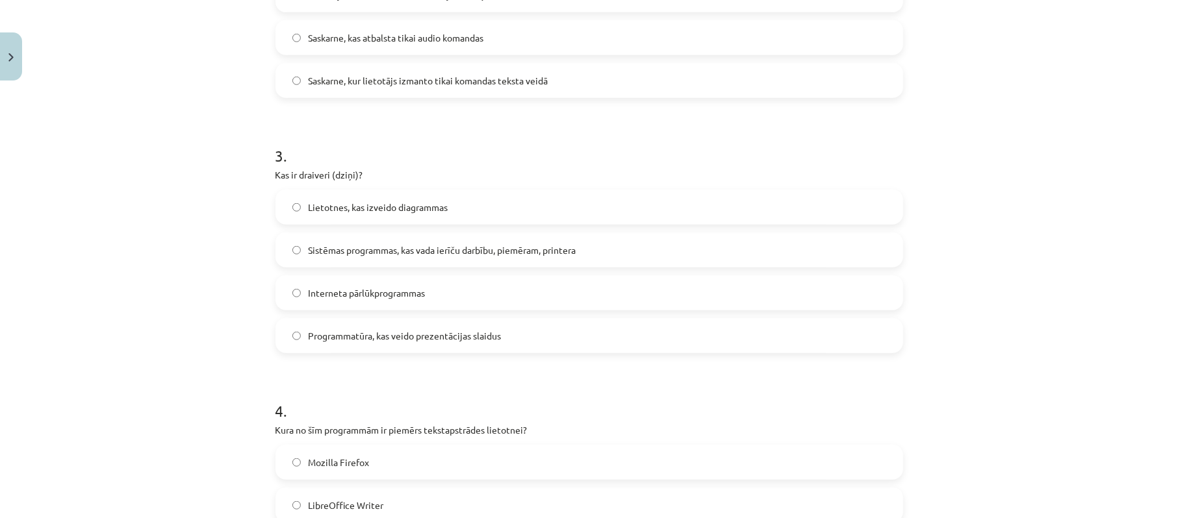
scroll to position [692, 0]
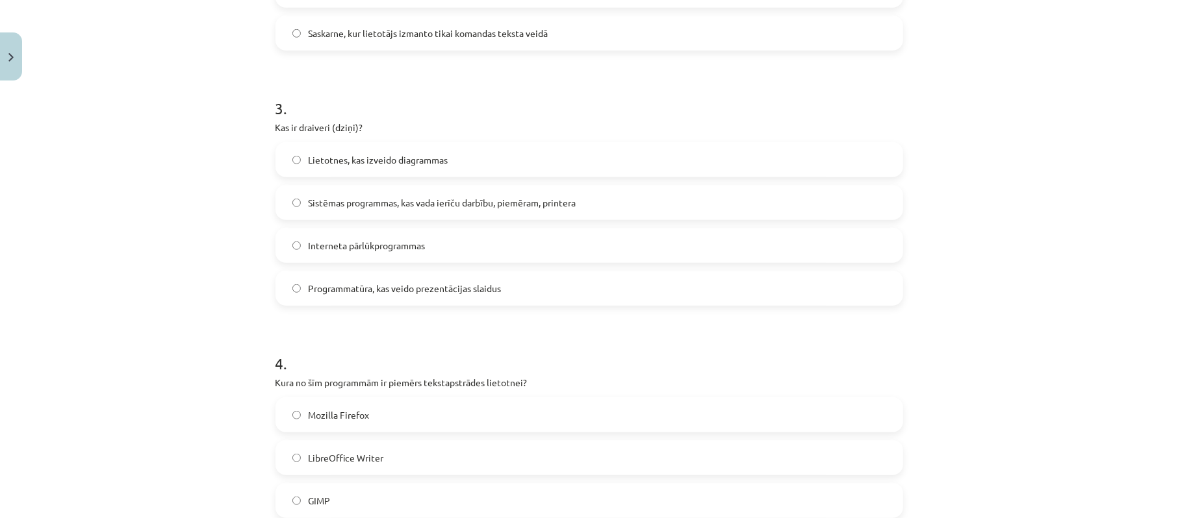
click at [346, 208] on span "Sistēmas programmas, kas vada ierīču darbību, piemēram, printera" at bounding box center [443, 203] width 268 height 14
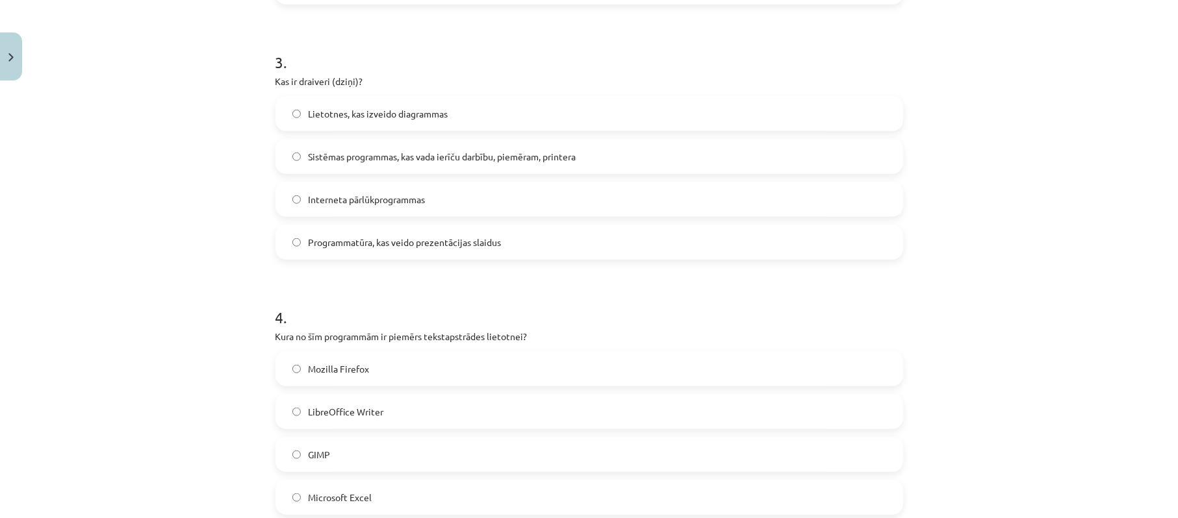
scroll to position [779, 0]
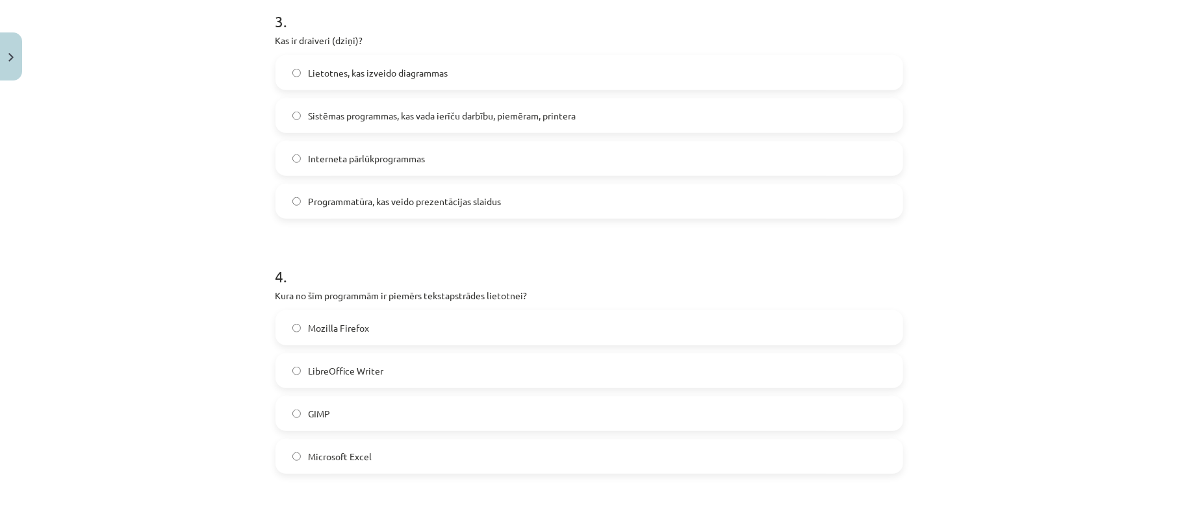
click at [366, 367] on span "LibreOffice Writer" at bounding box center [346, 371] width 75 height 14
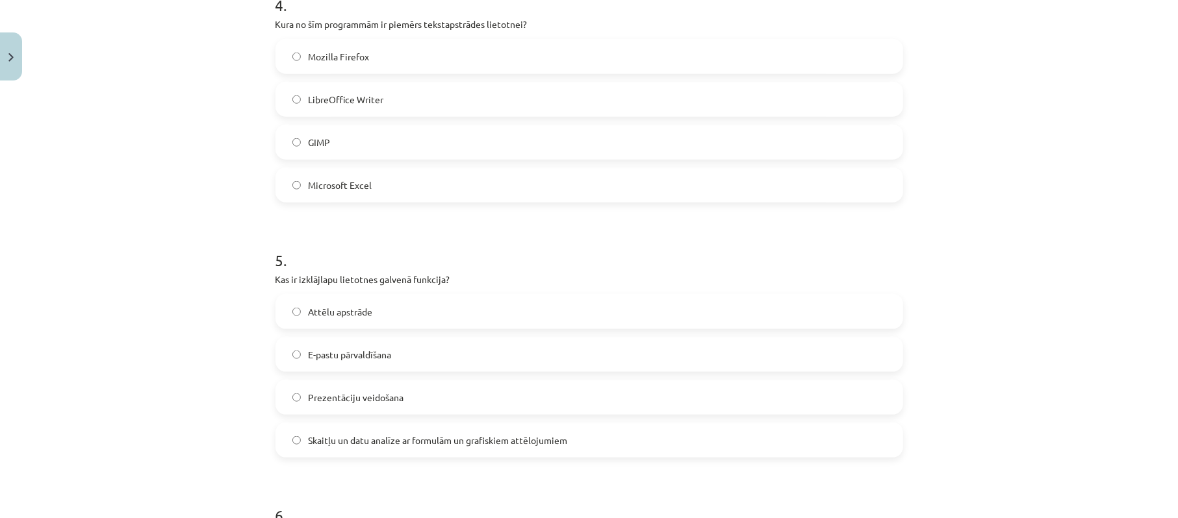
scroll to position [1126, 0]
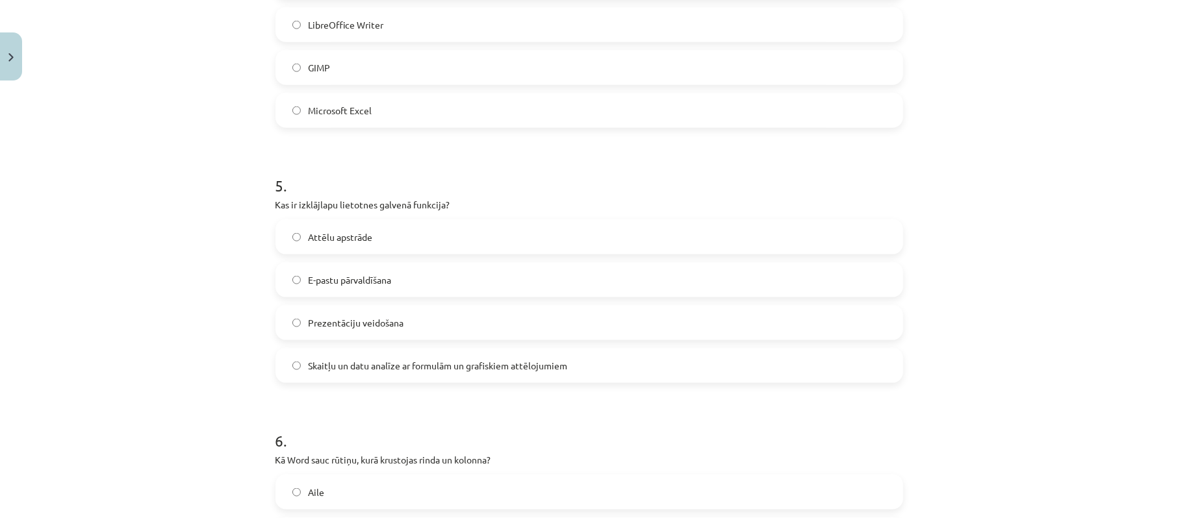
click at [385, 370] on span "Skaitļu un datu analīze ar formulām un grafiskiem attēlojumiem" at bounding box center [438, 366] width 259 height 14
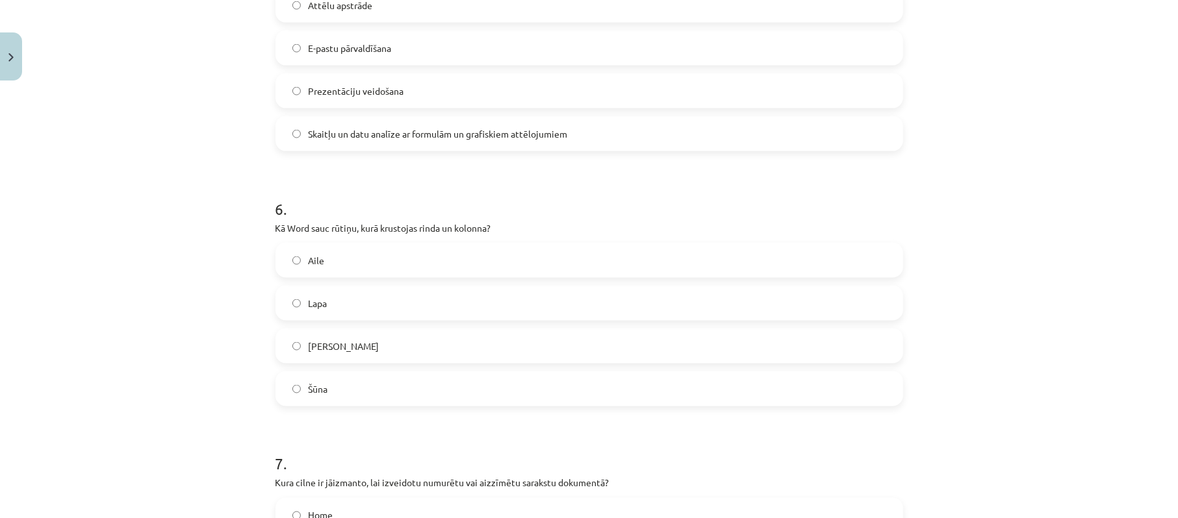
scroll to position [1385, 0]
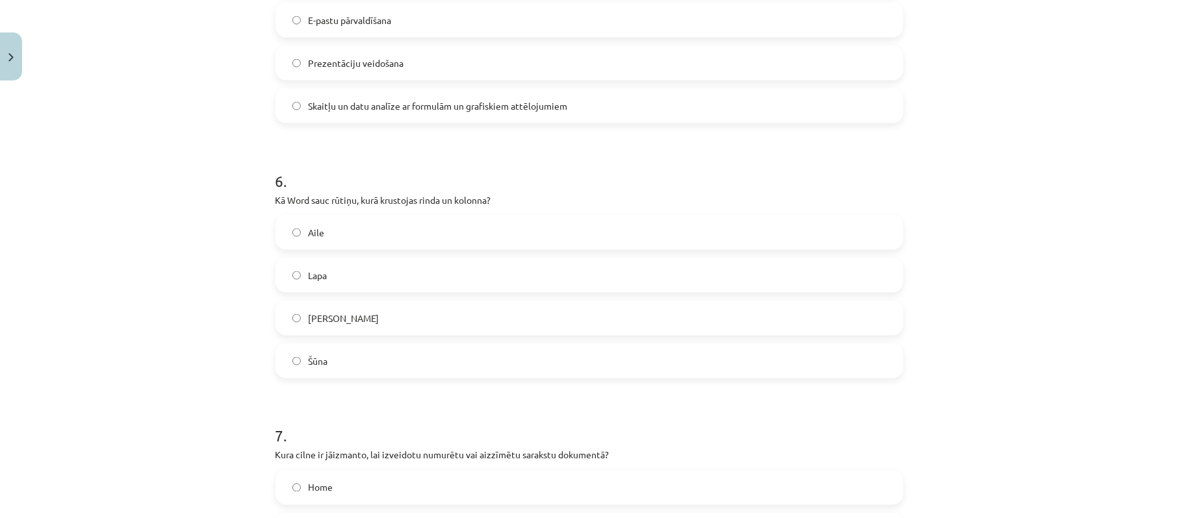
click at [356, 359] on label "Šūna" at bounding box center [589, 361] width 625 height 32
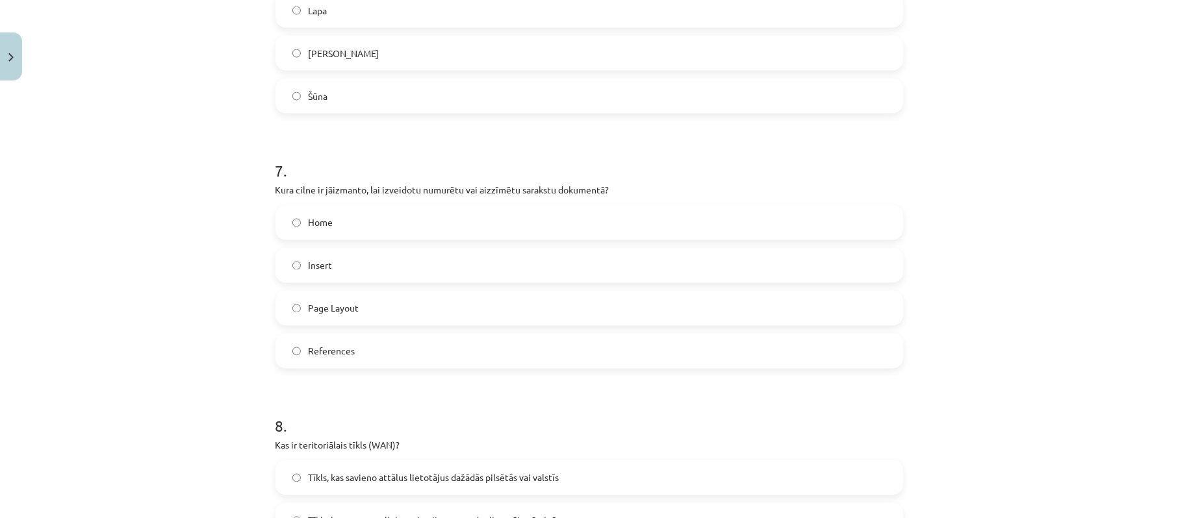
scroll to position [1732, 0]
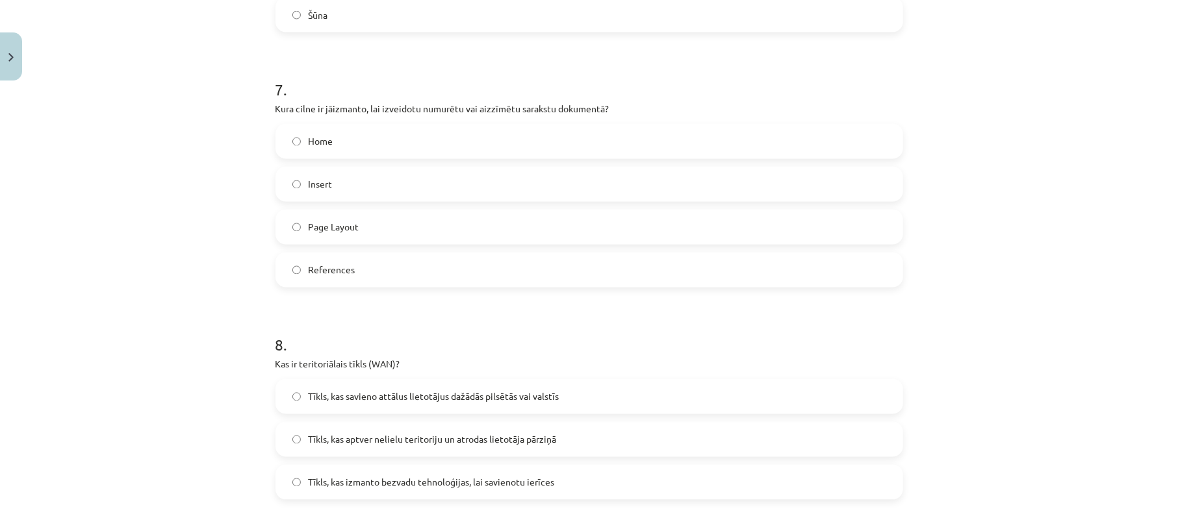
click at [344, 144] on label "Home" at bounding box center [589, 141] width 625 height 32
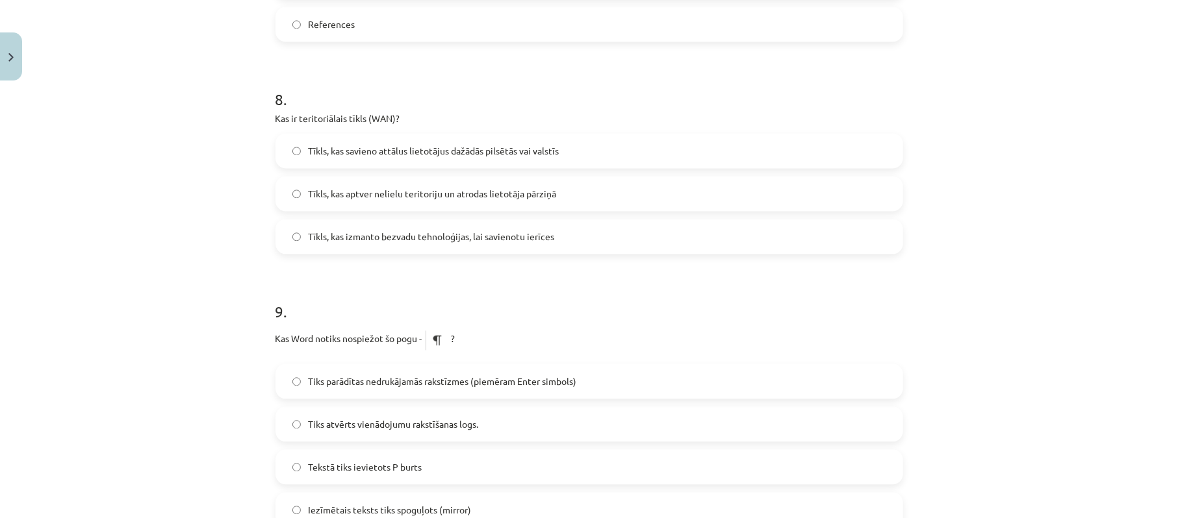
scroll to position [1991, 0]
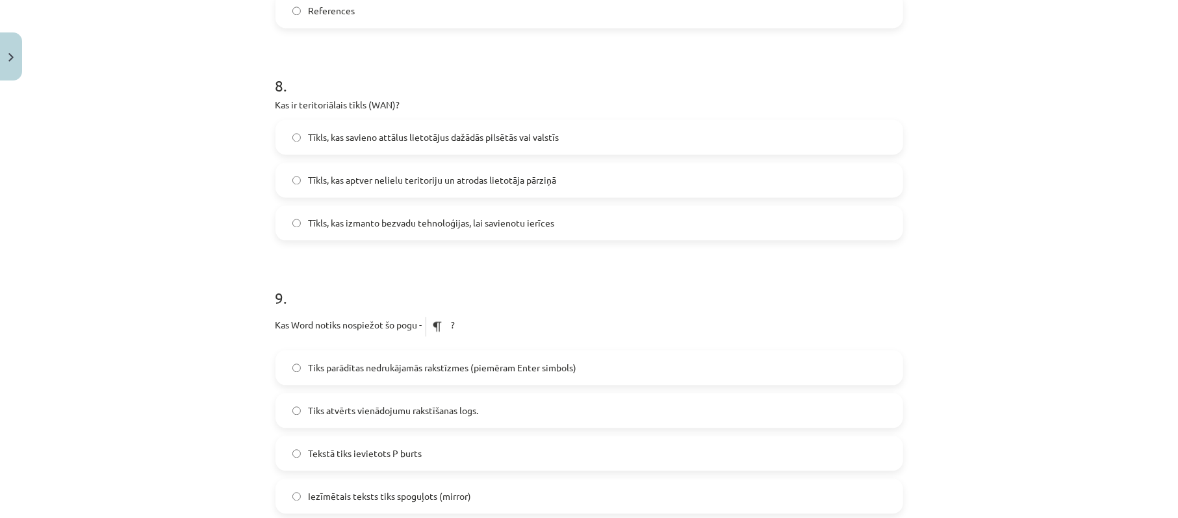
click at [333, 139] on span "Tīkls, kas savieno attālus lietotājus dažādās pilsētās vai valstīs" at bounding box center [434, 138] width 251 height 14
click at [361, 182] on span "Tīkls, kas aptver nelielu teritoriju un atrodas lietotāja pārziņā" at bounding box center [433, 180] width 248 height 14
click at [336, 145] on label "Tīkls, kas savieno attālus lietotājus dažādās pilsētās vai valstīs" at bounding box center [589, 137] width 625 height 32
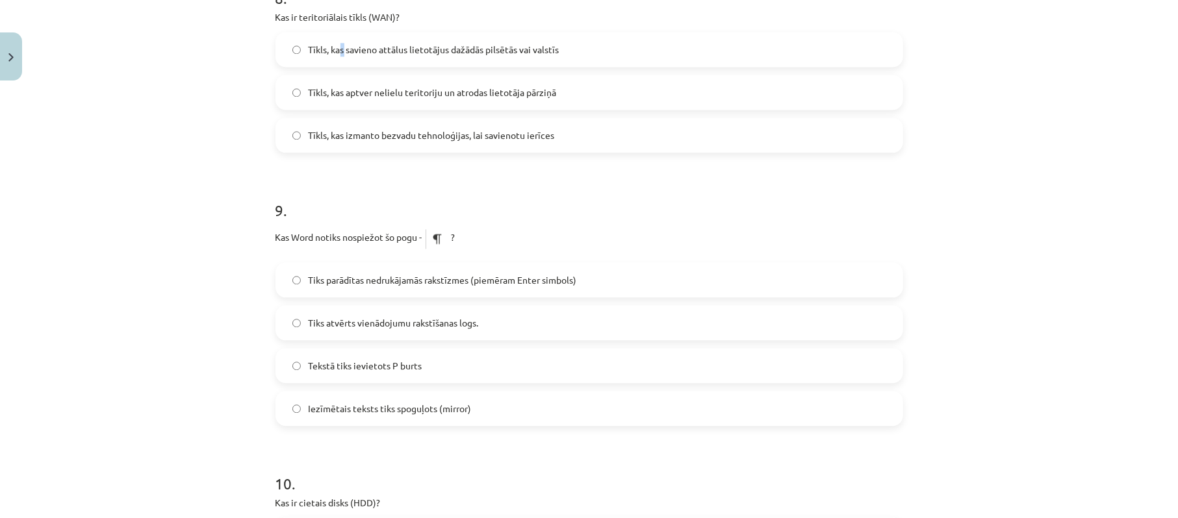
scroll to position [2165, 0]
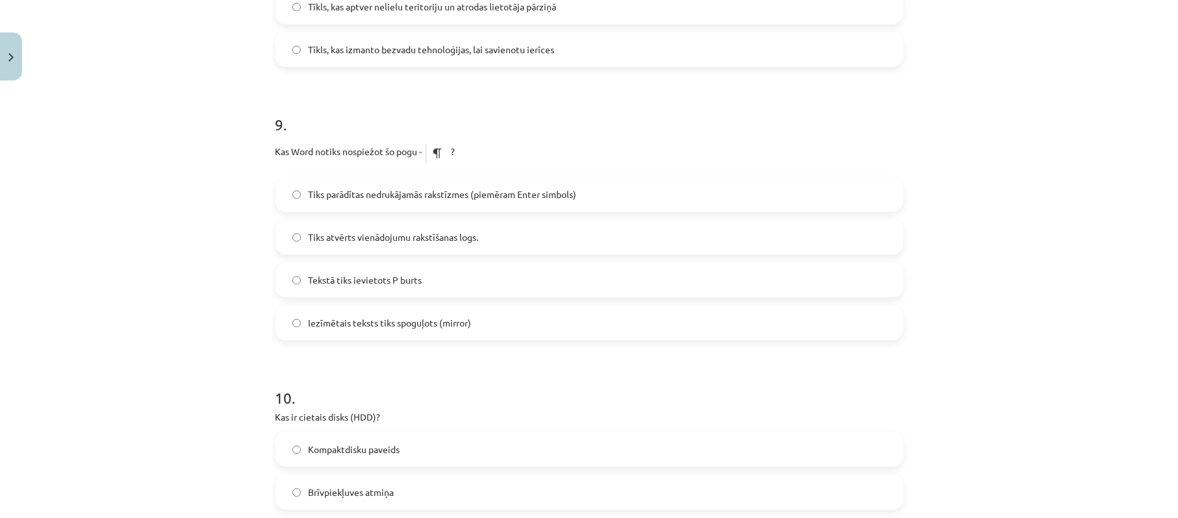
click at [362, 197] on span "Tiks parādītas nedrukājamās rakstīzmes (piemēram Enter simbols)" at bounding box center [443, 195] width 268 height 14
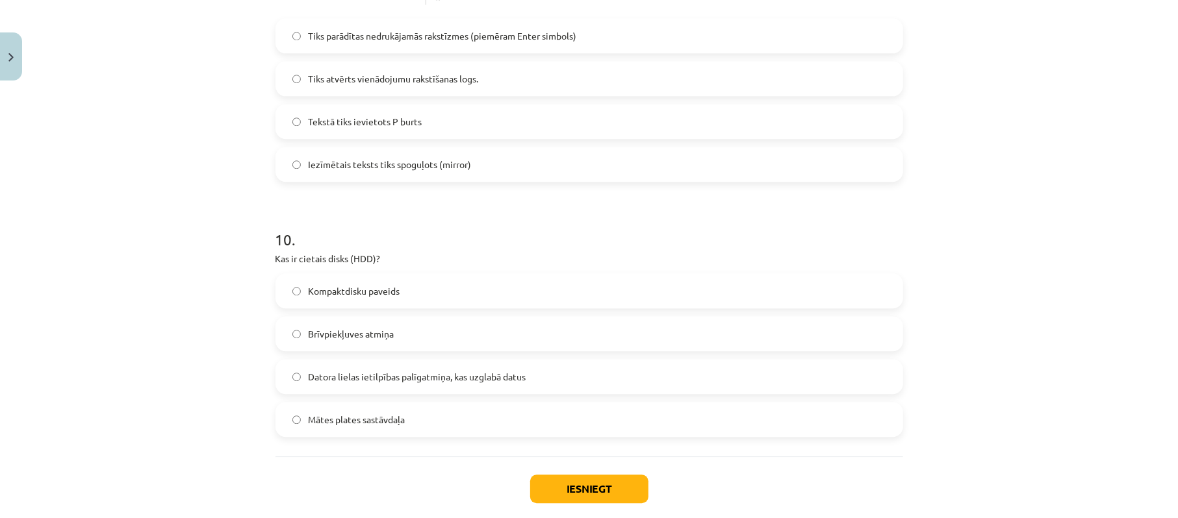
scroll to position [2393, 0]
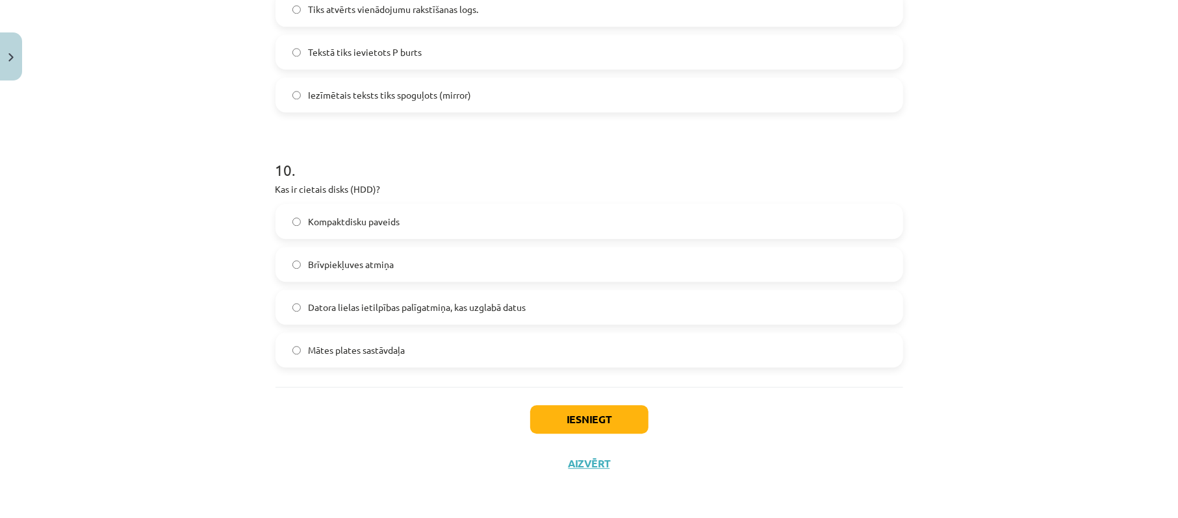
click at [367, 312] on span "Datora lielas ietilpības palīgatmiņa, kas uzglabā datus" at bounding box center [418, 308] width 218 height 14
click at [599, 425] on button "Iesniegt" at bounding box center [589, 419] width 118 height 29
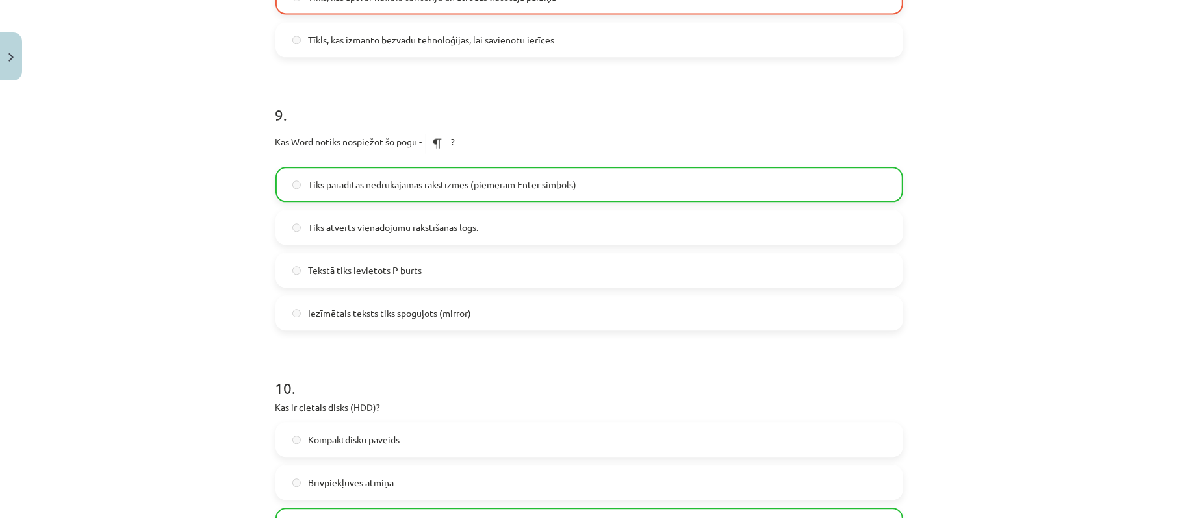
scroll to position [2434, 0]
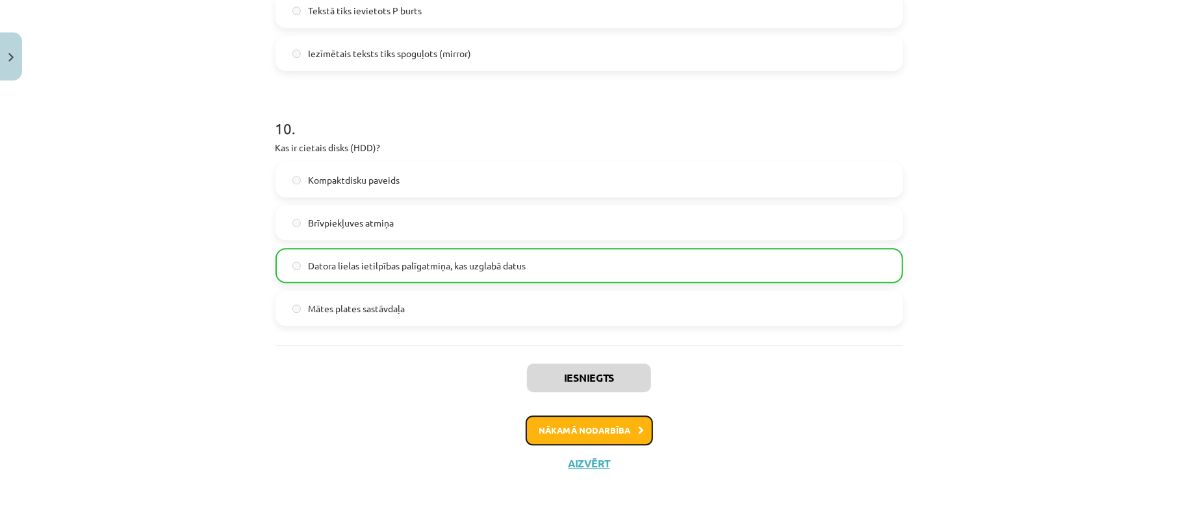
click at [609, 436] on button "Nākamā nodarbība" at bounding box center [588, 431] width 127 height 30
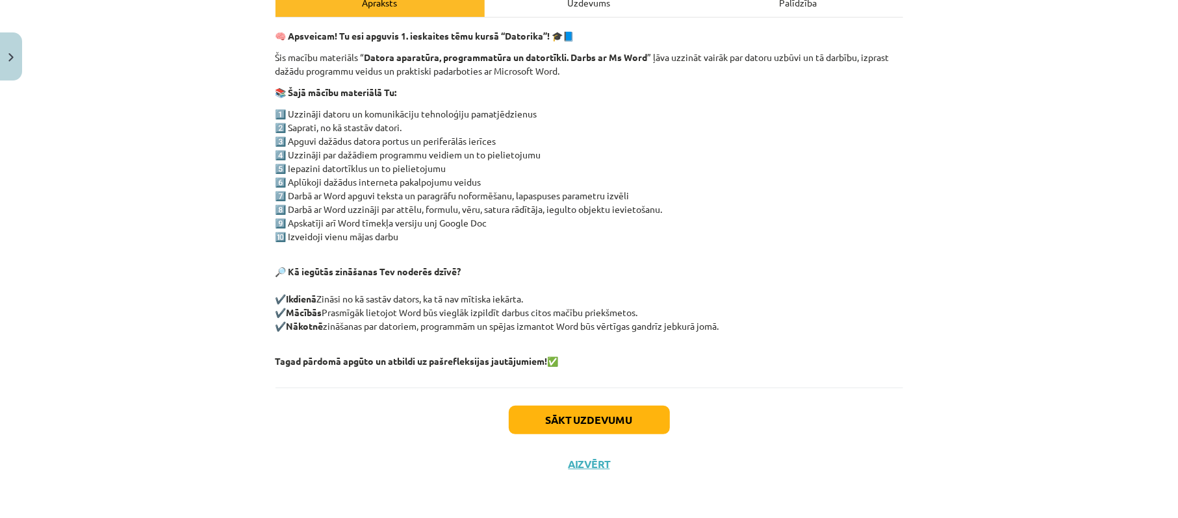
scroll to position [204, 0]
click at [559, 426] on button "Sākt uzdevumu" at bounding box center [589, 419] width 161 height 29
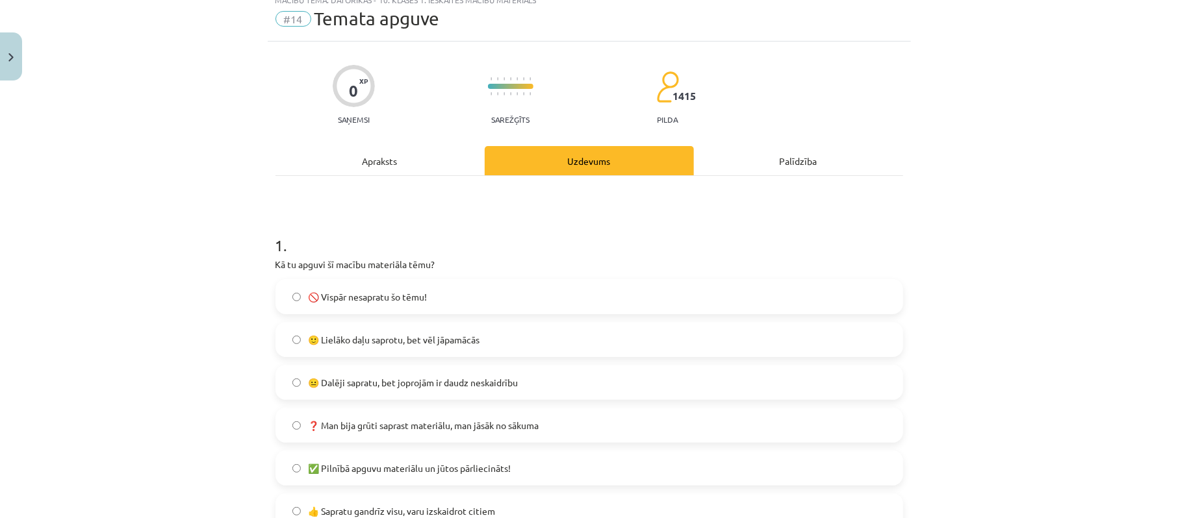
scroll to position [86, 0]
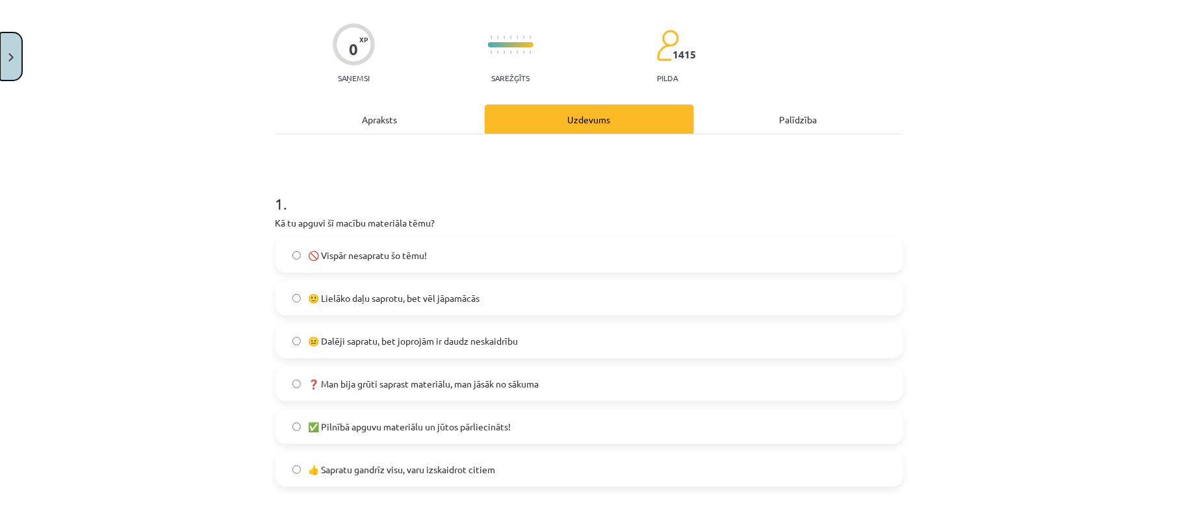
click at [11, 44] on button "Close" at bounding box center [11, 56] width 22 height 48
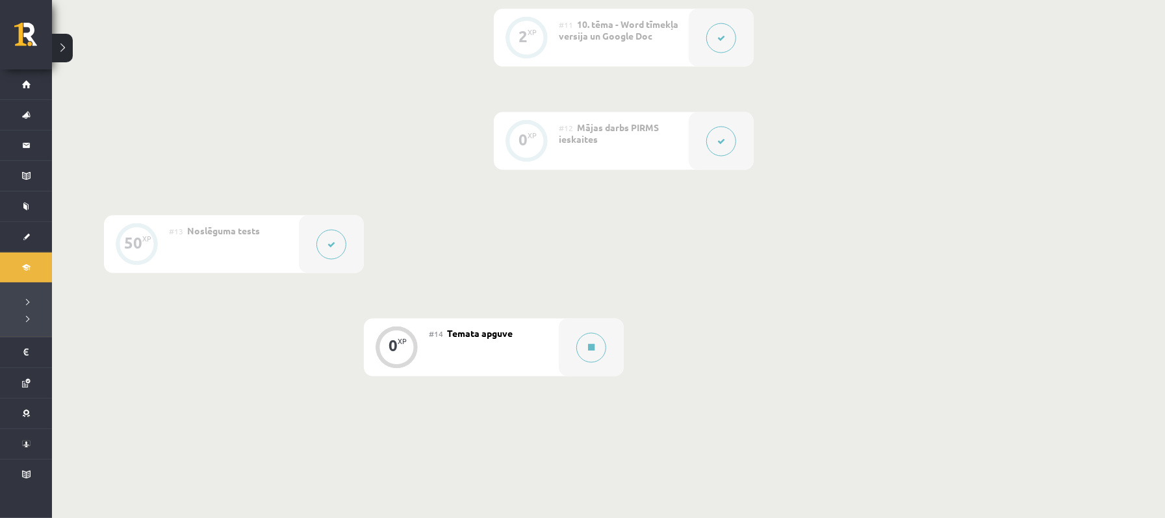
drag, startPoint x: 387, startPoint y: 340, endPoint x: 410, endPoint y: 338, distance: 23.5
click at [388, 340] on div "0 XP" at bounding box center [396, 346] width 39 height 39
click at [473, 336] on span "Temata apguve" at bounding box center [480, 334] width 66 height 12
click at [606, 348] on div at bounding box center [591, 348] width 65 height 58
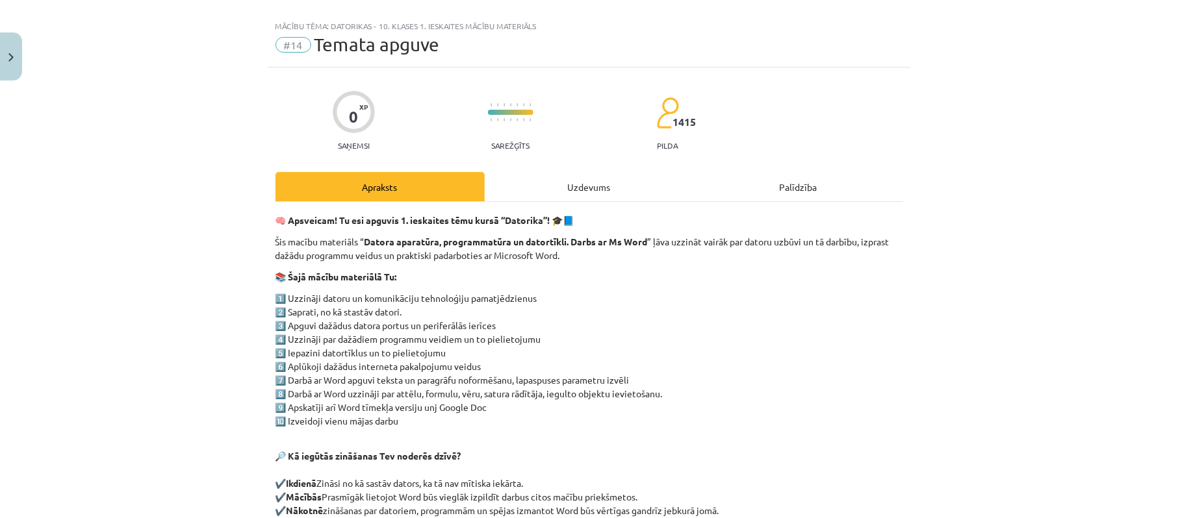
scroll to position [0, 0]
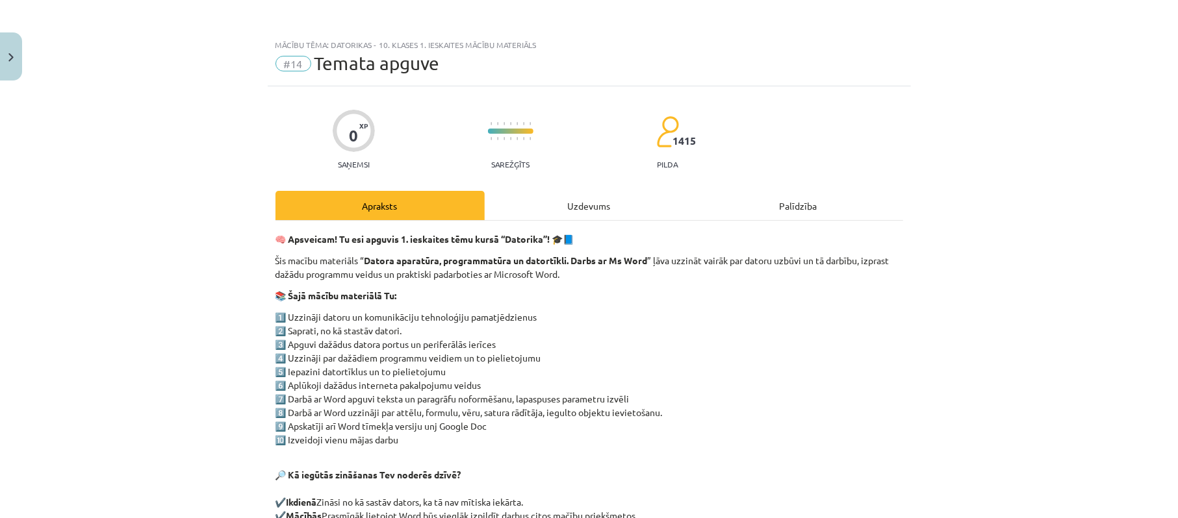
click at [531, 203] on div "Uzdevums" at bounding box center [589, 205] width 209 height 29
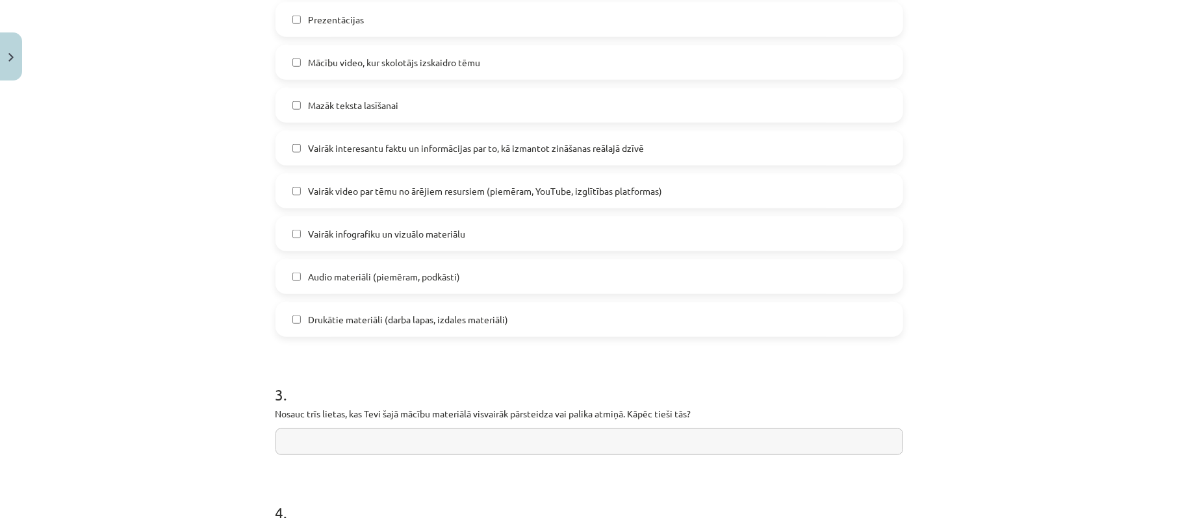
scroll to position [899, 0]
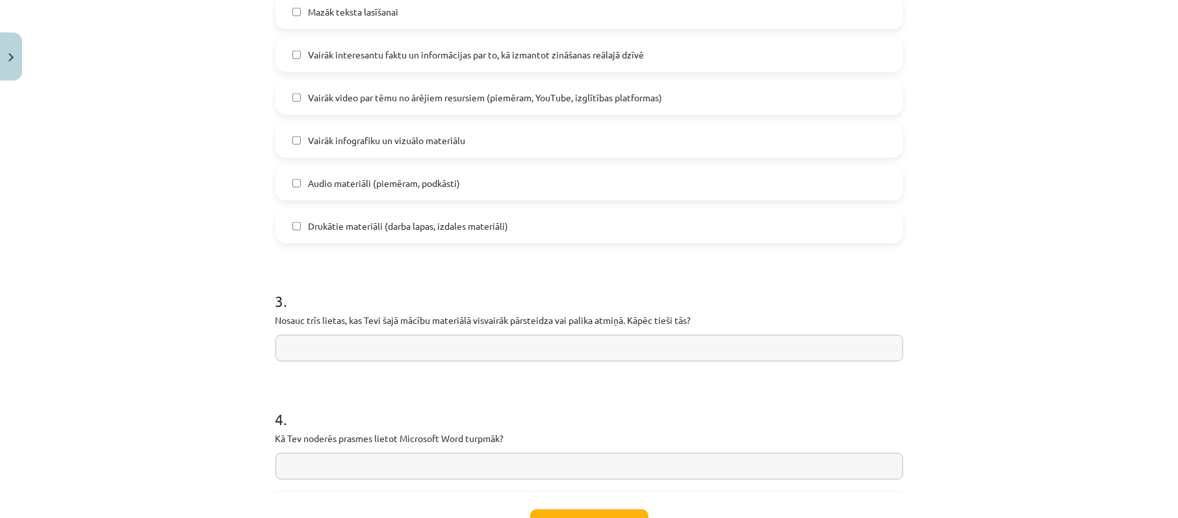
click at [411, 348] on input "text" at bounding box center [588, 348] width 627 height 27
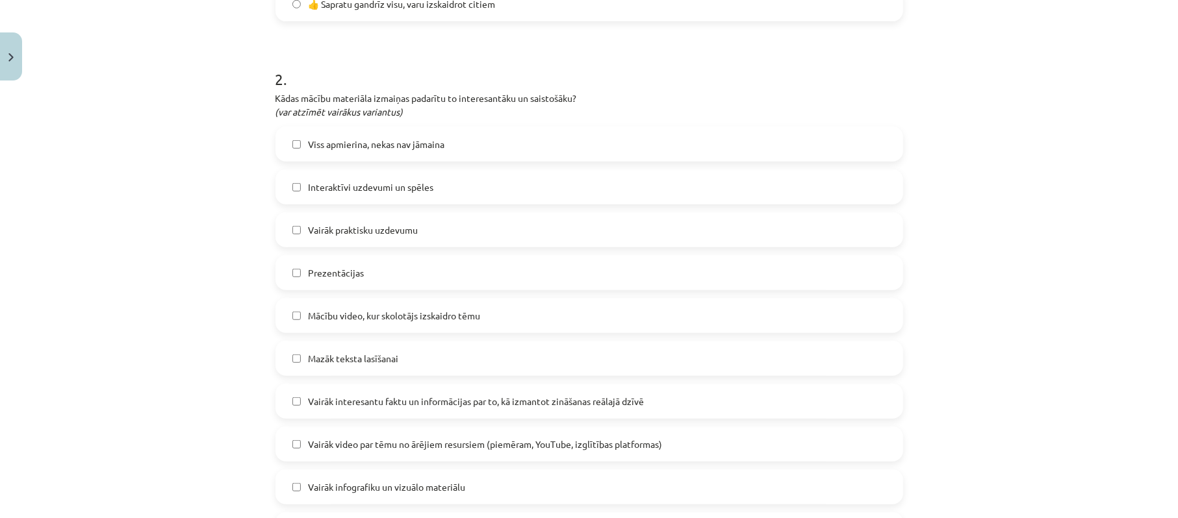
scroll to position [639, 0]
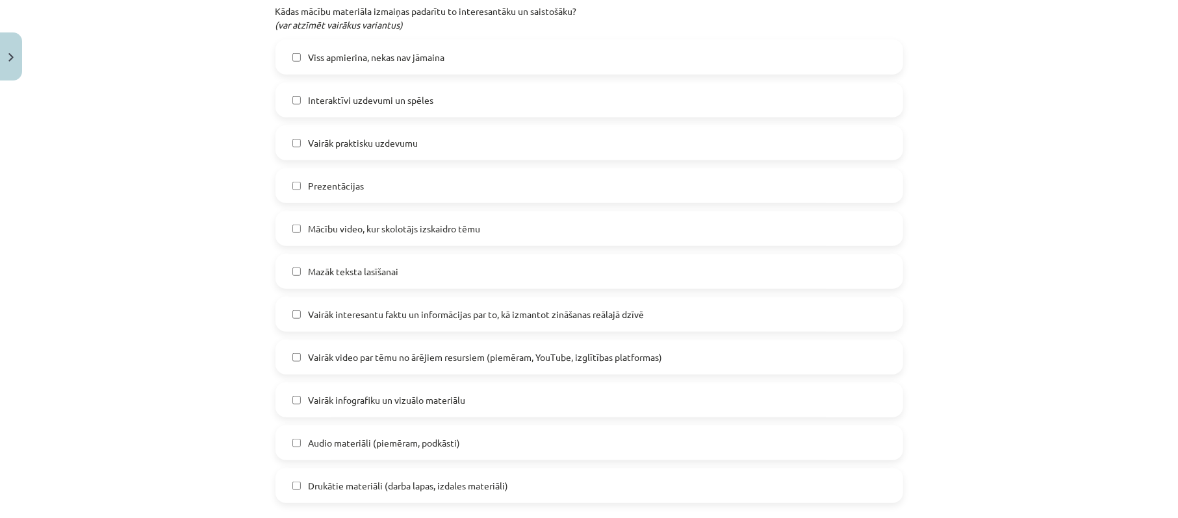
click at [320, 233] on span "Mācību video, kur skolotājs izskaidro tēmu" at bounding box center [395, 229] width 172 height 14
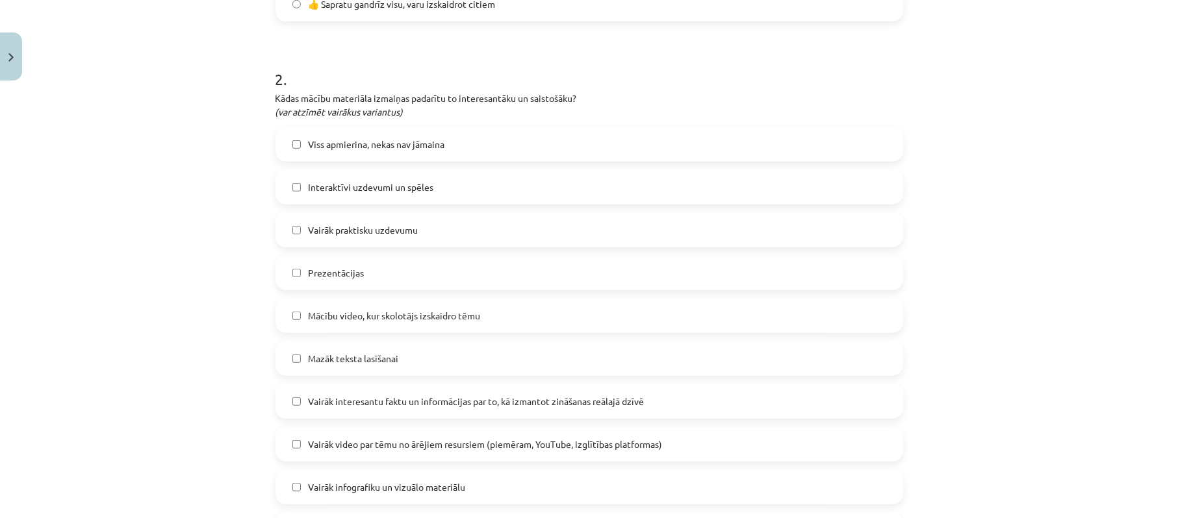
click at [333, 144] on span "Viss apmierina, nekas nav jāmaina" at bounding box center [377, 145] width 136 height 14
click at [305, 305] on label "Mācību video, kur skolotājs izskaidro tēmu" at bounding box center [589, 315] width 625 height 32
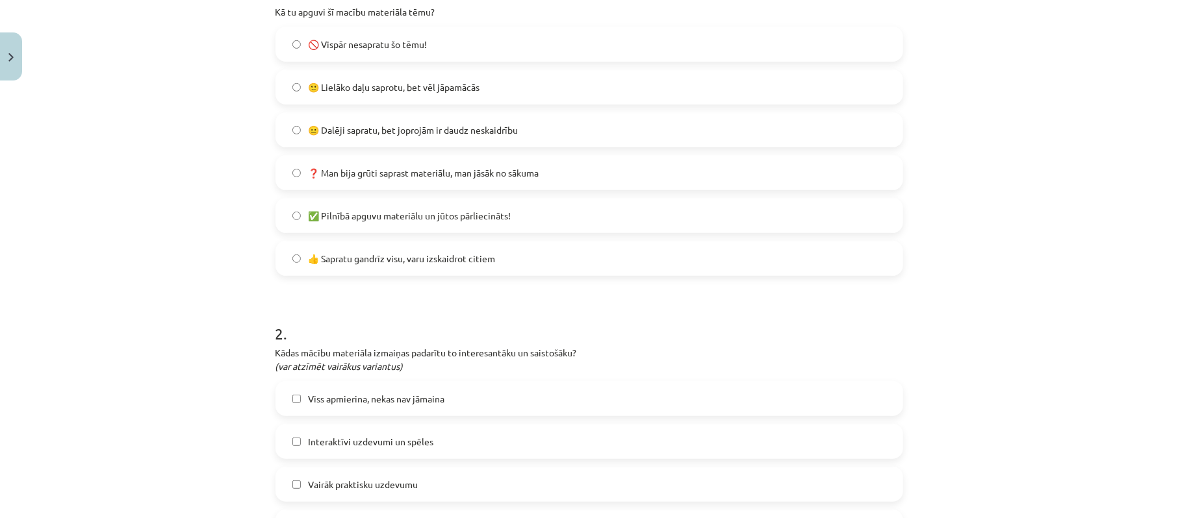
scroll to position [206, 0]
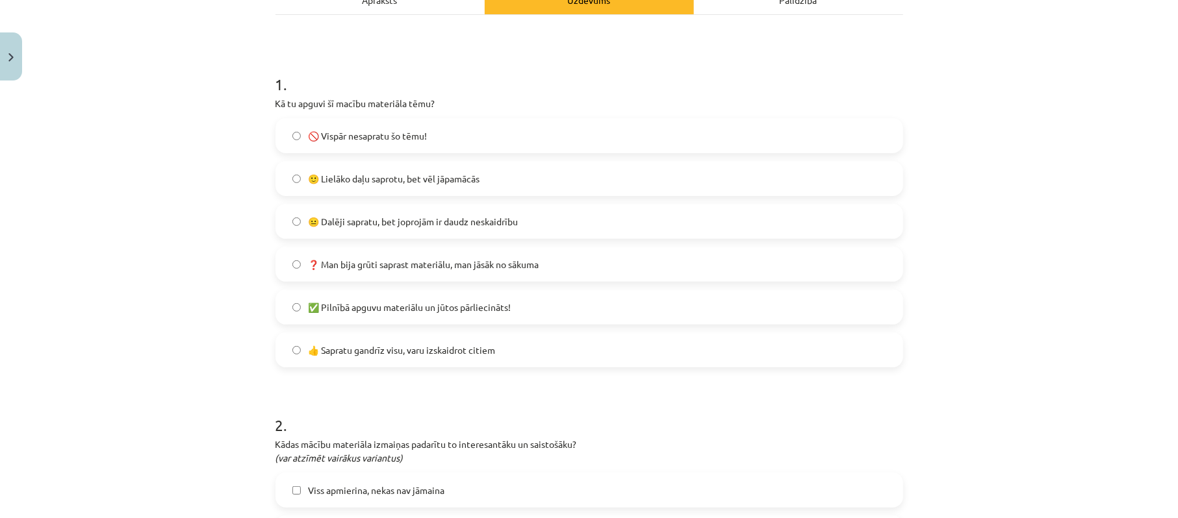
click at [368, 312] on span "✅ Pilnībā apguvu materiālu un jūtos pārliecināts!" at bounding box center [410, 308] width 203 height 14
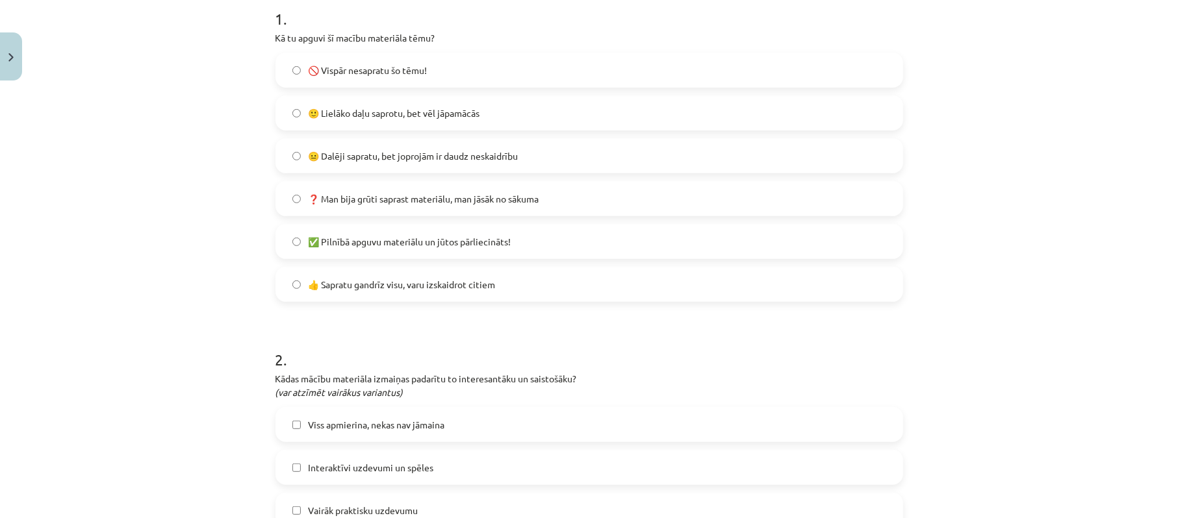
scroll to position [379, 0]
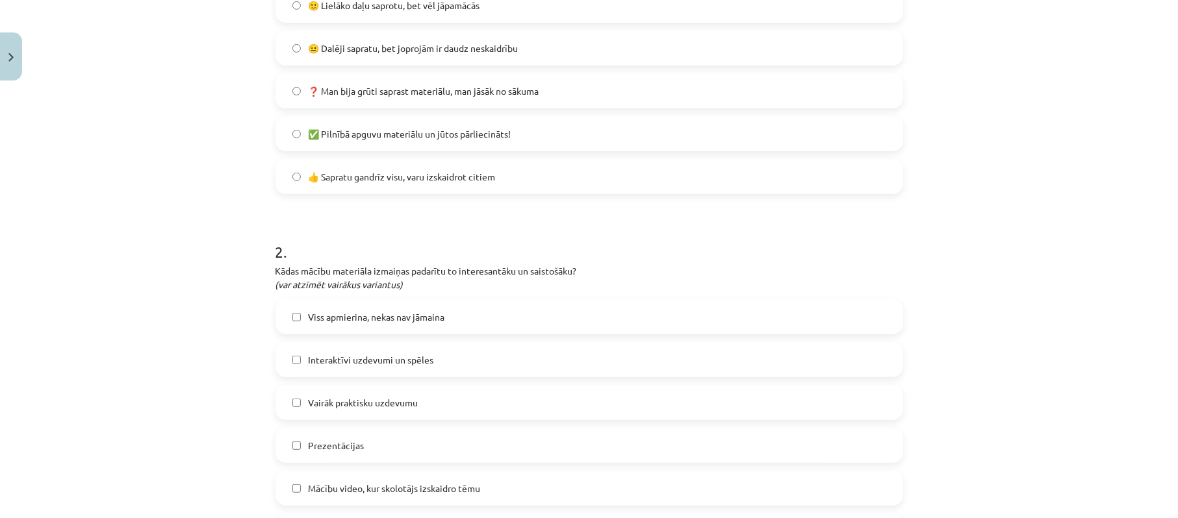
click at [352, 190] on label "👍 Sapratu gandrīz visu, varu izskaidrot citiem" at bounding box center [589, 176] width 625 height 32
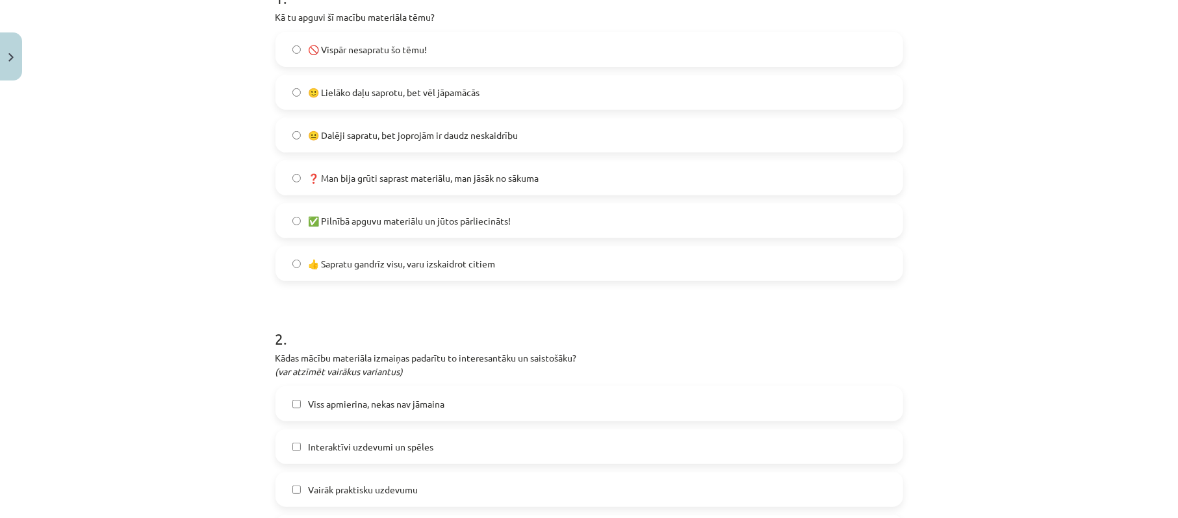
scroll to position [206, 0]
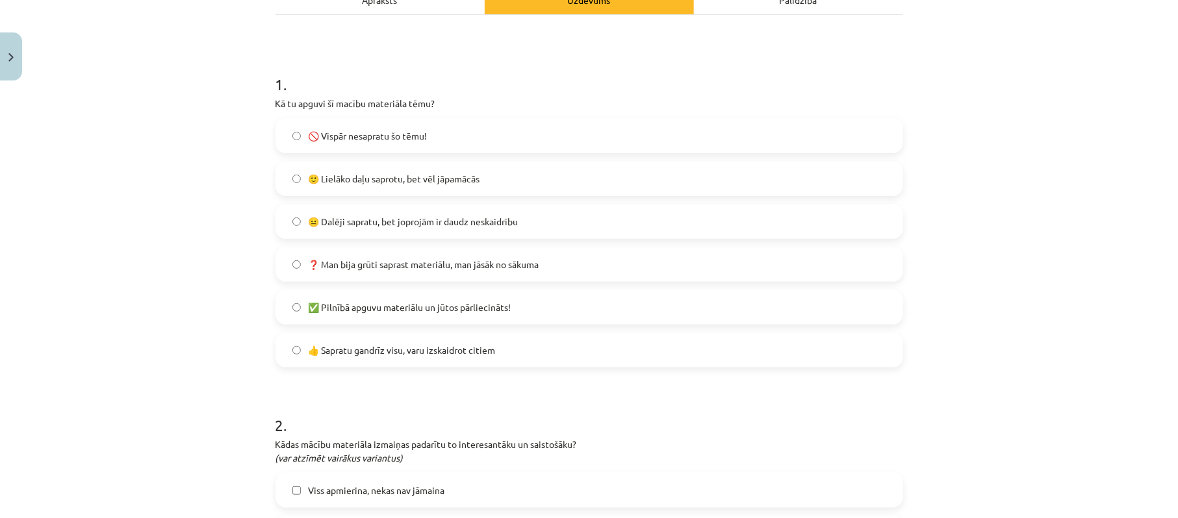
click at [400, 309] on span "✅ Pilnībā apguvu materiālu un jūtos pārliecināts!" at bounding box center [410, 308] width 203 height 14
click at [442, 346] on span "👍 Sapratu gandrīz visu, varu izskaidrot citiem" at bounding box center [402, 351] width 187 height 14
click at [443, 307] on span "✅ Pilnībā apguvu materiālu un jūtos pārliecināts!" at bounding box center [410, 308] width 203 height 14
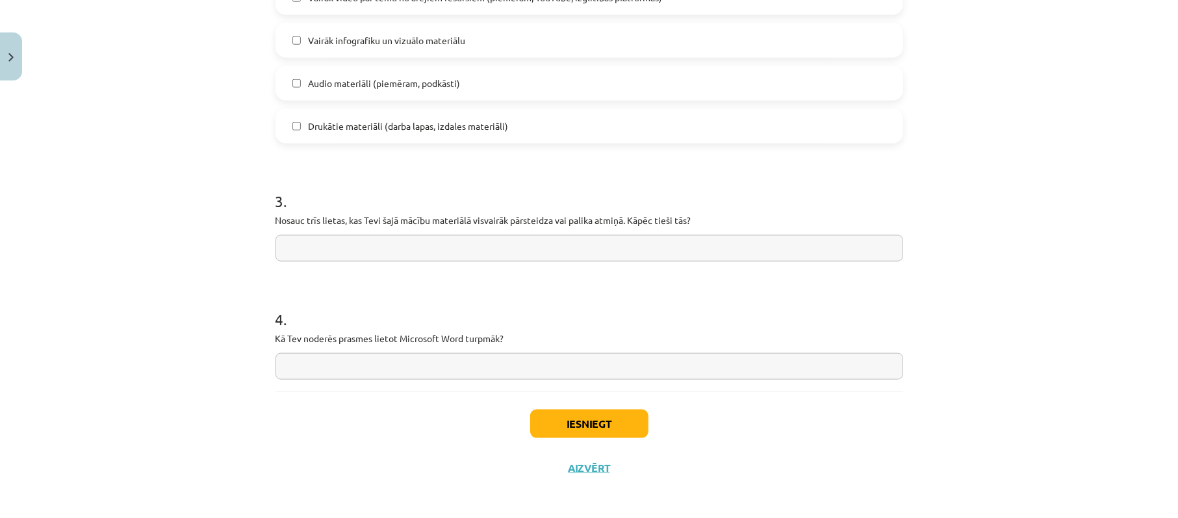
scroll to position [1003, 0]
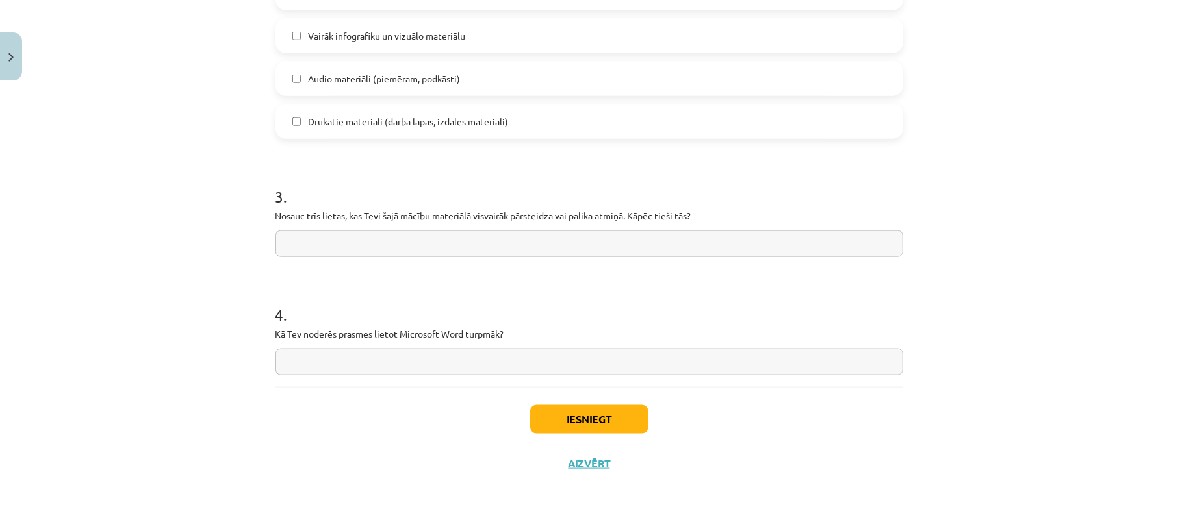
click at [359, 356] on input "text" at bounding box center [588, 362] width 627 height 27
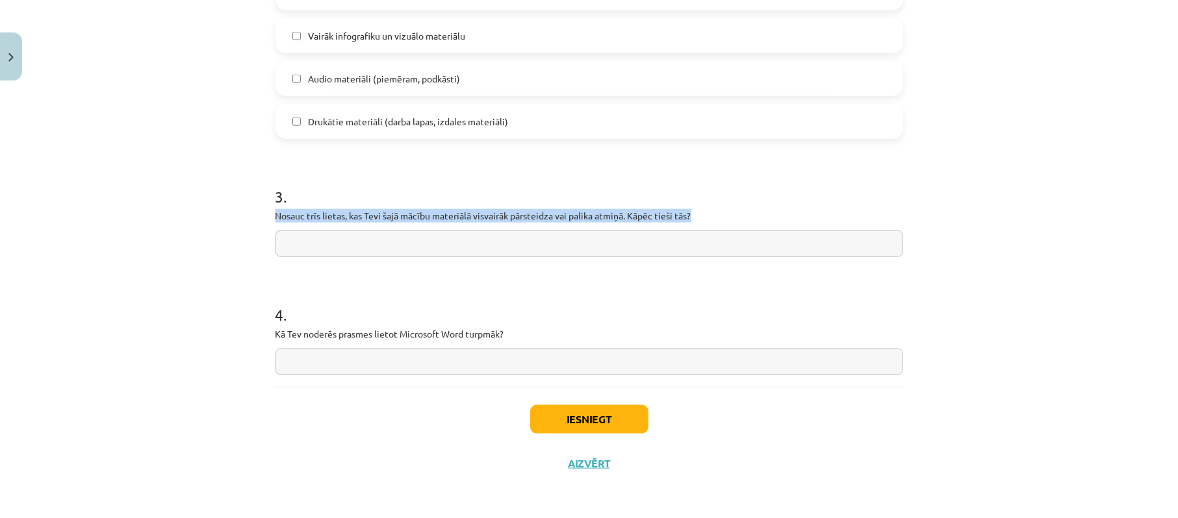
drag, startPoint x: 271, startPoint y: 217, endPoint x: 694, endPoint y: 218, distance: 423.5
click at [694, 218] on p "Nosauc trīs lietas, kas Tevi šajā mācību materiālā visvairāk pārsteidza vai pal…" at bounding box center [588, 216] width 627 height 14
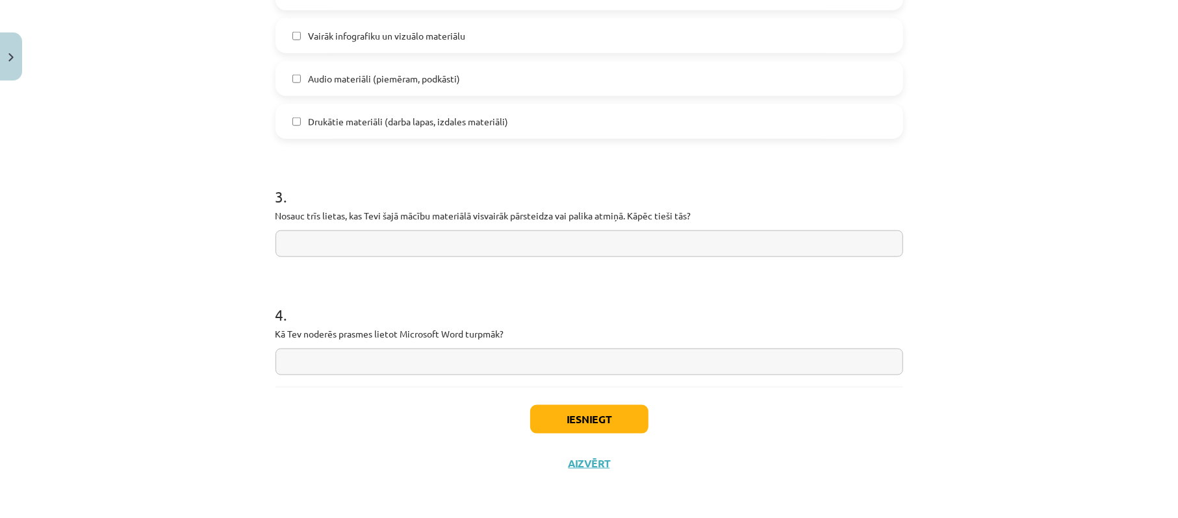
click at [777, 225] on div "3 . Nosauc trīs lietas, kas Tevi šajā mācību materiālā visvairāk pārsteidza vai…" at bounding box center [588, 211] width 627 height 92
click at [462, 353] on input "text" at bounding box center [588, 362] width 627 height 27
type input "*"
click at [744, 348] on div "4 . Kā Tev noderēs prasmes lietot Microsoft Word turpmāk?" at bounding box center [588, 329] width 627 height 92
click at [679, 348] on div "4 . Kā Tev noderēs prasmes lietot Microsoft Word turpmāk?" at bounding box center [588, 329] width 627 height 92
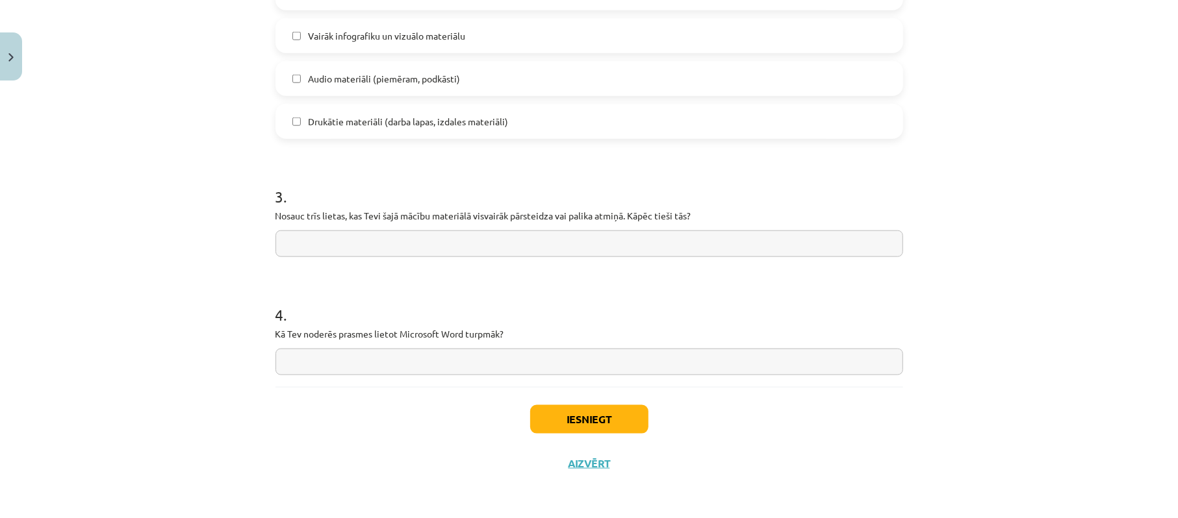
click at [652, 362] on input "text" at bounding box center [588, 362] width 627 height 27
type input "*"
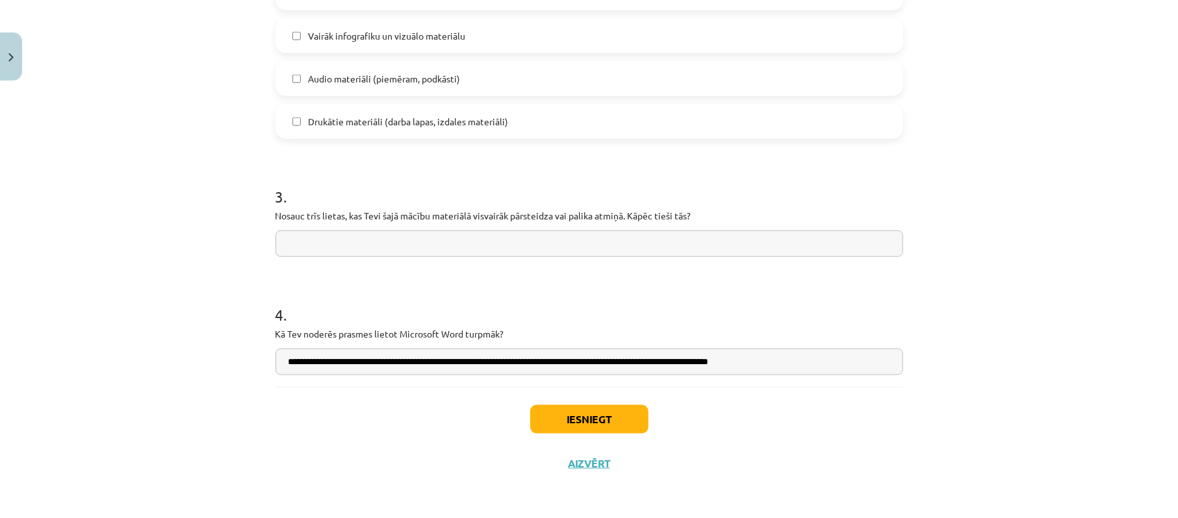
type input "**********"
click at [435, 242] on input "text" at bounding box center [588, 244] width 627 height 27
click at [349, 242] on input "**" at bounding box center [588, 244] width 627 height 27
click at [476, 252] on input "**********" at bounding box center [588, 244] width 627 height 27
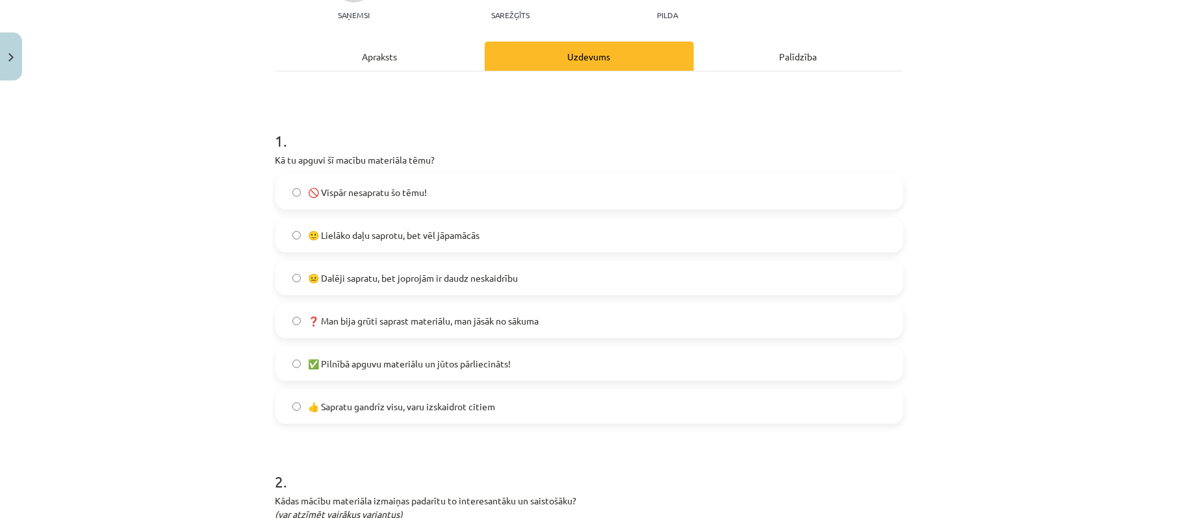
scroll to position [0, 0]
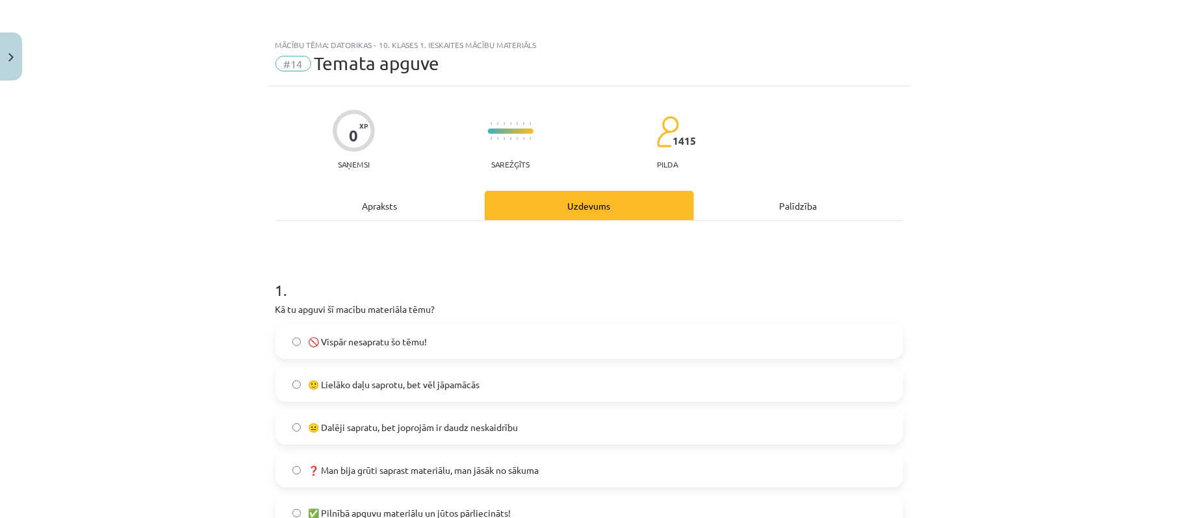
type input "**********"
click at [3, 53] on button "Close" at bounding box center [11, 56] width 22 height 48
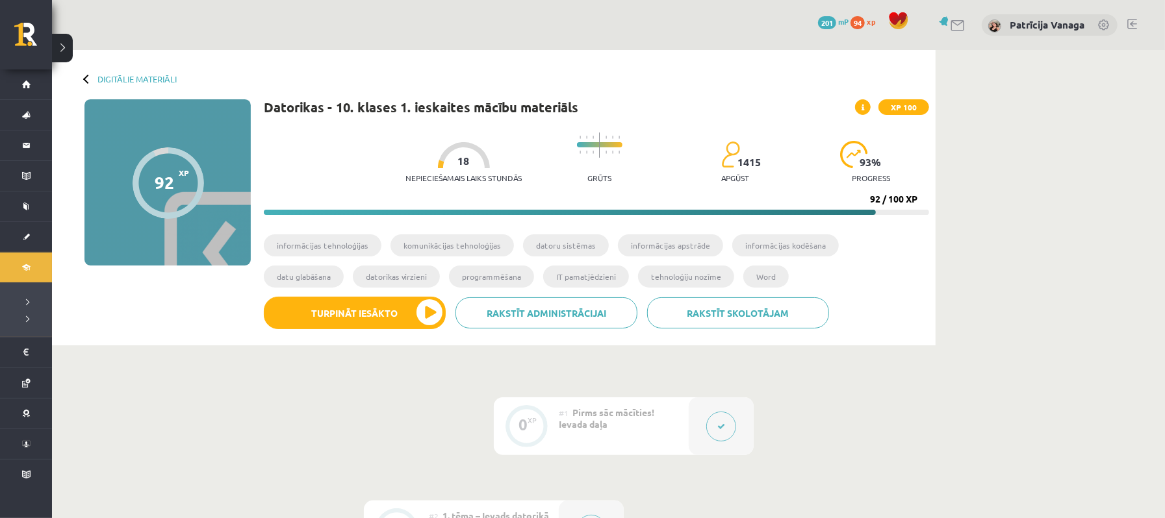
click at [727, 426] on button at bounding box center [721, 427] width 30 height 30
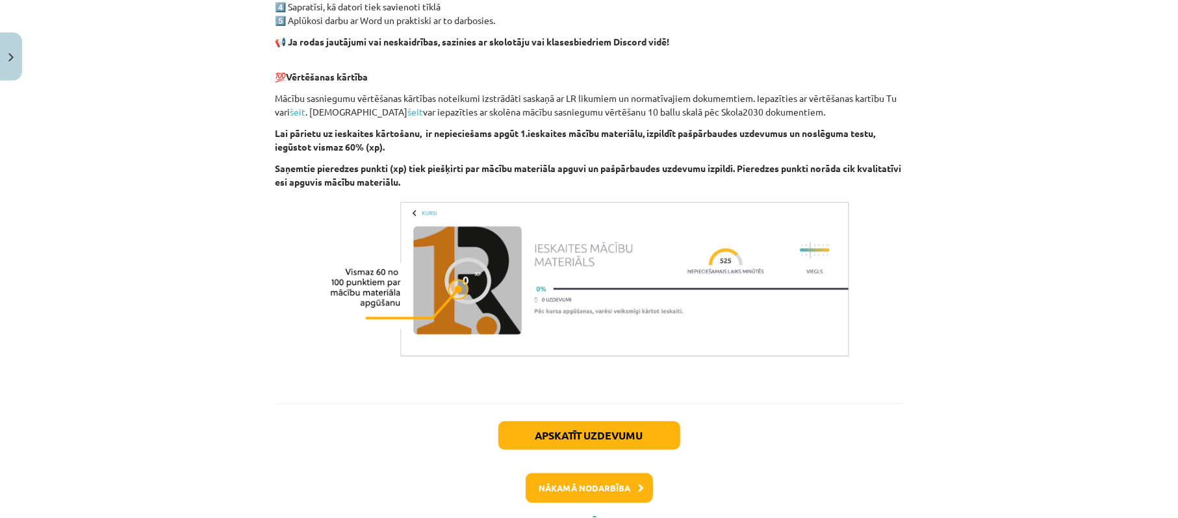
scroll to position [902, 0]
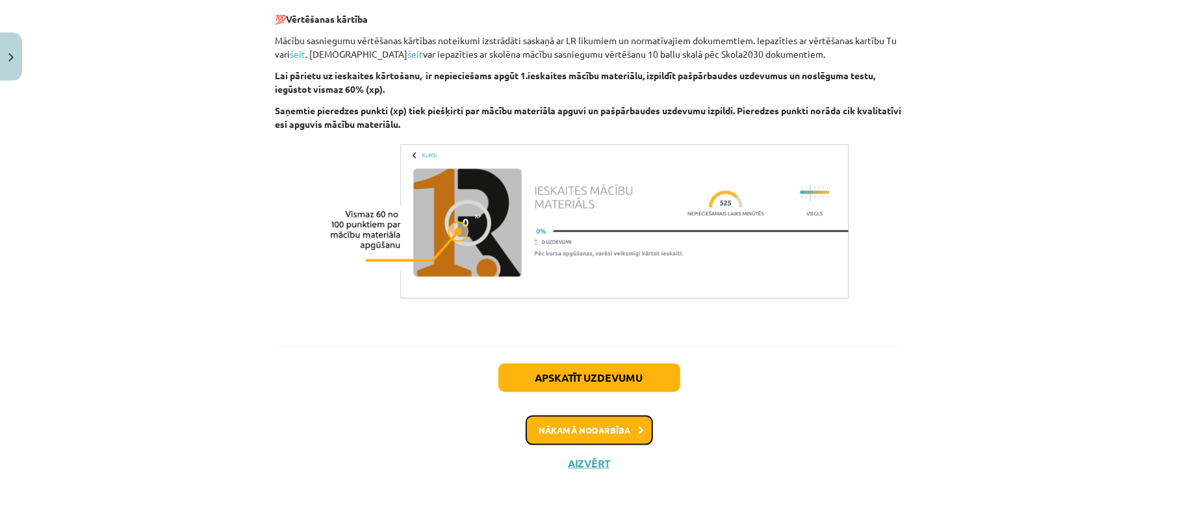
click at [626, 429] on button "Nākamā nodarbība" at bounding box center [588, 431] width 127 height 30
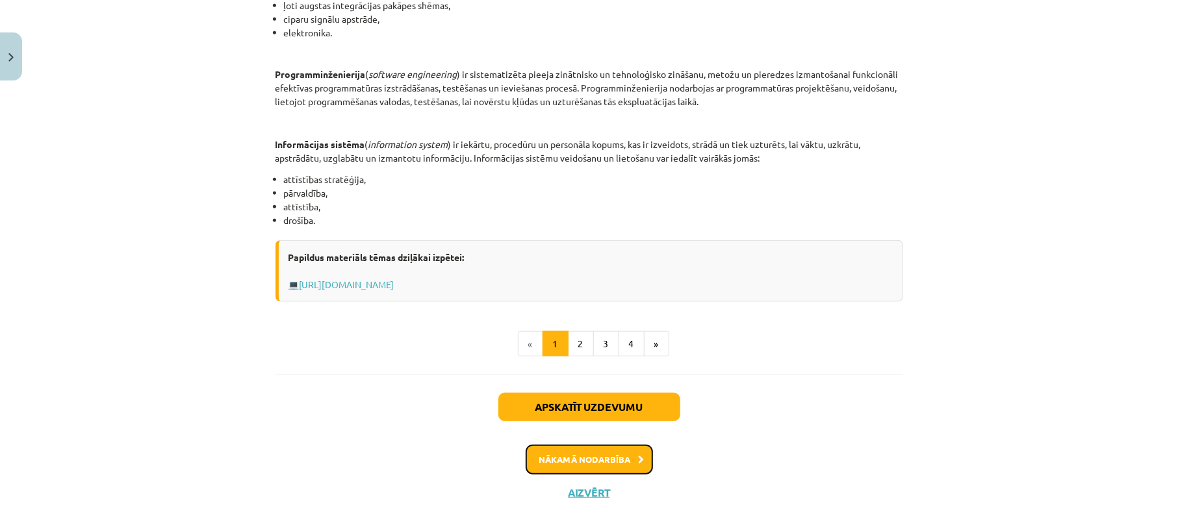
scroll to position [635, 0]
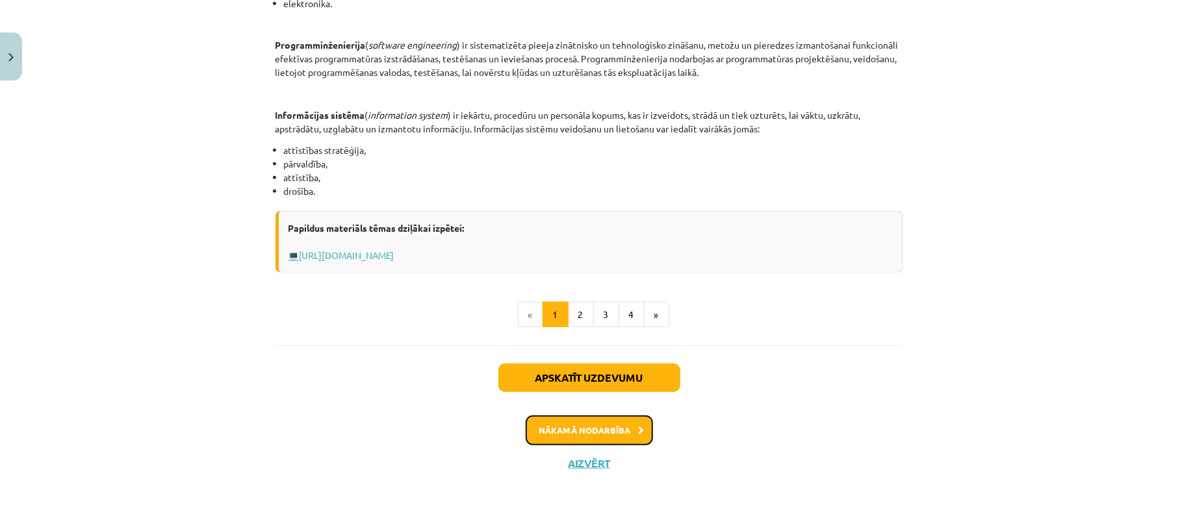
click at [586, 429] on button "Nākamā nodarbība" at bounding box center [588, 431] width 127 height 30
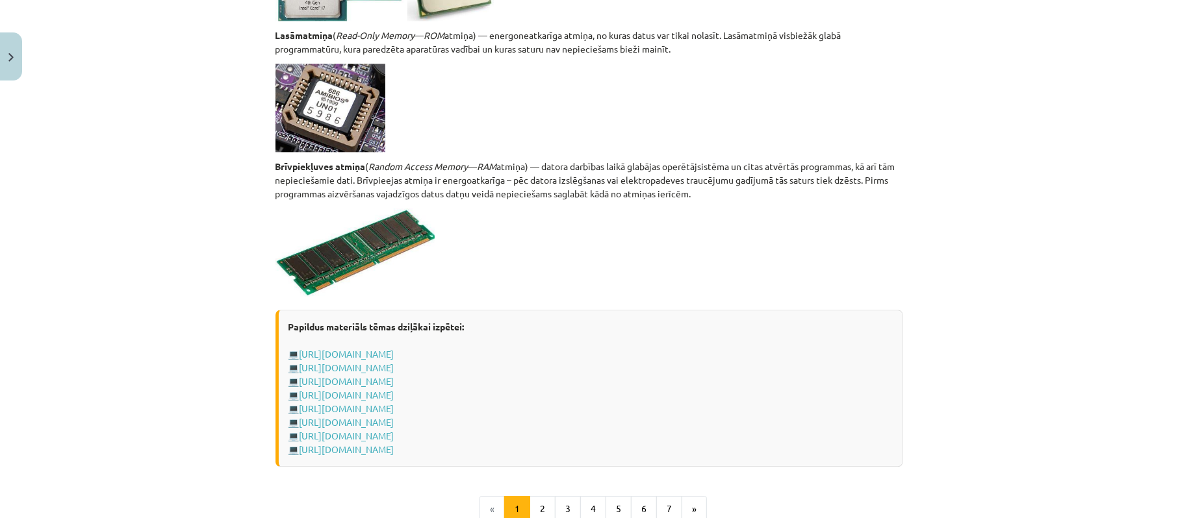
scroll to position [2306, 0]
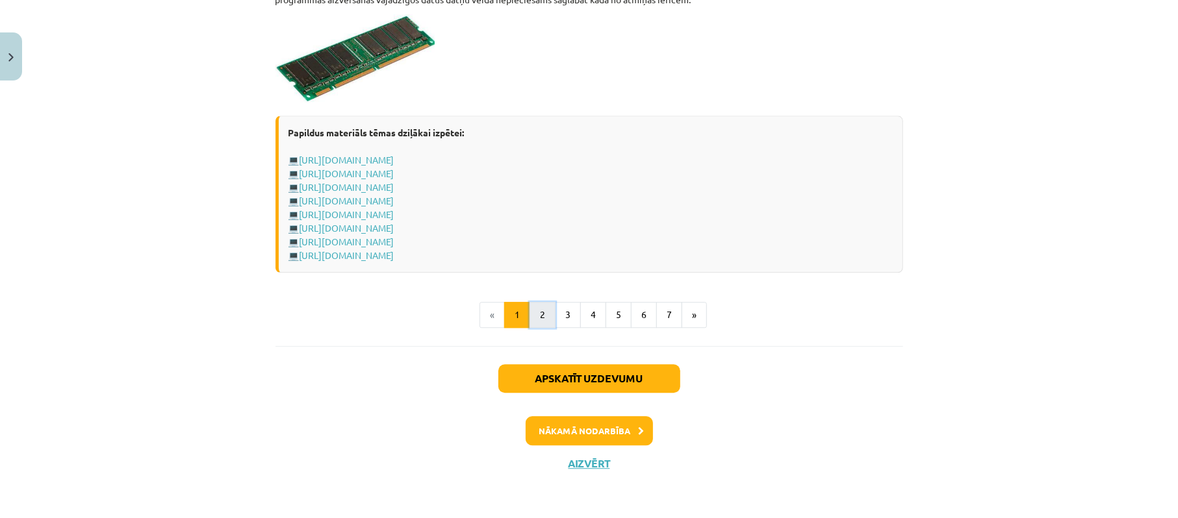
click at [535, 309] on button "2" at bounding box center [542, 315] width 26 height 26
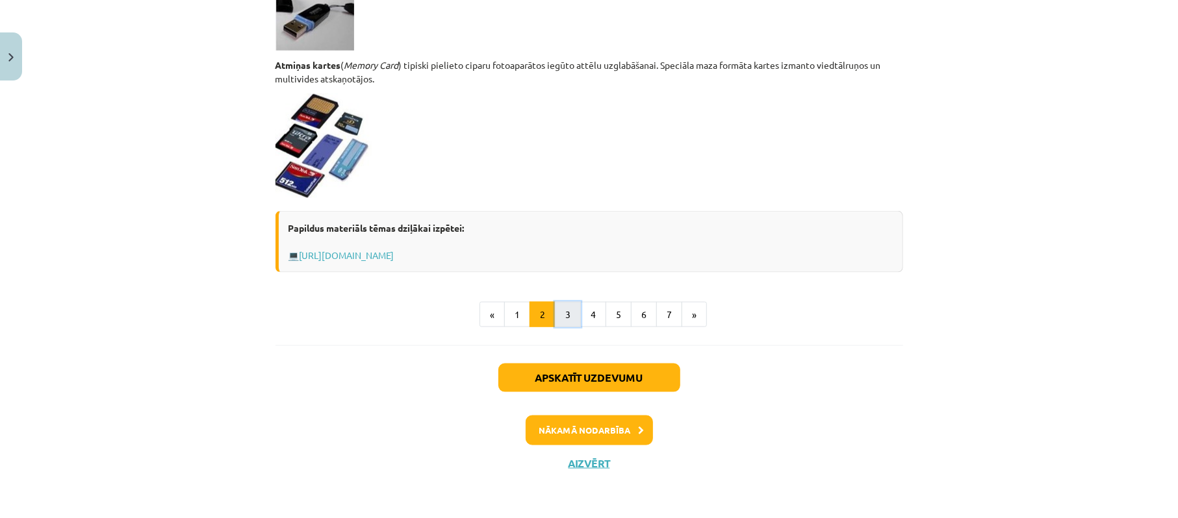
click at [555, 312] on button "3" at bounding box center [568, 315] width 26 height 26
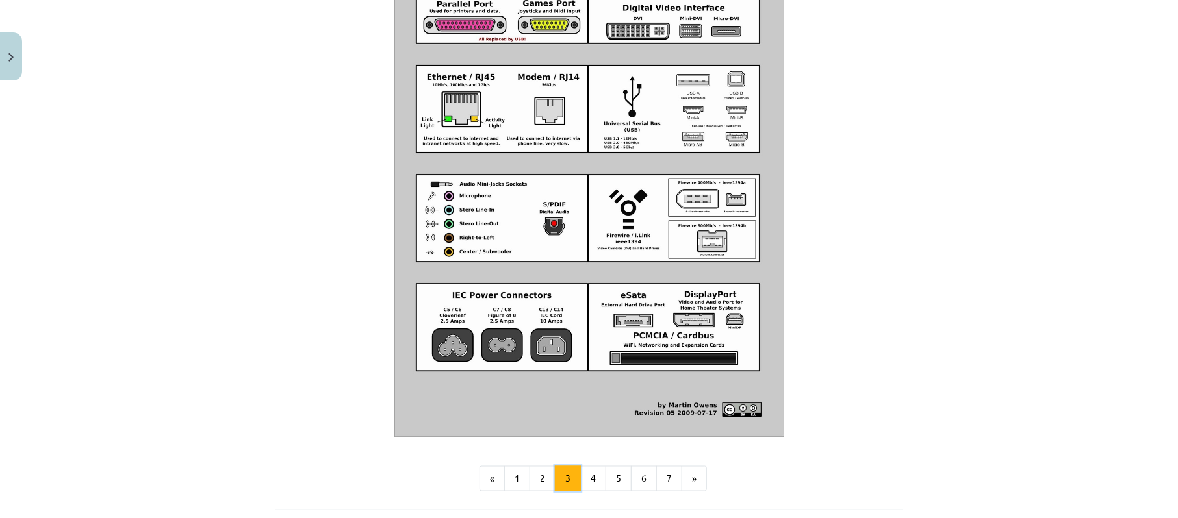
scroll to position [1522, 0]
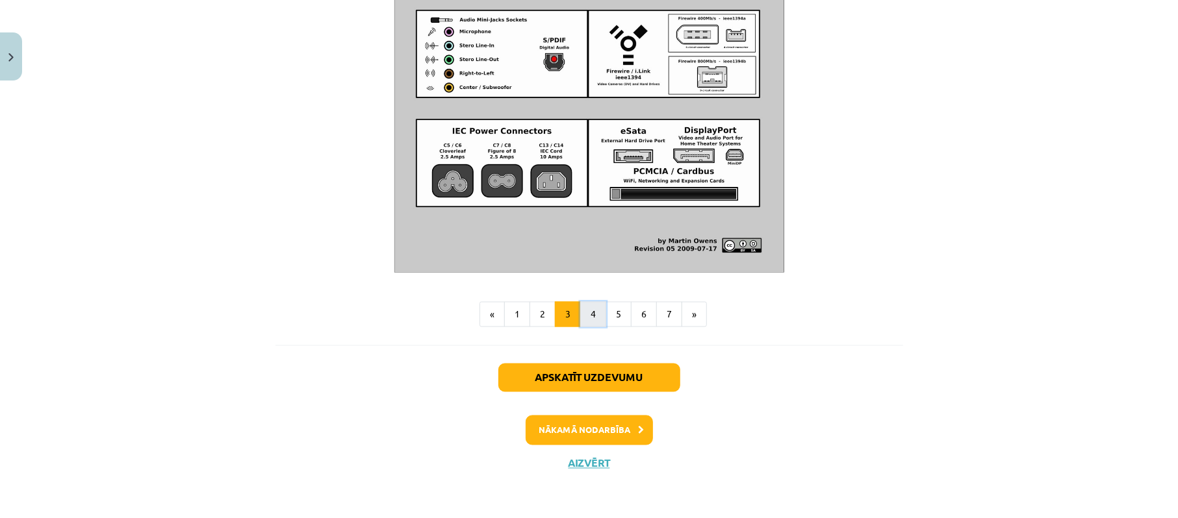
click at [598, 317] on button "4" at bounding box center [593, 315] width 26 height 26
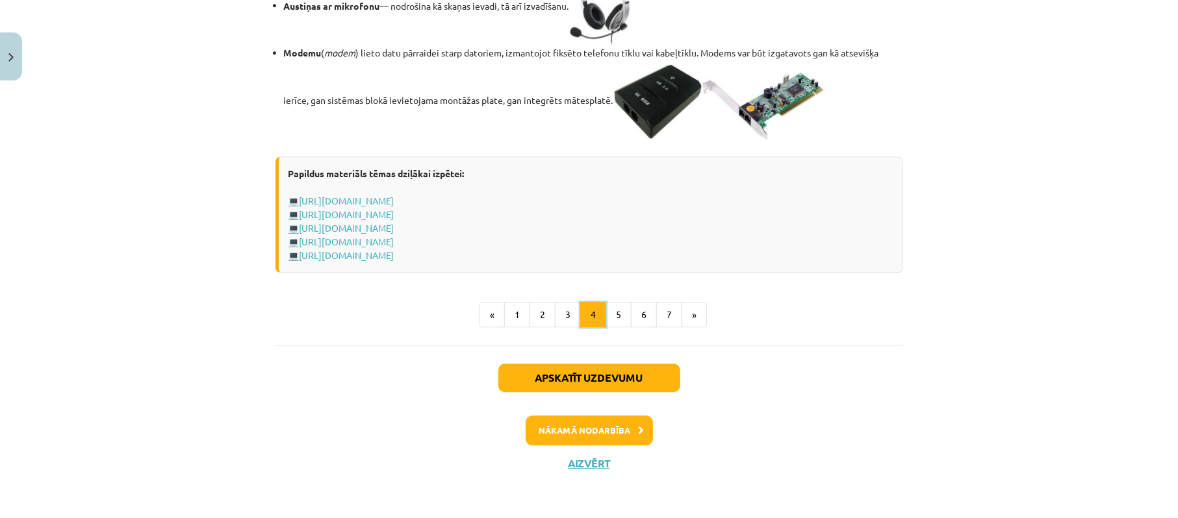
scroll to position [2347, 0]
click at [606, 429] on button "Nākamā nodarbība" at bounding box center [588, 431] width 127 height 30
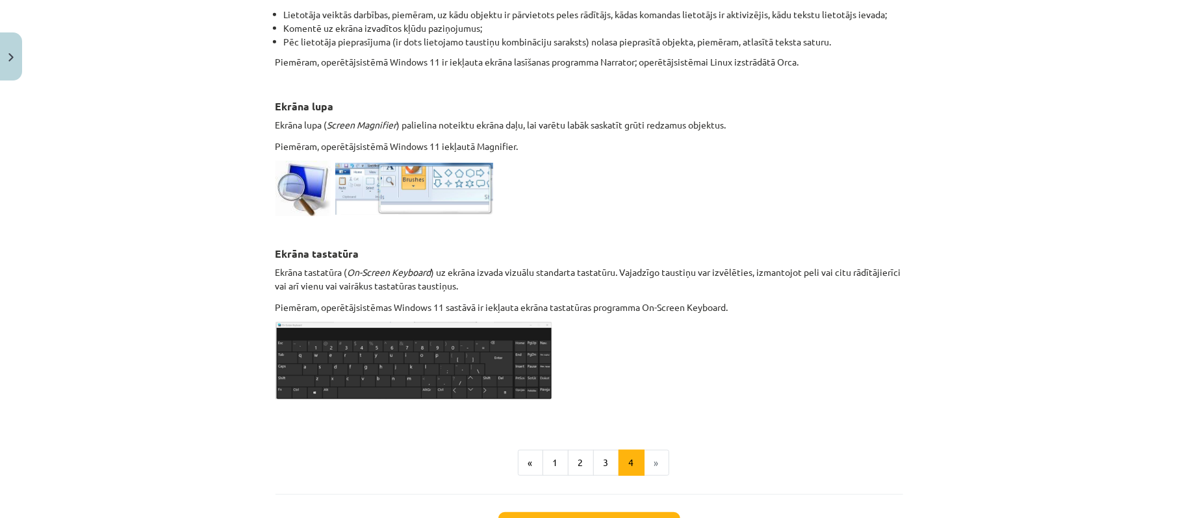
scroll to position [699, 0]
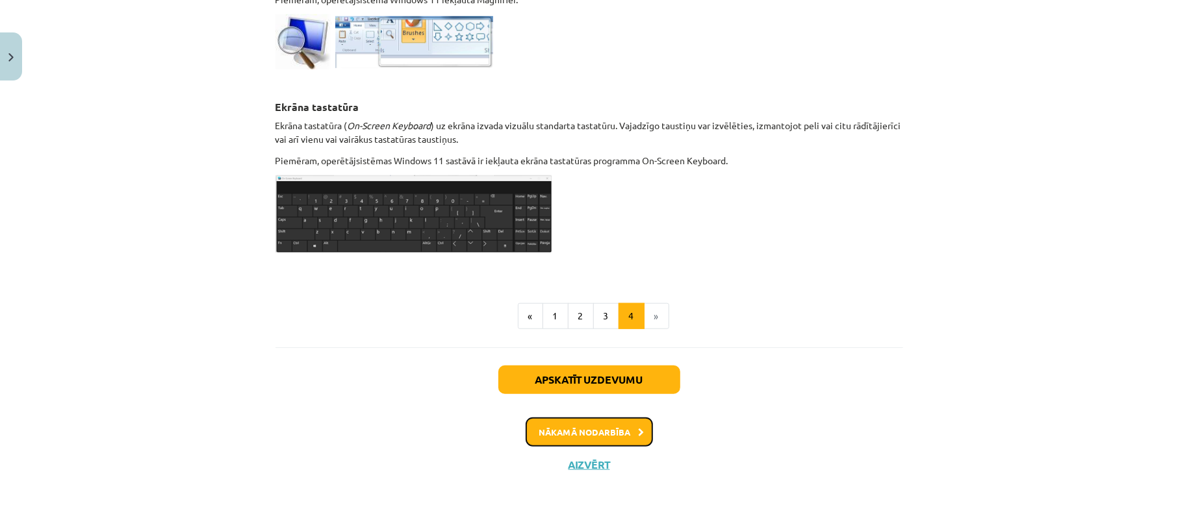
click at [616, 435] on button "Nākamā nodarbība" at bounding box center [588, 433] width 127 height 30
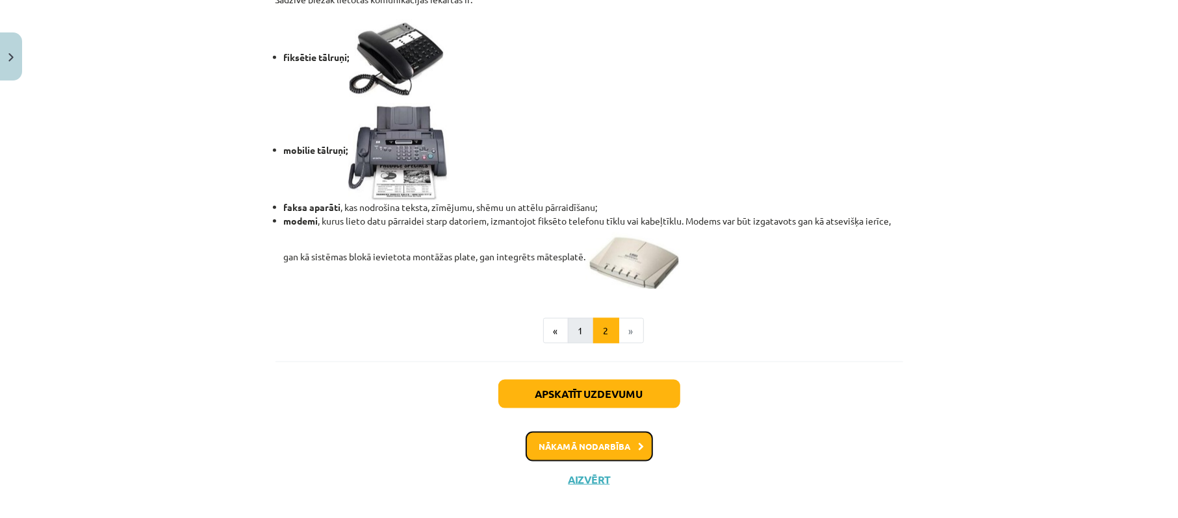
scroll to position [1120, 0]
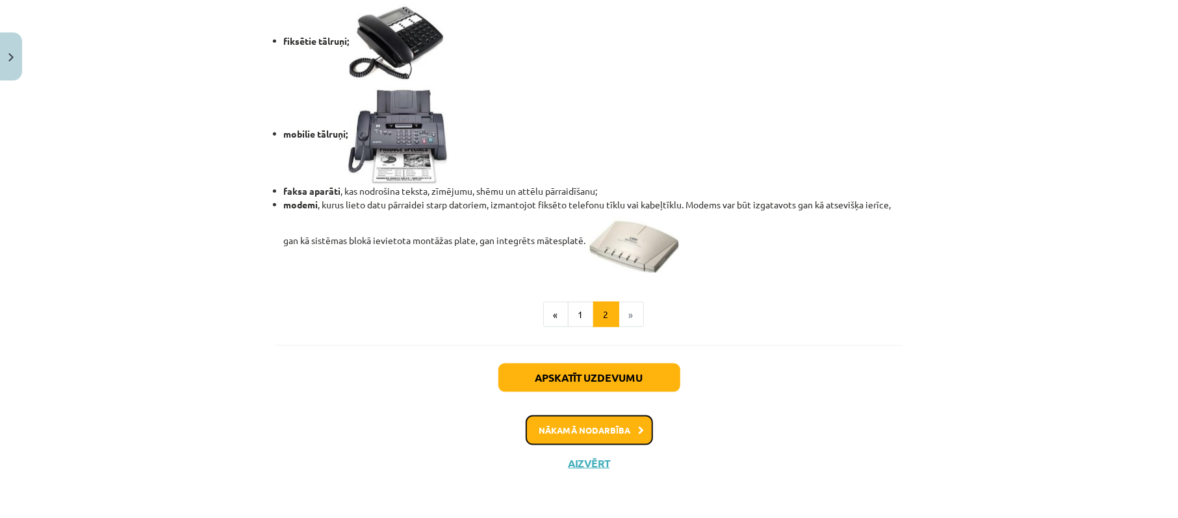
click at [614, 435] on button "Nākamā nodarbība" at bounding box center [588, 431] width 127 height 30
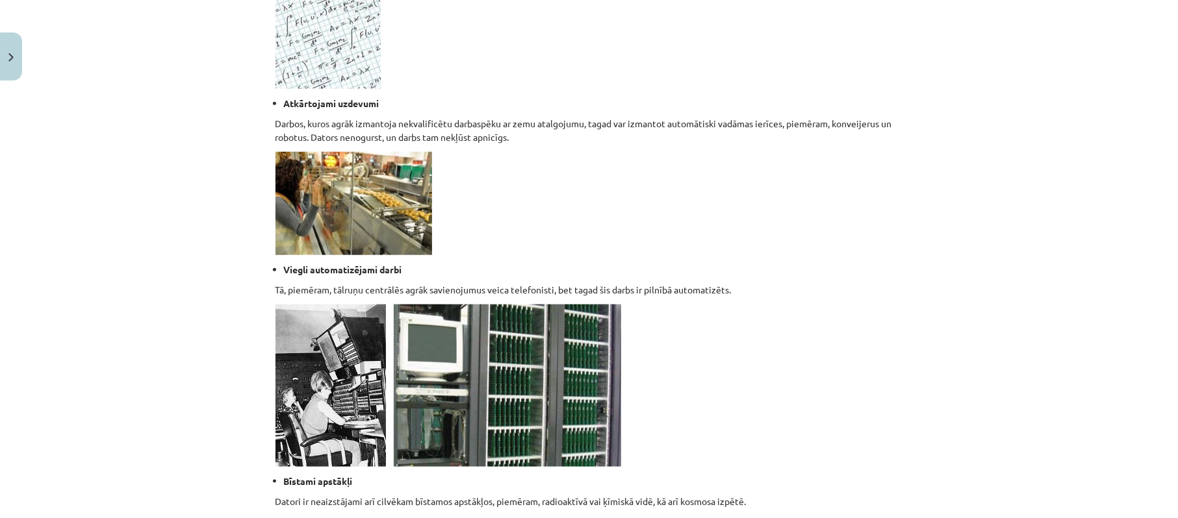
scroll to position [1263, 0]
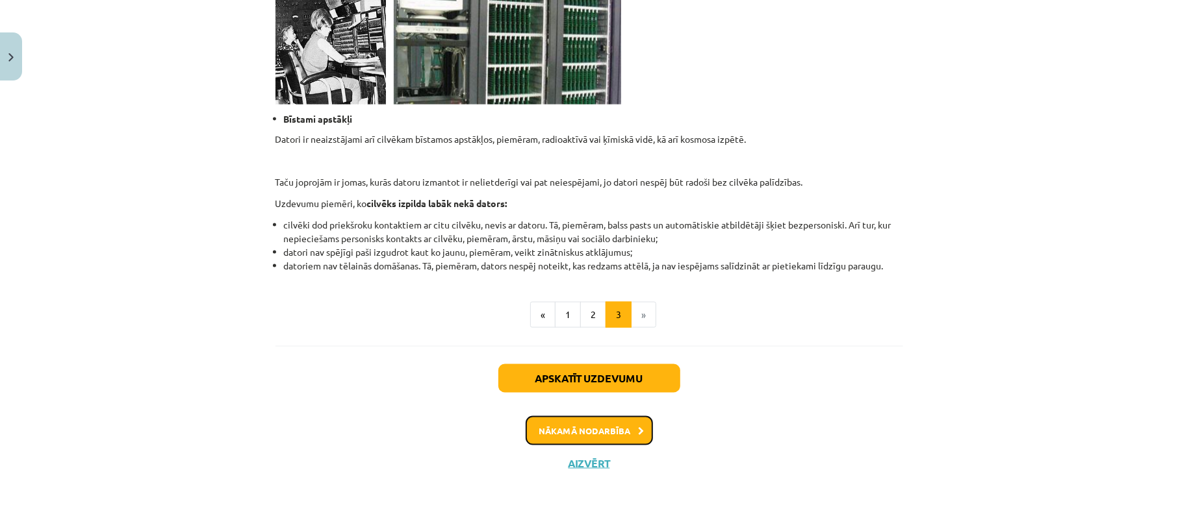
click at [607, 424] on button "Nākamā nodarbība" at bounding box center [588, 431] width 127 height 30
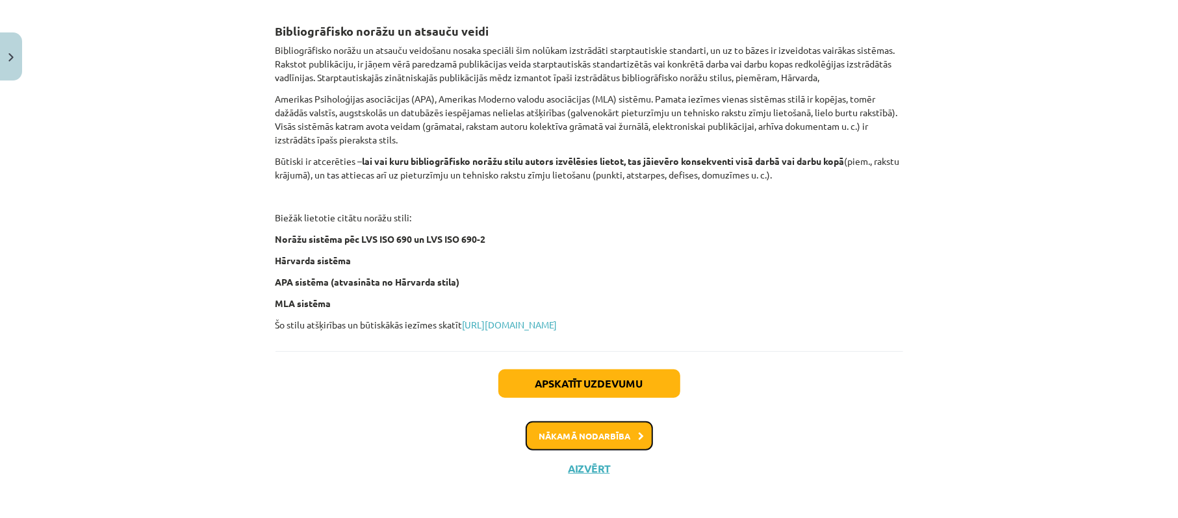
scroll to position [518, 0]
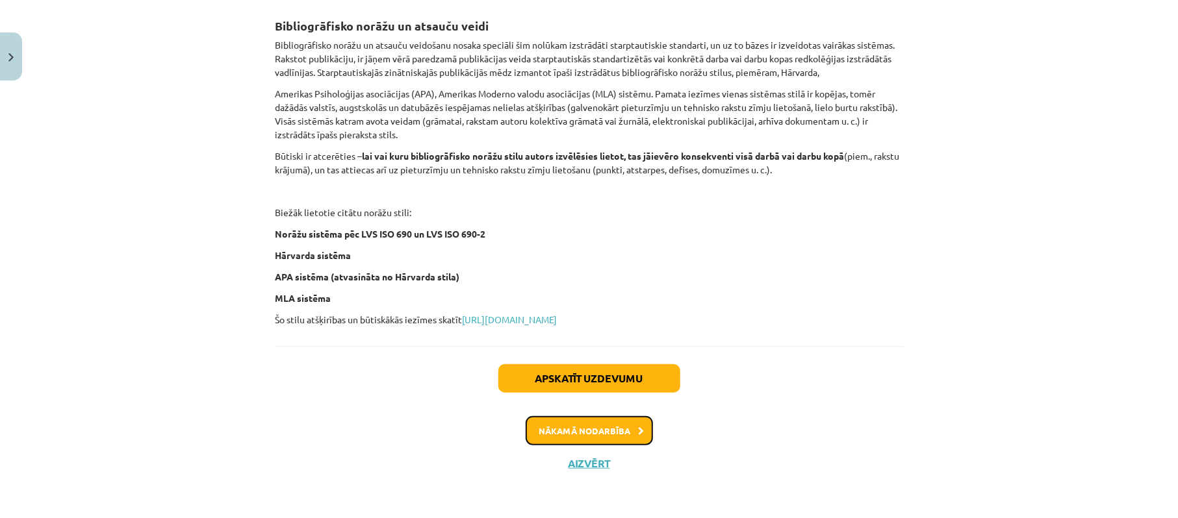
click at [609, 430] on button "Nākamā nodarbība" at bounding box center [588, 431] width 127 height 30
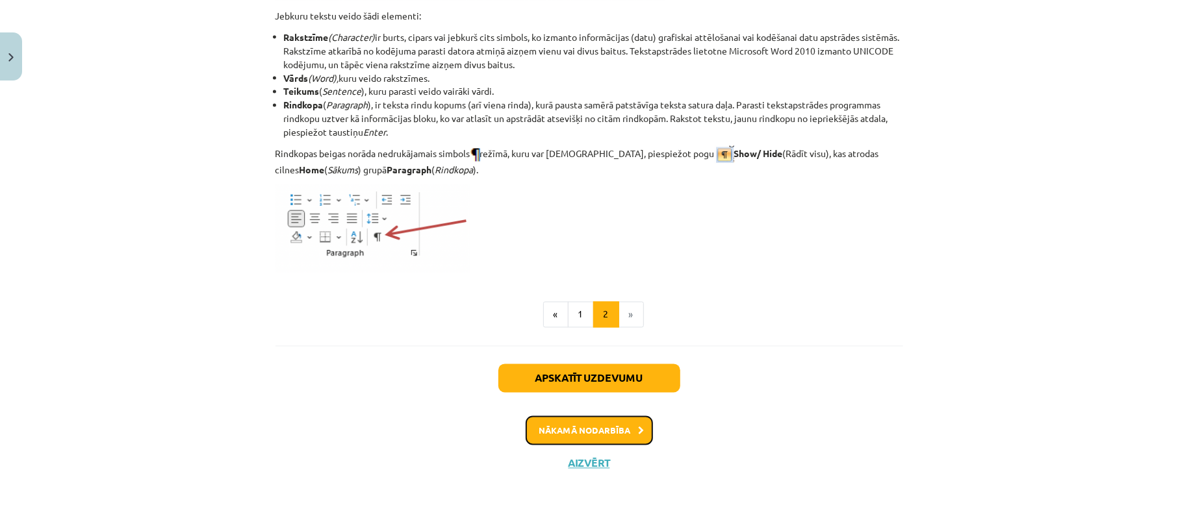
click at [624, 438] on button "Nākamā nodarbība" at bounding box center [588, 431] width 127 height 30
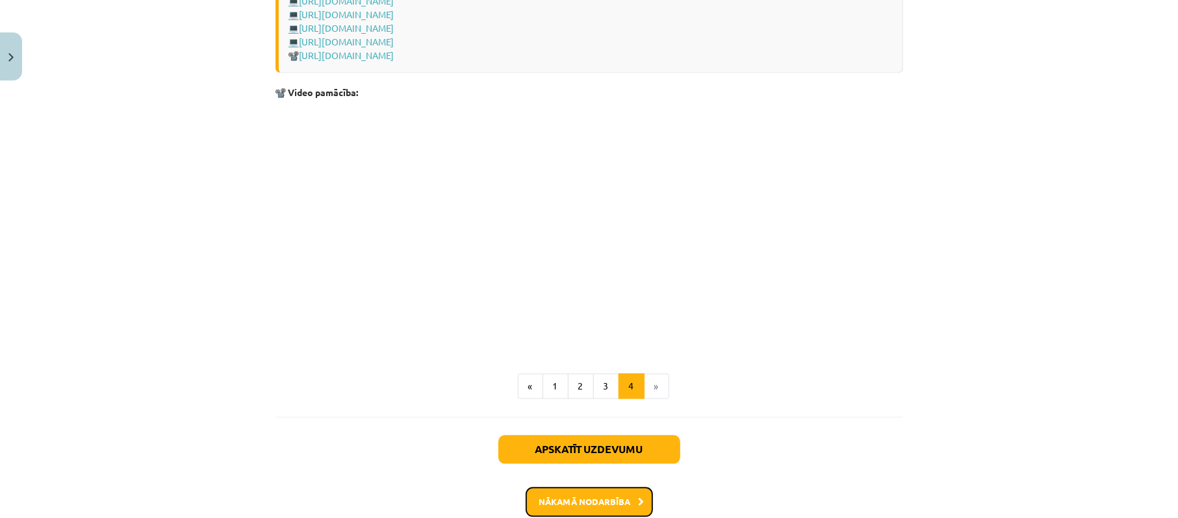
scroll to position [1943, 0]
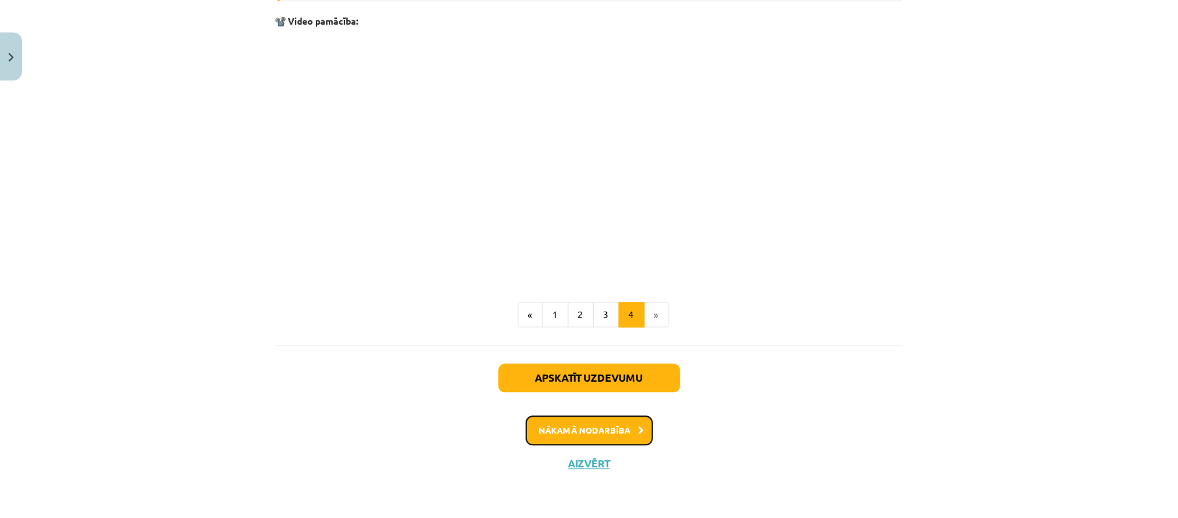
click at [619, 430] on button "Nākamā nodarbība" at bounding box center [588, 431] width 127 height 30
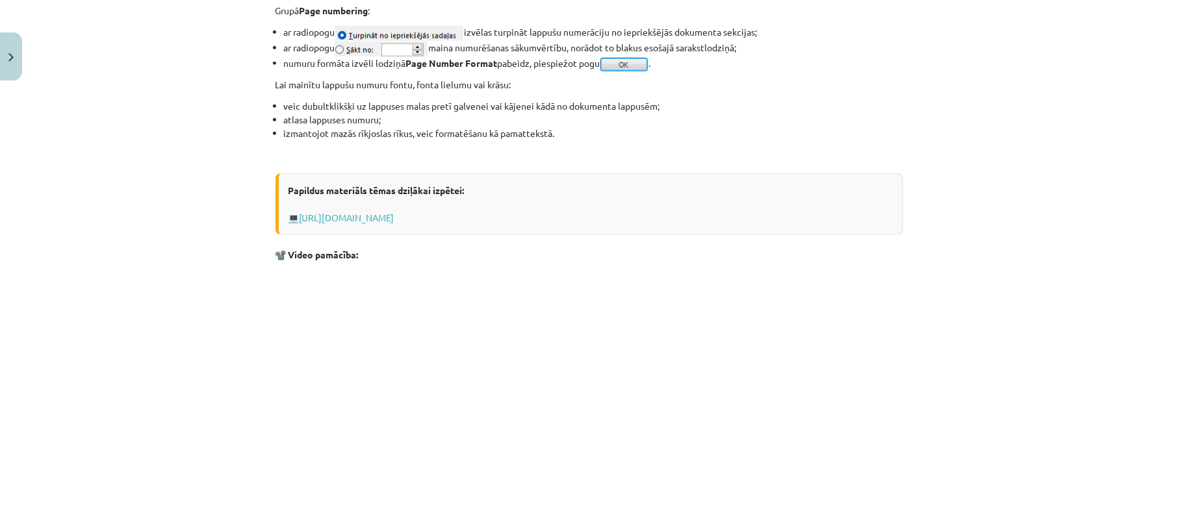
scroll to position [1219, 0]
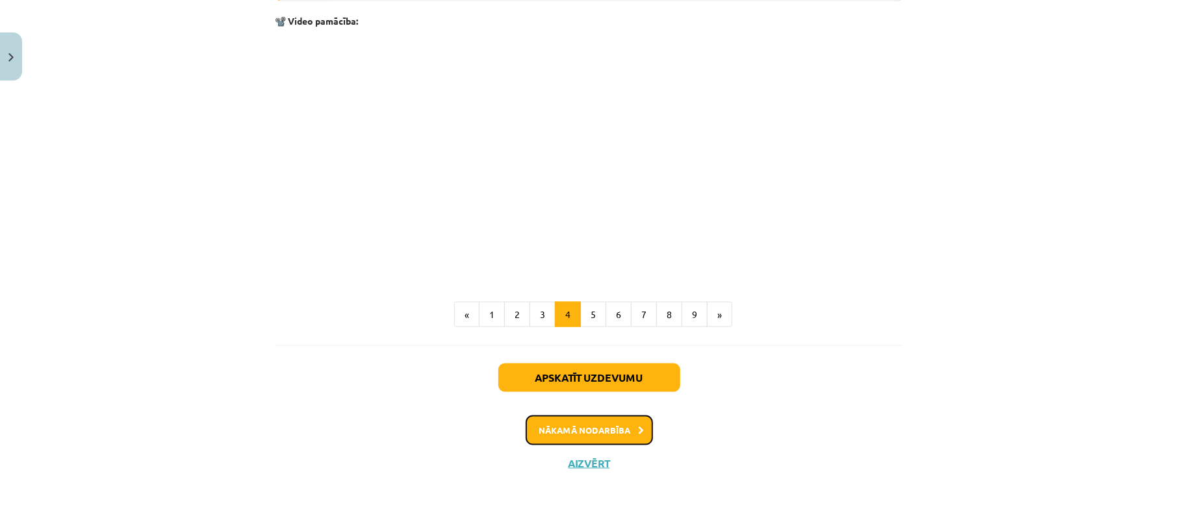
click at [606, 427] on button "Nākamā nodarbība" at bounding box center [588, 431] width 127 height 30
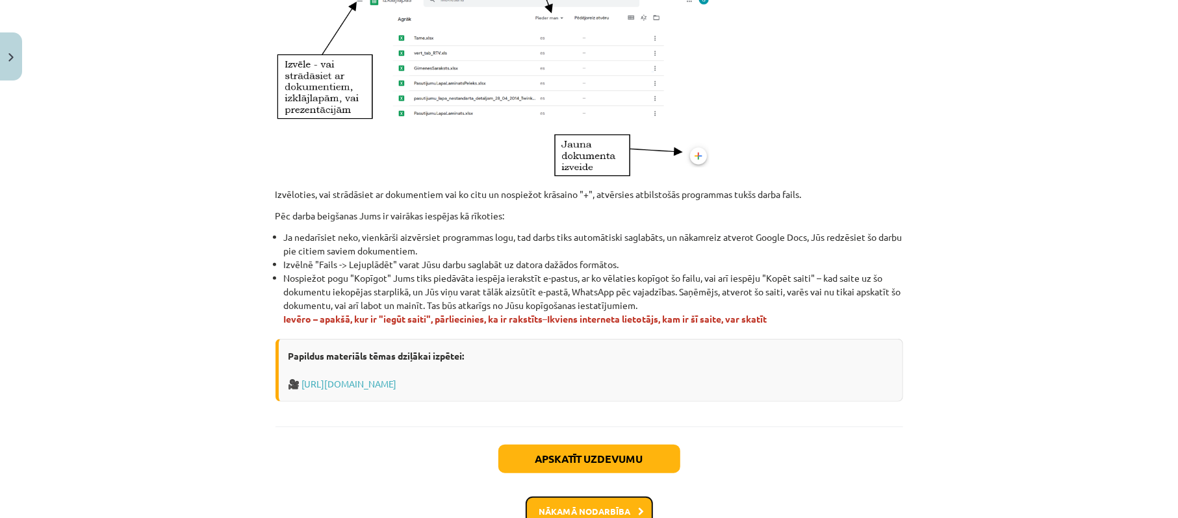
scroll to position [778, 0]
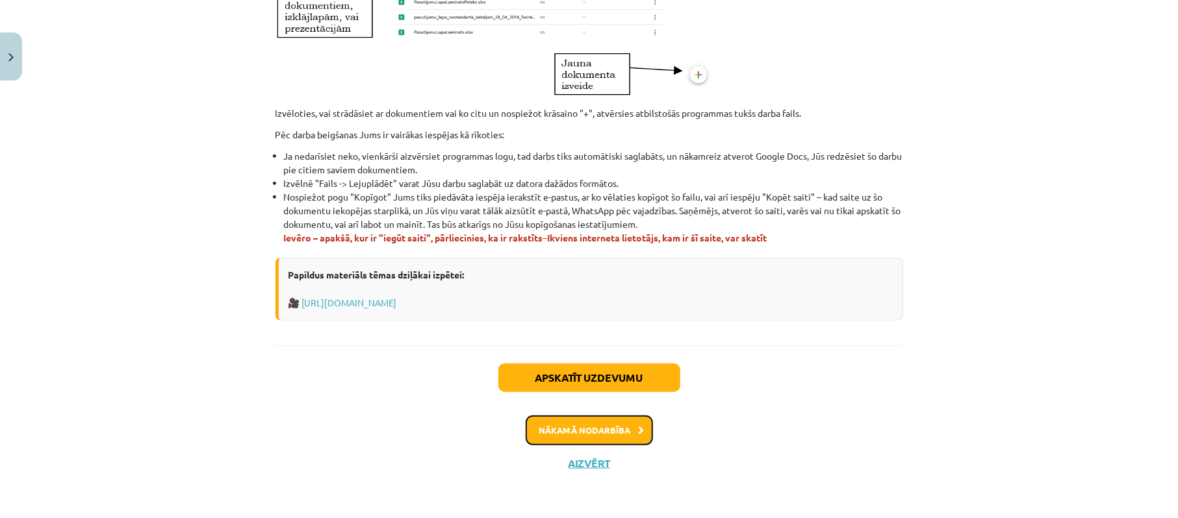
click at [611, 435] on button "Nākamā nodarbība" at bounding box center [588, 431] width 127 height 30
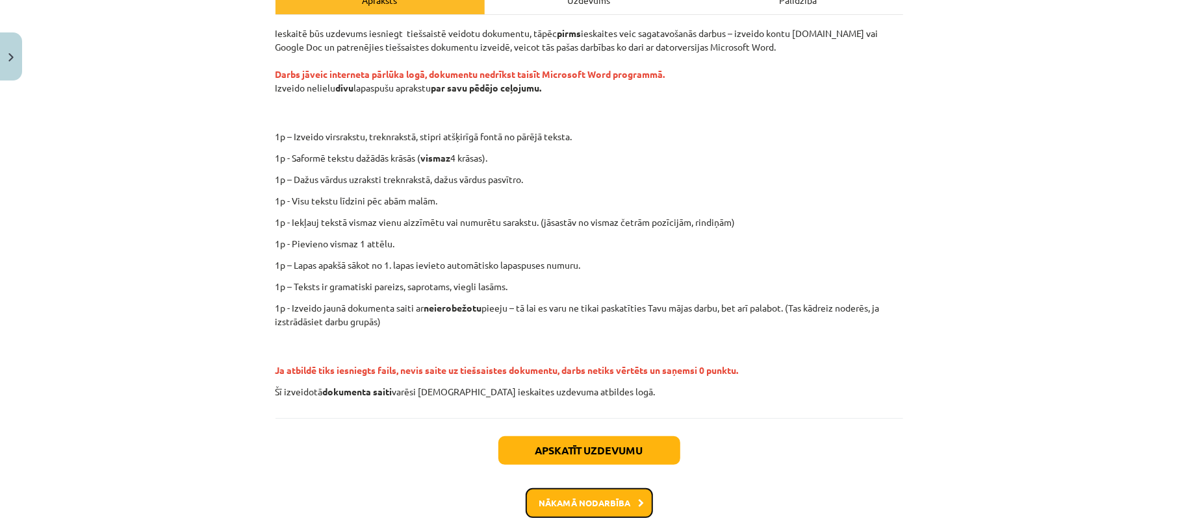
scroll to position [279, 0]
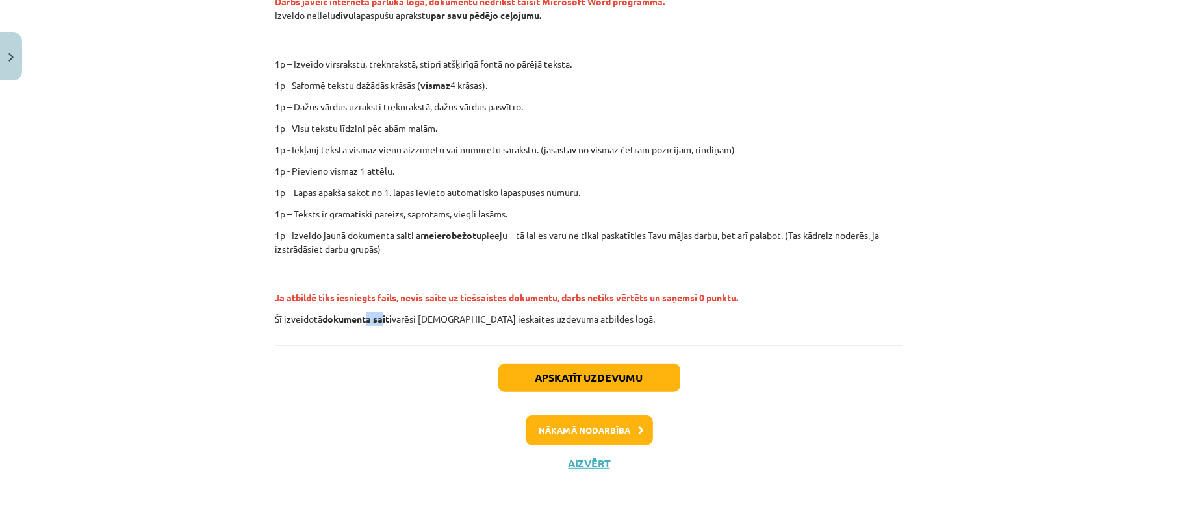
drag, startPoint x: 377, startPoint y: 318, endPoint x: 360, endPoint y: 318, distance: 17.5
click at [360, 318] on strong "dokumenta saiti" at bounding box center [357, 319] width 69 height 12
click at [419, 317] on p "Šī izveidotā dokumenta saiti varēsi iekopēt ieskaites uzdevuma atbildes logā." at bounding box center [588, 319] width 627 height 14
click at [579, 427] on button "Nākamā nodarbība" at bounding box center [588, 431] width 127 height 30
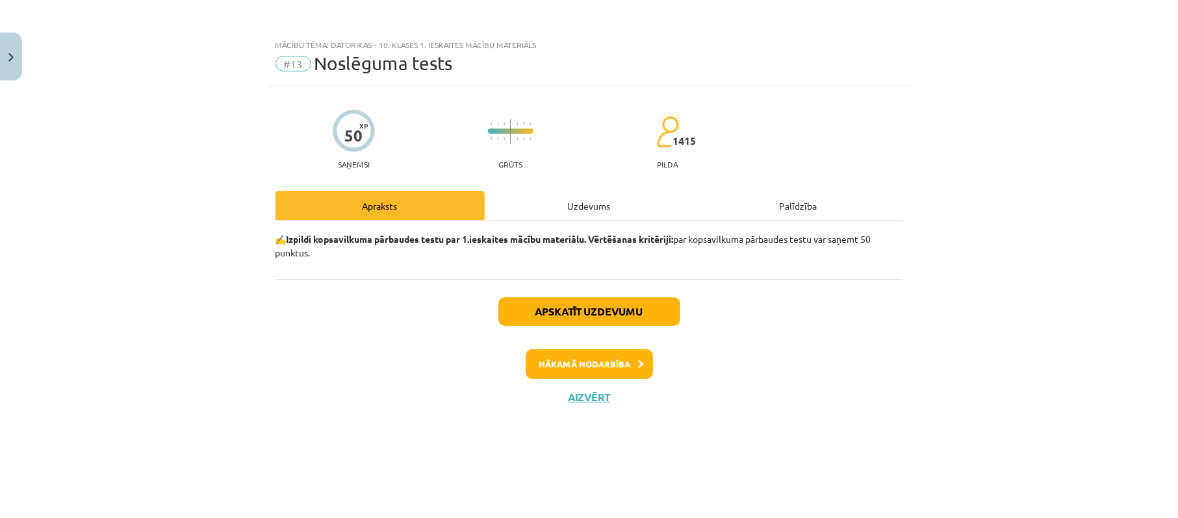
drag, startPoint x: 423, startPoint y: 253, endPoint x: 419, endPoint y: 242, distance: 12.5
click at [422, 253] on p "✍️ Izpildi kopsavilkuma pārbaudes testu par 1.ieskaites mācību materiālu. Vērtē…" at bounding box center [588, 246] width 627 height 27
click at [426, 236] on b "Izpildi kopsavilkuma pārbaudes testu par 1.ieskaites mācību materiālu. Vērtēšan…" at bounding box center [479, 239] width 387 height 12
click at [595, 209] on div "Uzdevums" at bounding box center [589, 205] width 209 height 29
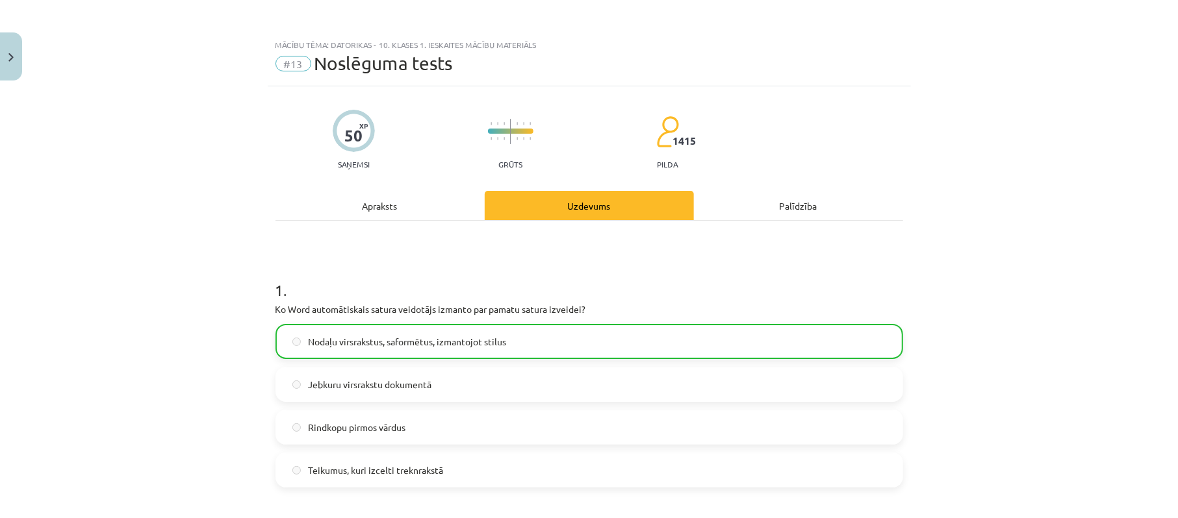
click at [364, 209] on div "Apraksts" at bounding box center [379, 205] width 209 height 29
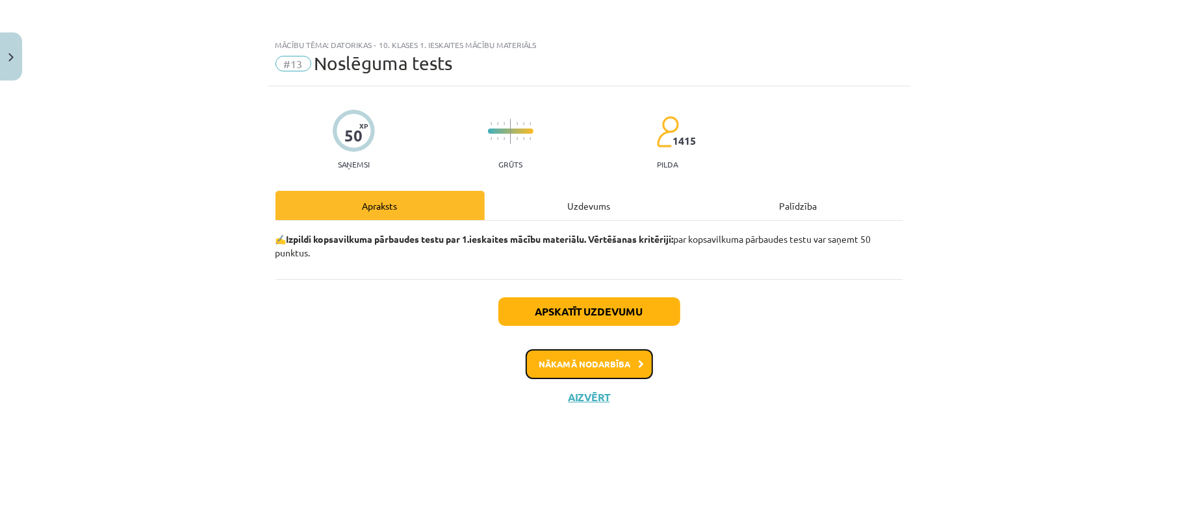
click at [557, 364] on button "Nākamā nodarbība" at bounding box center [588, 364] width 127 height 30
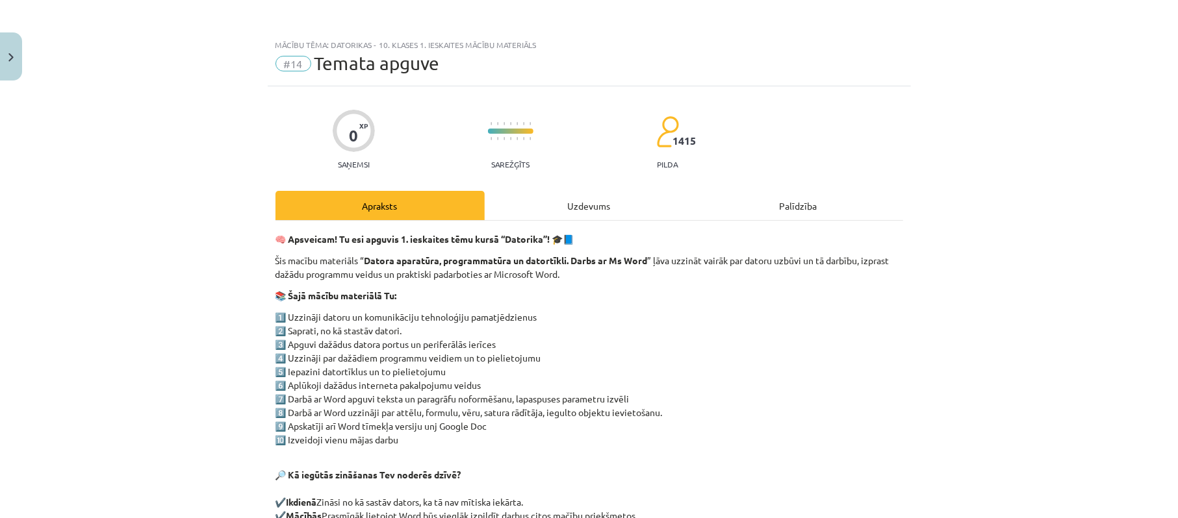
click at [573, 199] on div "Uzdevums" at bounding box center [589, 205] width 209 height 29
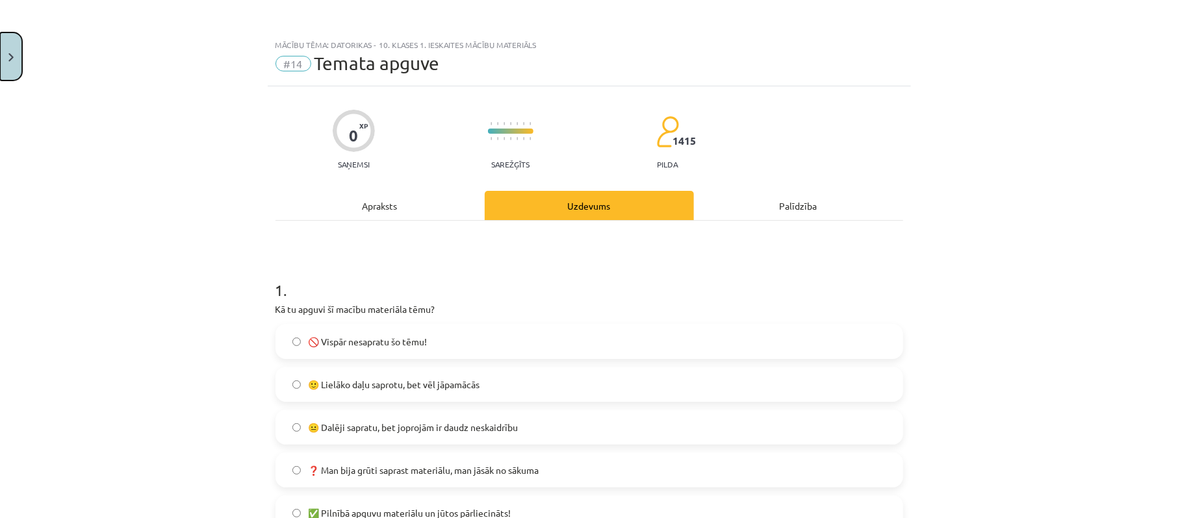
click at [4, 43] on button "Close" at bounding box center [11, 56] width 22 height 48
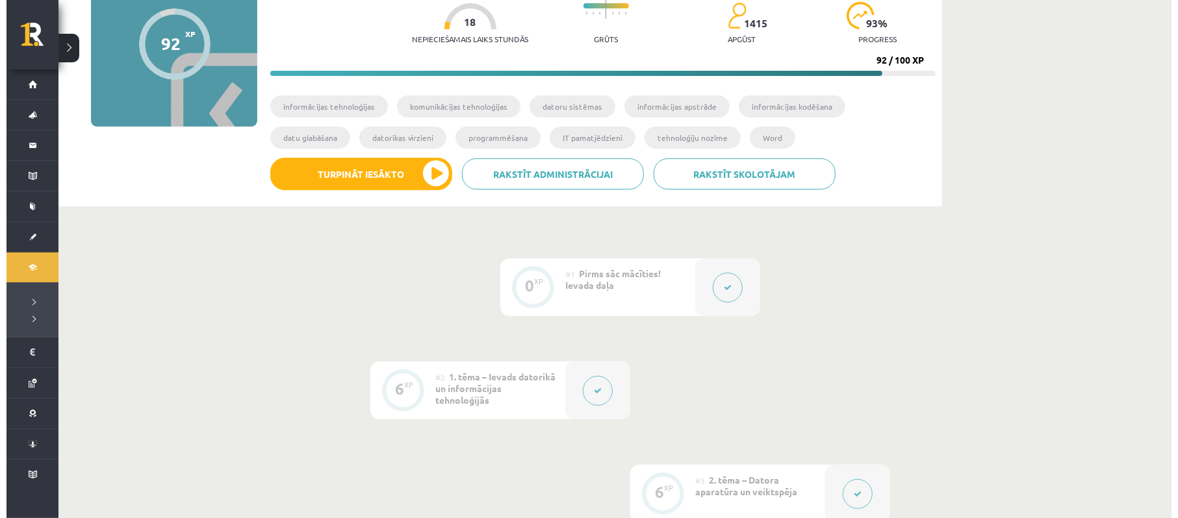
scroll to position [260, 0]
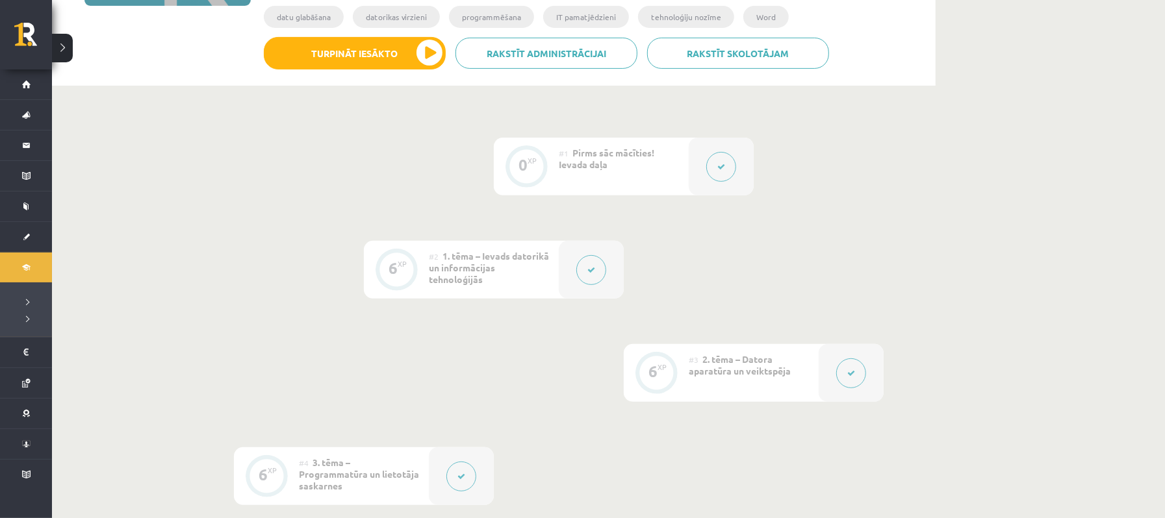
click at [852, 375] on icon at bounding box center [851, 374] width 8 height 8
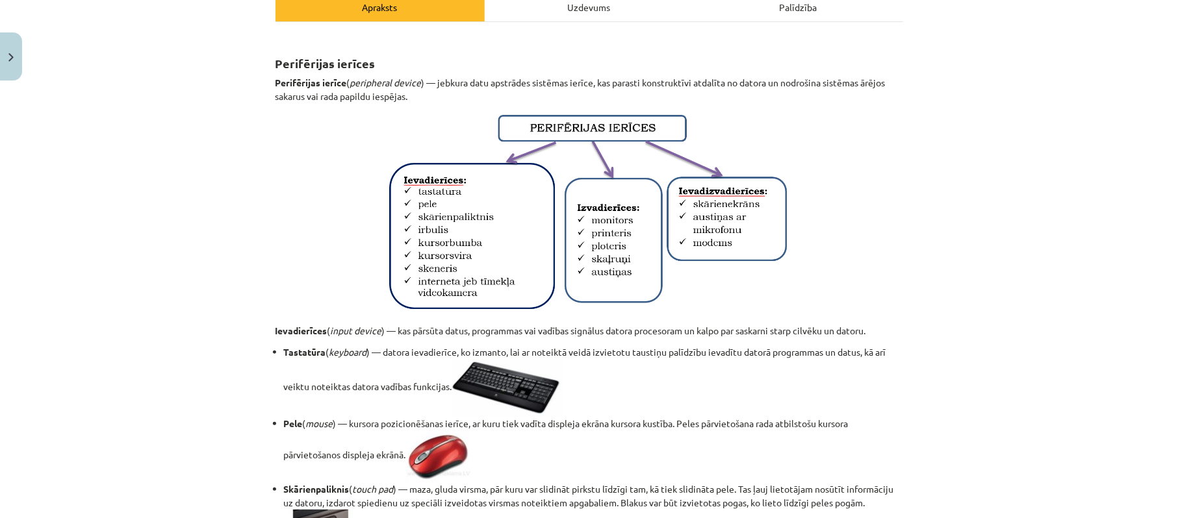
scroll to position [0, 0]
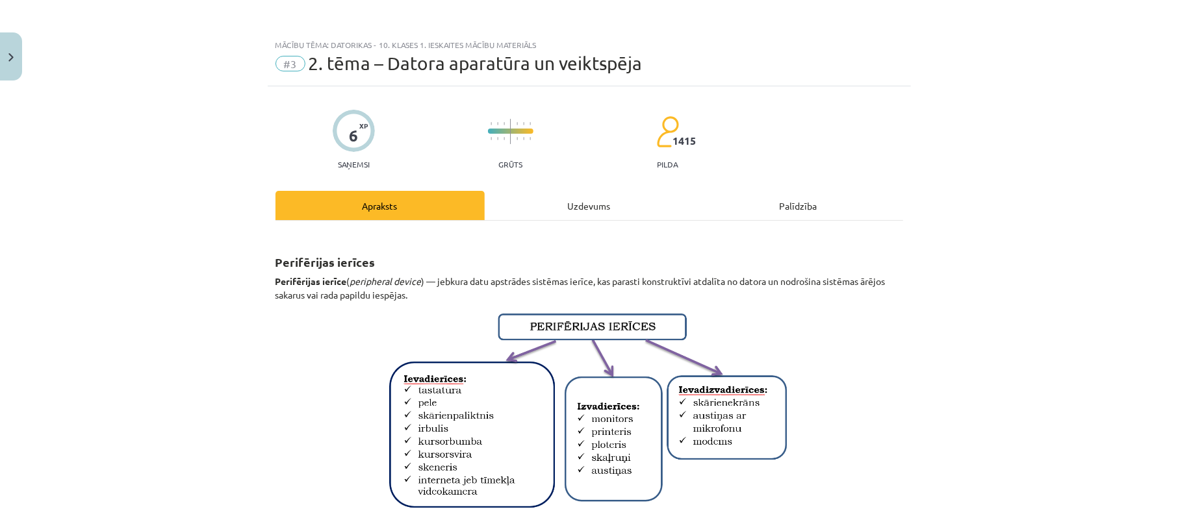
click at [575, 214] on div "Uzdevums" at bounding box center [589, 205] width 209 height 29
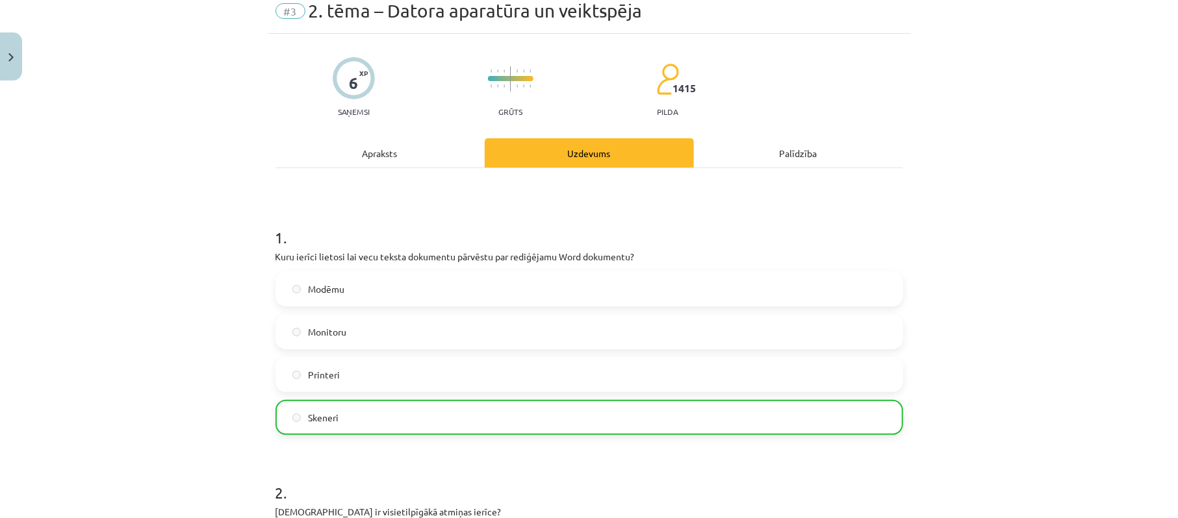
click at [388, 144] on div "Apraksts" at bounding box center [379, 152] width 209 height 29
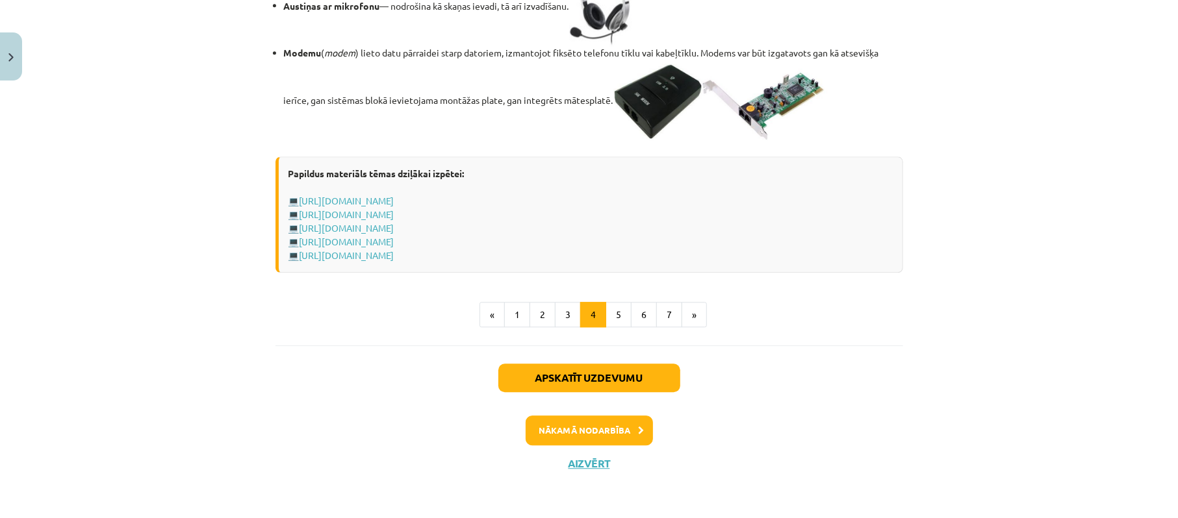
scroll to position [2347, 0]
click at [511, 316] on button "1" at bounding box center [517, 315] width 26 height 26
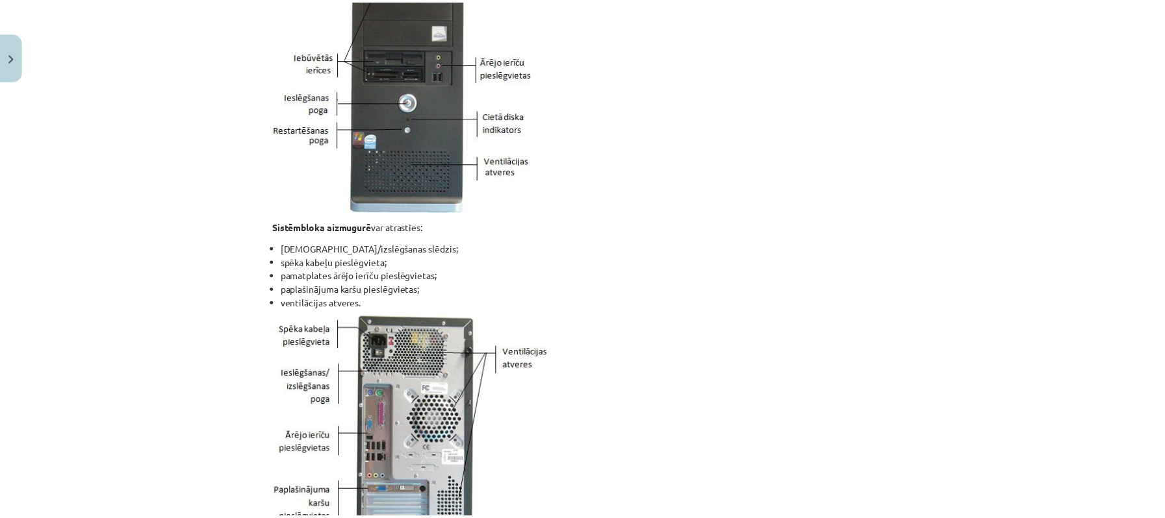
scroll to position [866, 0]
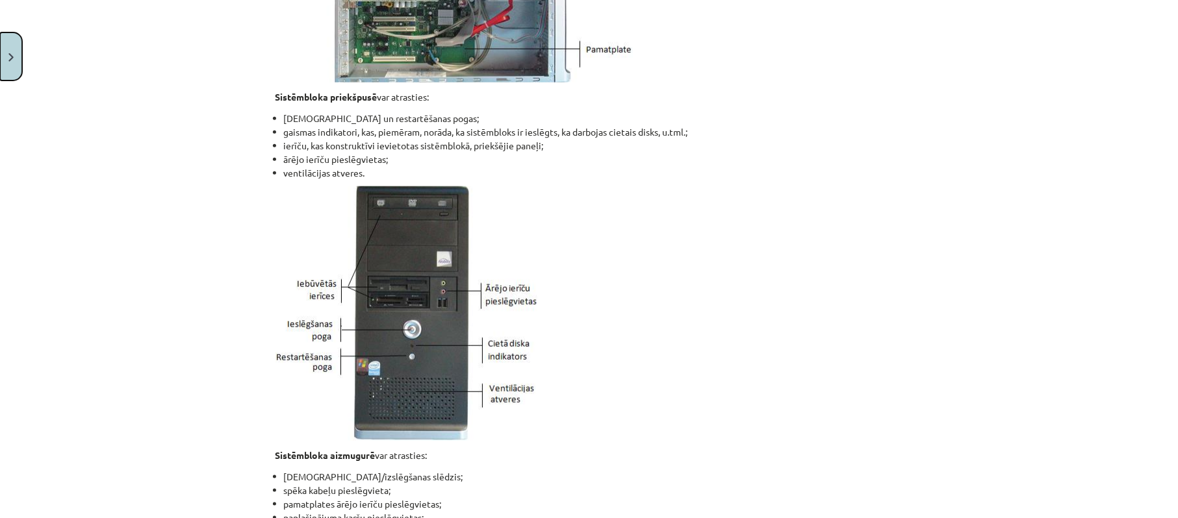
click at [0, 40] on button "Close" at bounding box center [11, 56] width 22 height 48
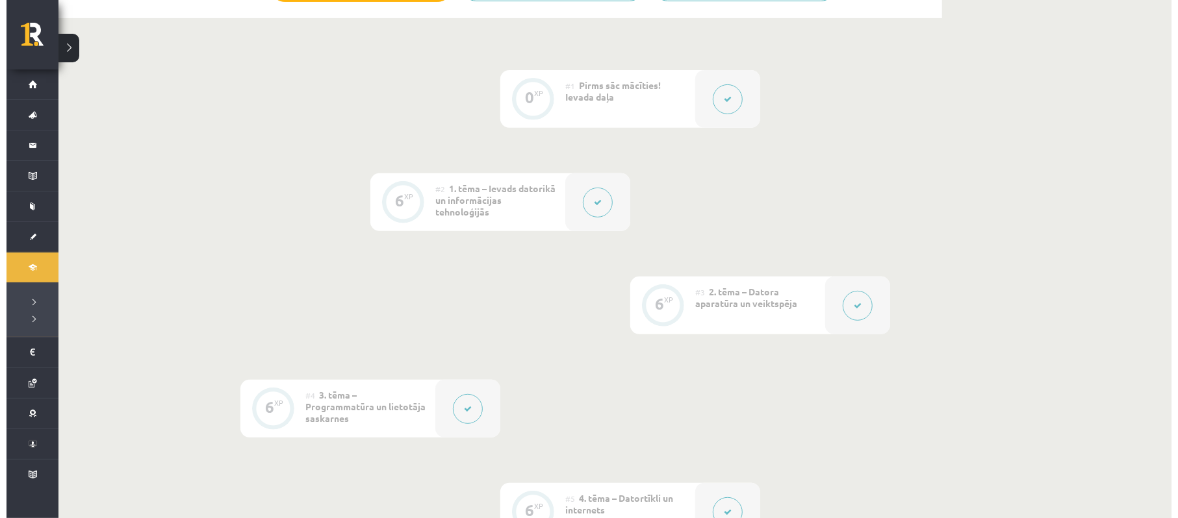
scroll to position [433, 0]
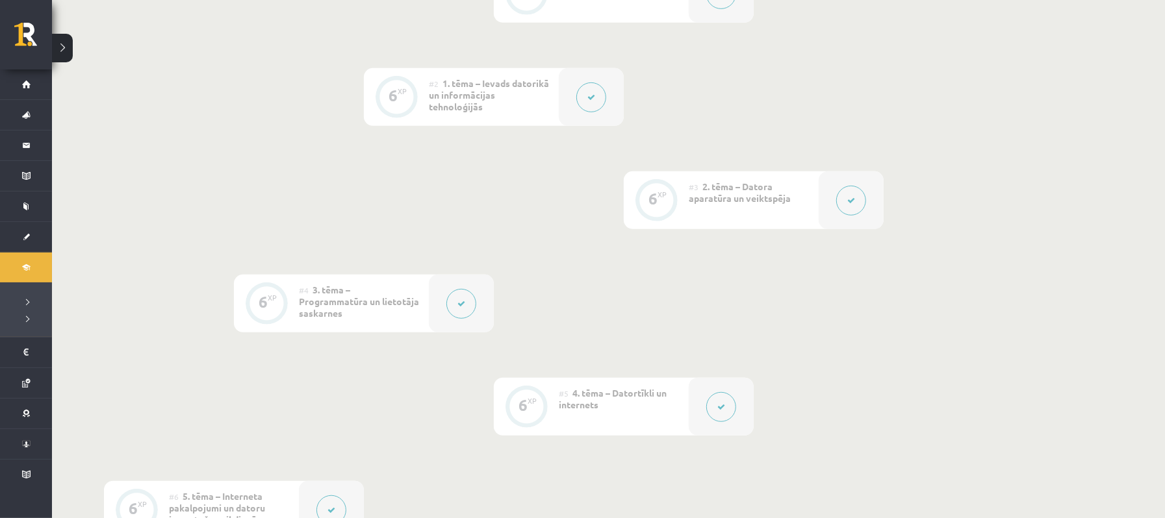
click at [462, 312] on button at bounding box center [461, 304] width 30 height 30
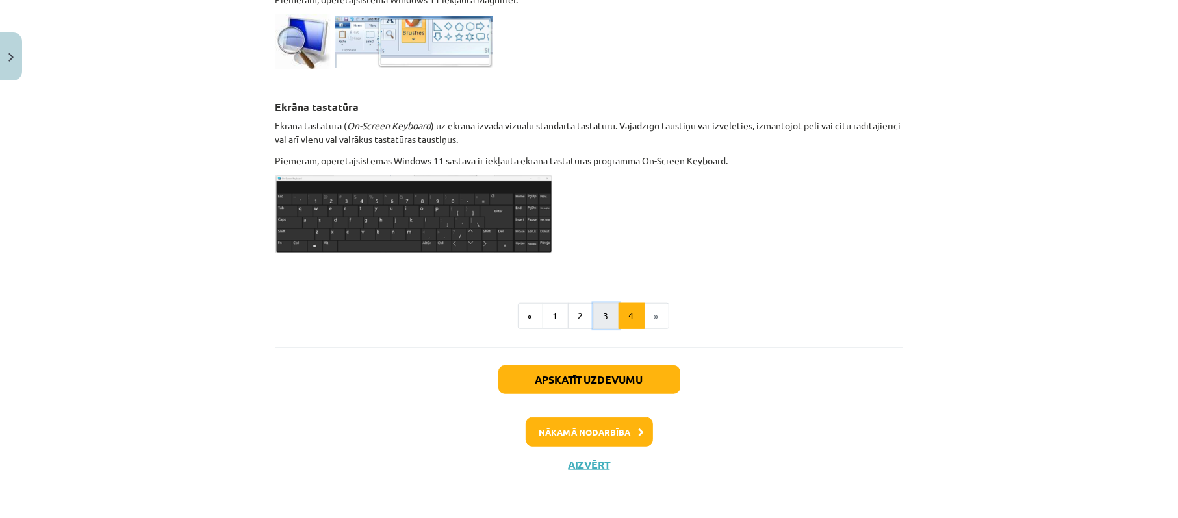
click at [601, 314] on button "3" at bounding box center [606, 316] width 26 height 26
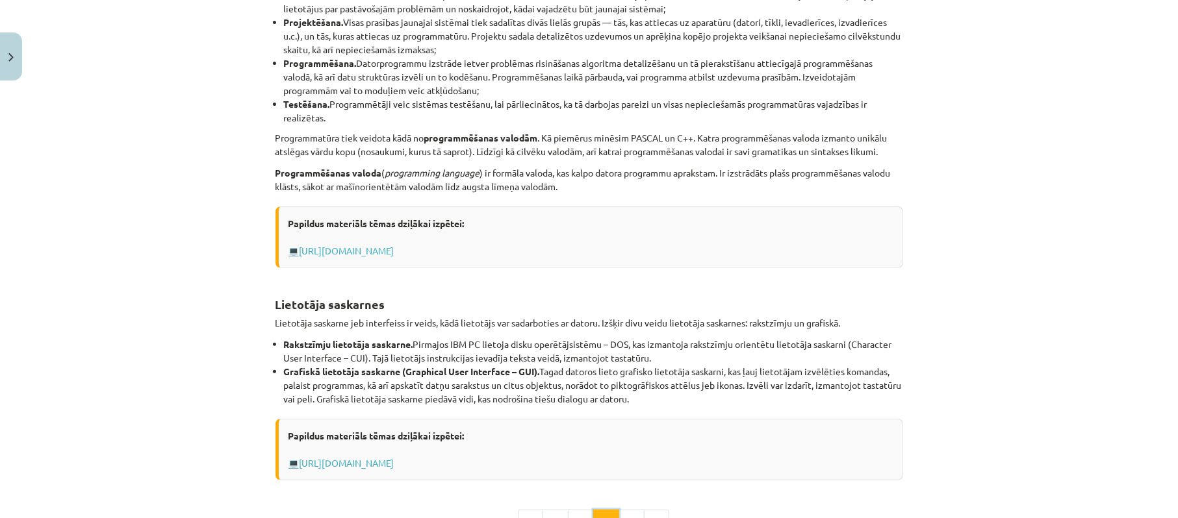
scroll to position [520, 0]
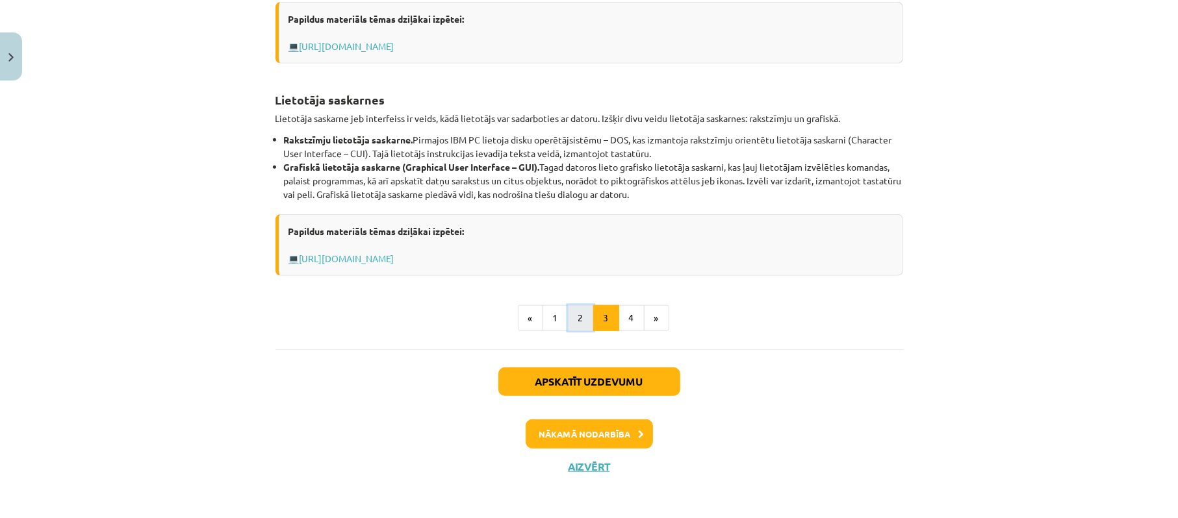
click at [577, 321] on button "2" at bounding box center [581, 318] width 26 height 26
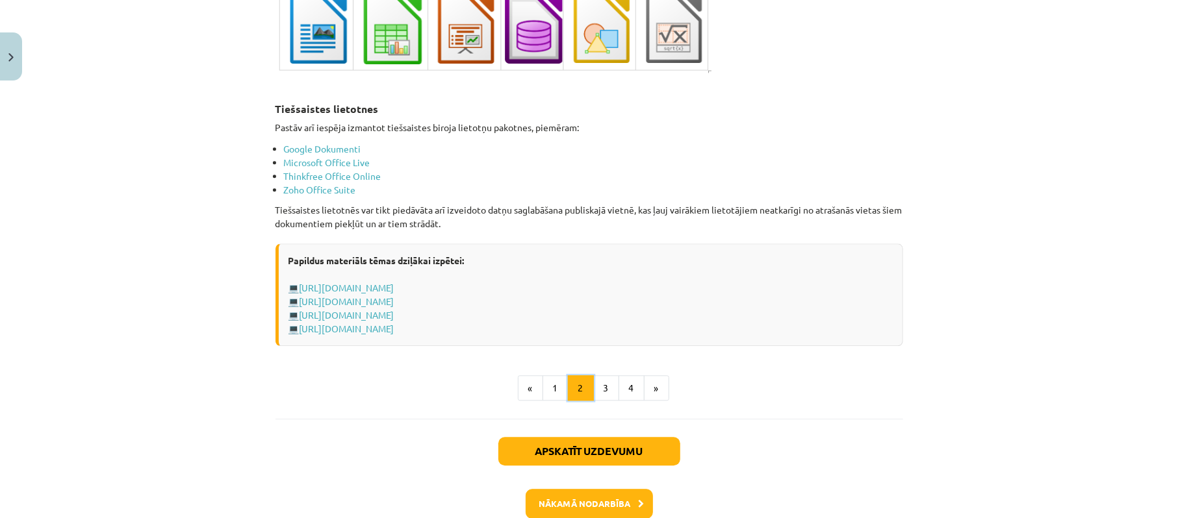
scroll to position [2227, 0]
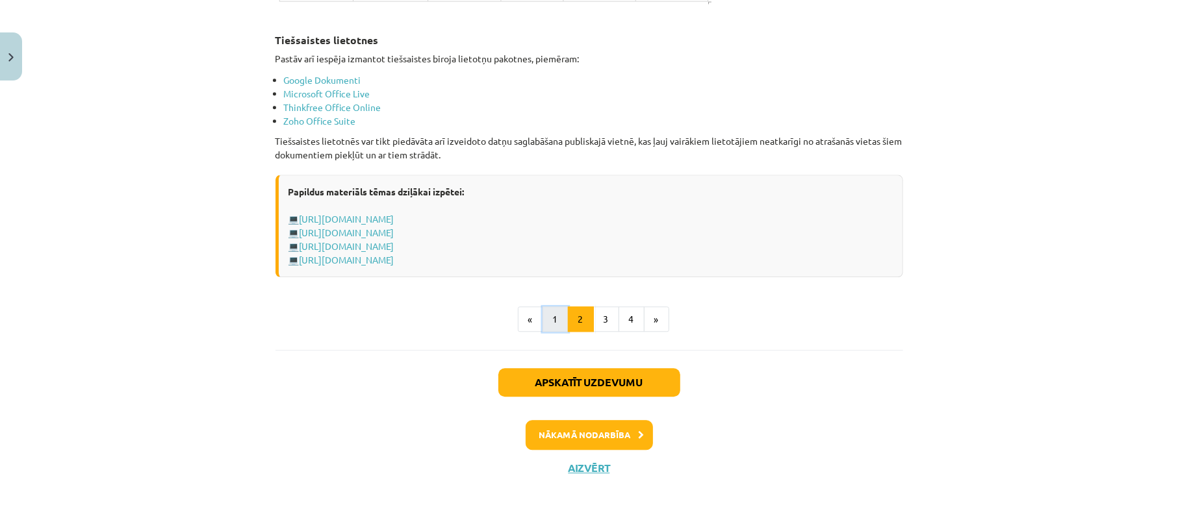
click at [554, 312] on button "1" at bounding box center [555, 320] width 26 height 26
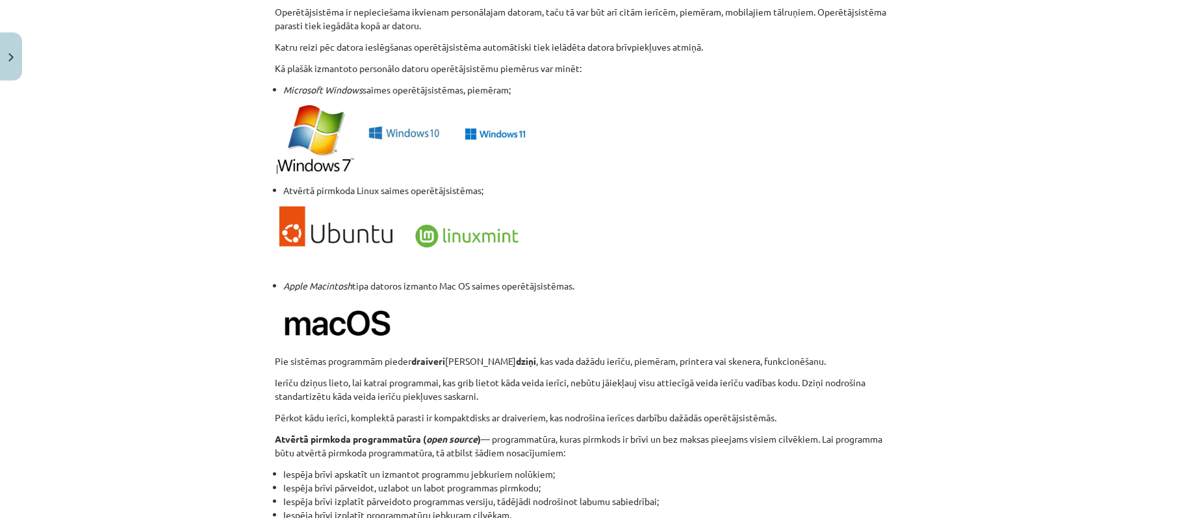
scroll to position [1365, 0]
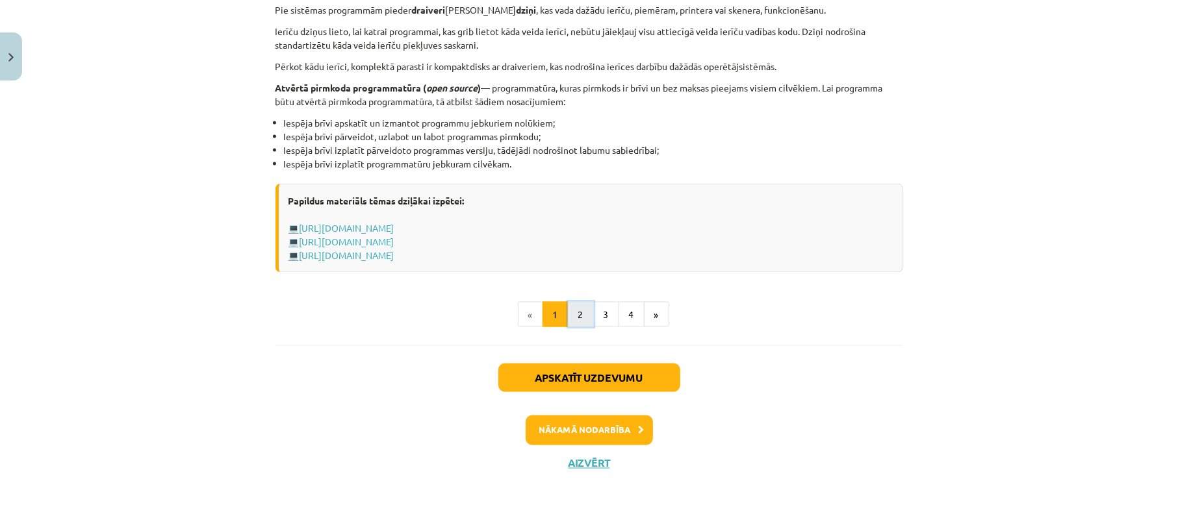
click at [580, 313] on button "2" at bounding box center [581, 315] width 26 height 26
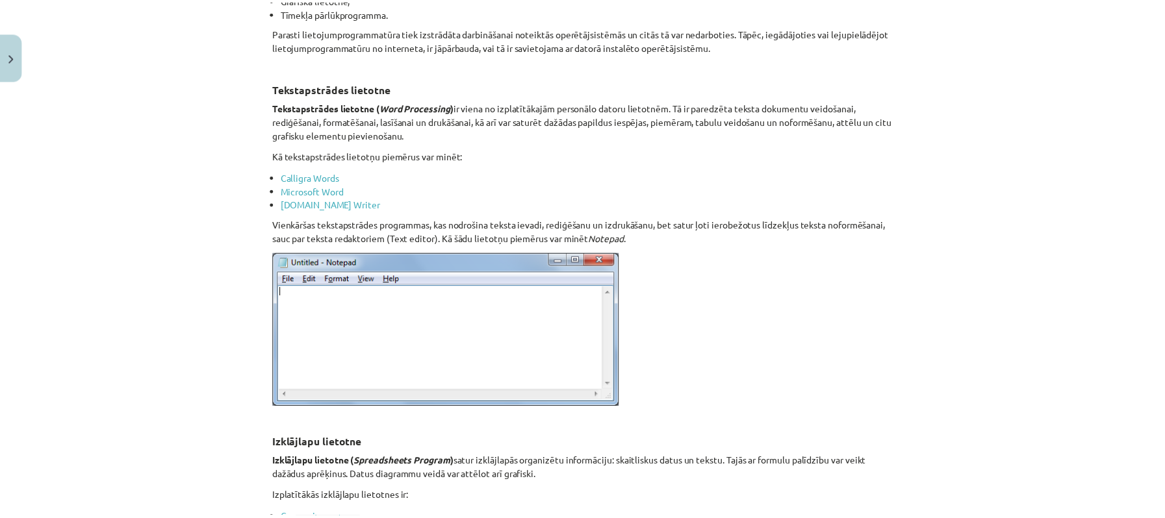
scroll to position [433, 0]
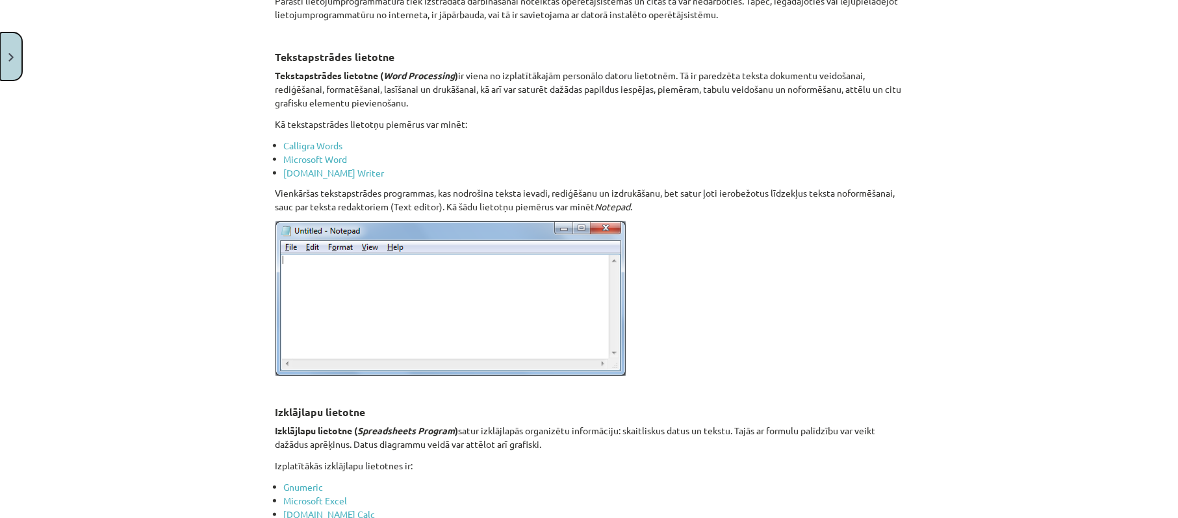
click at [4, 57] on button "Close" at bounding box center [11, 56] width 22 height 48
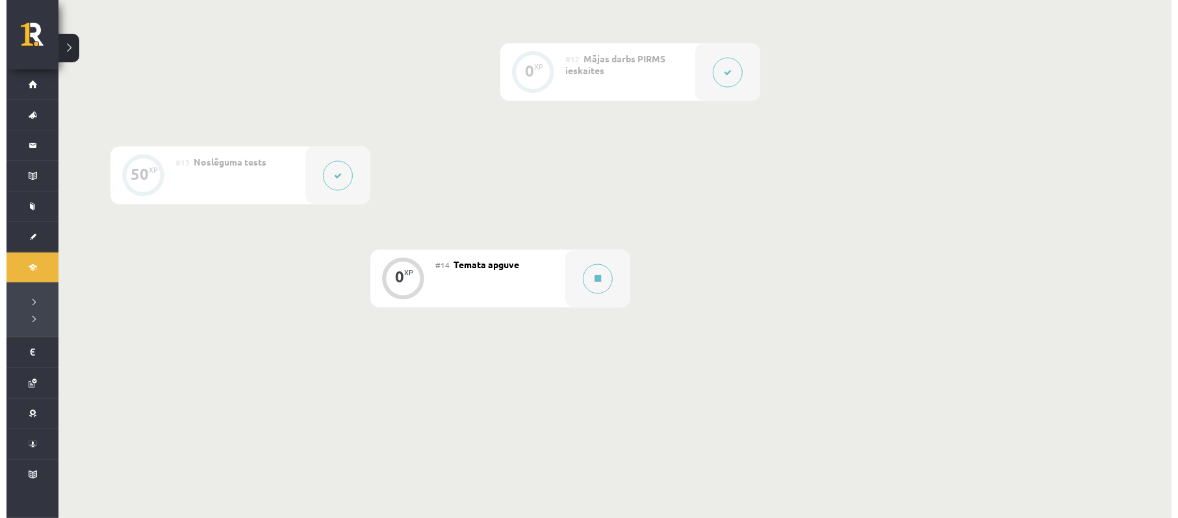
scroll to position [1508, 0]
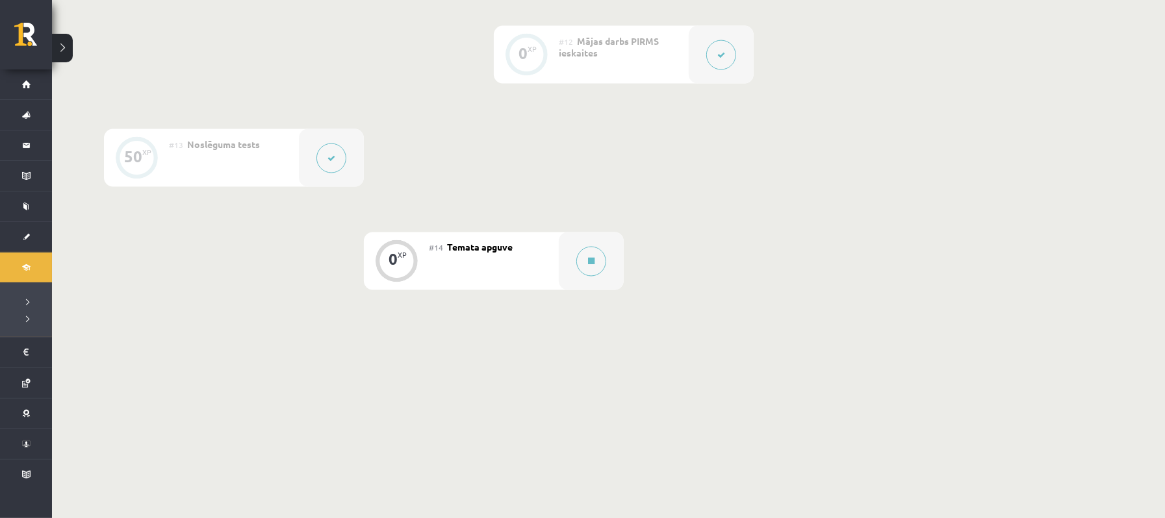
click at [505, 264] on div "#14 Temata apguve" at bounding box center [494, 262] width 130 height 58
click at [578, 264] on button at bounding box center [591, 262] width 30 height 30
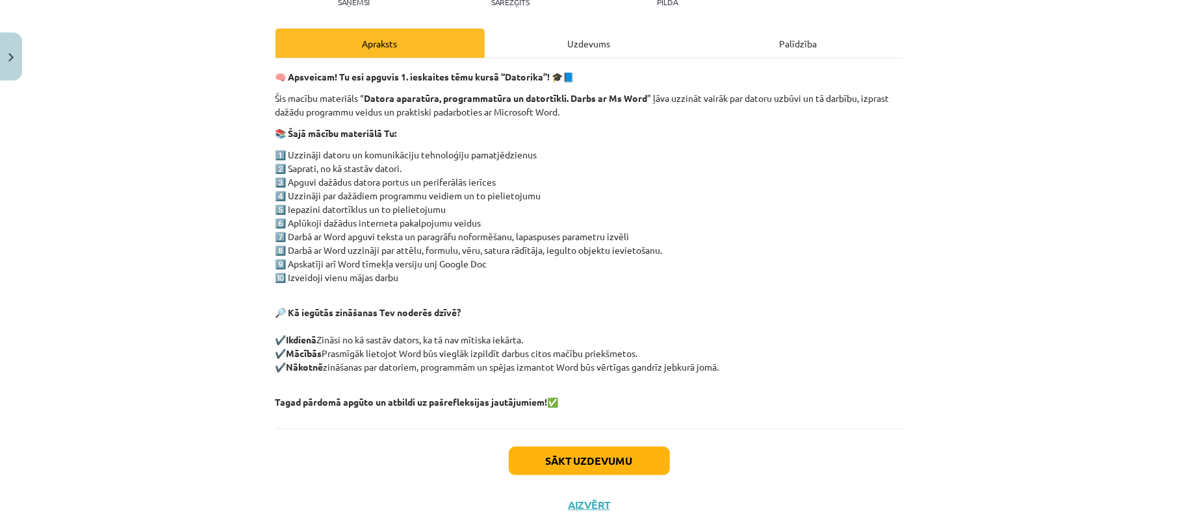
scroll to position [204, 0]
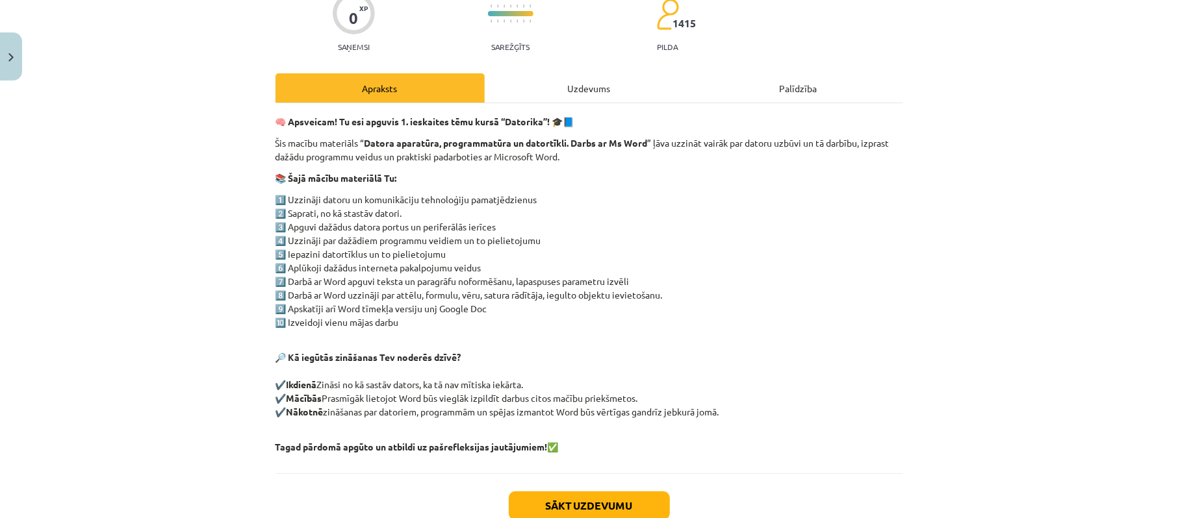
click at [568, 87] on div "Uzdevums" at bounding box center [589, 87] width 209 height 29
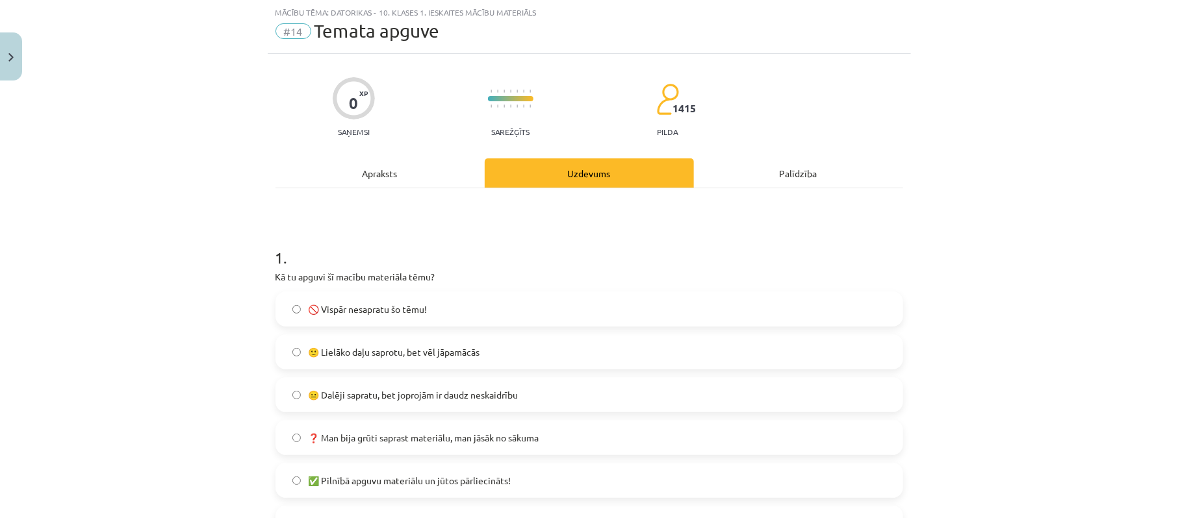
scroll to position [292, 0]
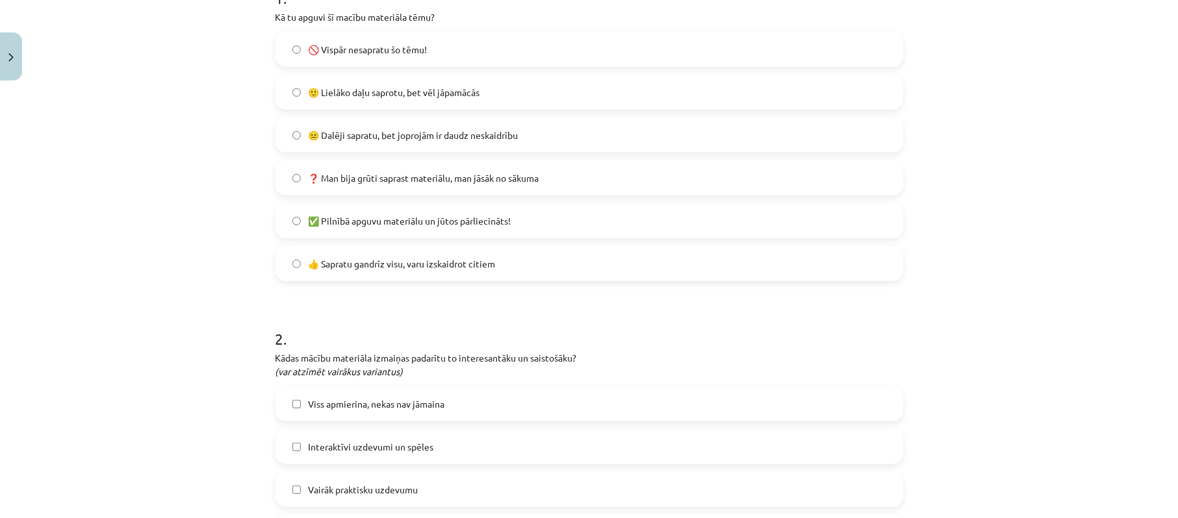
click at [385, 224] on span "✅ Pilnībā apguvu materiālu un jūtos pārliecināts!" at bounding box center [410, 221] width 203 height 14
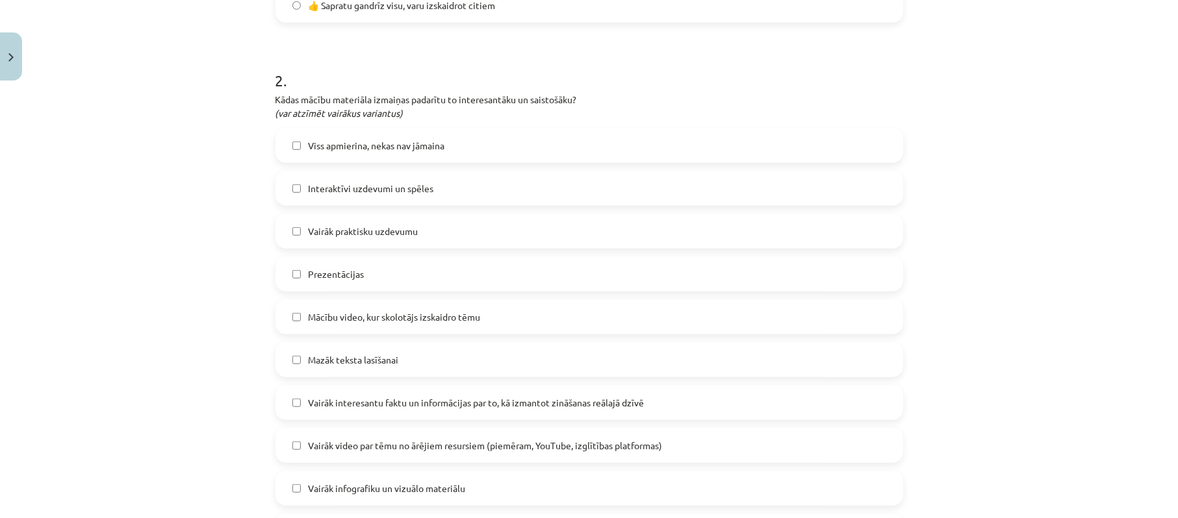
scroll to position [552, 0]
click at [357, 131] on label "Viss apmierina, nekas nav jāmaina" at bounding box center [589, 144] width 625 height 32
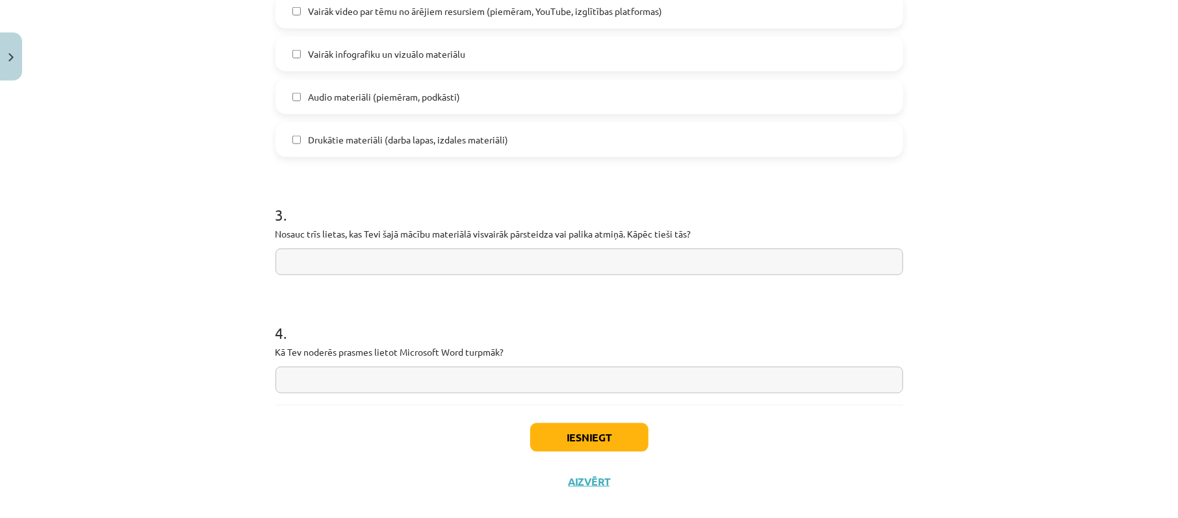
click at [427, 268] on input "text" at bounding box center [588, 262] width 627 height 27
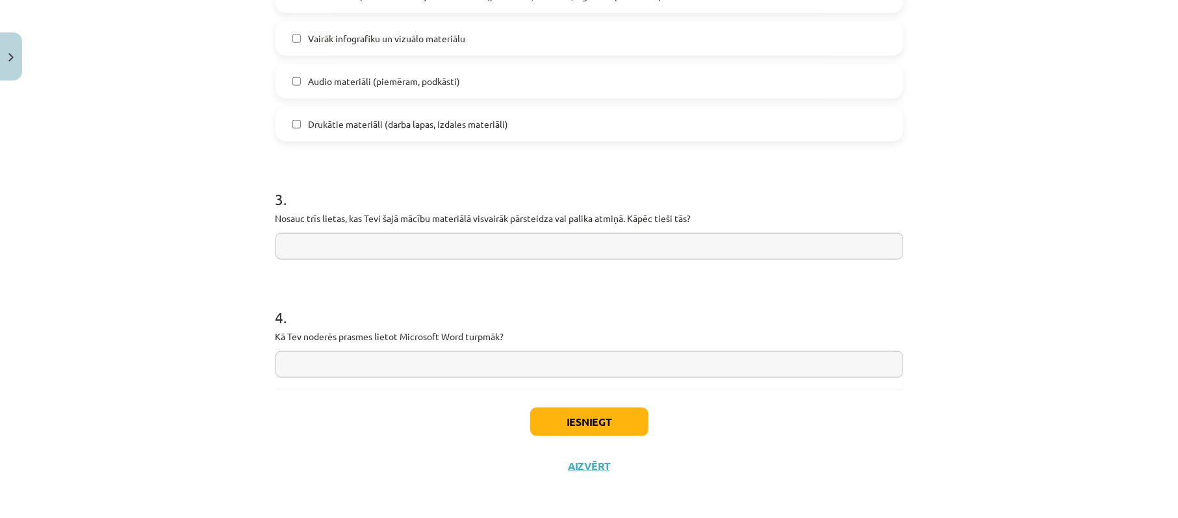
scroll to position [1003, 0]
click at [398, 247] on input "text" at bounding box center [588, 244] width 627 height 27
paste input "**********"
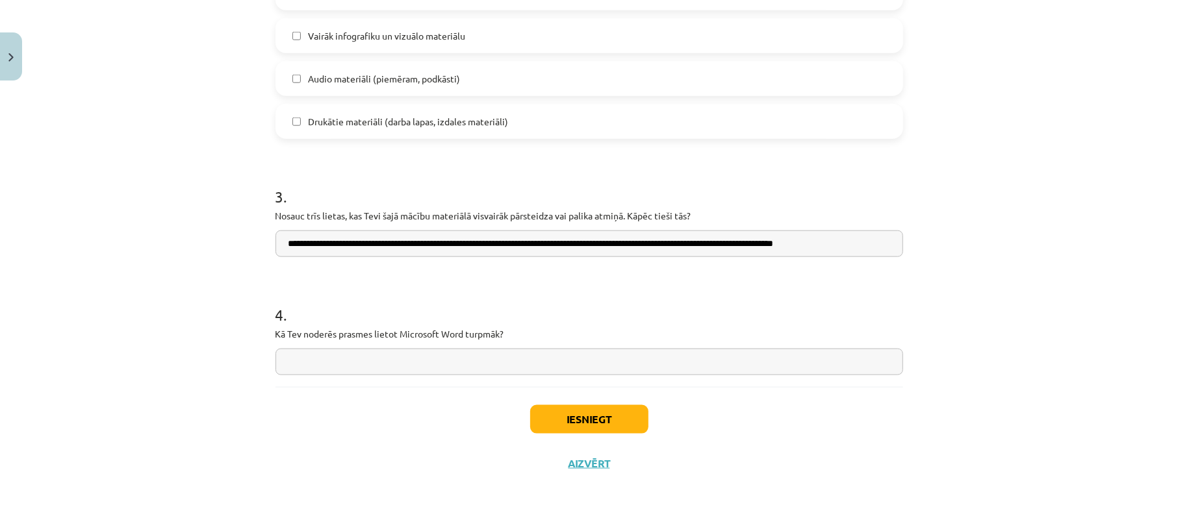
drag, startPoint x: 328, startPoint y: 243, endPoint x: 273, endPoint y: 242, distance: 55.2
click at [275, 242] on input "**********" at bounding box center [588, 244] width 627 height 27
click at [286, 246] on input "**********" at bounding box center [588, 244] width 627 height 27
type input "**********"
drag, startPoint x: 431, startPoint y: 349, endPoint x: 427, endPoint y: 360, distance: 11.9
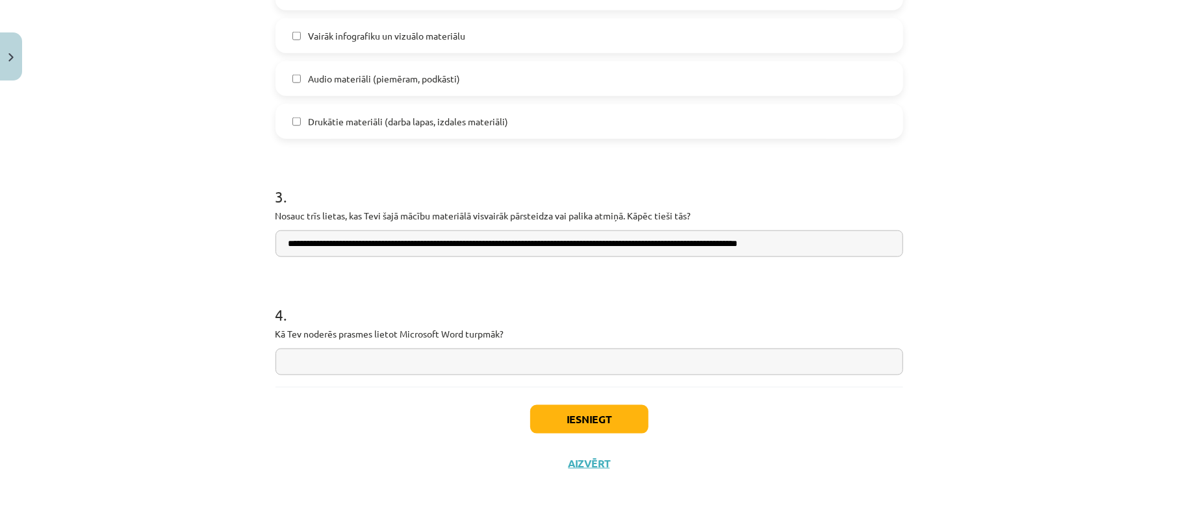
click at [429, 351] on input "text" at bounding box center [588, 362] width 627 height 27
paste input "**********"
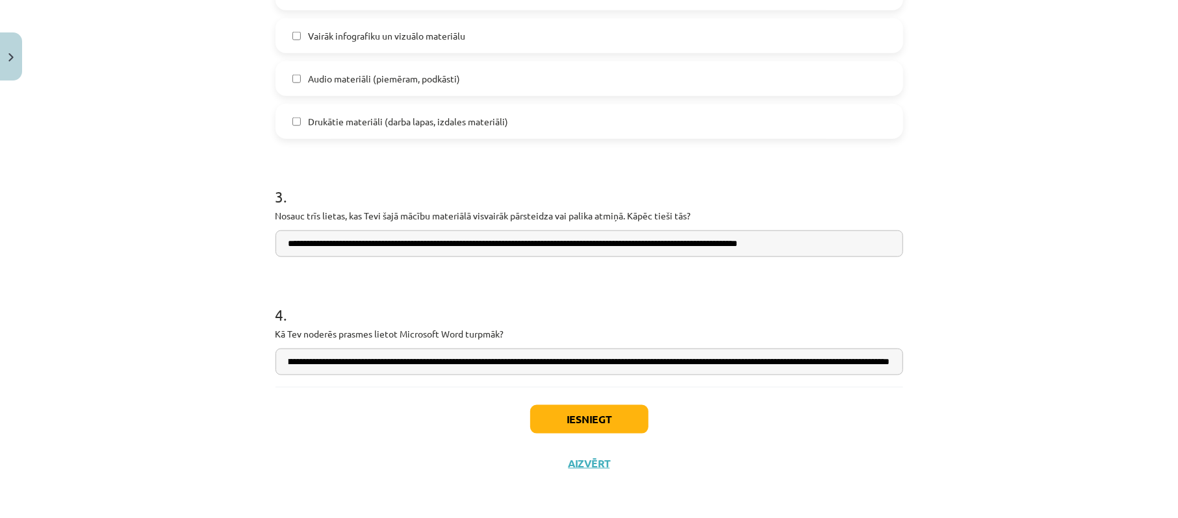
scroll to position [0, 0]
drag, startPoint x: 323, startPoint y: 355, endPoint x: 541, endPoint y: 364, distance: 218.4
click at [541, 364] on input "**********" at bounding box center [588, 362] width 627 height 27
click at [557, 359] on input "**********" at bounding box center [588, 362] width 627 height 27
click at [554, 362] on input "**********" at bounding box center [588, 362] width 627 height 27
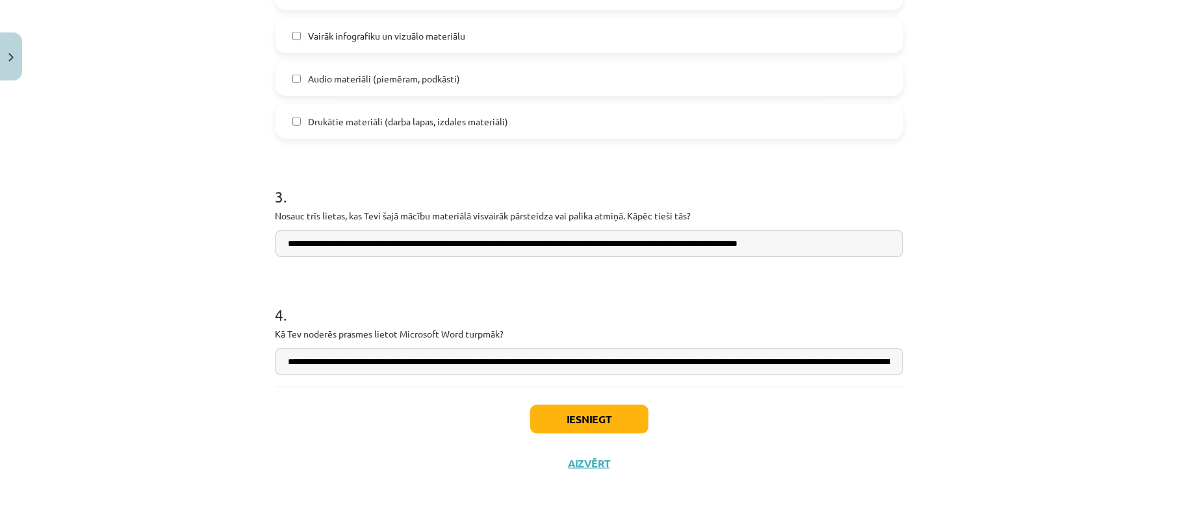
click at [557, 364] on input "**********" at bounding box center [588, 362] width 627 height 27
click at [438, 364] on input "**********" at bounding box center [588, 362] width 627 height 27
click at [557, 356] on input "**********" at bounding box center [588, 362] width 627 height 27
type input "**********"
click at [586, 418] on button "Iesniegt" at bounding box center [589, 419] width 118 height 29
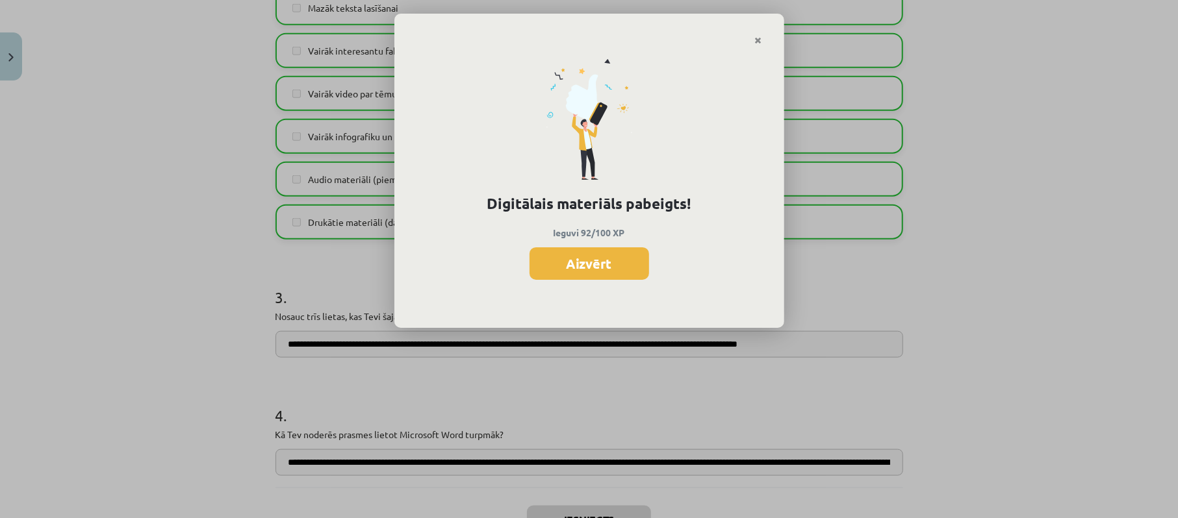
scroll to position [744, 0]
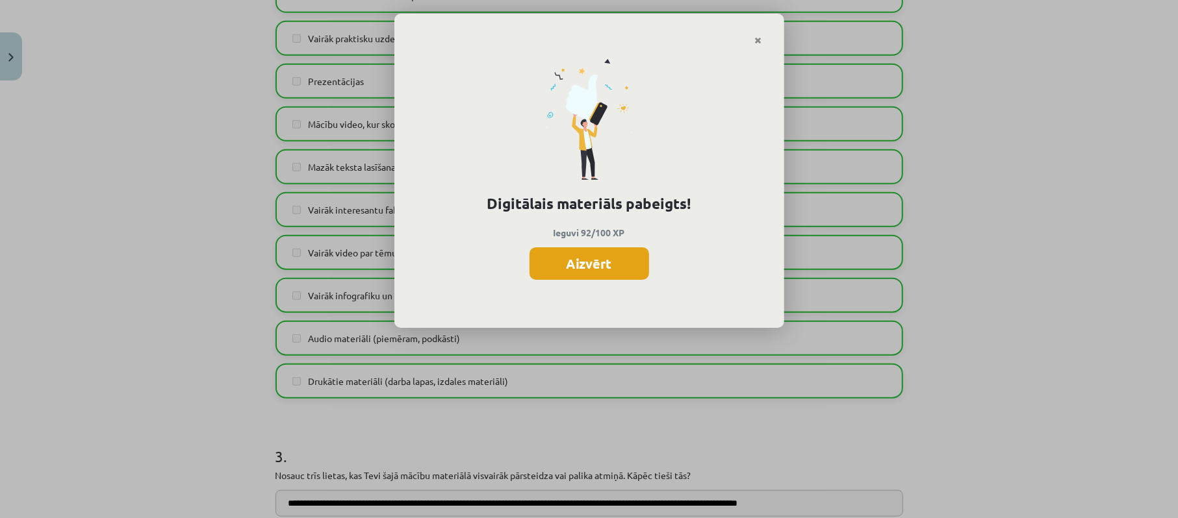
click at [585, 266] on button "Aizvērt" at bounding box center [589, 263] width 120 height 32
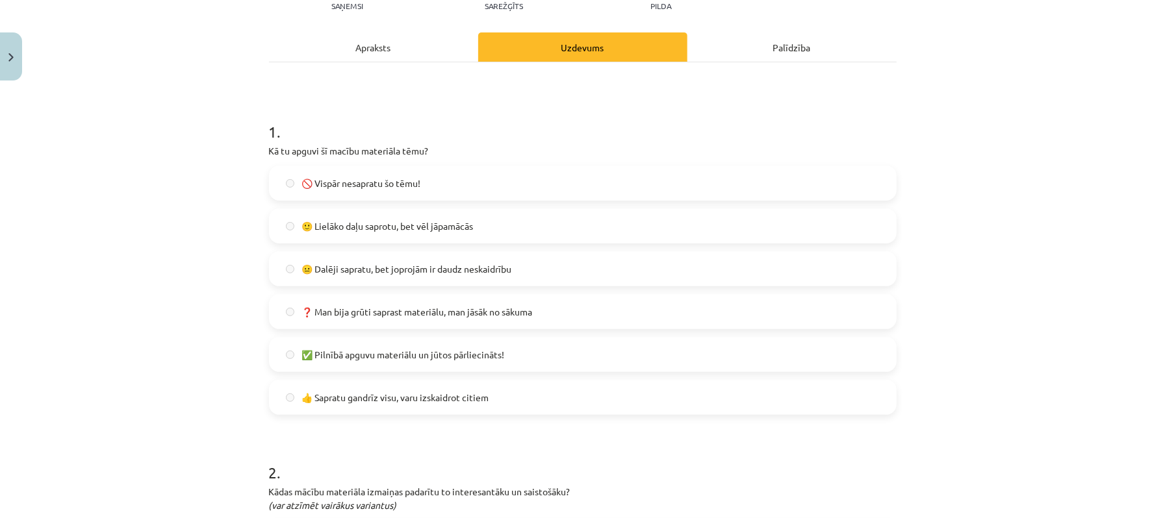
scroll to position [0, 0]
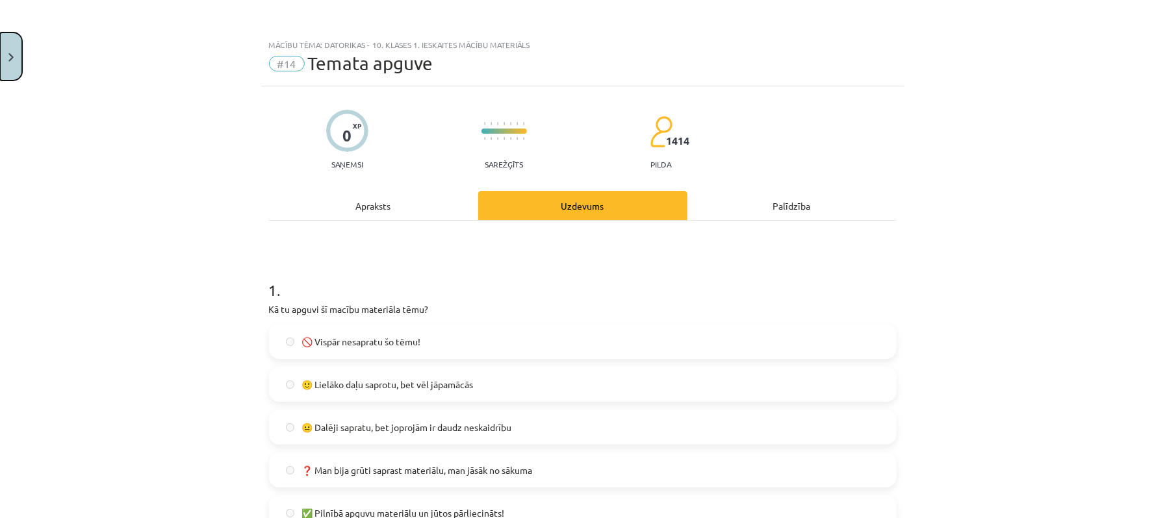
click at [12, 43] on button "Close" at bounding box center [11, 56] width 22 height 48
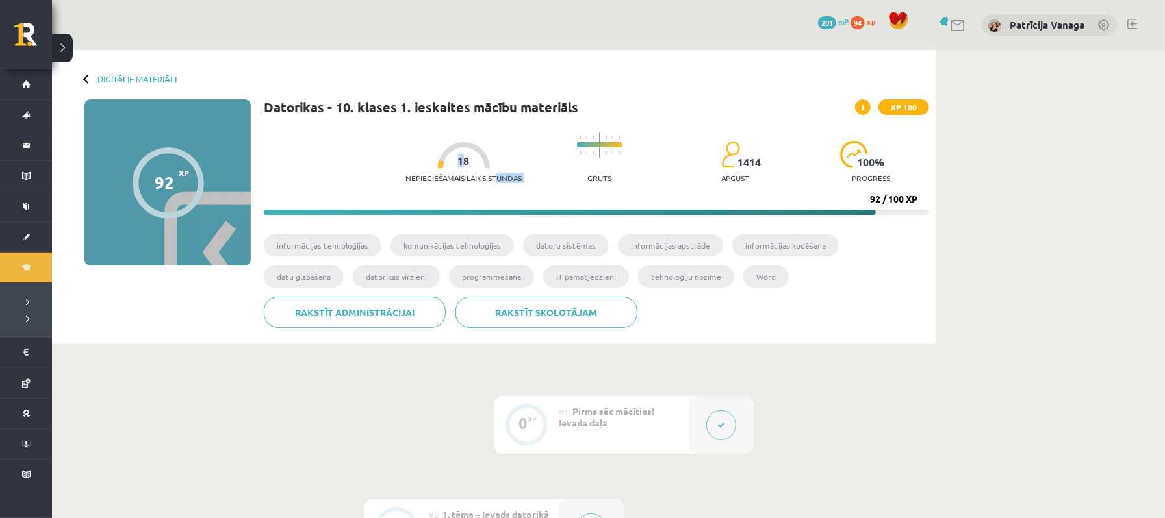
drag, startPoint x: 455, startPoint y: 167, endPoint x: 492, endPoint y: 172, distance: 37.4
click at [492, 172] on div "Nepieciešamais laiks stundās 18" at bounding box center [463, 166] width 116 height 48
click at [486, 157] on div "Nepieciešamais laiks stundās 18" at bounding box center [463, 166] width 116 height 48
click at [453, 162] on div "Nepieciešamais laiks stundās 18" at bounding box center [463, 166] width 116 height 48
click at [461, 162] on div at bounding box center [464, 155] width 52 height 26
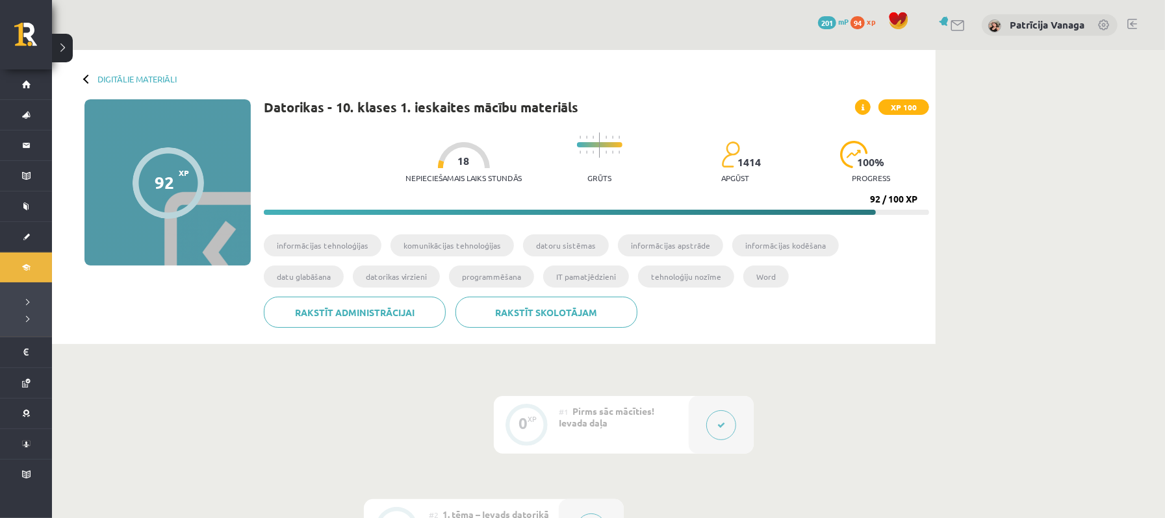
click at [466, 162] on div at bounding box center [464, 155] width 52 height 26
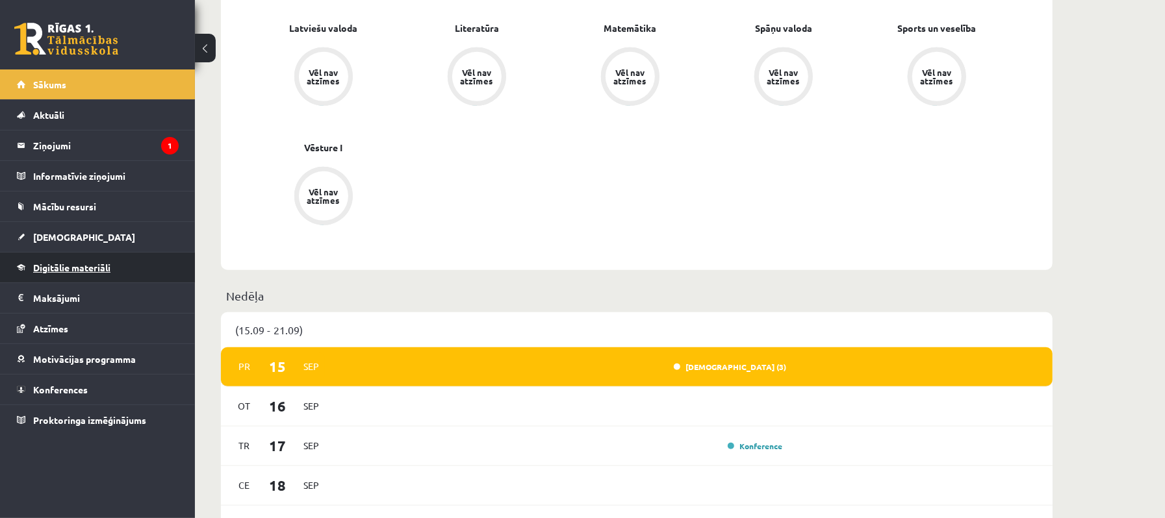
scroll to position [520, 0]
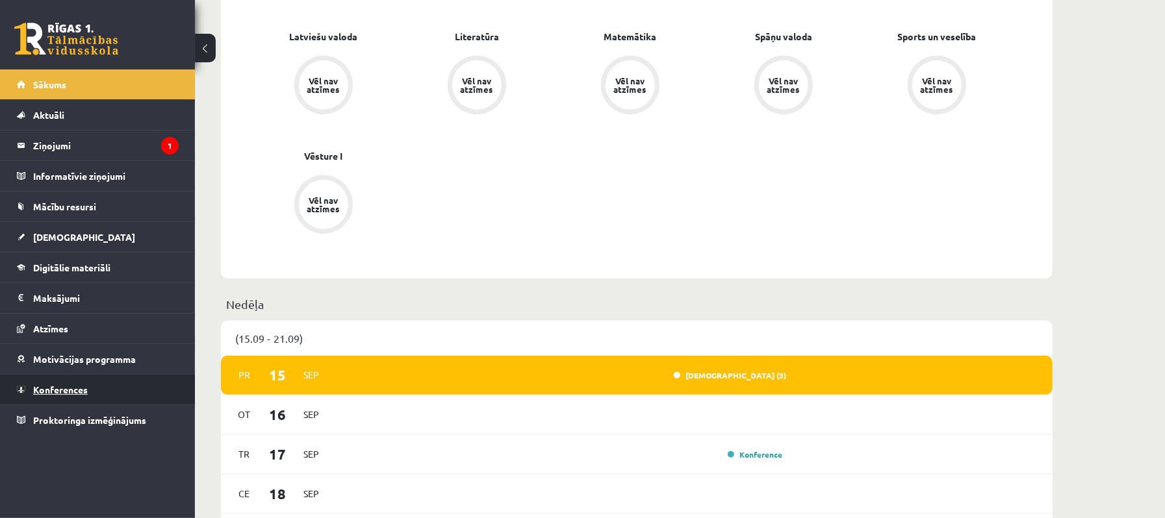
click at [96, 396] on link "Konferences" at bounding box center [98, 390] width 162 height 30
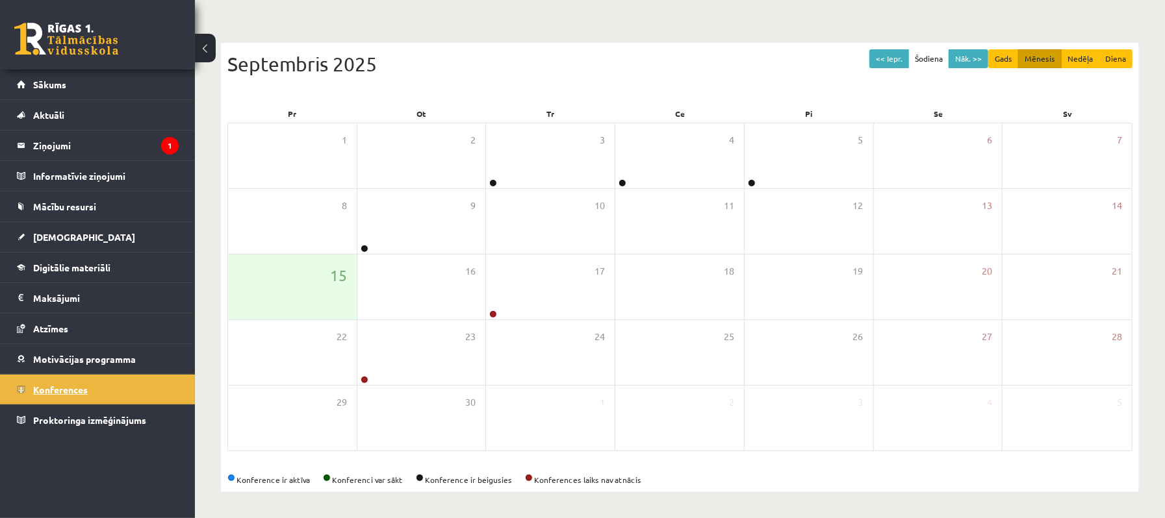
scroll to position [104, 0]
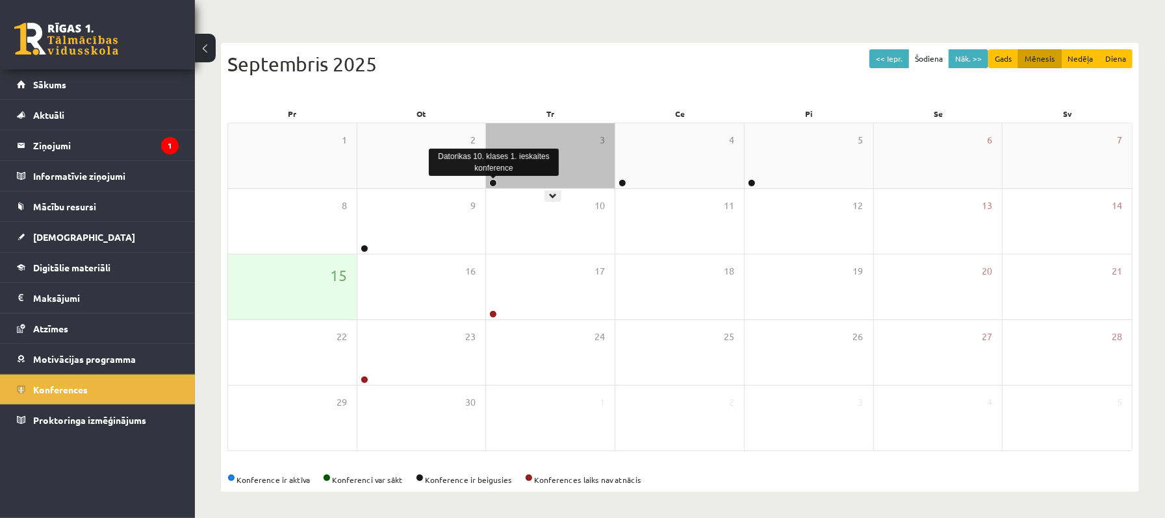
click at [492, 179] on link at bounding box center [493, 183] width 8 height 8
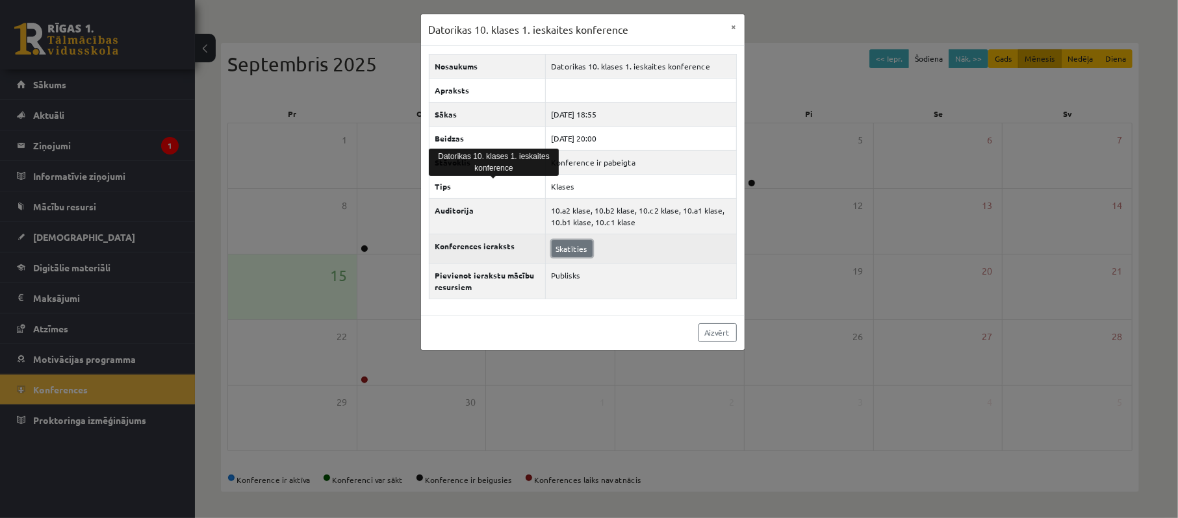
click at [557, 253] on link "Skatīties" at bounding box center [571, 248] width 41 height 17
click at [579, 252] on link "Skatīties" at bounding box center [571, 248] width 41 height 17
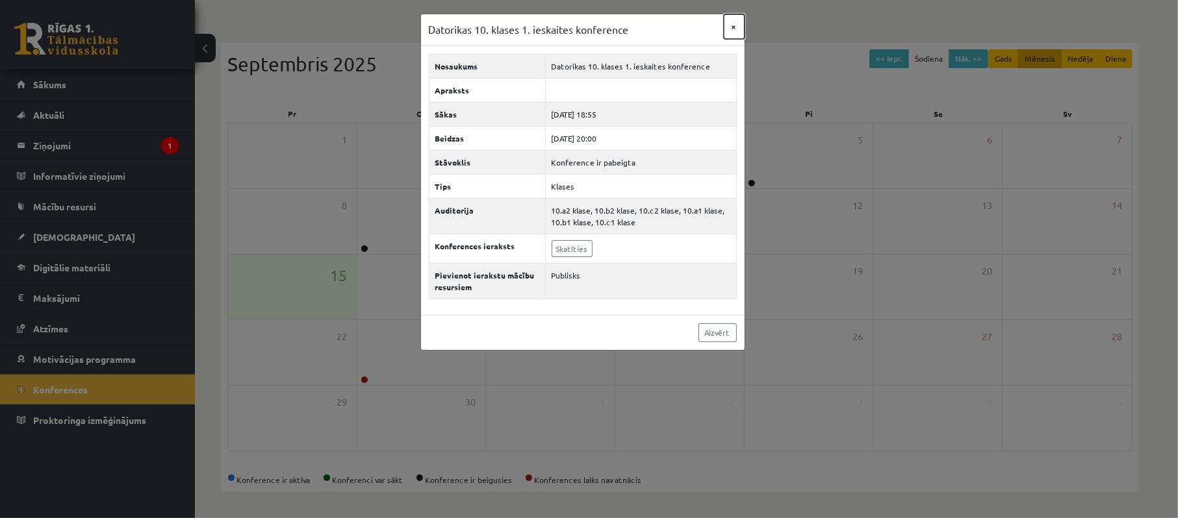
click at [737, 29] on button "×" at bounding box center [734, 26] width 21 height 25
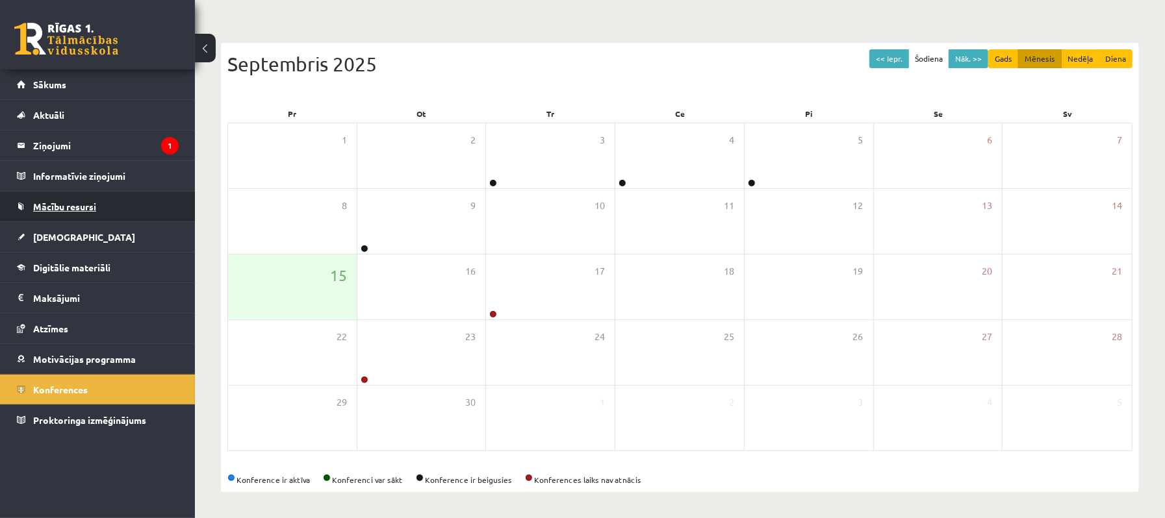
click at [136, 216] on link "Mācību resursi" at bounding box center [98, 207] width 162 height 30
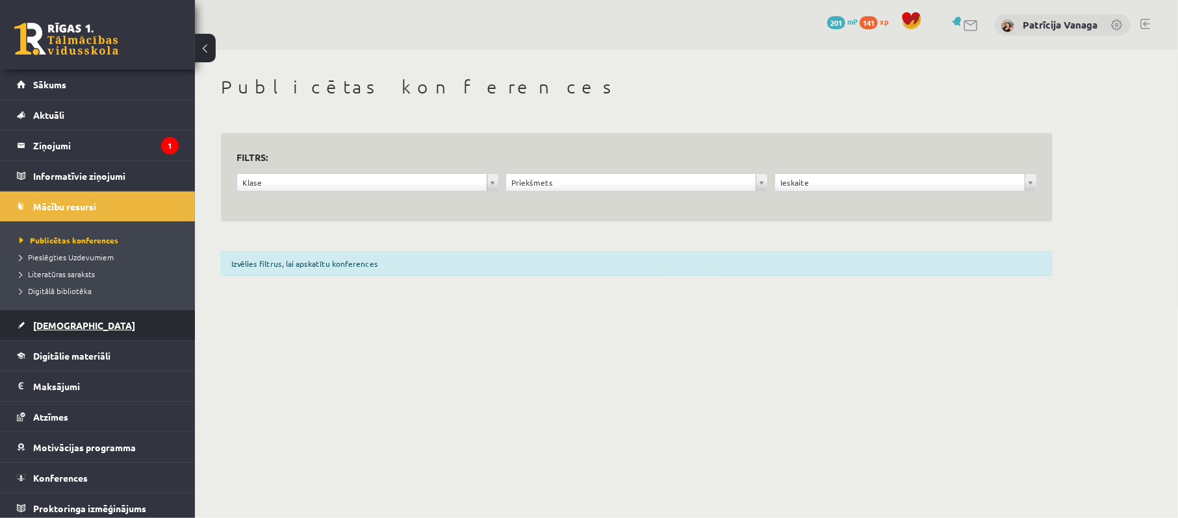
click at [118, 328] on link "[DEMOGRAPHIC_DATA]" at bounding box center [98, 325] width 162 height 30
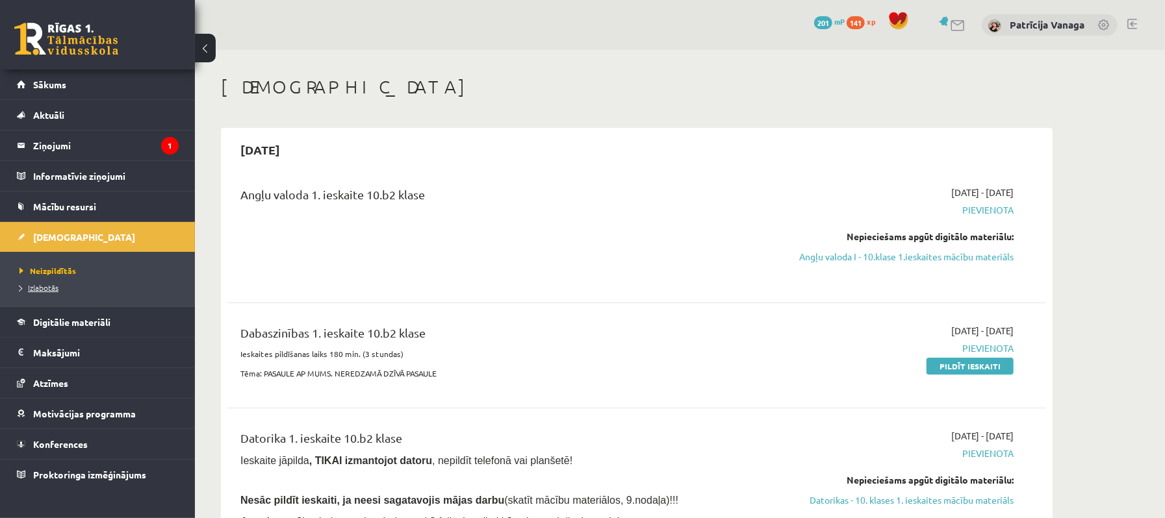
click at [45, 292] on link "Izlabotās" at bounding box center [100, 288] width 162 height 12
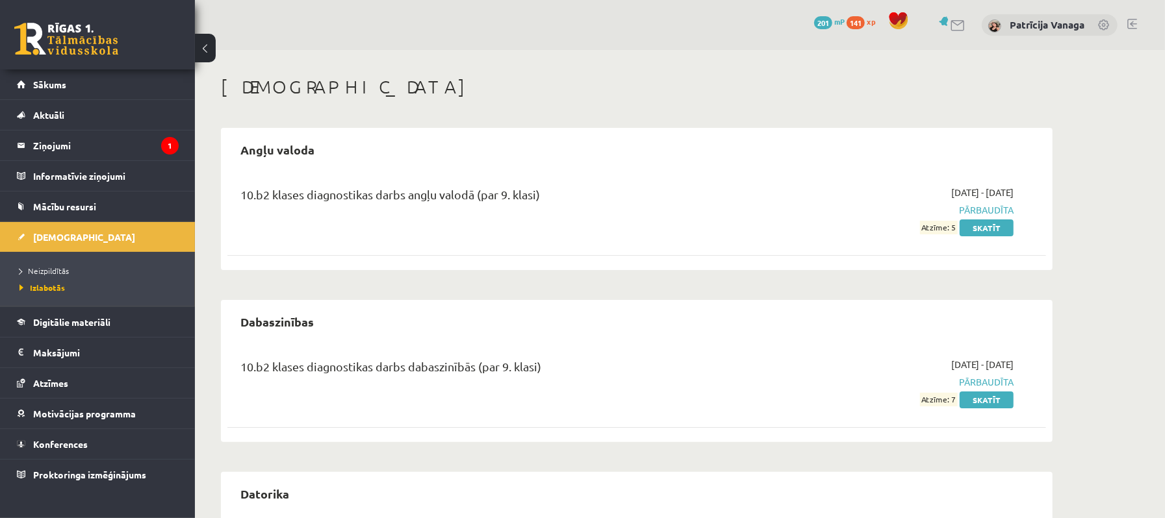
scroll to position [86, 0]
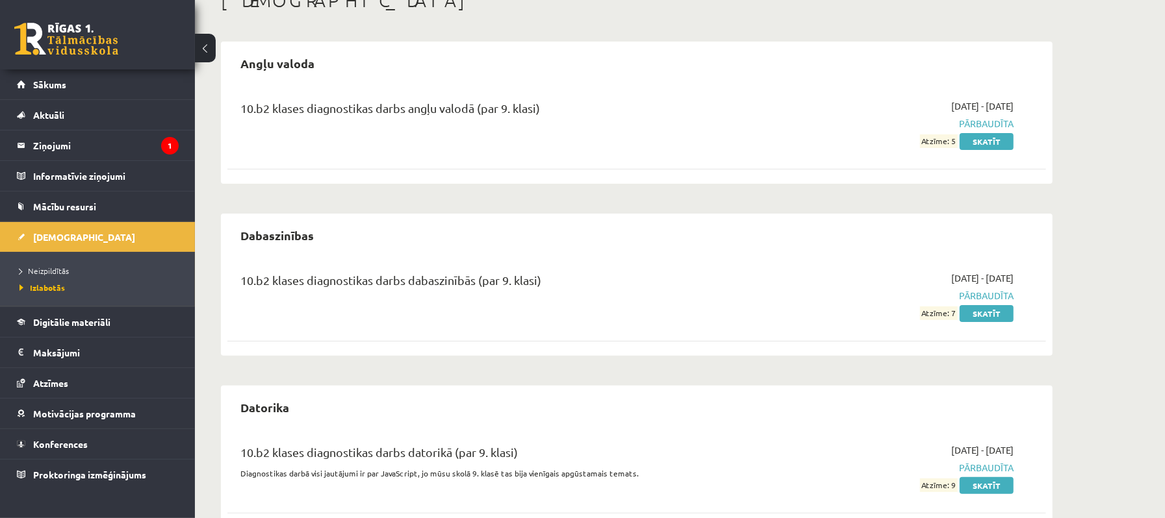
click at [430, 116] on div "10.b2 klases diagnostikas darbs angļu valodā (par 9. klasi)" at bounding box center [494, 111] width 509 height 24
click at [453, 100] on div "10.b2 klases diagnostikas darbs angļu valodā (par 9. klasi)" at bounding box center [494, 111] width 509 height 24
click at [983, 142] on link "Skatīt" at bounding box center [986, 141] width 54 height 17
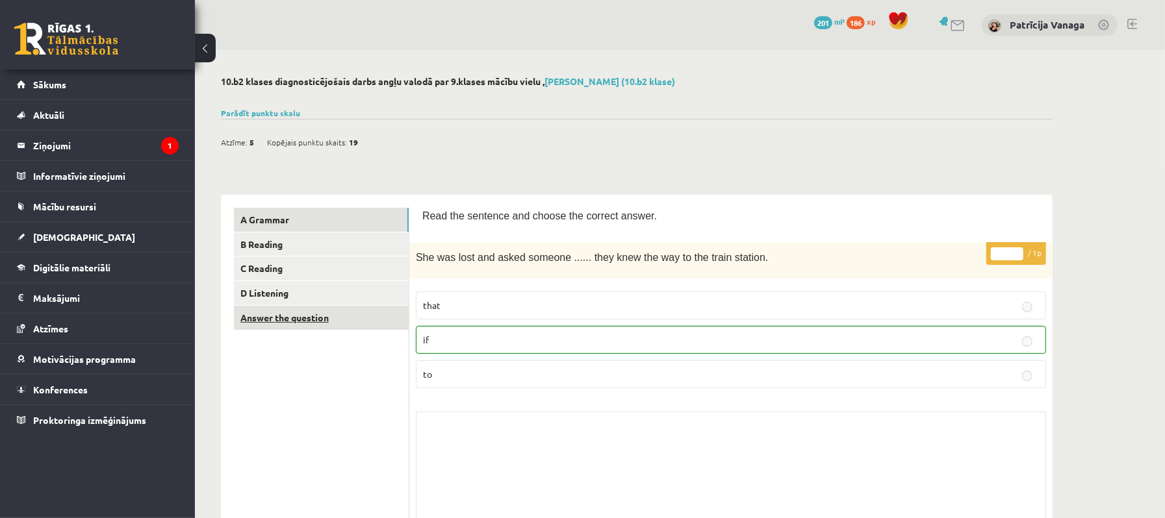
click at [271, 318] on link "Answer the question" at bounding box center [321, 318] width 175 height 24
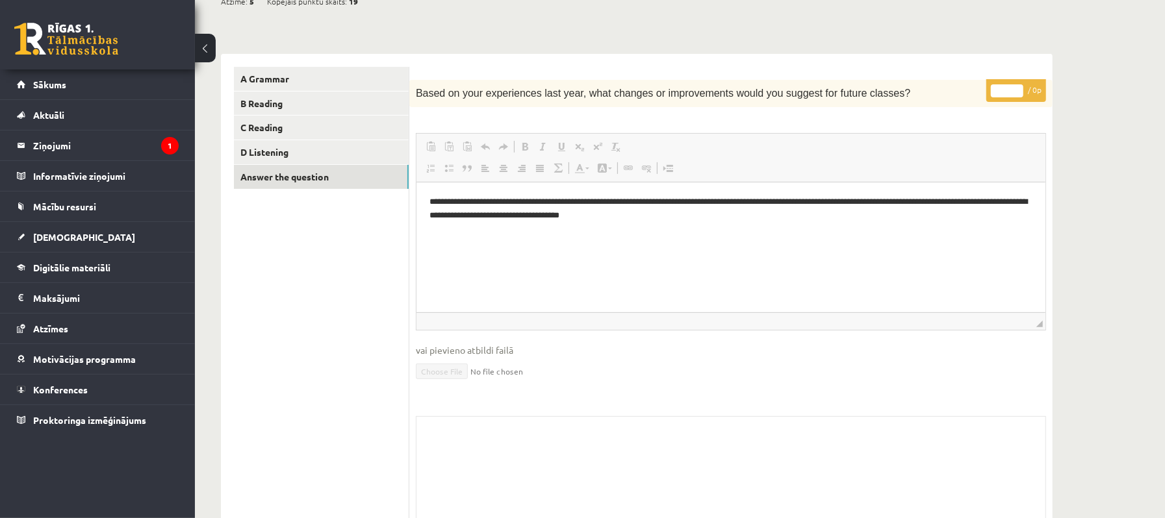
scroll to position [171, 0]
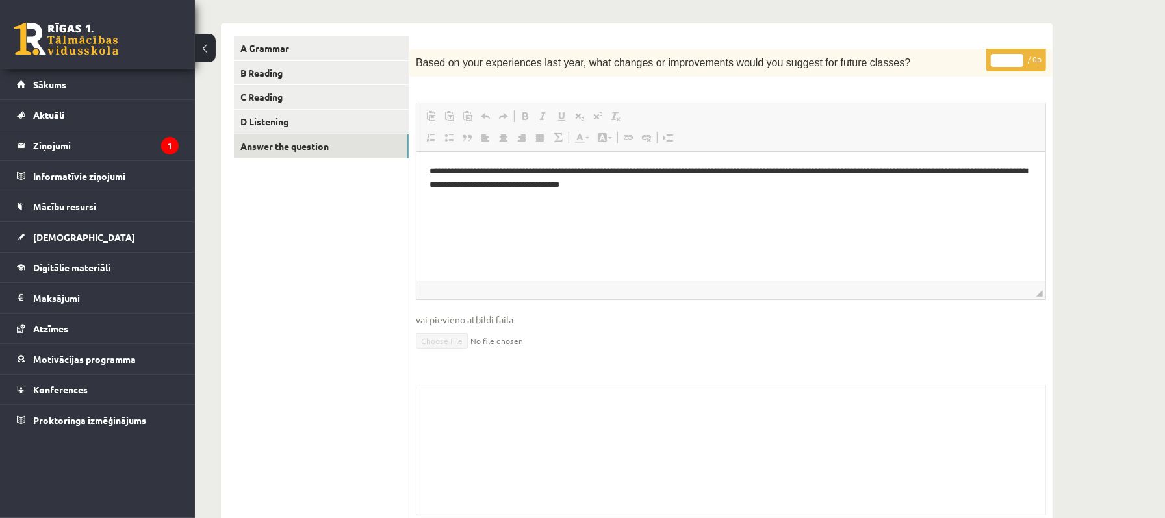
click at [511, 455] on div "Skolotāja pielikums" at bounding box center [731, 451] width 630 height 130
click at [538, 203] on html "**********" at bounding box center [730, 178] width 629 height 53
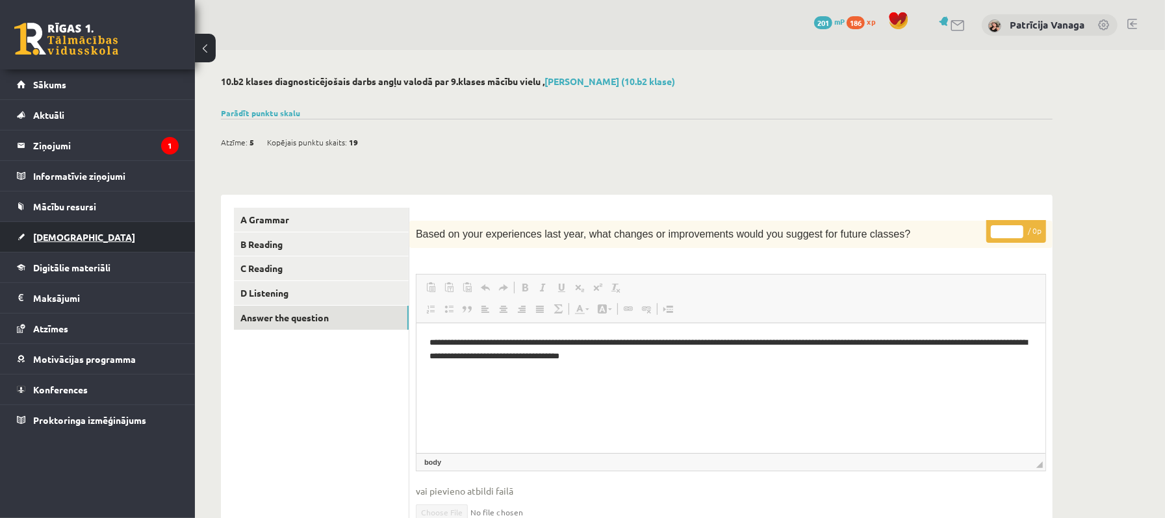
click at [50, 240] on span "[DEMOGRAPHIC_DATA]" at bounding box center [84, 237] width 102 height 12
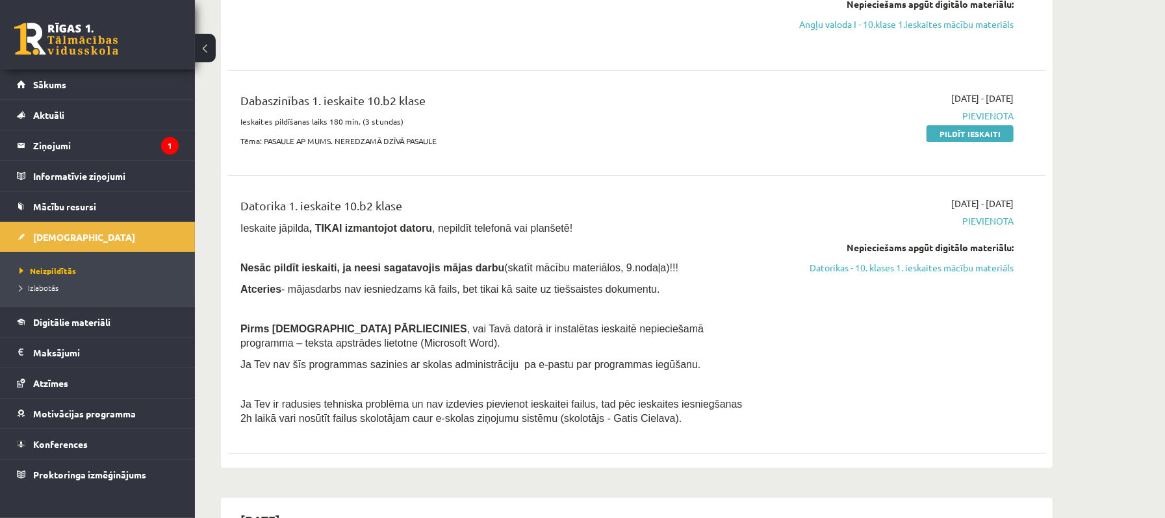
scroll to position [260, 0]
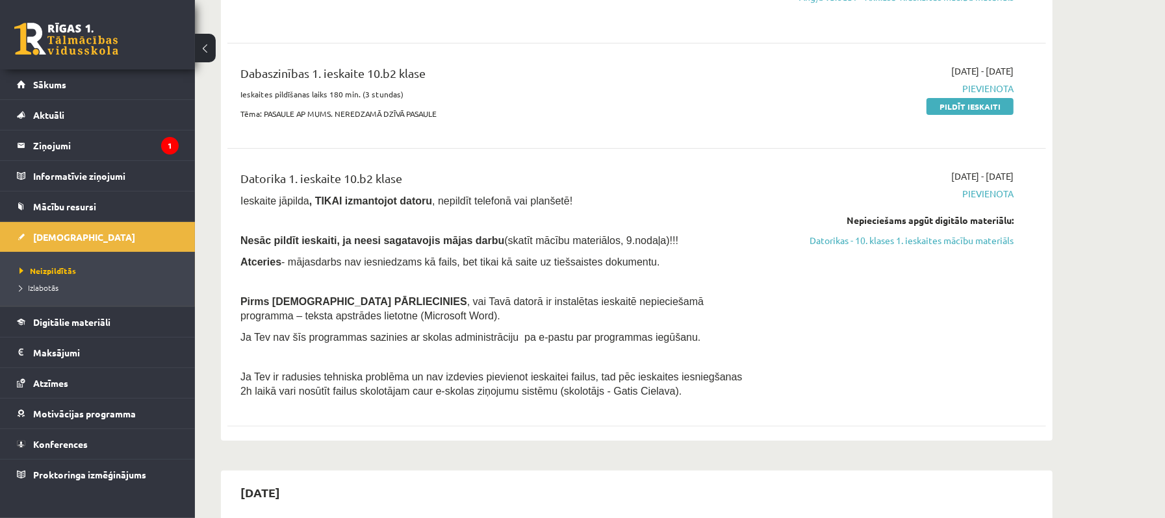
click at [1000, 190] on span "Pievienota" at bounding box center [890, 194] width 245 height 14
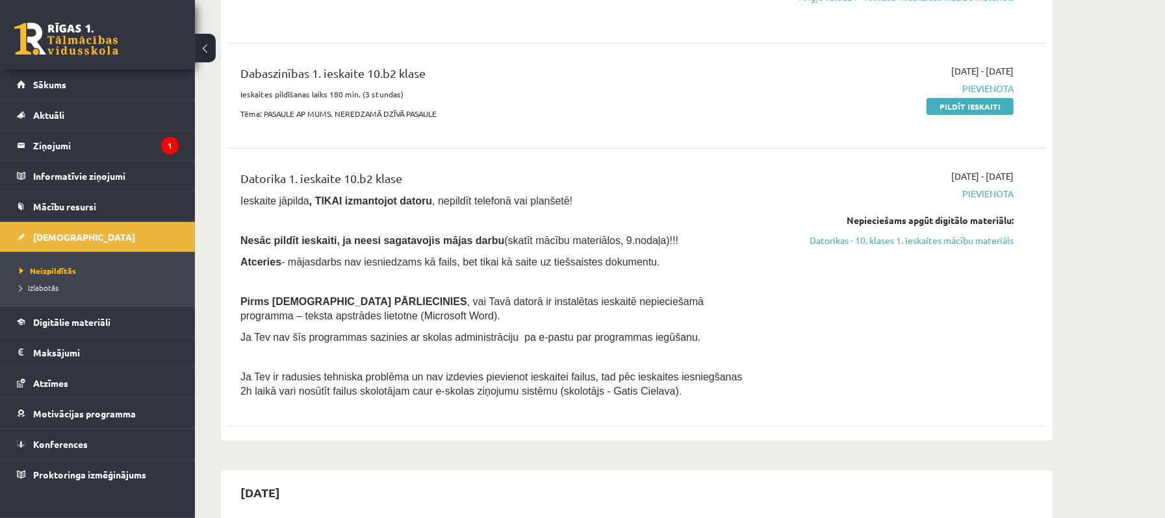
click at [1000, 190] on span "Pievienota" at bounding box center [890, 194] width 245 height 14
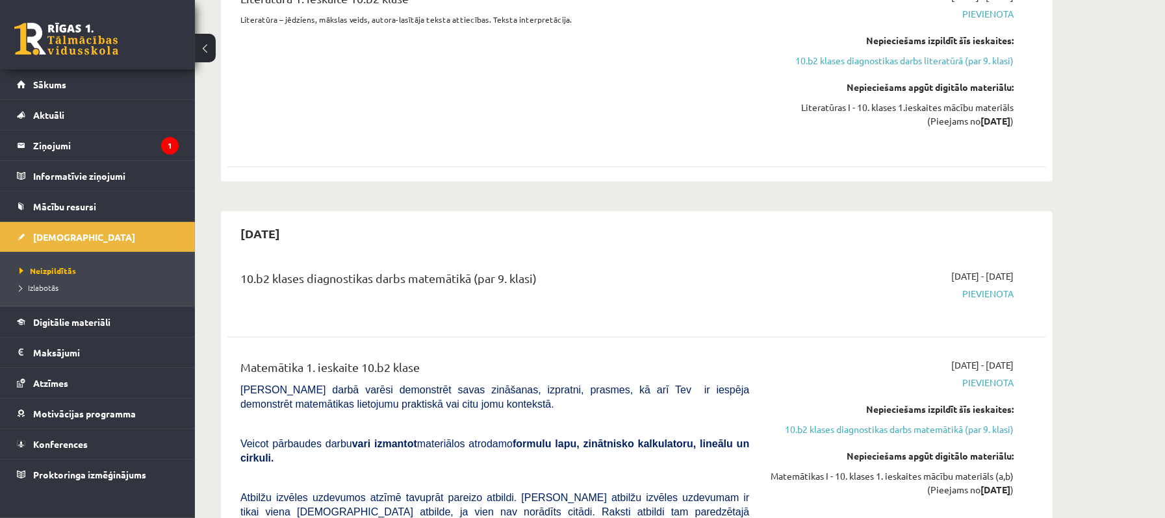
scroll to position [1212, 0]
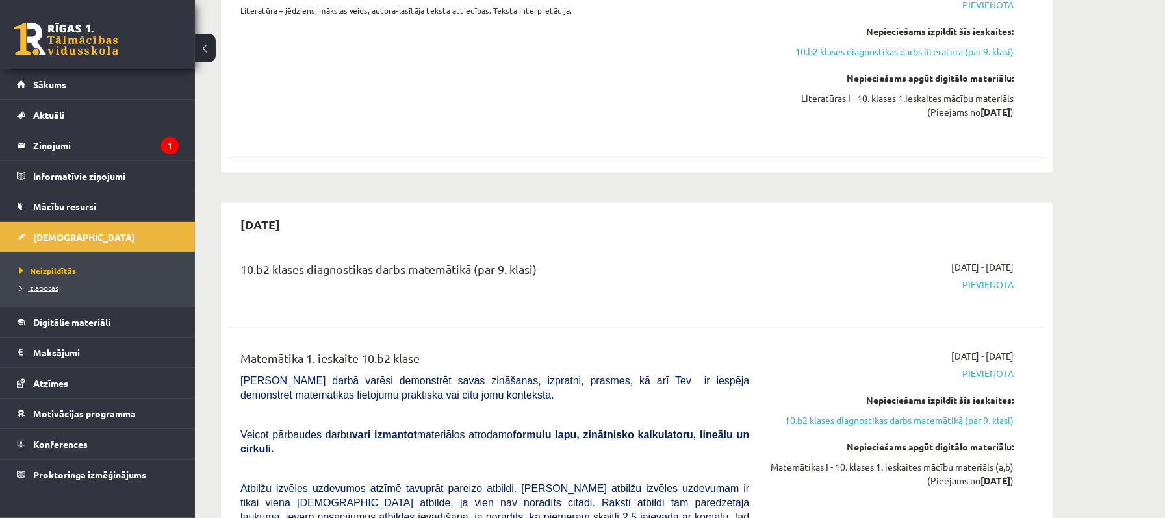
click at [56, 287] on span "Izlabotās" at bounding box center [38, 288] width 39 height 10
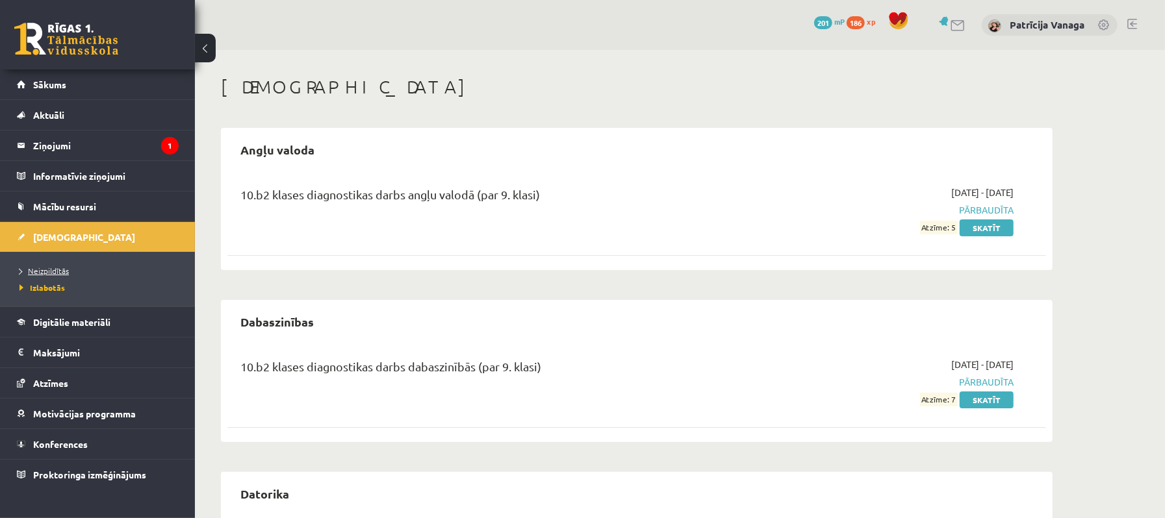
click at [45, 271] on span "Neizpildītās" at bounding box center [43, 271] width 49 height 10
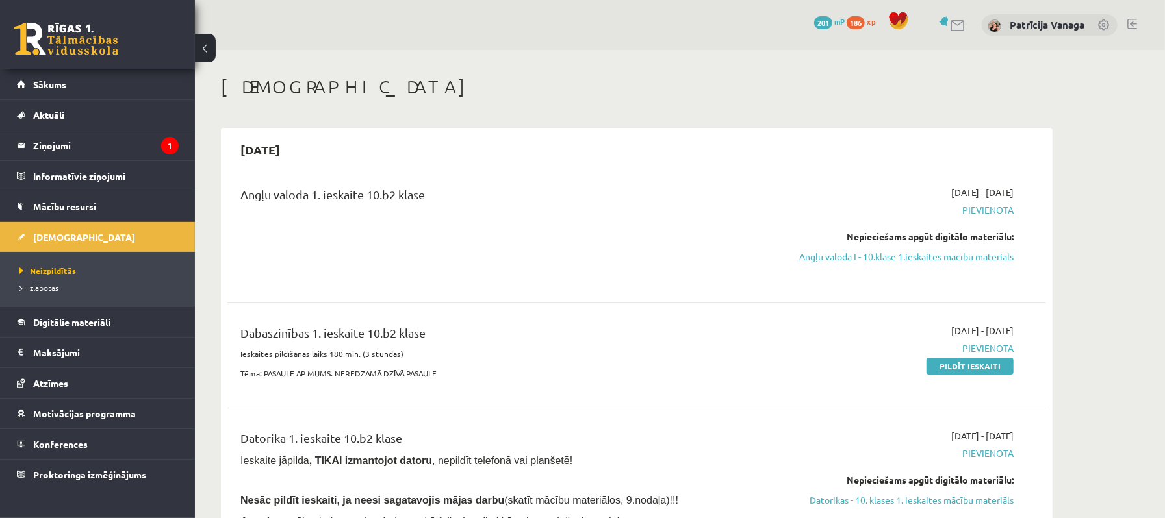
click at [983, 205] on span "Pievienota" at bounding box center [890, 210] width 245 height 14
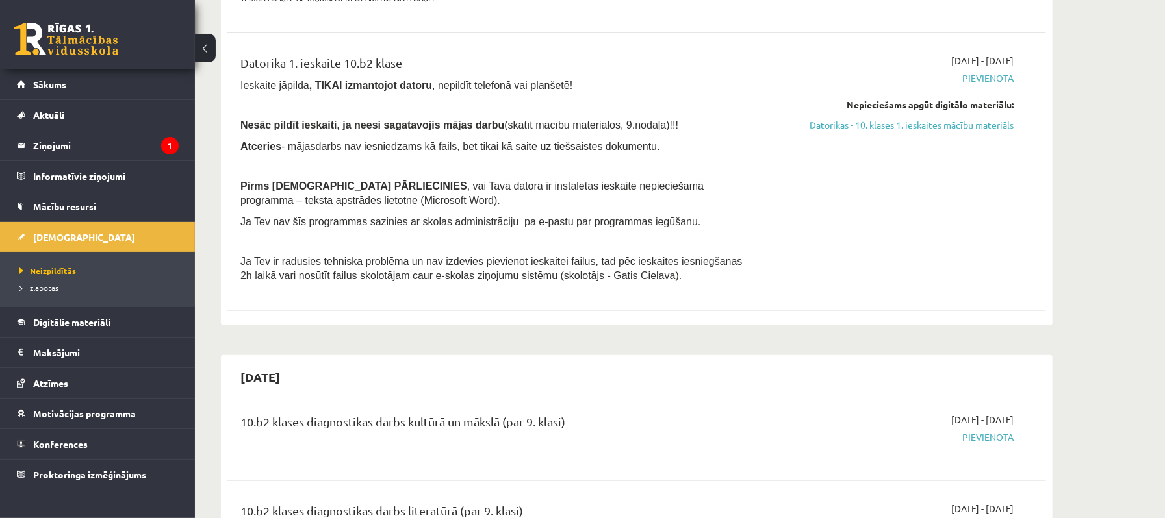
scroll to position [346, 0]
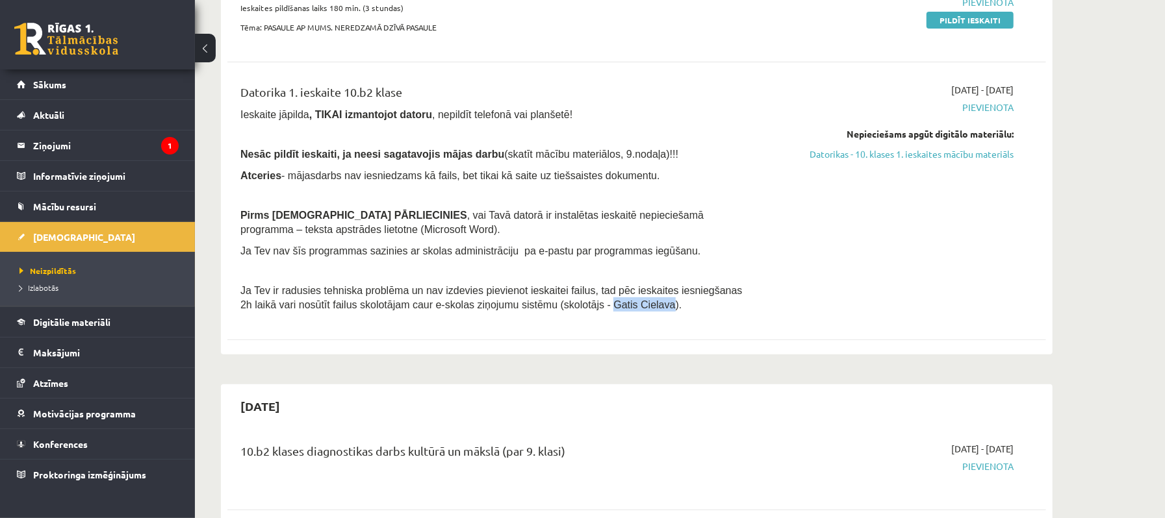
drag, startPoint x: 527, startPoint y: 304, endPoint x: 579, endPoint y: 310, distance: 52.4
click at [579, 310] on p "Ja Tev ir radusies tehniska problēma un nav izdevies pievienot ieskaitei failus…" at bounding box center [494, 297] width 509 height 29
copy span "Gatis Cielava"
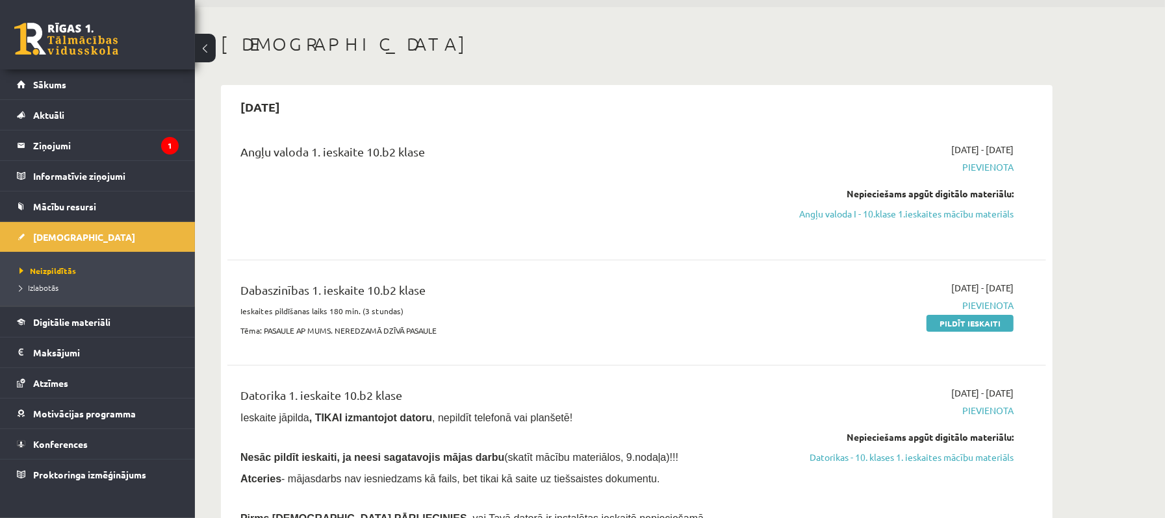
scroll to position [0, 0]
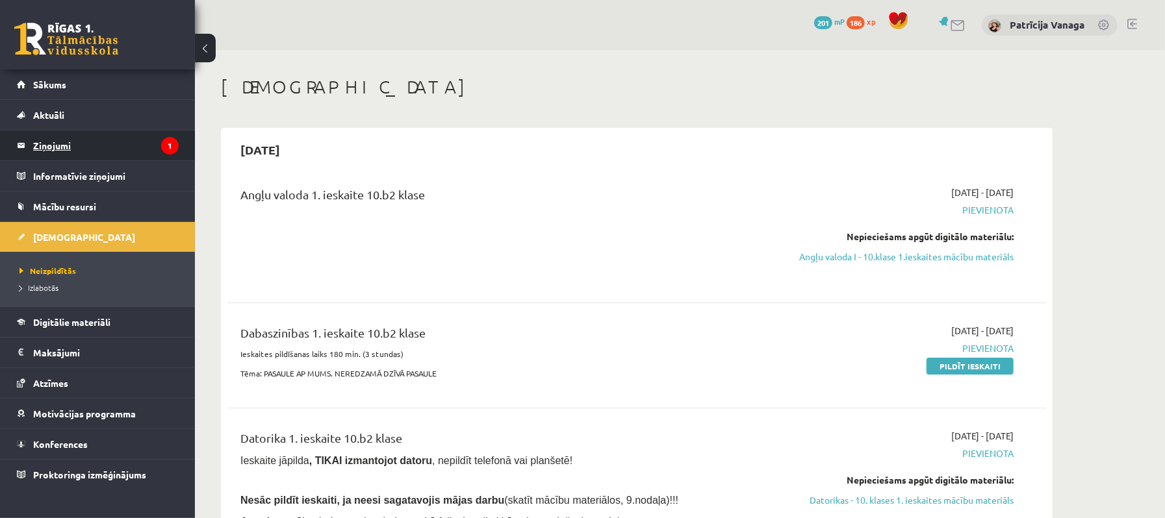
click at [86, 141] on legend "Ziņojumi 1" at bounding box center [105, 146] width 145 height 30
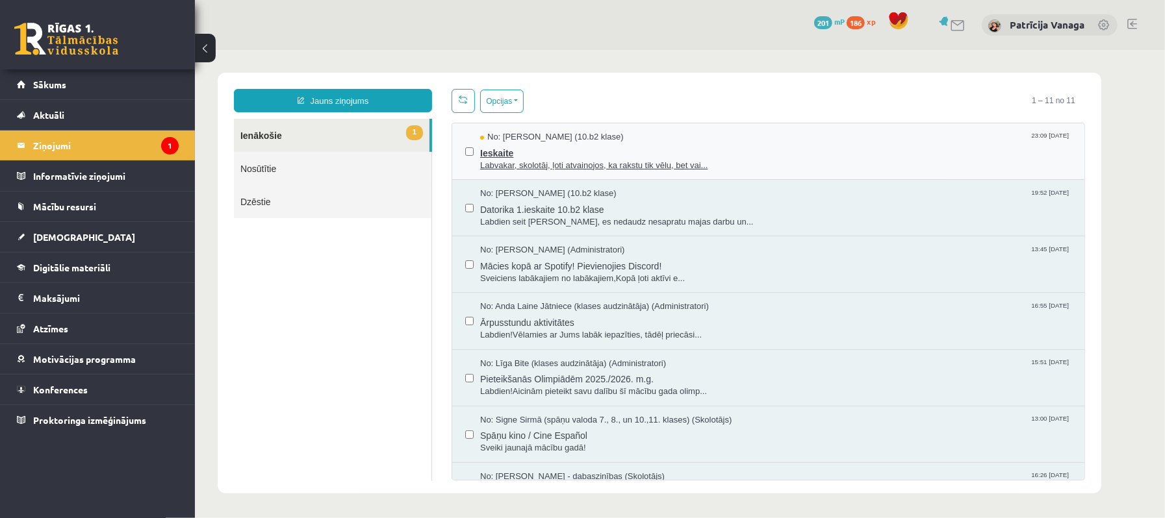
click at [710, 166] on span "Labvakar, skolotāj, ļoti atvainojos, ka rakstu tik vēlu, bet vai..." at bounding box center [774, 165] width 591 height 12
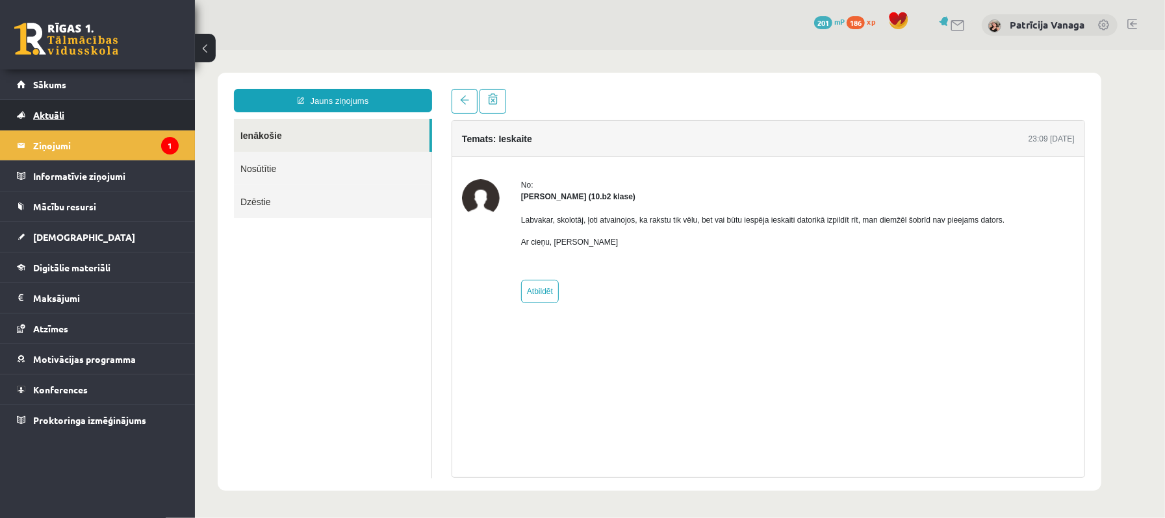
click at [66, 120] on link "Aktuāli" at bounding box center [98, 115] width 162 height 30
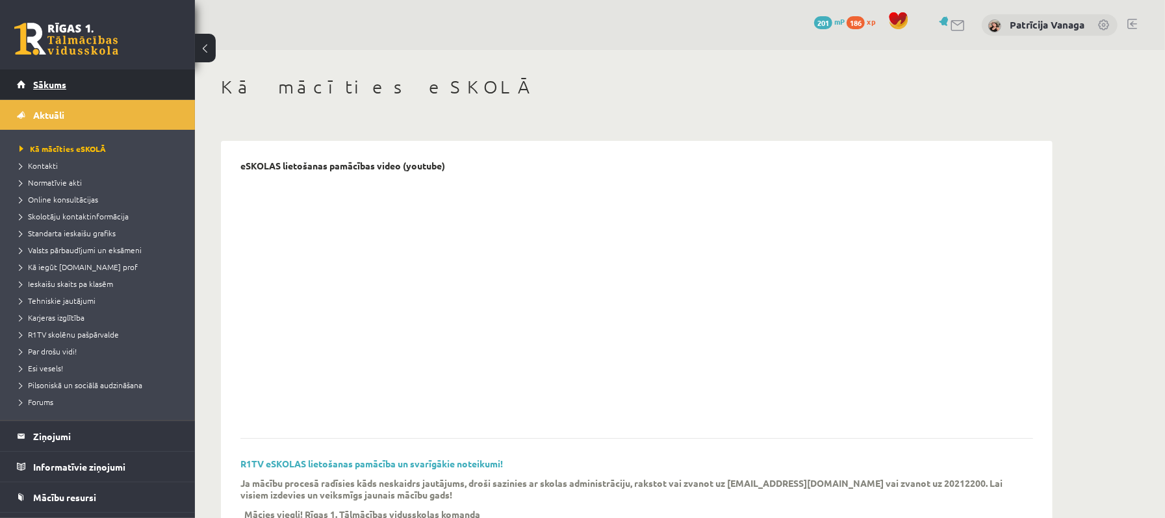
click at [42, 92] on link "Sākums" at bounding box center [98, 84] width 162 height 30
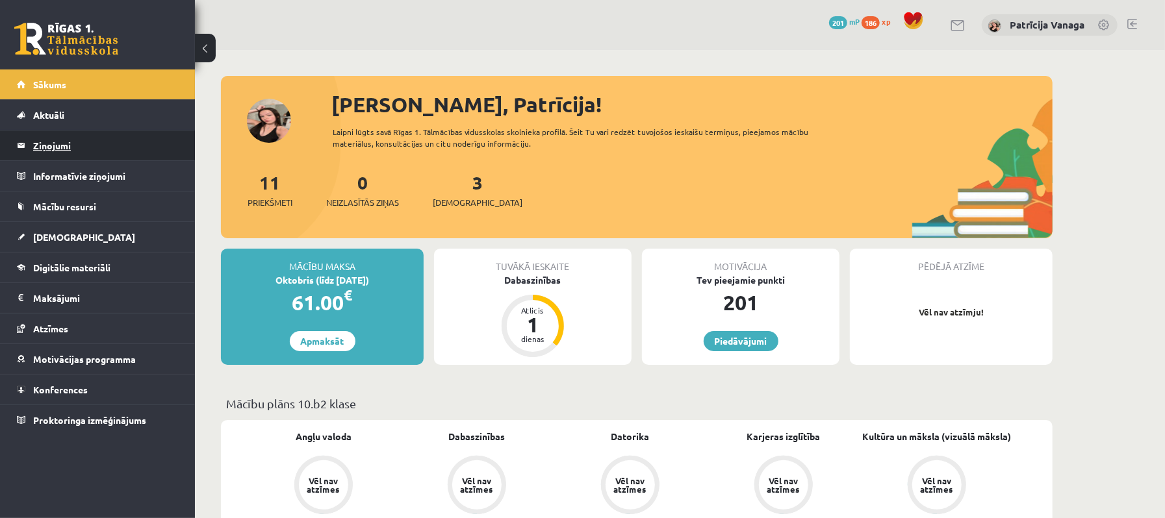
click at [73, 144] on legend "Ziņojumi 0" at bounding box center [105, 146] width 145 height 30
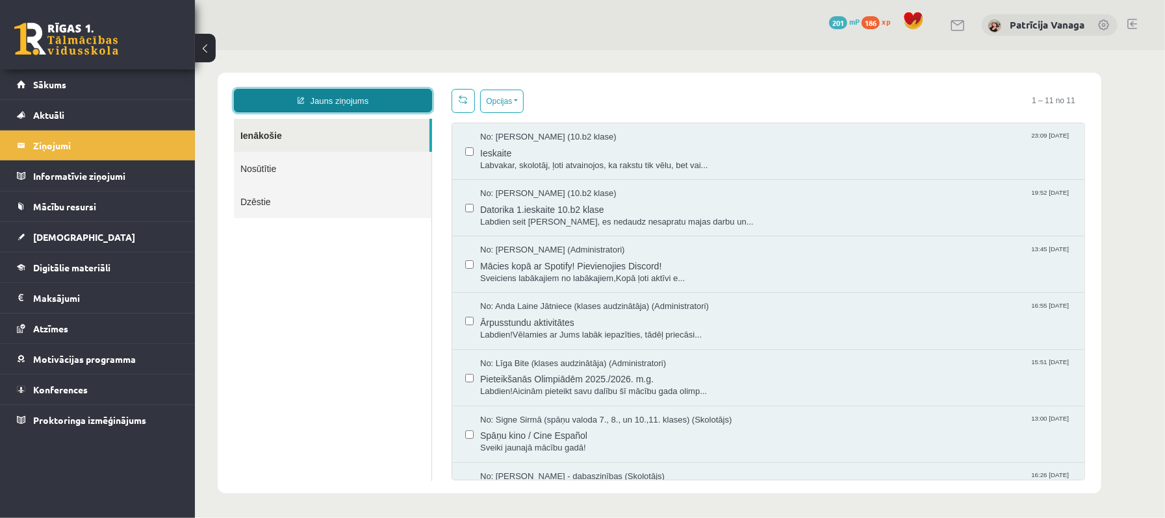
click at [356, 99] on link "Jauns ziņojums" at bounding box center [332, 99] width 198 height 23
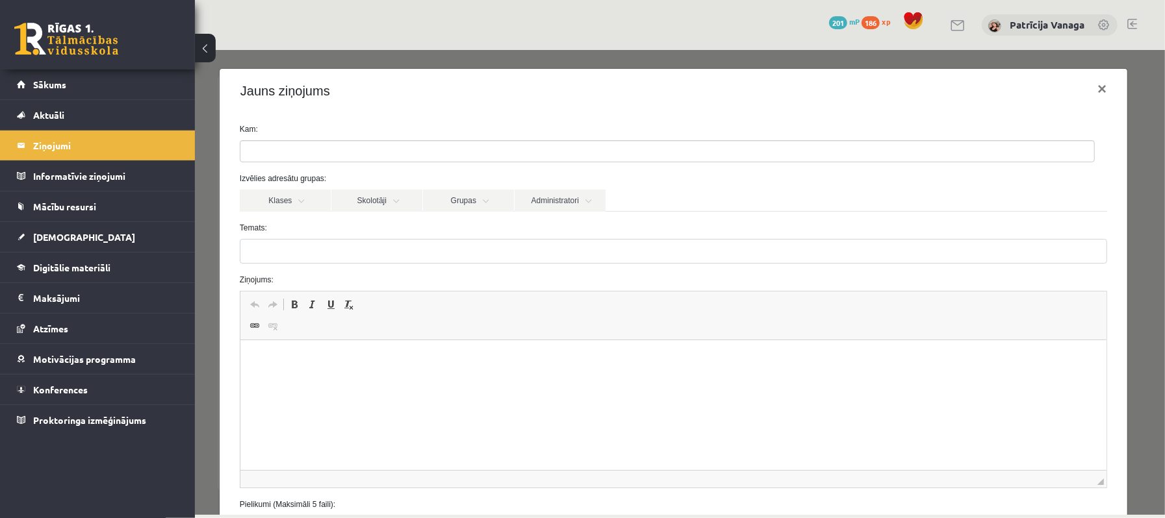
click at [382, 162] on span at bounding box center [666, 151] width 855 height 22
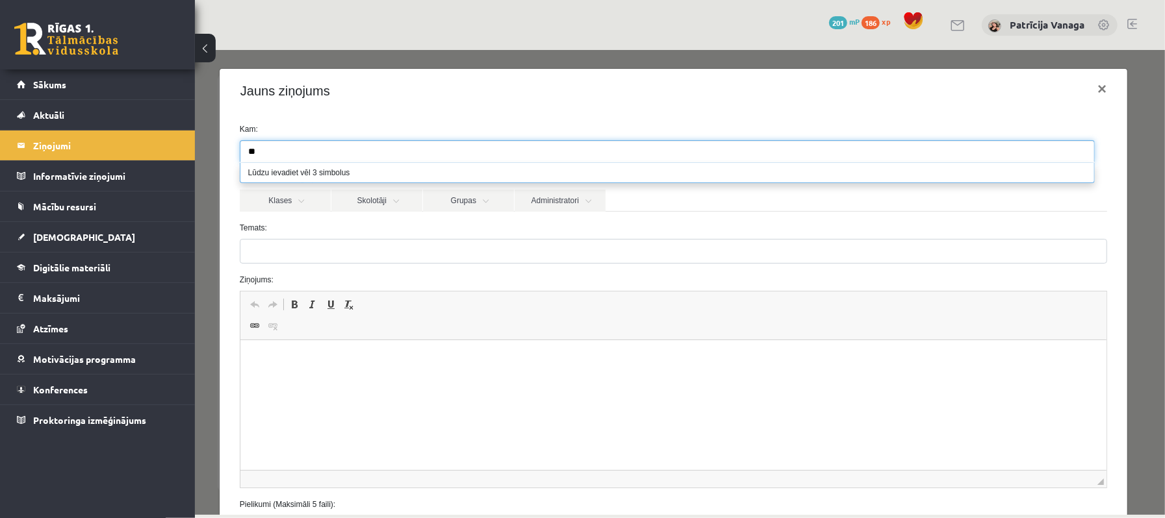
type input "*"
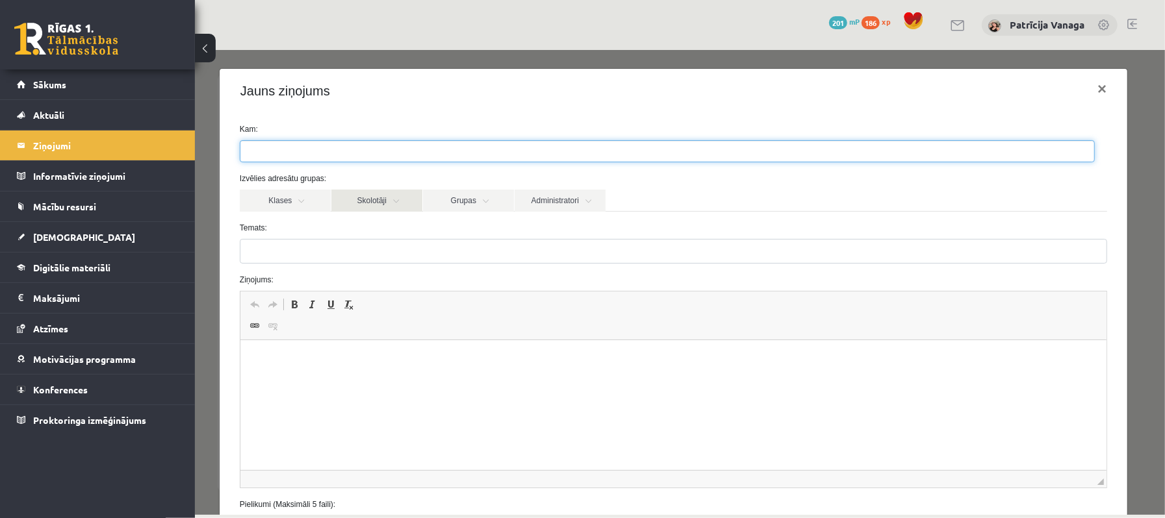
click at [353, 207] on link "Skolotāji" at bounding box center [376, 200] width 91 height 22
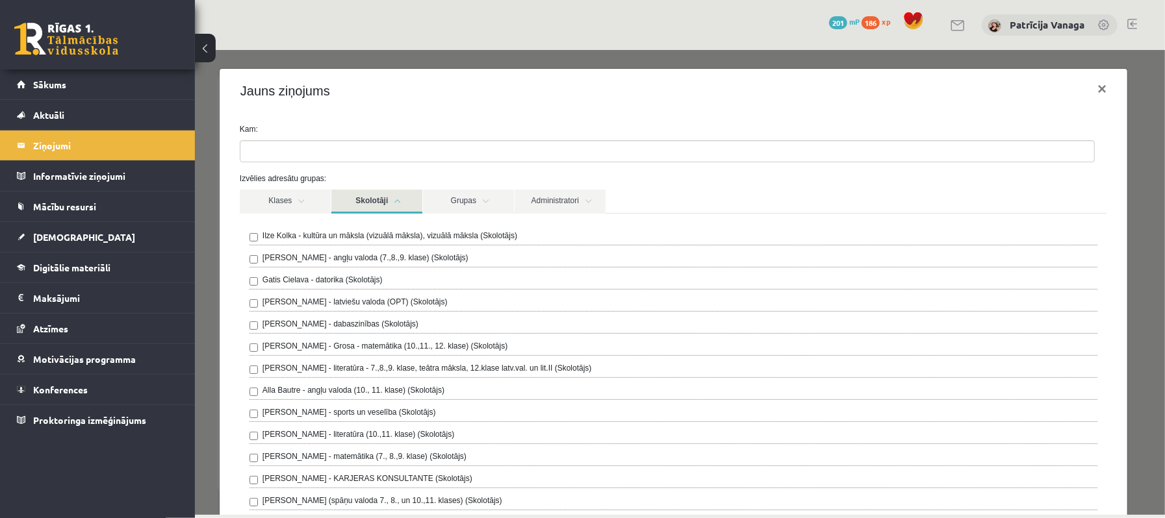
click at [386, 283] on div "Gatis Cielava - datorika (Skolotājs)" at bounding box center [673, 281] width 848 height 16
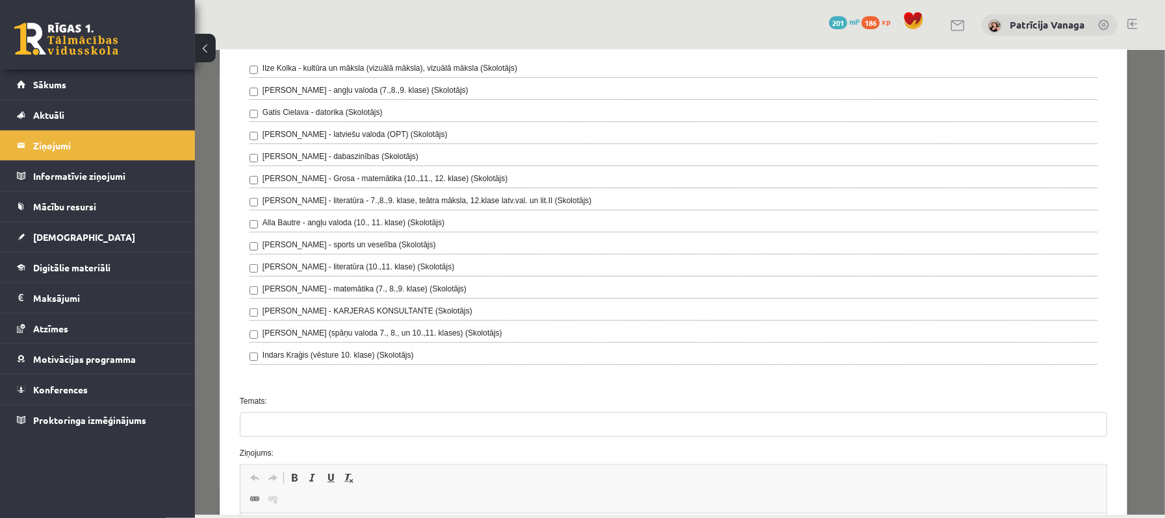
scroll to position [260, 0]
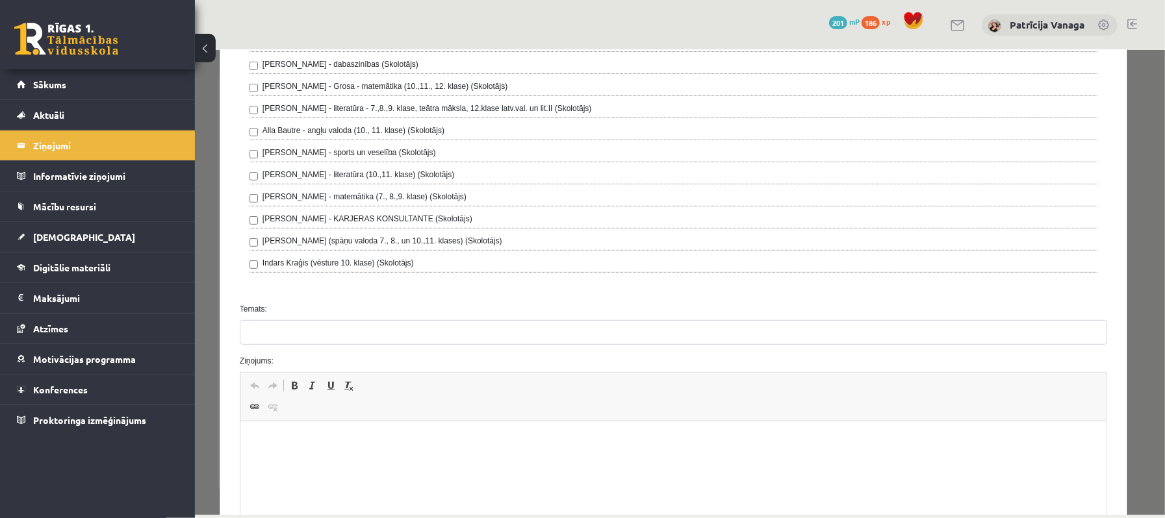
click at [399, 322] on div "Temats:" at bounding box center [672, 324] width 887 height 42
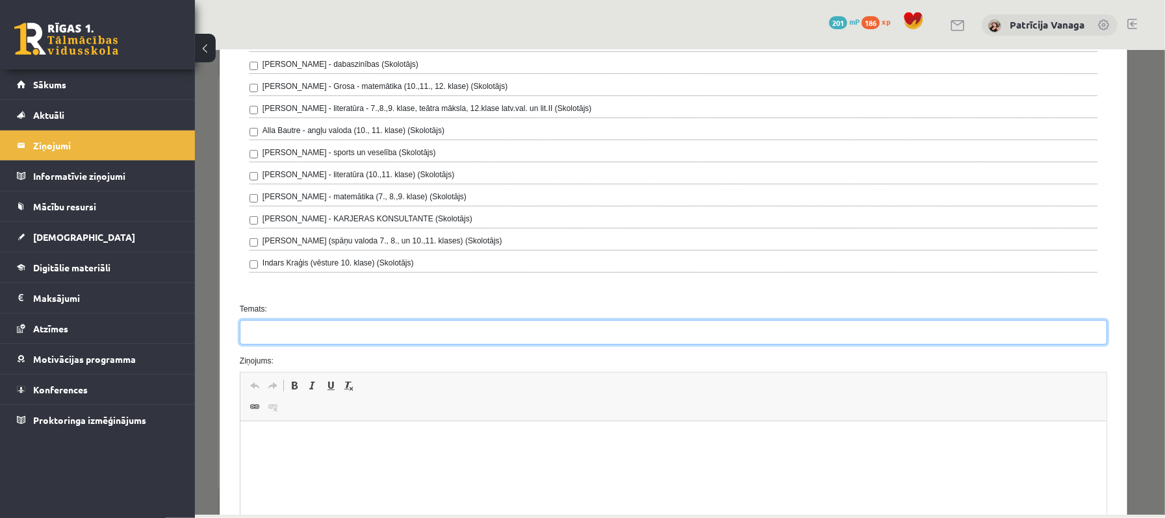
click at [399, 329] on input "Temats:" at bounding box center [672, 332] width 867 height 25
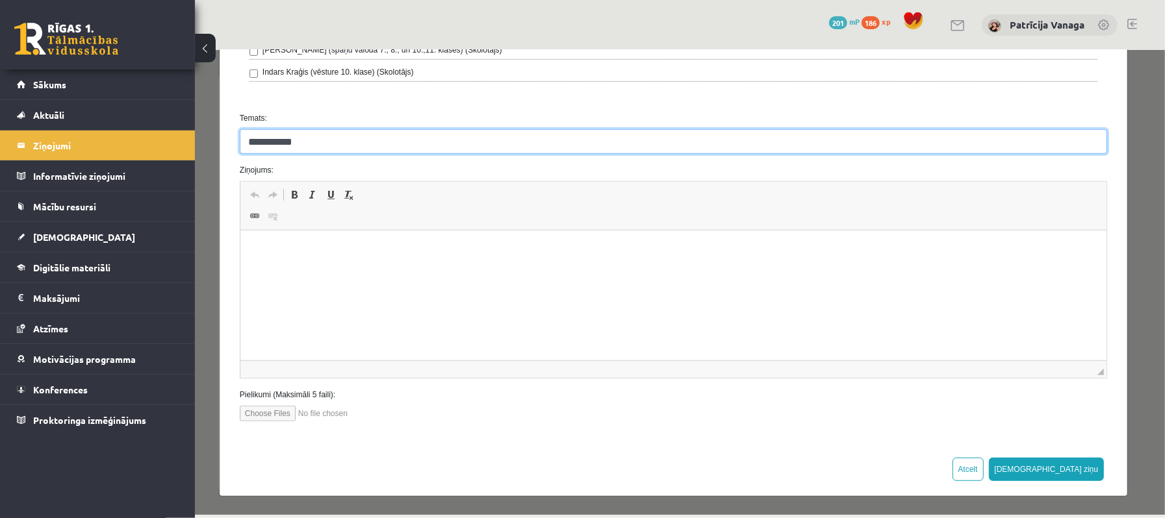
scroll to position [453, 0]
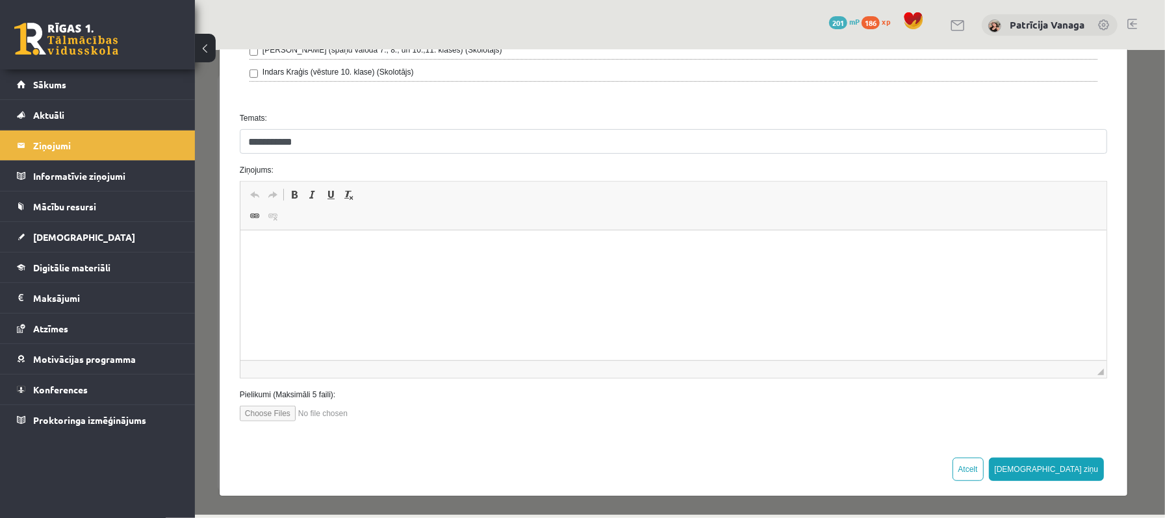
click at [275, 253] on p "Bagātinātā teksta redaktors, wiswyg-editor-47024916352120-1757886087-984" at bounding box center [673, 251] width 840 height 14
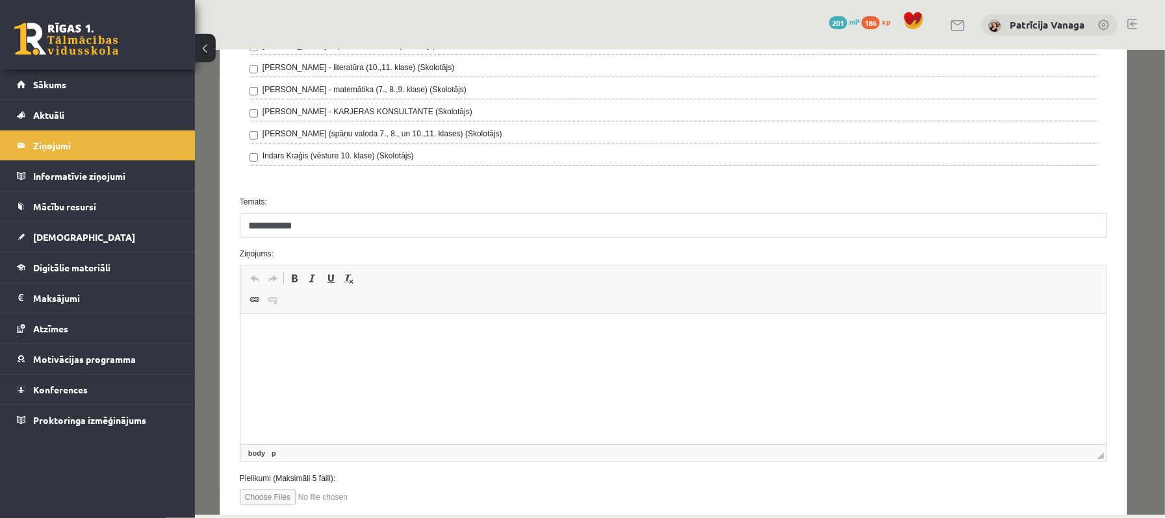
click at [276, 232] on input "**********" at bounding box center [672, 224] width 867 height 25
click at [283, 234] on input "**********" at bounding box center [672, 224] width 867 height 25
type input "**********"
click at [312, 344] on html at bounding box center [673, 334] width 866 height 40
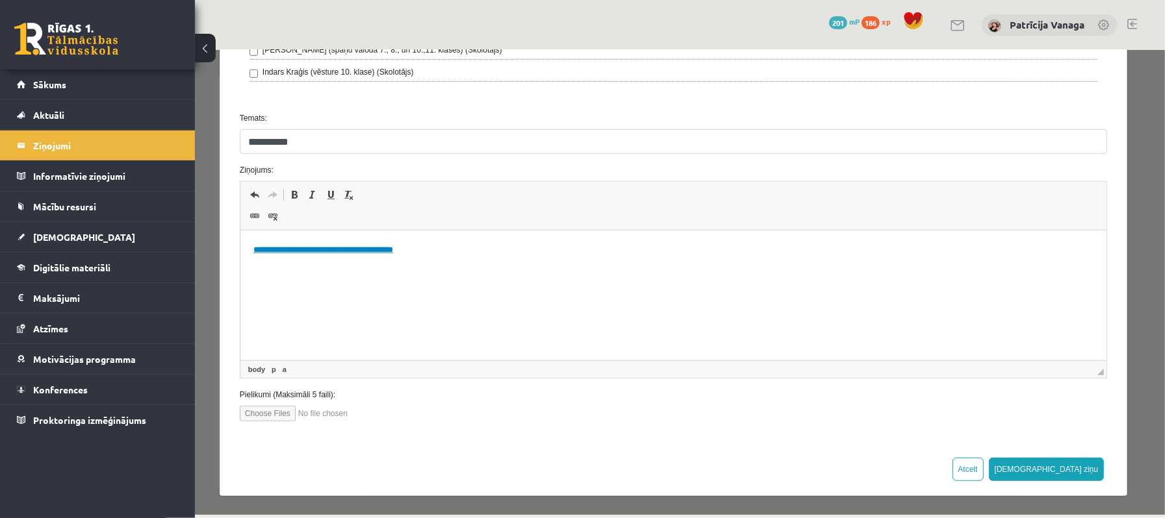
scroll to position [453, 0]
click at [296, 244] on p "**********" at bounding box center [673, 251] width 840 height 14
click at [251, 242] on html "**********" at bounding box center [673, 251] width 866 height 40
click at [258, 270] on link "**********" at bounding box center [323, 272] width 140 height 8
click at [255, 257] on body "**********" at bounding box center [673, 262] width 840 height 36
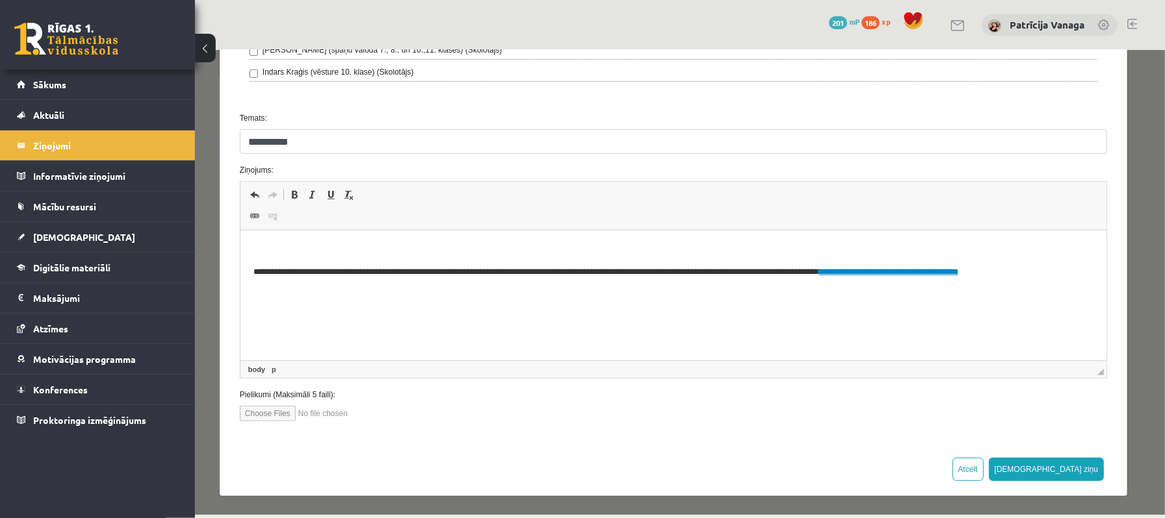
click at [429, 273] on p "**********" at bounding box center [666, 273] width 827 height 14
click at [608, 273] on p "**********" at bounding box center [666, 273] width 827 height 14
click at [767, 273] on p "**********" at bounding box center [666, 273] width 827 height 14
click at [771, 279] on html "**********" at bounding box center [673, 261] width 866 height 61
click at [281, 289] on p "**********" at bounding box center [666, 279] width 827 height 27
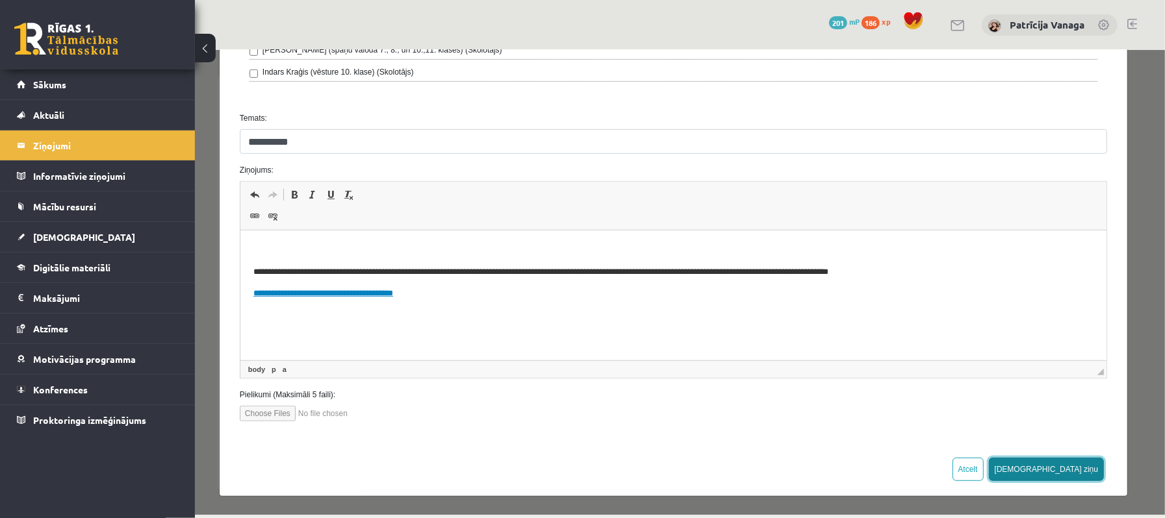
click at [1070, 464] on button "[DEMOGRAPHIC_DATA] ziņu" at bounding box center [1046, 468] width 116 height 23
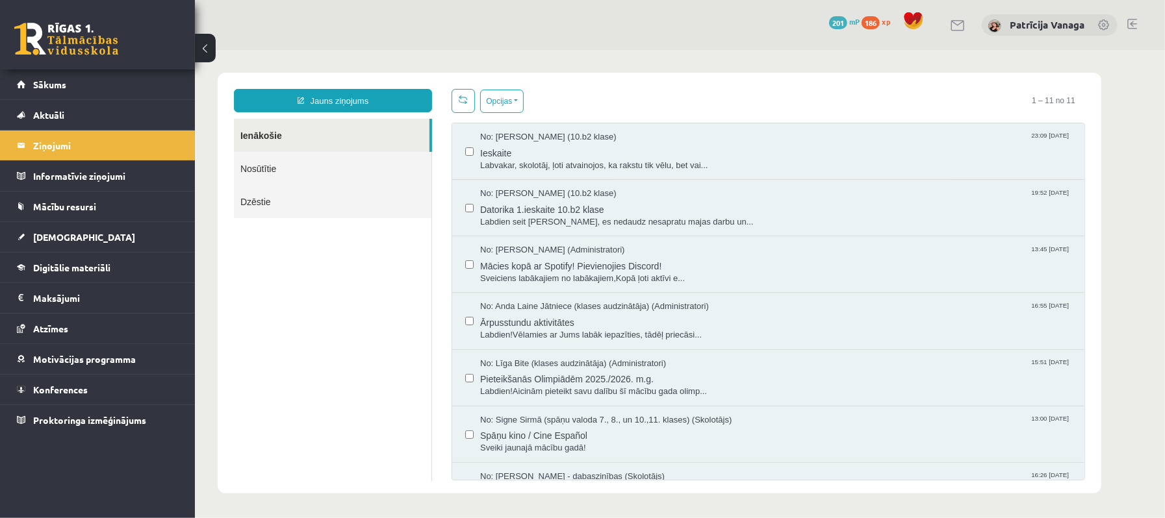
scroll to position [0, 0]
click at [122, 113] on link "Aktuāli" at bounding box center [98, 115] width 162 height 30
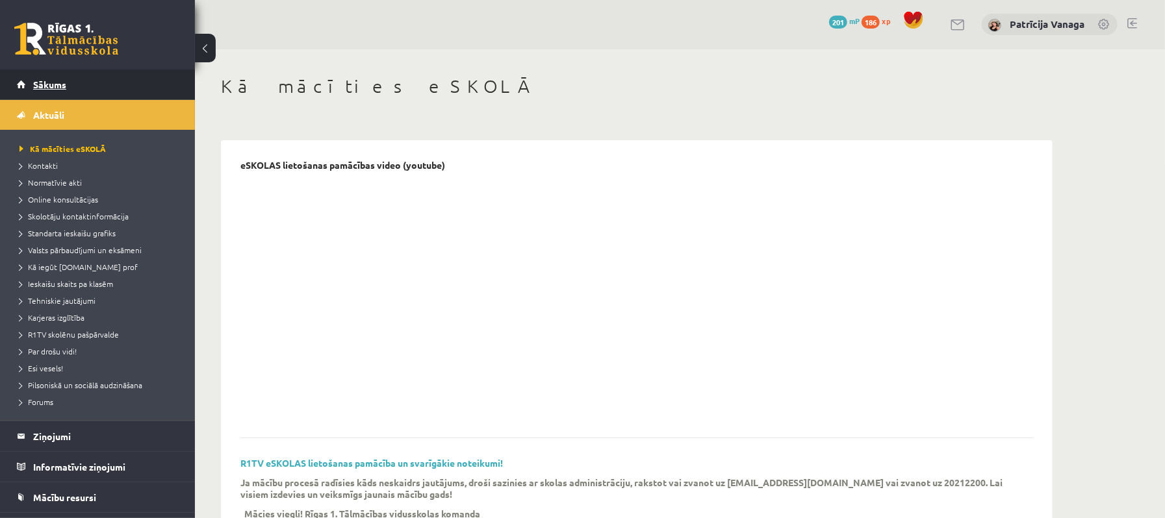
click at [120, 86] on link "Sākums" at bounding box center [98, 84] width 162 height 30
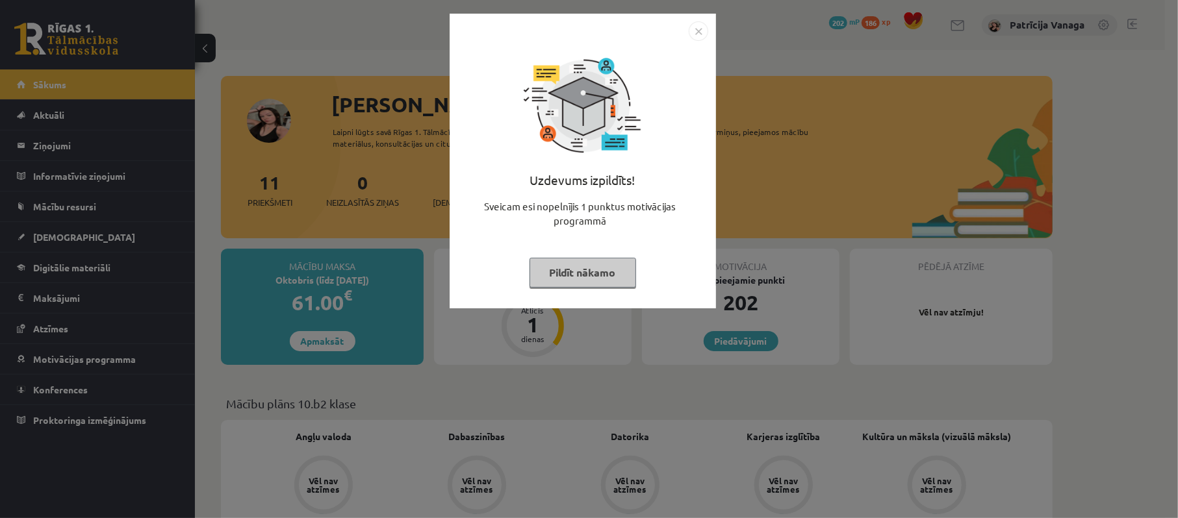
click at [700, 30] on img "Close" at bounding box center [697, 30] width 19 height 19
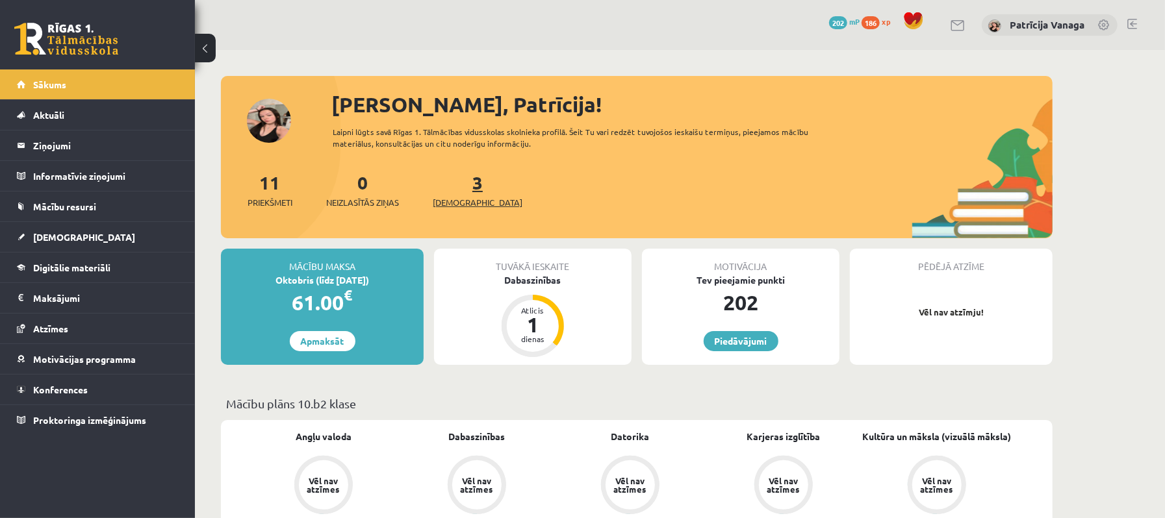
click at [456, 180] on link "3 Ieskaites" at bounding box center [478, 190] width 90 height 38
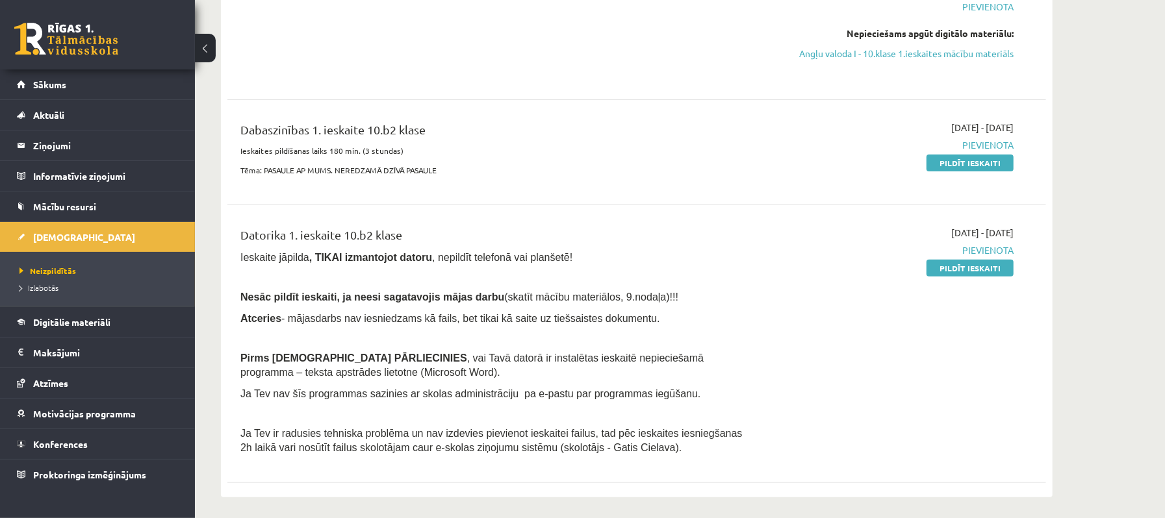
scroll to position [173, 0]
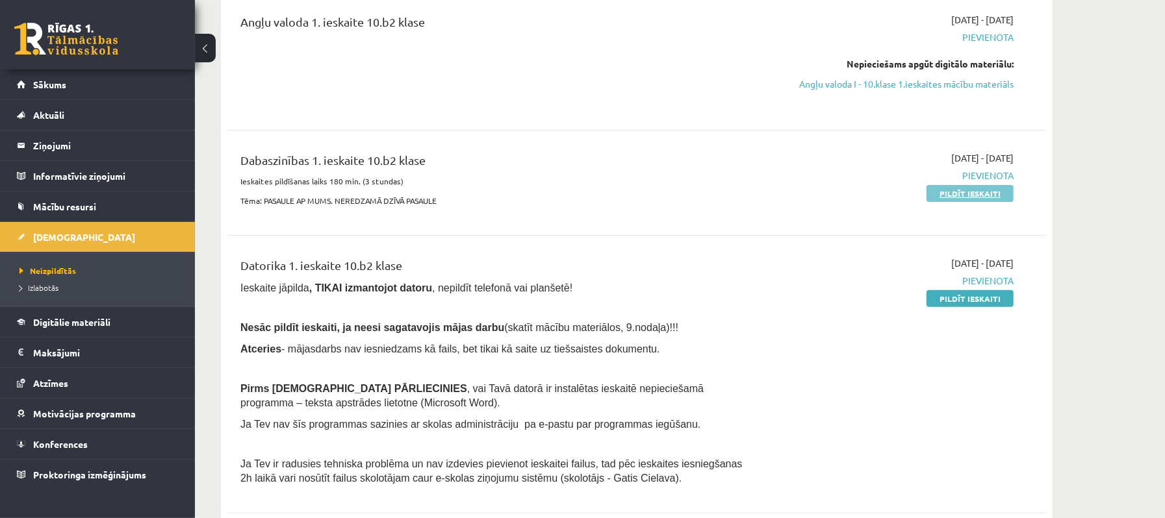
click at [940, 186] on link "Pildīt ieskaiti" at bounding box center [969, 193] width 87 height 17
